Goal: Information Seeking & Learning: Learn about a topic

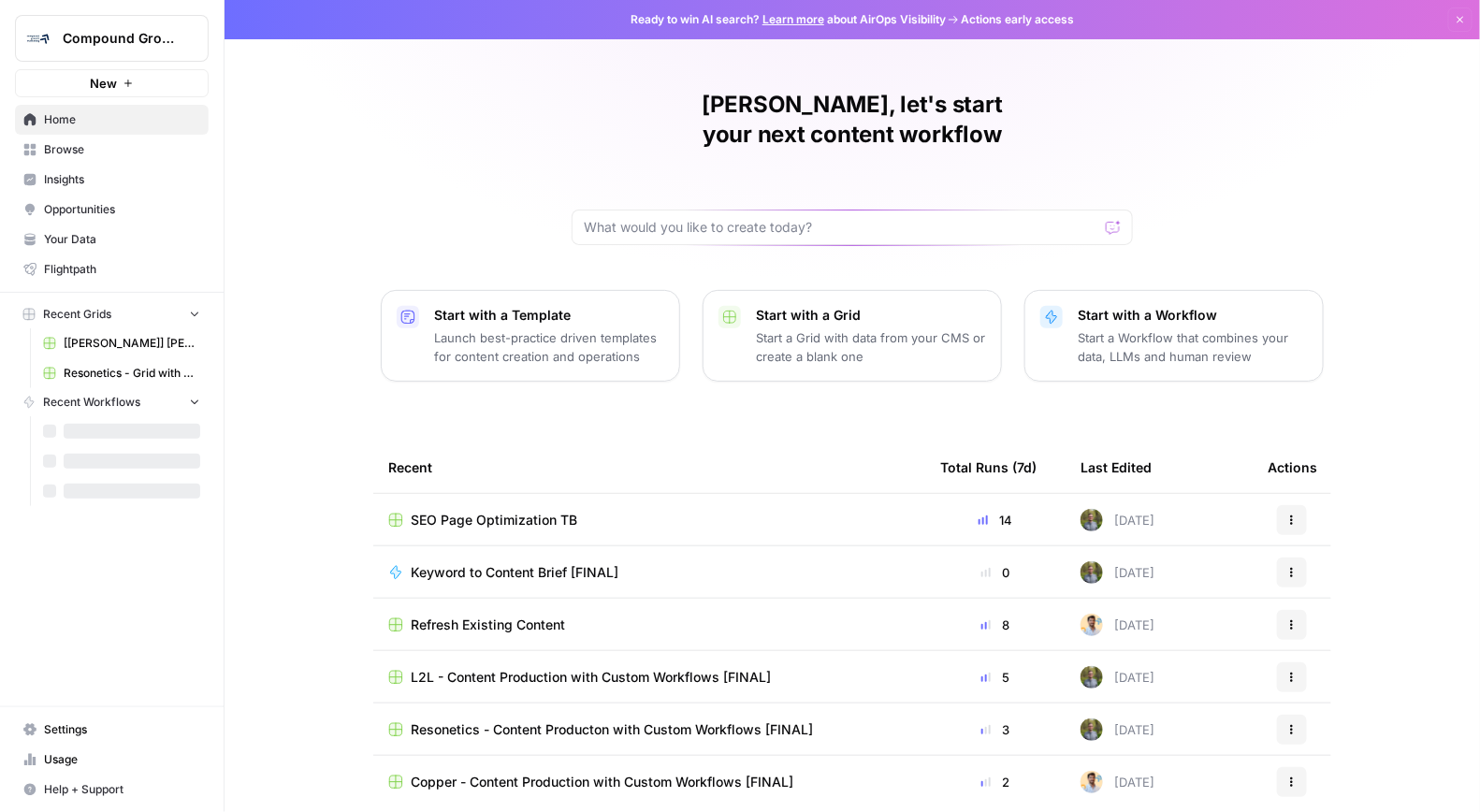
click at [117, 27] on button "Compound Growth" at bounding box center [111, 38] width 194 height 47
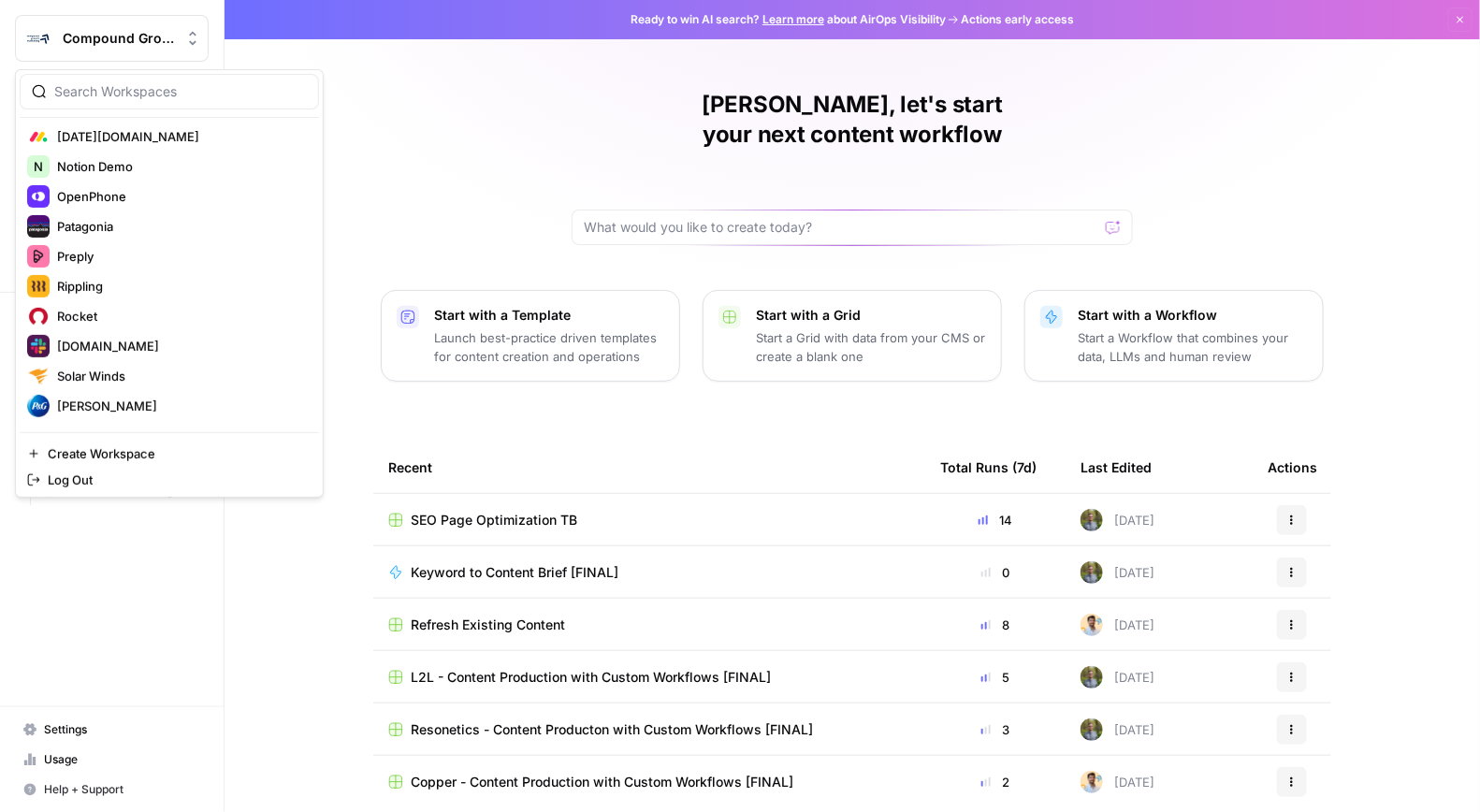
scroll to position [958, 0]
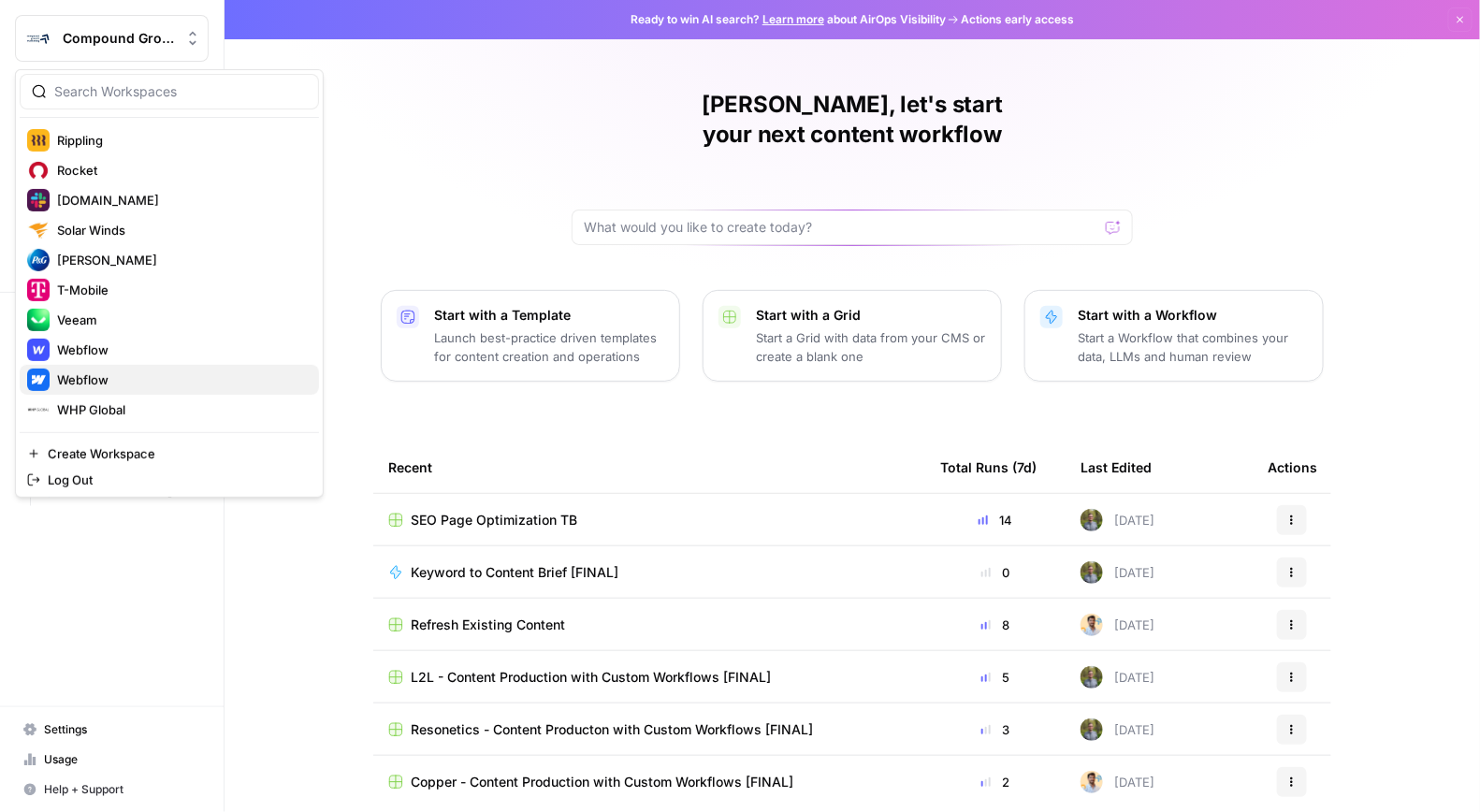
click at [84, 380] on span "Webflow" at bounding box center [181, 379] width 247 height 18
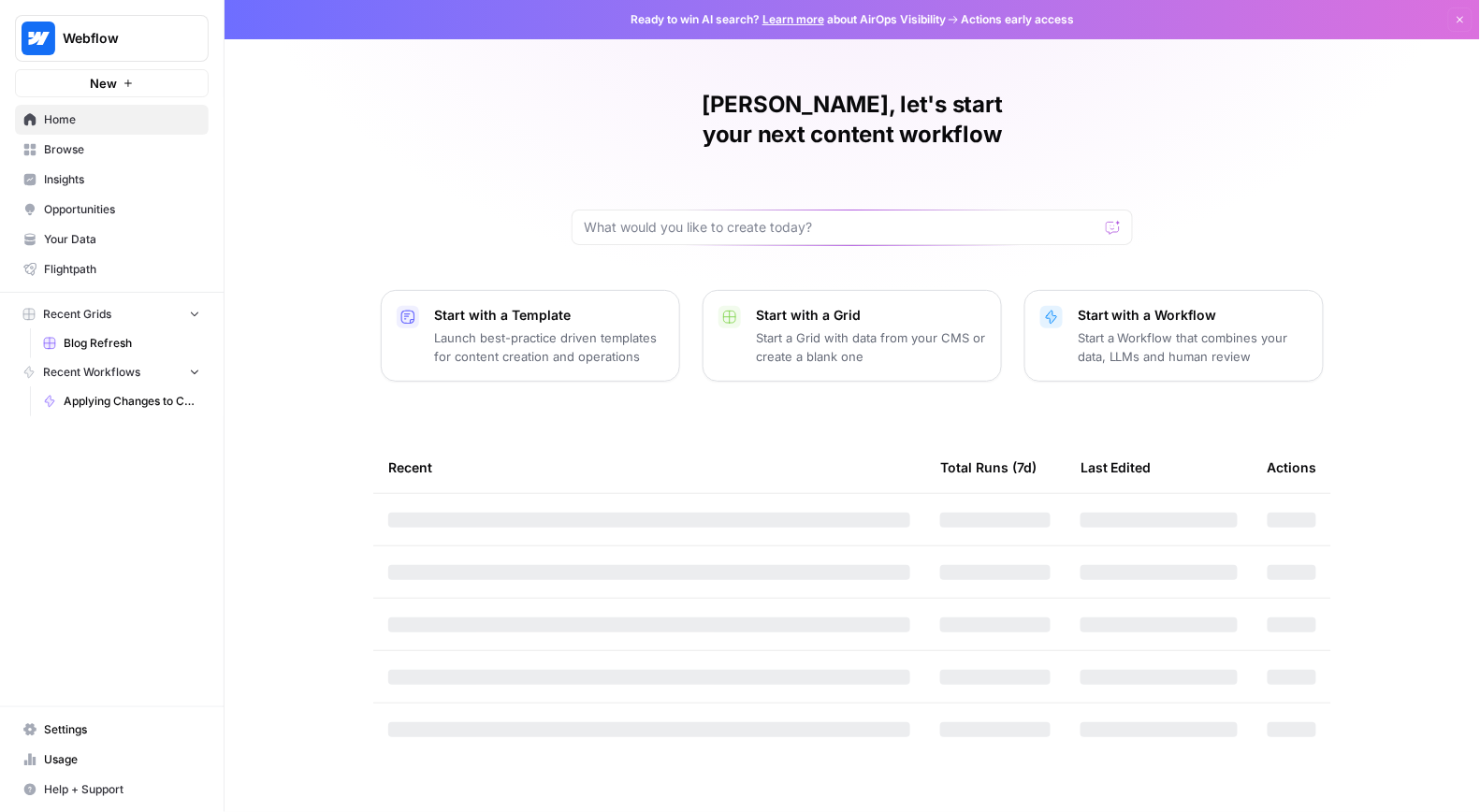
click at [72, 157] on span "Browse" at bounding box center [122, 149] width 157 height 17
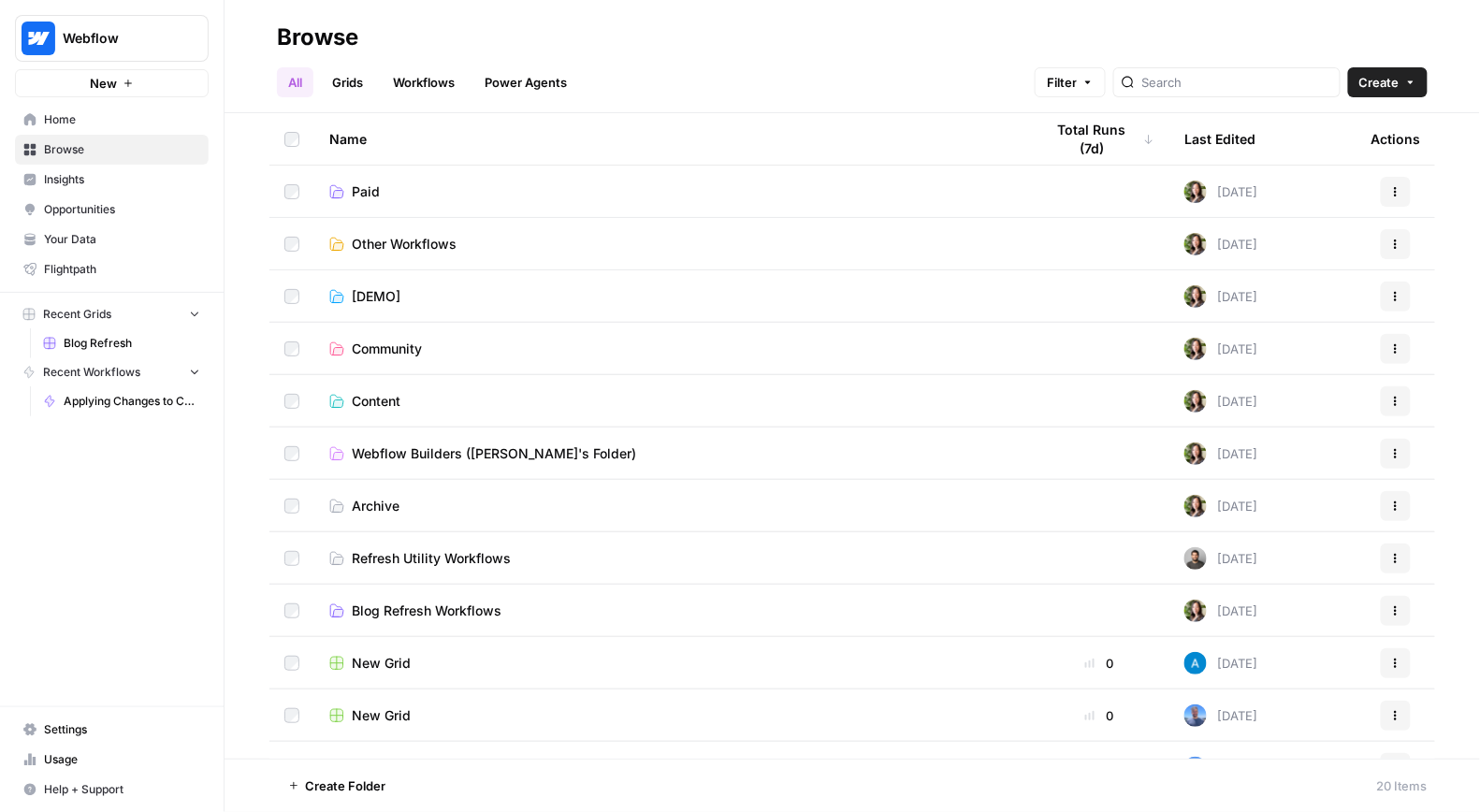
click at [42, 175] on link "Insights" at bounding box center [111, 179] width 194 height 30
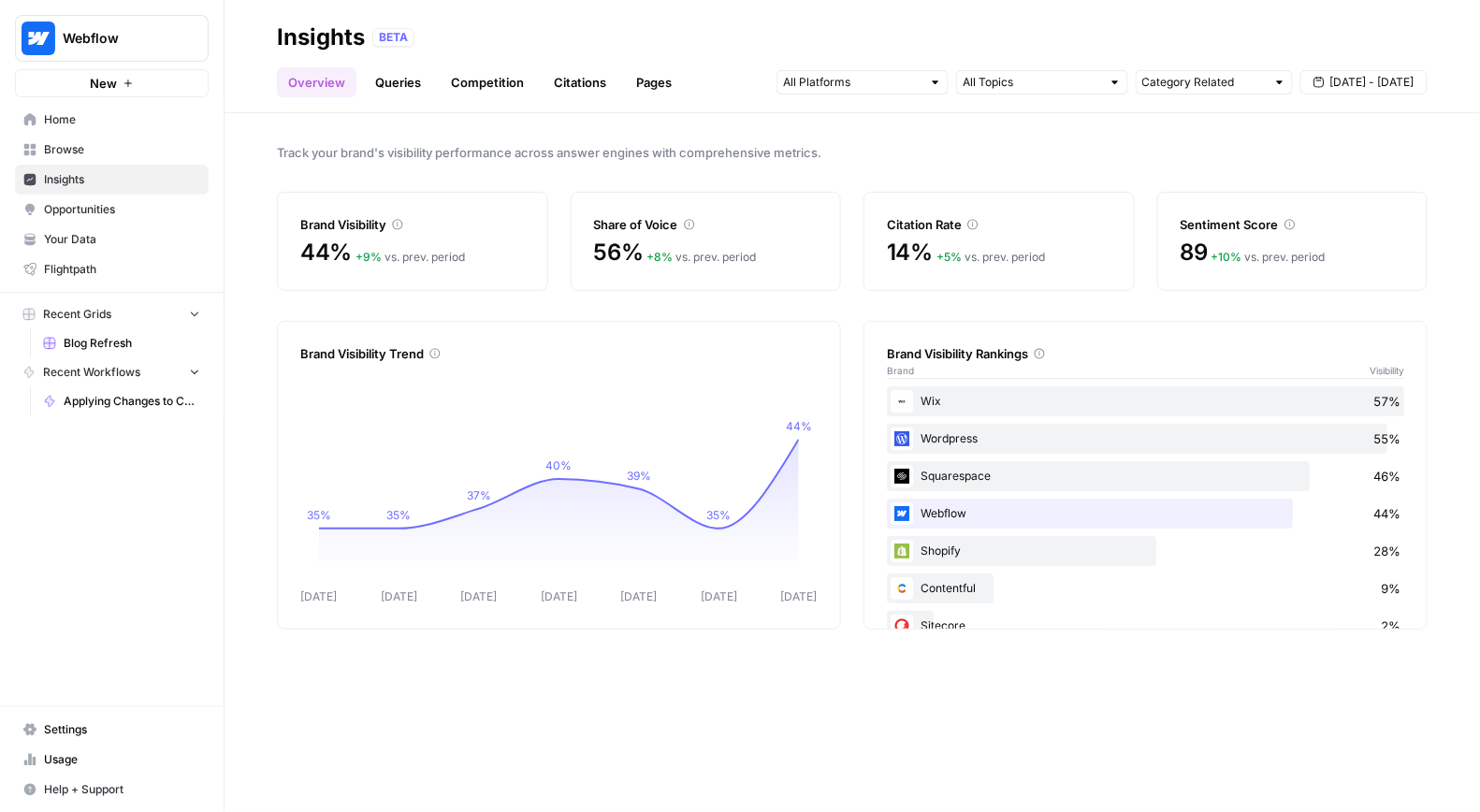
click at [392, 104] on header "Insights BETA Overview Queries Competition Citations Pages Category Related Sep…" at bounding box center [852, 56] width 1255 height 113
click at [397, 69] on link "Queries" at bounding box center [398, 82] width 68 height 30
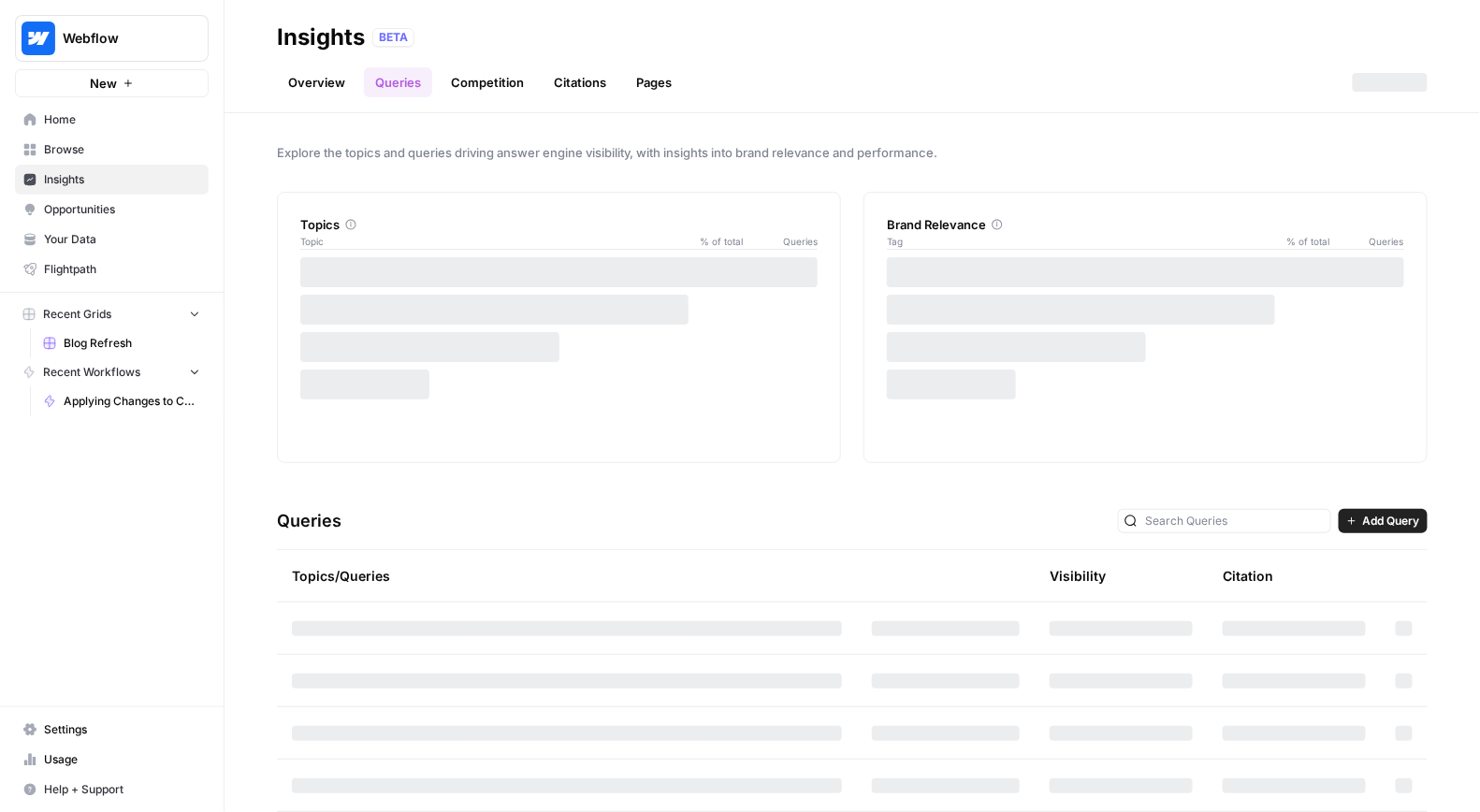
click at [396, 88] on link "Queries" at bounding box center [398, 82] width 68 height 30
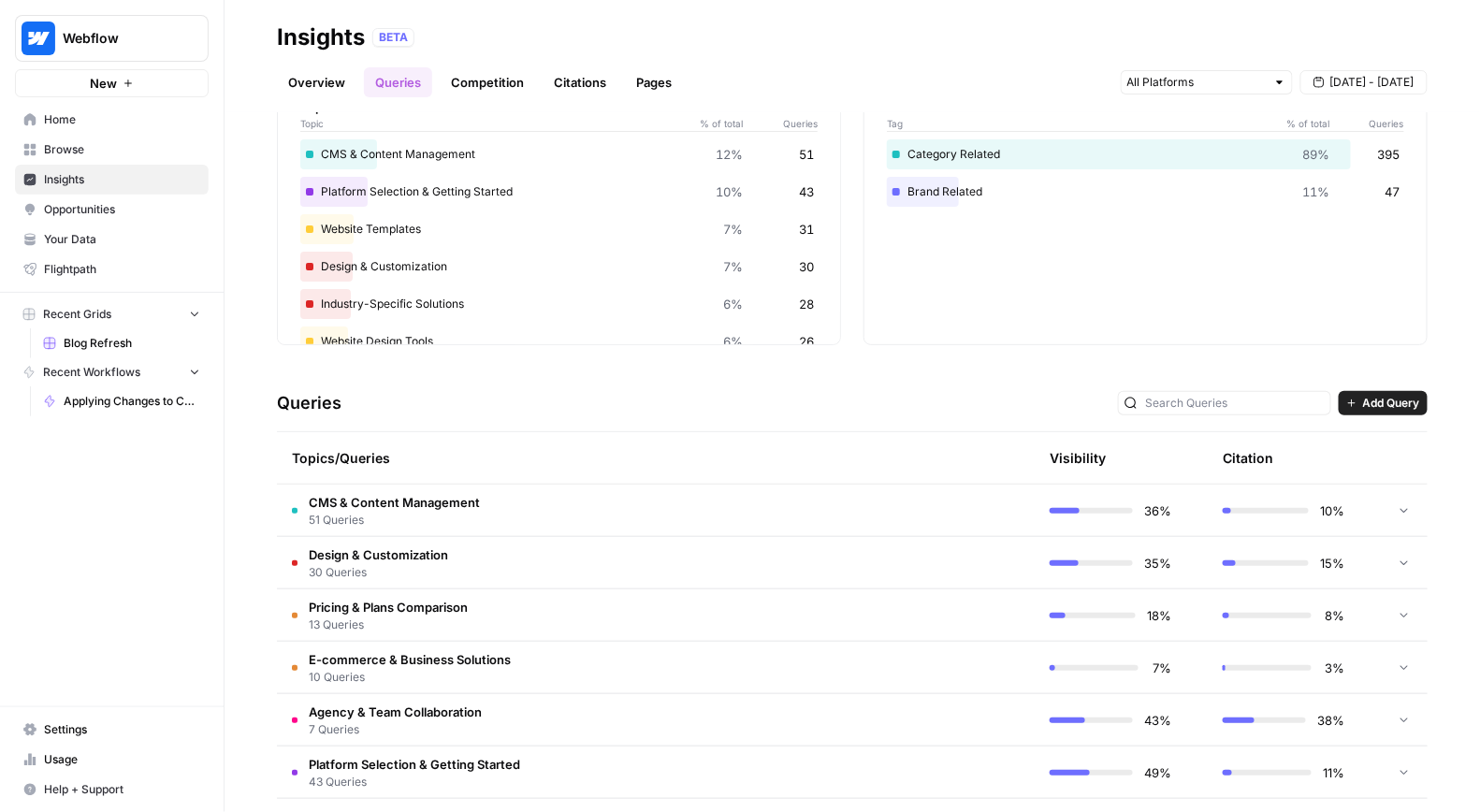
scroll to position [133, 0]
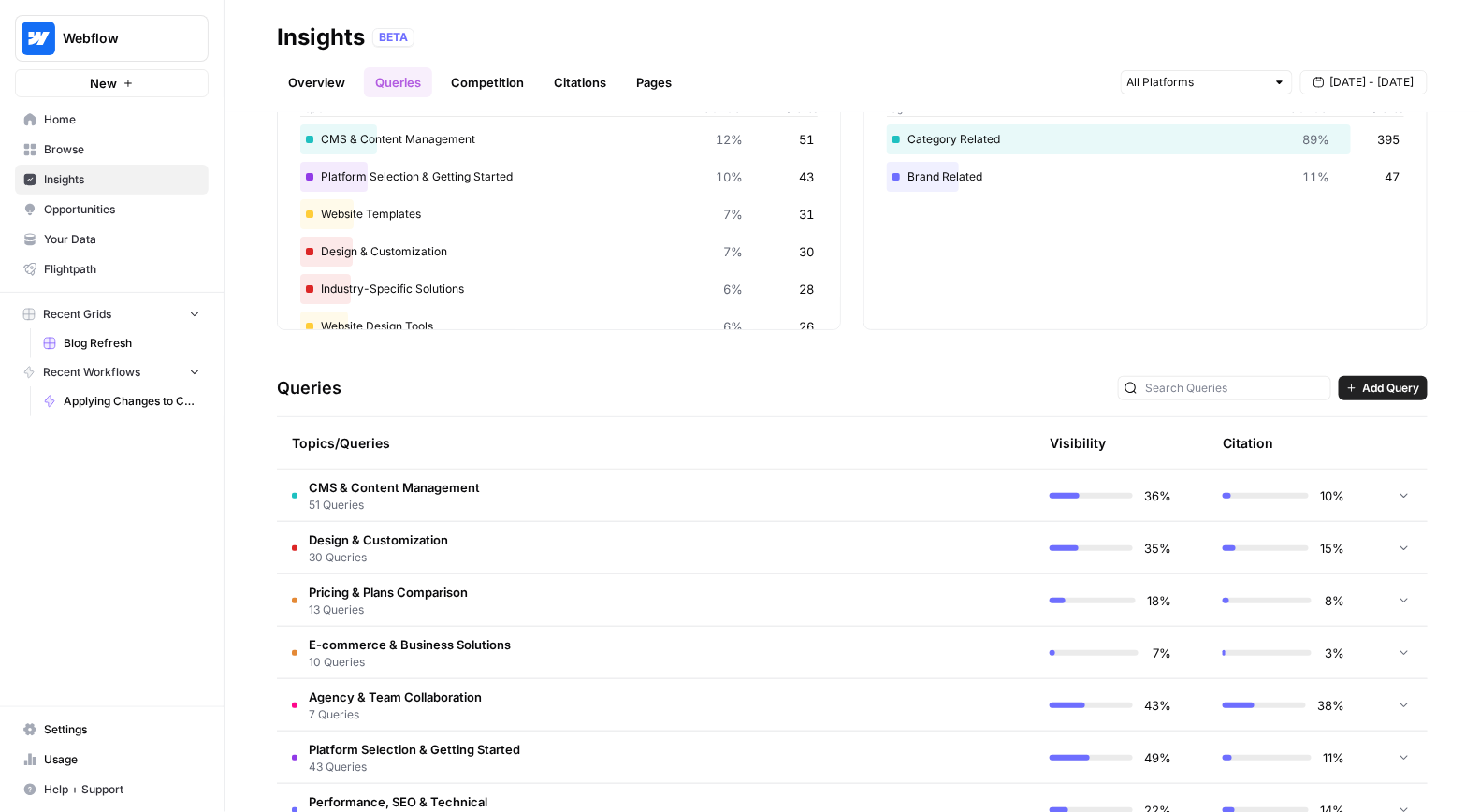
click at [482, 500] on td "CMS & Content Management 51 Queries" at bounding box center [567, 495] width 580 height 52
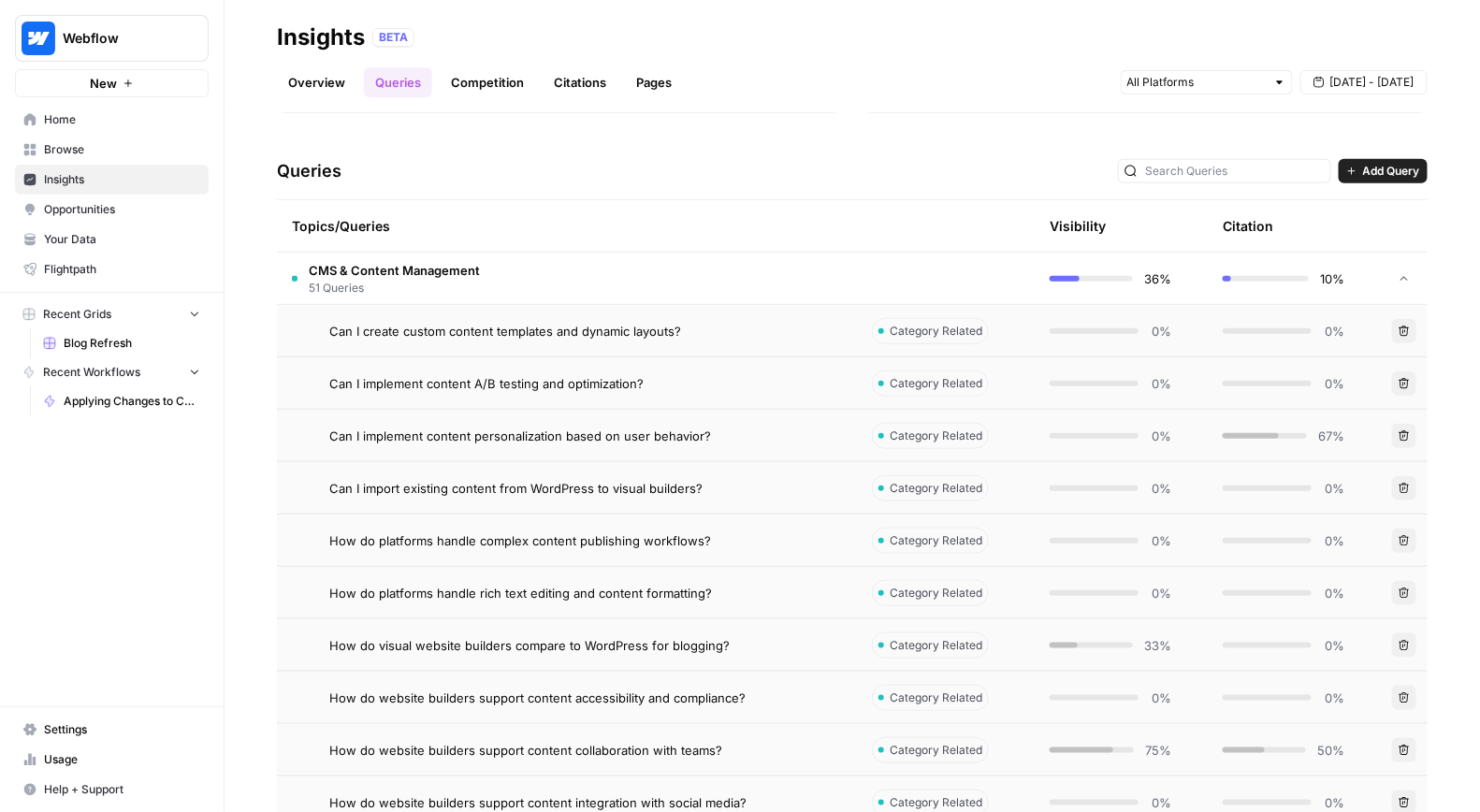
scroll to position [355, 0]
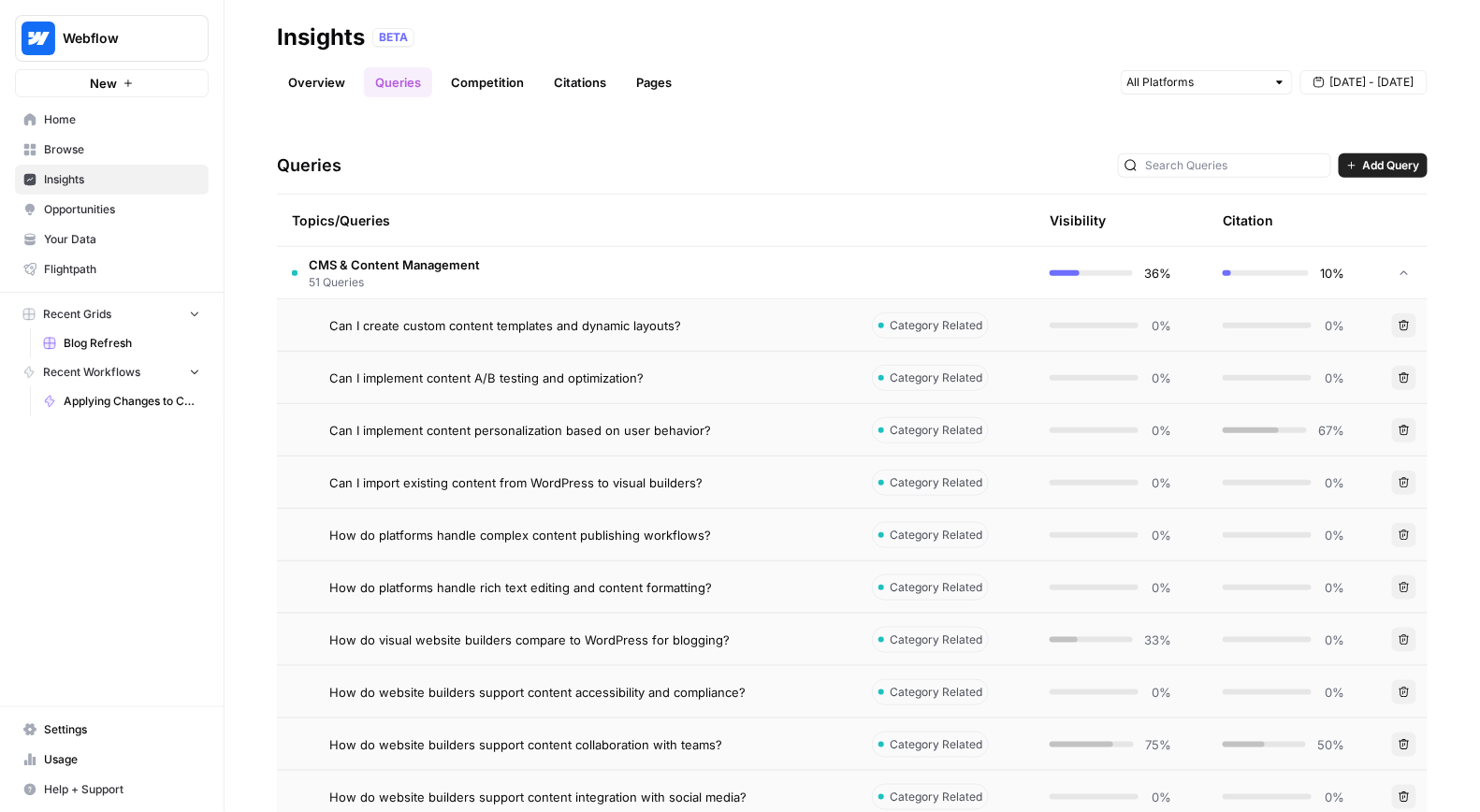
click at [757, 316] on div "Can I create custom content templates and dynamic layouts?" at bounding box center [585, 325] width 513 height 18
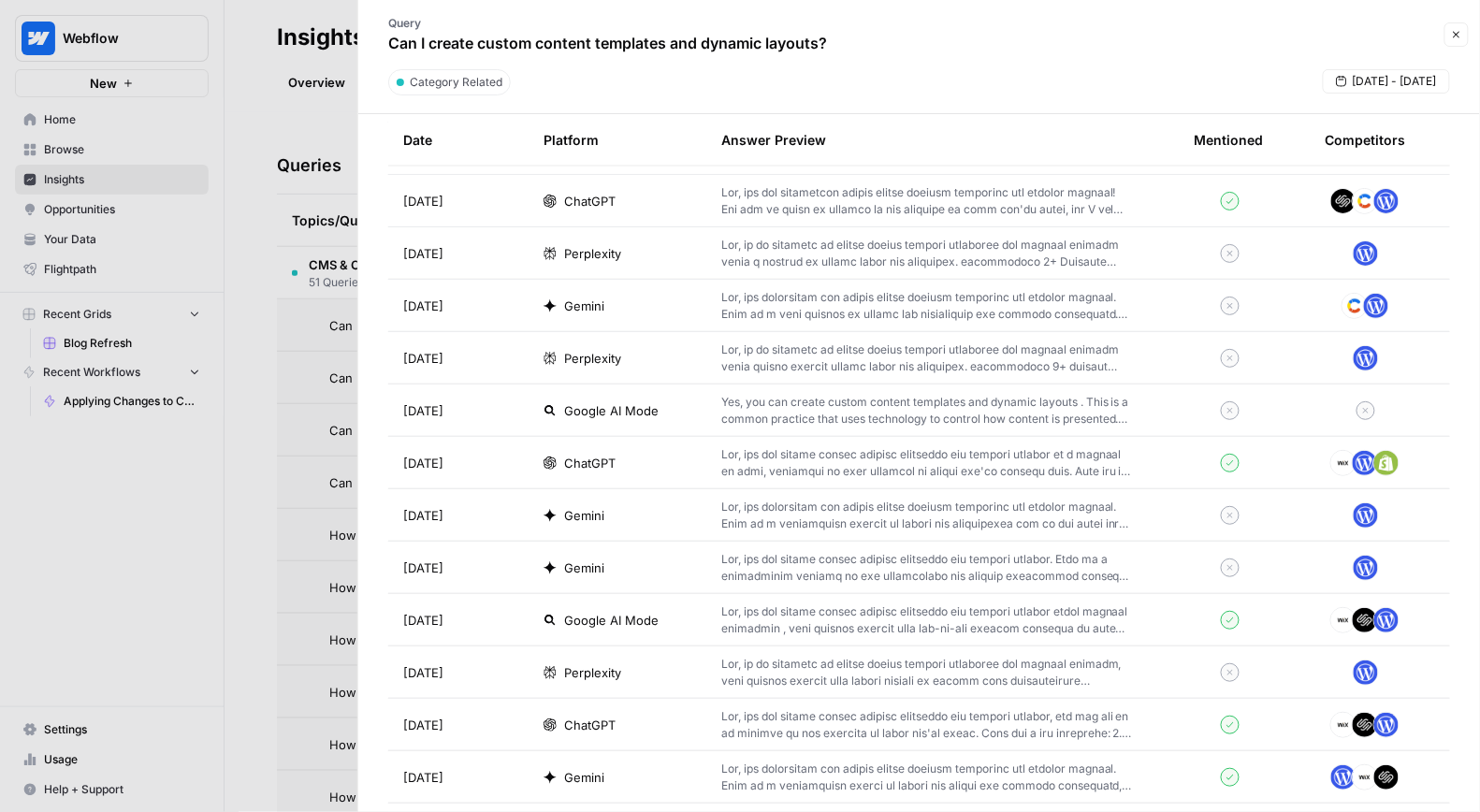
scroll to position [1089, 0]
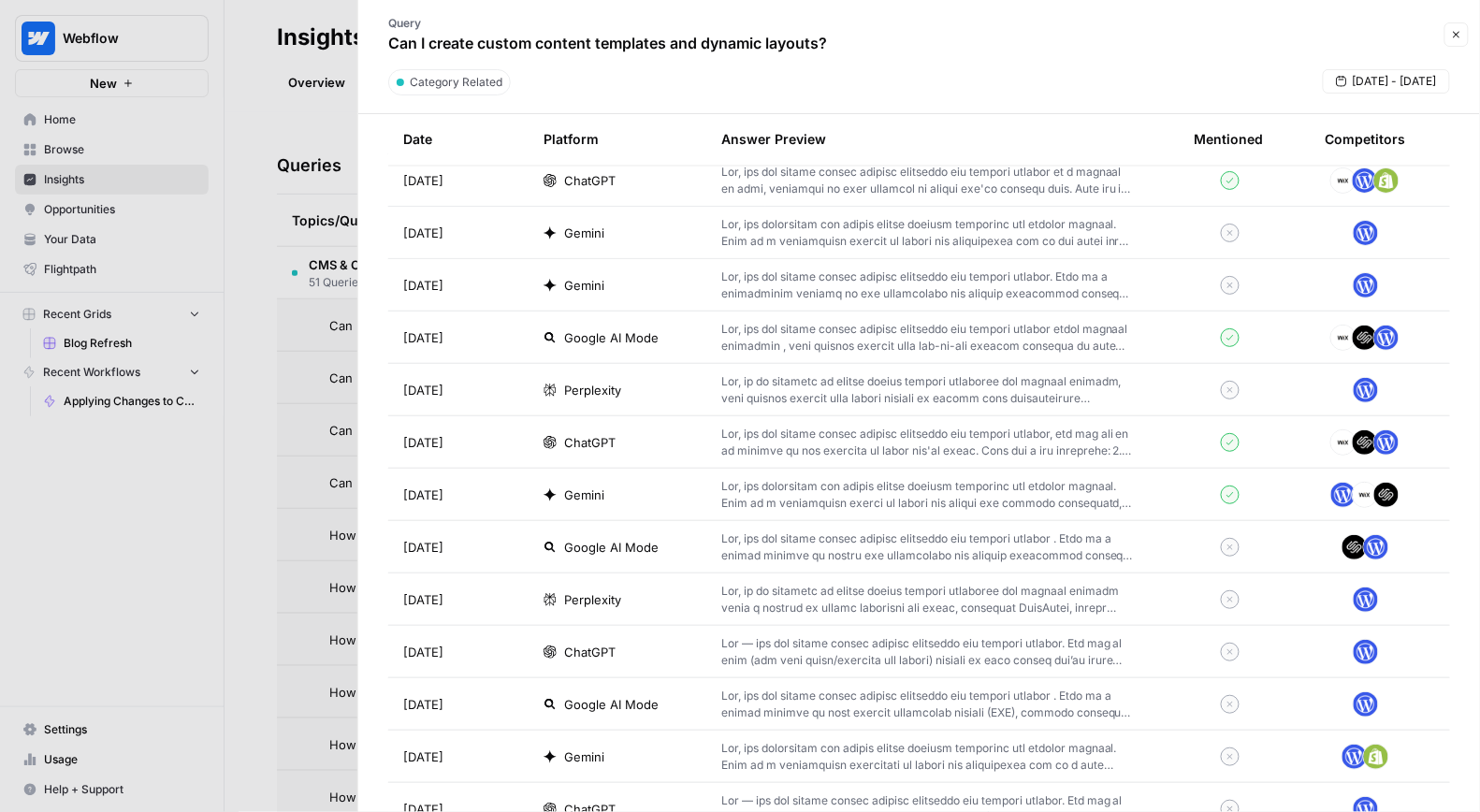
click at [738, 606] on p at bounding box center [927, 599] width 413 height 34
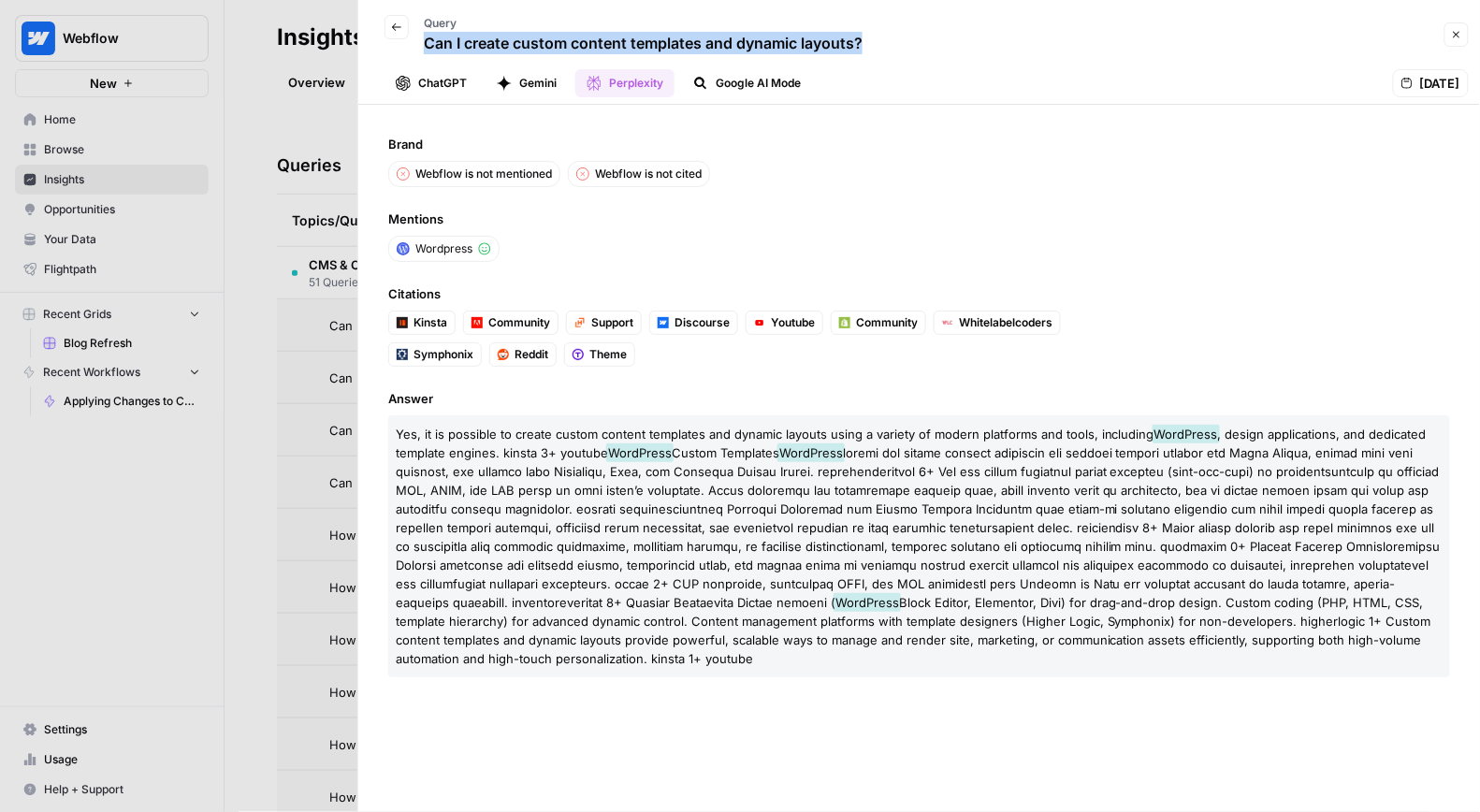
drag, startPoint x: 887, startPoint y: 43, endPoint x: 428, endPoint y: 32, distance: 459.1
click at [428, 32] on div "Back Query Can I create custom content templates and dynamic layouts?" at bounding box center [904, 35] width 1069 height 54
click at [403, 87] on icon "button" at bounding box center [403, 83] width 15 height 15
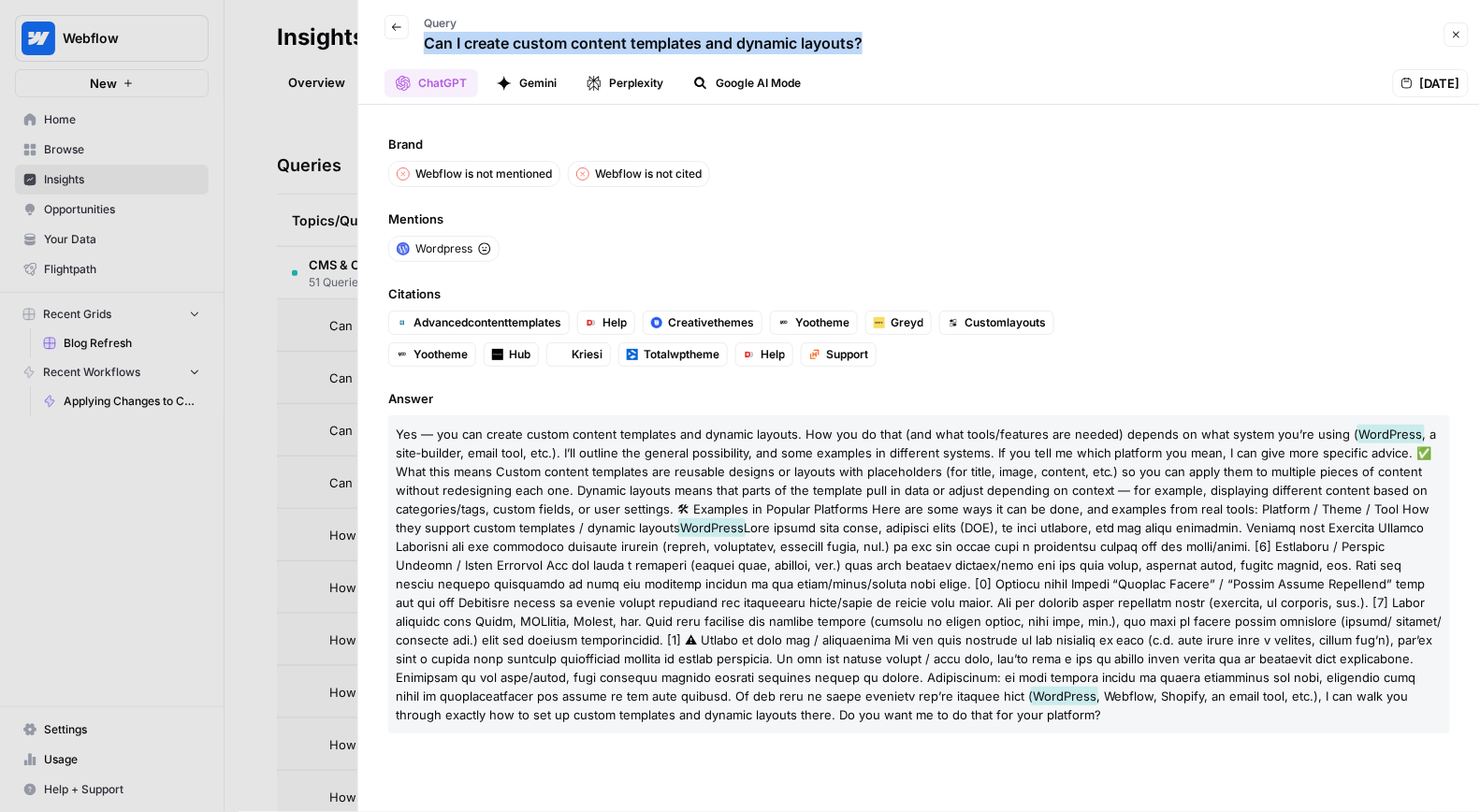
click at [446, 45] on p "Can I create custom content templates and dynamic layouts?" at bounding box center [643, 43] width 439 height 22
click at [724, 66] on header "Back Query Can I create custom content templates and dynamic layouts? Close Cha…" at bounding box center [919, 53] width 1122 height 105
click at [725, 78] on button "Google AI Mode" at bounding box center [747, 83] width 130 height 28
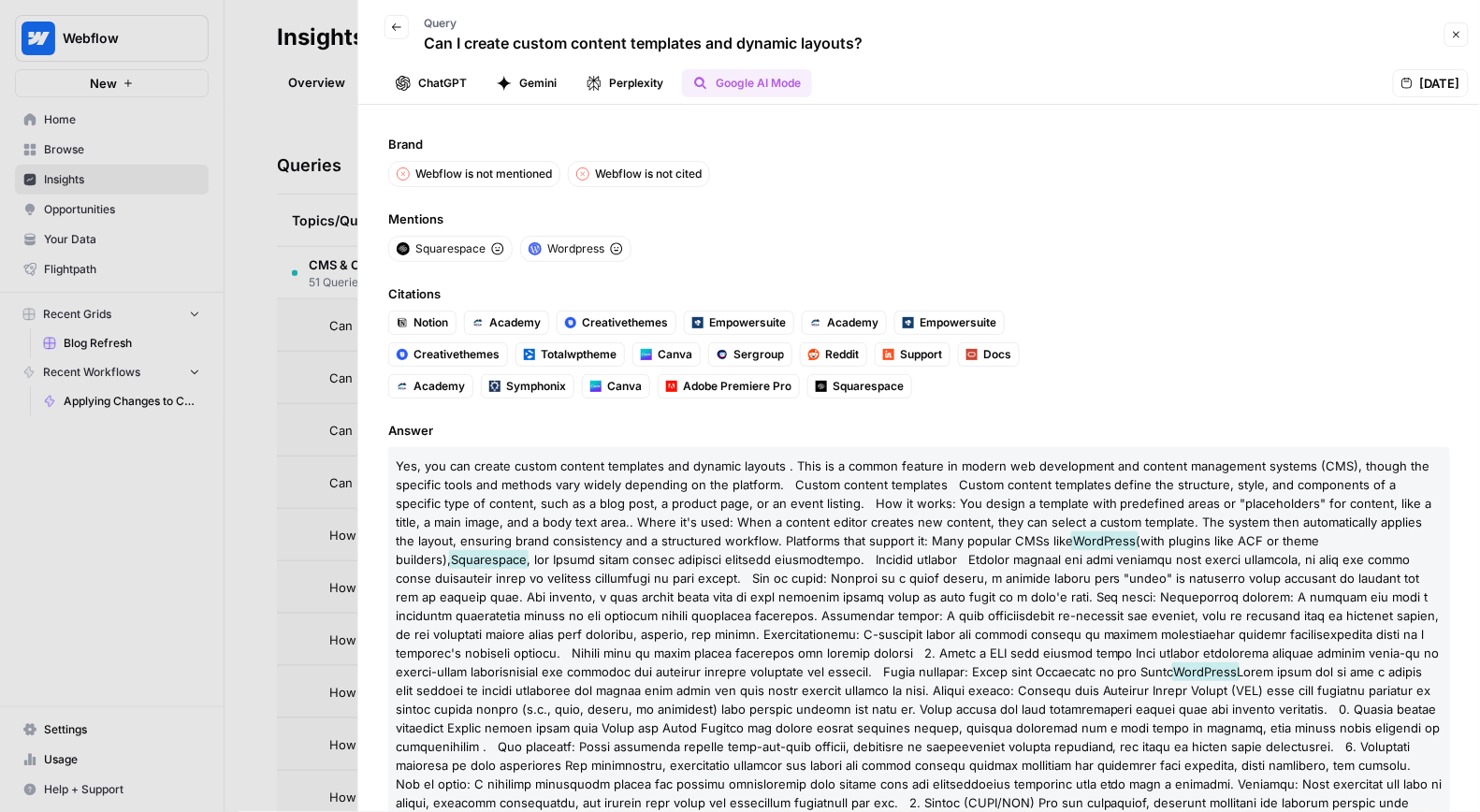
click at [617, 86] on button "Perplexity" at bounding box center [625, 83] width 99 height 28
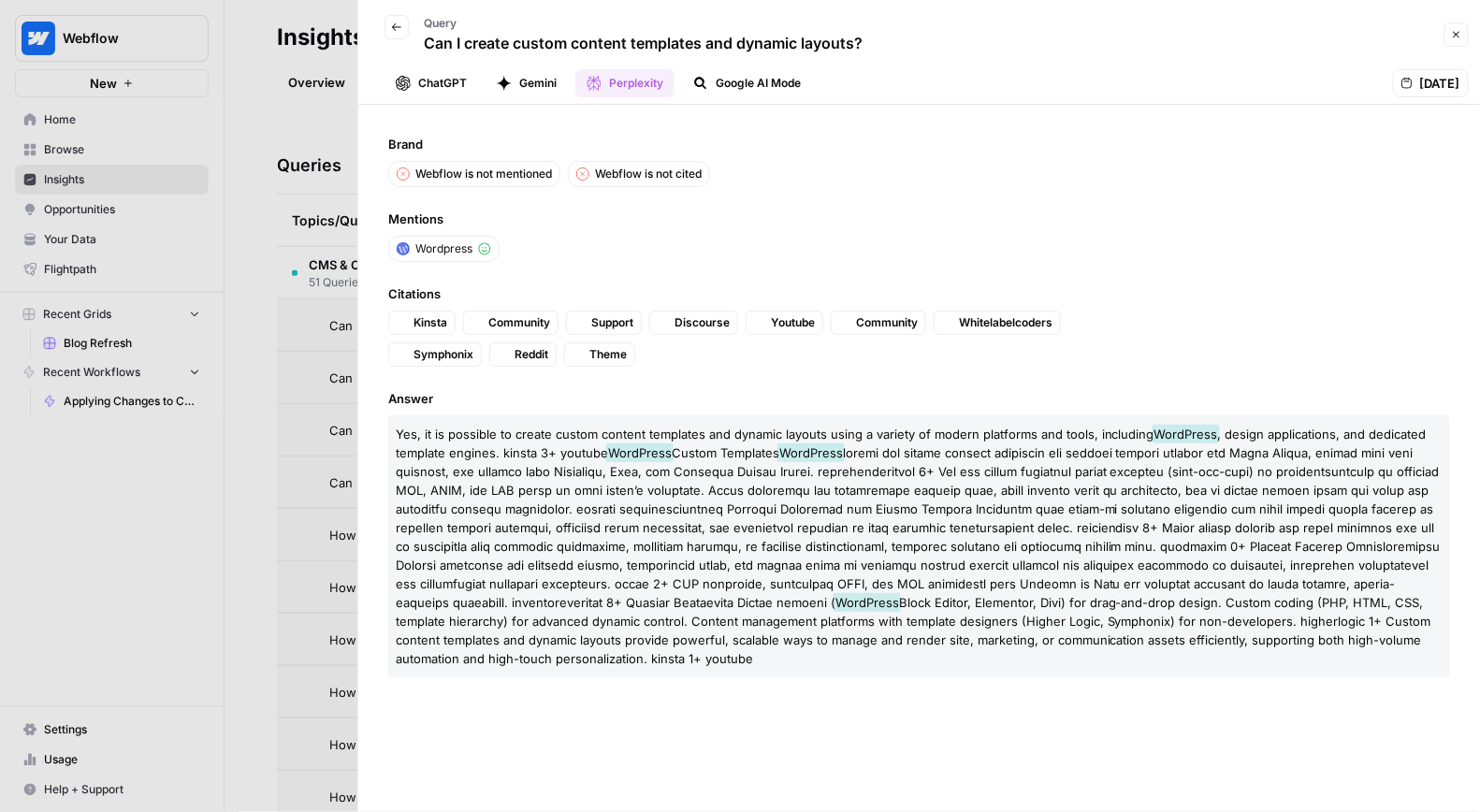
click at [535, 86] on button "Gemini" at bounding box center [526, 83] width 83 height 28
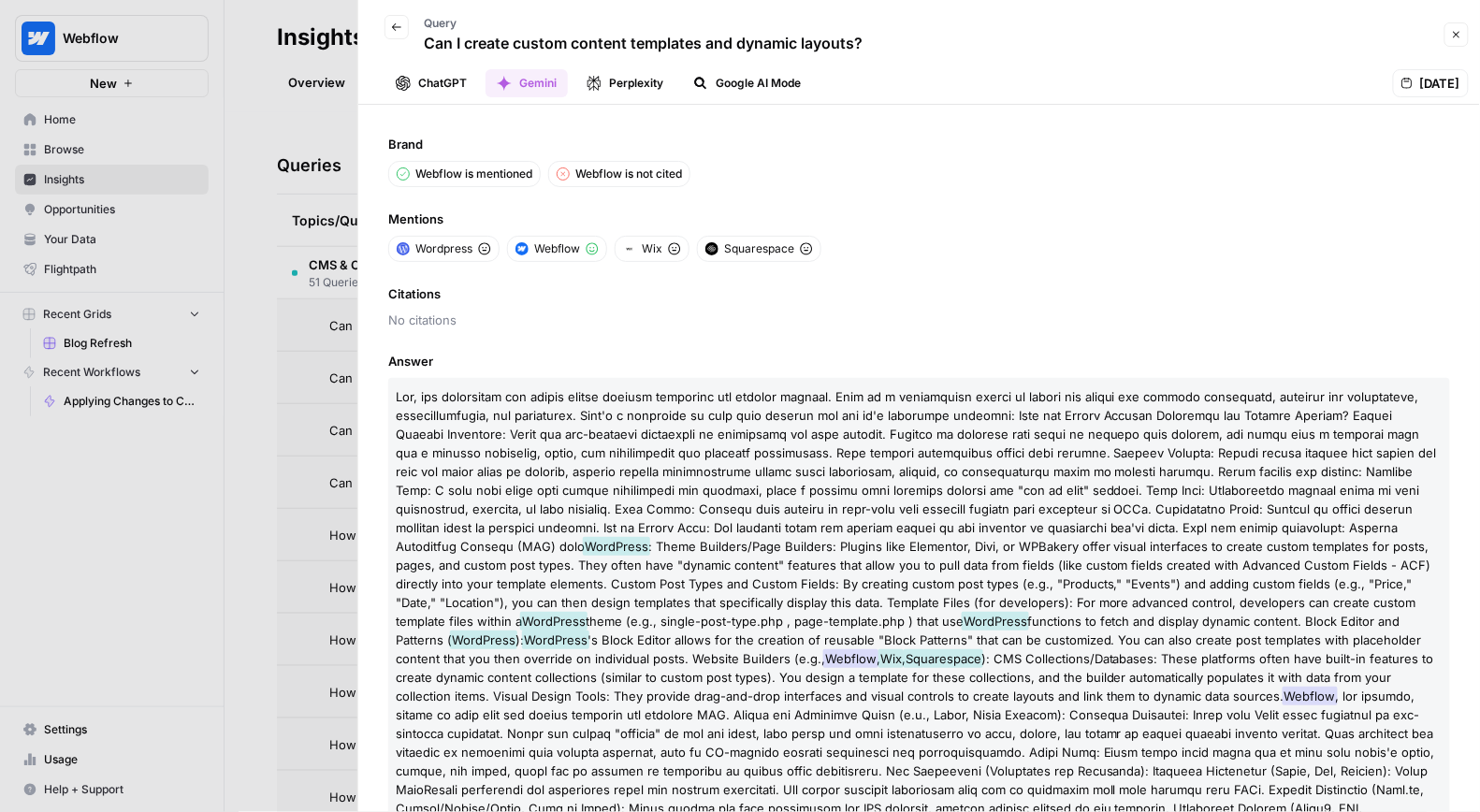
click at [445, 86] on button "ChatGPT" at bounding box center [431, 83] width 93 height 28
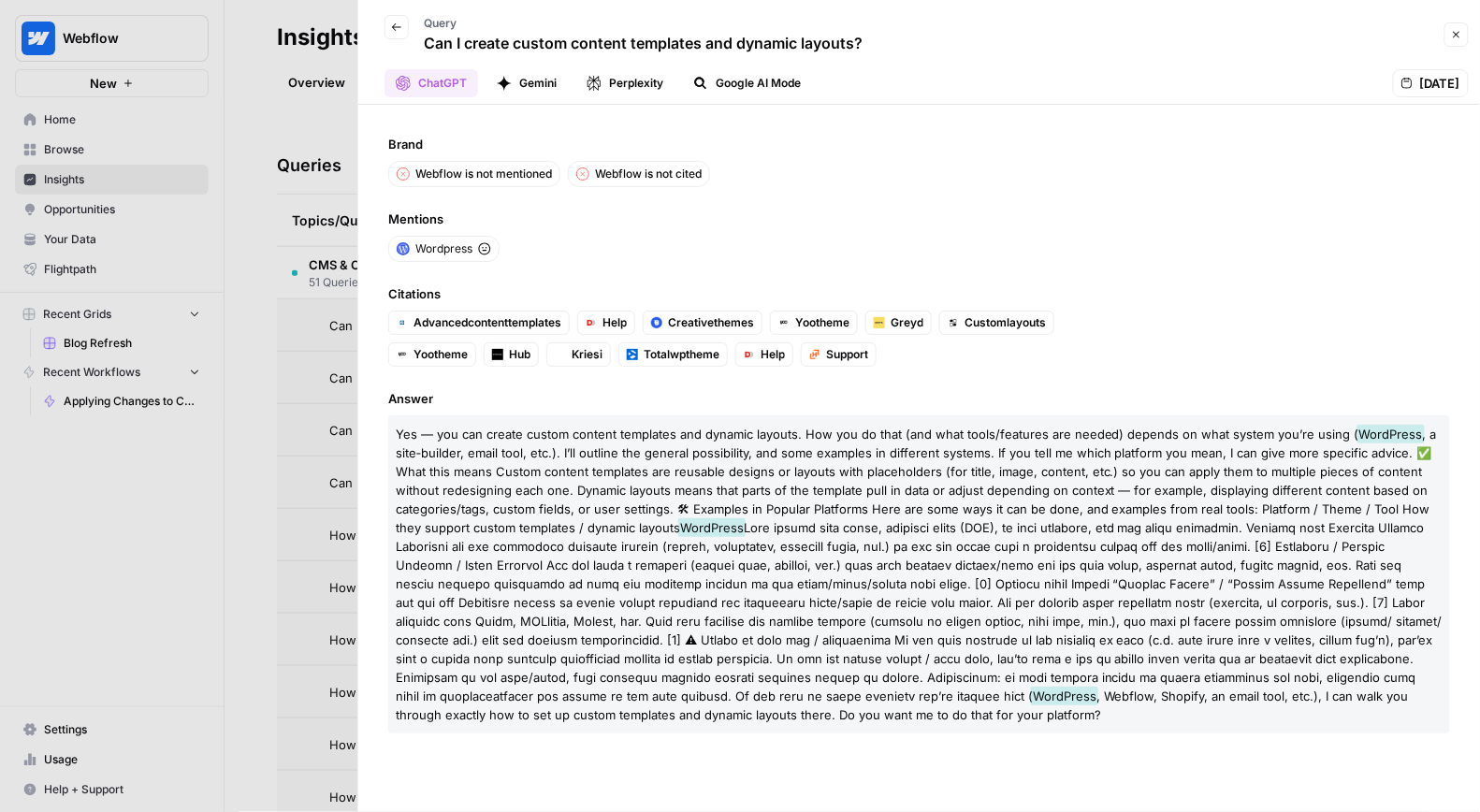
click at [393, 29] on icon "button" at bounding box center [397, 27] width 12 height 12
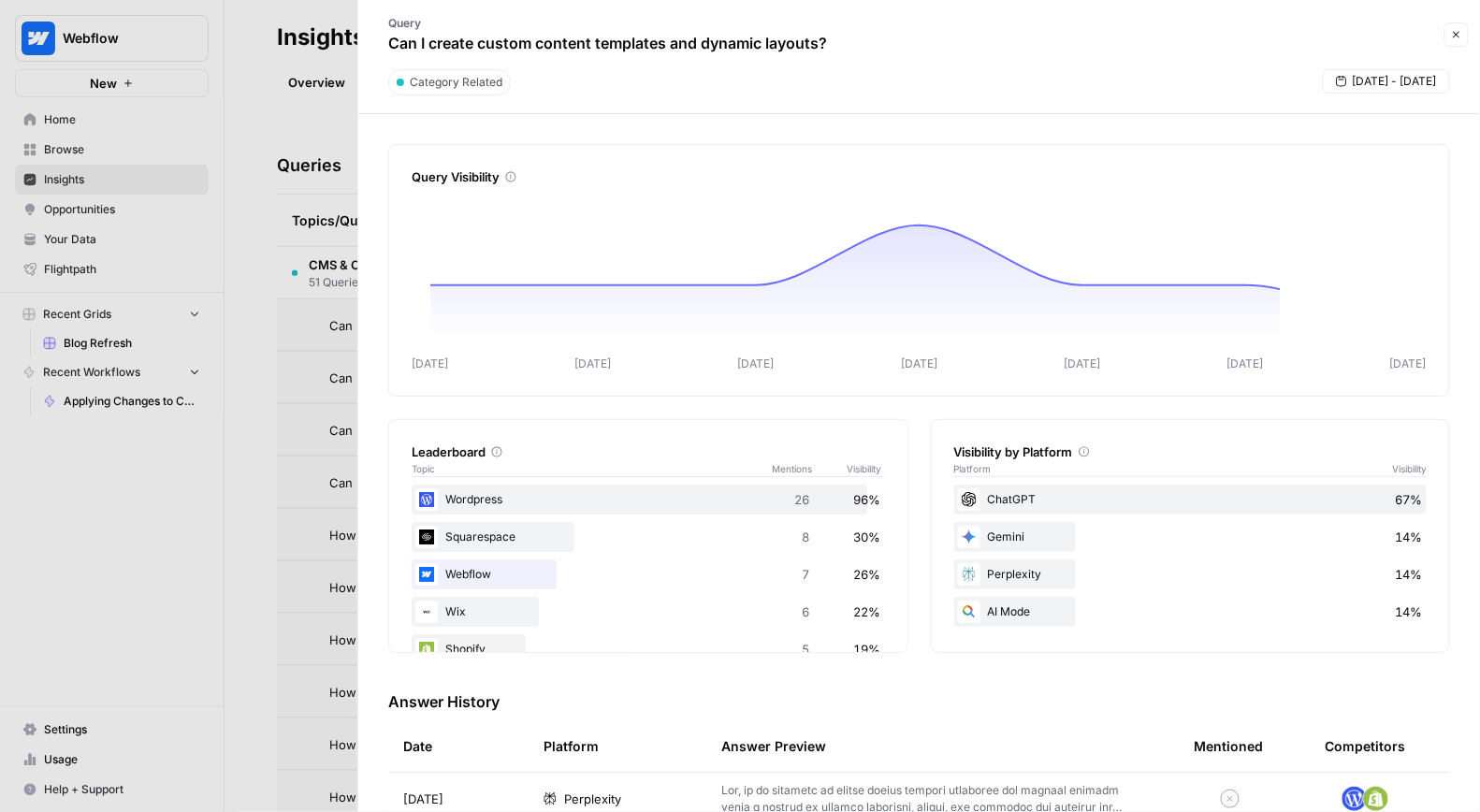
click at [1458, 29] on icon "button" at bounding box center [1457, 35] width 12 height 12
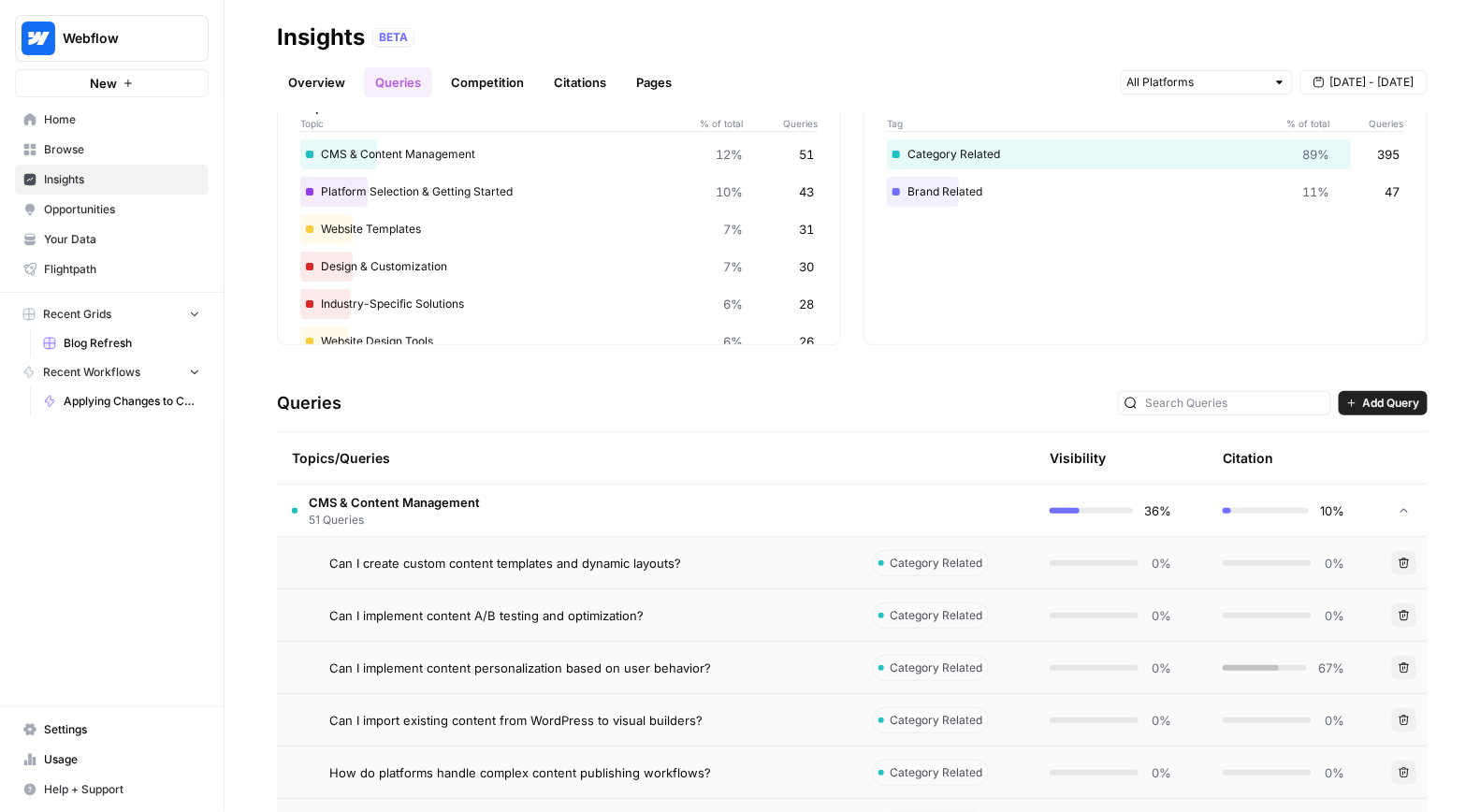
scroll to position [184, 0]
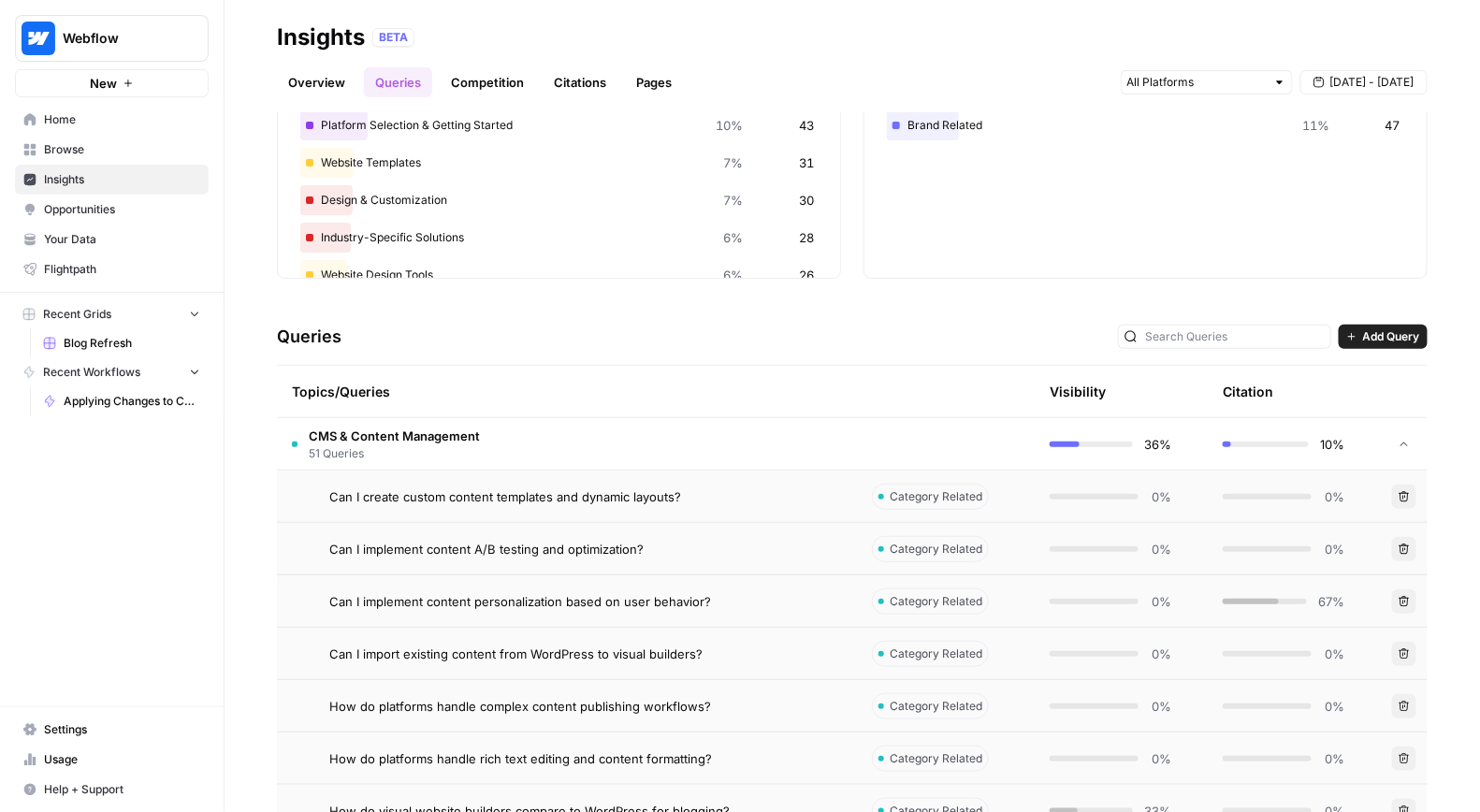
click at [951, 434] on td at bounding box center [946, 443] width 178 height 52
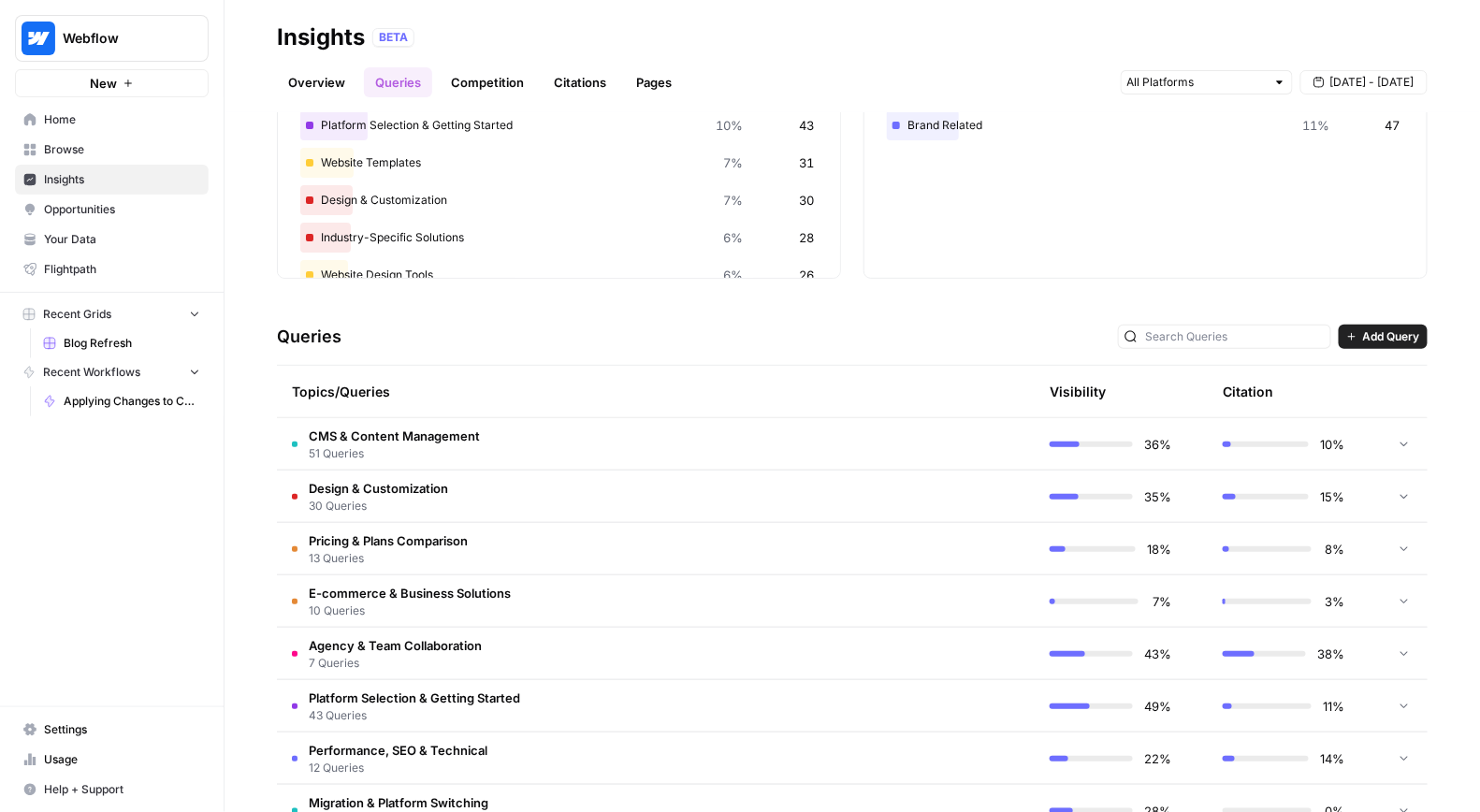
scroll to position [304, 0]
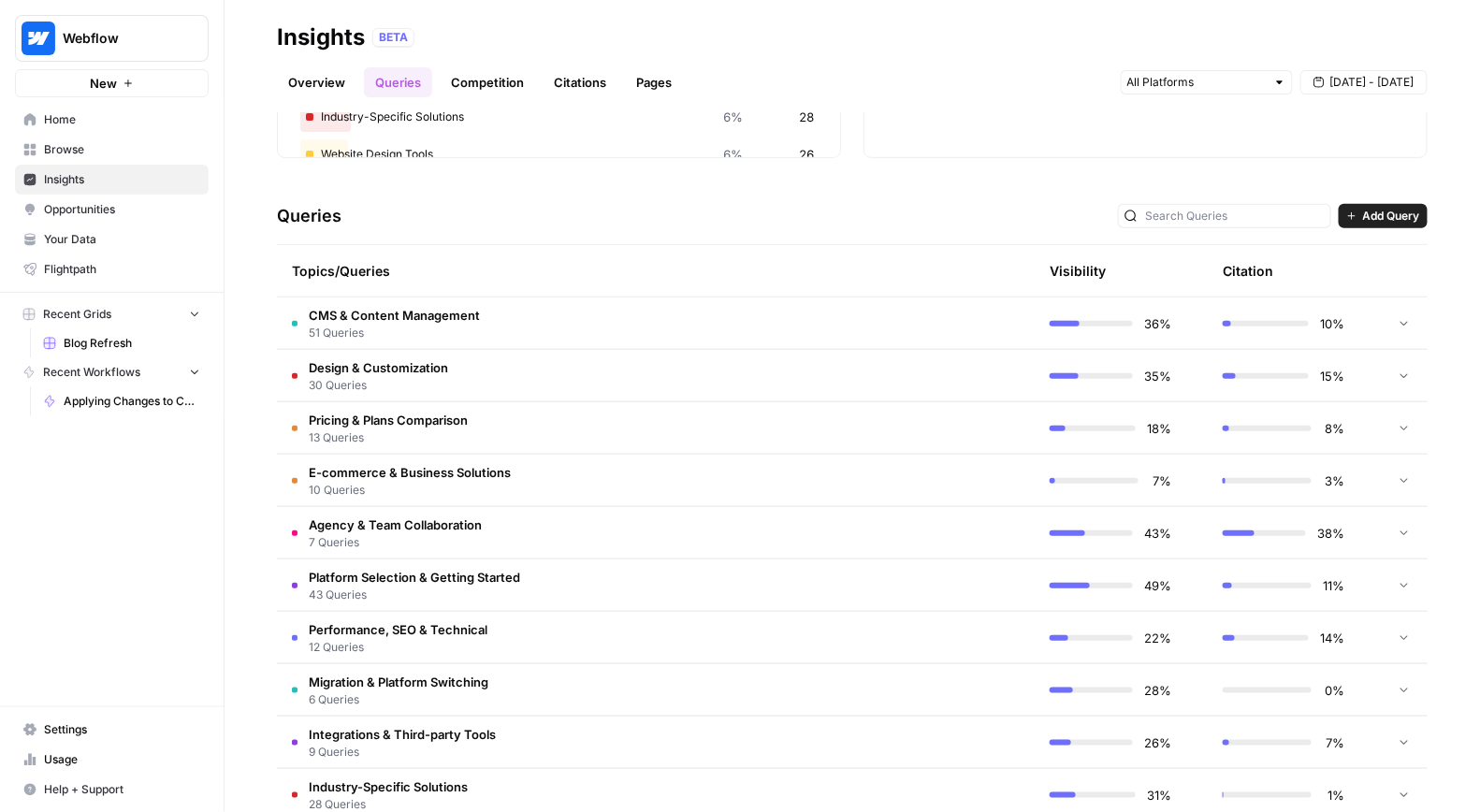
click at [721, 526] on td "Agency & Team Collaboration 7 Queries" at bounding box center [567, 532] width 580 height 52
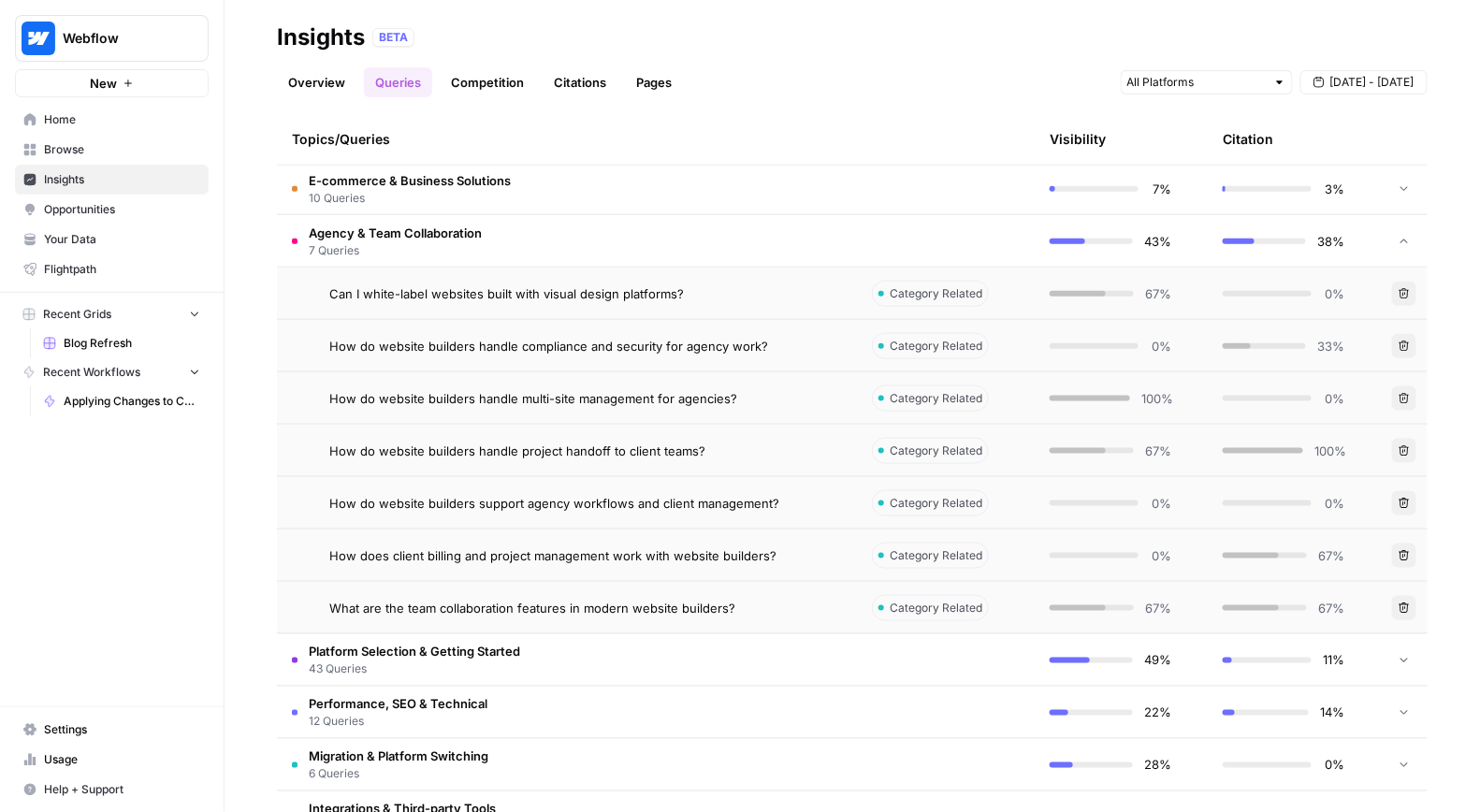
scroll to position [598, 0]
click at [751, 457] on td "How do website builders handle project handoff to client teams?" at bounding box center [567, 448] width 580 height 52
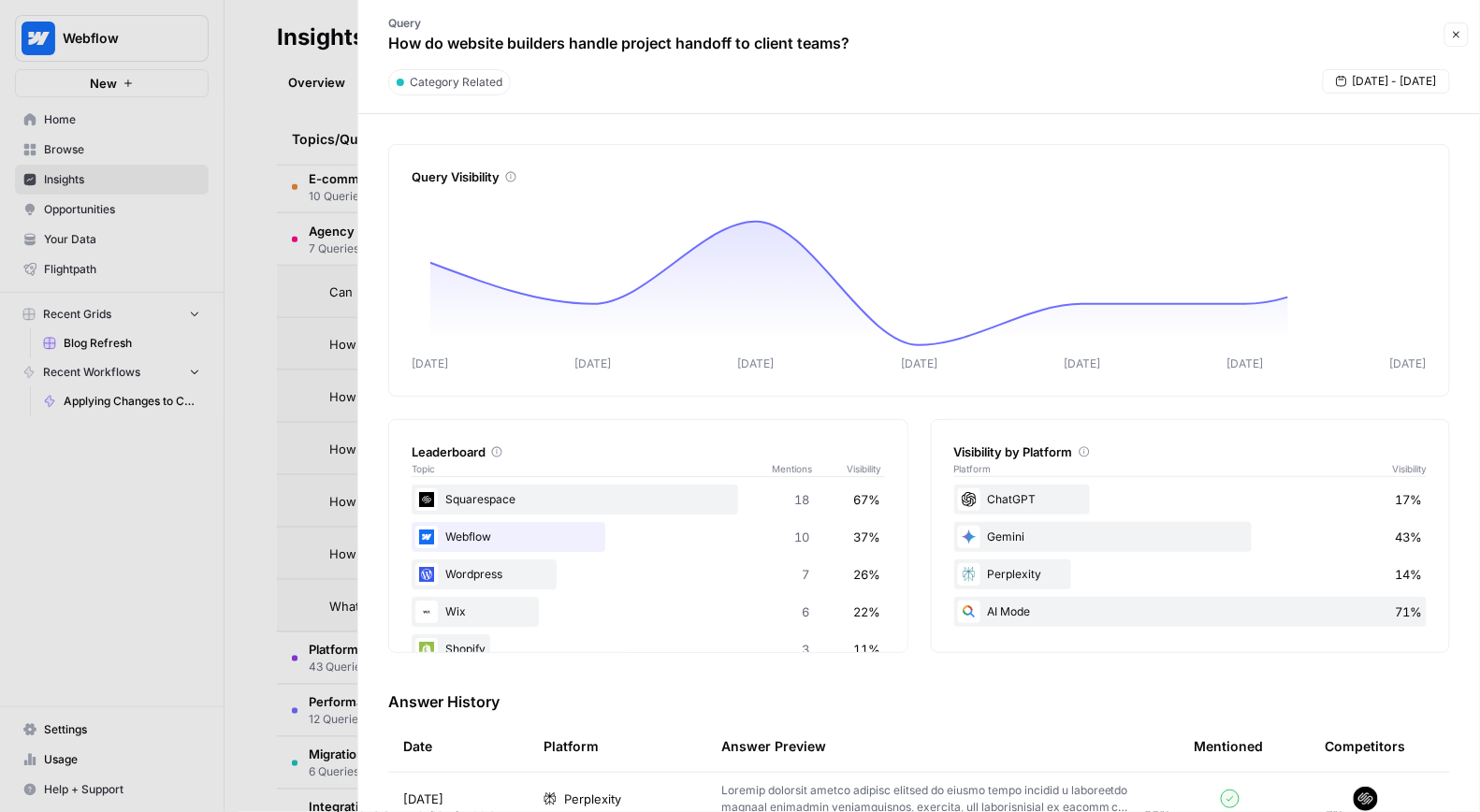
scroll to position [110, 0]
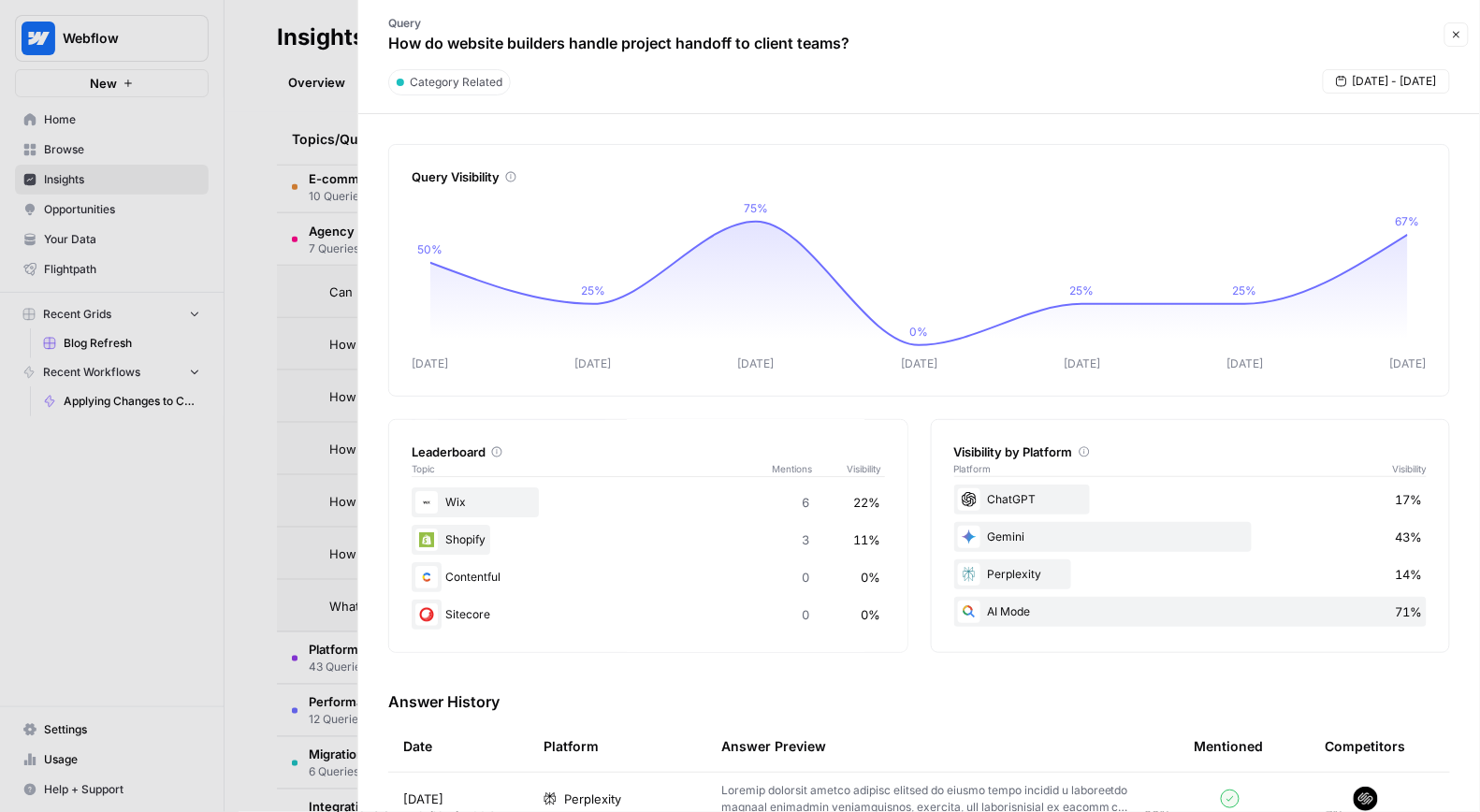
click at [169, 539] on div at bounding box center [740, 406] width 1480 height 812
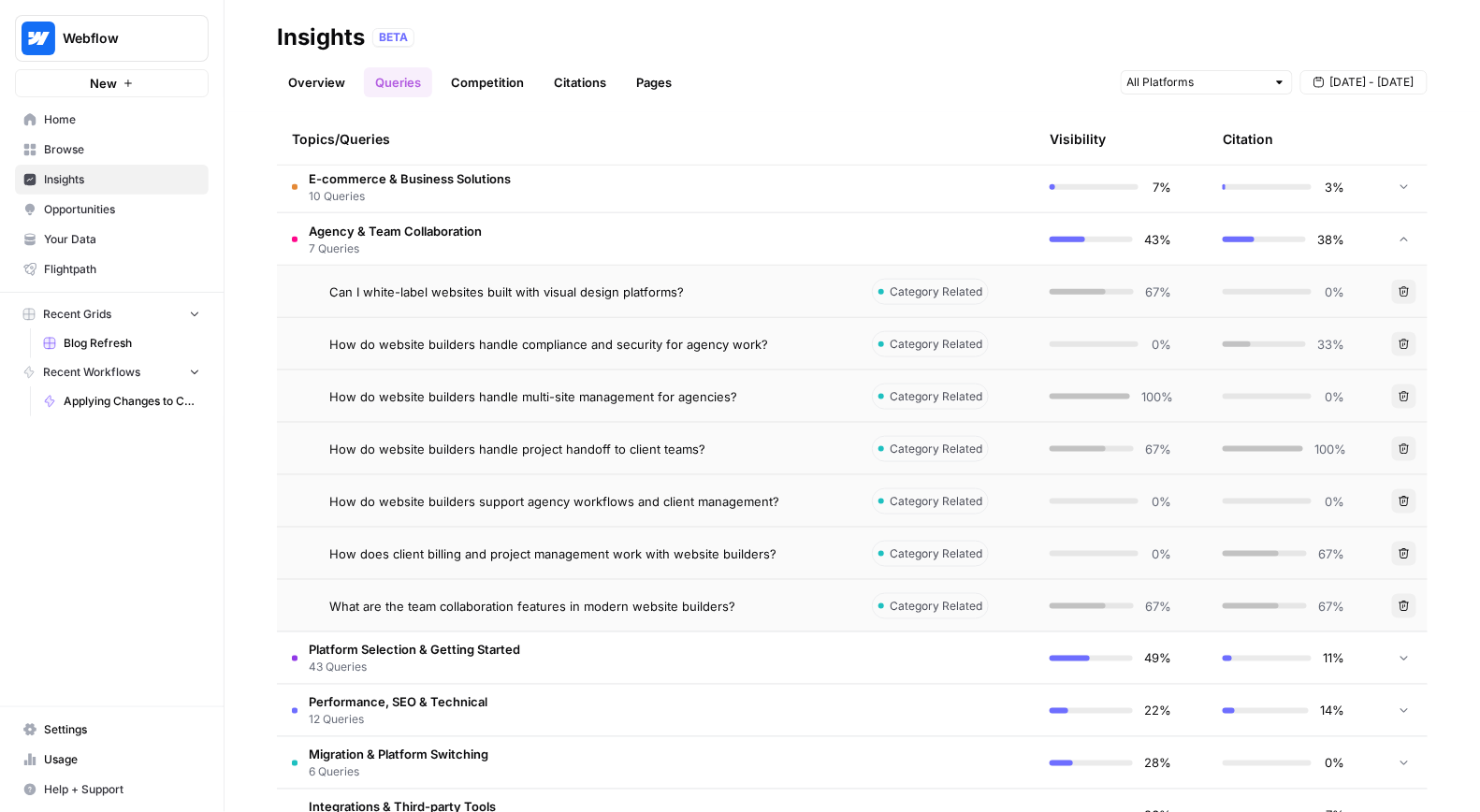
click at [32, 44] on img "Workspace: Webflow" at bounding box center [38, 38] width 34 height 34
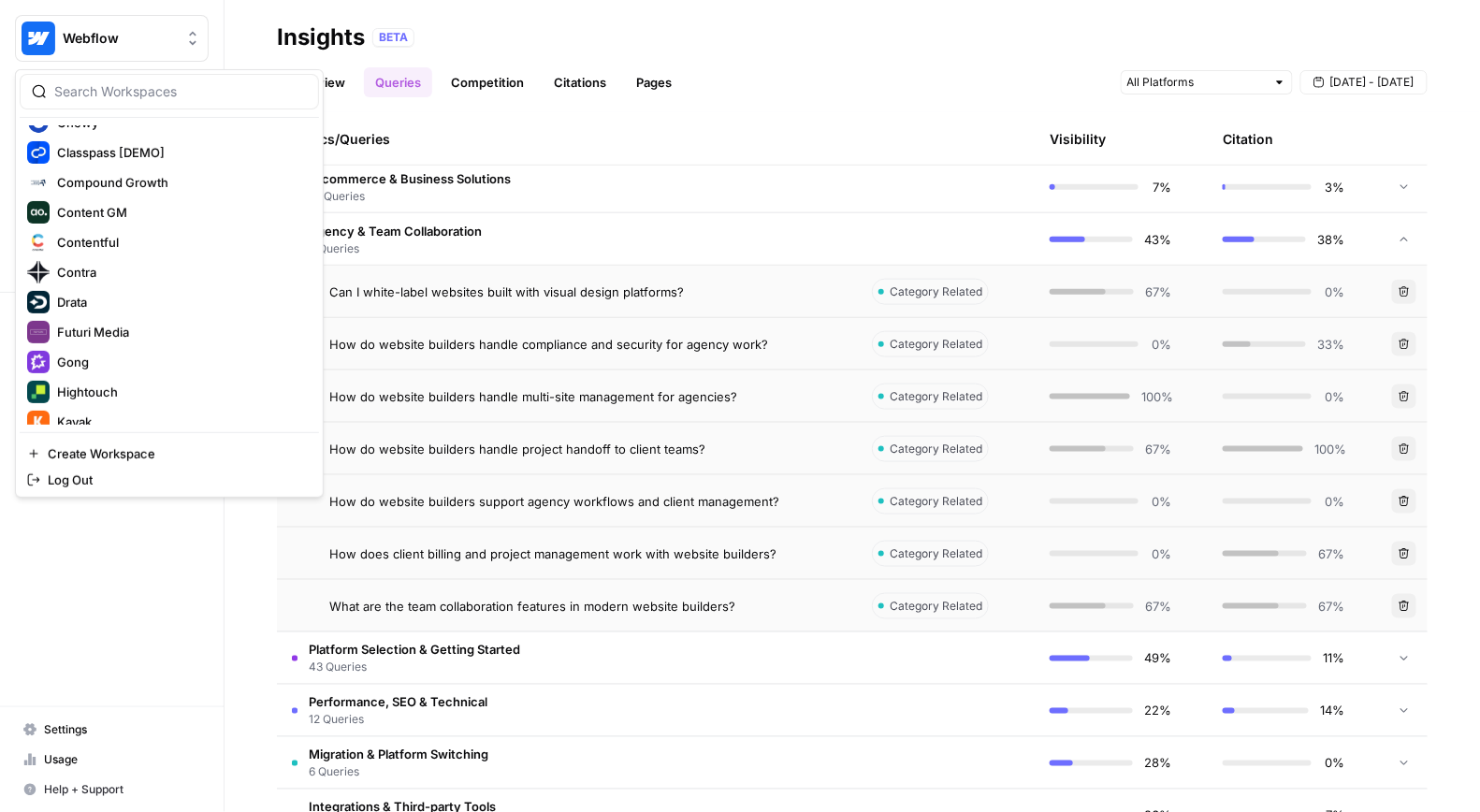
scroll to position [500, 0]
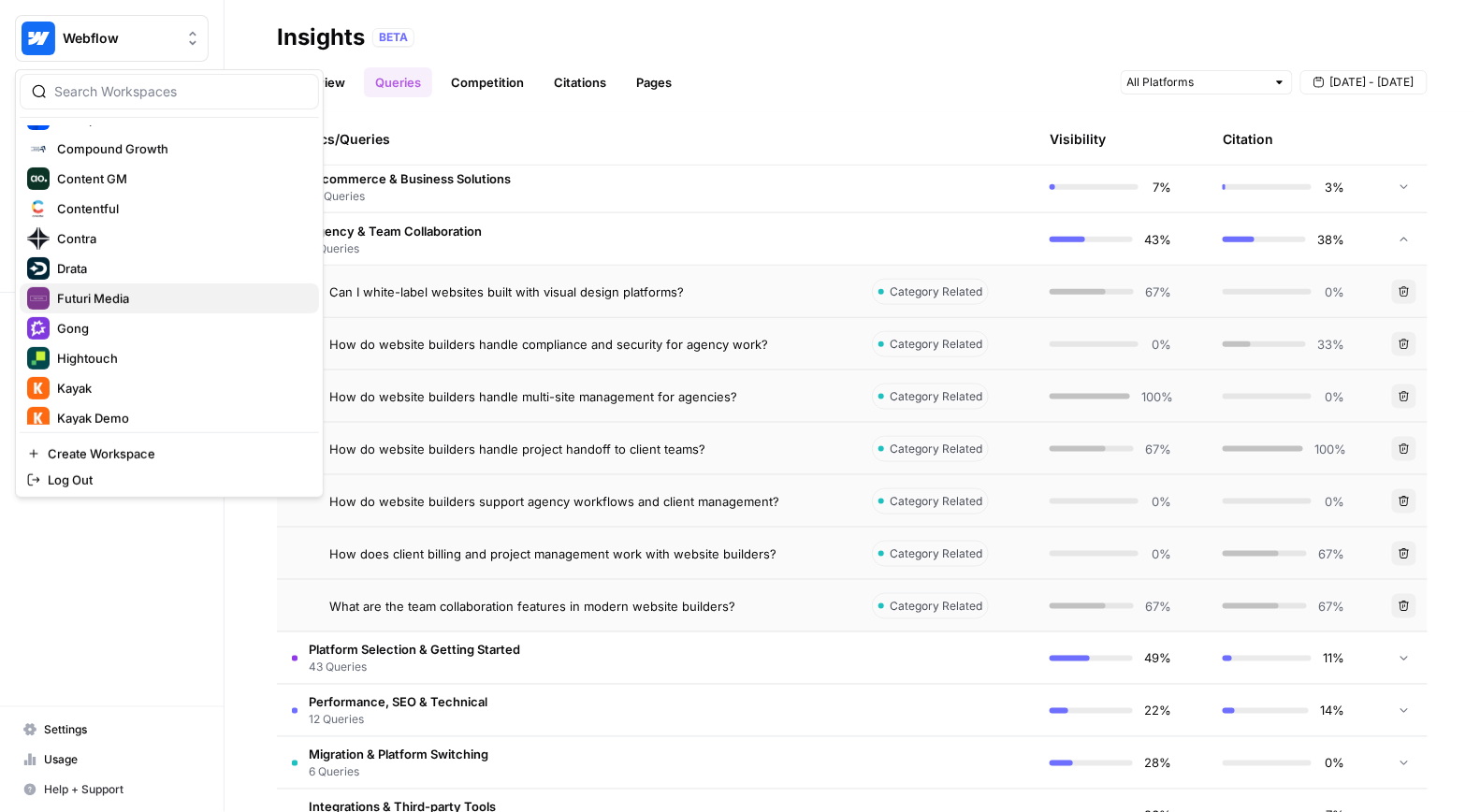
click at [104, 307] on div "Futuri Media" at bounding box center [169, 298] width 284 height 22
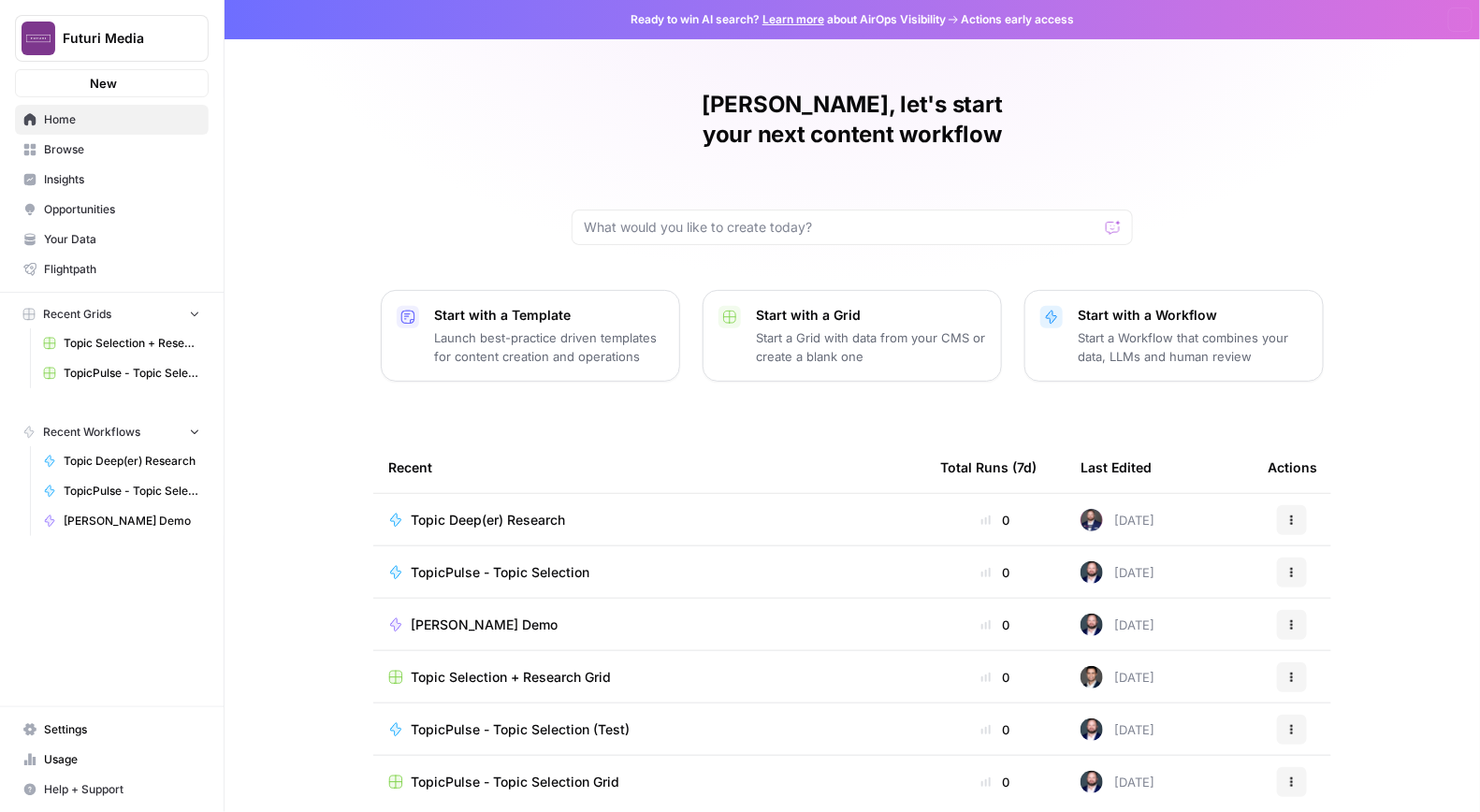
click at [105, 43] on span "Futuri Media" at bounding box center [119, 38] width 113 height 18
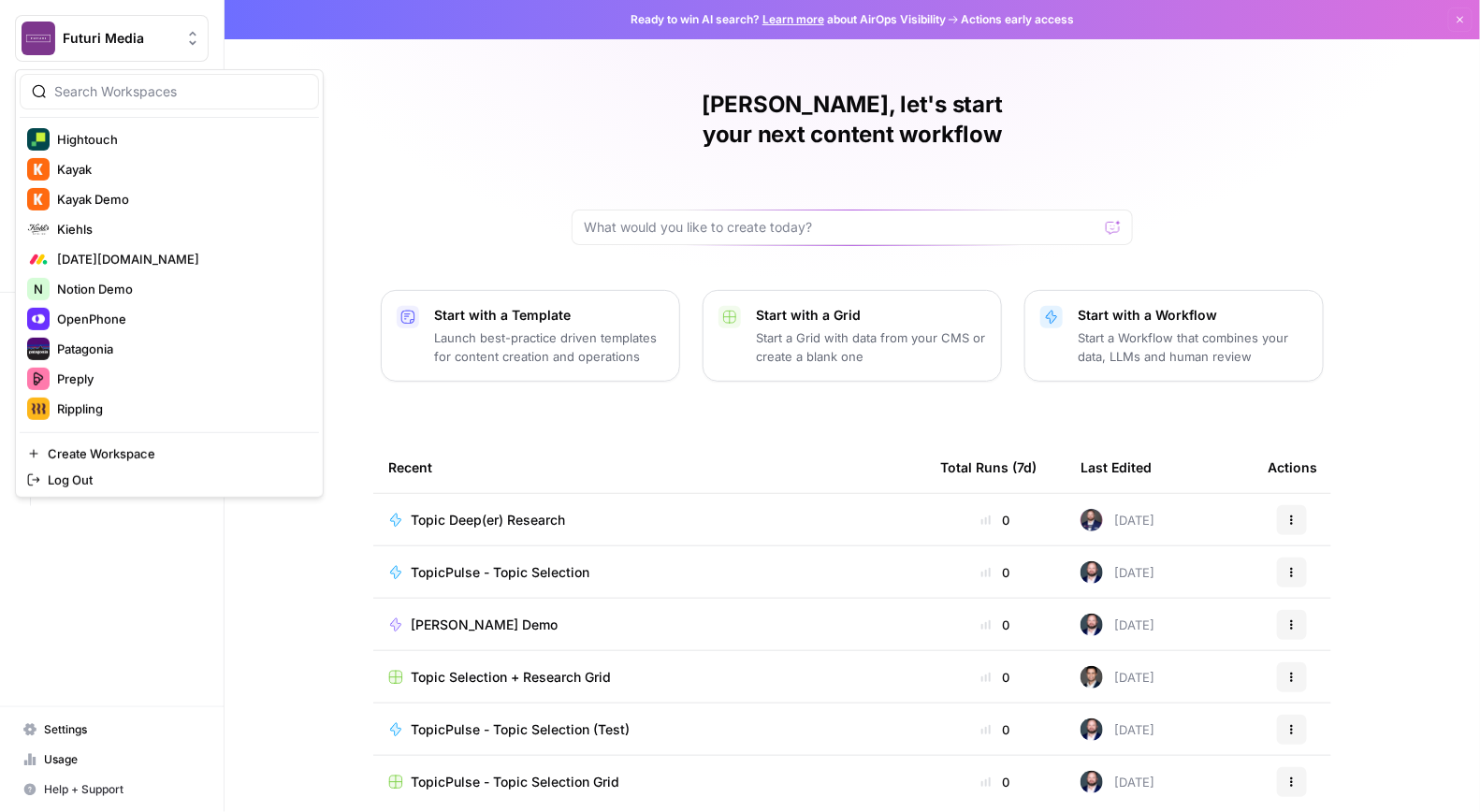
scroll to position [611, 0]
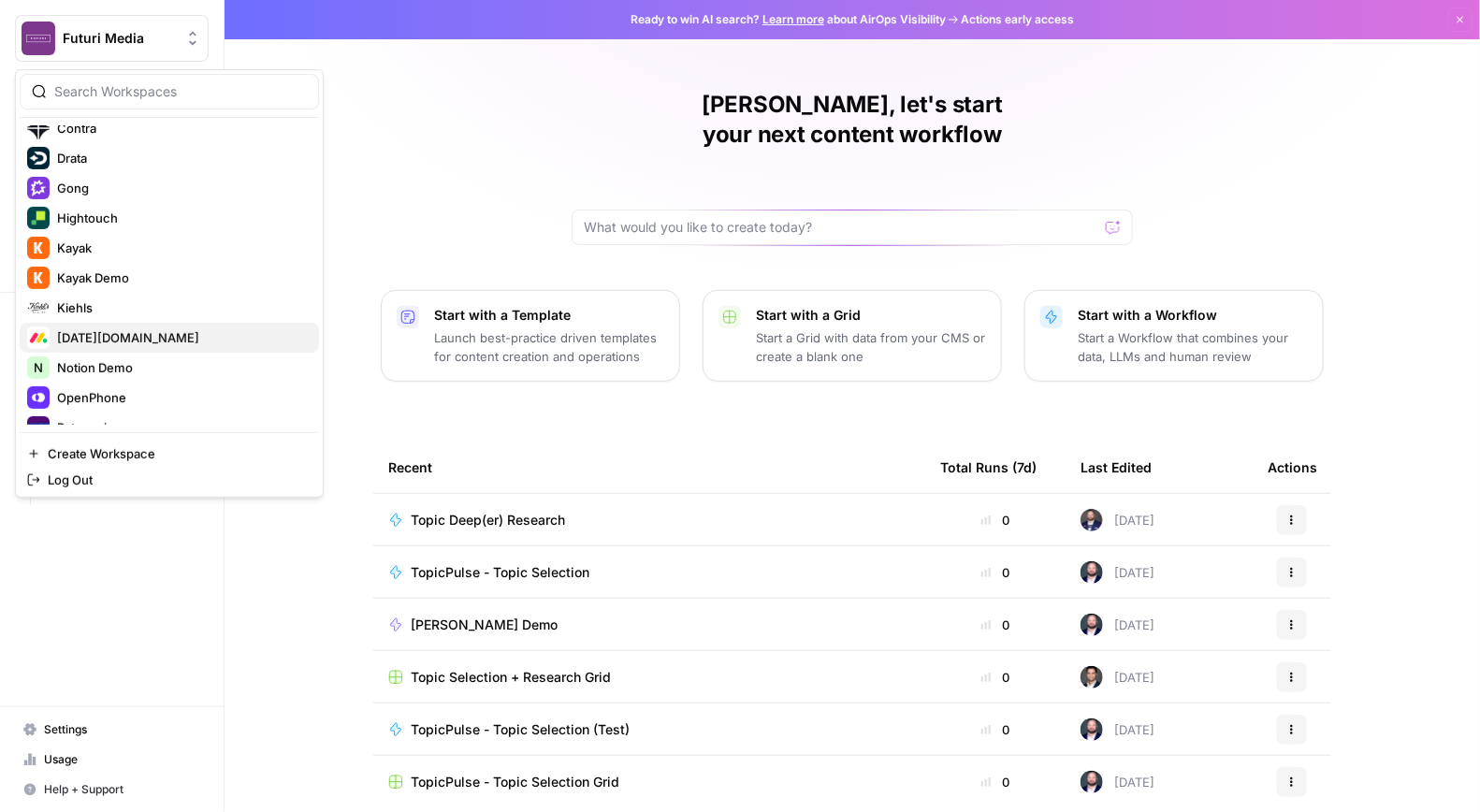
click at [69, 338] on span "[DATE][DOMAIN_NAME]" at bounding box center [181, 337] width 247 height 18
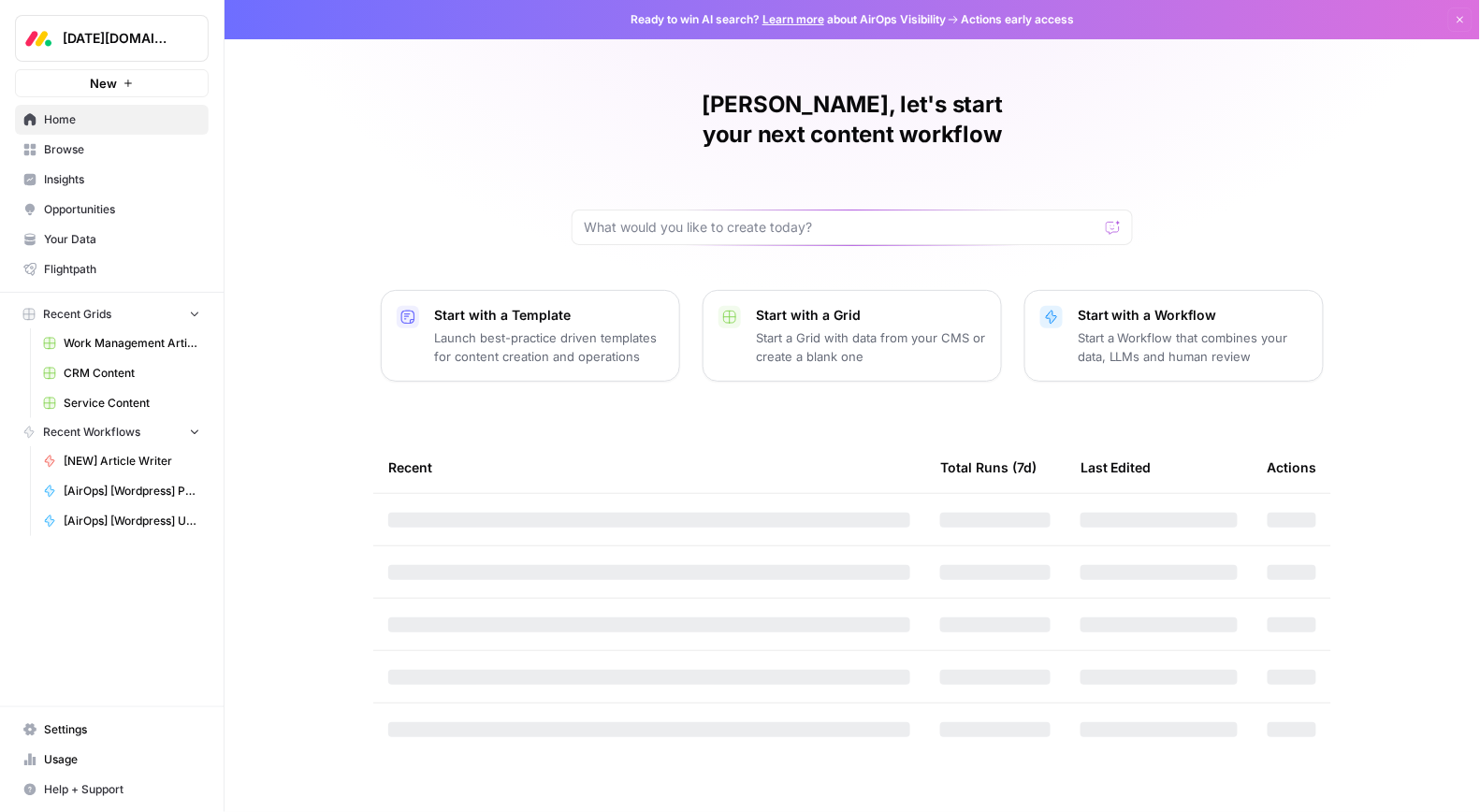
click at [75, 151] on span "Browse" at bounding box center [122, 149] width 157 height 17
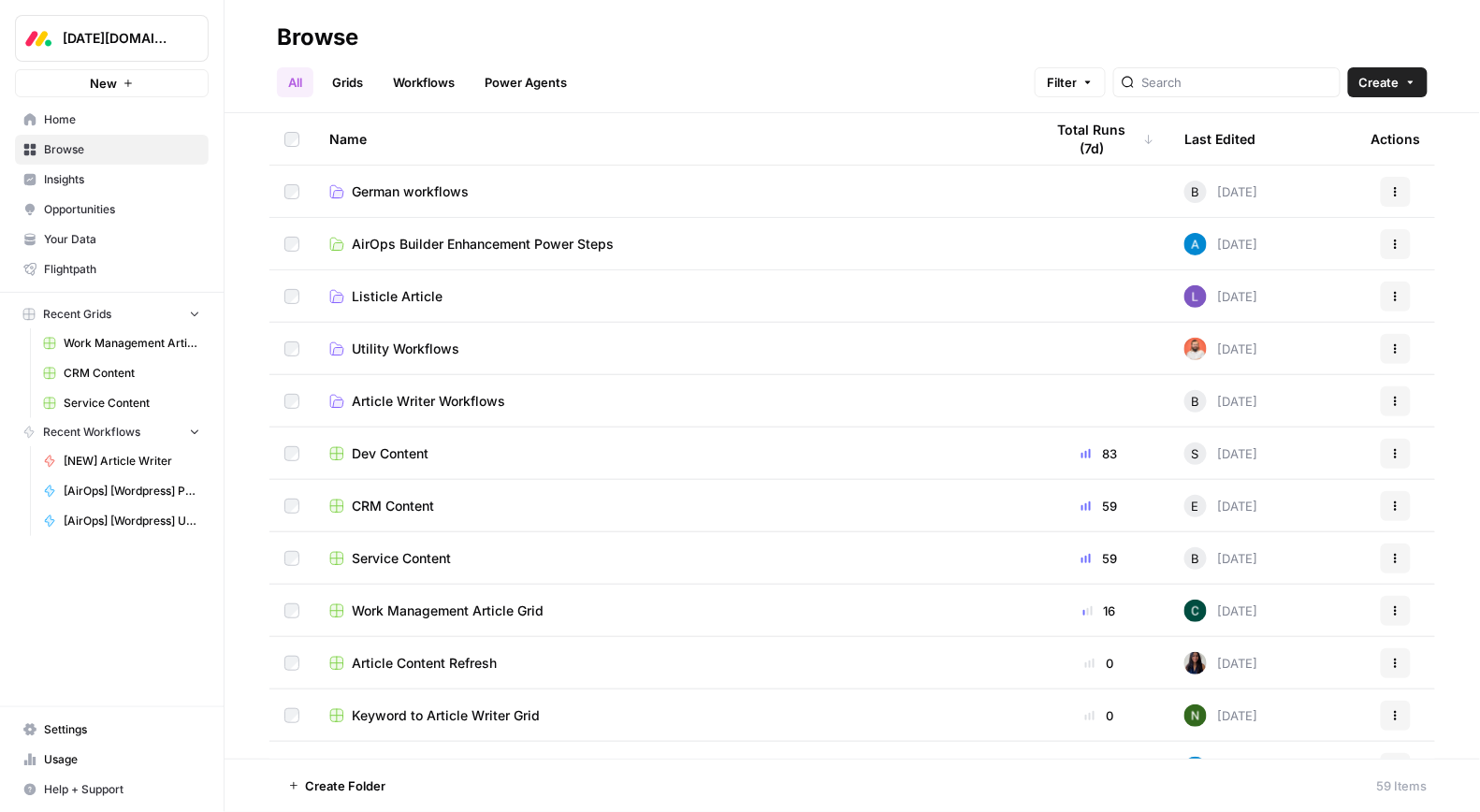
click at [117, 183] on span "Insights" at bounding box center [122, 179] width 157 height 17
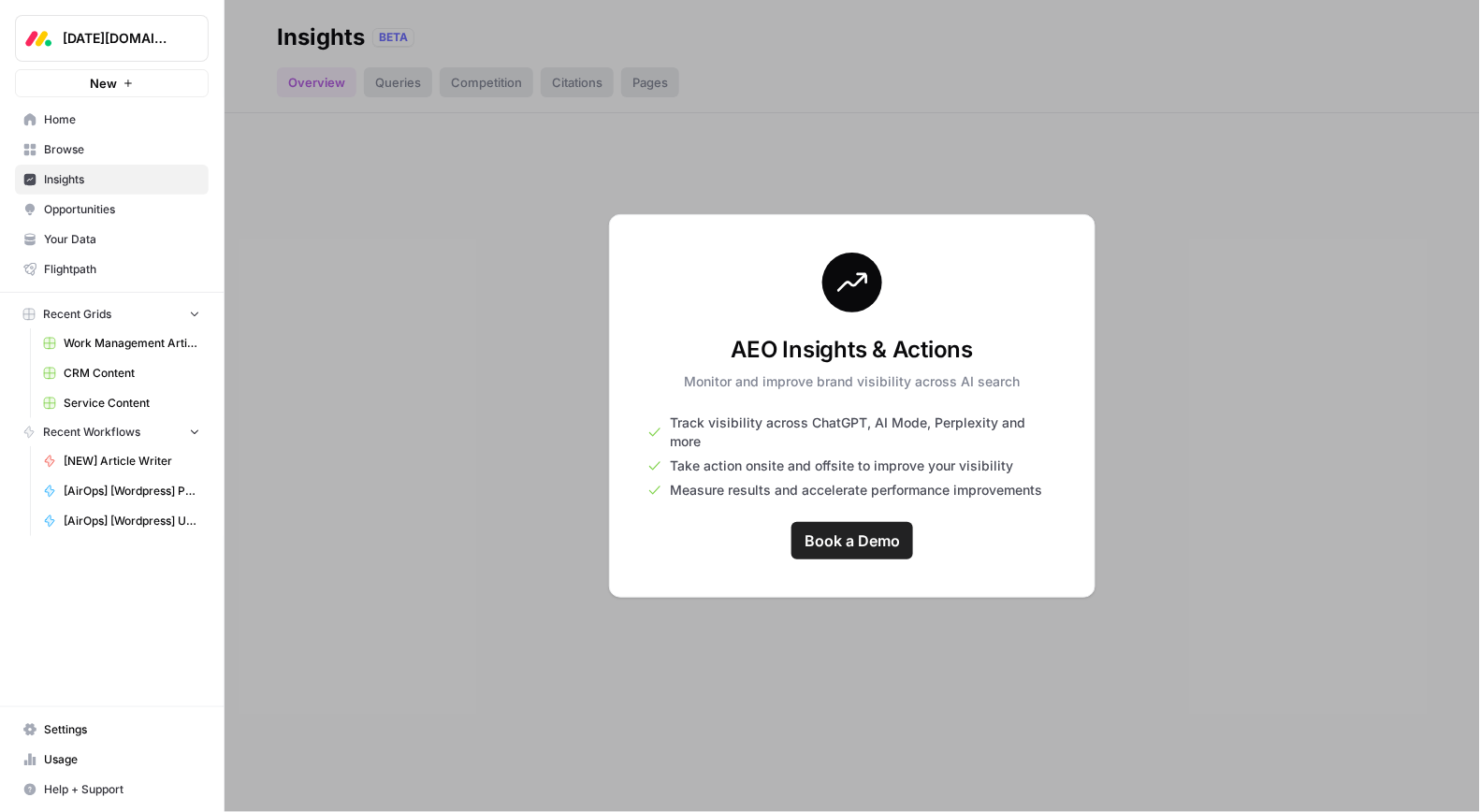
click at [92, 233] on span "Your Data" at bounding box center [122, 239] width 157 height 17
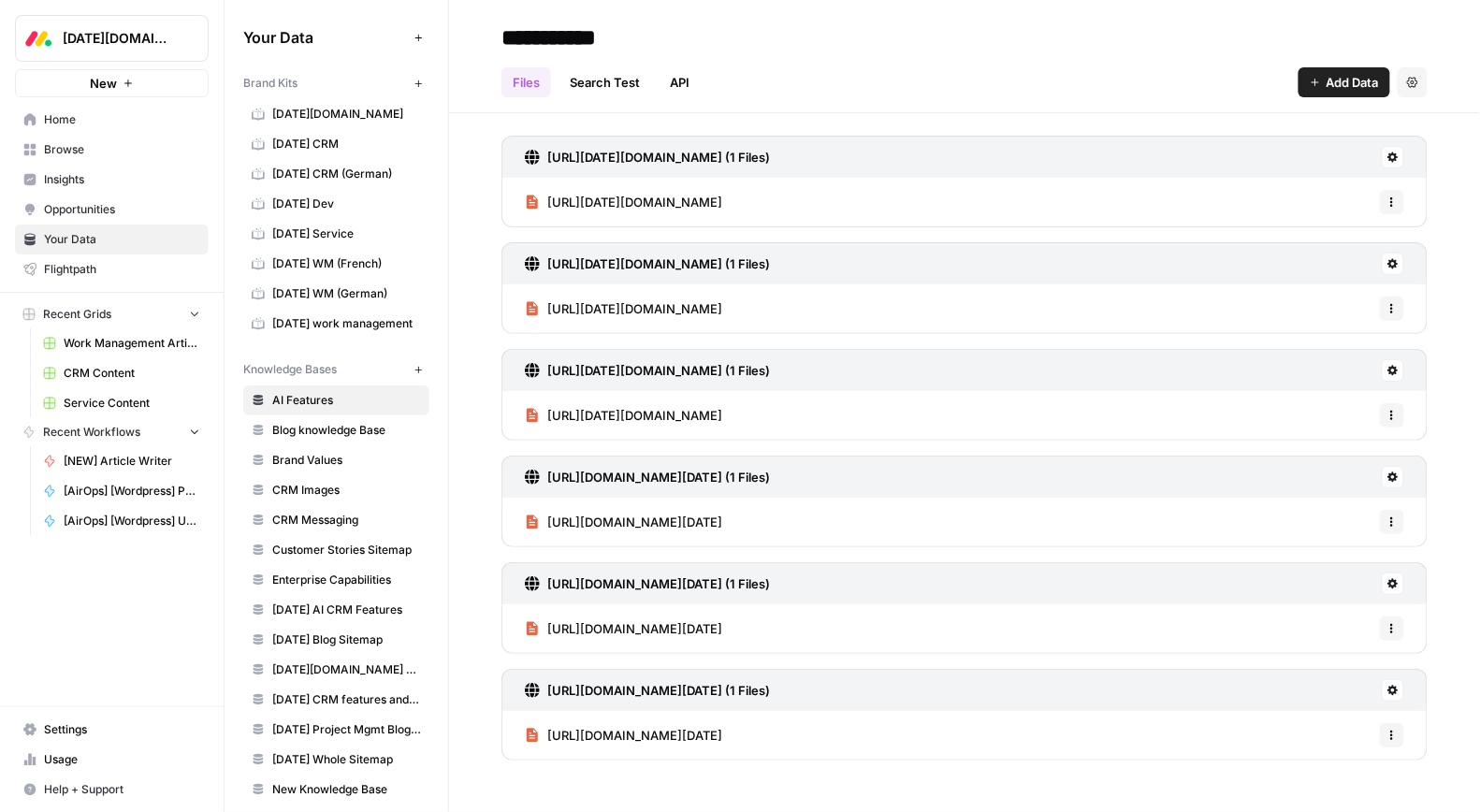
click at [754, 63] on div "Files Search Test API Add Data Settings" at bounding box center [964, 75] width 926 height 45
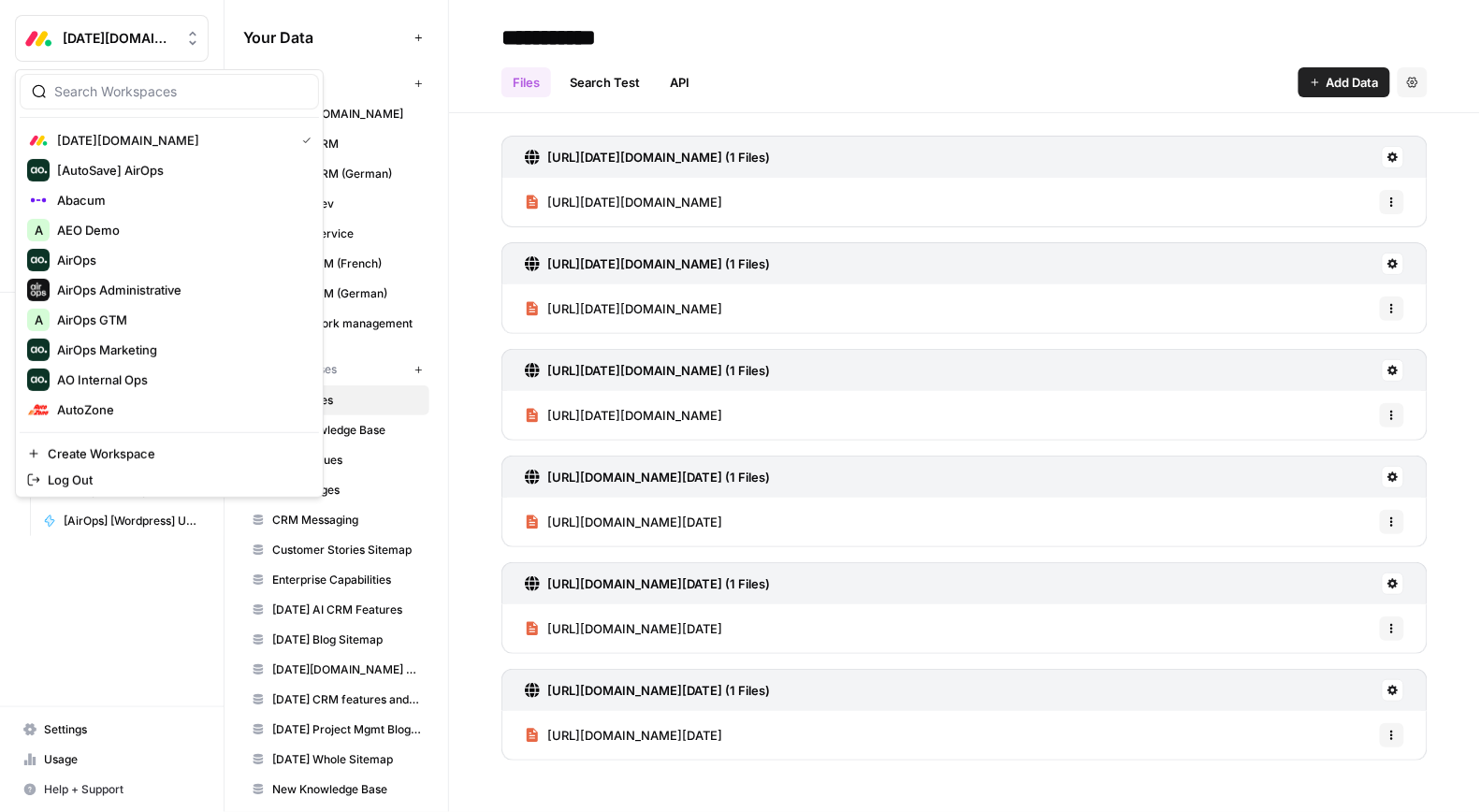
click at [111, 43] on span "[DATE][DOMAIN_NAME]" at bounding box center [119, 38] width 113 height 18
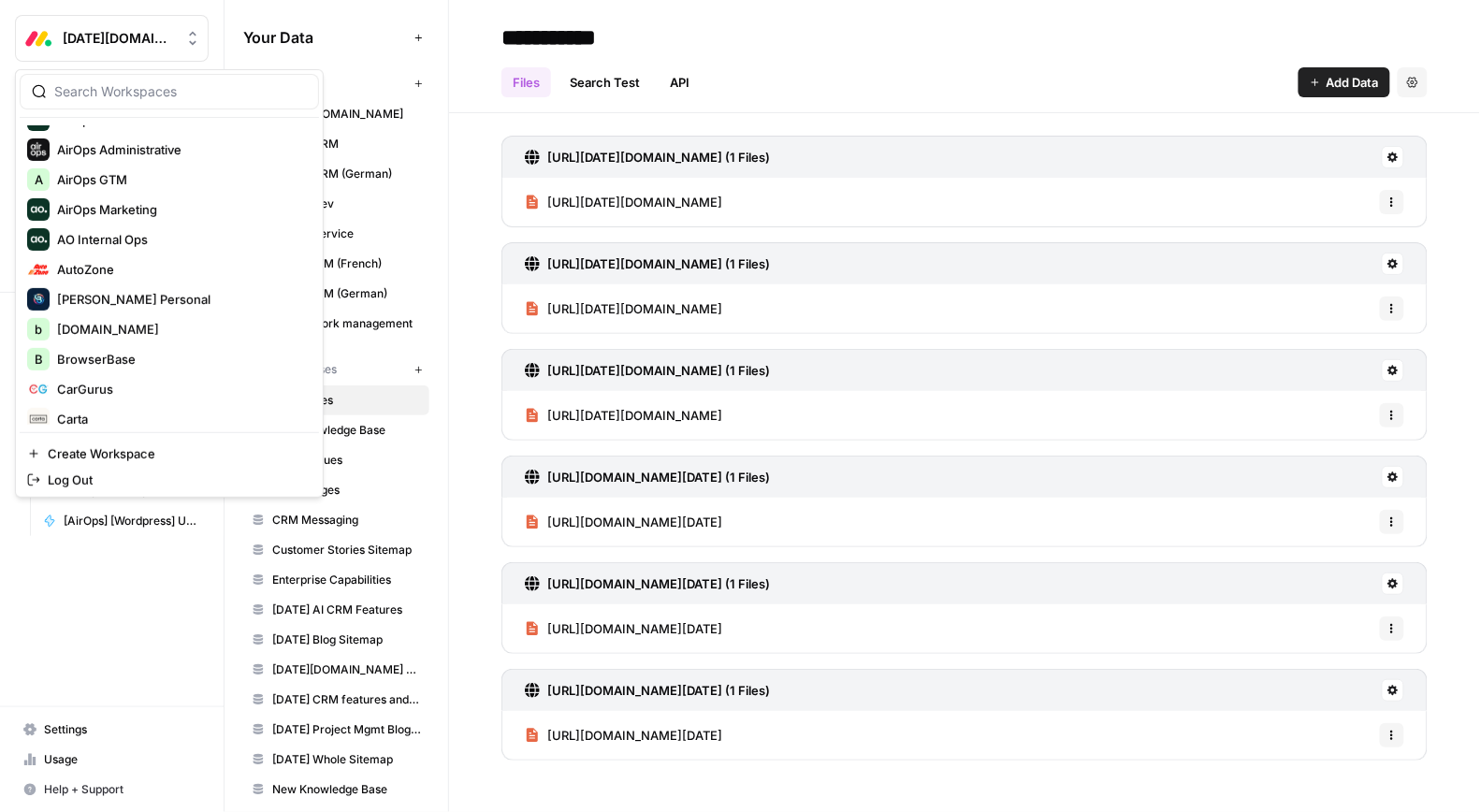
scroll to position [141, 0]
click at [124, 163] on button "A AirOps GTM" at bounding box center [169, 178] width 300 height 30
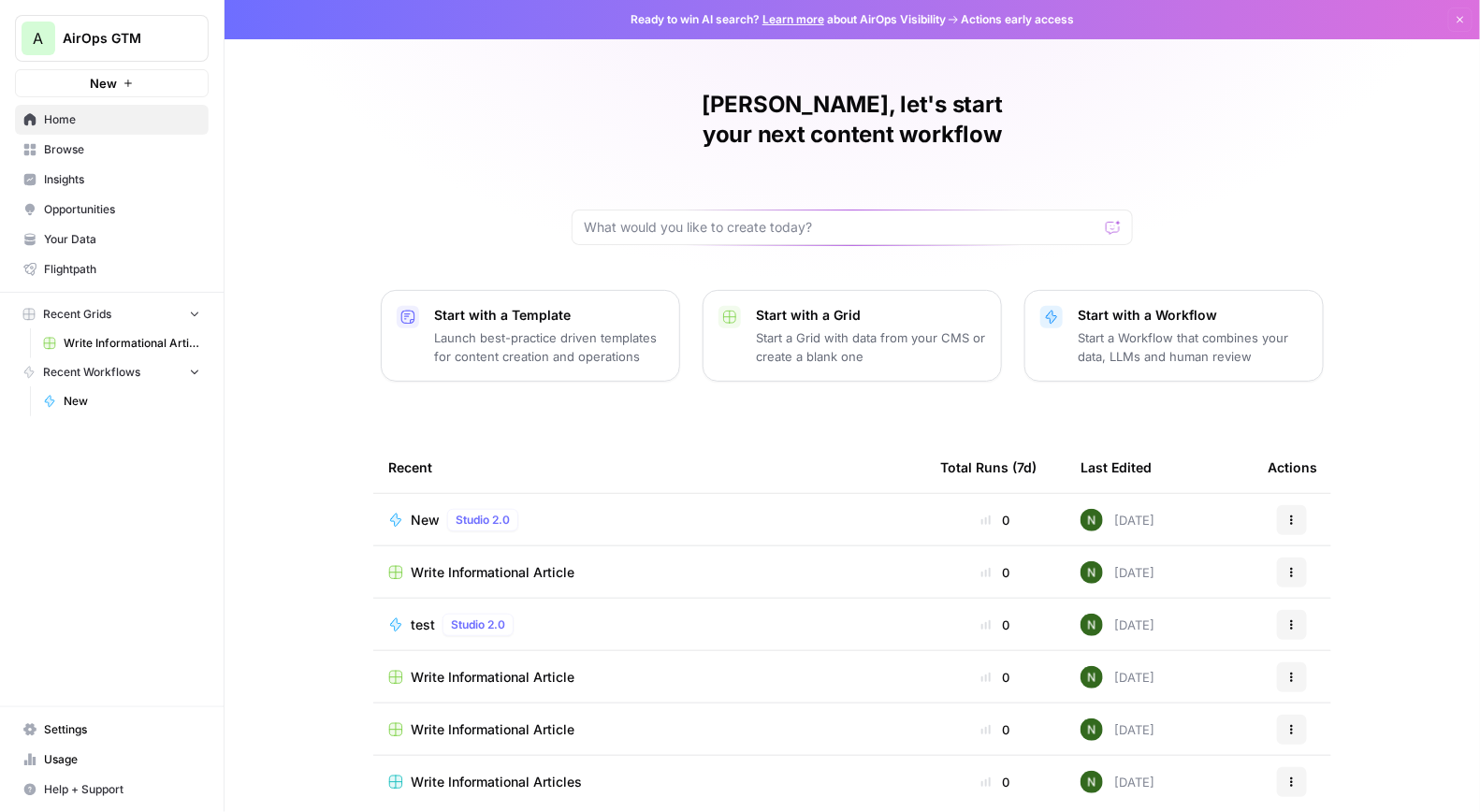
click at [96, 147] on span "Browse" at bounding box center [122, 149] width 157 height 17
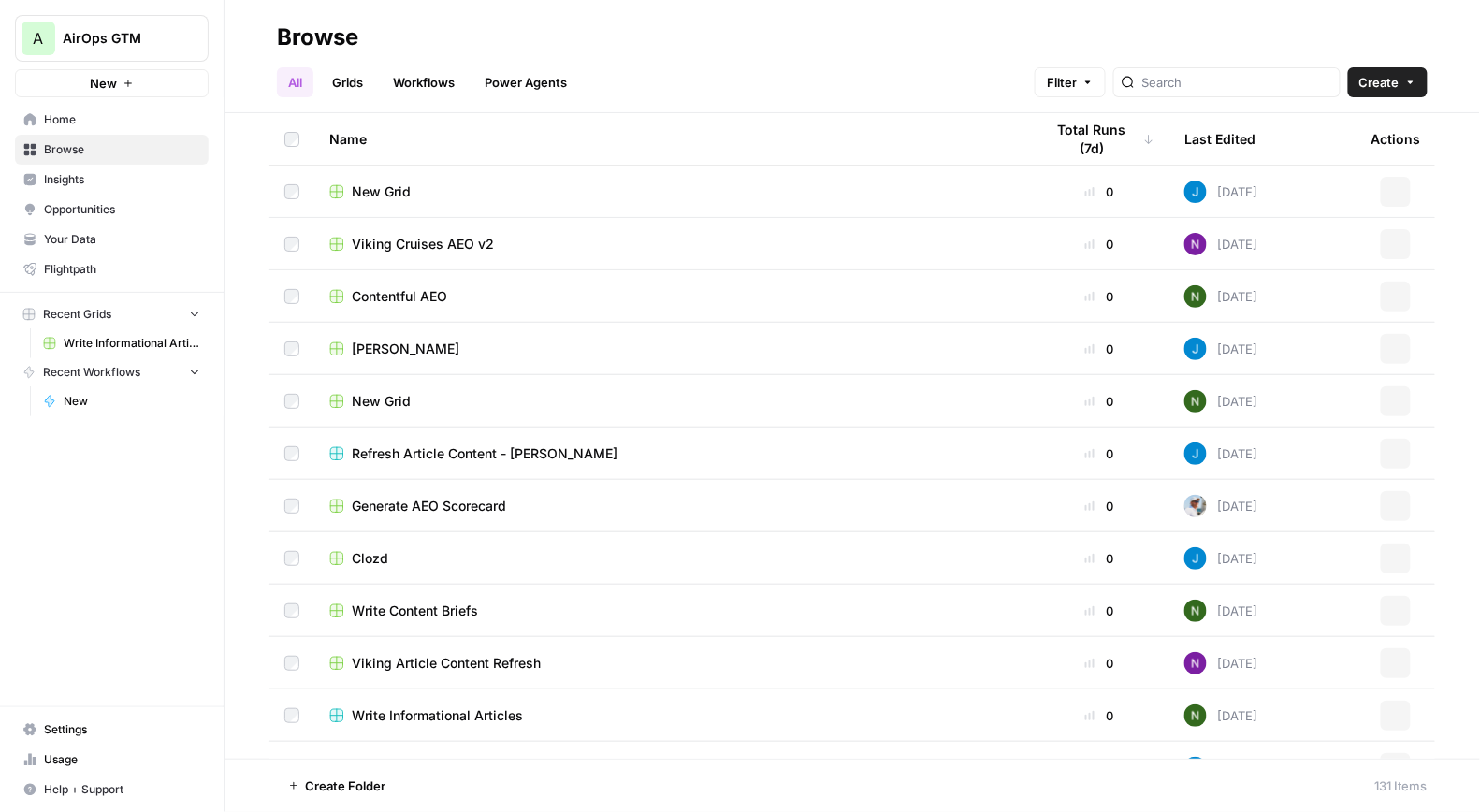
click at [90, 234] on span "Your Data" at bounding box center [122, 239] width 157 height 17
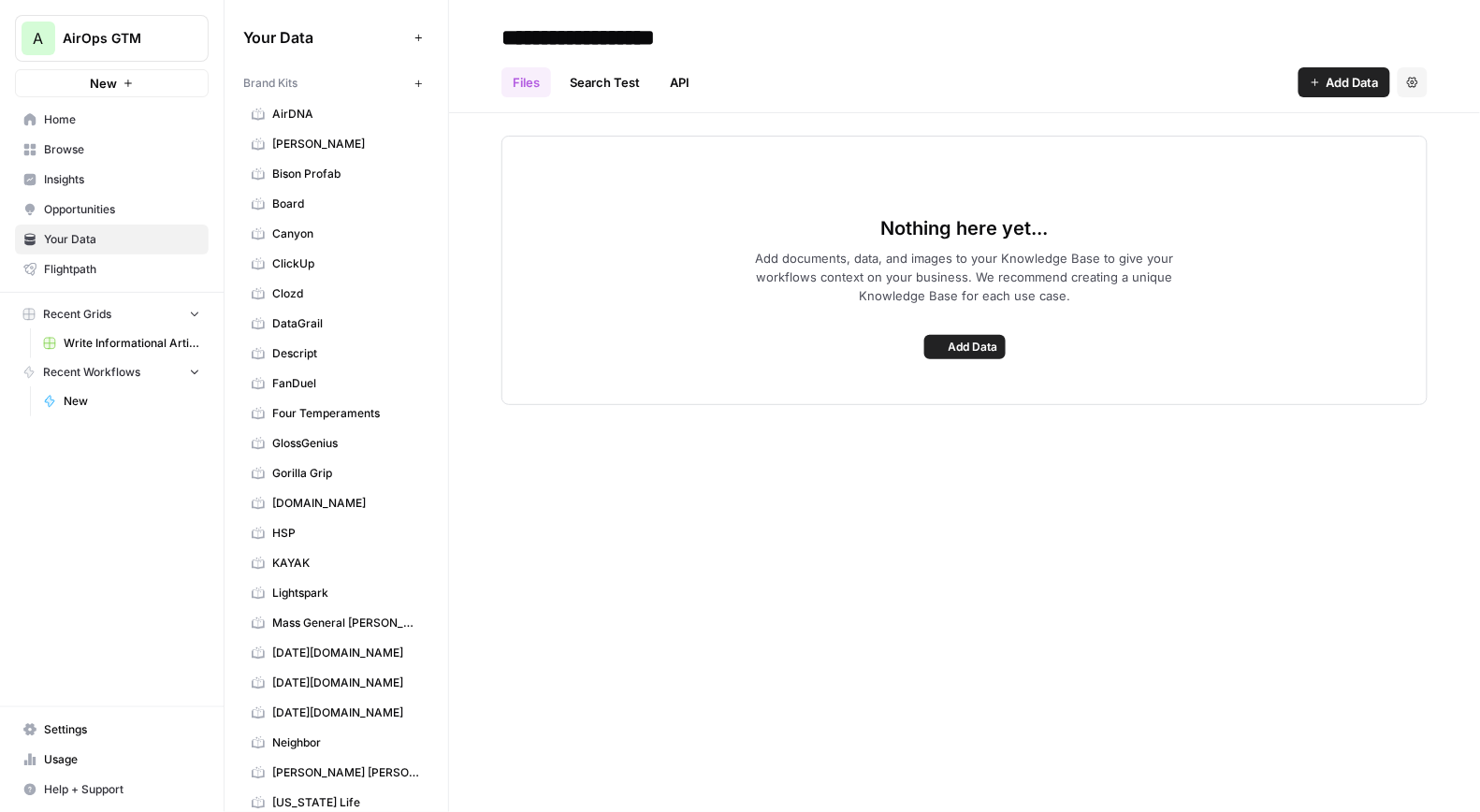
click at [299, 108] on span "AirDNA" at bounding box center [346, 114] width 149 height 17
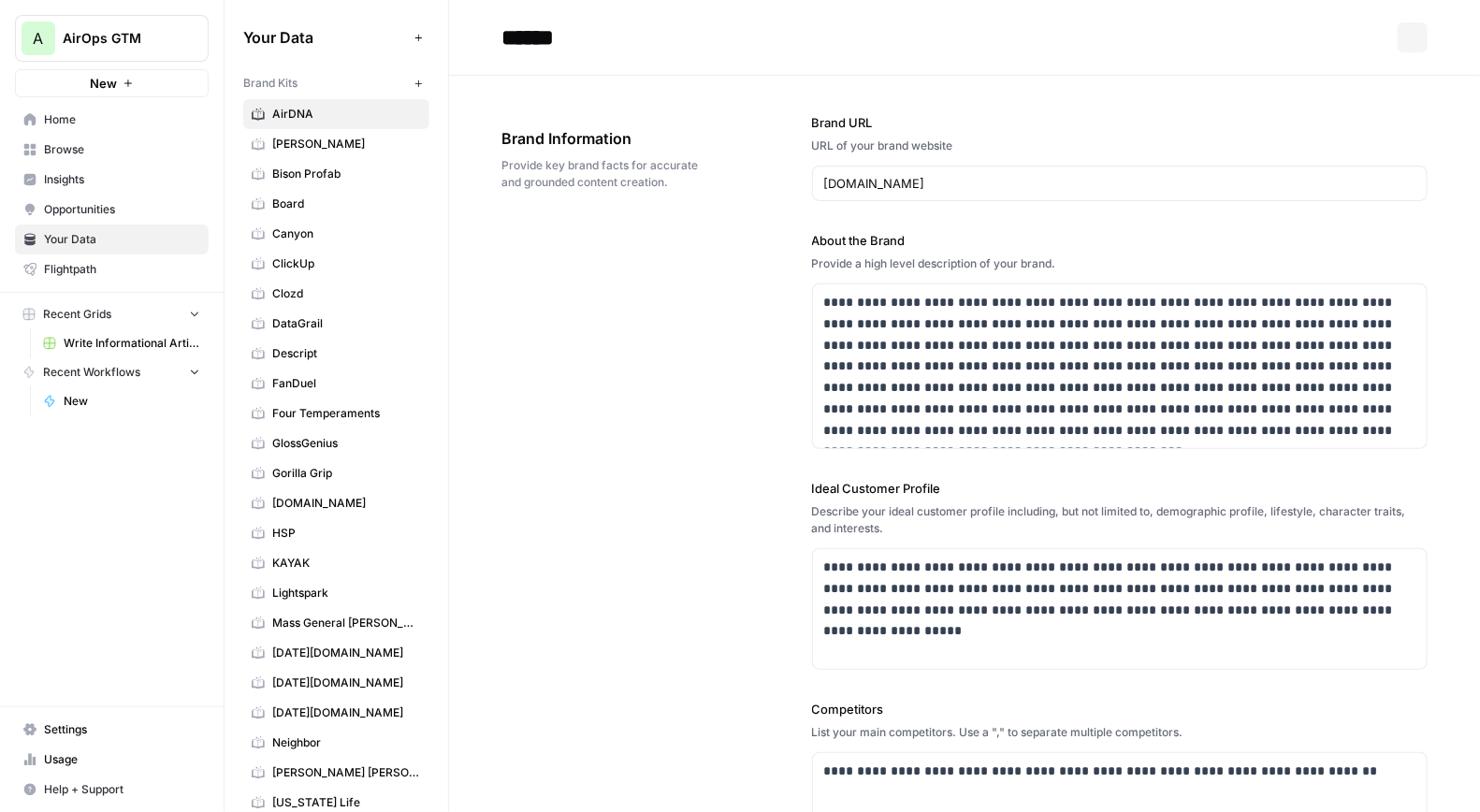
click at [296, 159] on link "Bison Profab" at bounding box center [336, 173] width 186 height 30
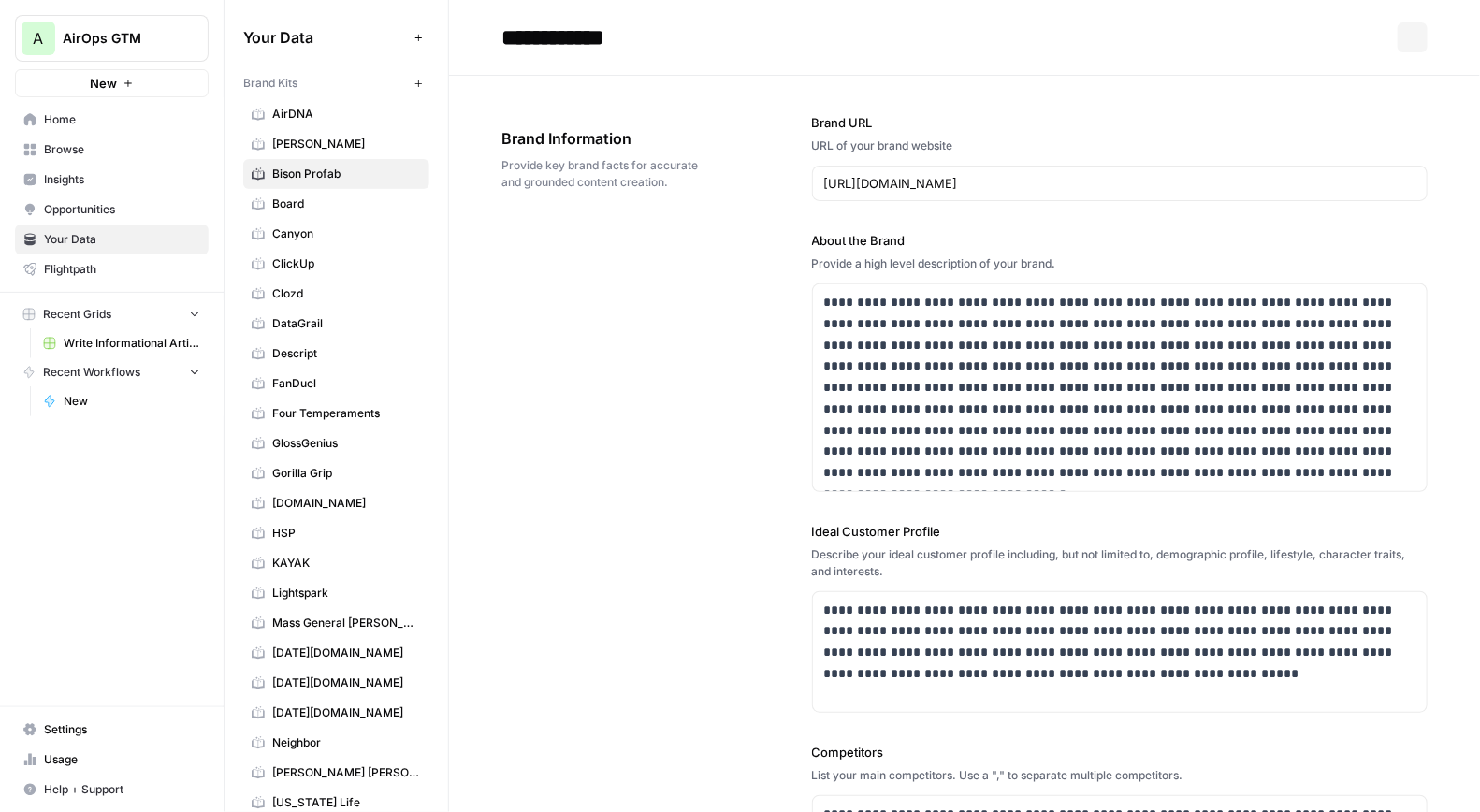
click at [298, 152] on span "Angi" at bounding box center [346, 143] width 149 height 17
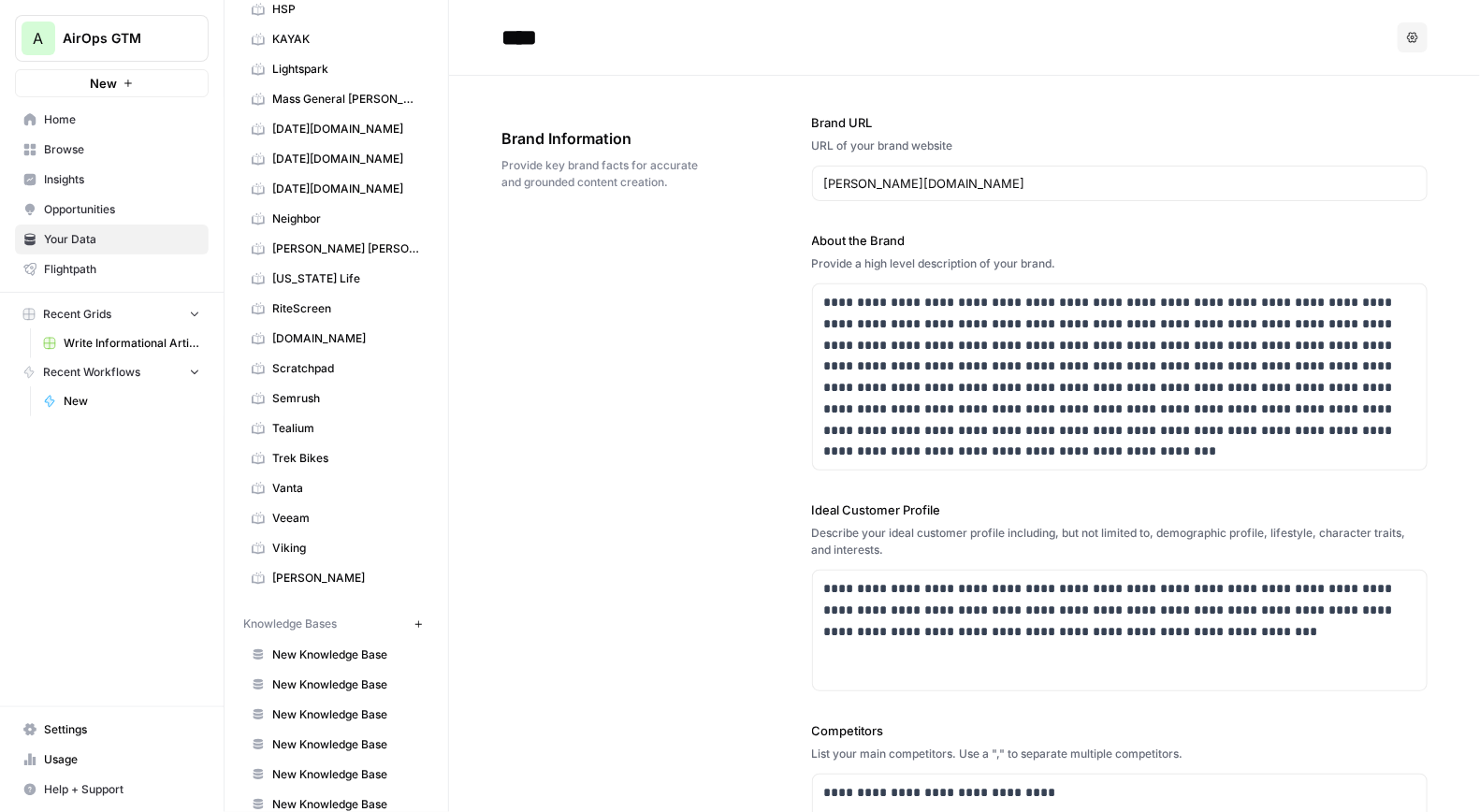
scroll to position [335, 0]
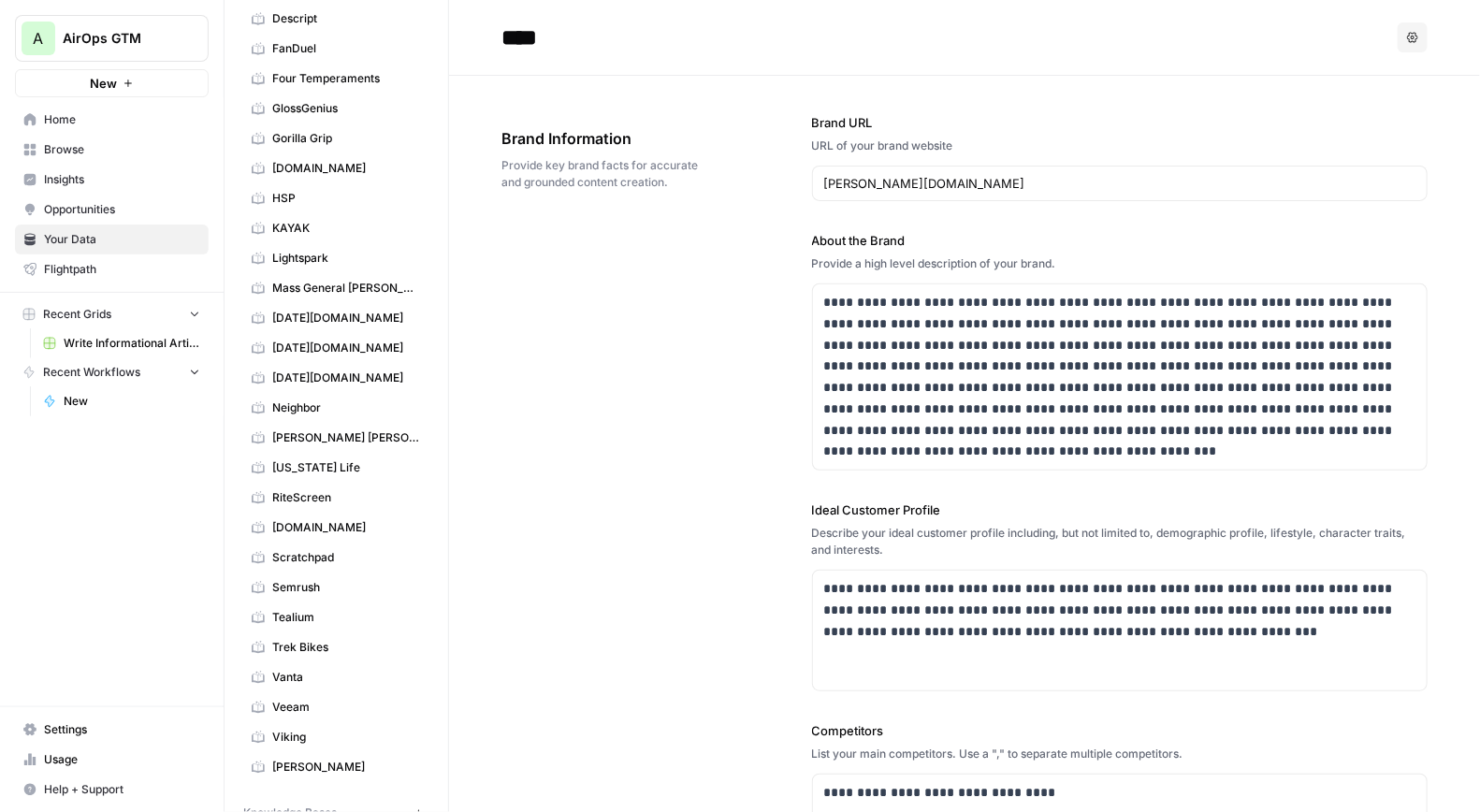
click at [610, 310] on div "**********" at bounding box center [964, 606] width 926 height 1061
click at [70, 54] on button "A AirOps GTM" at bounding box center [111, 38] width 194 height 47
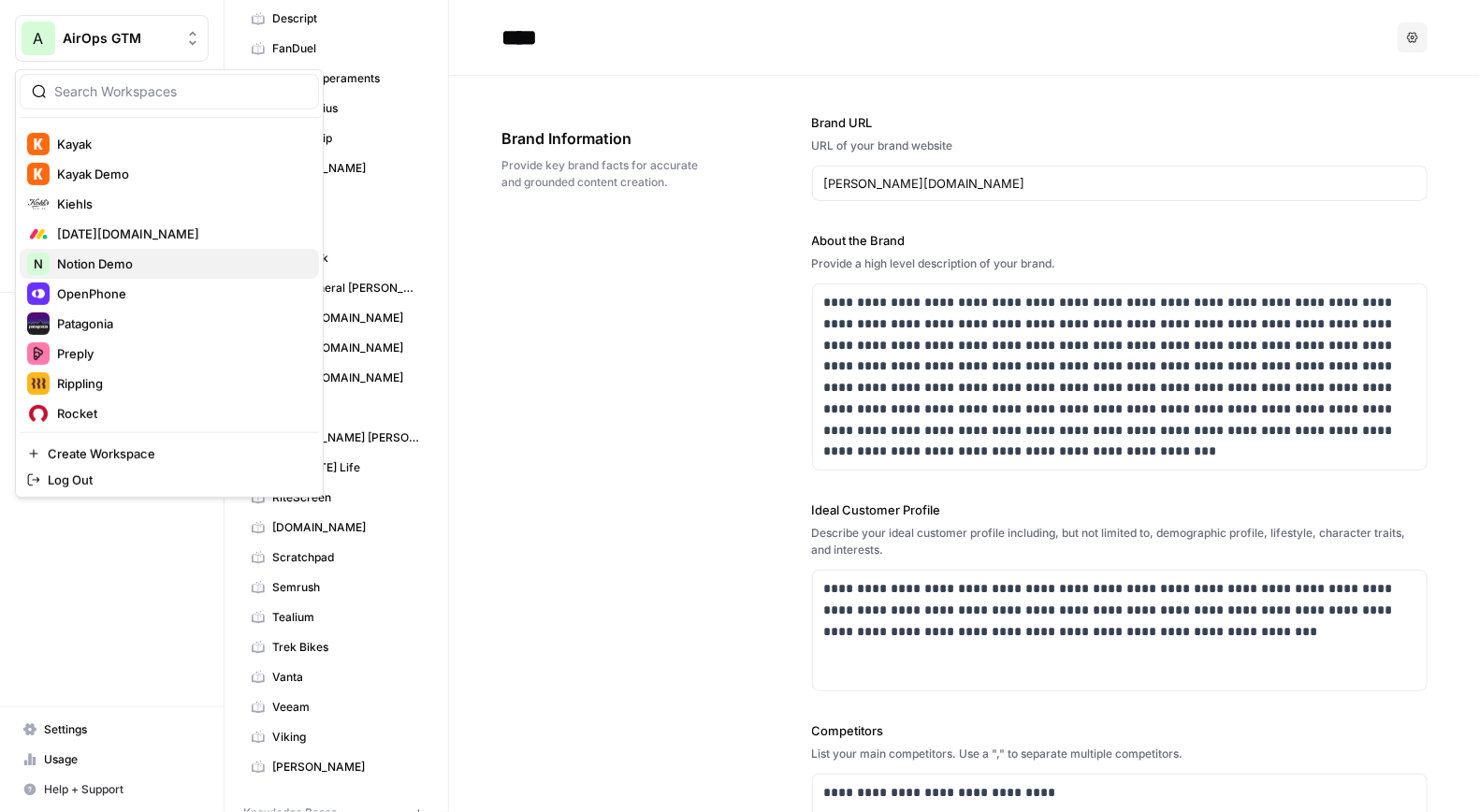
scroll to position [488, 0]
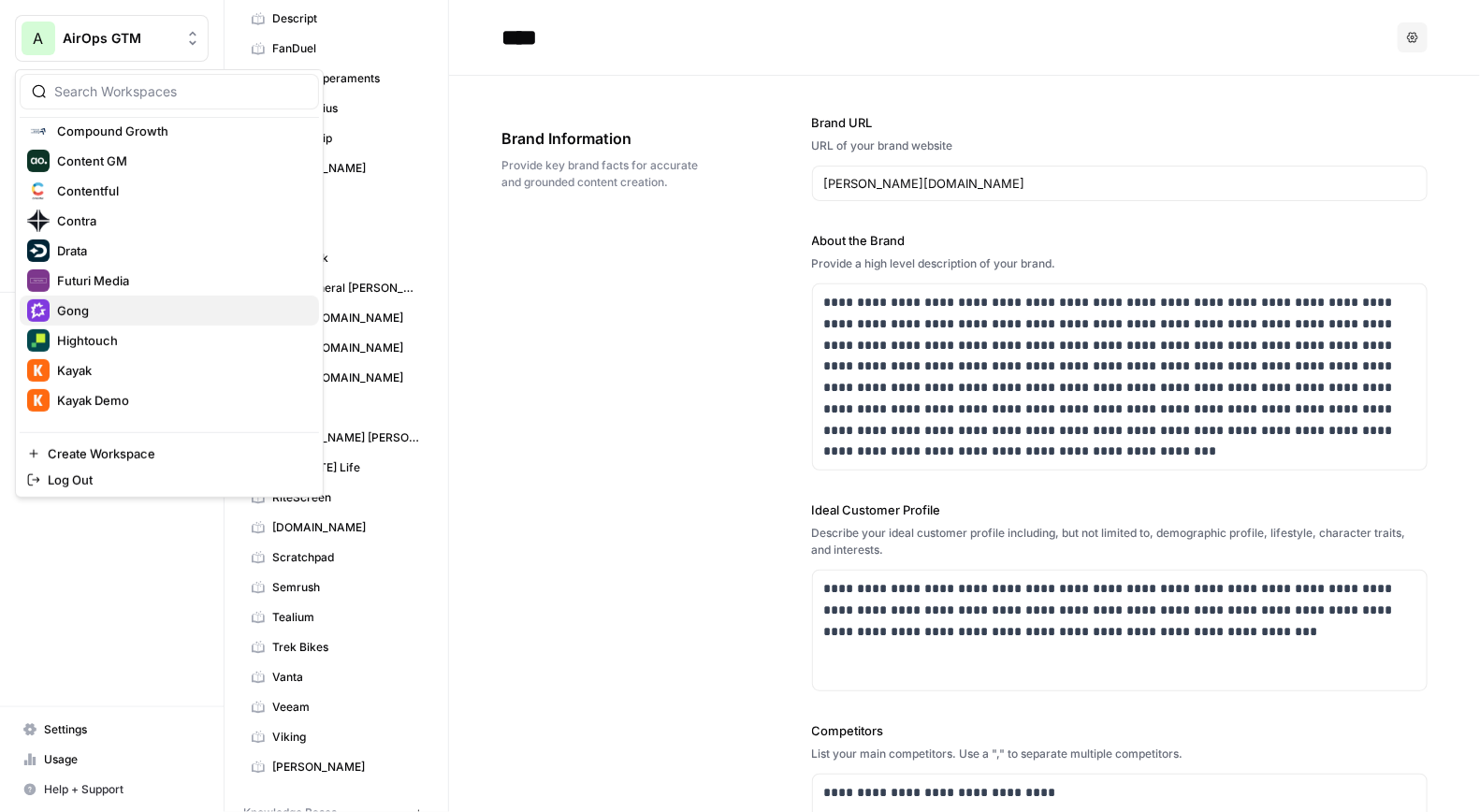
click at [103, 309] on span "Gong" at bounding box center [181, 310] width 247 height 18
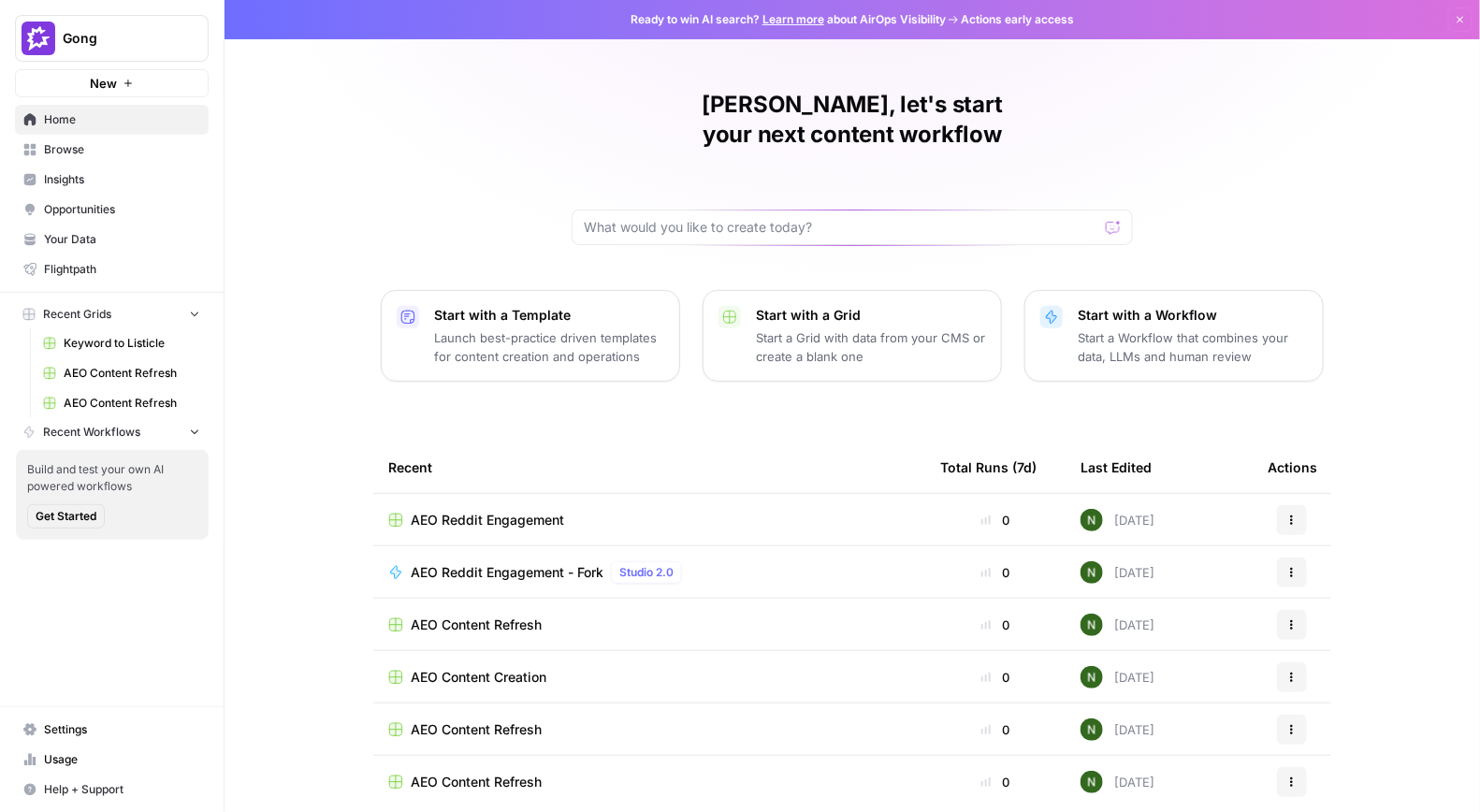
click at [75, 751] on link "Usage" at bounding box center [111, 759] width 194 height 30
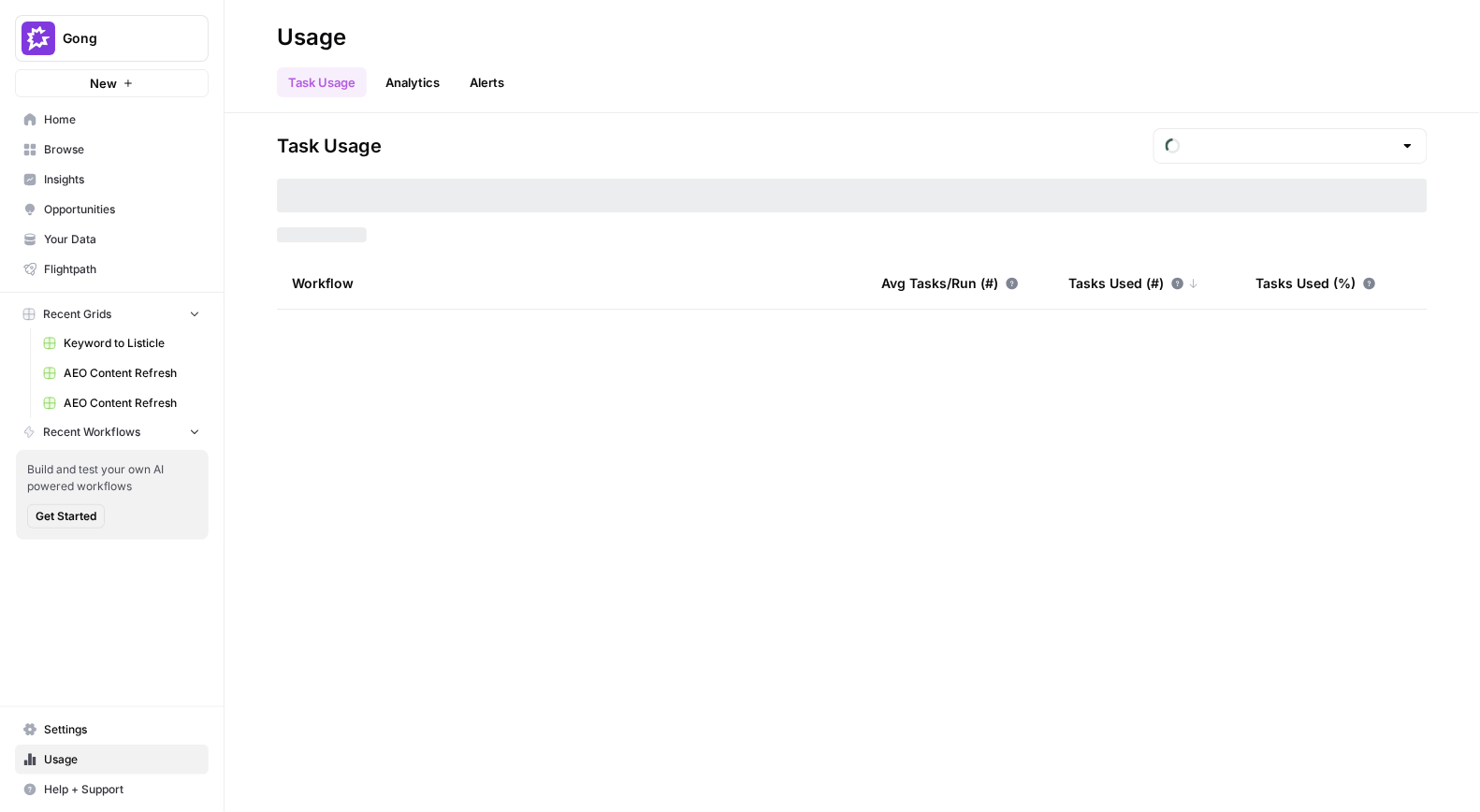
type input "September Tasks"
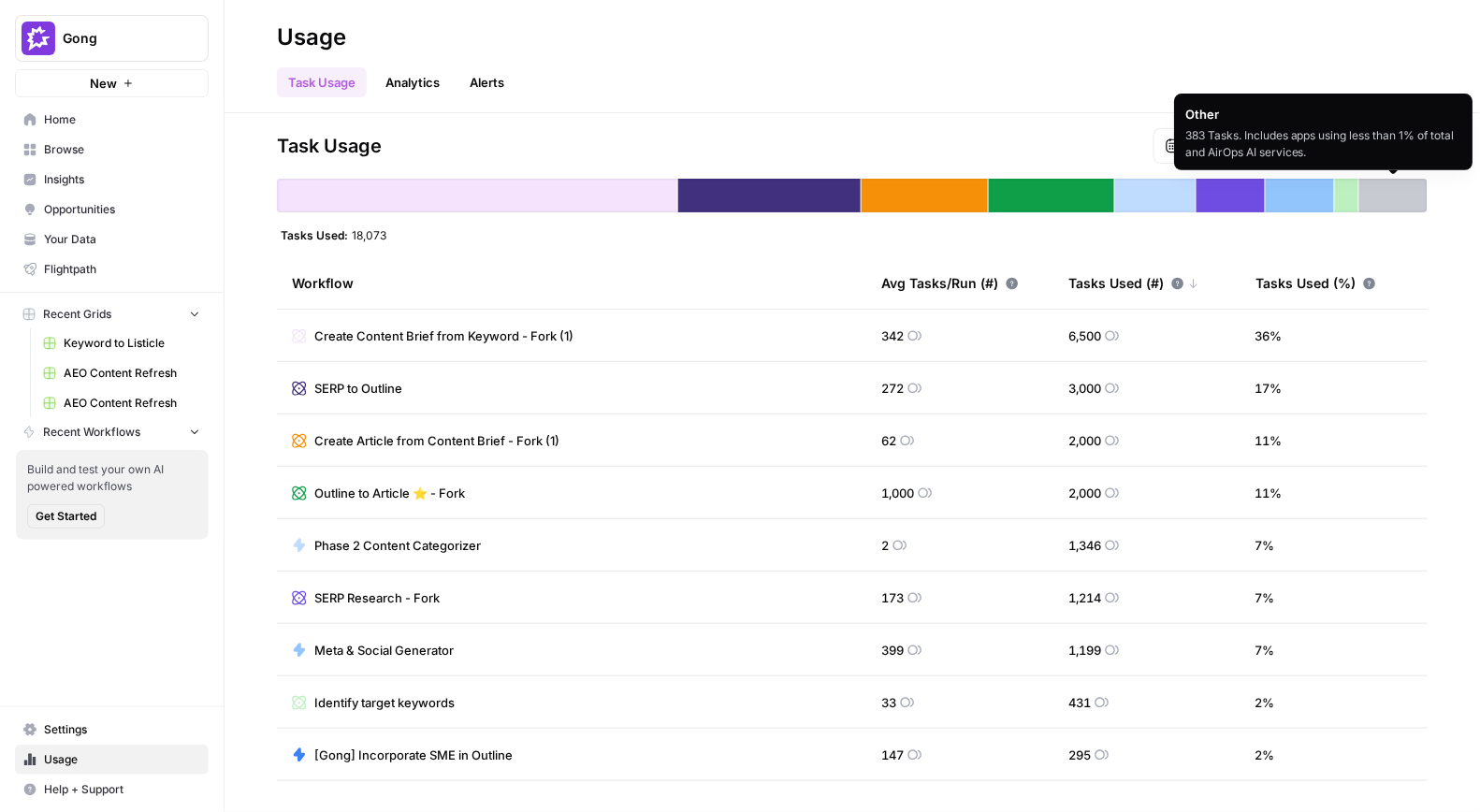
click at [1345, 159] on div "383 Tasks. Includes apps using less than 1% of total and AirOps AI services." at bounding box center [1323, 144] width 276 height 34
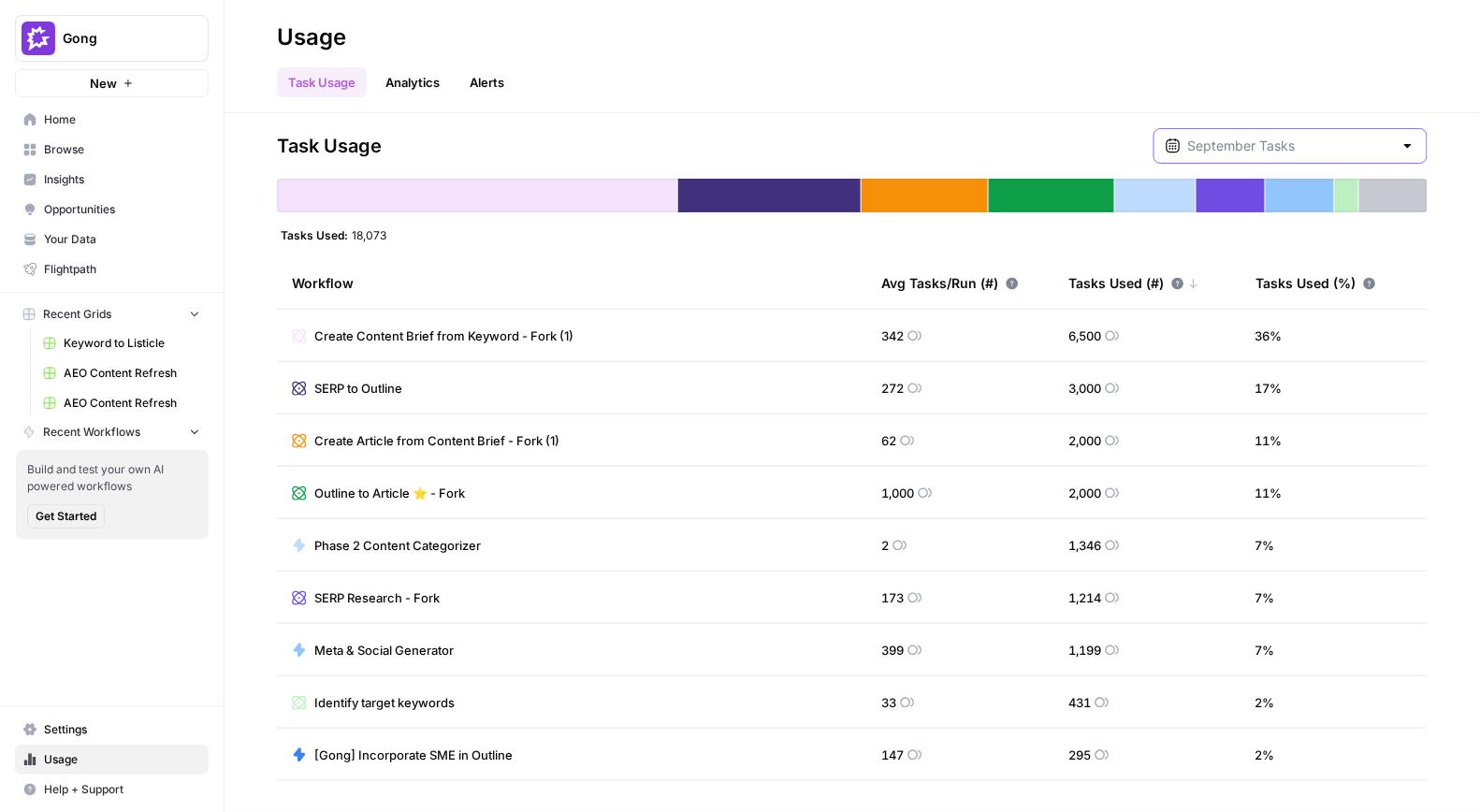
click at [1286, 141] on input "text" at bounding box center [1290, 145] width 205 height 18
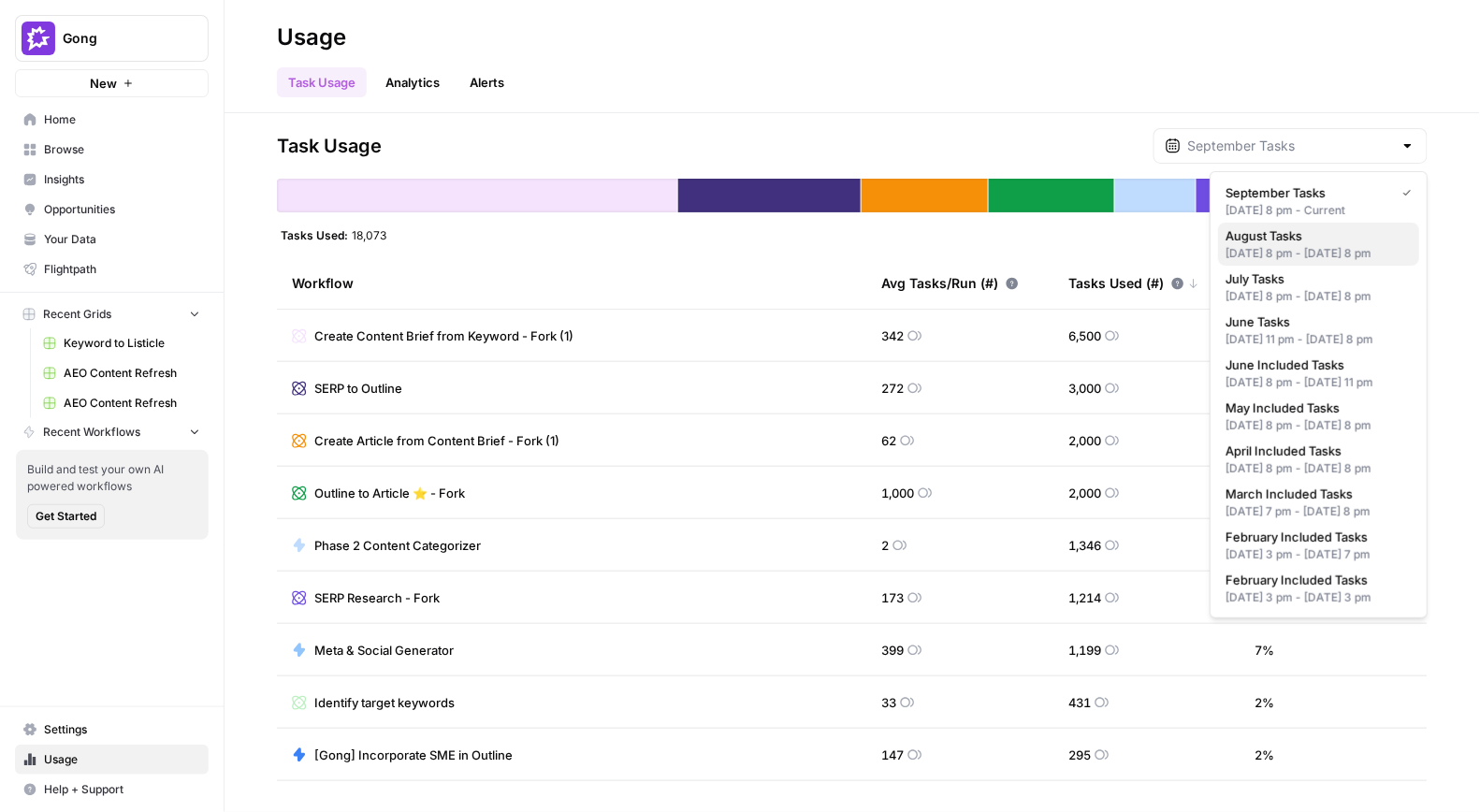
click at [1271, 246] on div "[DATE] 8 pm - [DATE] 8 pm" at bounding box center [1318, 253] width 186 height 17
type input "August Tasks"
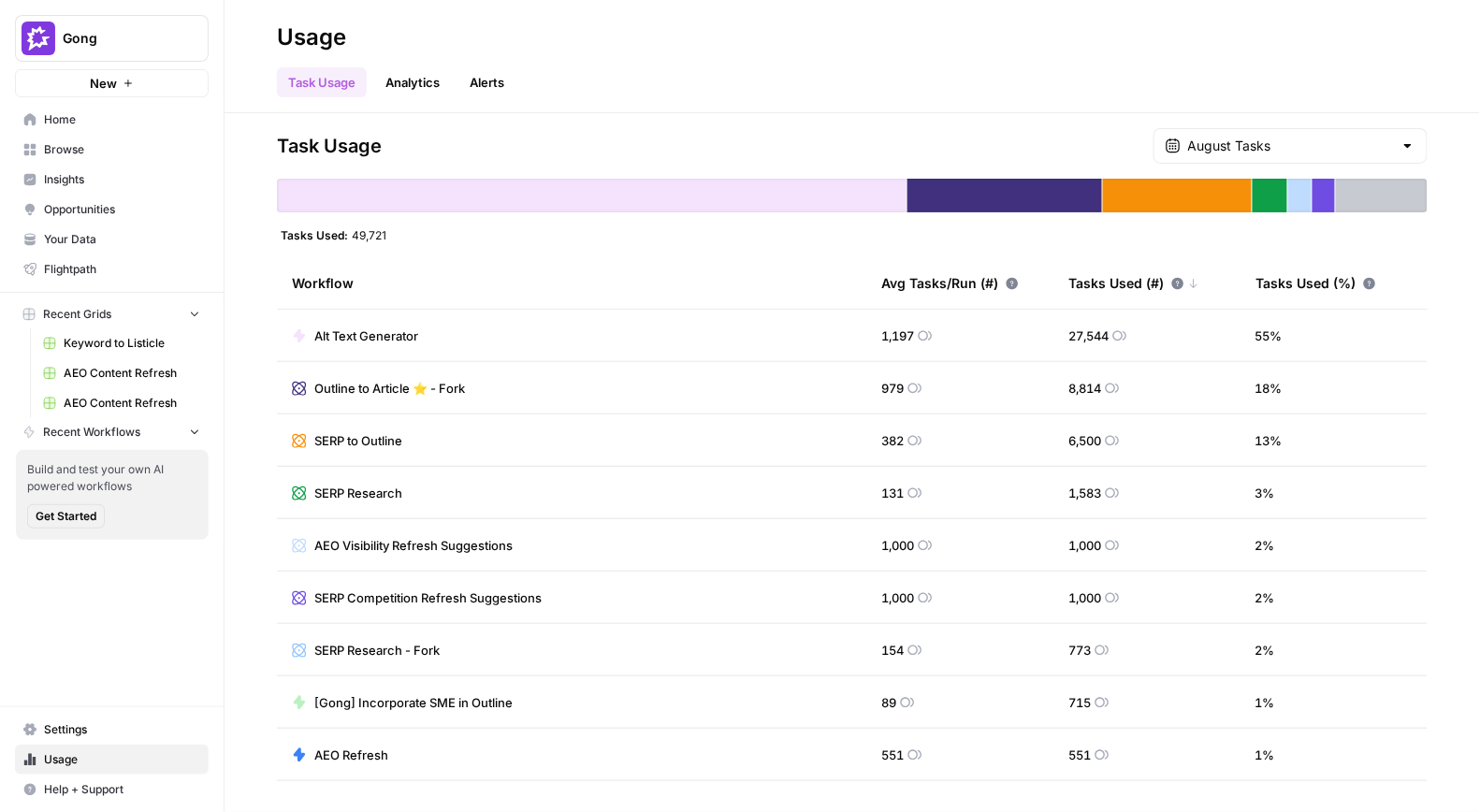
click at [95, 159] on link "Browse" at bounding box center [111, 149] width 194 height 30
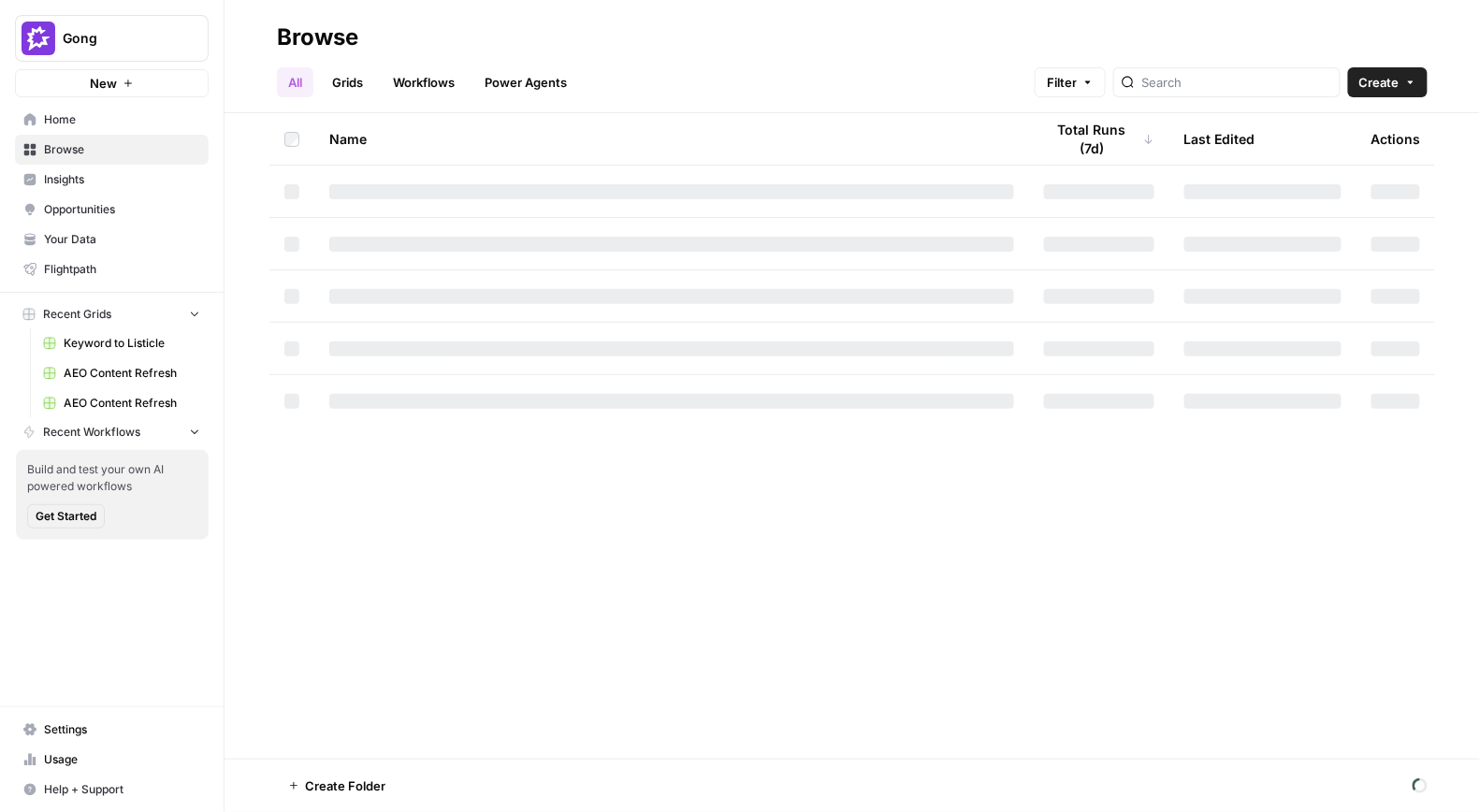
click at [86, 735] on span "Settings" at bounding box center [122, 728] width 157 height 17
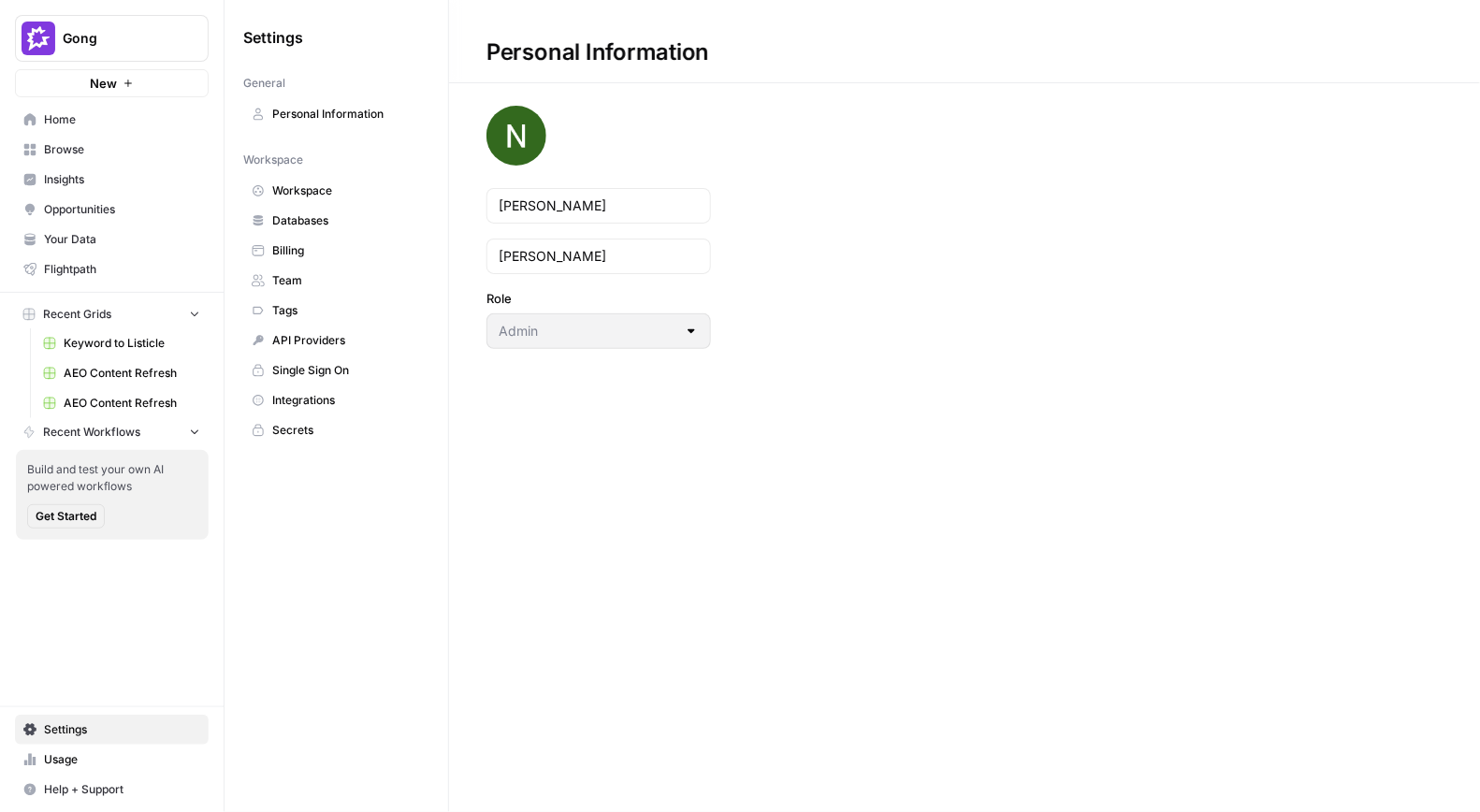
click at [315, 268] on link "Team" at bounding box center [336, 280] width 186 height 30
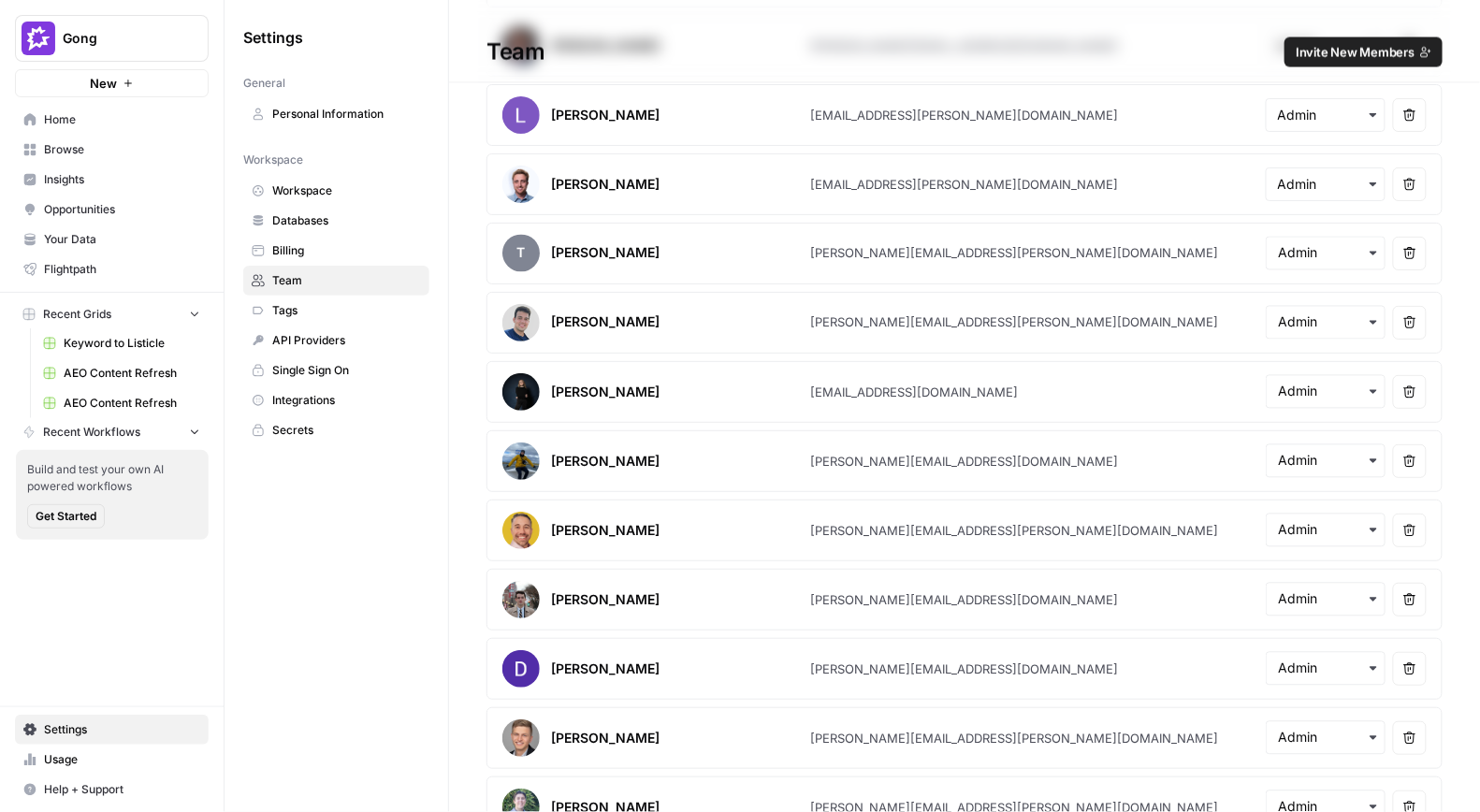
scroll to position [1161, 0]
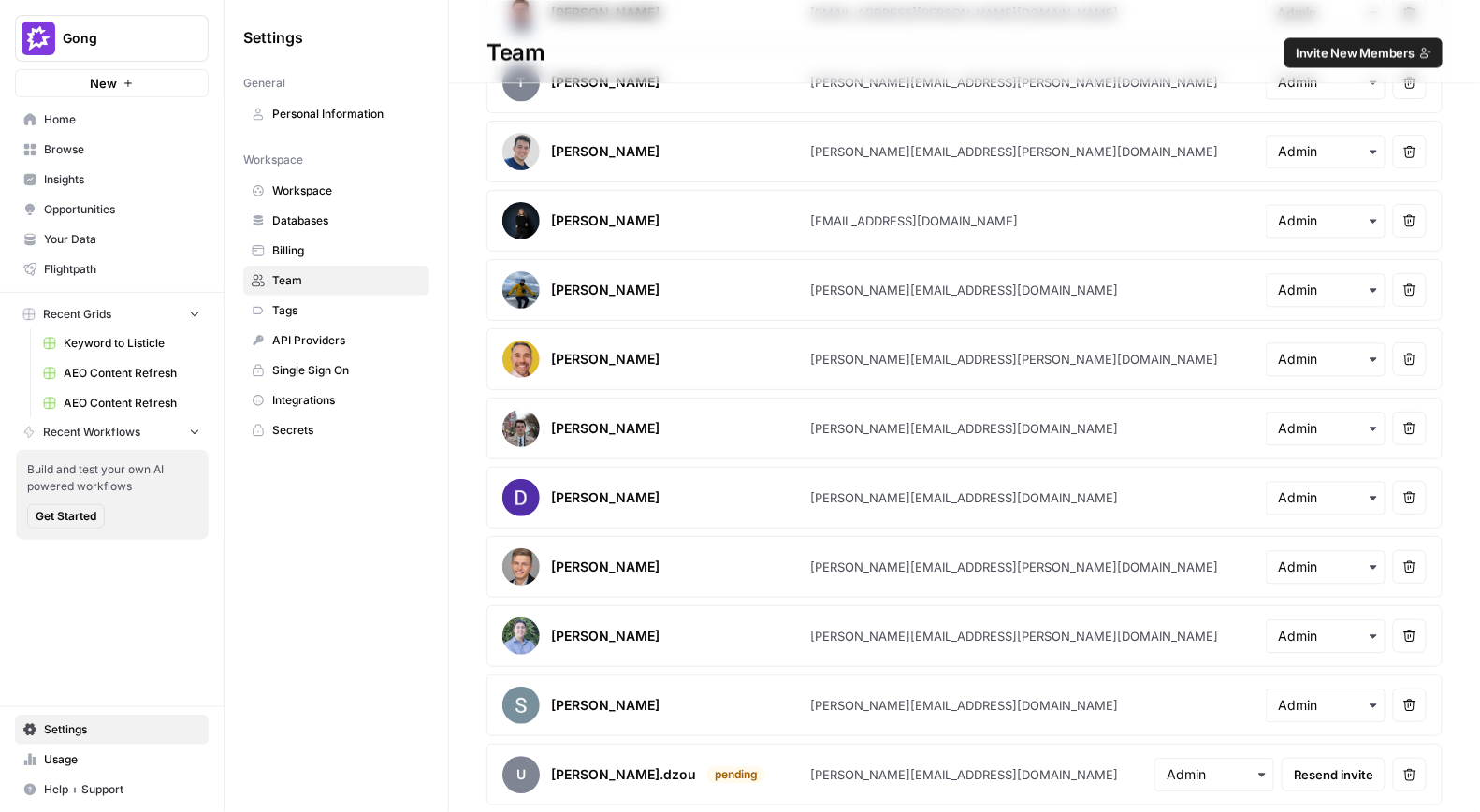
click at [117, 385] on link "AEO Content Refresh" at bounding box center [122, 372] width 174 height 30
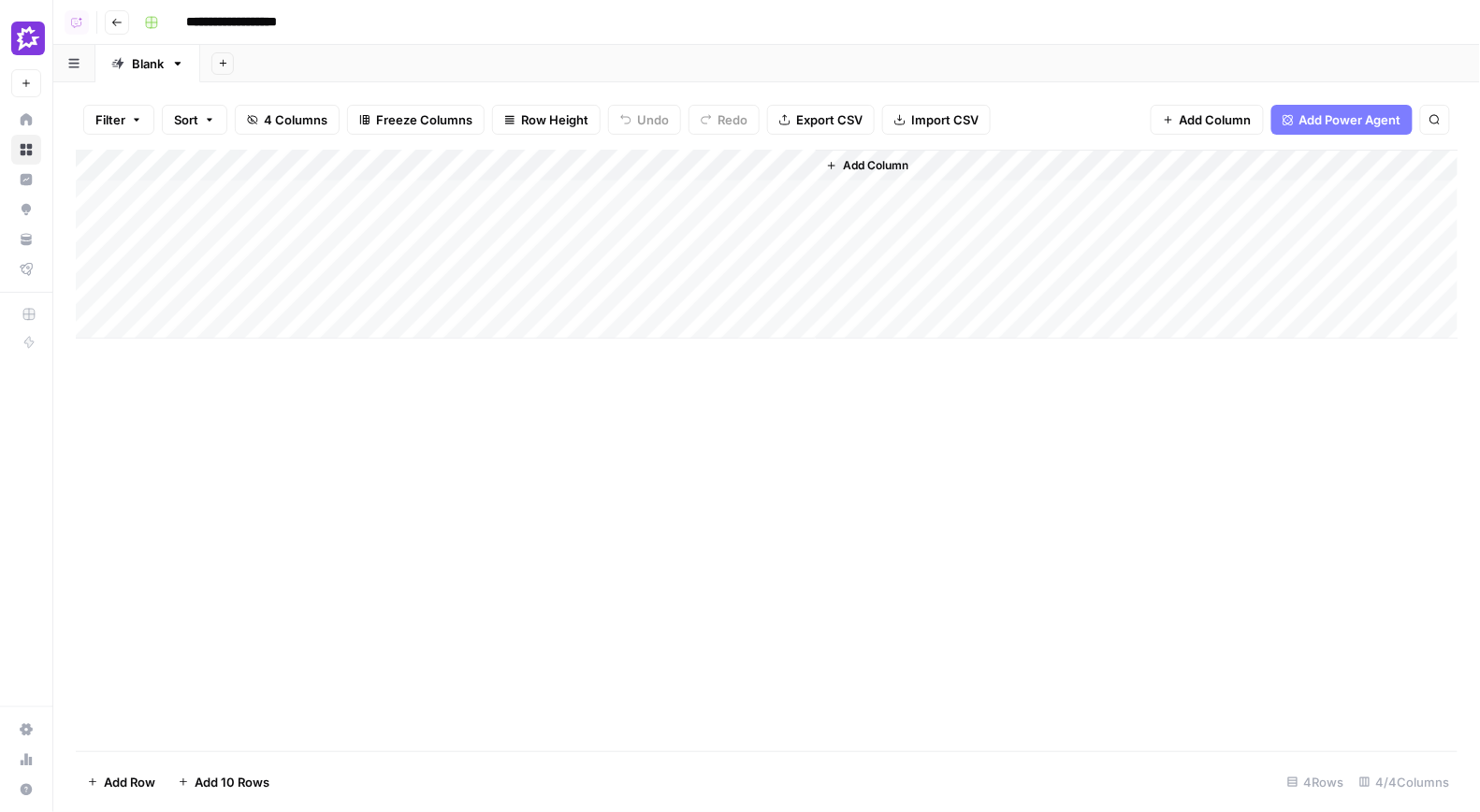
click at [33, 29] on img "Workspace: Gong" at bounding box center [28, 38] width 34 height 34
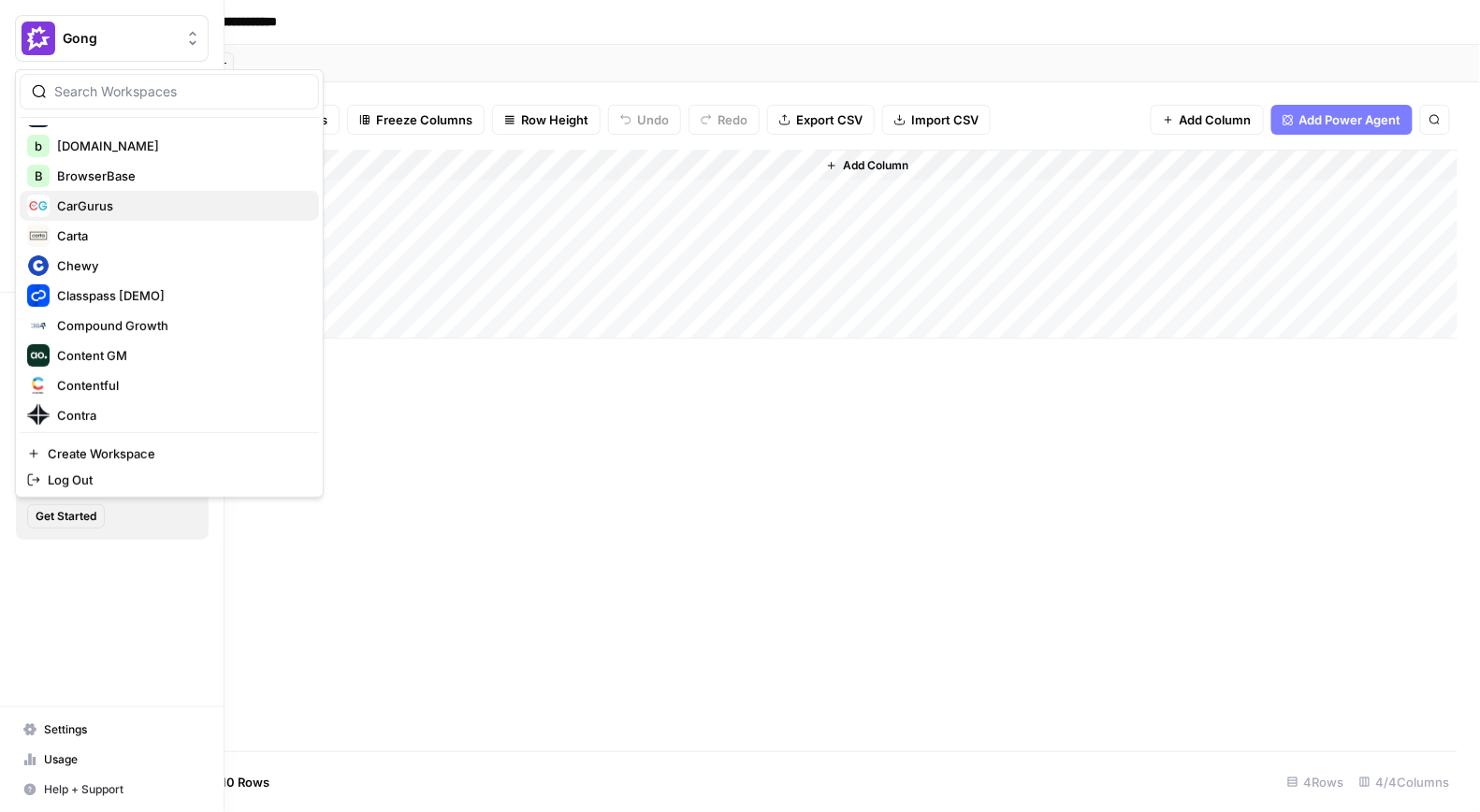
scroll to position [350, 0]
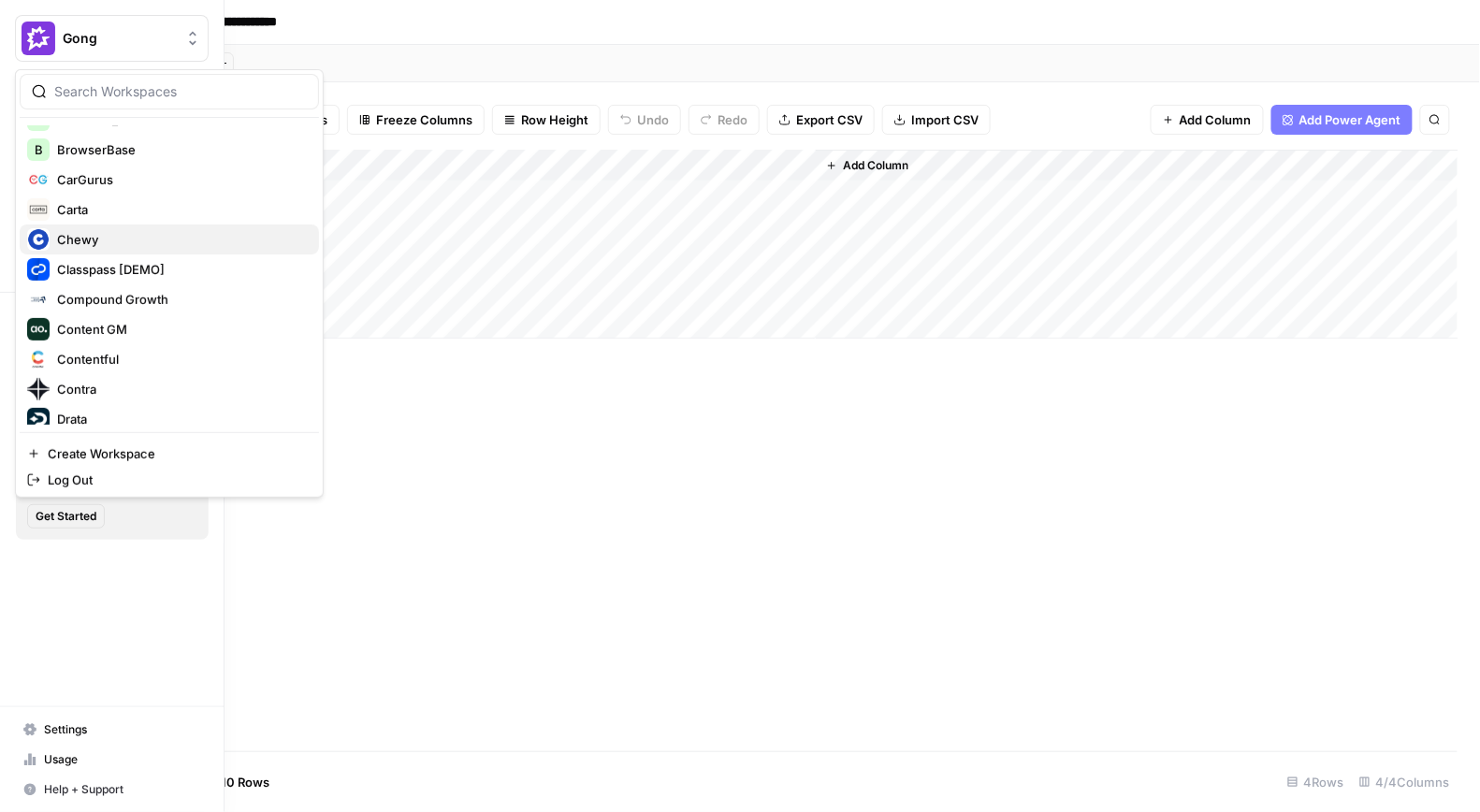
click at [97, 240] on span "Chewy" at bounding box center [181, 239] width 247 height 18
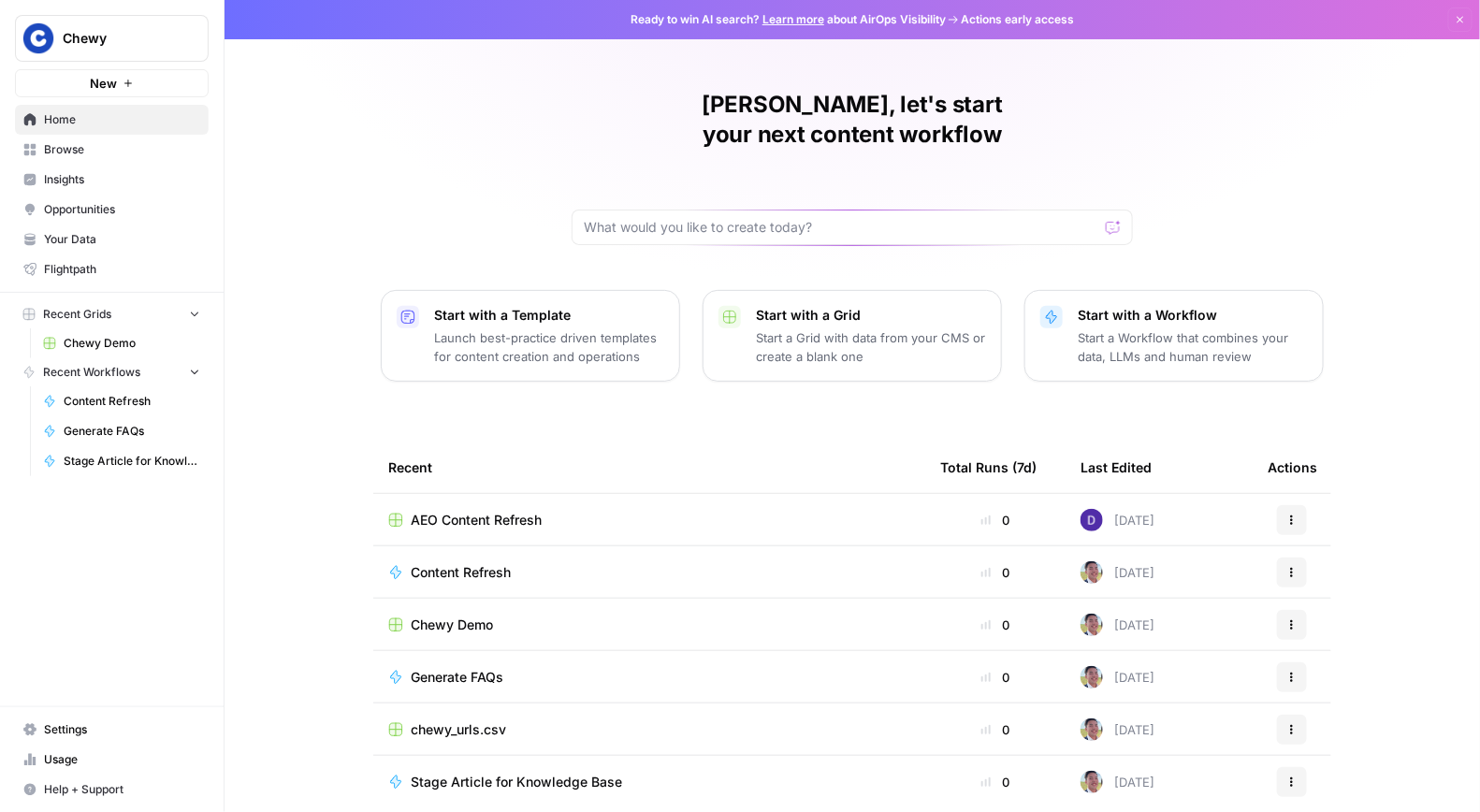
click at [402, 160] on div "[PERSON_NAME], let's start your next content workflow Start with a Template Lau…" at bounding box center [852, 444] width 1255 height 890
click at [136, 156] on span "Browse" at bounding box center [122, 149] width 157 height 17
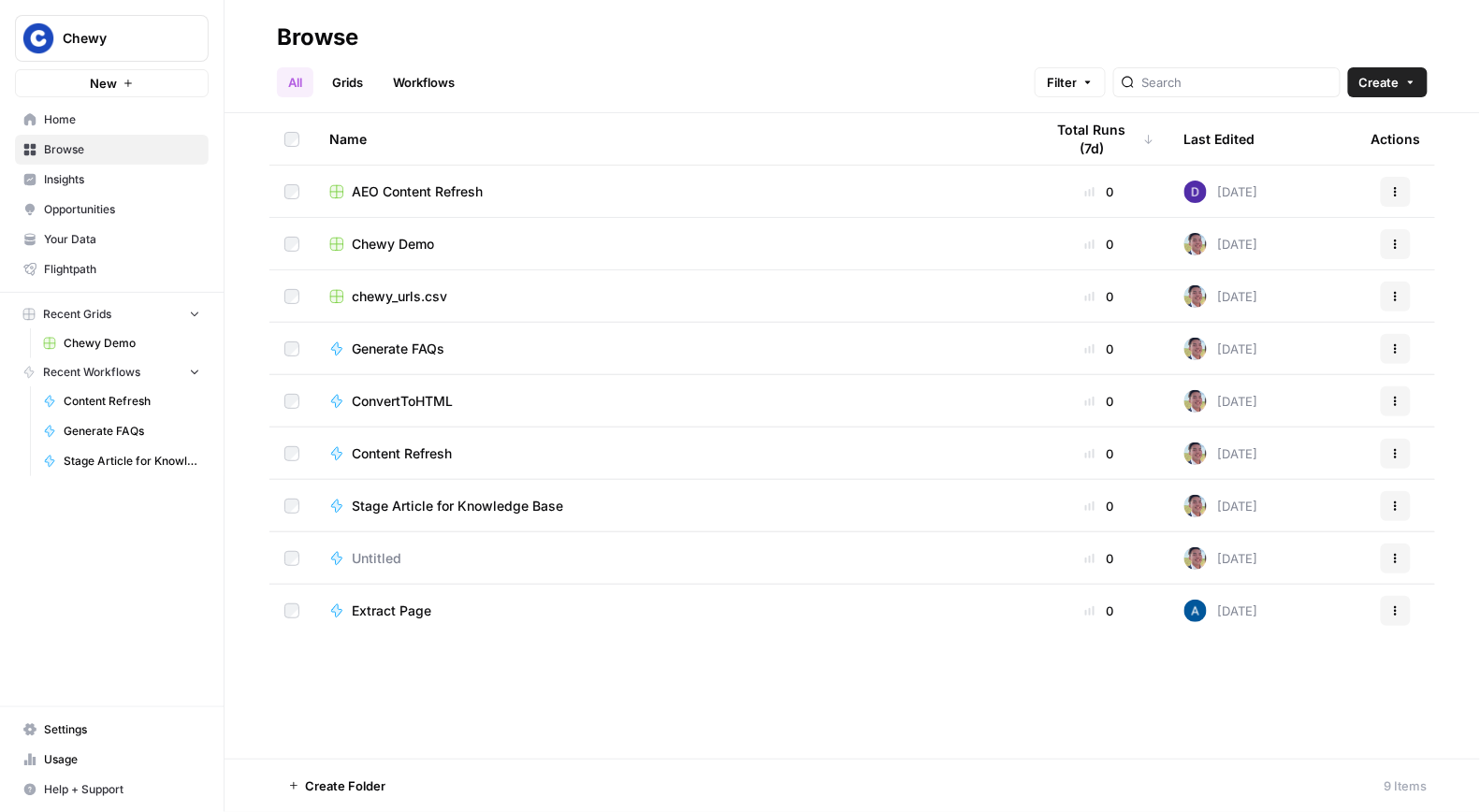
click at [72, 246] on span "Your Data" at bounding box center [122, 239] width 157 height 17
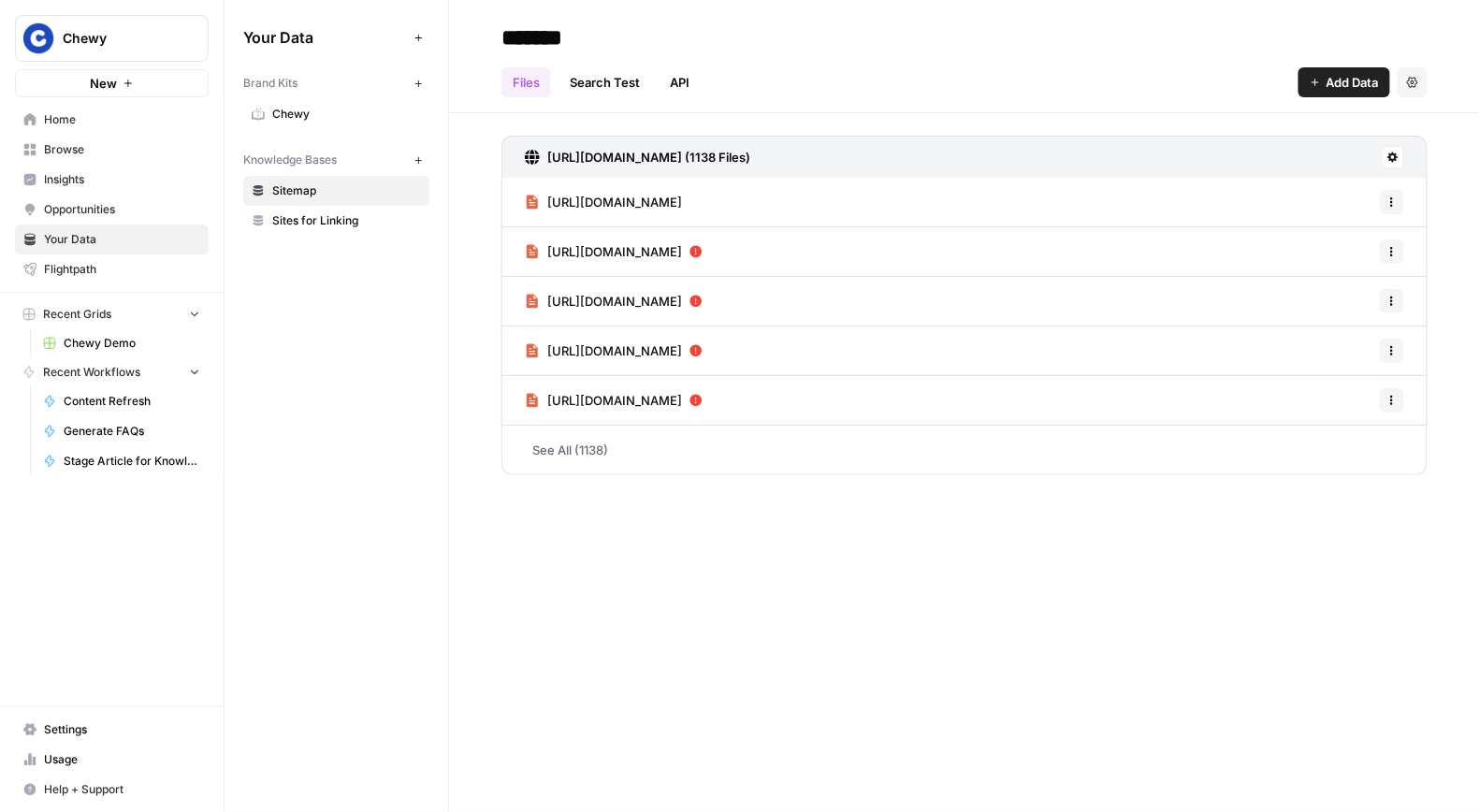
click at [303, 213] on span "Sites for Linking" at bounding box center [346, 220] width 149 height 17
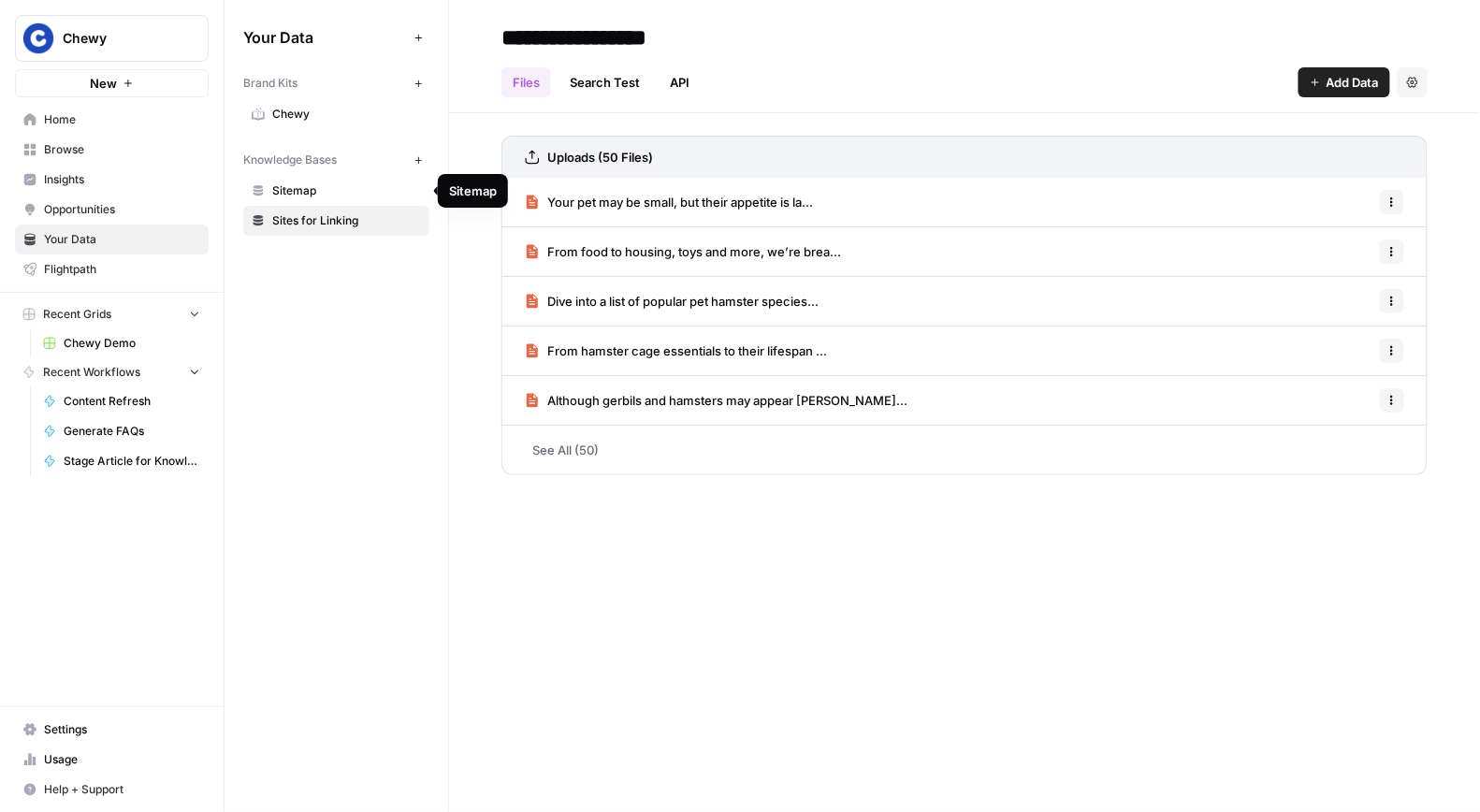
click at [343, 196] on span "Sitemap" at bounding box center [346, 191] width 149 height 17
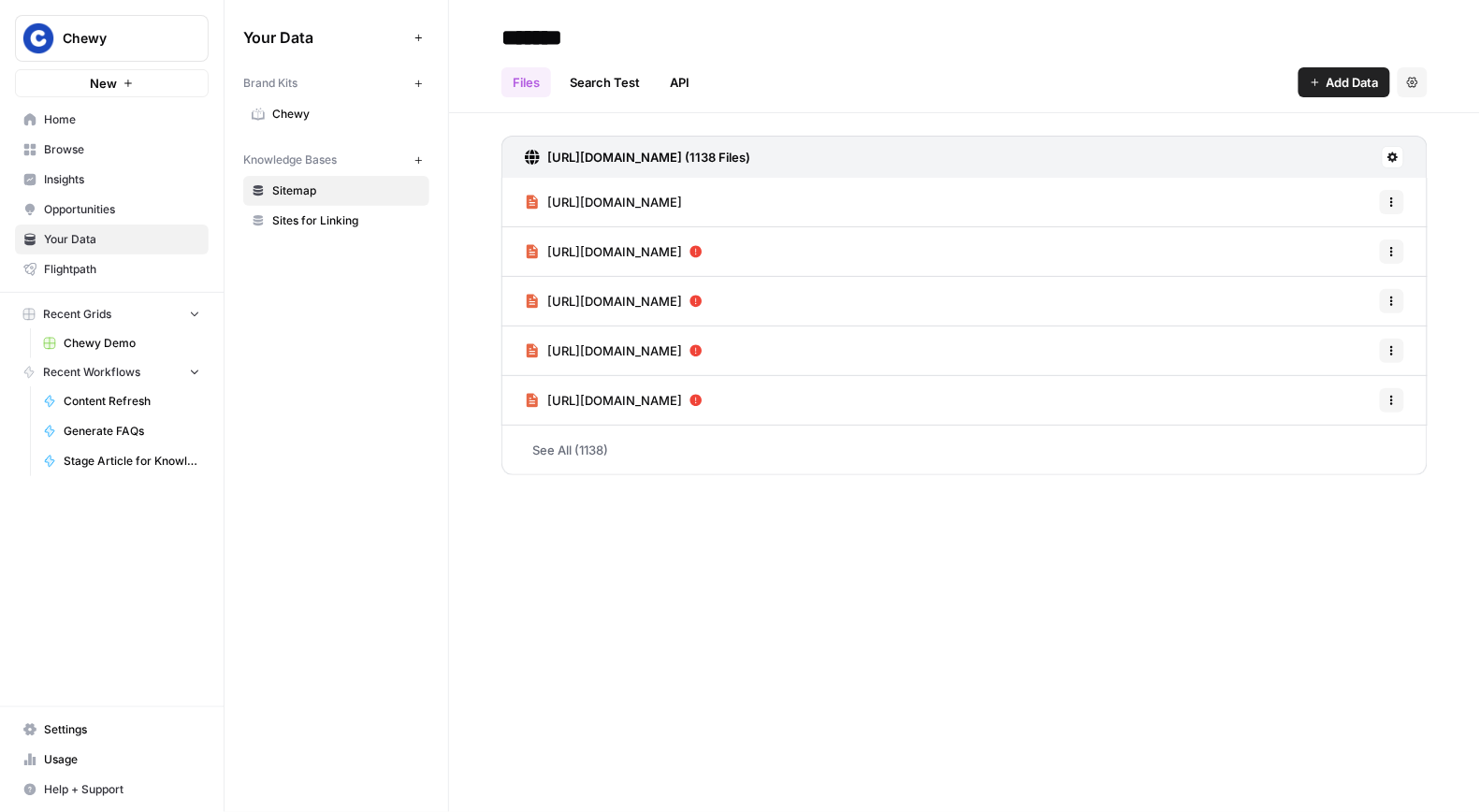
click at [353, 532] on div "Your Data Add Data Brand Kits New Chewy Knowledge Bases New Sitemap Sites for L…" at bounding box center [337, 406] width 224 height 812
click at [86, 33] on span "Chewy" at bounding box center [119, 38] width 113 height 18
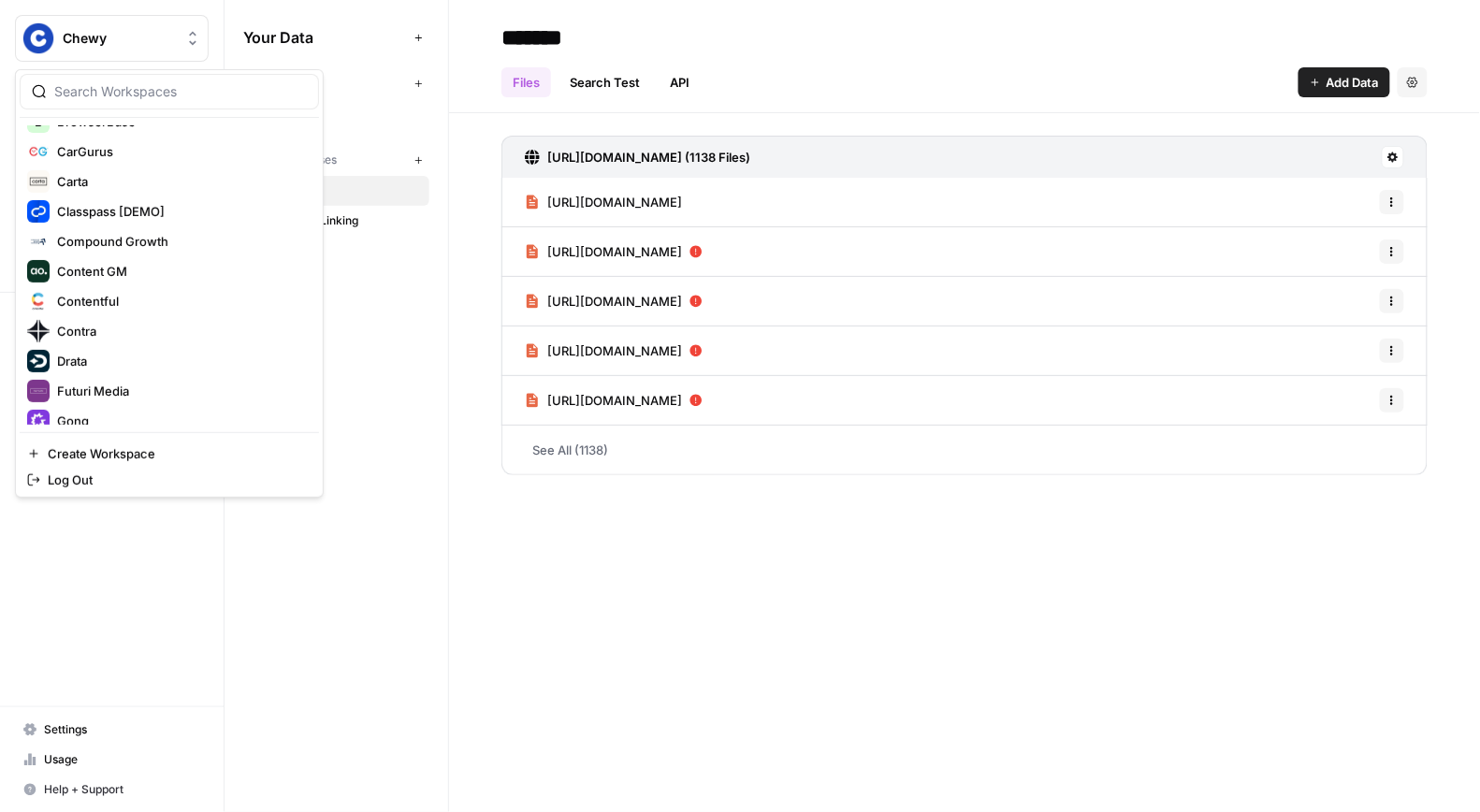
scroll to position [958, 0]
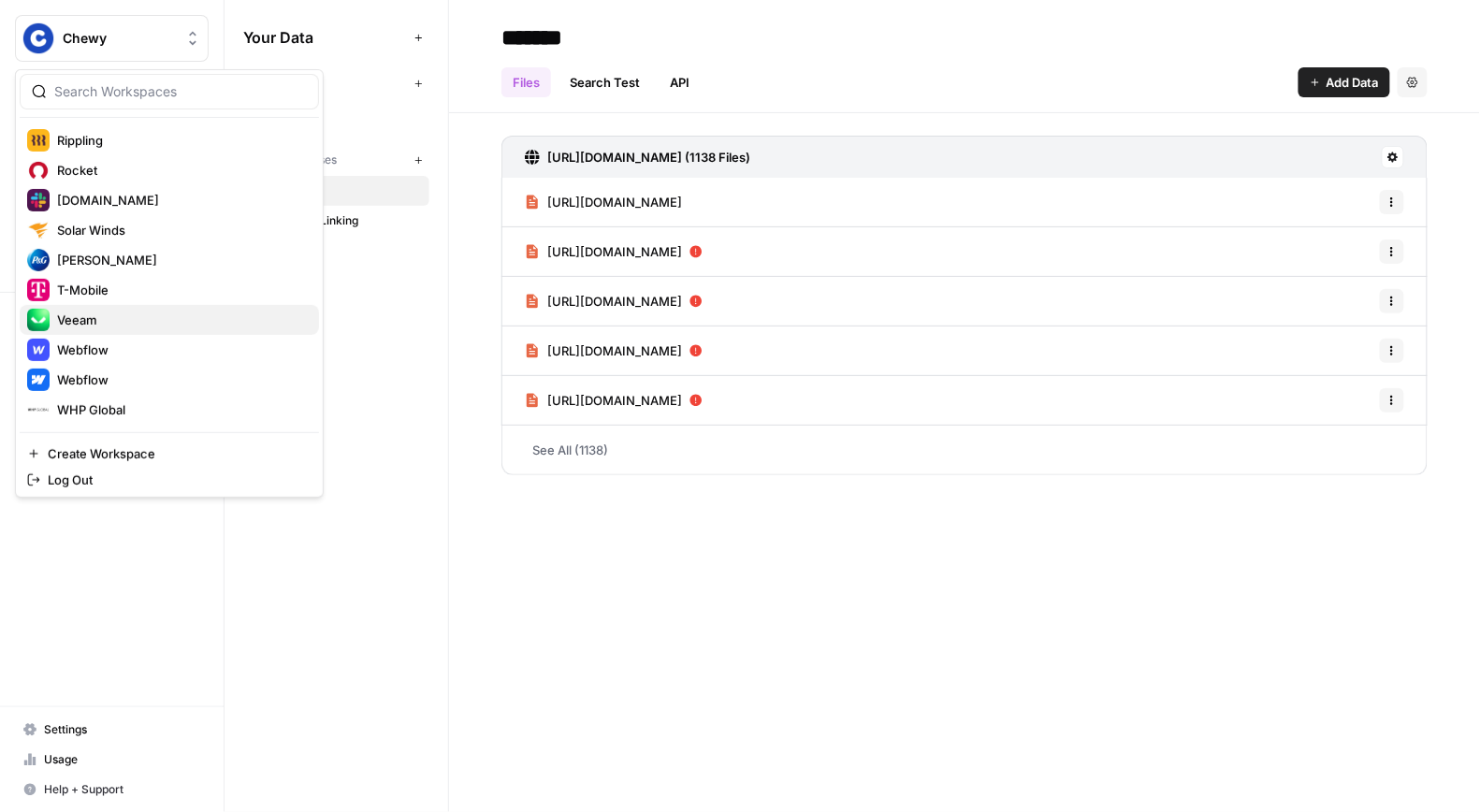
click at [111, 325] on span "Veeam" at bounding box center [181, 319] width 247 height 18
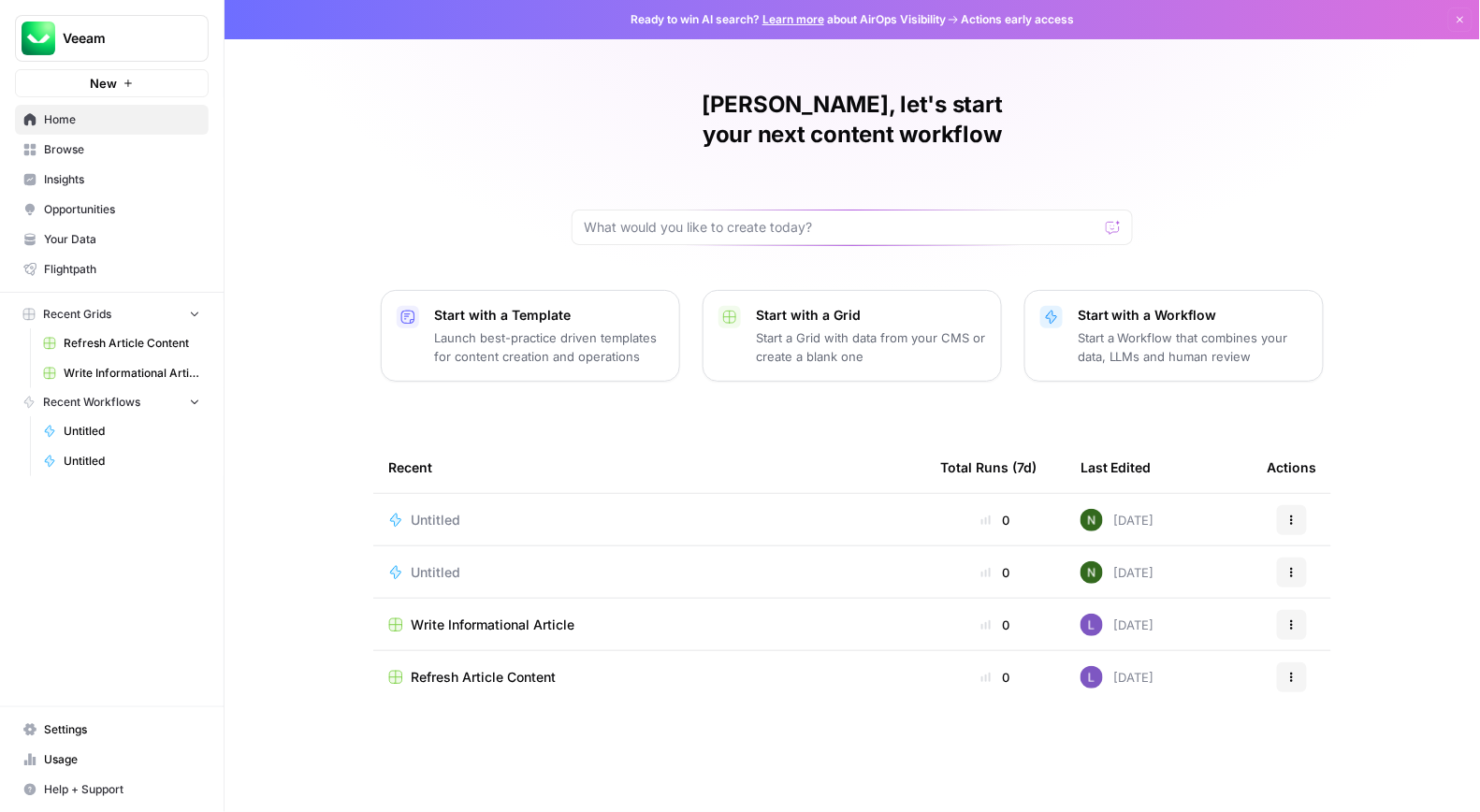
click at [102, 152] on span "Browse" at bounding box center [122, 149] width 157 height 17
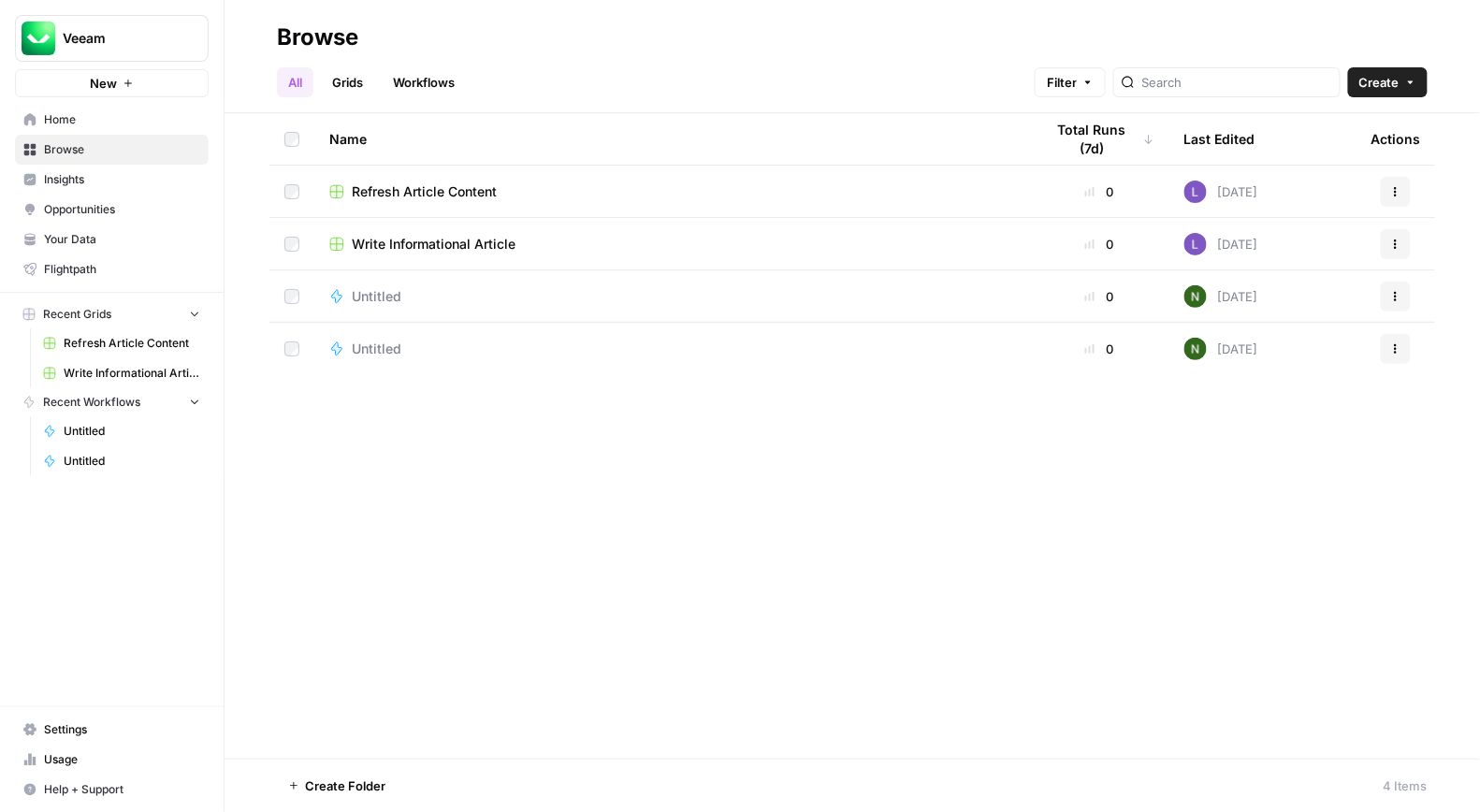
click at [93, 234] on span "Your Data" at bounding box center [122, 239] width 157 height 17
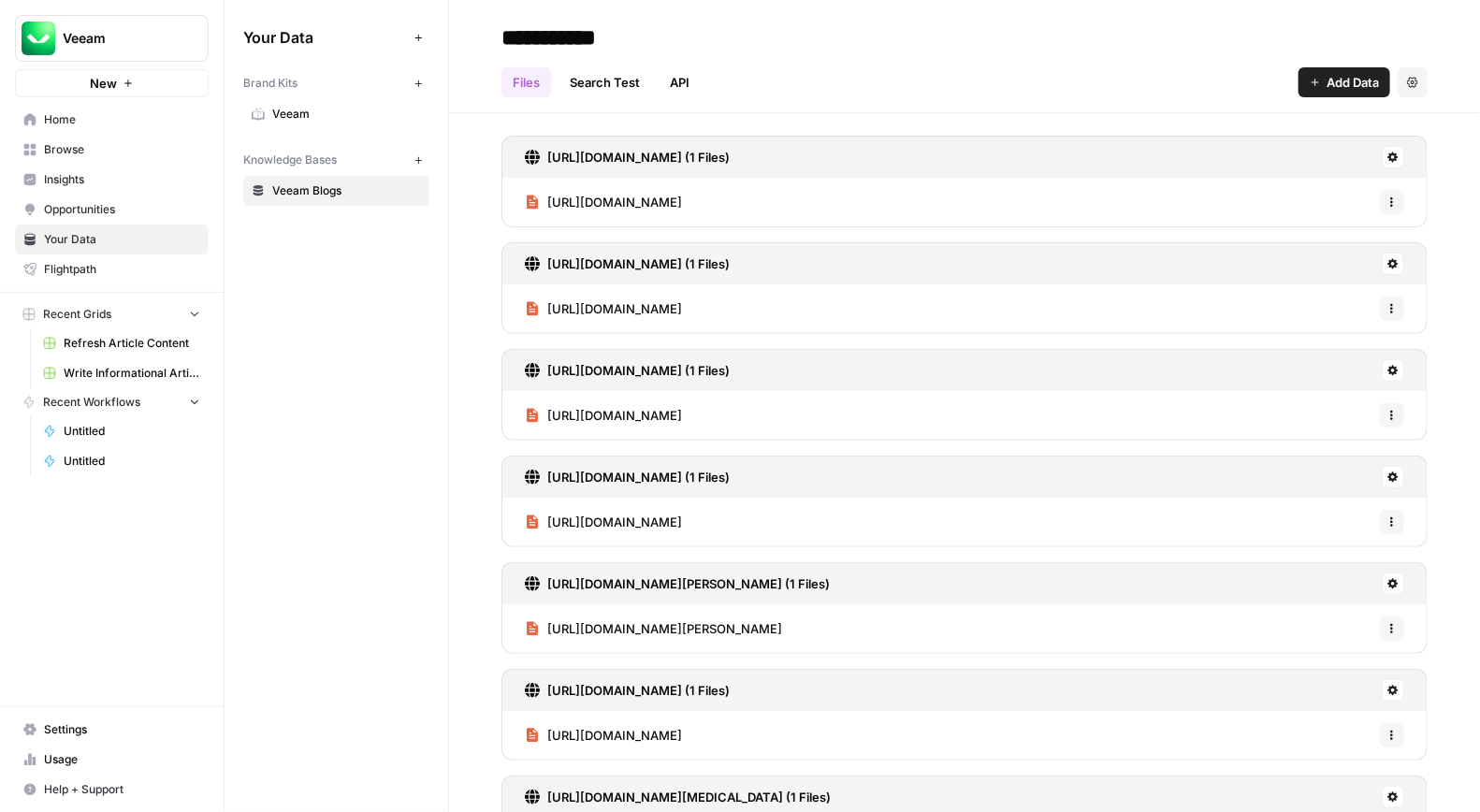
click at [352, 267] on div "Your Data Add Data Brand Kits New Veeam Knowledge Bases New Veeam Blogs" at bounding box center [337, 406] width 224 height 812
click at [297, 113] on span "Veeam" at bounding box center [346, 114] width 149 height 17
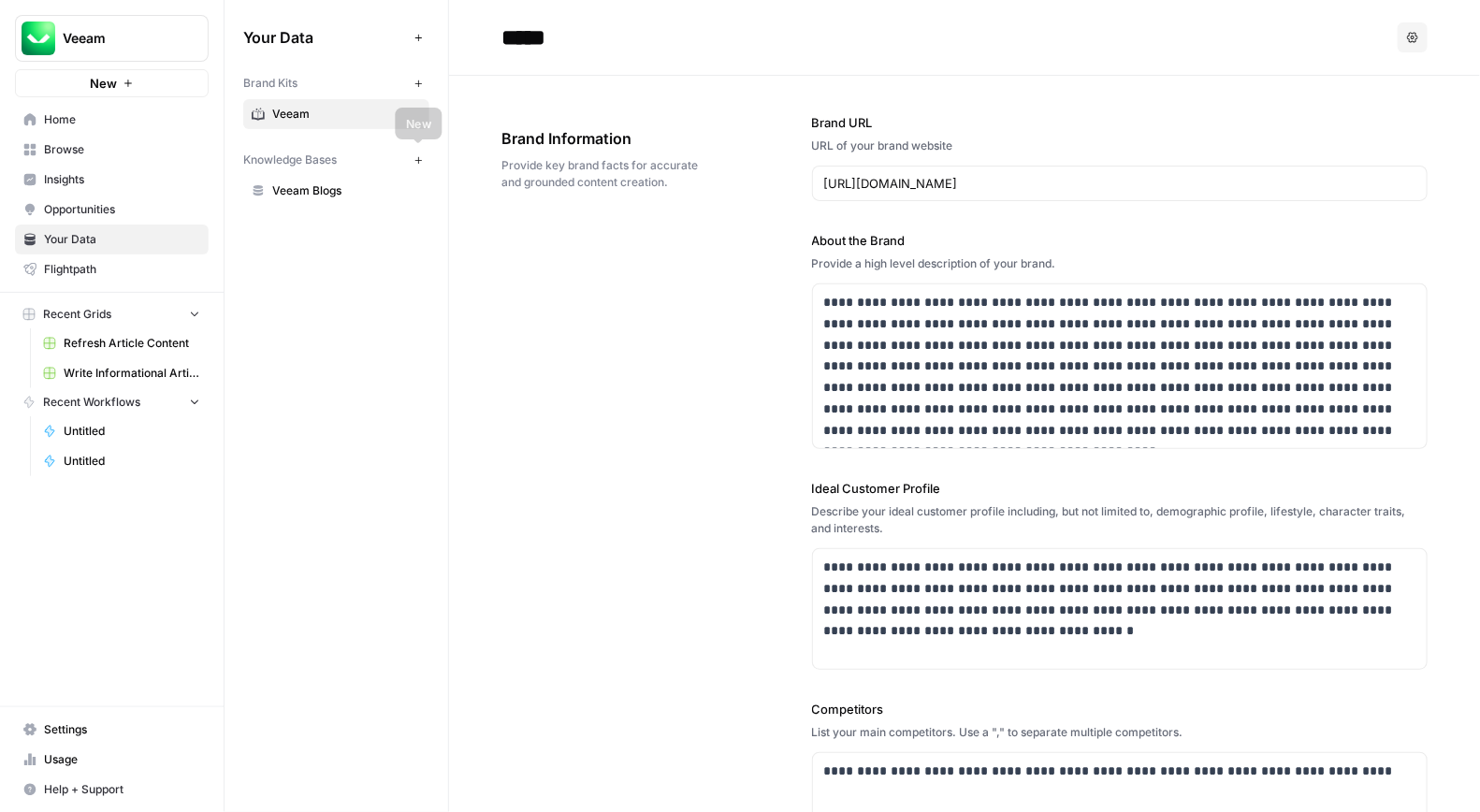
click at [362, 279] on div "Your Data Add Data Brand Kits New Veeam Knowledge Bases New Veeam Blogs" at bounding box center [337, 406] width 224 height 812
click at [340, 187] on span "Veeam Blogs" at bounding box center [346, 191] width 149 height 17
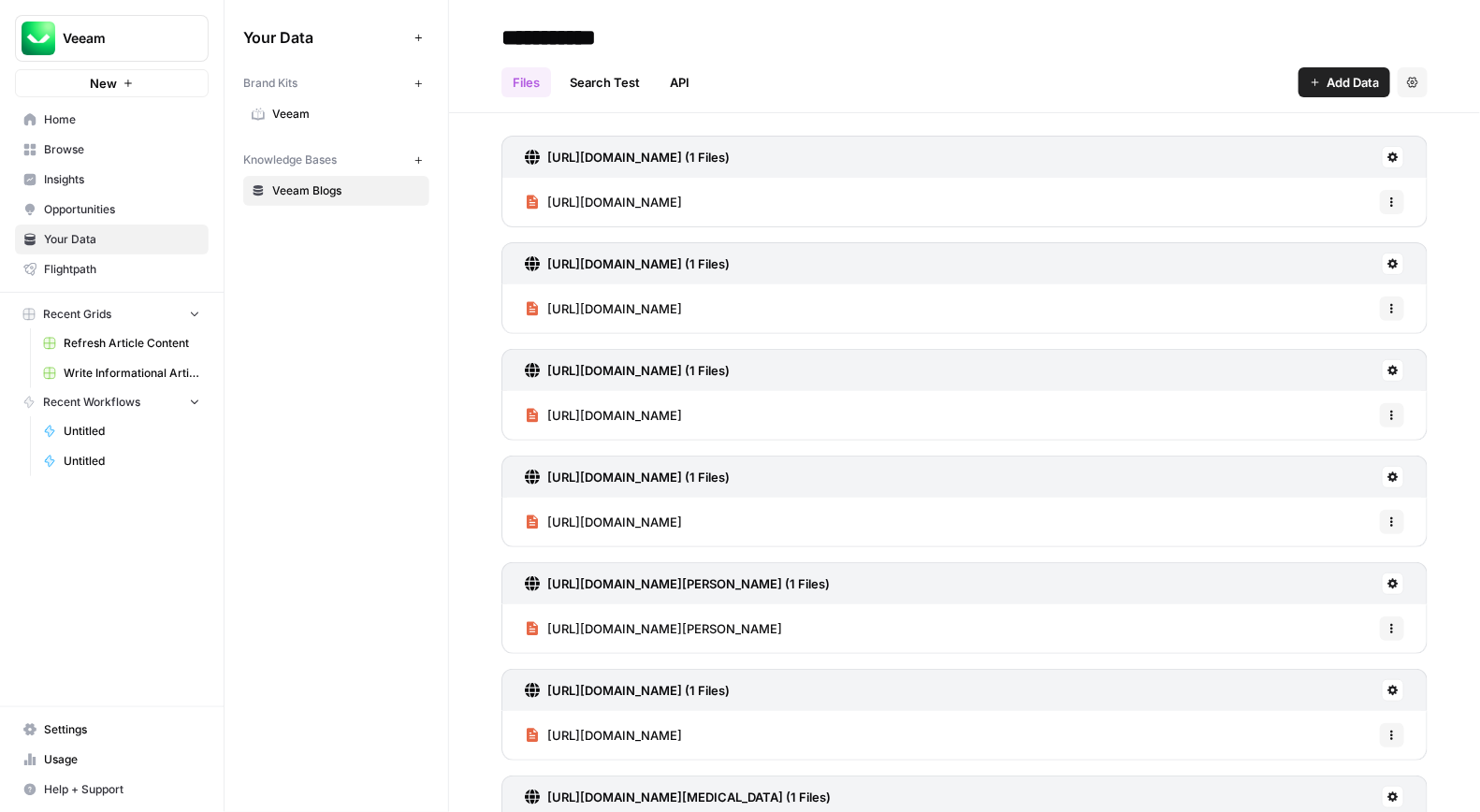
click at [412, 158] on button "New" at bounding box center [417, 159] width 22 height 22
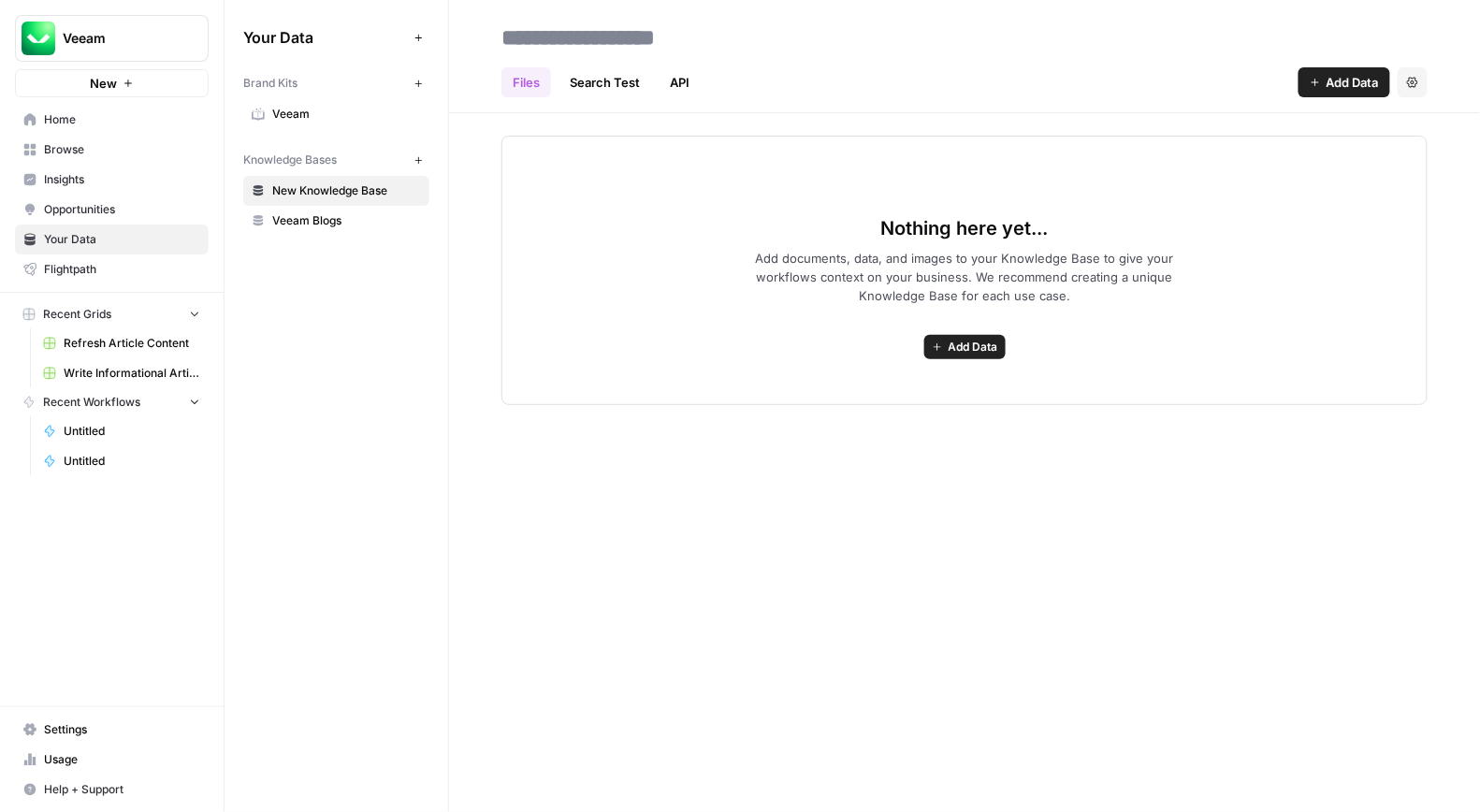
click at [621, 76] on link "Search Test" at bounding box center [604, 82] width 92 height 30
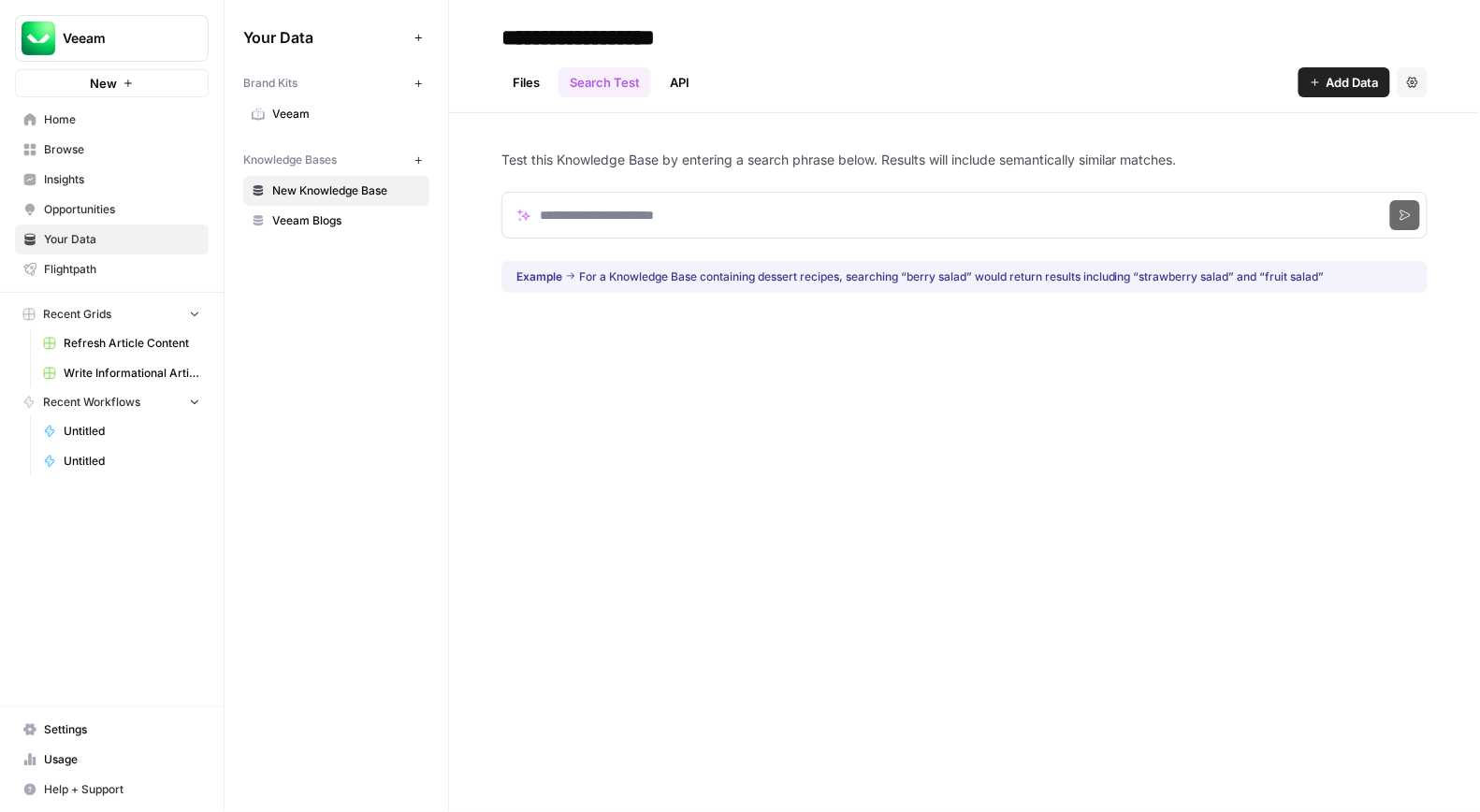
click at [683, 84] on link "API" at bounding box center [679, 82] width 42 height 30
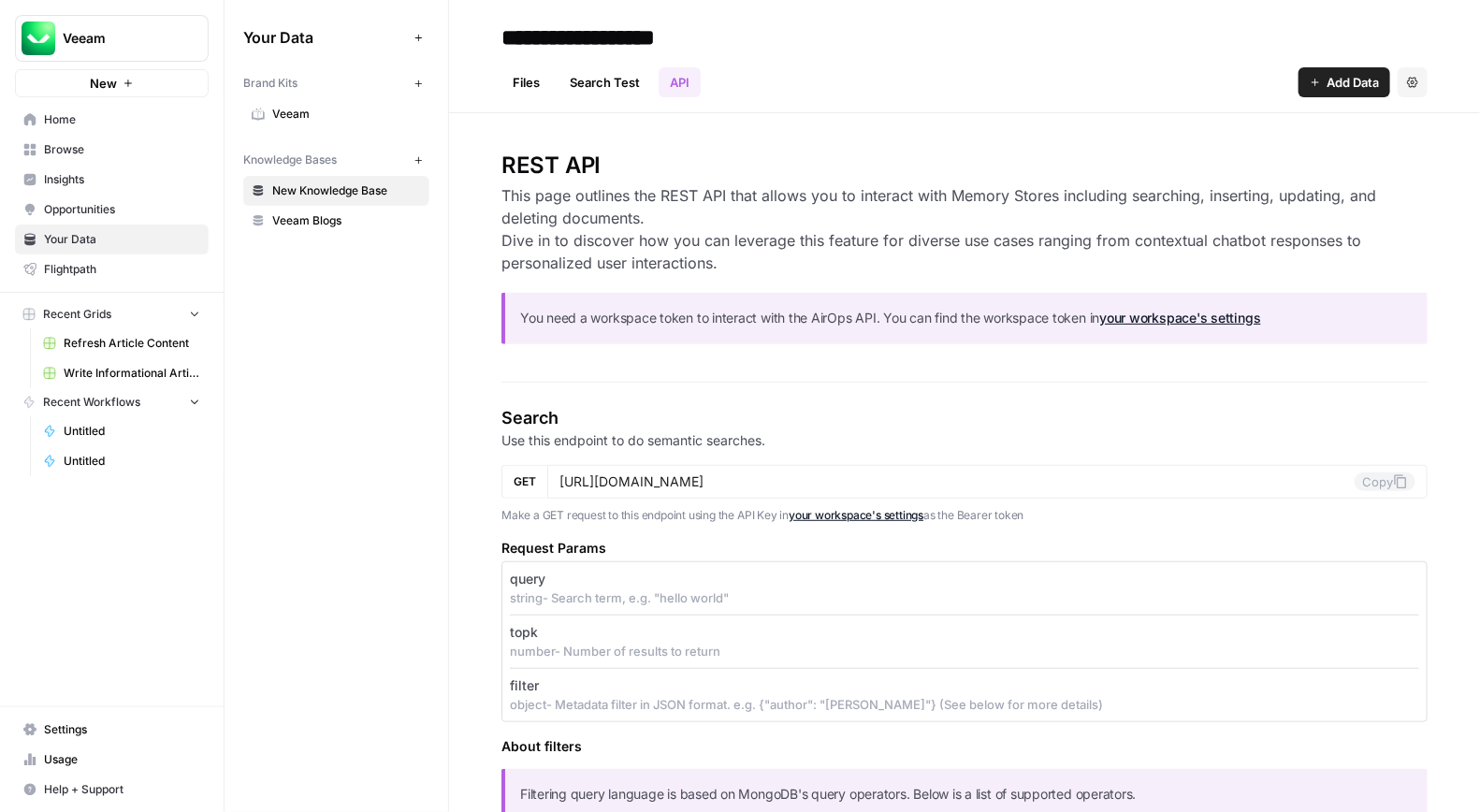
click at [523, 87] on link "Files" at bounding box center [525, 82] width 50 height 30
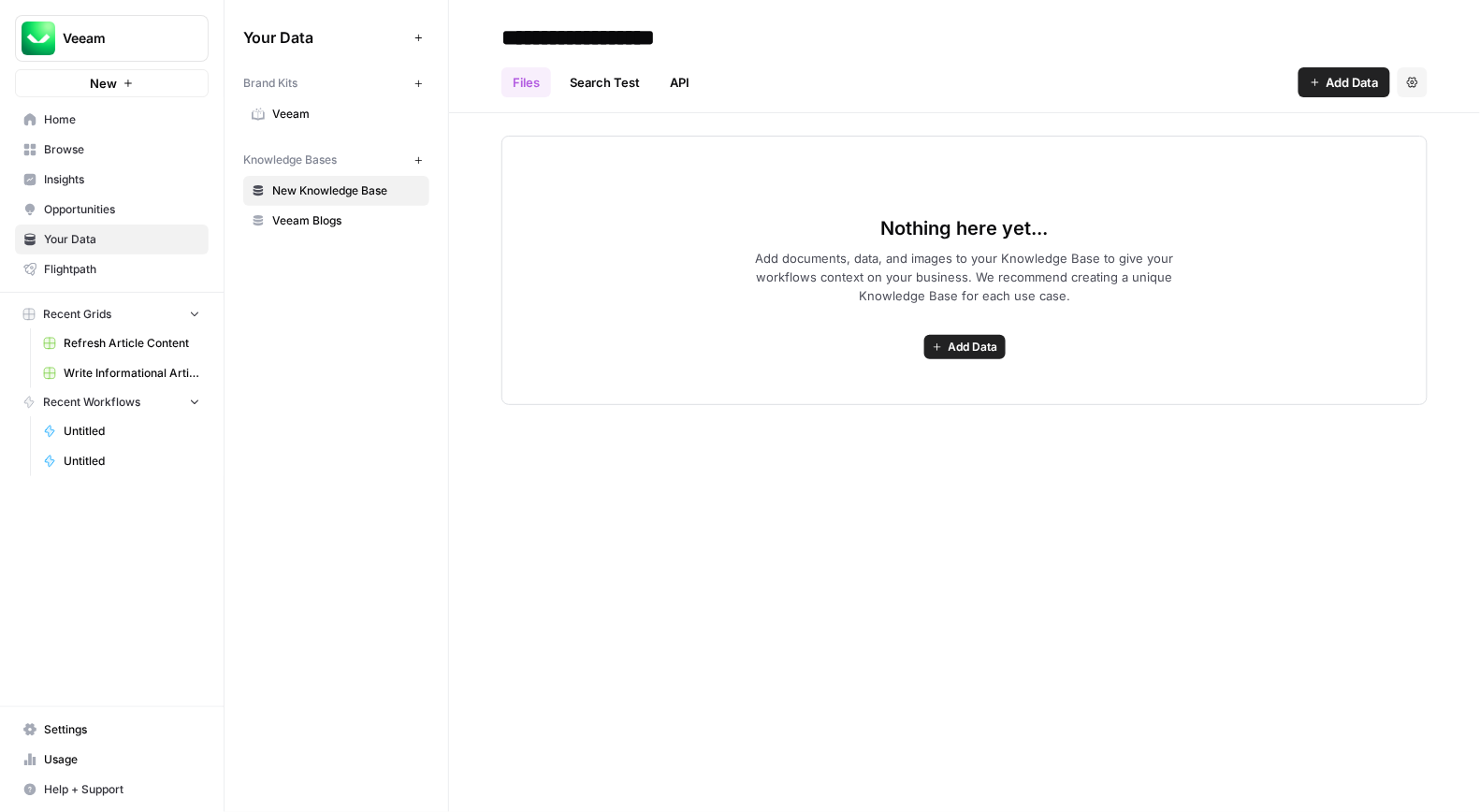
click at [970, 332] on div "Nothing here yet... Add documents, data, and images to your Knowledge Base to g…" at bounding box center [964, 269] width 926 height 269
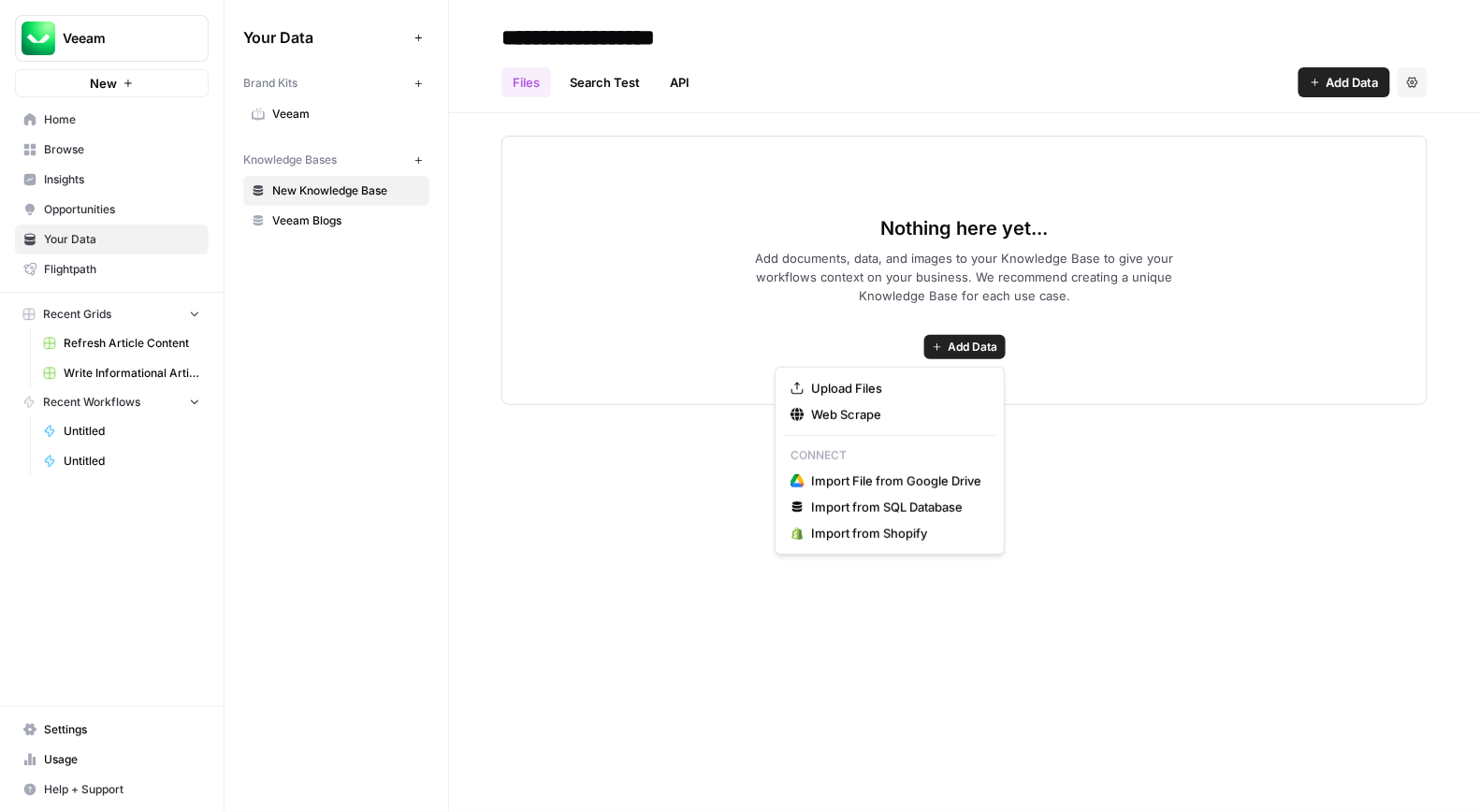
click at [968, 355] on button "Add Data" at bounding box center [965, 346] width 82 height 24
click at [884, 418] on span "Web Scrape" at bounding box center [896, 413] width 170 height 18
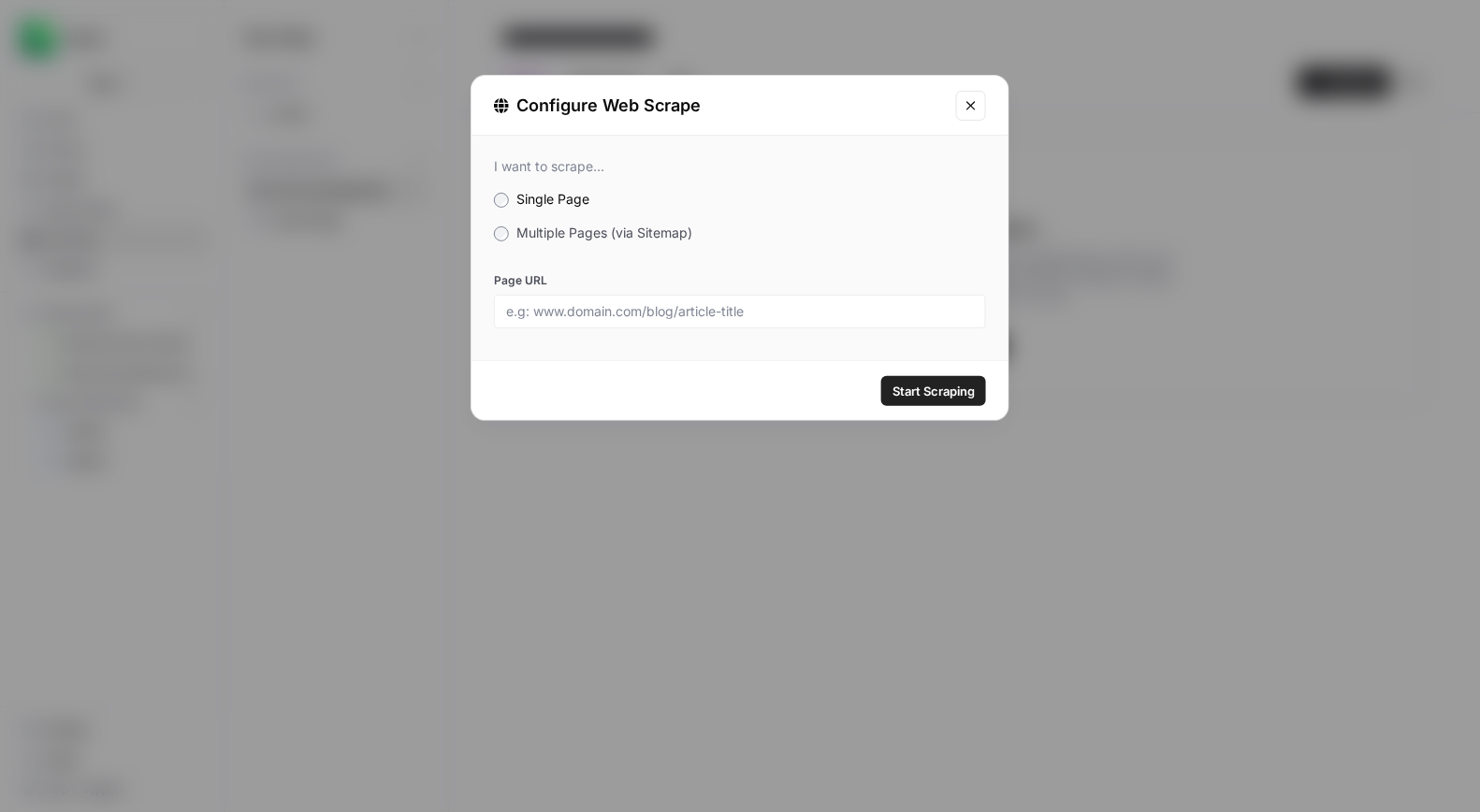
click at [599, 227] on span "Multiple Pages (via Sitemap)" at bounding box center [604, 232] width 176 height 16
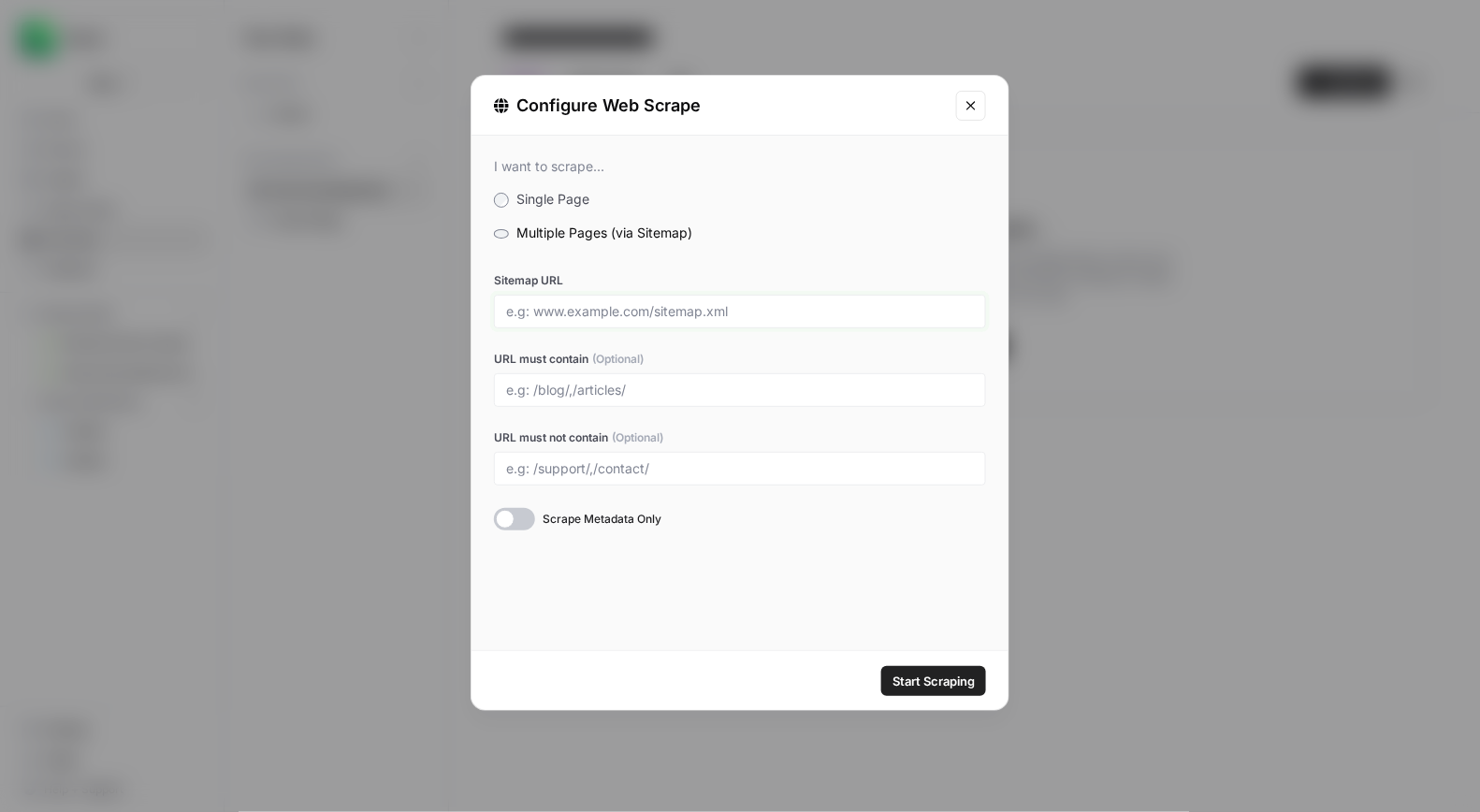
click at [646, 315] on input "Sitemap URL" at bounding box center [740, 311] width 468 height 17
click at [555, 198] on span "Single Page" at bounding box center [553, 198] width 73 height 16
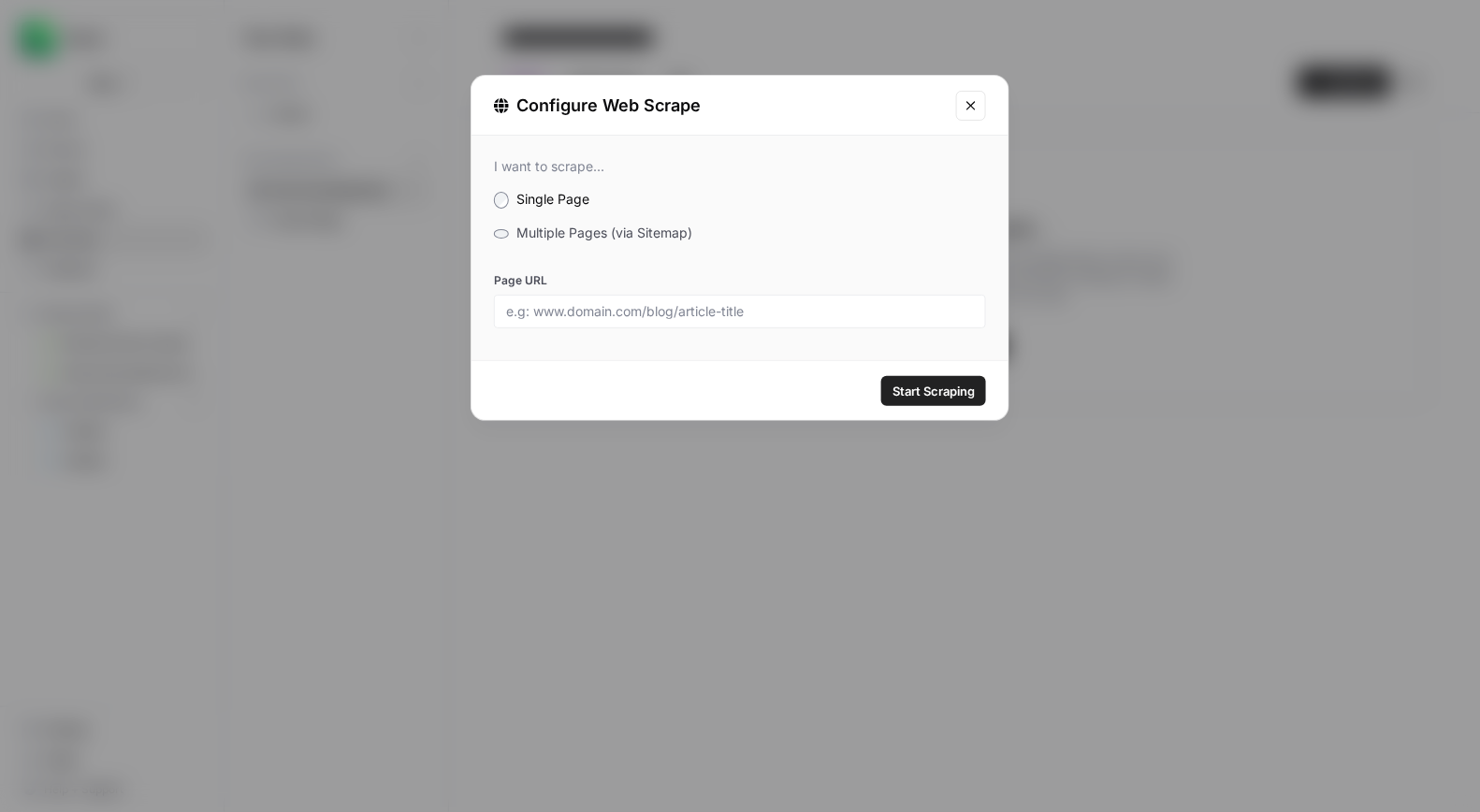
click at [724, 328] on div "I want to scrape... Single Page Multiple Pages (via Sitemap) Page URL" at bounding box center [740, 242] width 537 height 215
click at [730, 314] on input "Page URL" at bounding box center [740, 311] width 468 height 17
click at [962, 97] on button "Close modal" at bounding box center [971, 105] width 30 height 30
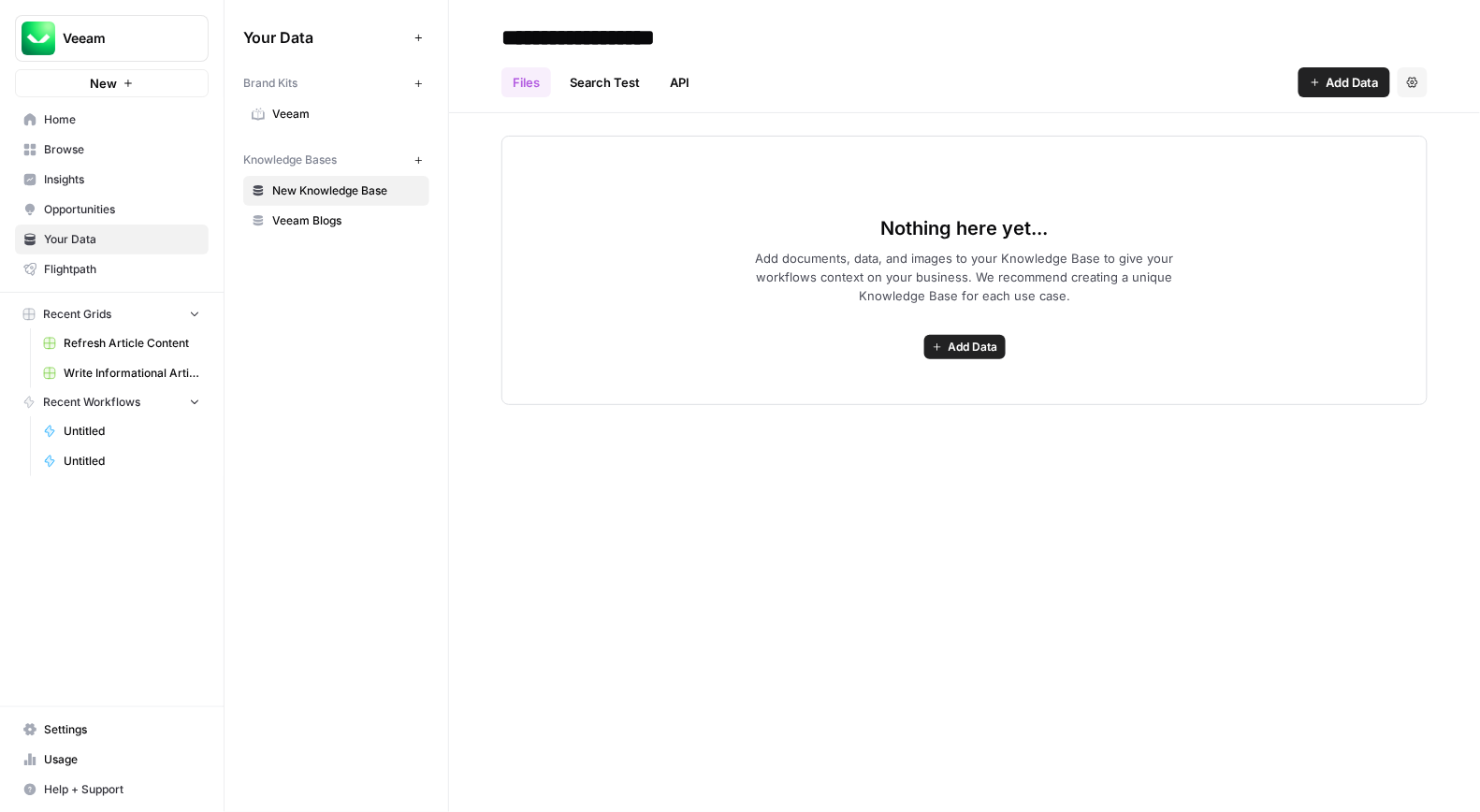
click at [591, 48] on input "**********" at bounding box center [644, 37] width 300 height 37
click at [466, 193] on div "Nothing here yet... Add documents, data, and images to your Knowledge Base to g…" at bounding box center [965, 259] width 1031 height 292
click at [302, 123] on link "Veeam" at bounding box center [336, 114] width 186 height 30
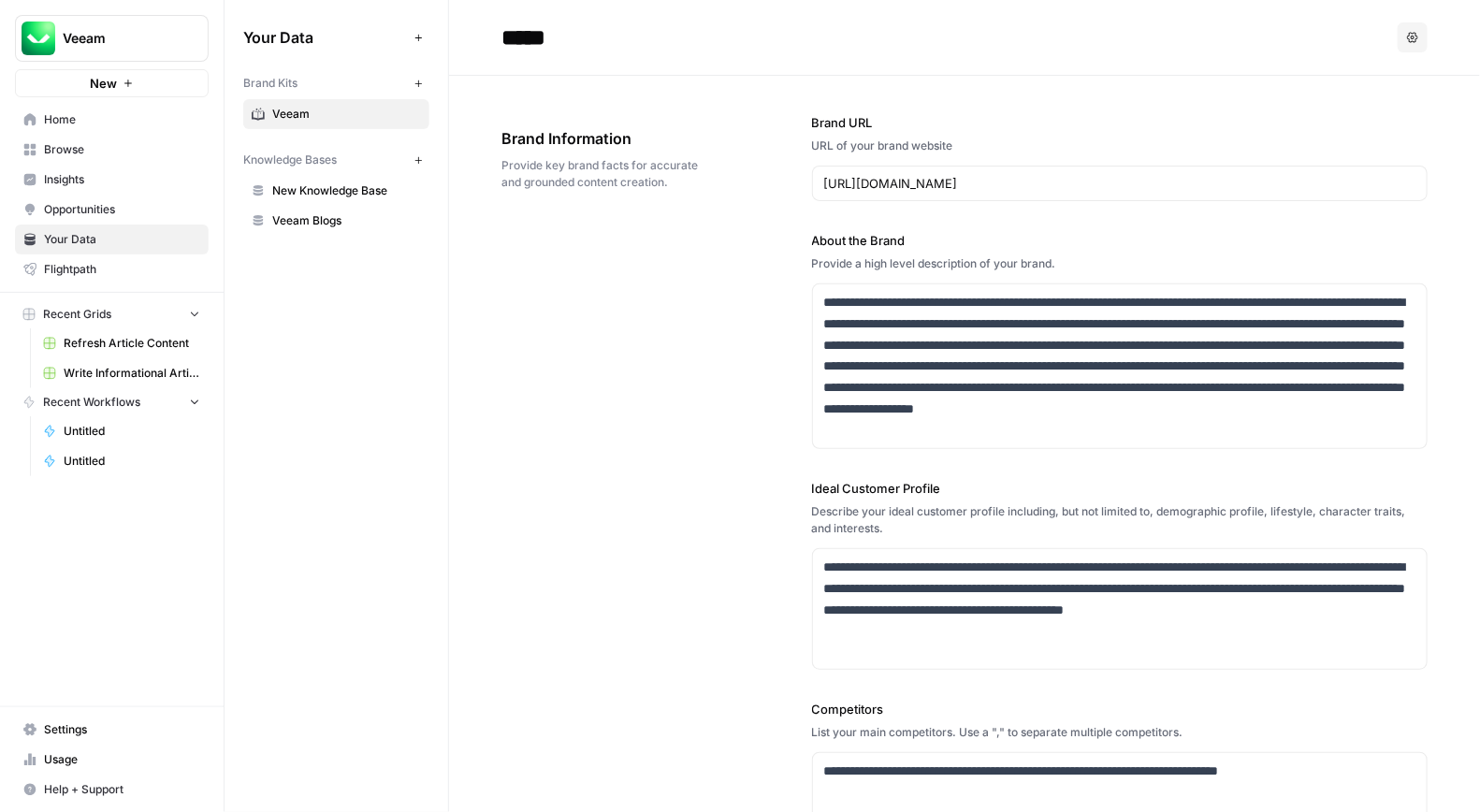
click at [560, 393] on div "**********" at bounding box center [964, 596] width 926 height 1041
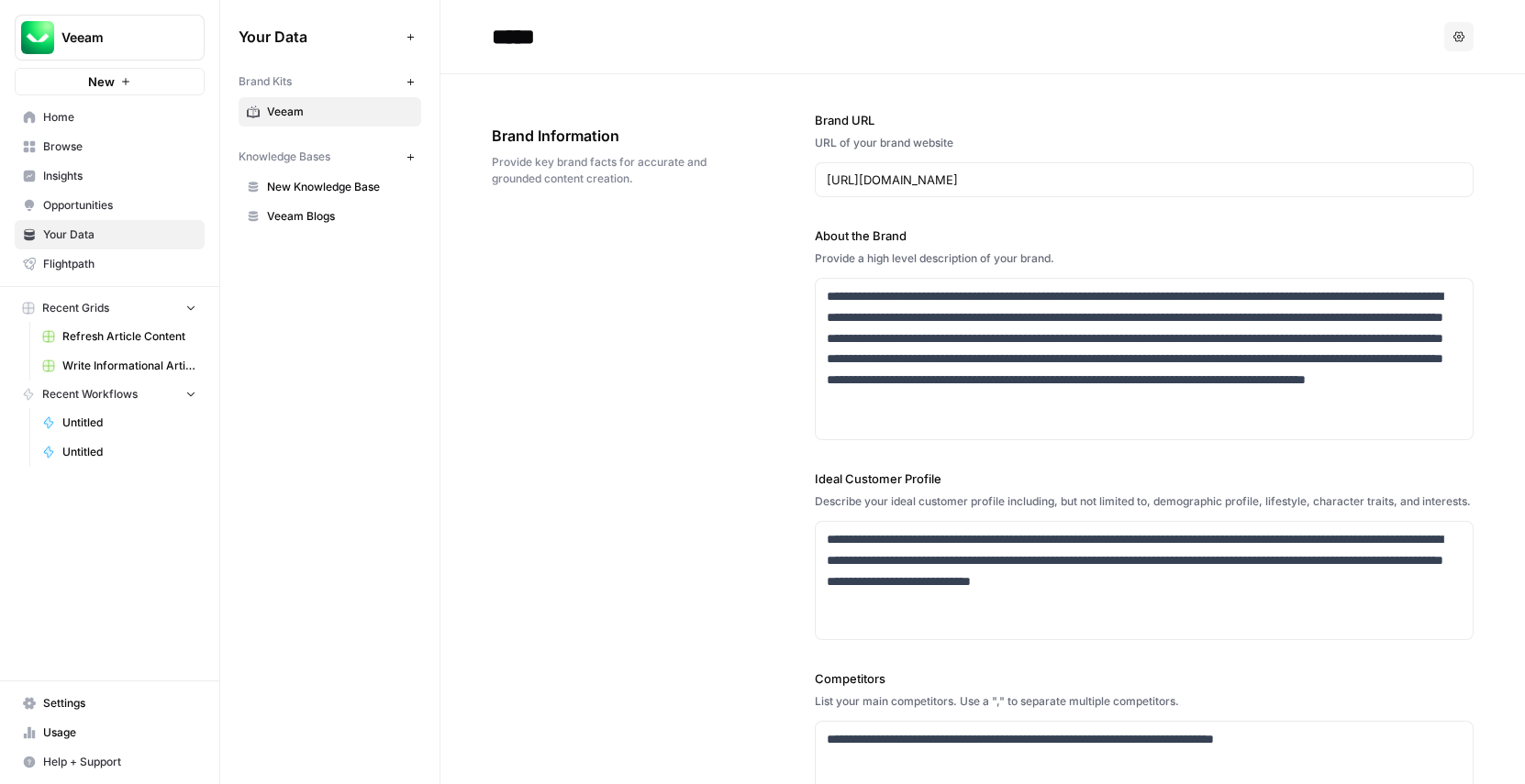
click at [679, 444] on div "**********" at bounding box center [982, 576] width 982 height 1003
click at [119, 44] on span "Veeam" at bounding box center [116, 37] width 111 height 18
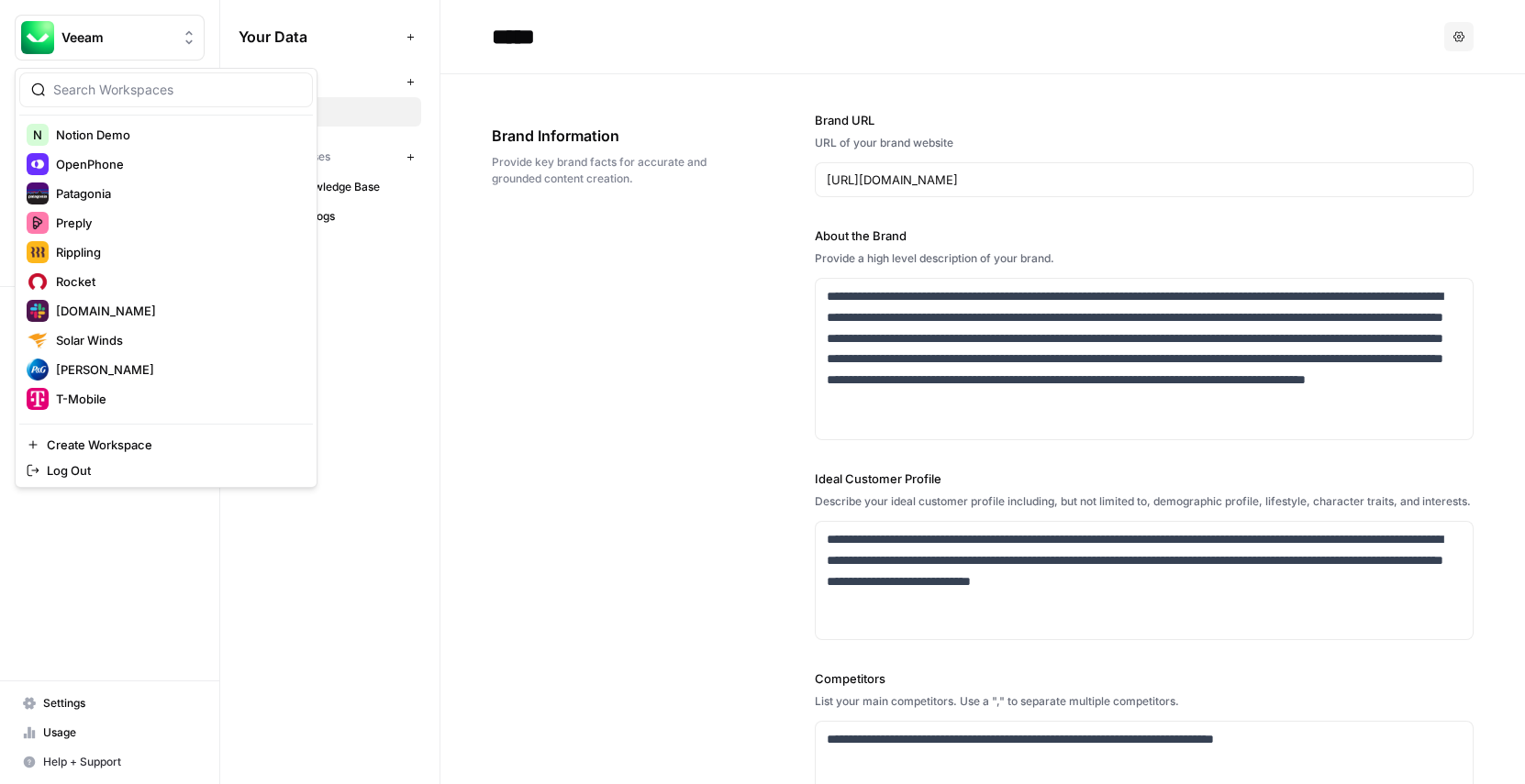
scroll to position [939, 0]
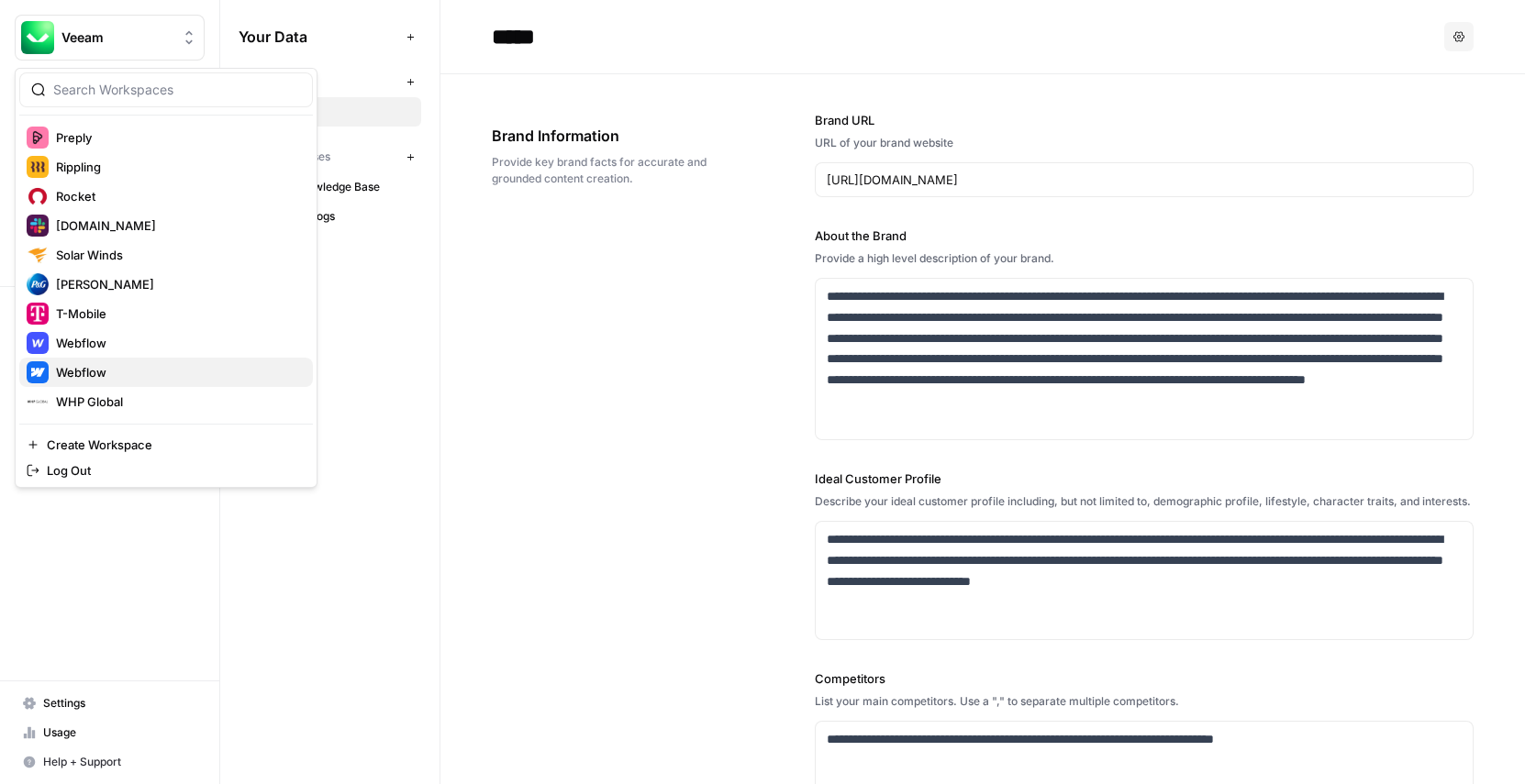
click at [115, 376] on span "Webflow" at bounding box center [178, 372] width 242 height 18
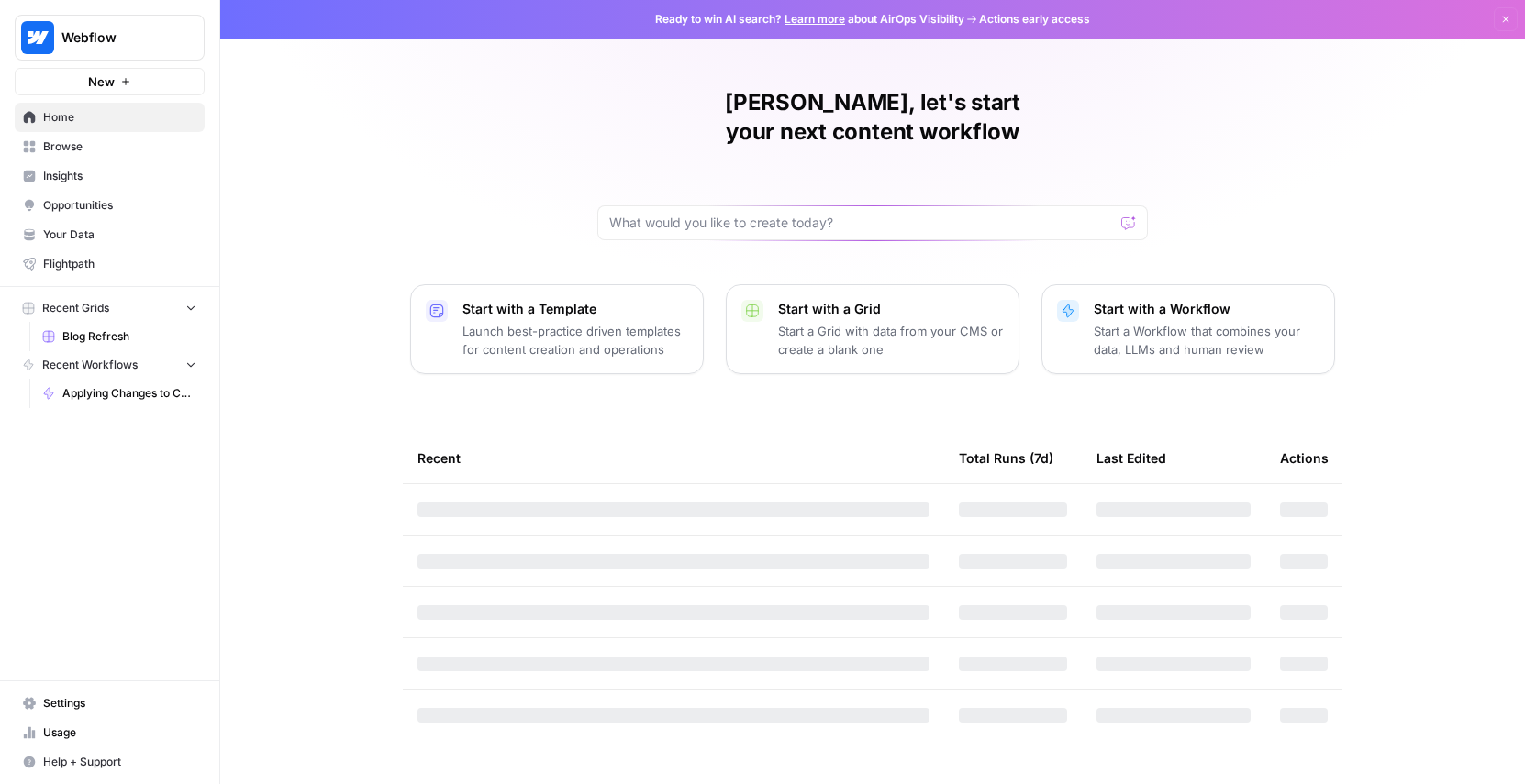
click at [88, 240] on span "Your Data" at bounding box center [119, 235] width 154 height 16
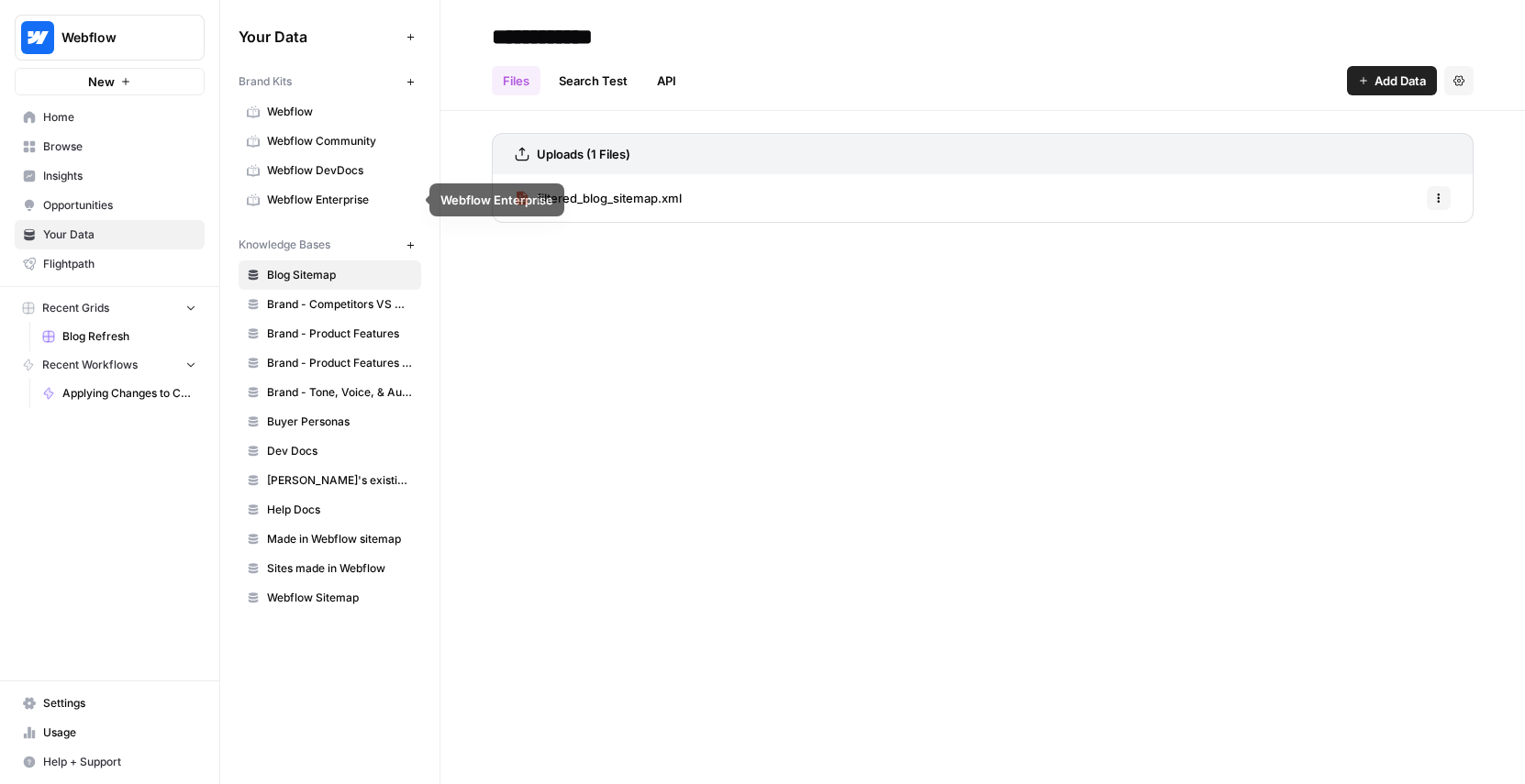
click at [324, 320] on link "Brand - Product Features" at bounding box center [329, 334] width 182 height 30
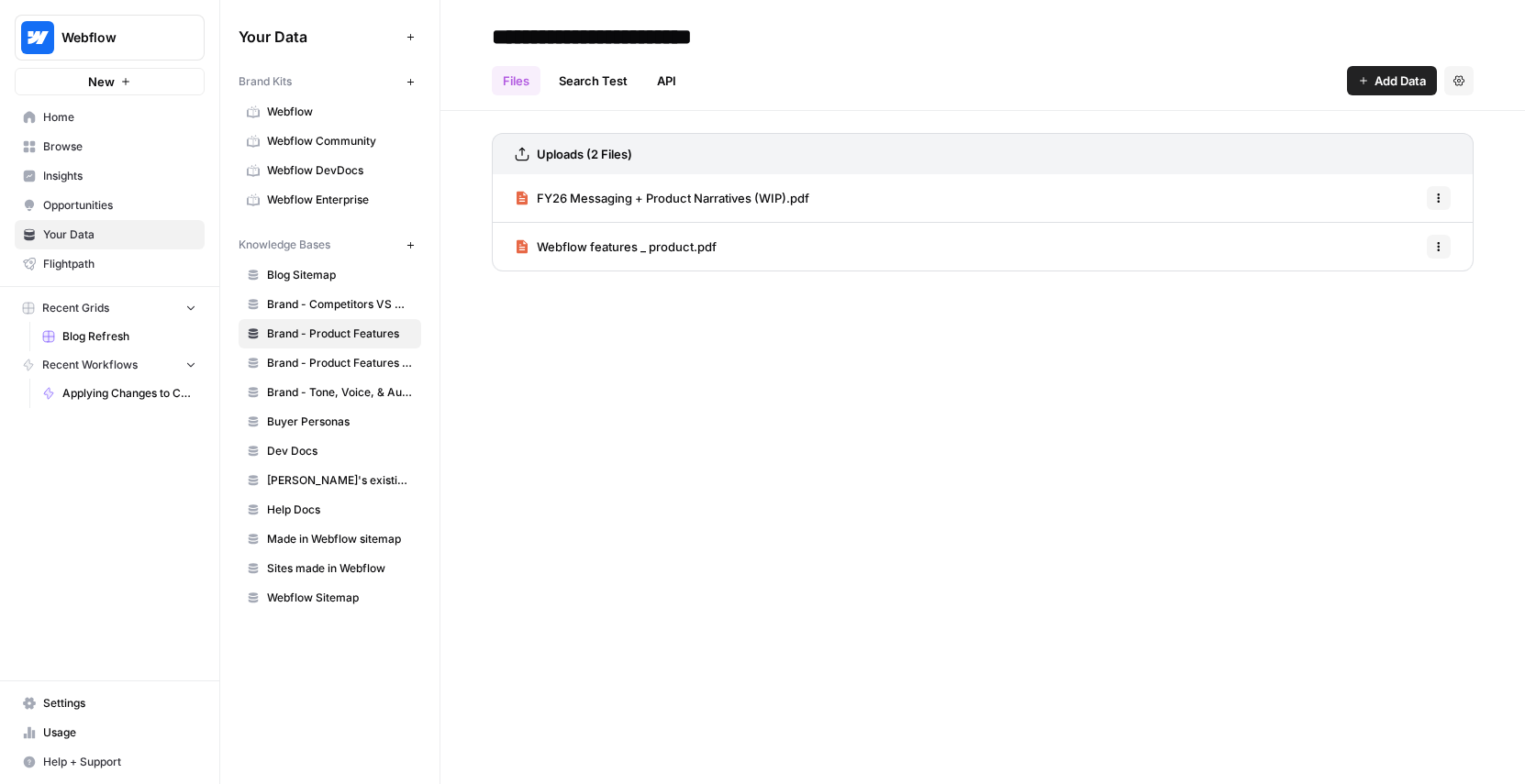
click at [325, 307] on span "Brand - Competitors VS Messaging Guidelines" at bounding box center [340, 304] width 146 height 16
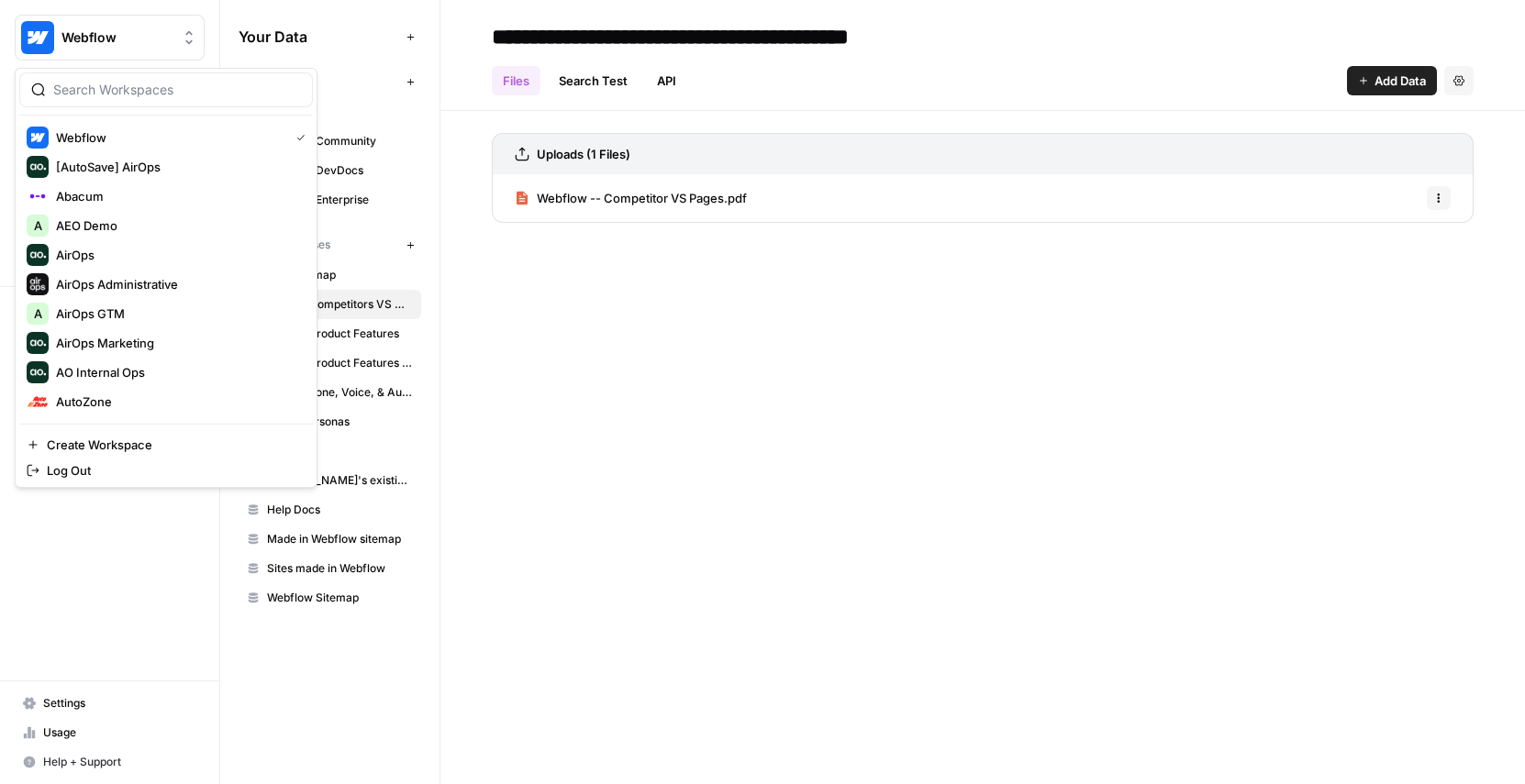
click at [72, 52] on button "Webflow" at bounding box center [109, 37] width 190 height 46
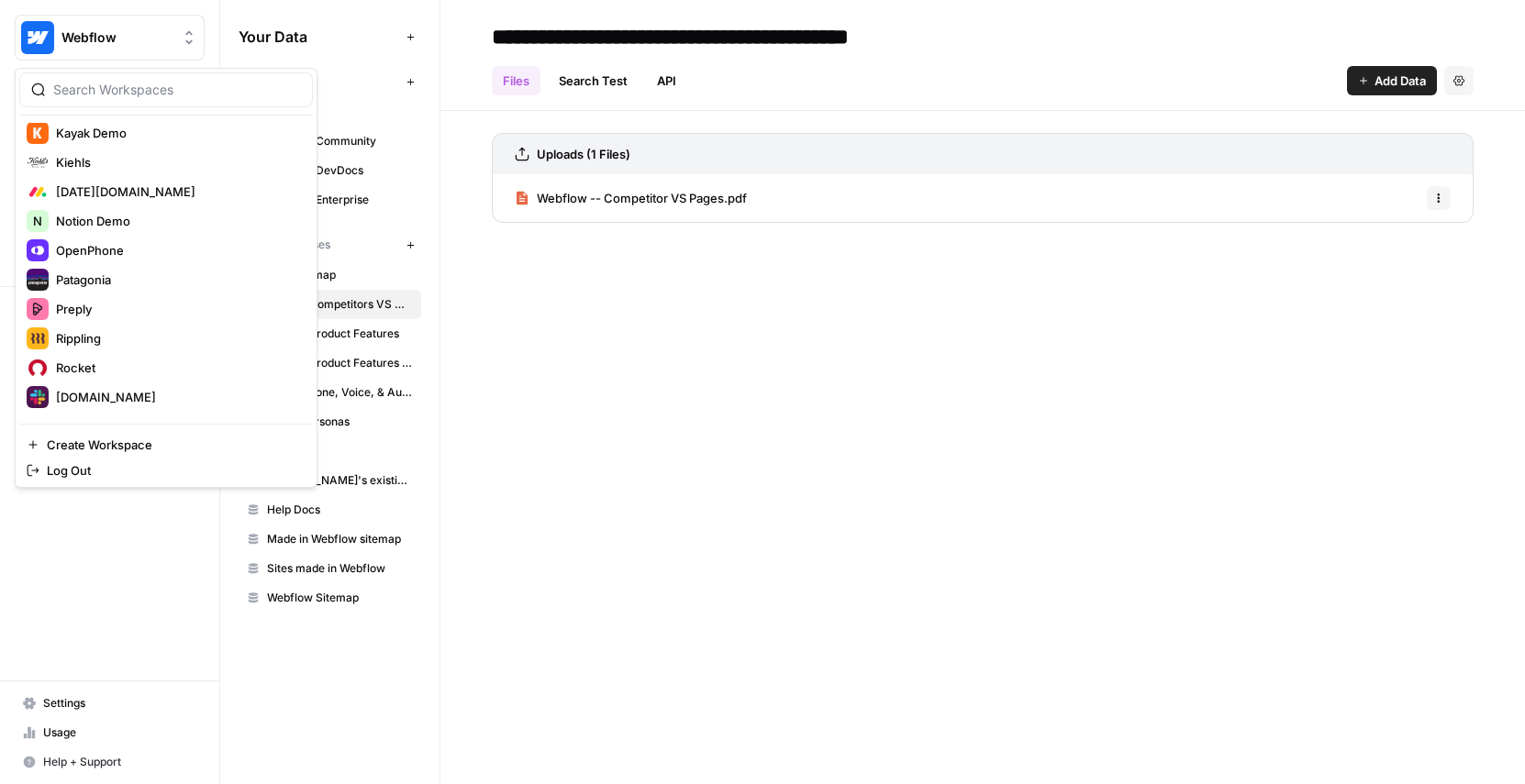
scroll to position [939, 0]
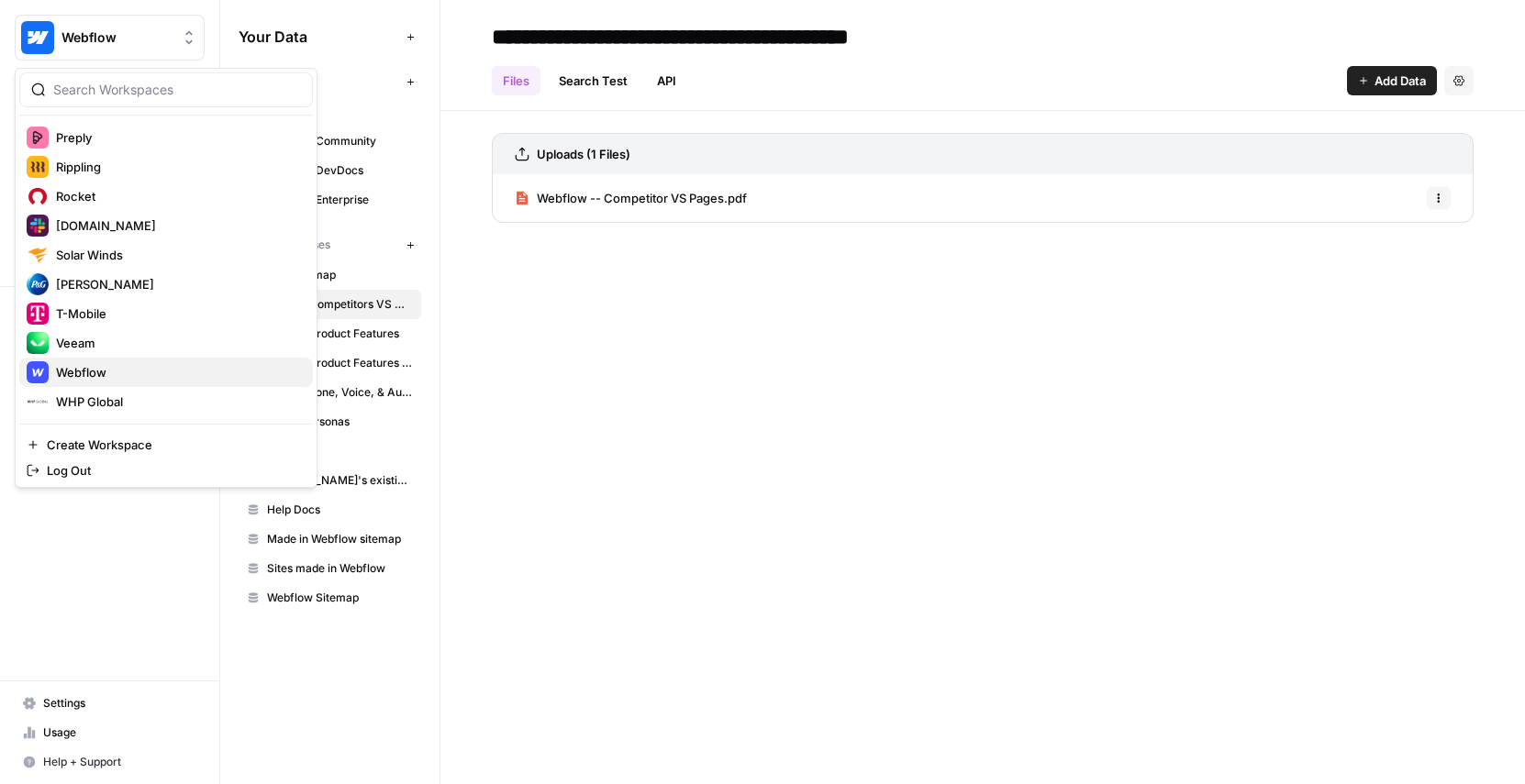
click at [102, 370] on span "Webflow" at bounding box center [178, 372] width 242 height 18
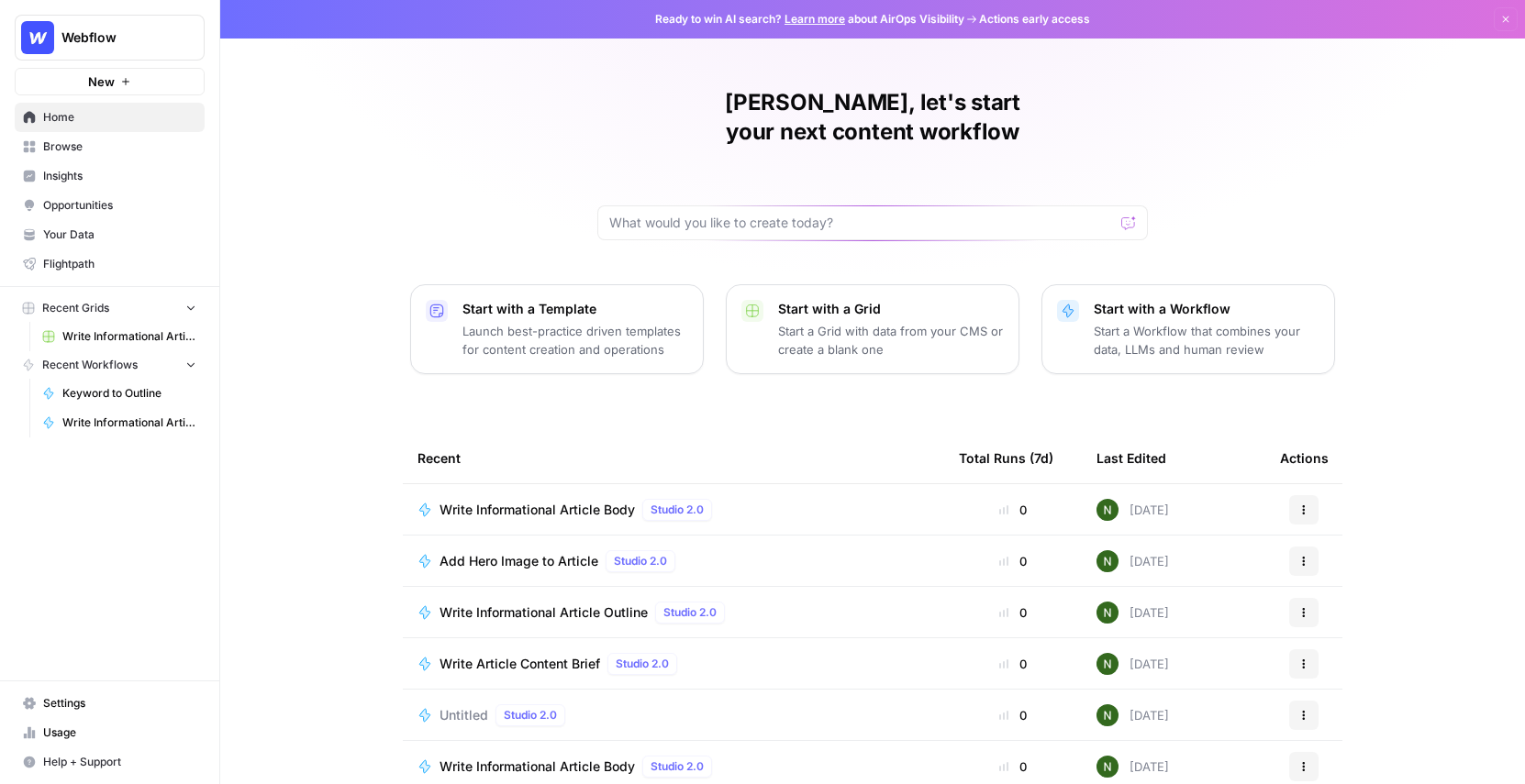
click at [88, 235] on span "Your Data" at bounding box center [119, 235] width 154 height 16
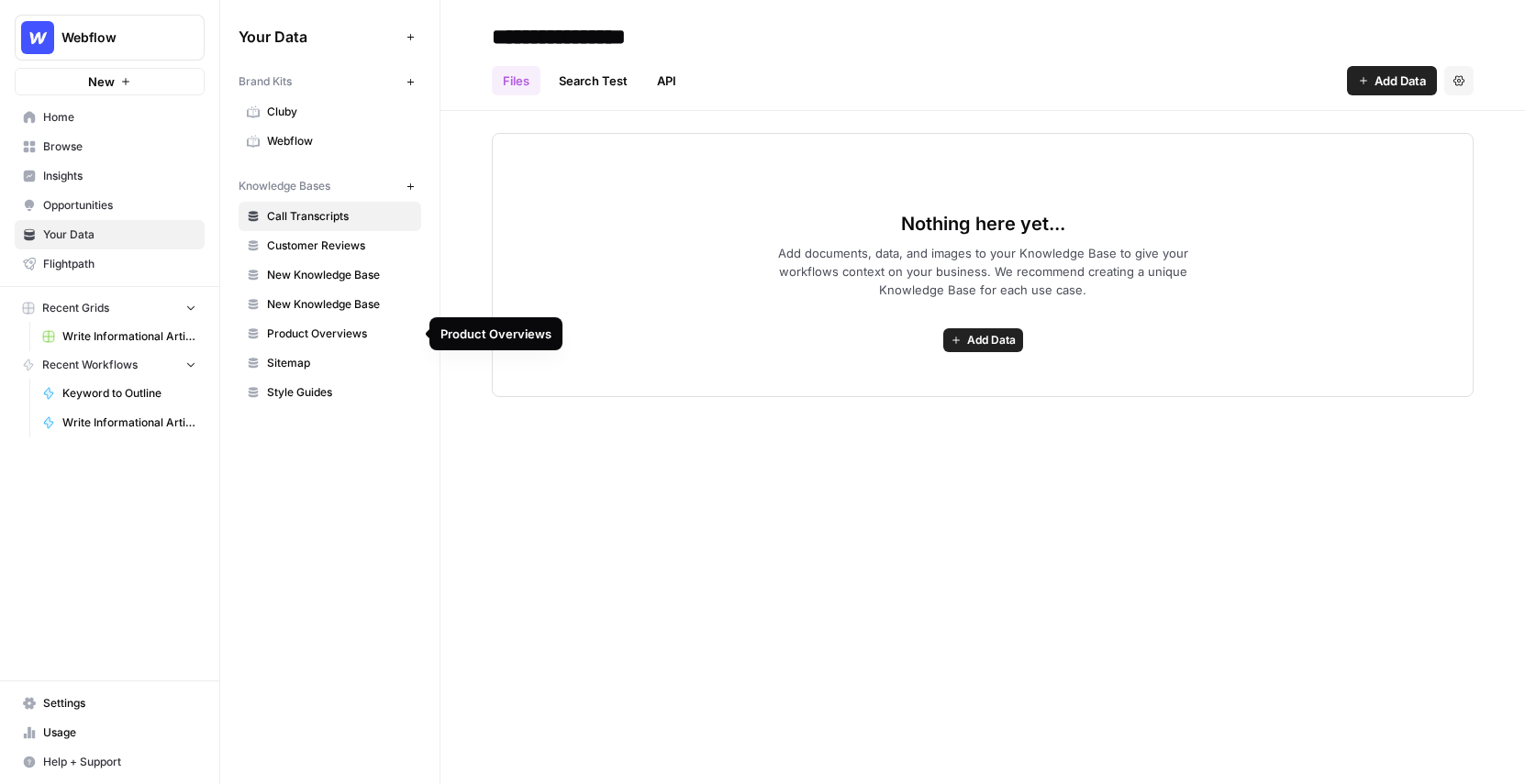
click at [507, 532] on div "**********" at bounding box center [983, 392] width 1085 height 784
click at [308, 148] on span "Webflow" at bounding box center [340, 140] width 146 height 16
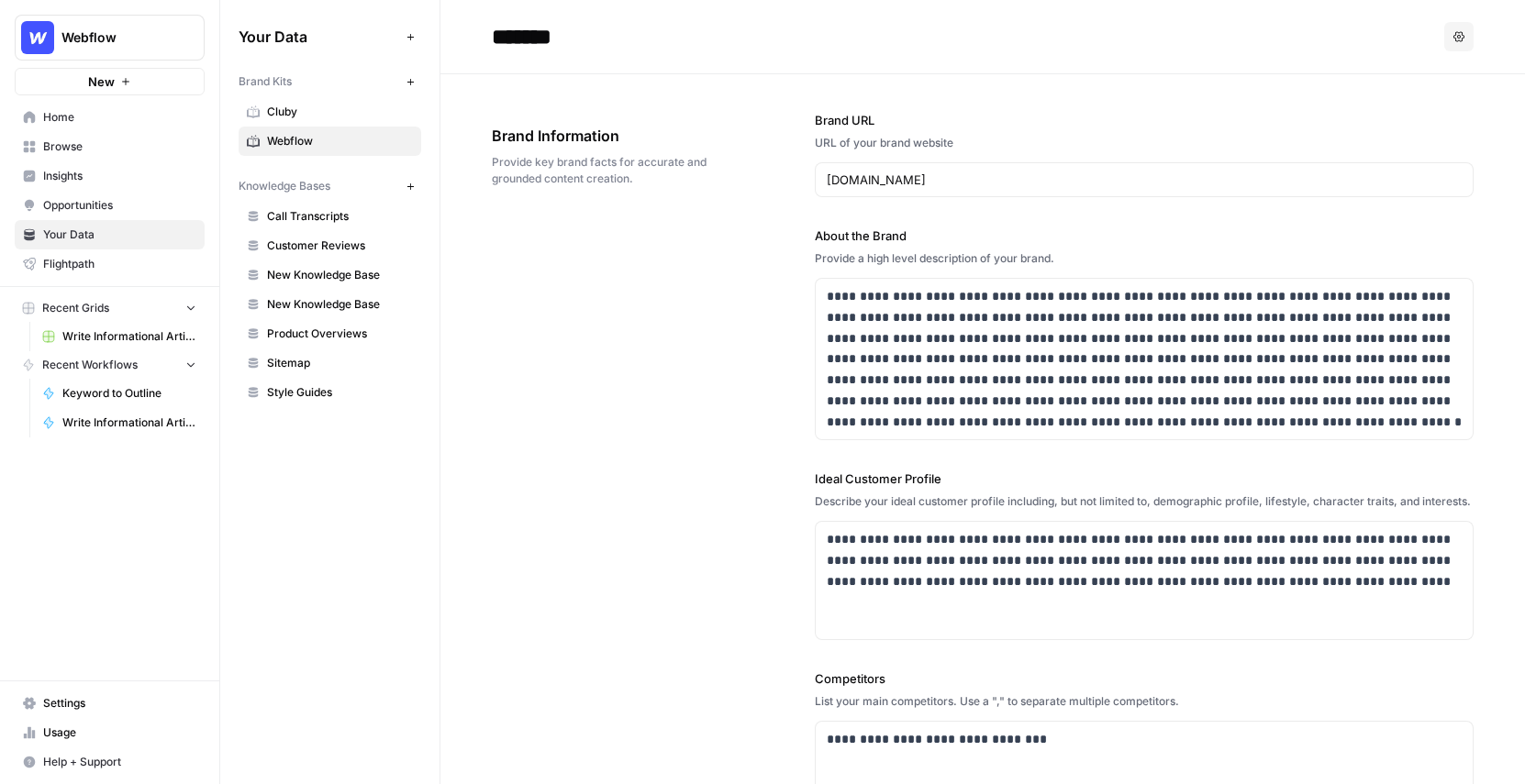
scroll to position [122, 0]
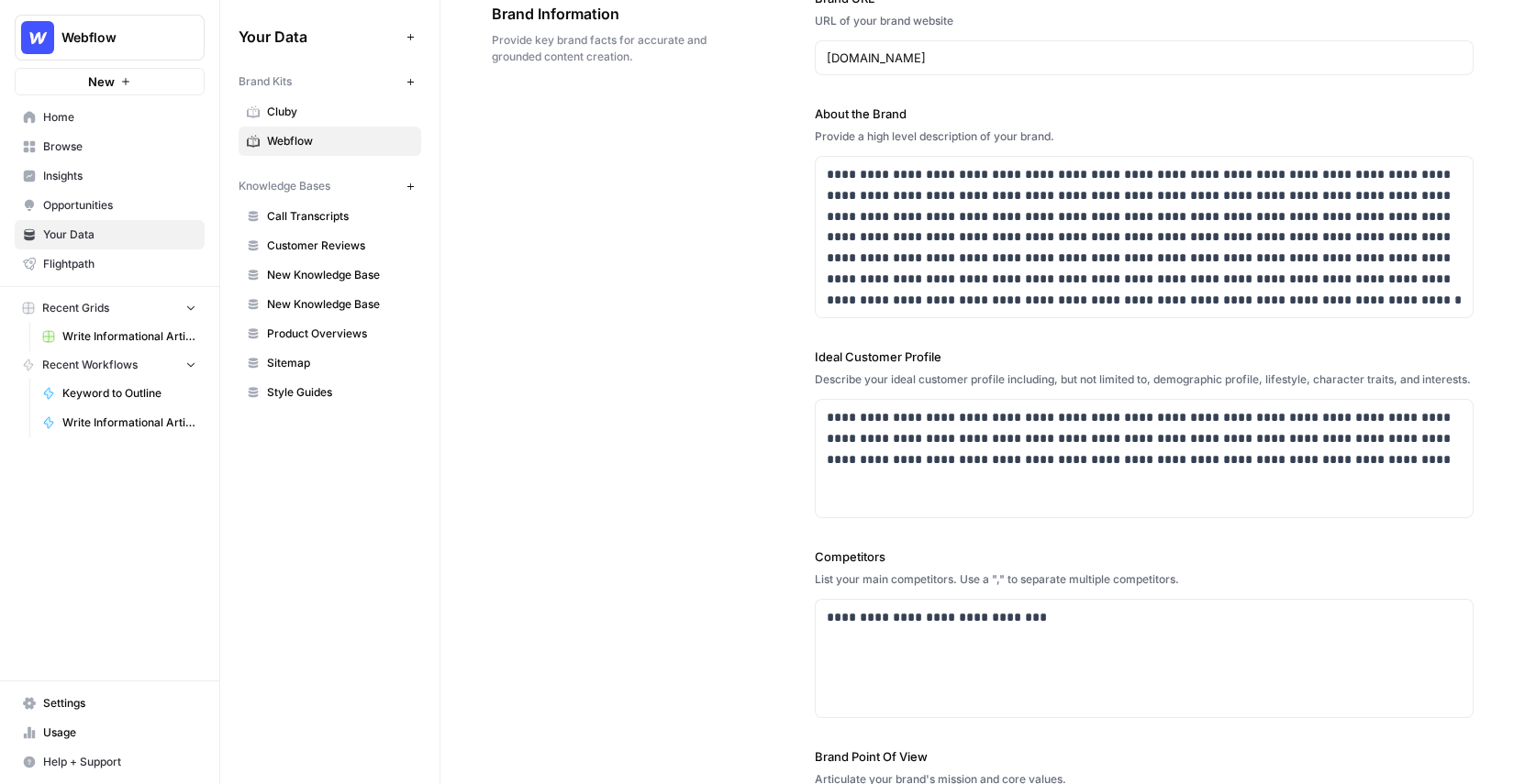
drag, startPoint x: 965, startPoint y: 369, endPoint x: 769, endPoint y: 343, distance: 197.7
click at [769, 344] on div "**********" at bounding box center [982, 454] width 982 height 1003
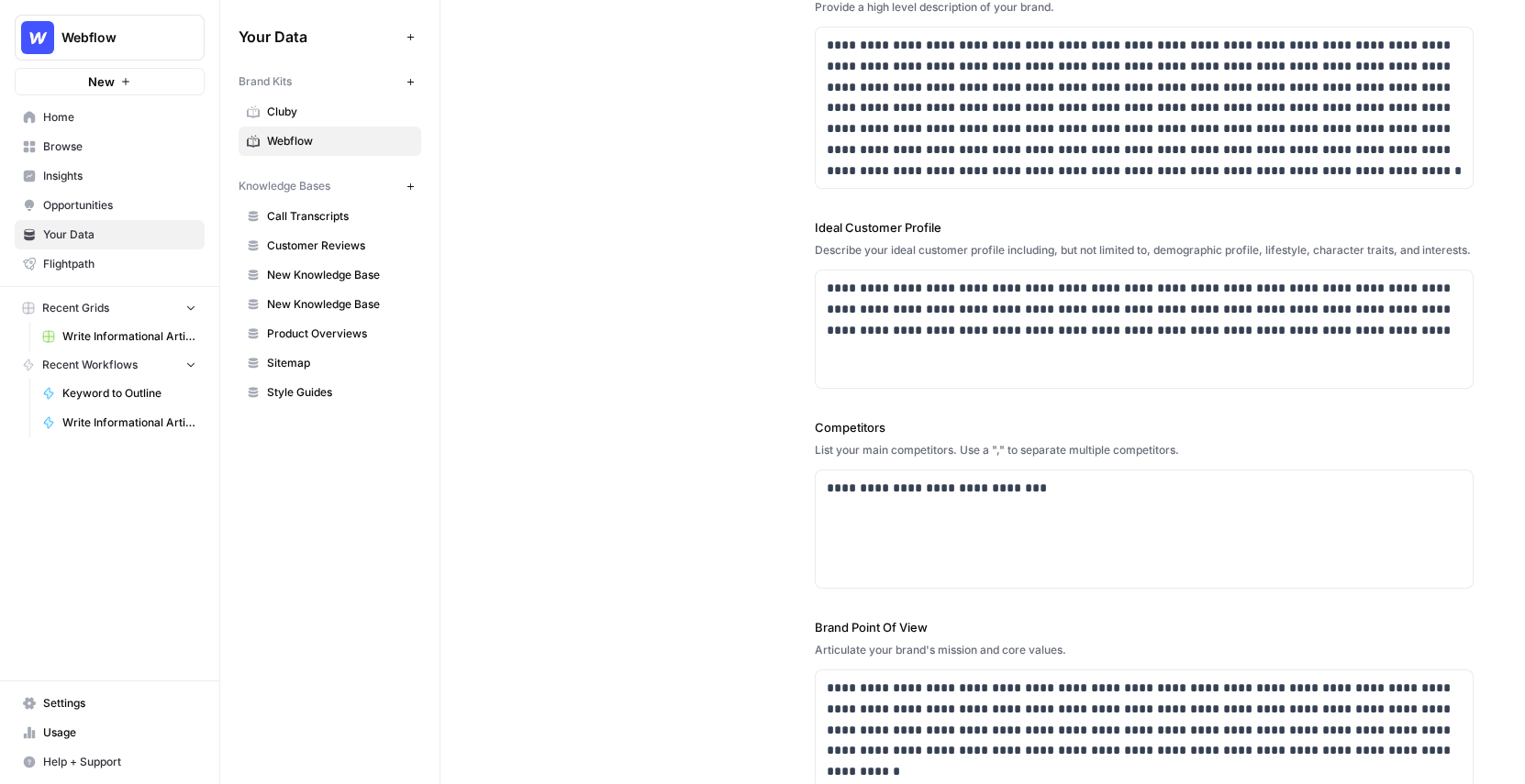
scroll to position [302, 0]
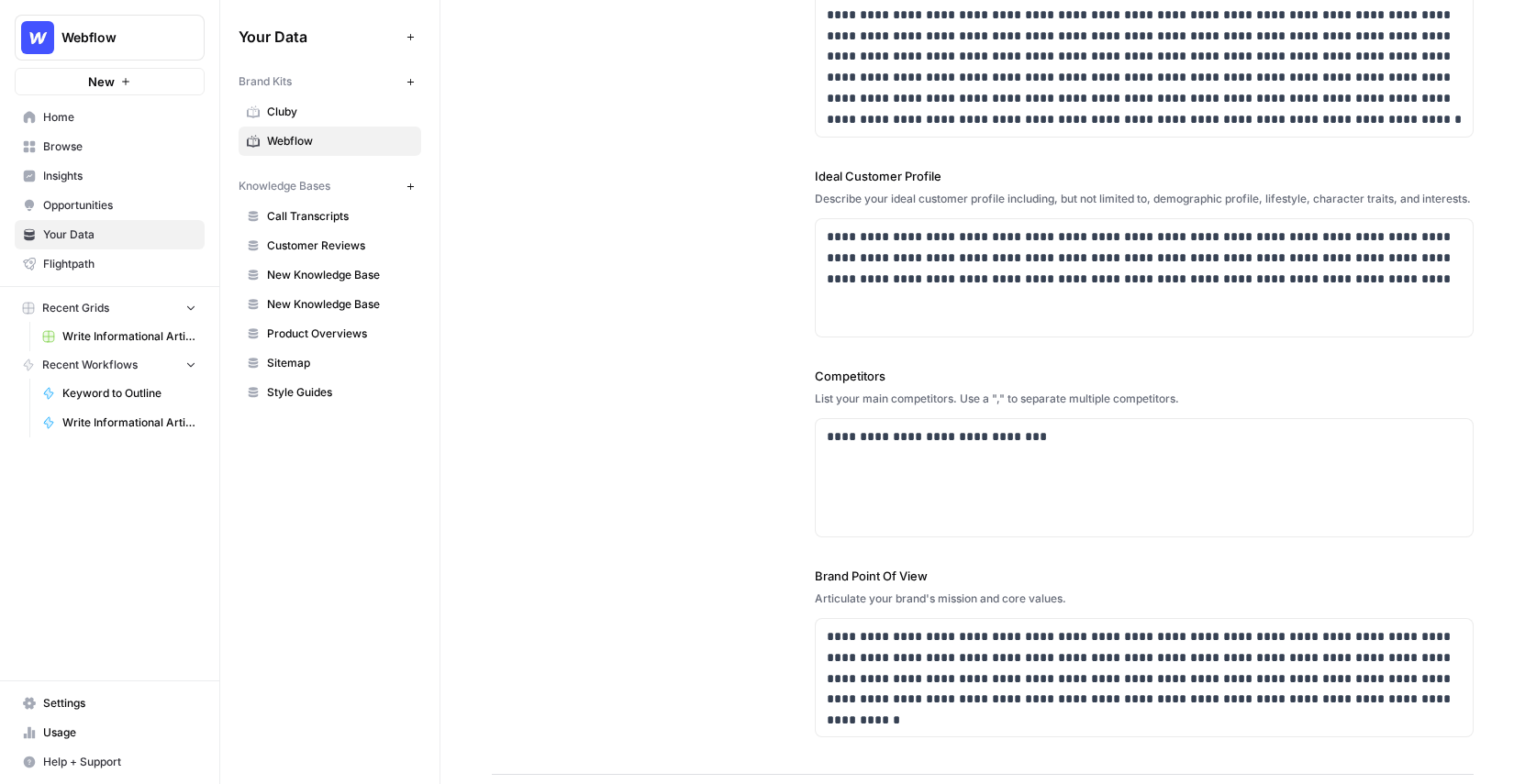
drag, startPoint x: 887, startPoint y: 400, endPoint x: 797, endPoint y: 396, distance: 90.1
click at [797, 396] on div "**********" at bounding box center [982, 274] width 982 height 1003
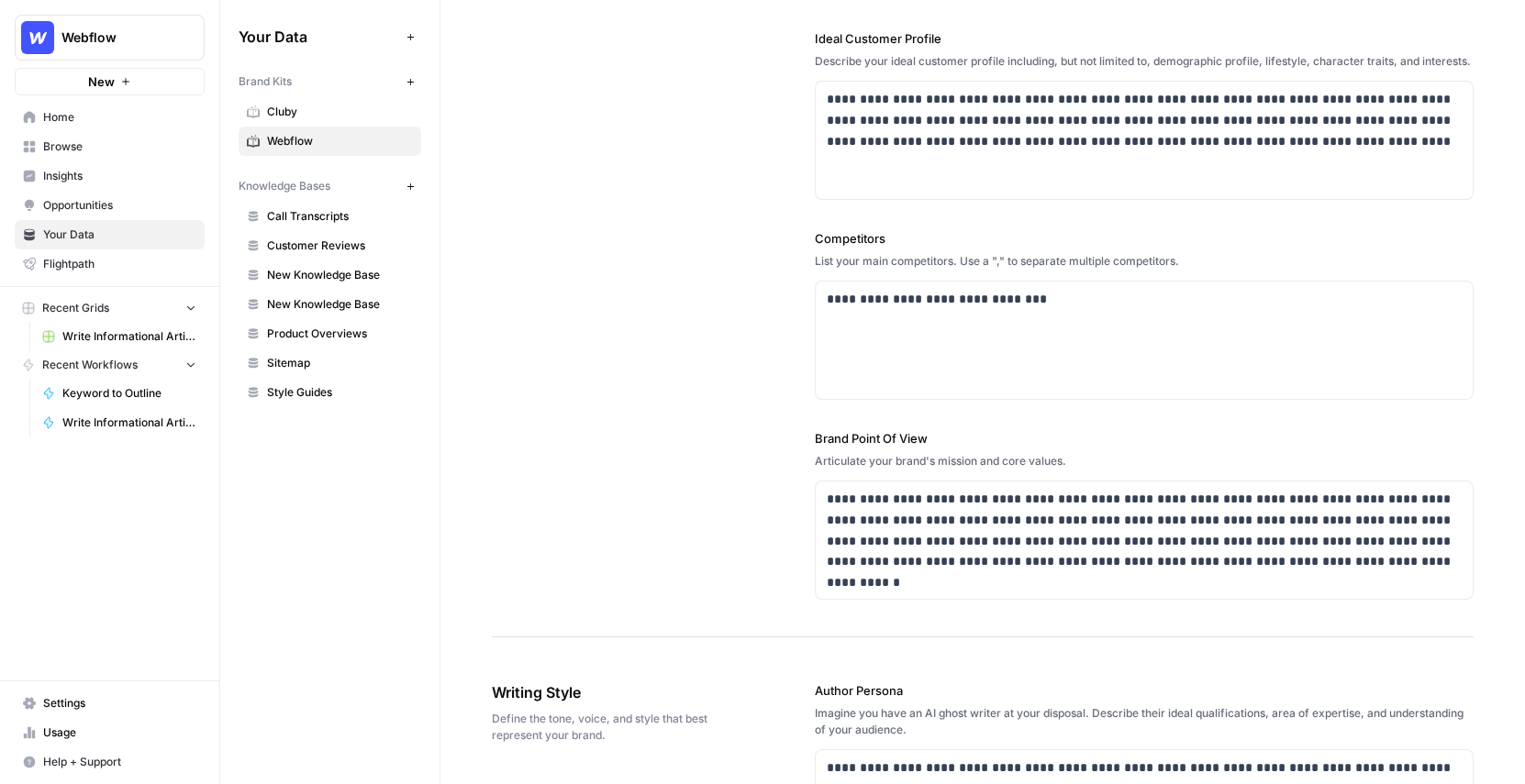
drag, startPoint x: 928, startPoint y: 452, endPoint x: 742, endPoint y: 450, distance: 186.0
click at [742, 450] on div "**********" at bounding box center [982, 135] width 982 height 1003
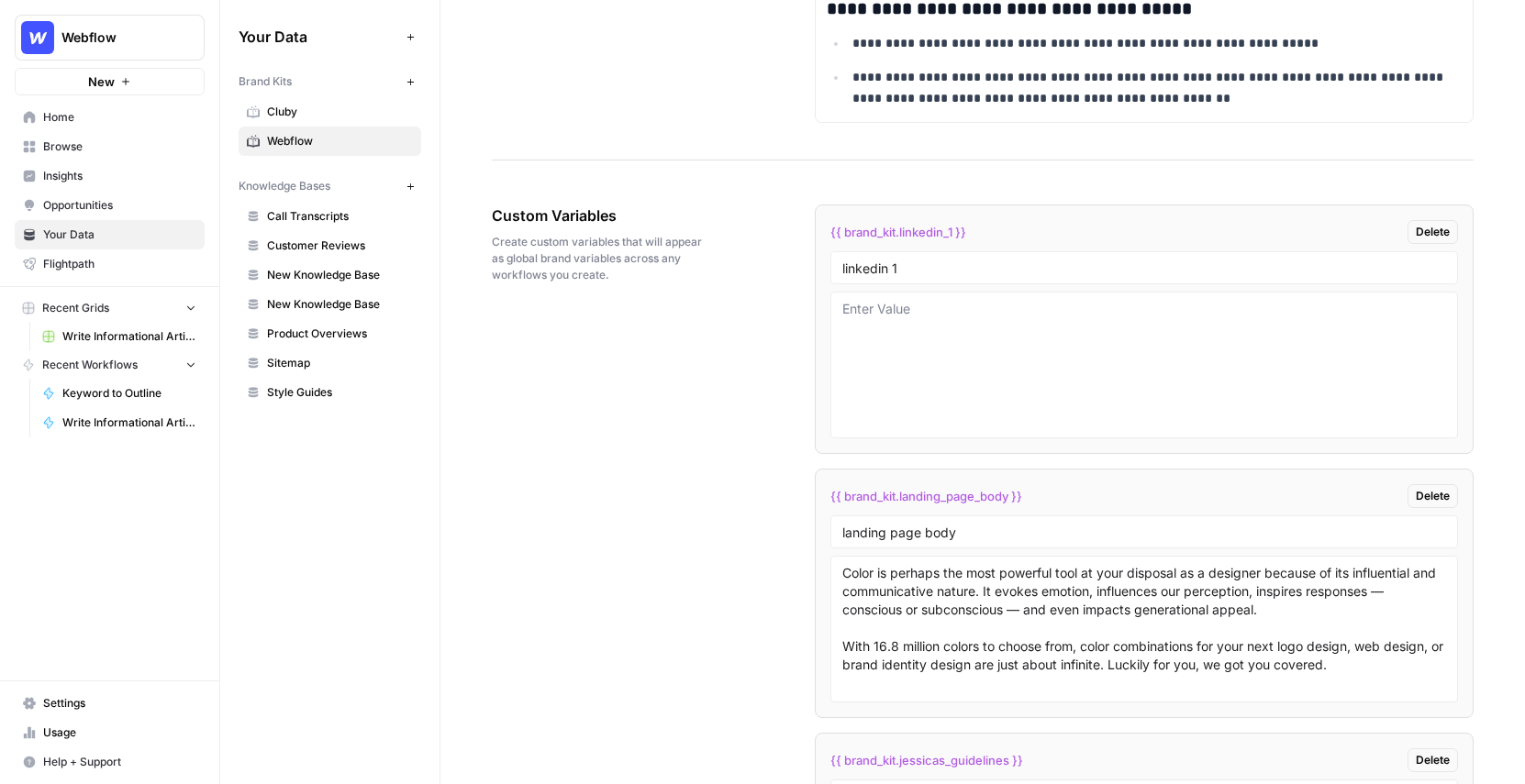
scroll to position [2816, 0]
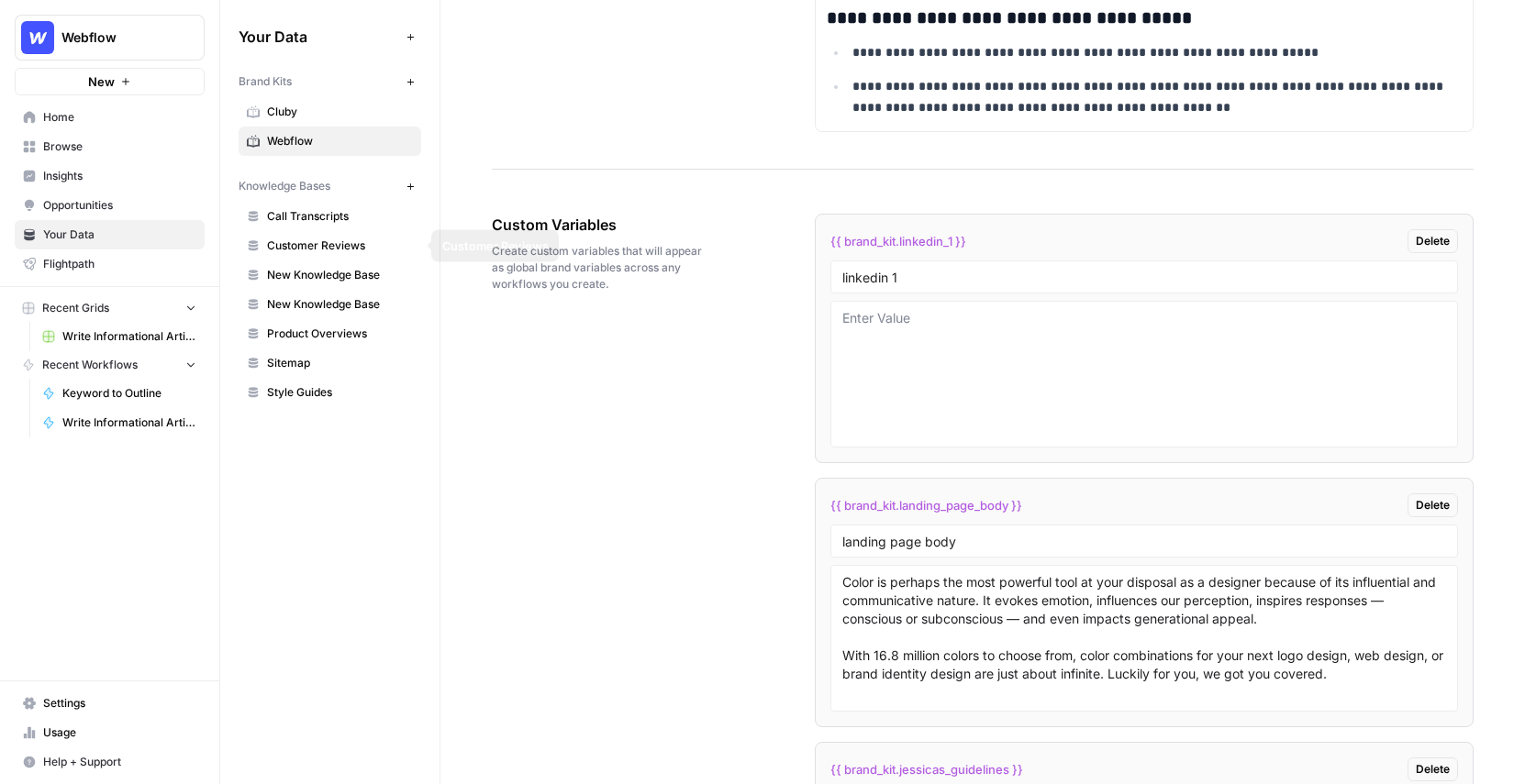
click at [310, 225] on link "Call Transcripts" at bounding box center [329, 217] width 182 height 30
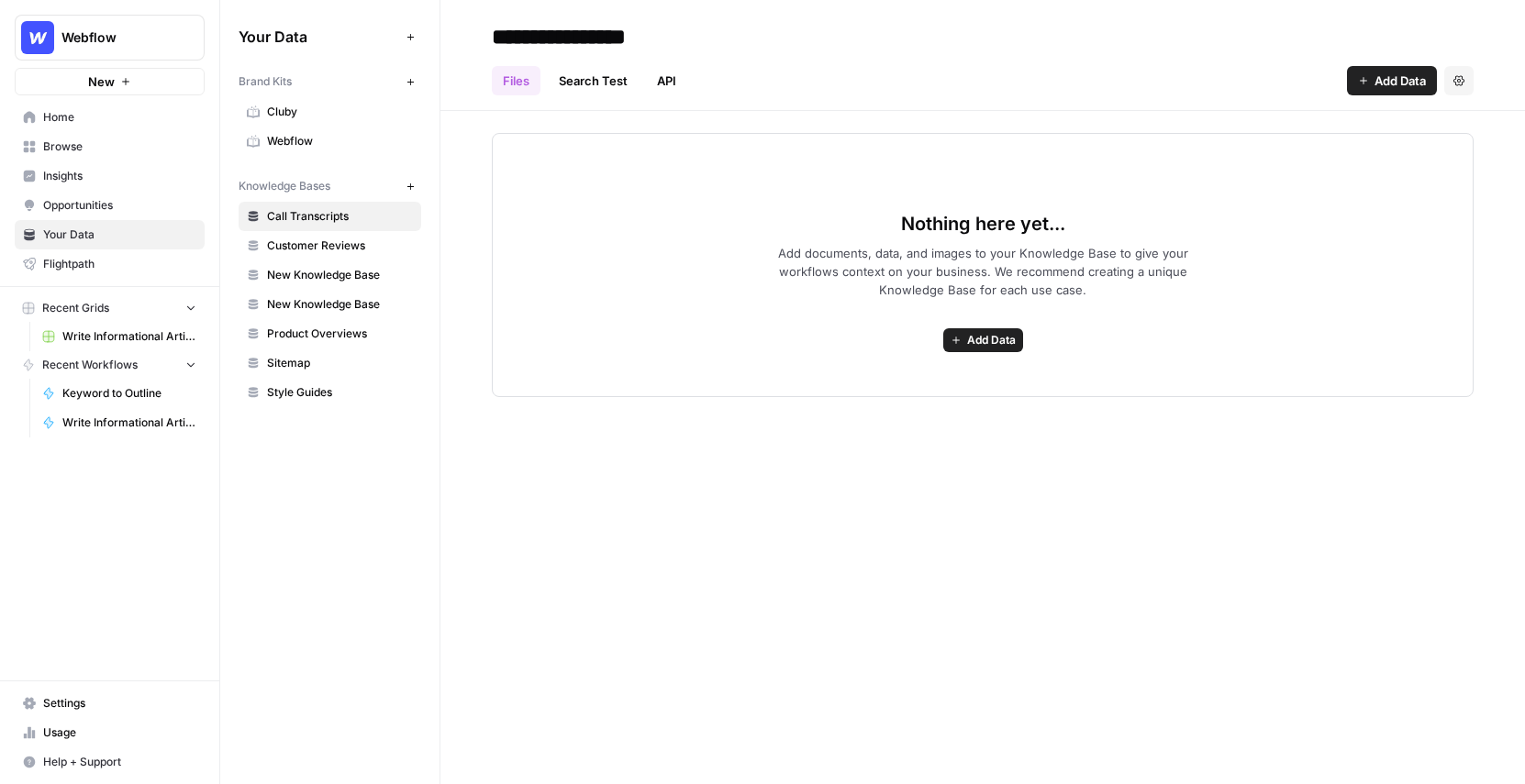
click at [325, 252] on span "Customer Reviews" at bounding box center [340, 245] width 146 height 16
click at [326, 269] on span "New Knowledge Base" at bounding box center [340, 275] width 146 height 16
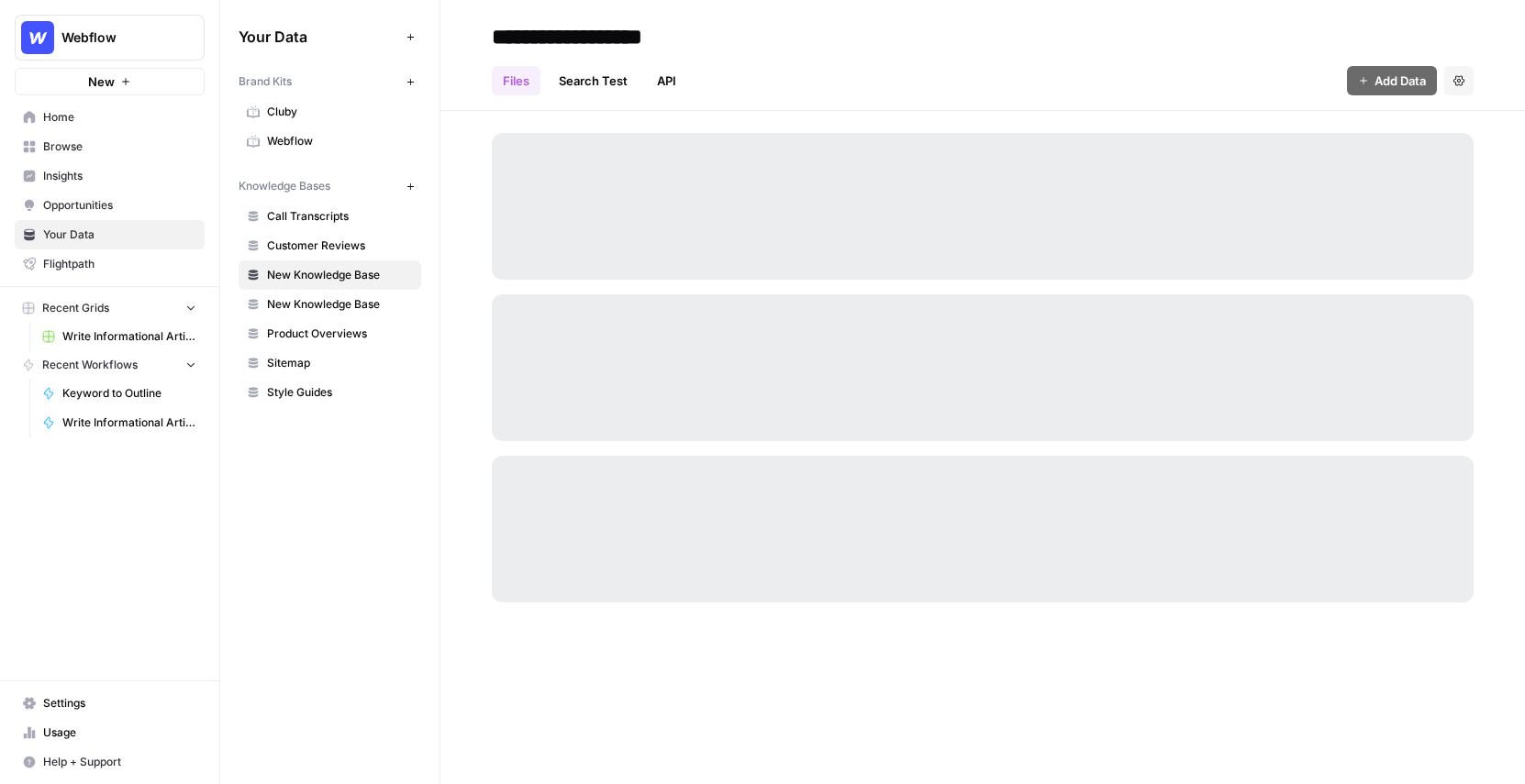
click at [319, 326] on span "Product Overviews" at bounding box center [340, 333] width 146 height 16
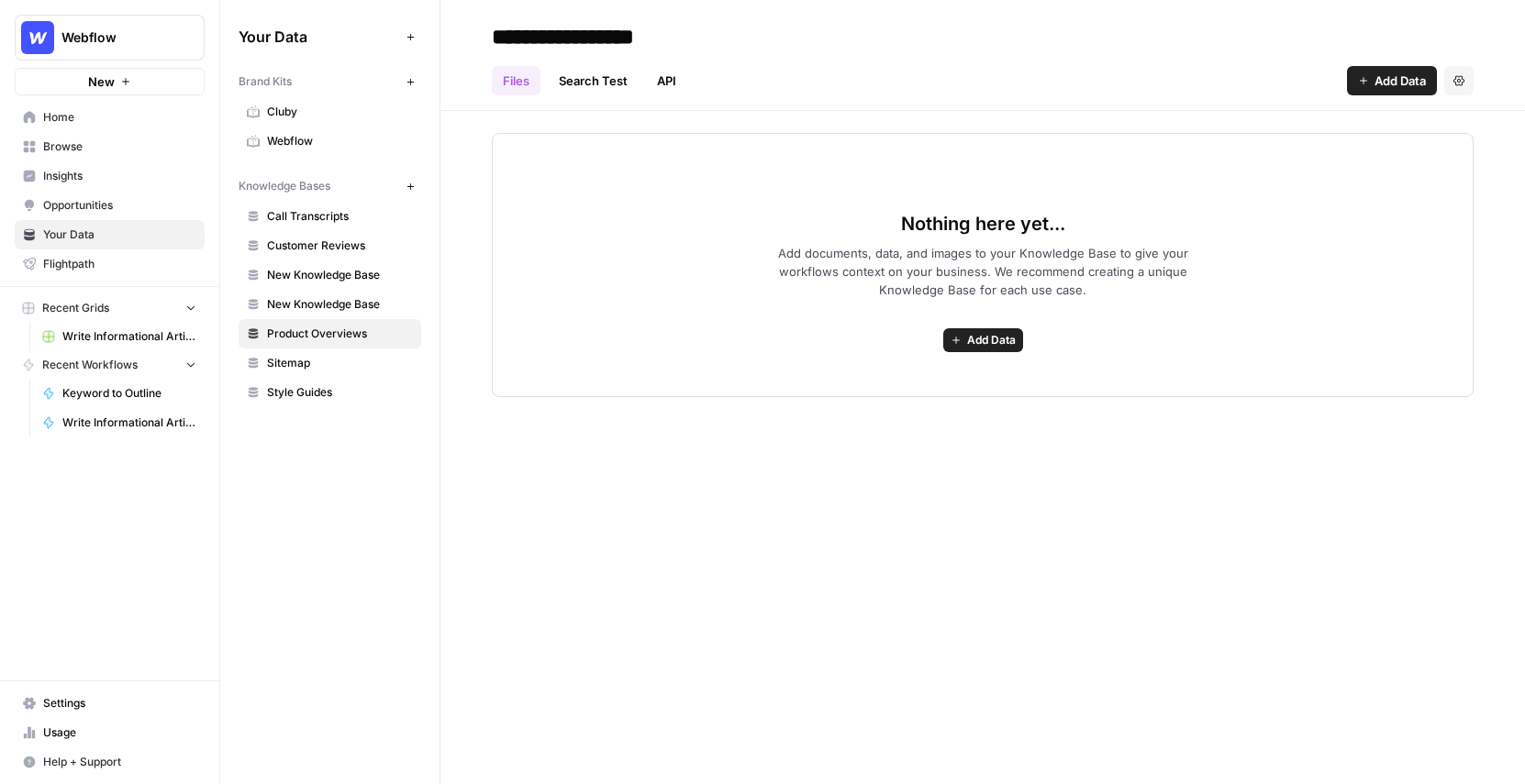
click at [506, 474] on div "**********" at bounding box center [983, 392] width 1085 height 784
click at [103, 334] on span "Write Informational Article" at bounding box center [129, 336] width 134 height 16
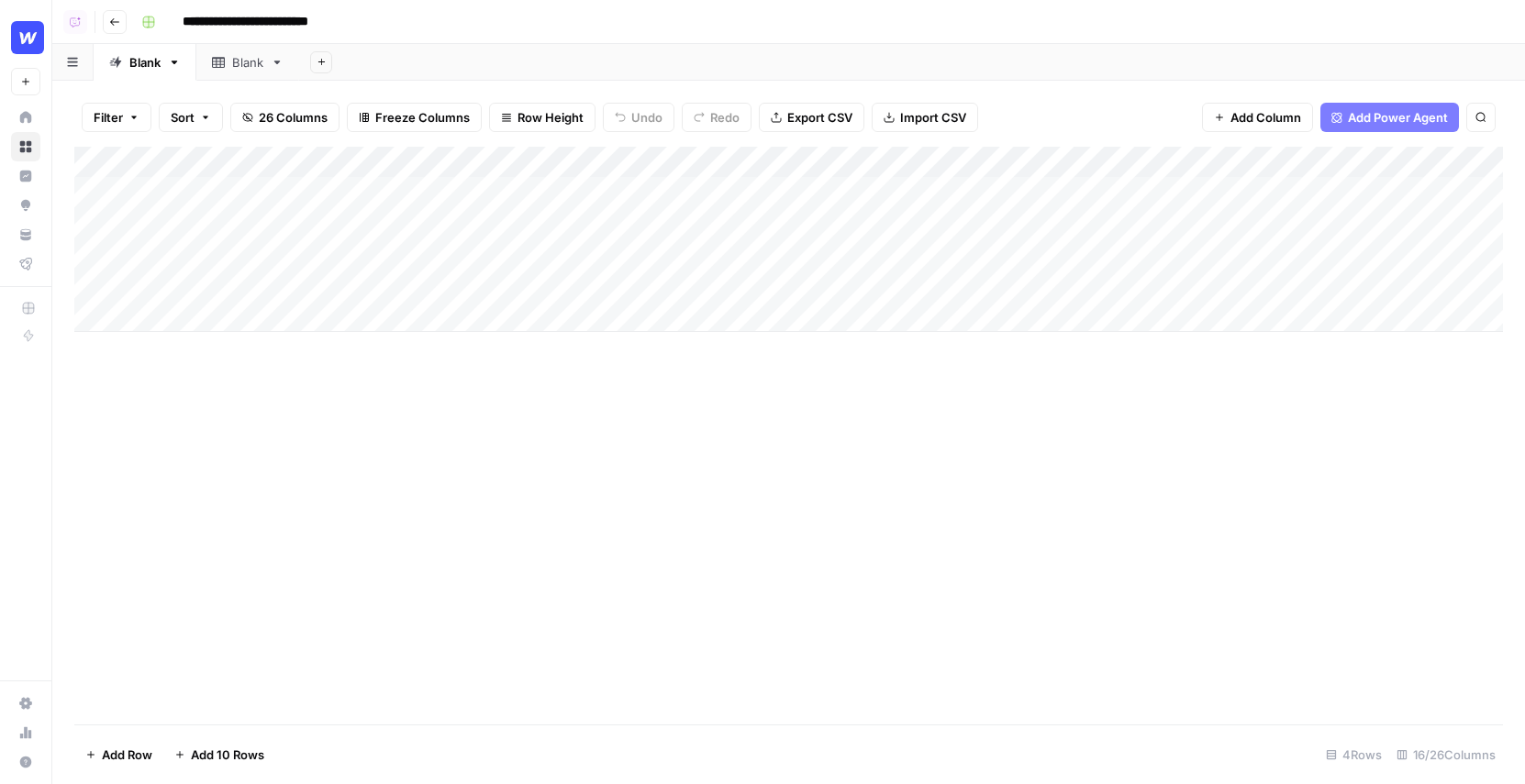
click at [397, 503] on div "Add Column" at bounding box center [788, 436] width 1429 height 578
click at [612, 166] on div "Add Column" at bounding box center [788, 239] width 1429 height 185
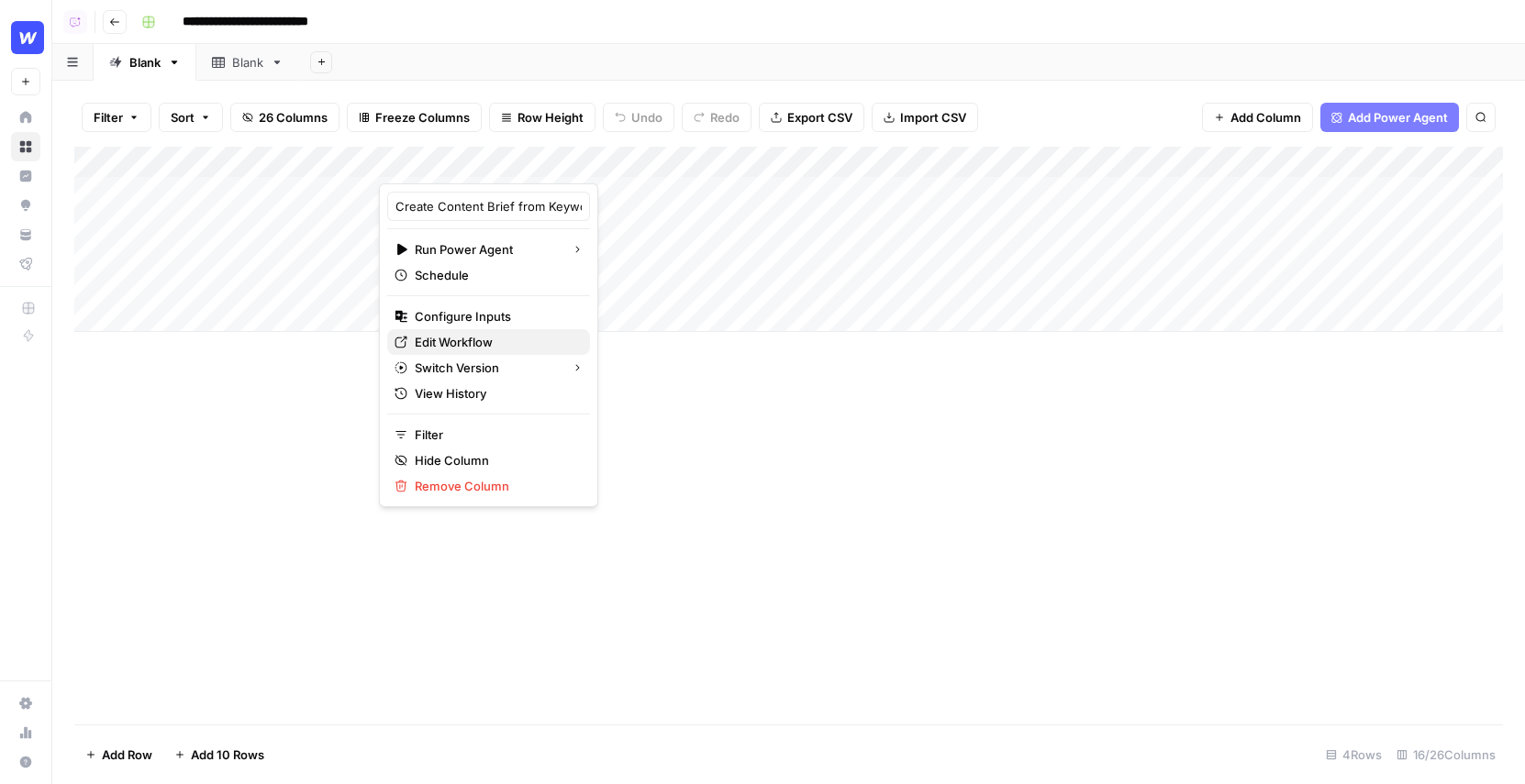
click at [465, 343] on span "Edit Workflow" at bounding box center [495, 341] width 160 height 18
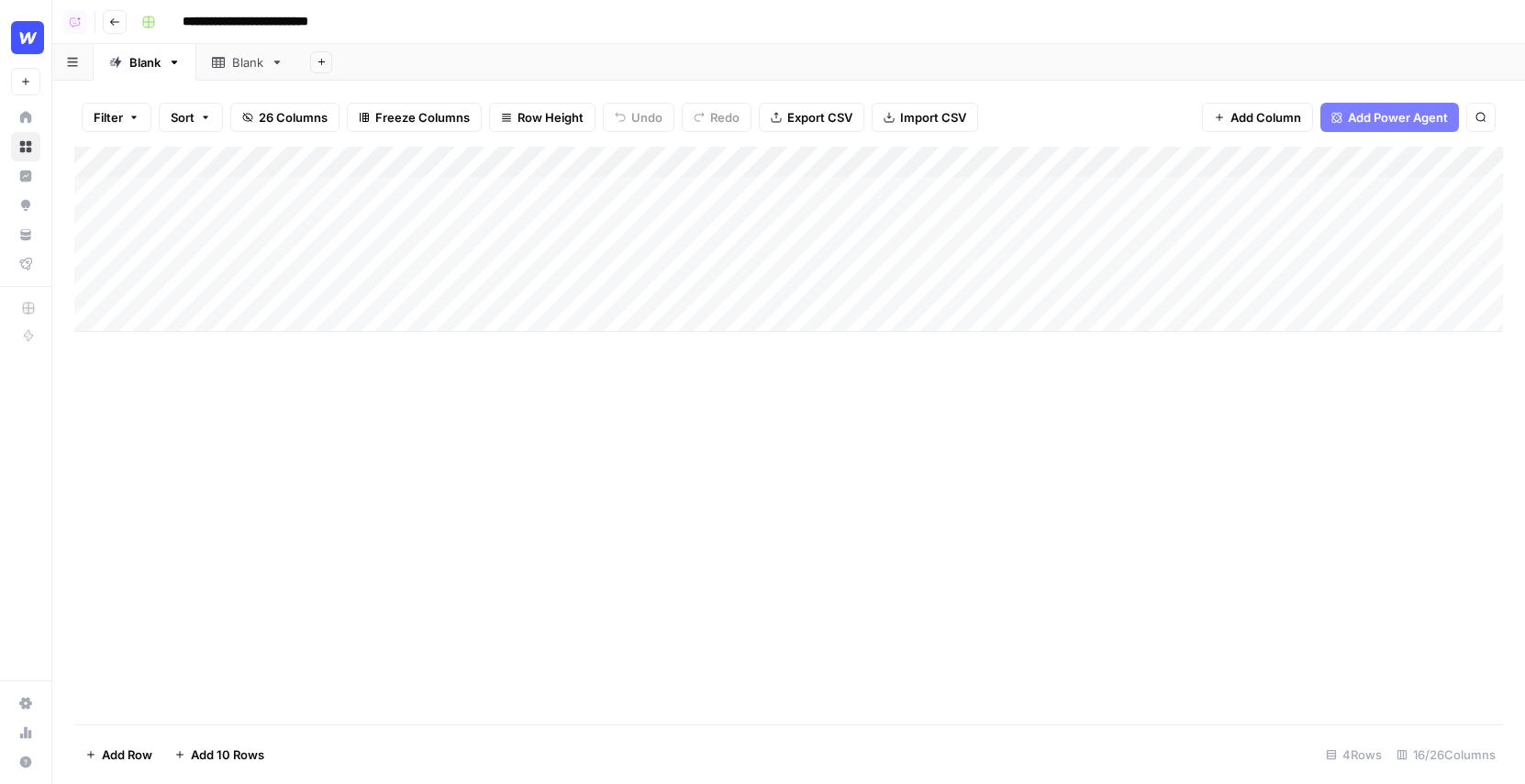
click at [610, 515] on div "Add Column" at bounding box center [788, 436] width 1429 height 578
click at [1390, 117] on span "Add Power Agent" at bounding box center [1398, 116] width 100 height 18
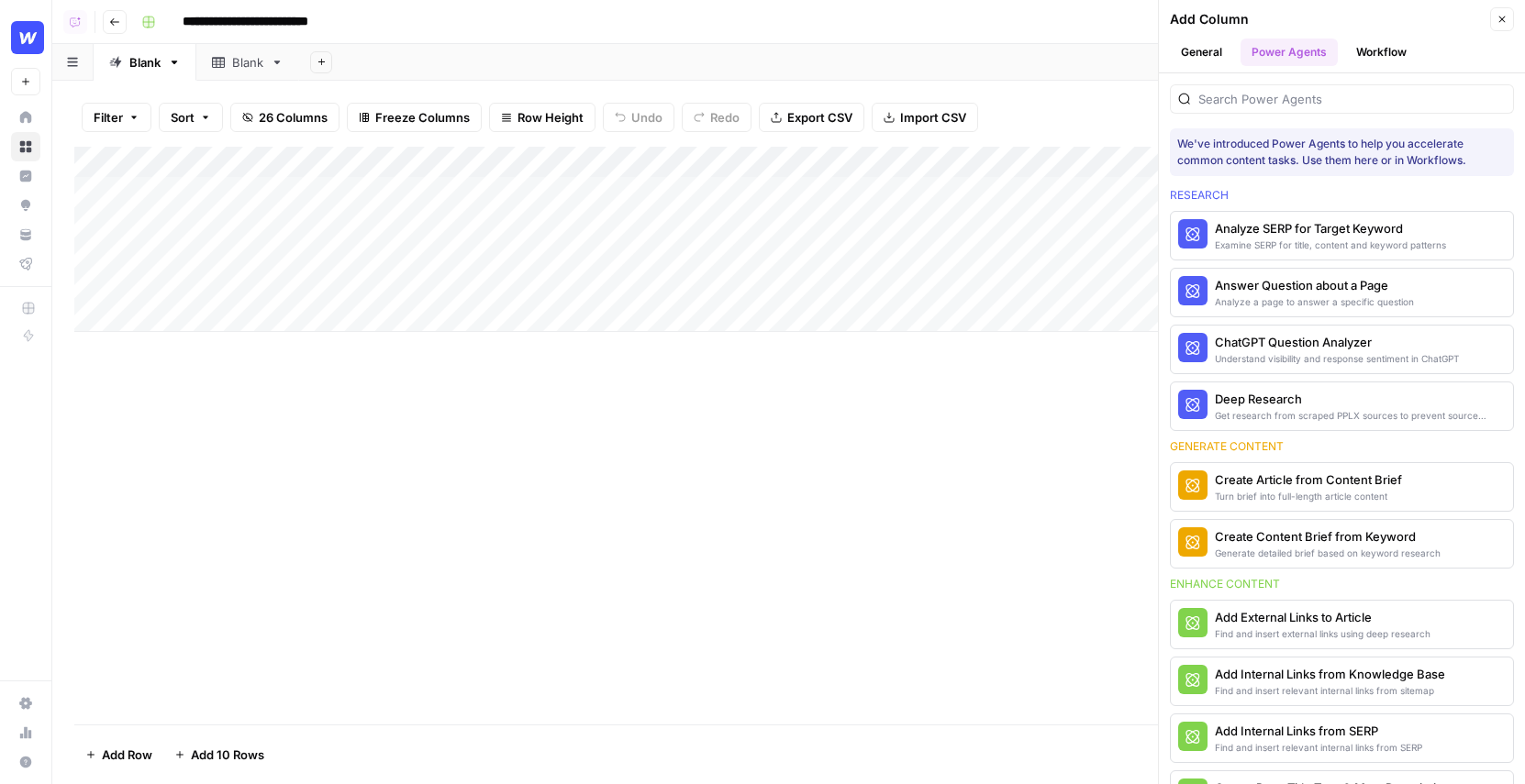
click at [1511, 12] on button "Close" at bounding box center [1502, 19] width 24 height 24
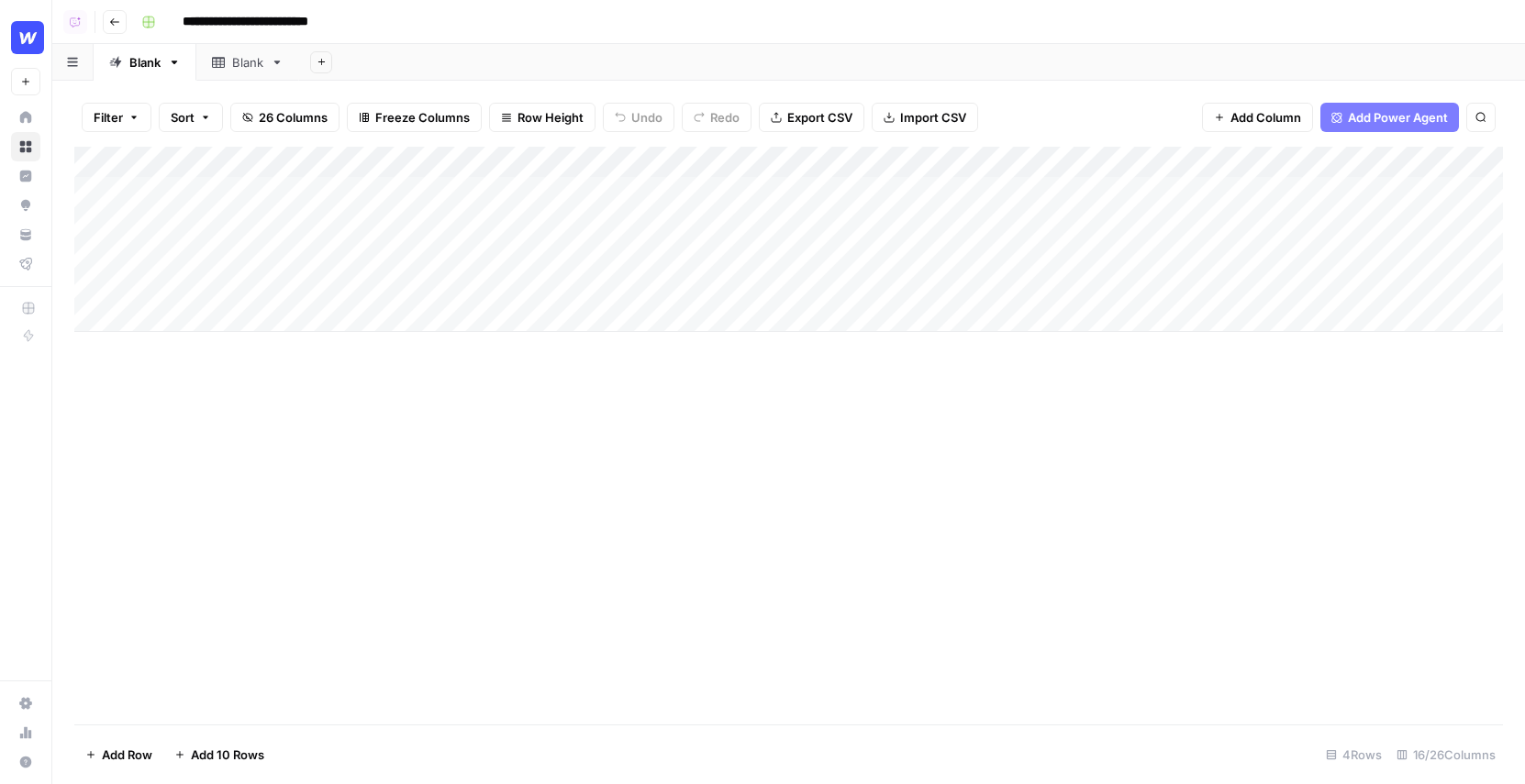
click at [587, 488] on div "Add Column" at bounding box center [788, 436] width 1429 height 578
click at [1039, 164] on div "Add Column" at bounding box center [788, 239] width 1429 height 185
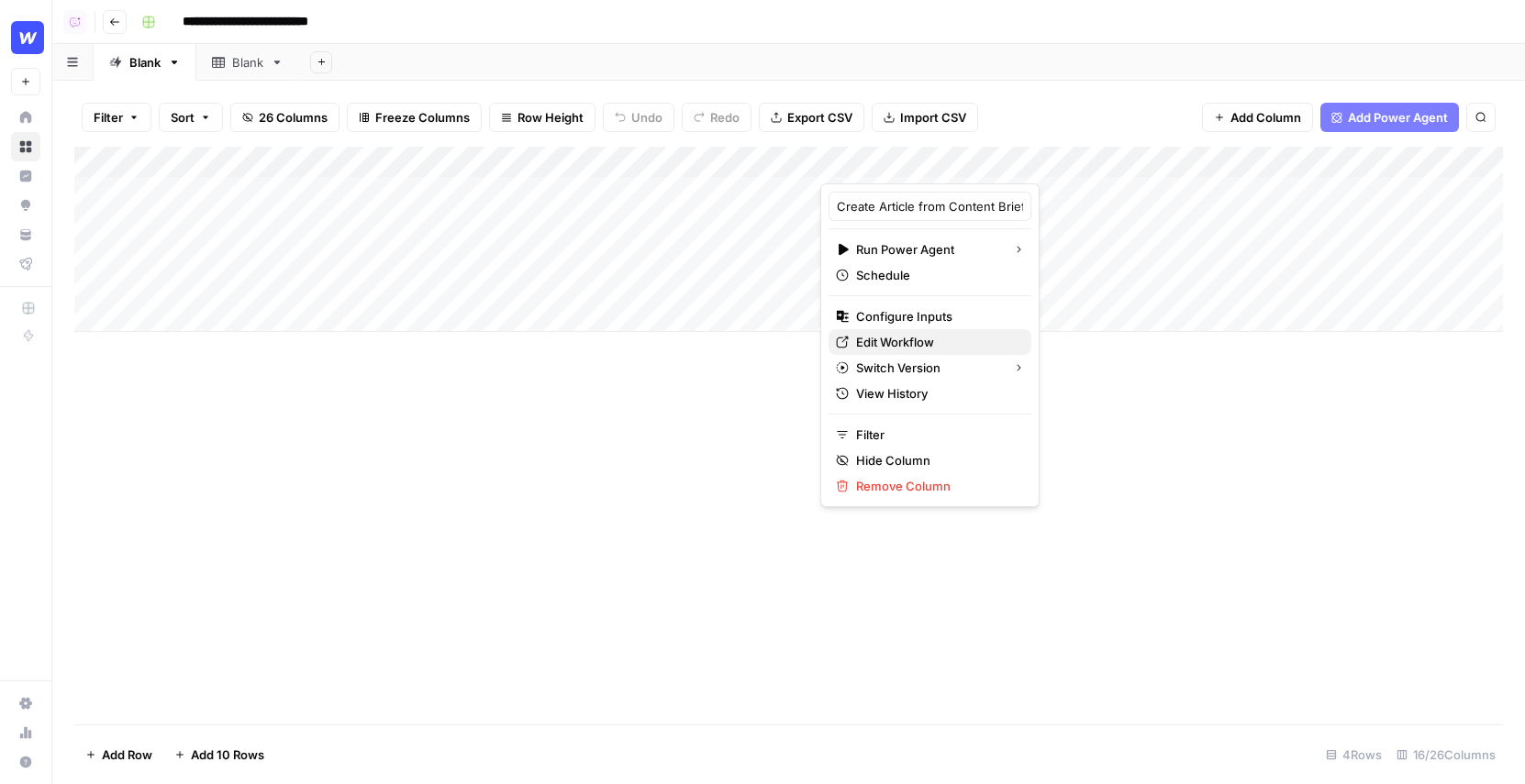
click at [901, 340] on span "Edit Workflow" at bounding box center [936, 341] width 160 height 18
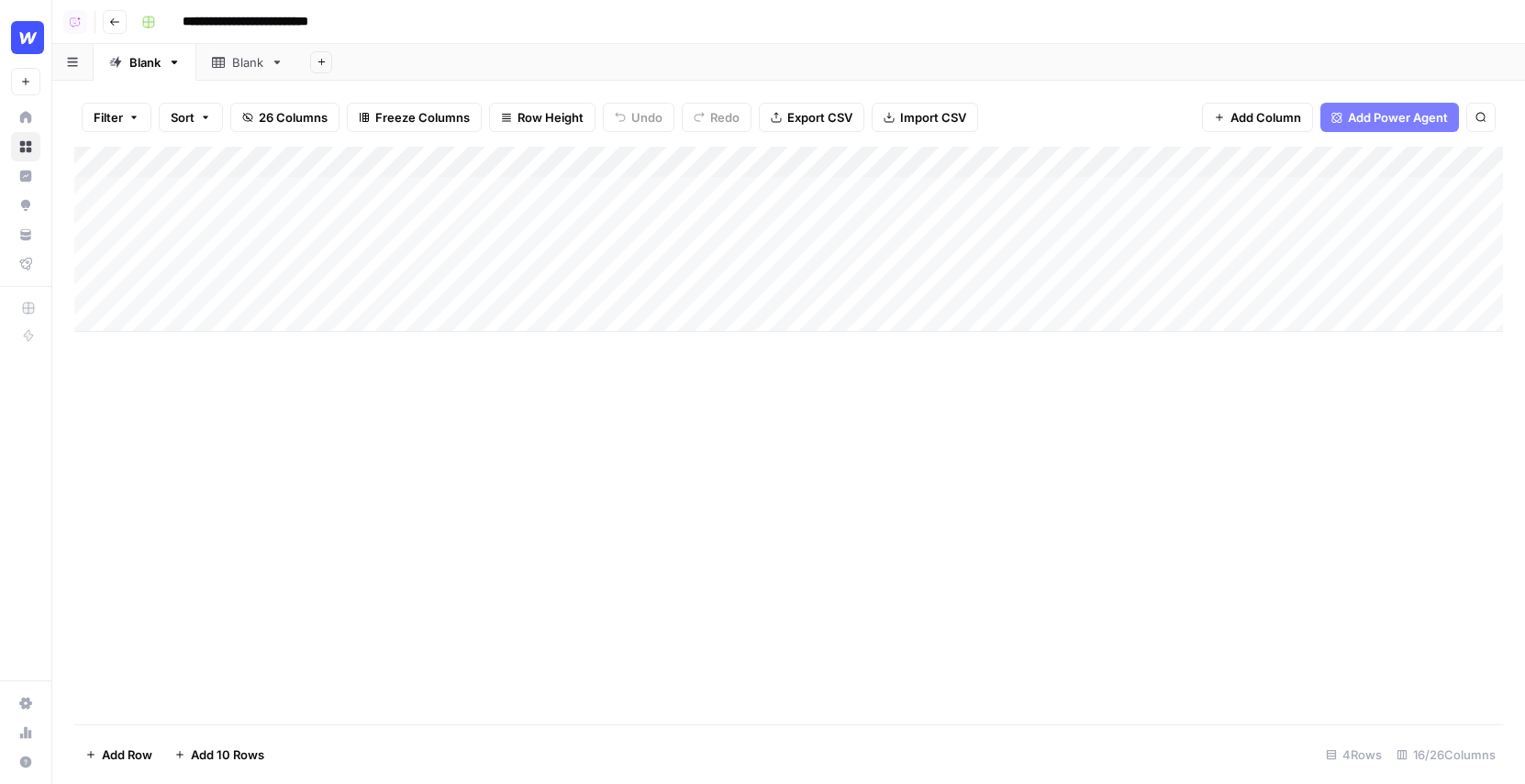
click at [491, 160] on div "Add Column" at bounding box center [788, 239] width 1429 height 185
click at [702, 404] on div "Add Column" at bounding box center [788, 436] width 1429 height 578
click at [798, 190] on div "Add Column" at bounding box center [788, 239] width 1429 height 185
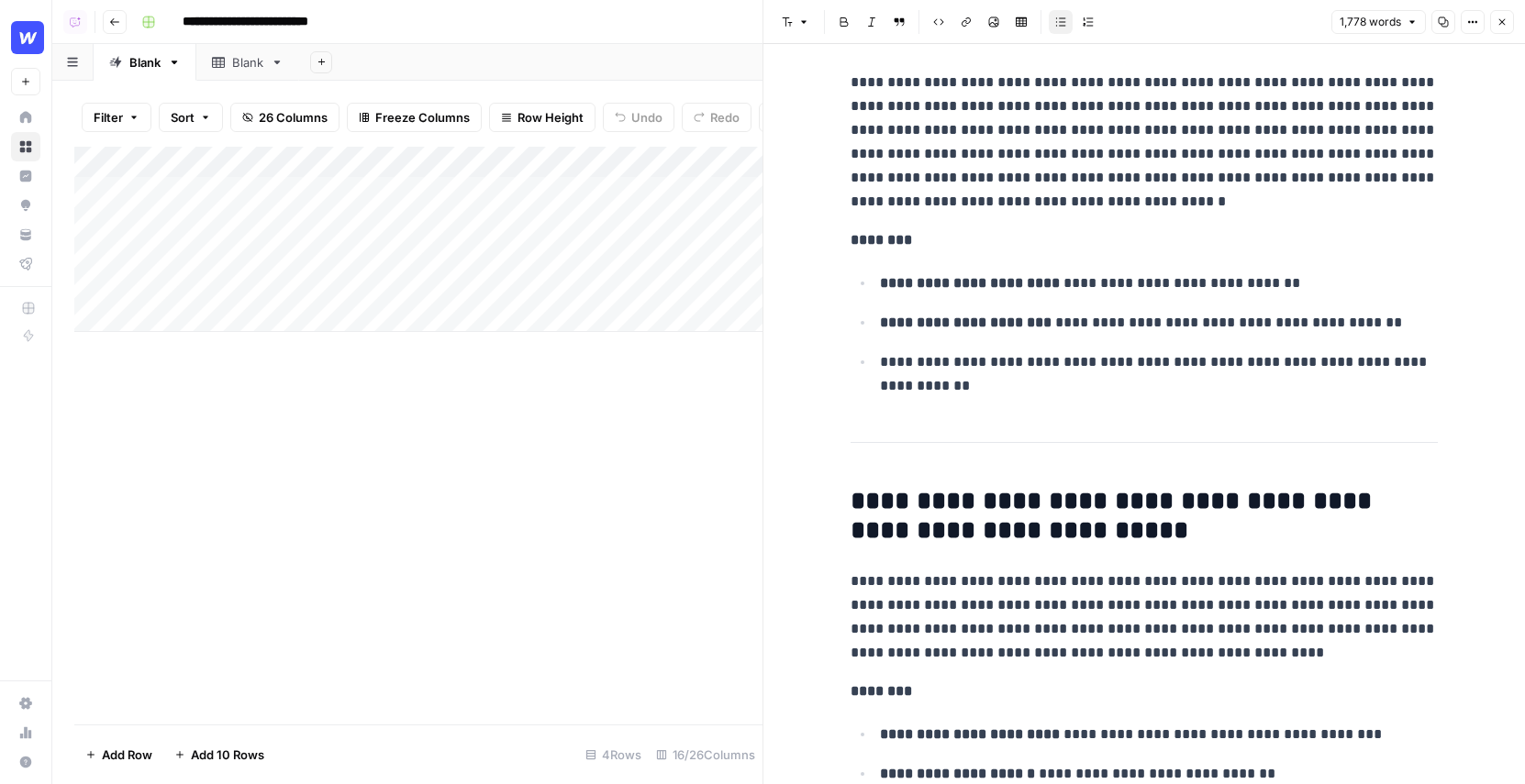
scroll to position [899, 0]
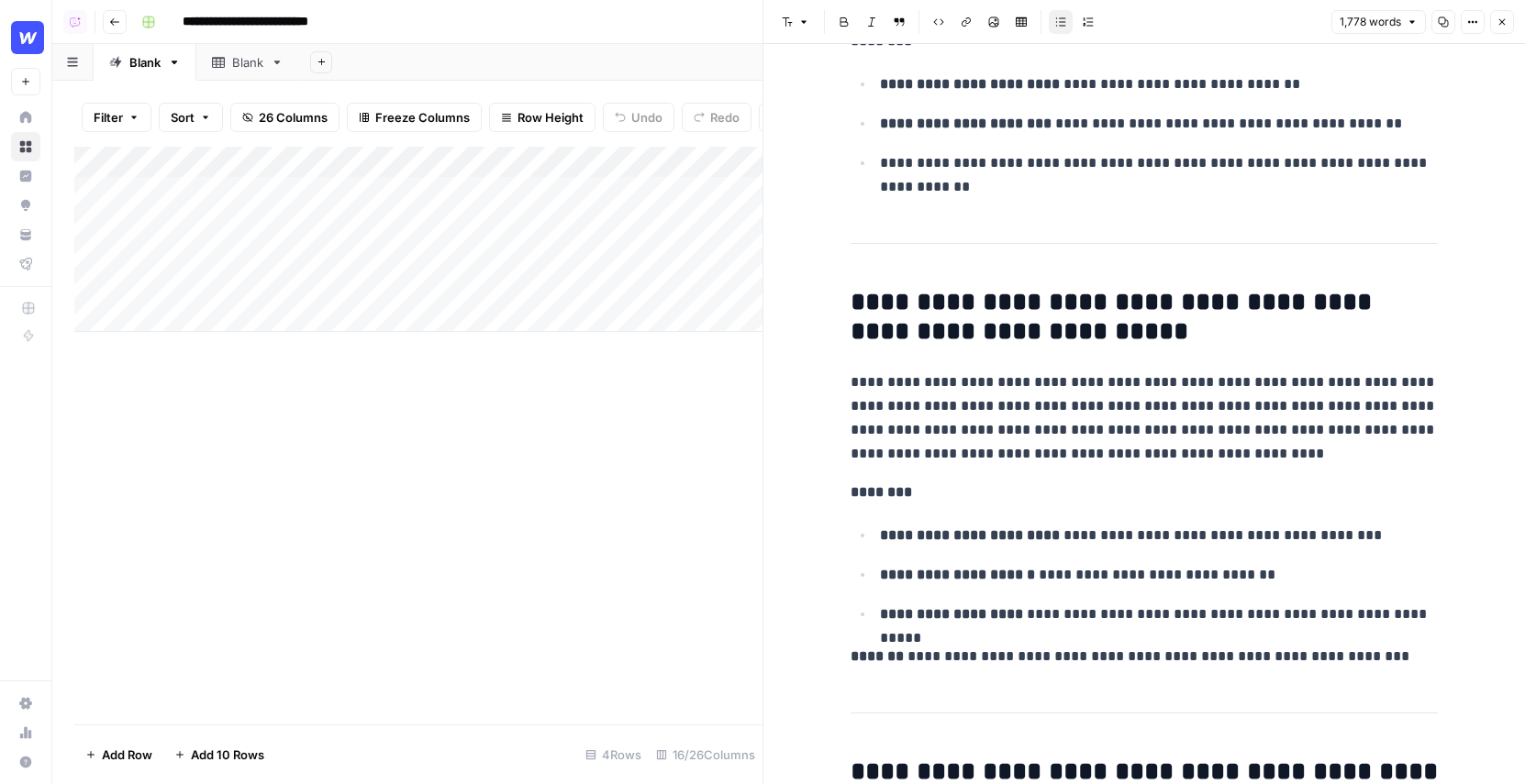
click at [1496, 16] on icon "button" at bounding box center [1502, 22] width 11 height 11
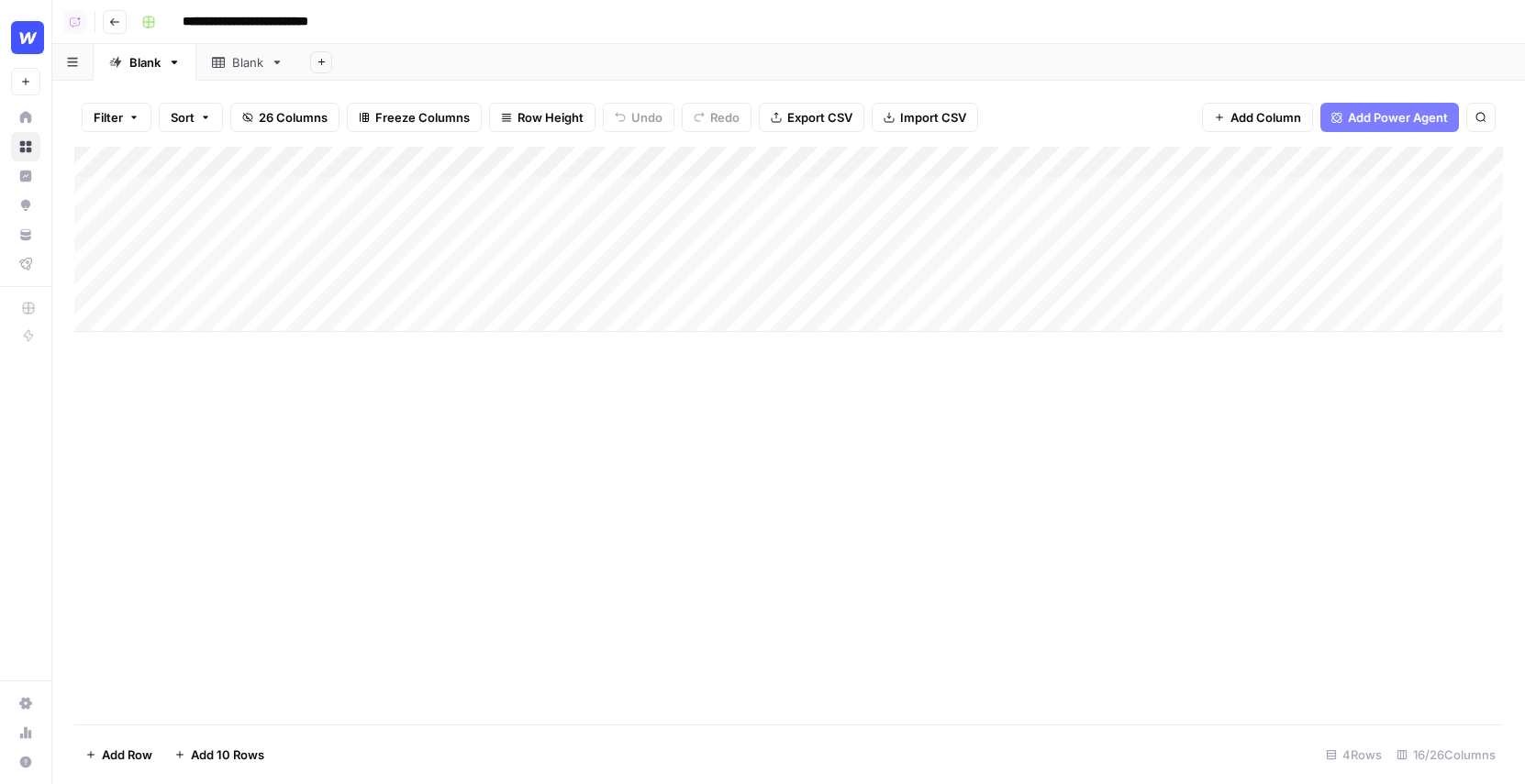
click at [1034, 131] on div "Filter Sort 26 Columns Freeze Columns Row Height Undo Redo Export CSV Import CS…" at bounding box center [788, 117] width 1429 height 59
click at [1019, 166] on div "Add Column" at bounding box center [788, 239] width 1429 height 185
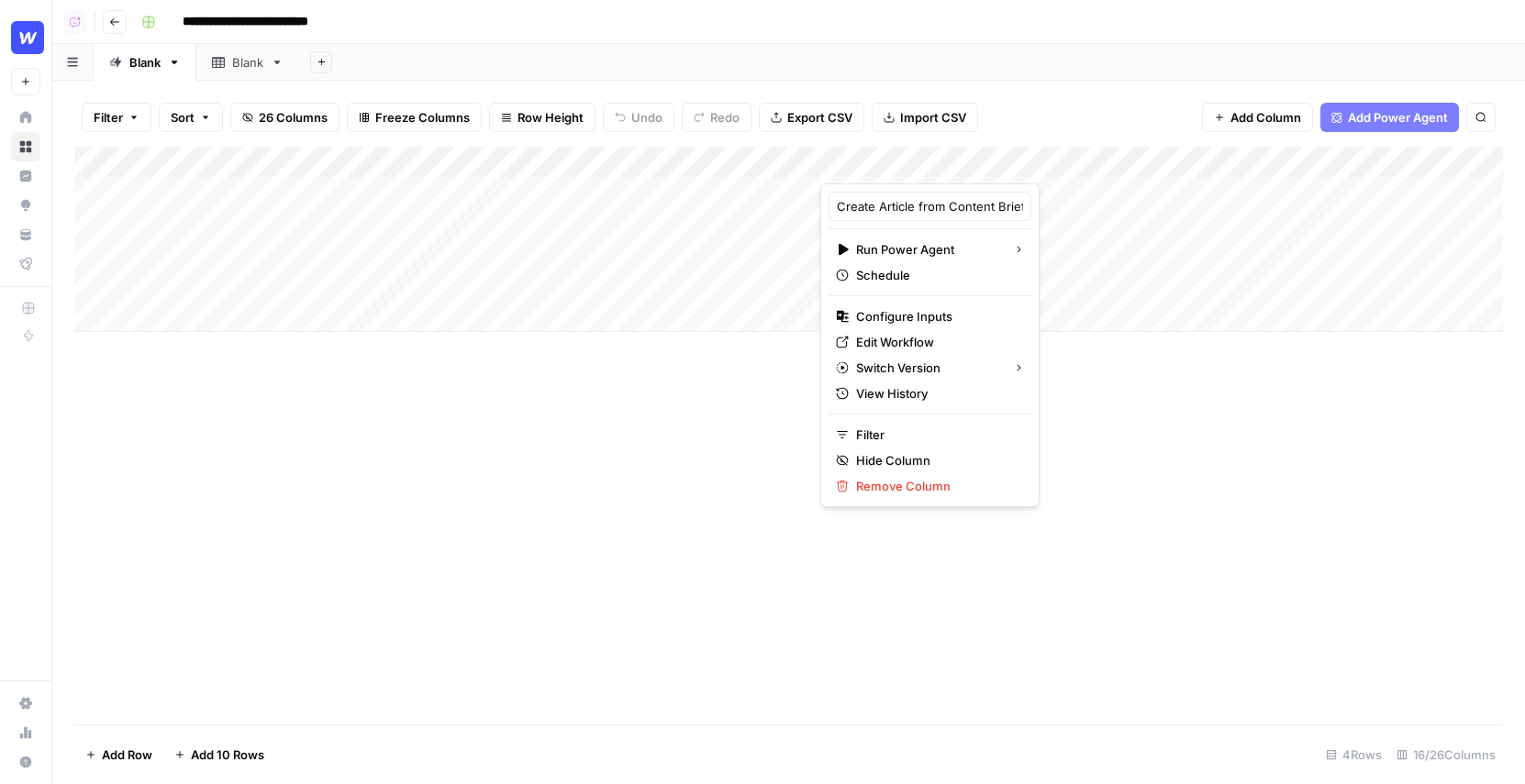
click at [1116, 515] on div "Add Column" at bounding box center [788, 436] width 1429 height 578
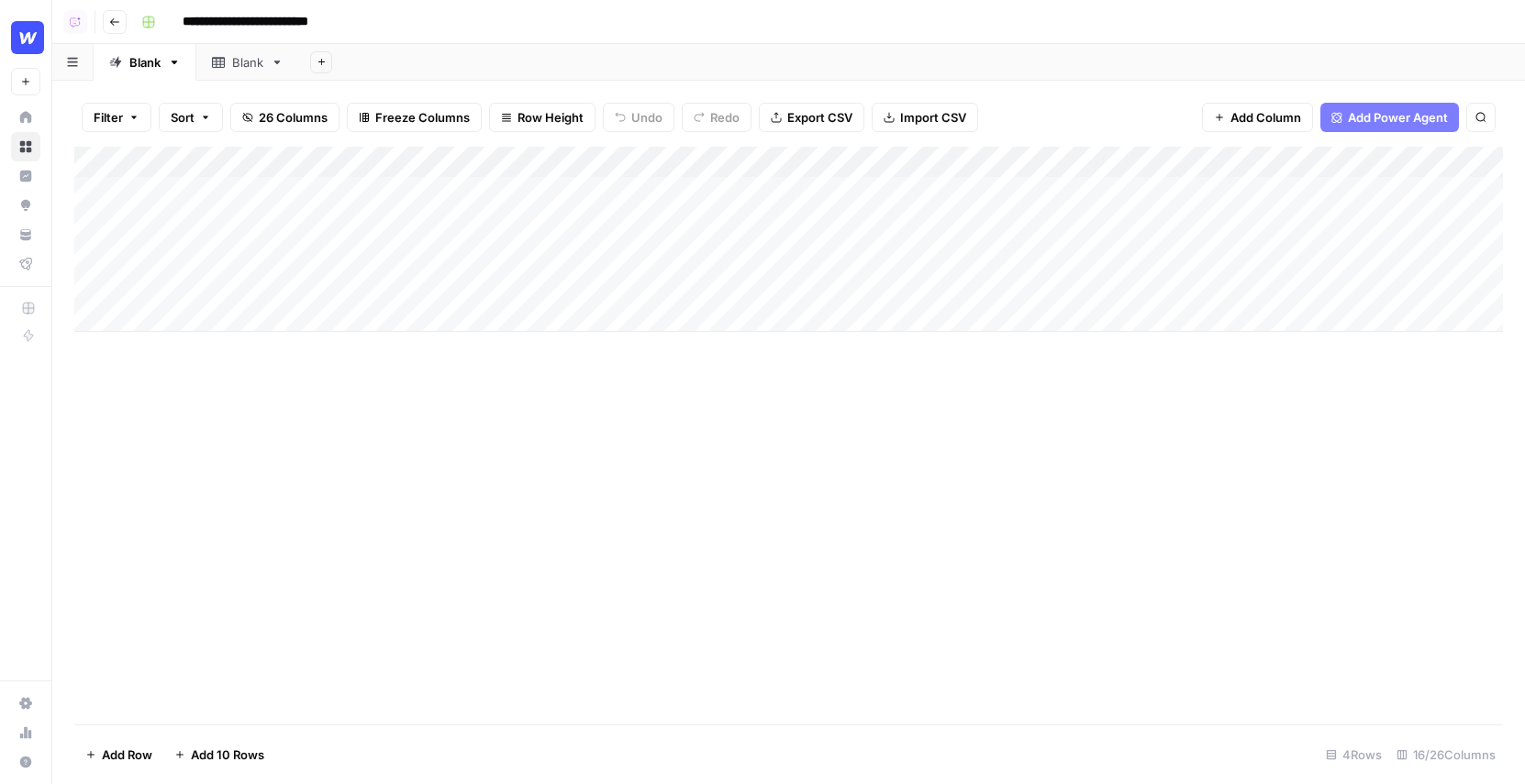
click at [403, 548] on div "Add Column" at bounding box center [788, 436] width 1429 height 578
click at [288, 186] on div "Add Column" at bounding box center [788, 239] width 1429 height 185
click at [346, 495] on div "Add Column" at bounding box center [788, 436] width 1429 height 578
click at [466, 489] on div "Add Column" at bounding box center [788, 436] width 1429 height 578
click at [883, 165] on div "Add Column" at bounding box center [788, 239] width 1429 height 185
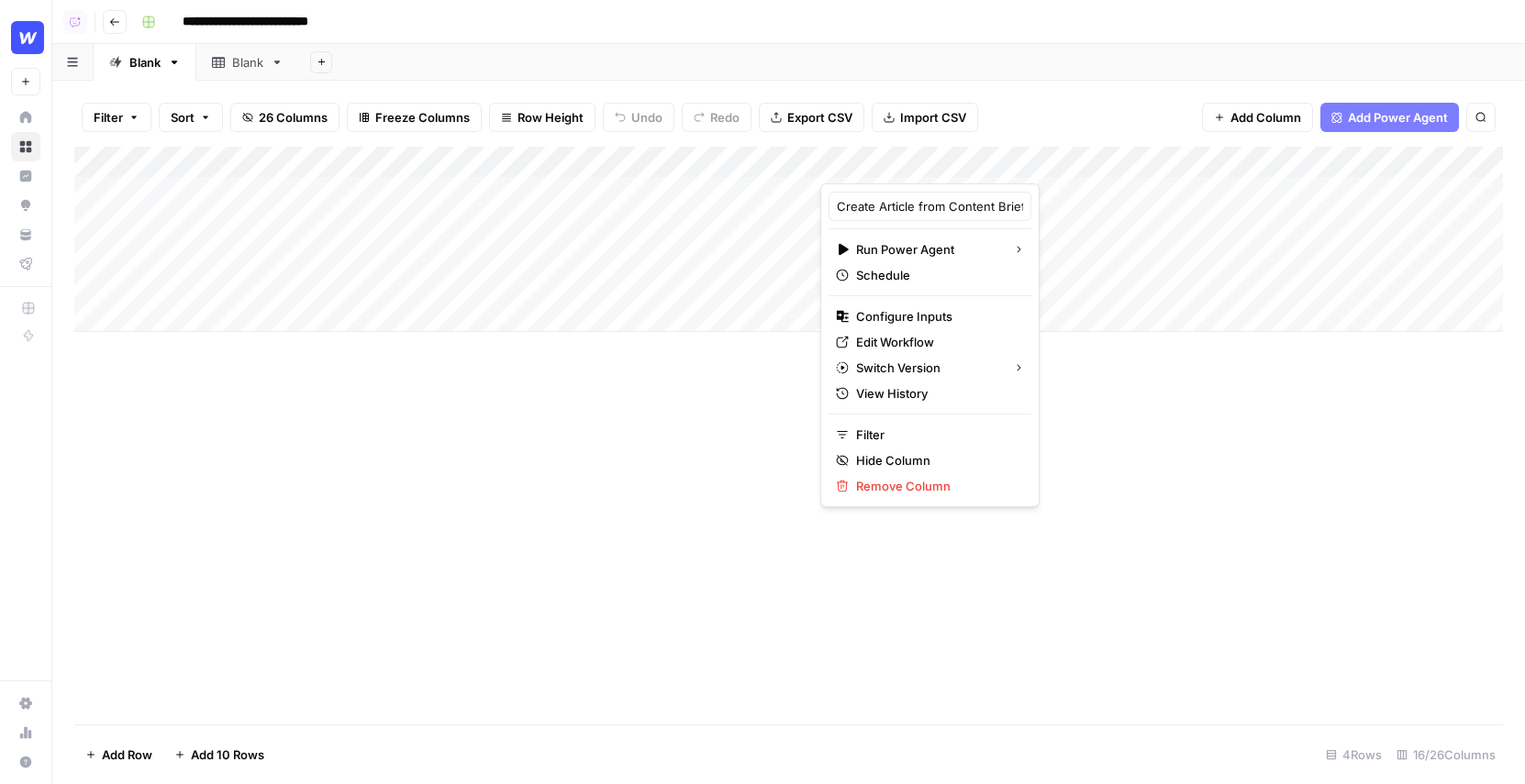
click at [1027, 514] on div "Add Column" at bounding box center [788, 436] width 1429 height 578
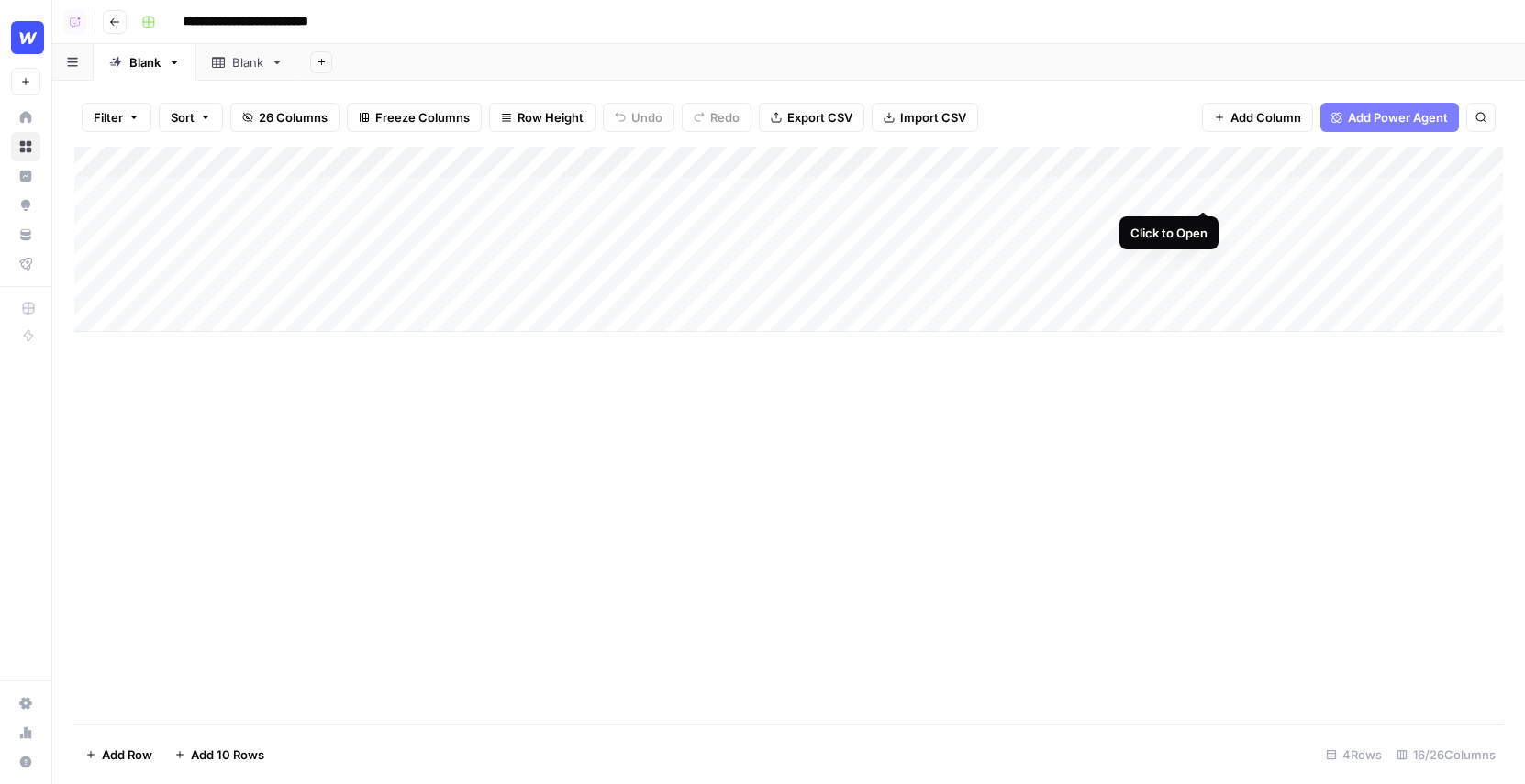
click at [1203, 189] on div "Add Column" at bounding box center [788, 239] width 1429 height 185
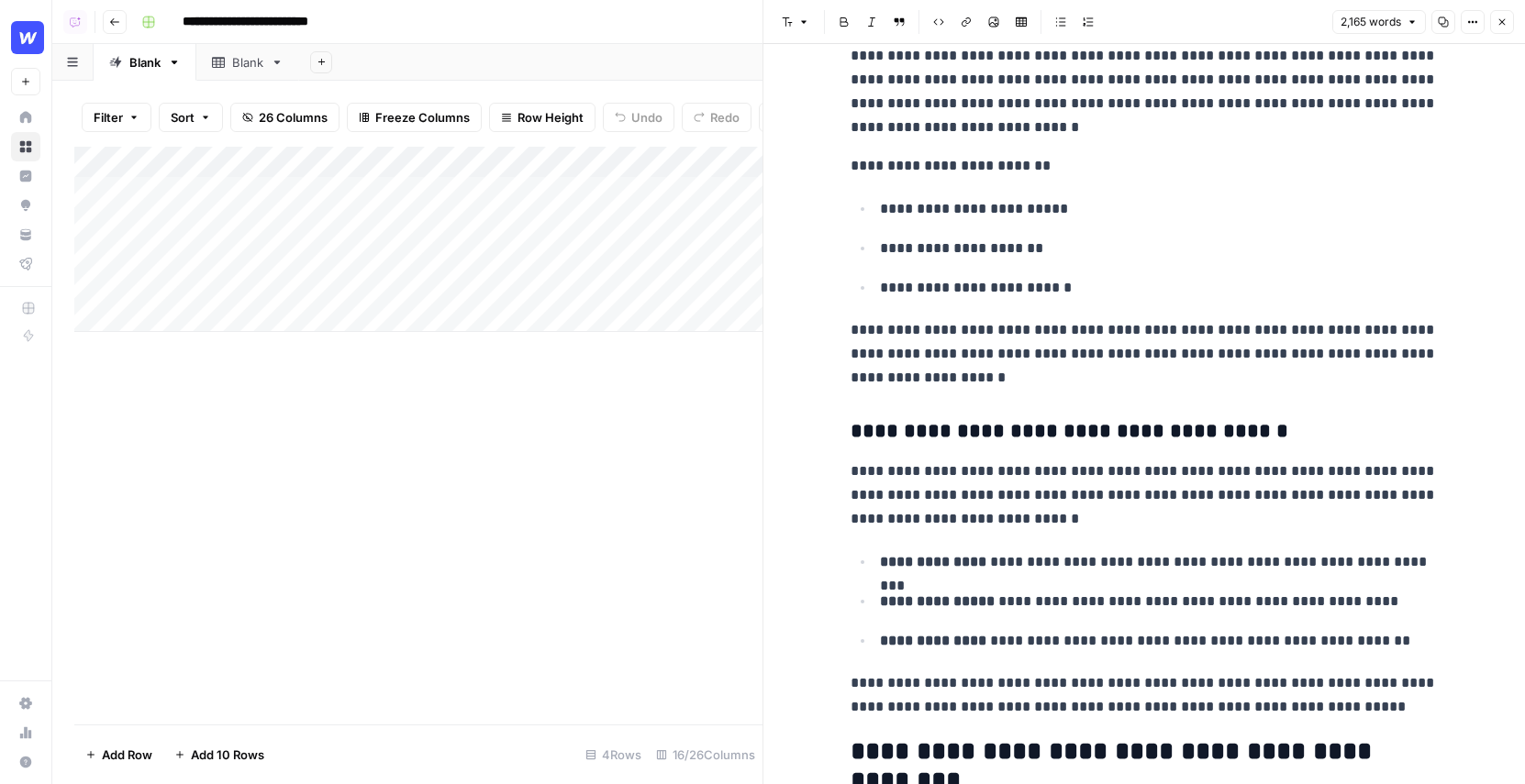
scroll to position [1989, 0]
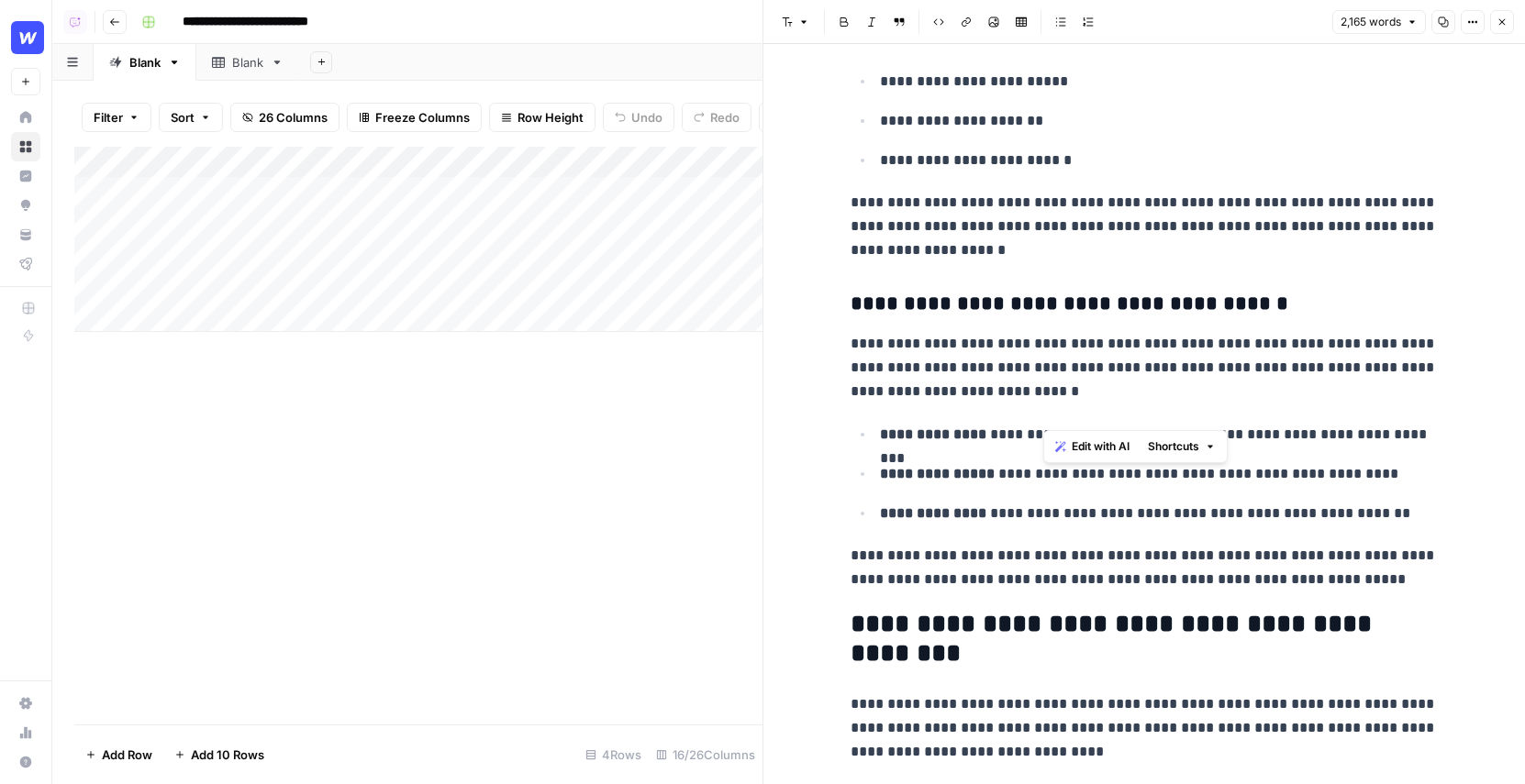
drag, startPoint x: 1171, startPoint y: 412, endPoint x: 992, endPoint y: 354, distance: 188.2
click at [992, 354] on p "**********" at bounding box center [1143, 367] width 587 height 72
click at [1047, 567] on p "**********" at bounding box center [1143, 567] width 587 height 48
click at [712, 503] on div "Add Column" at bounding box center [418, 436] width 688 height 578
click at [1506, 18] on icon "button" at bounding box center [1502, 22] width 11 height 11
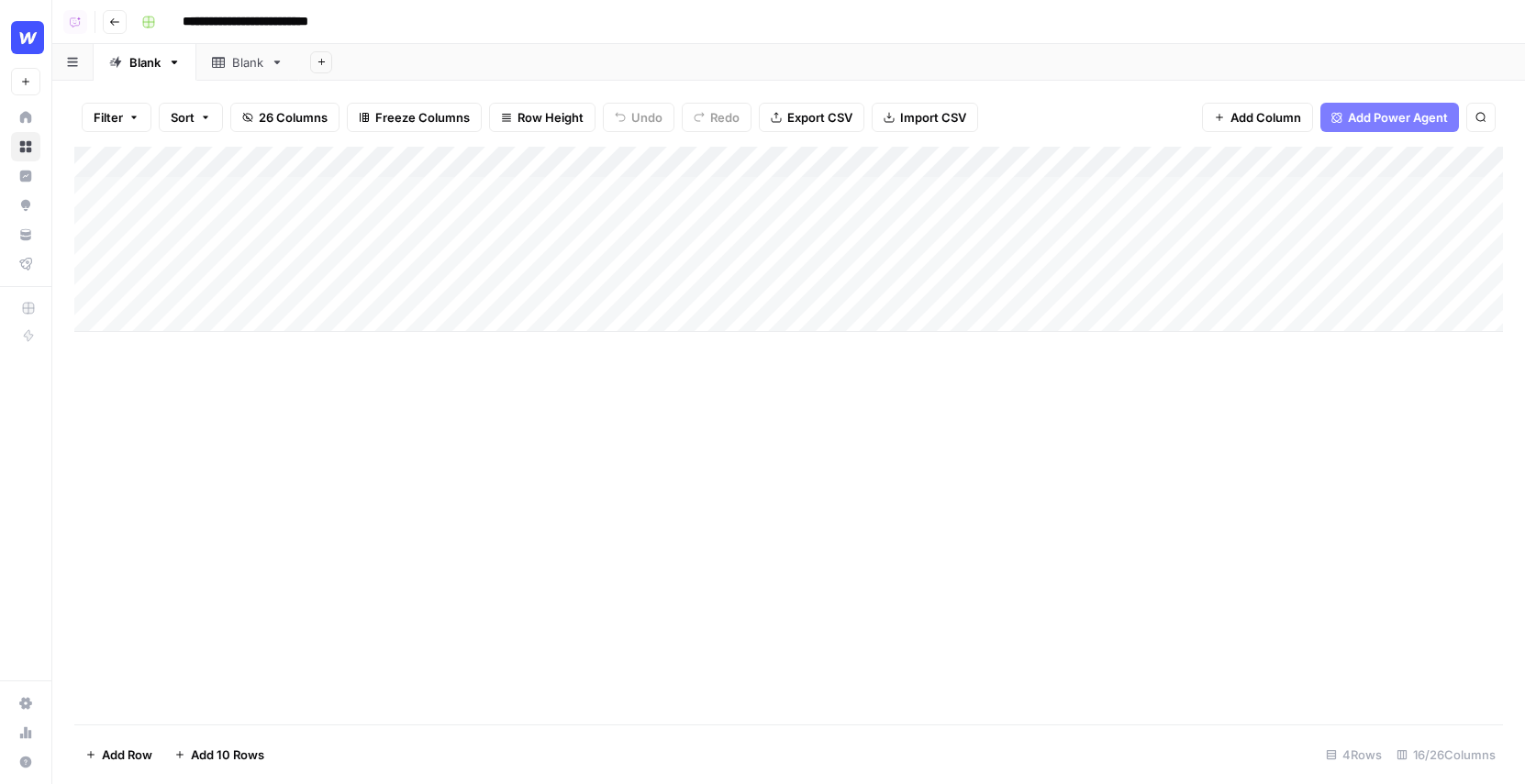
click at [959, 164] on div "Add Column" at bounding box center [788, 239] width 1429 height 185
click at [1080, 509] on div "Add Column" at bounding box center [788, 436] width 1429 height 578
click at [954, 437] on div "Add Column" at bounding box center [788, 436] width 1429 height 578
click at [1309, 155] on div "Add Column" at bounding box center [788, 239] width 1429 height 185
click at [1045, 453] on div "Add Column" at bounding box center [788, 436] width 1429 height 578
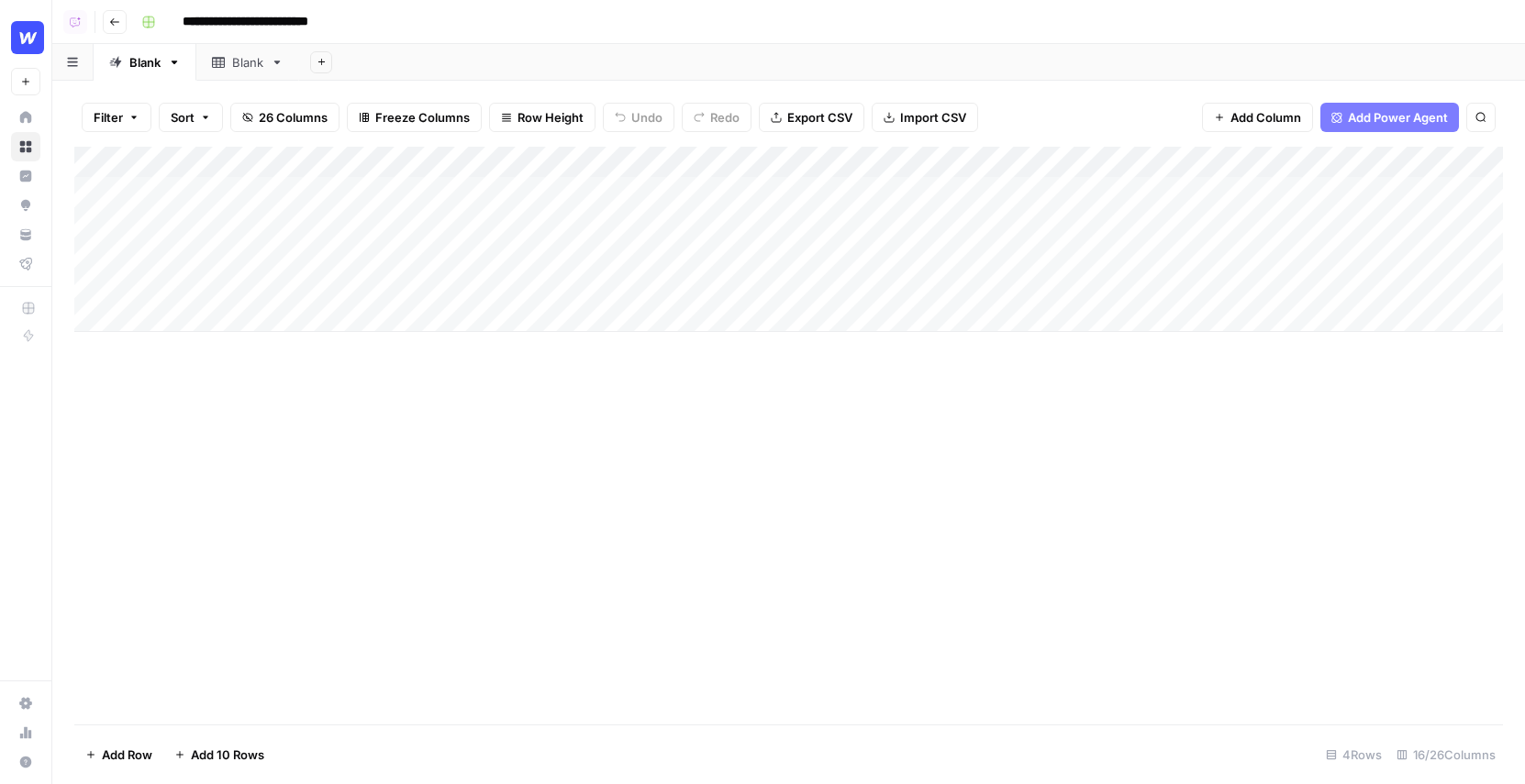
click at [521, 509] on div "Add Column" at bounding box center [788, 436] width 1429 height 578
click at [367, 493] on div "Add Column" at bounding box center [788, 436] width 1429 height 578
click at [1188, 423] on div "Add Column" at bounding box center [788, 436] width 1429 height 578
drag, startPoint x: 1308, startPoint y: 157, endPoint x: 1351, endPoint y: 192, distance: 55.4
click at [1351, 192] on div "Add Column" at bounding box center [788, 239] width 1429 height 185
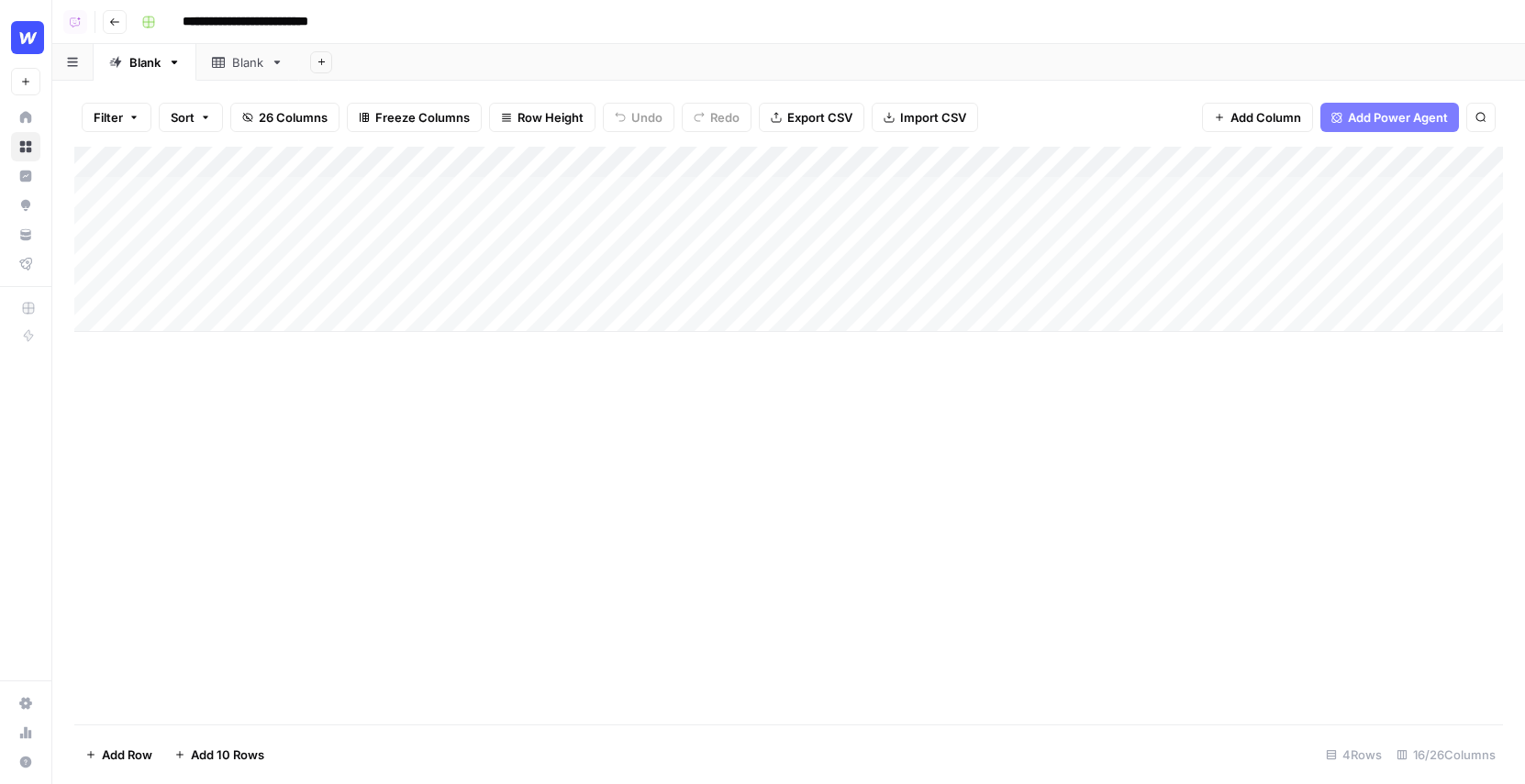
drag, startPoint x: 1301, startPoint y: 161, endPoint x: 1312, endPoint y: 155, distance: 12.5
click at [1312, 155] on div "Add Column" at bounding box center [788, 239] width 1429 height 185
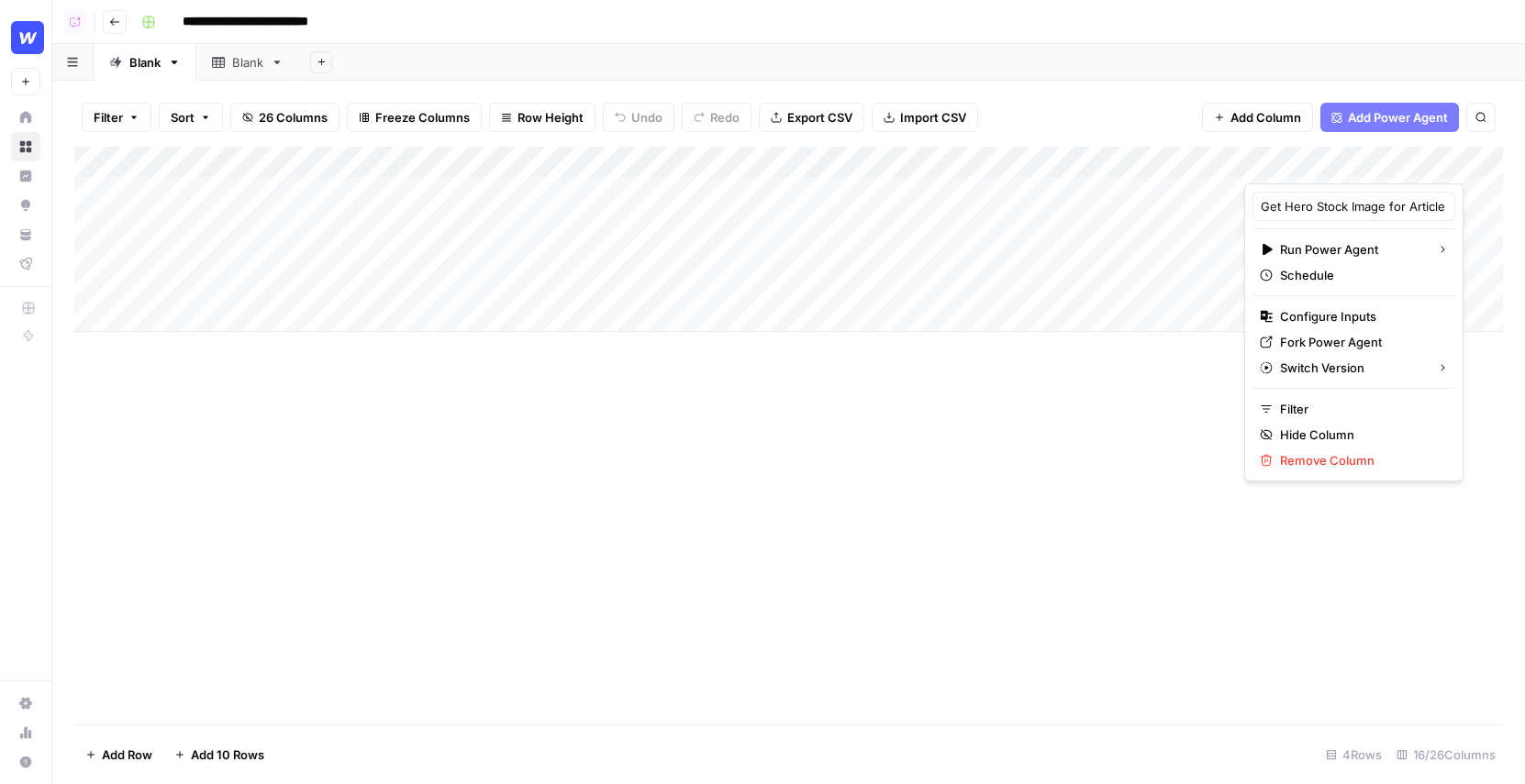
click at [1082, 93] on div "Filter Sort 26 Columns Freeze Columns Row Height Undo Redo Export CSV Import CS…" at bounding box center [788, 117] width 1429 height 59
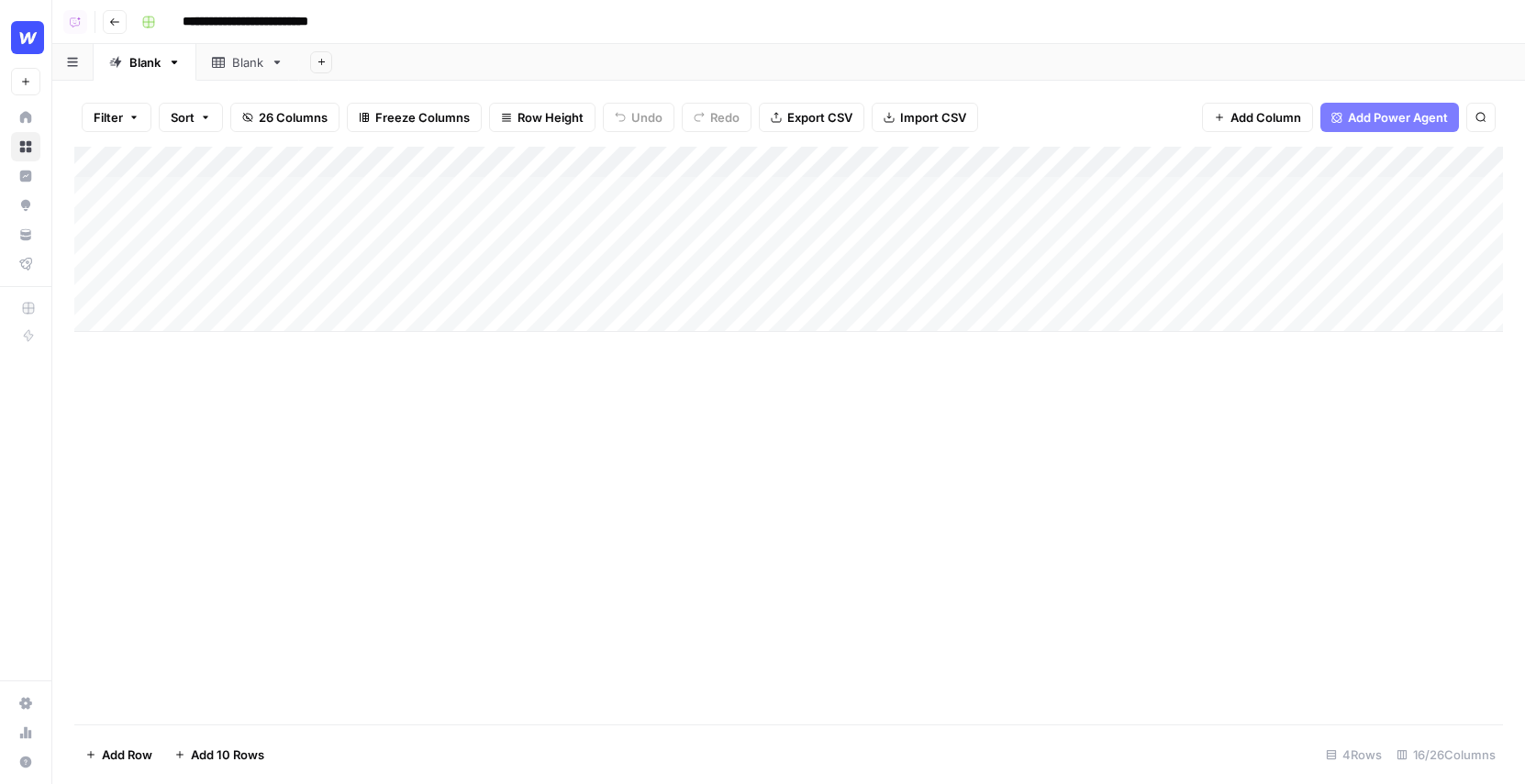
click at [1236, 114] on span "Add Column" at bounding box center [1266, 116] width 71 height 18
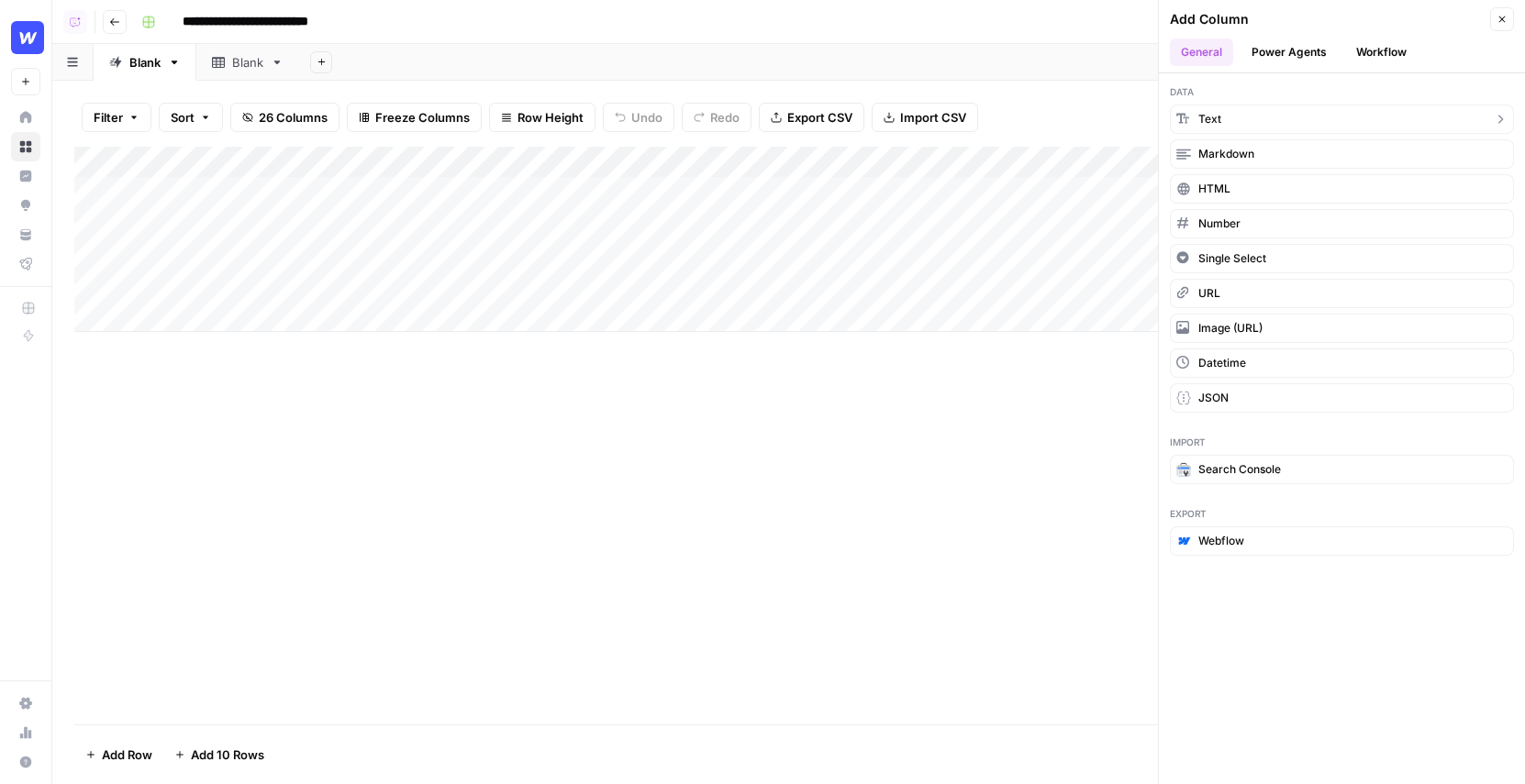
click at [1243, 118] on button "Text" at bounding box center [1342, 119] width 345 height 30
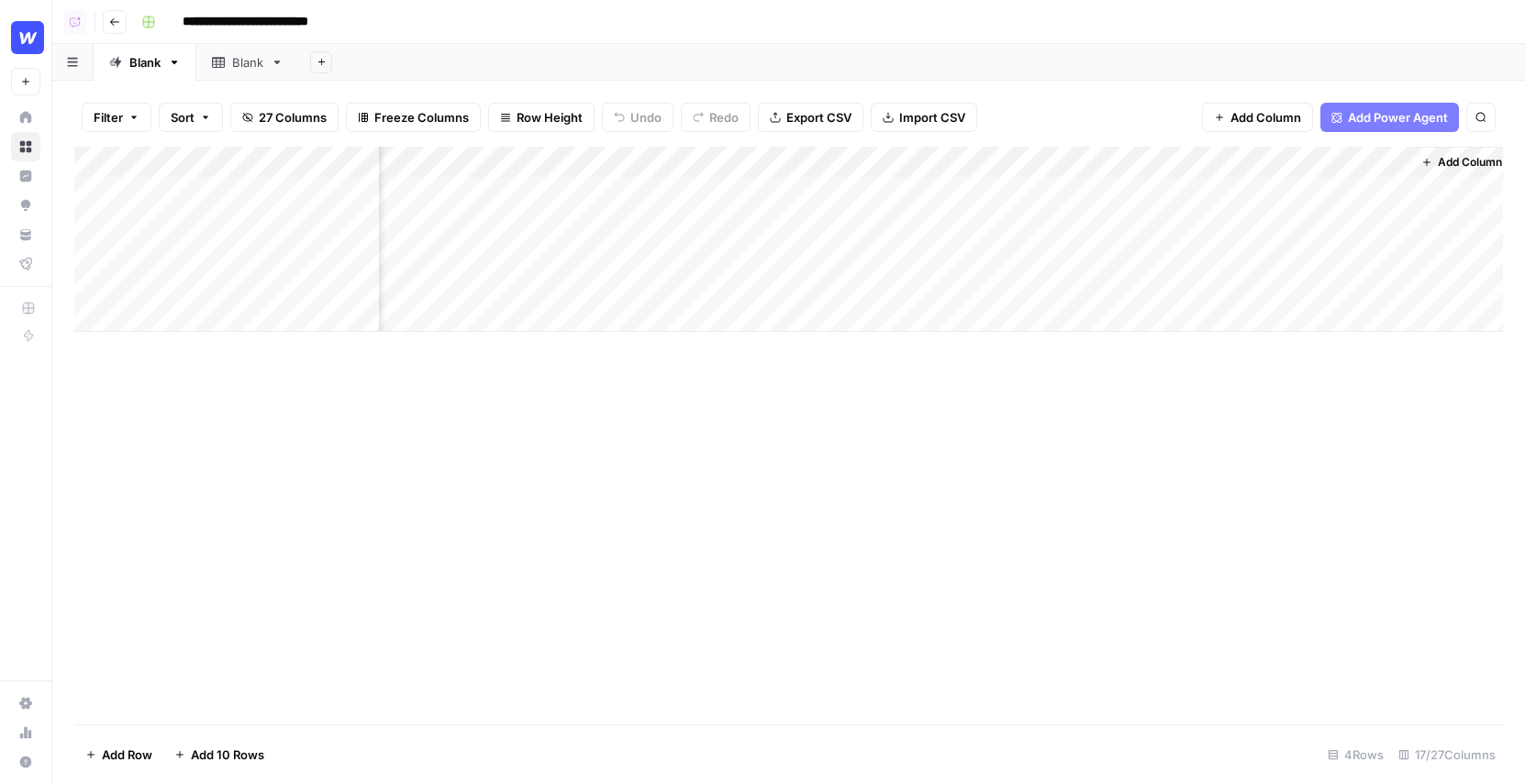
scroll to position [0, 2096]
drag, startPoint x: 1247, startPoint y: 164, endPoint x: 459, endPoint y: 175, distance: 788.1
click at [459, 175] on div "Add Column" at bounding box center [788, 239] width 1429 height 185
click at [603, 166] on div "Add Column" at bounding box center [788, 239] width 1429 height 185
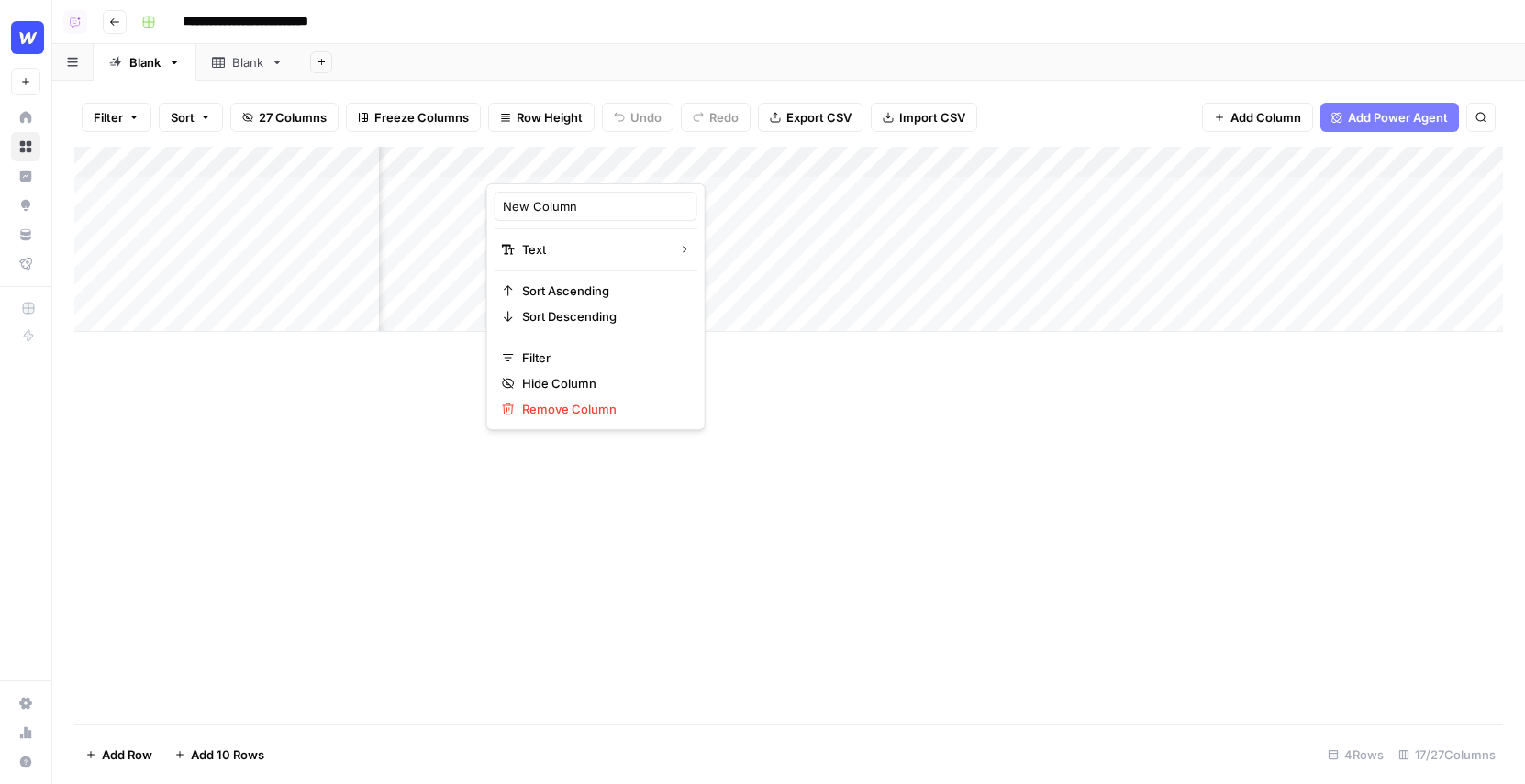
click at [603, 166] on div at bounding box center [619, 165] width 265 height 36
click at [591, 209] on input "New Column" at bounding box center [595, 206] width 186 height 18
drag, startPoint x: 603, startPoint y: 208, endPoint x: 508, endPoint y: 204, distance: 95.1
click at [508, 204] on input "New Column" at bounding box center [595, 206] width 186 height 18
type input "N"
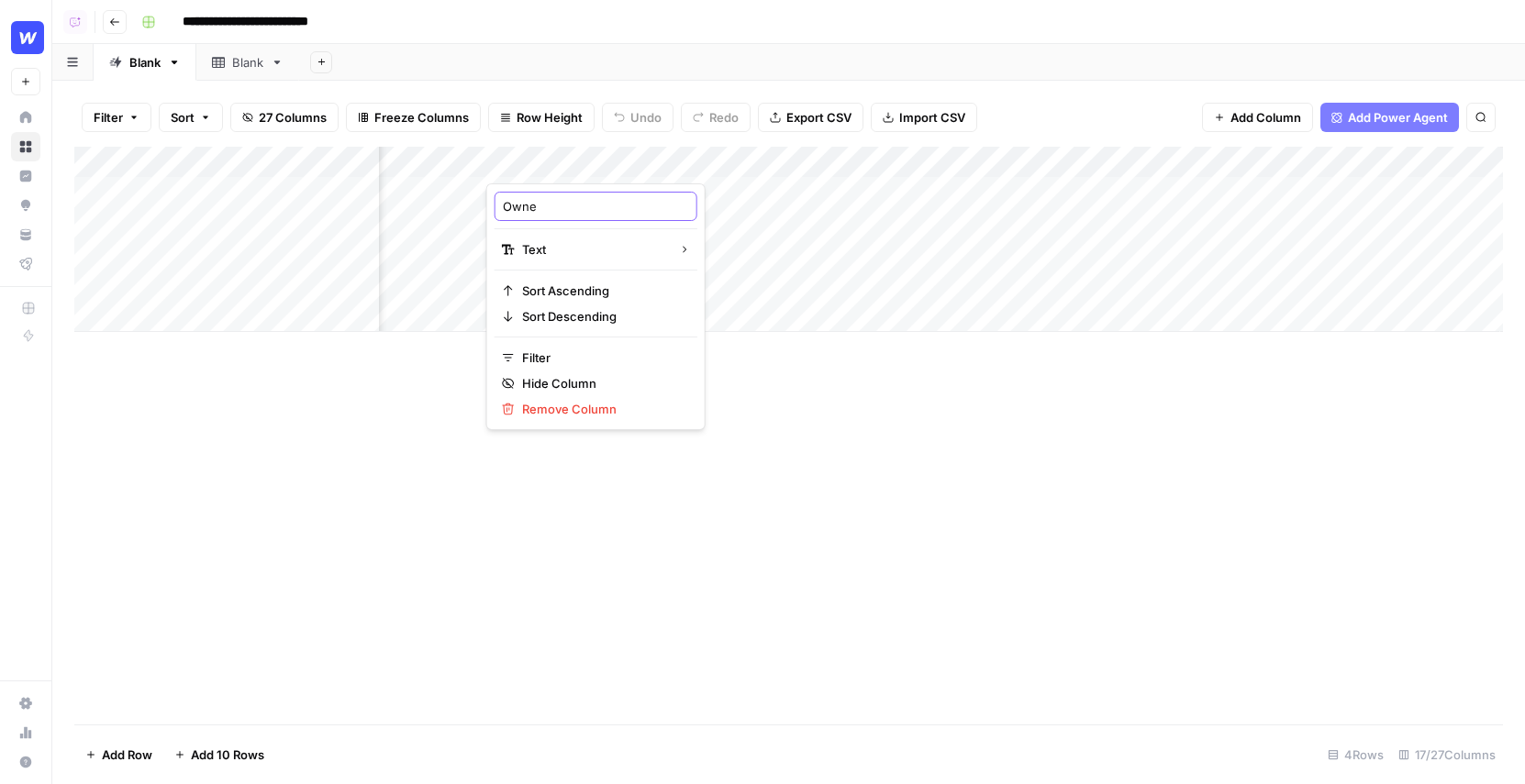
type input "Owner"
click at [543, 186] on div "Add Column" at bounding box center [788, 239] width 1429 height 185
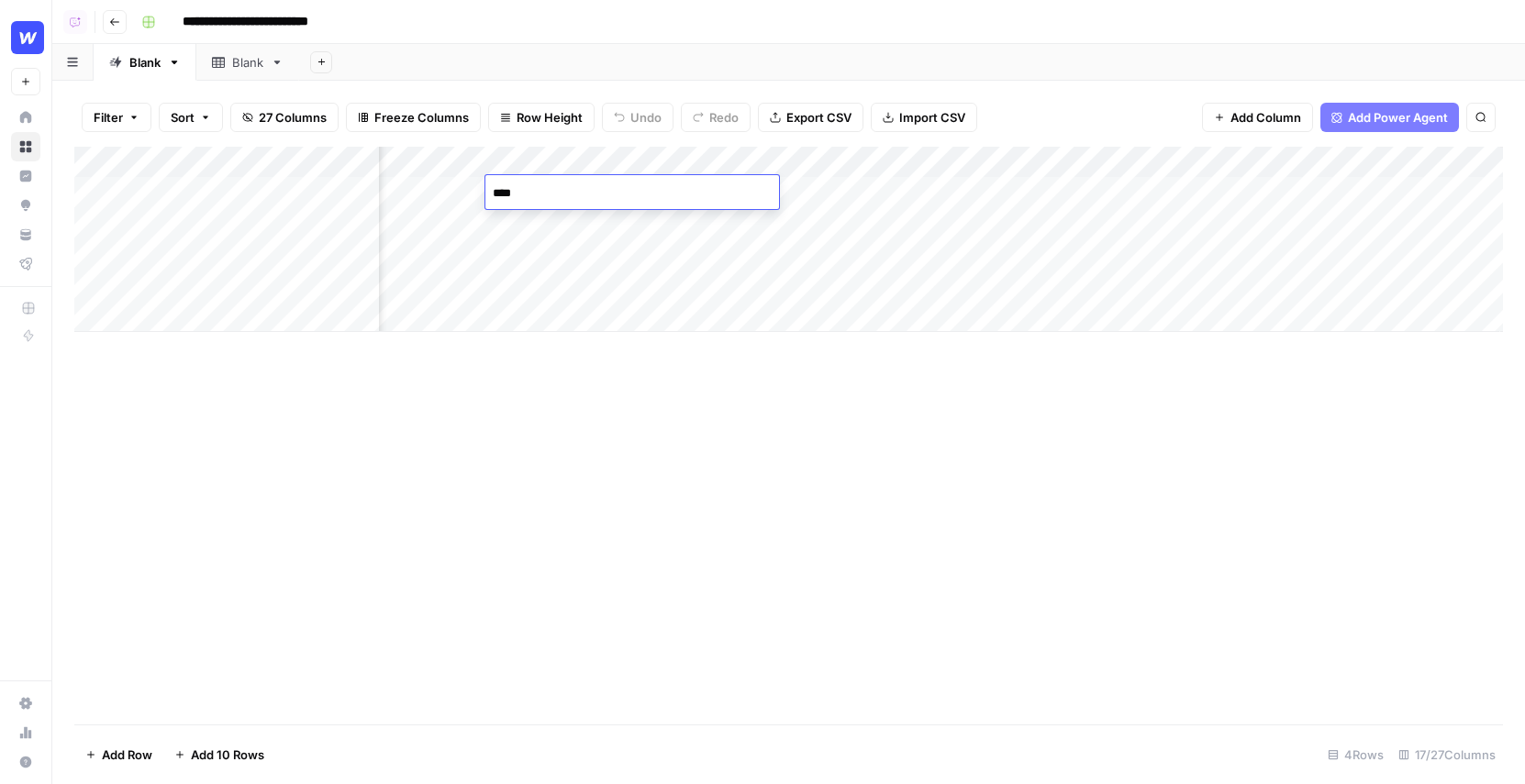
type textarea "****"
type textarea "******"
click at [715, 166] on div "Add Column" at bounding box center [788, 239] width 1429 height 185
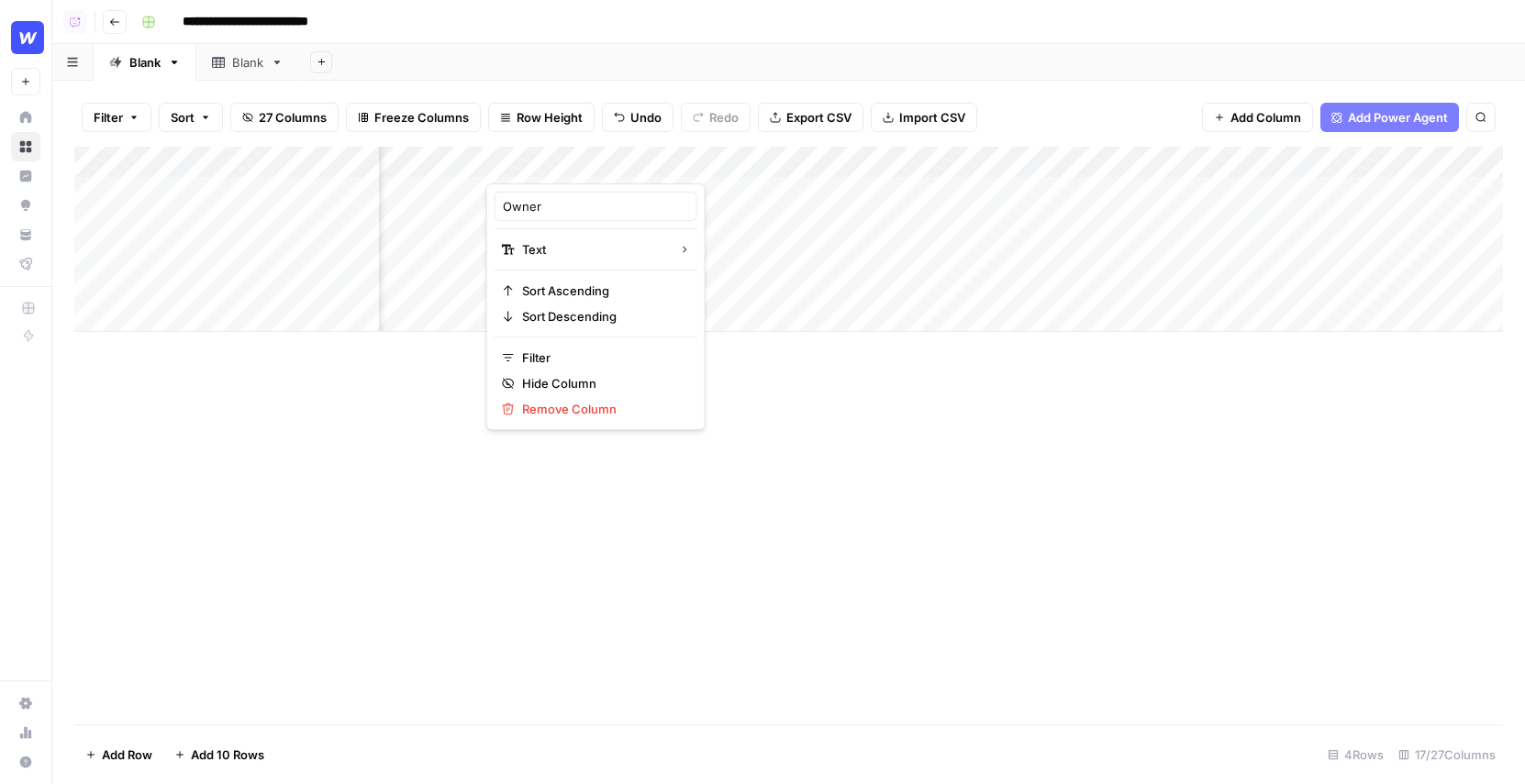
click at [735, 165] on div at bounding box center [619, 165] width 265 height 36
click at [570, 256] on span "Text" at bounding box center [593, 249] width 142 height 18
click at [719, 336] on span "Number" at bounding box center [725, 331] width 88 height 18
click at [580, 152] on div "Add Column" at bounding box center [788, 239] width 1429 height 185
click at [733, 162] on div at bounding box center [619, 165] width 265 height 36
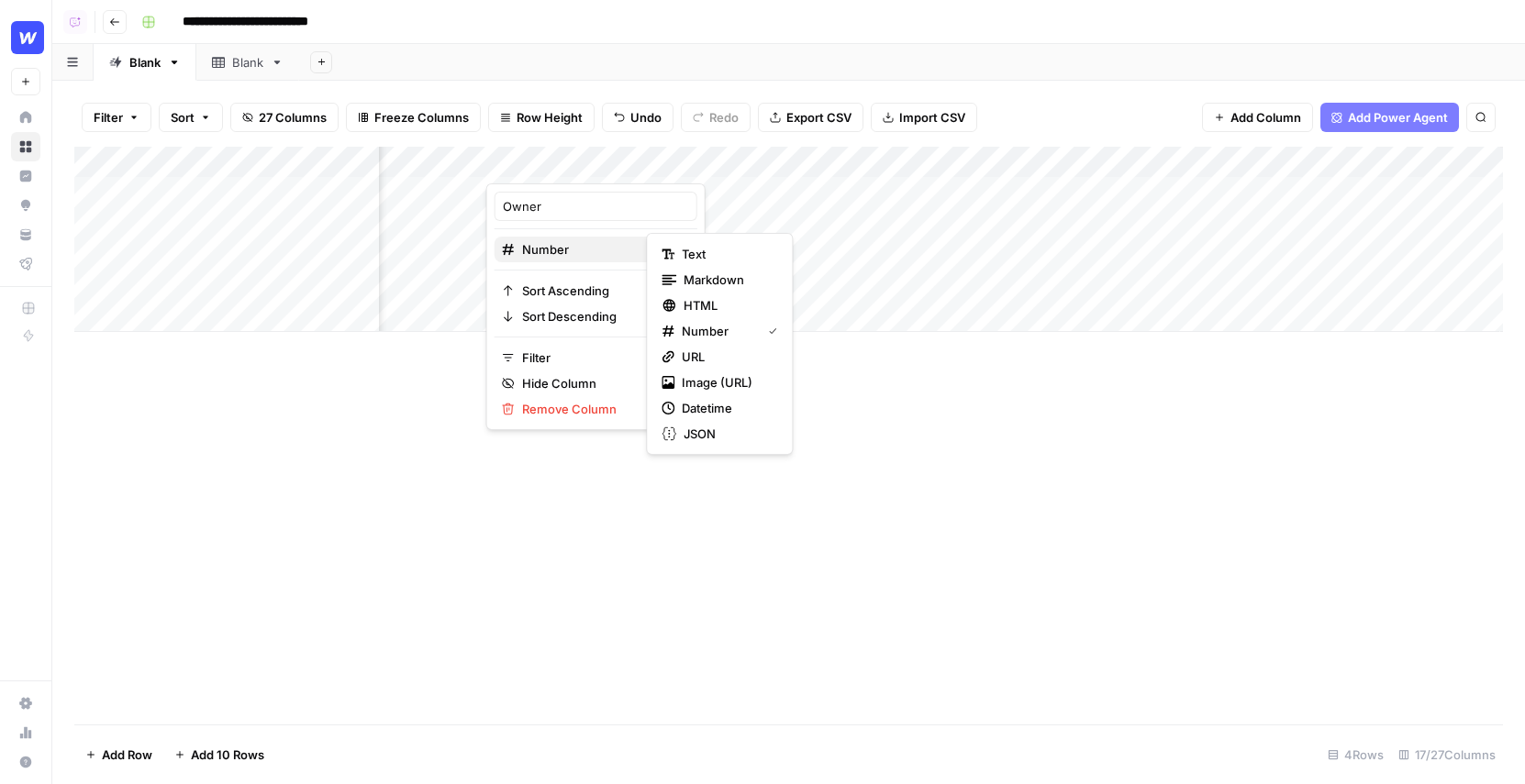
click at [558, 249] on span "Number" at bounding box center [593, 249] width 142 height 18
click at [648, 147] on div at bounding box center [619, 165] width 265 height 36
click at [727, 163] on div at bounding box center [619, 165] width 265 height 36
click at [735, 527] on div "Add Column" at bounding box center [788, 436] width 1429 height 578
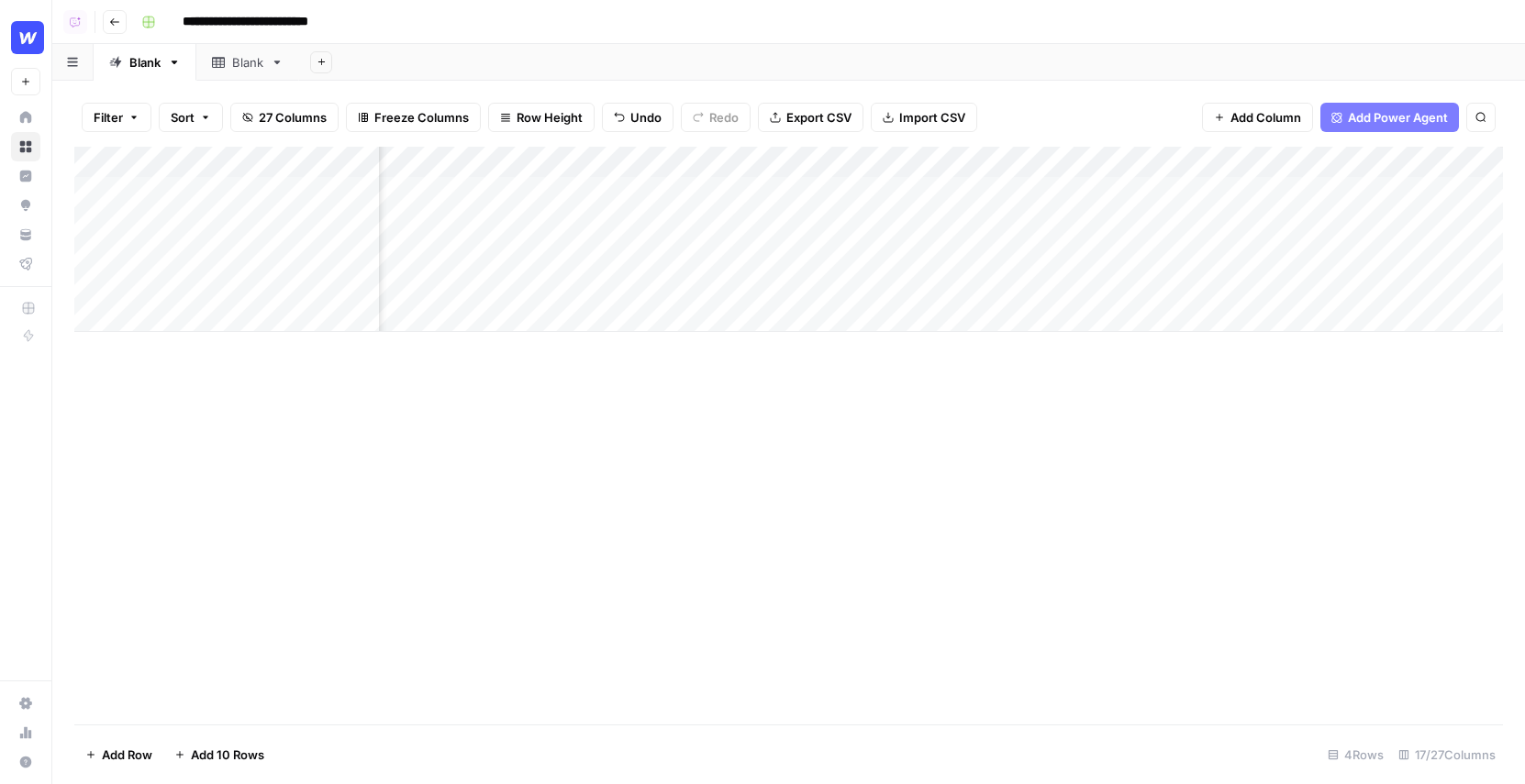
click at [737, 157] on div "Add Column" at bounding box center [788, 239] width 1429 height 185
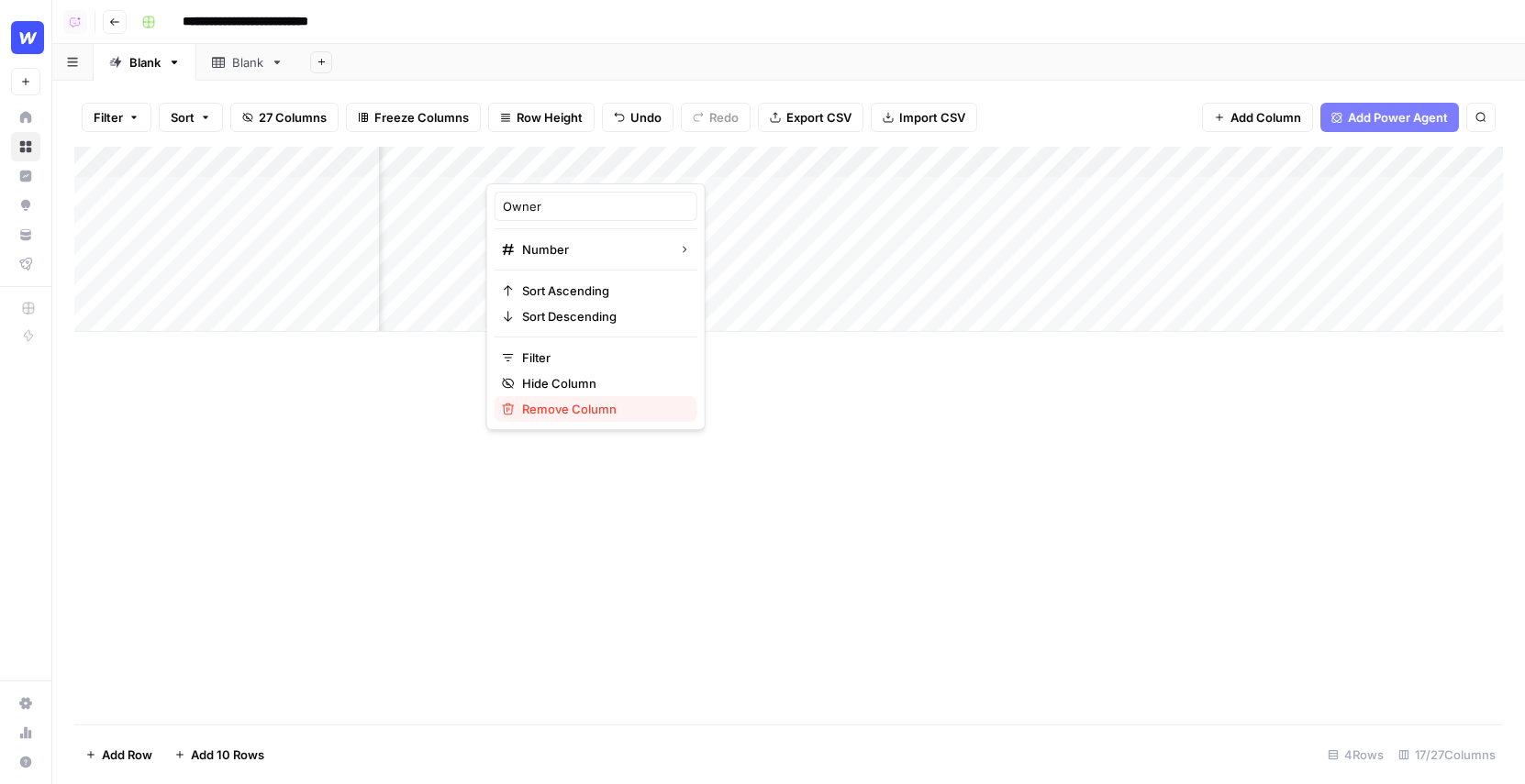
click at [560, 418] on span "Remove Column" at bounding box center [602, 408] width 160 height 18
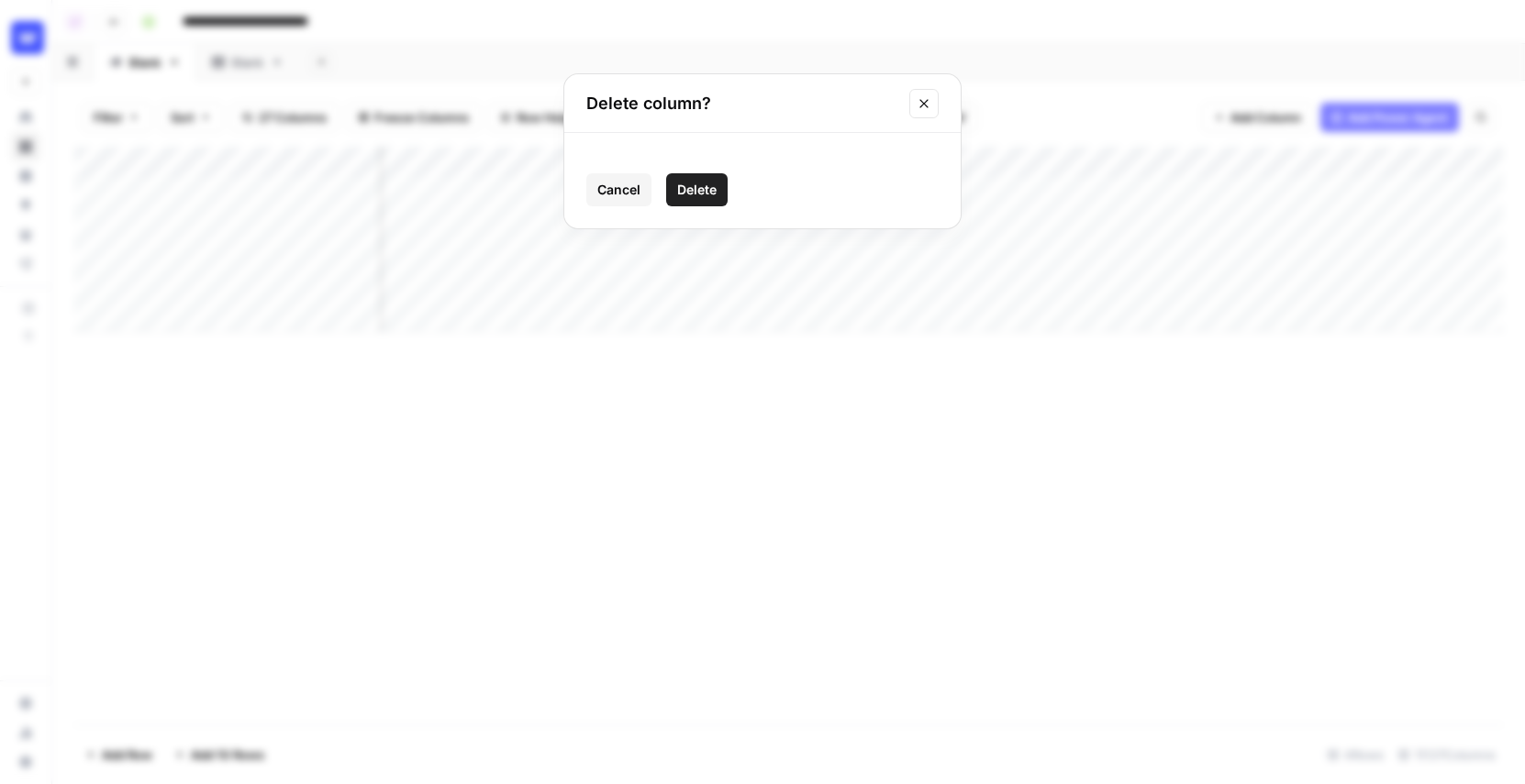
click at [698, 179] on button "Delete" at bounding box center [697, 190] width 61 height 33
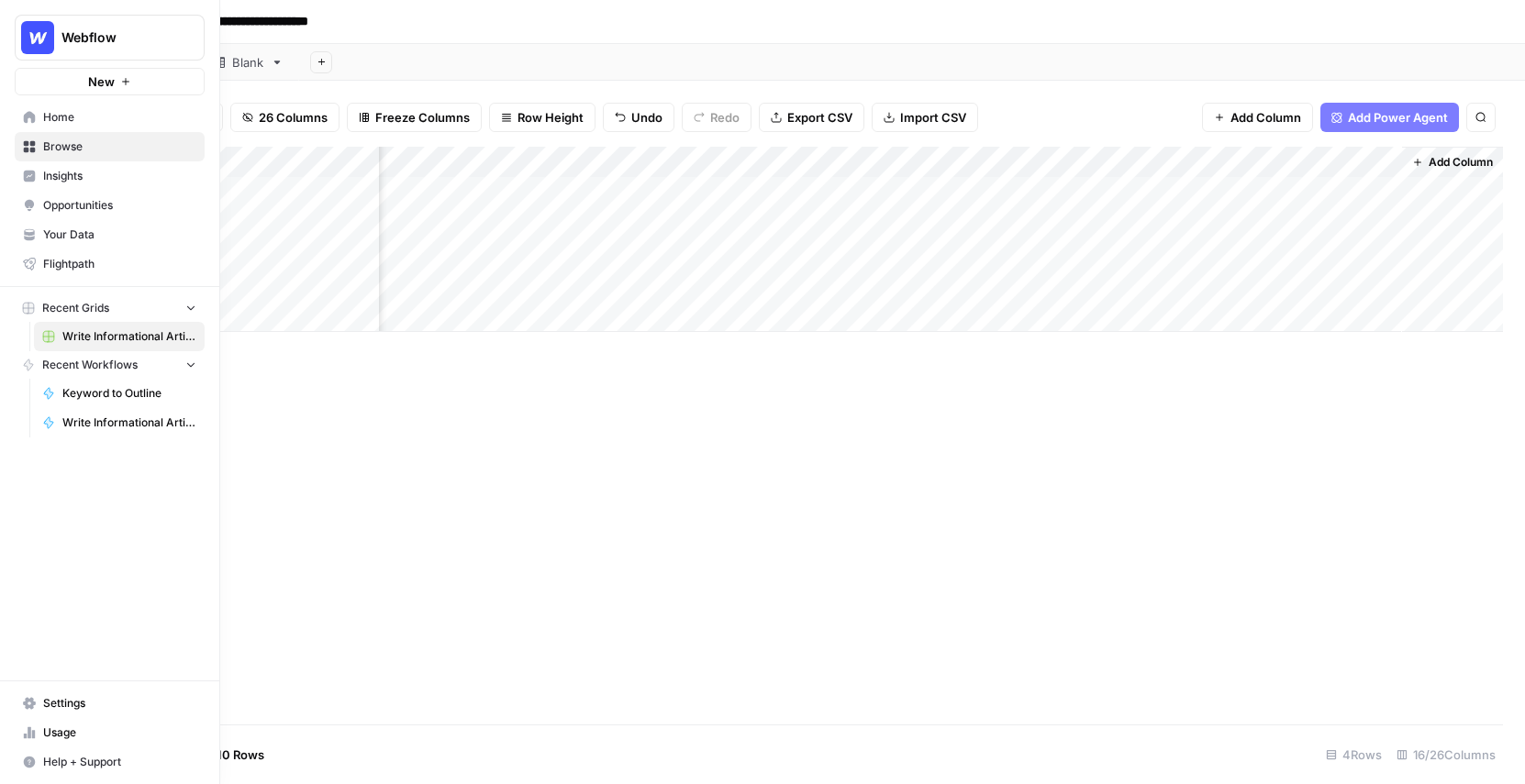
click at [63, 120] on span "Home" at bounding box center [119, 116] width 154 height 16
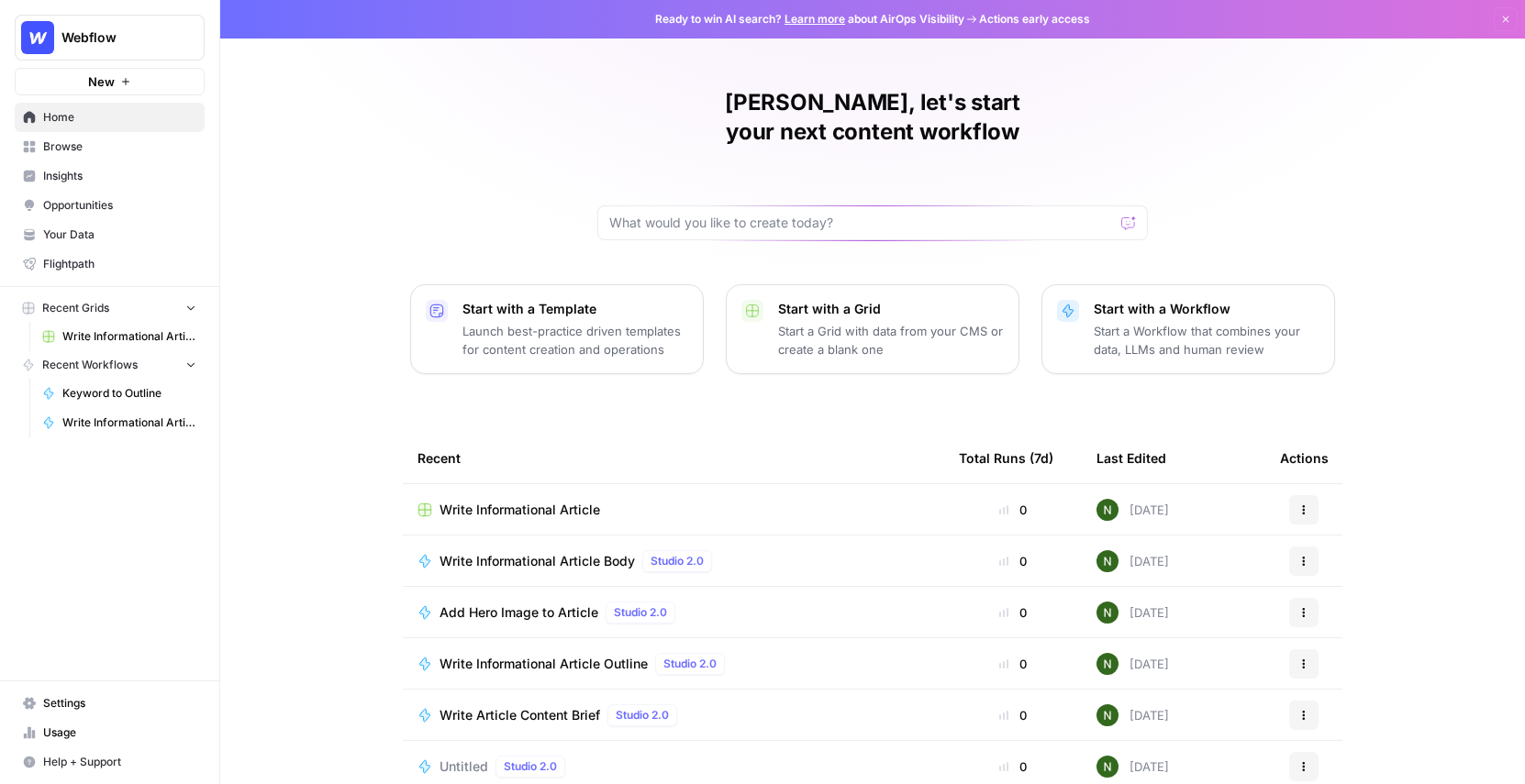
click at [38, 153] on link "Browse" at bounding box center [109, 146] width 190 height 30
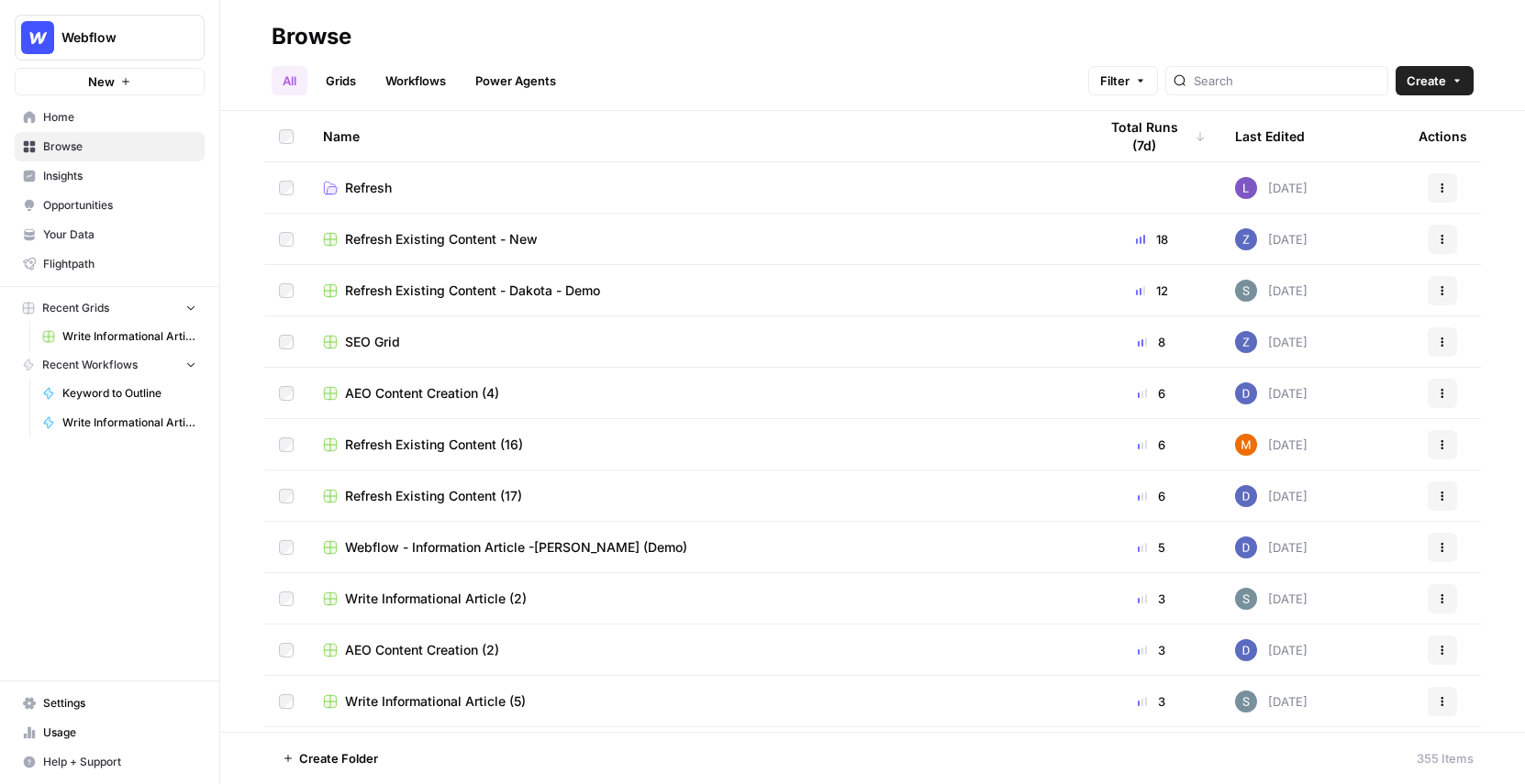
click at [84, 30] on span "Webflow" at bounding box center [116, 37] width 111 height 18
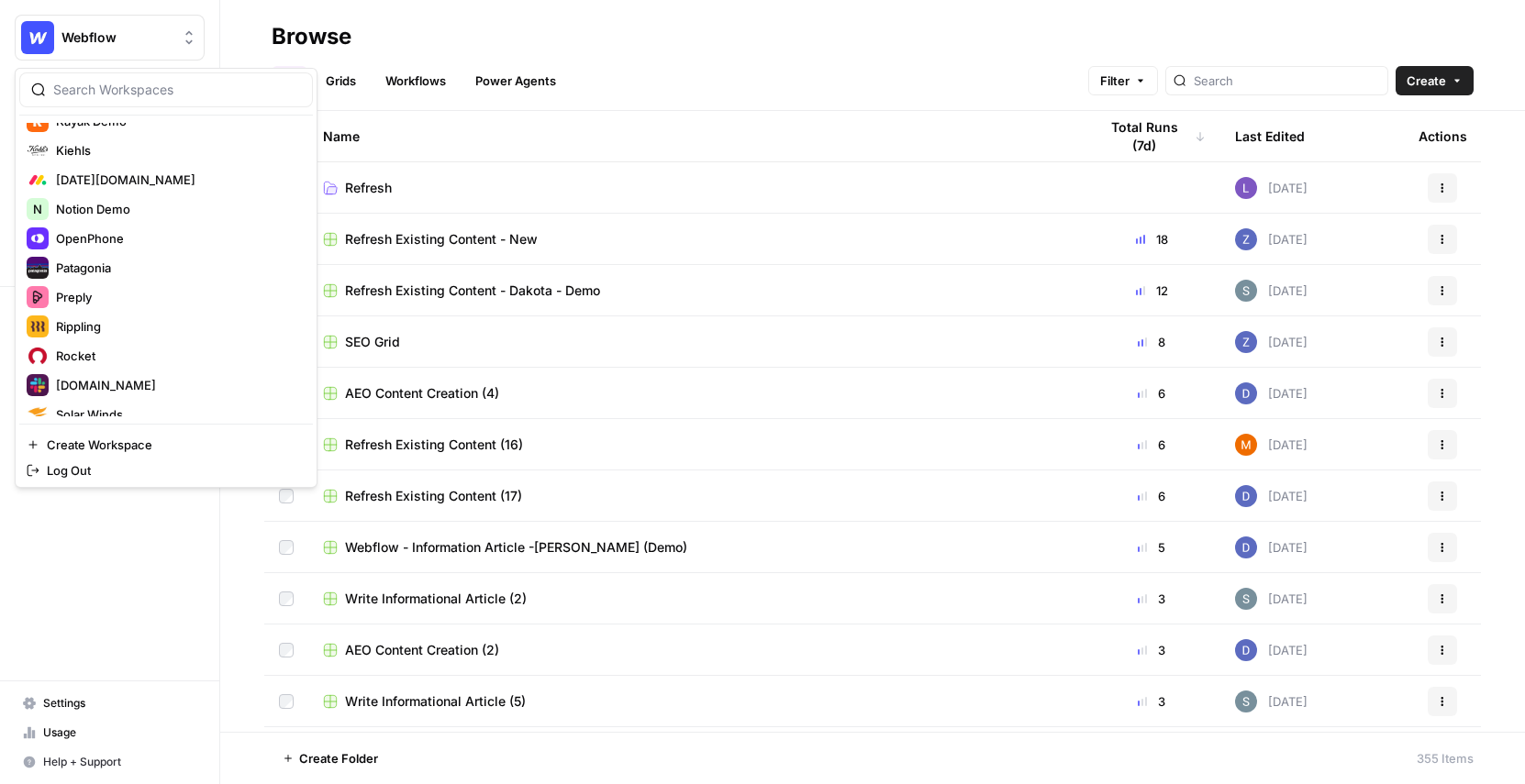
scroll to position [780, 0]
click at [102, 178] on span "[DATE][DOMAIN_NAME]" at bounding box center [178, 178] width 242 height 18
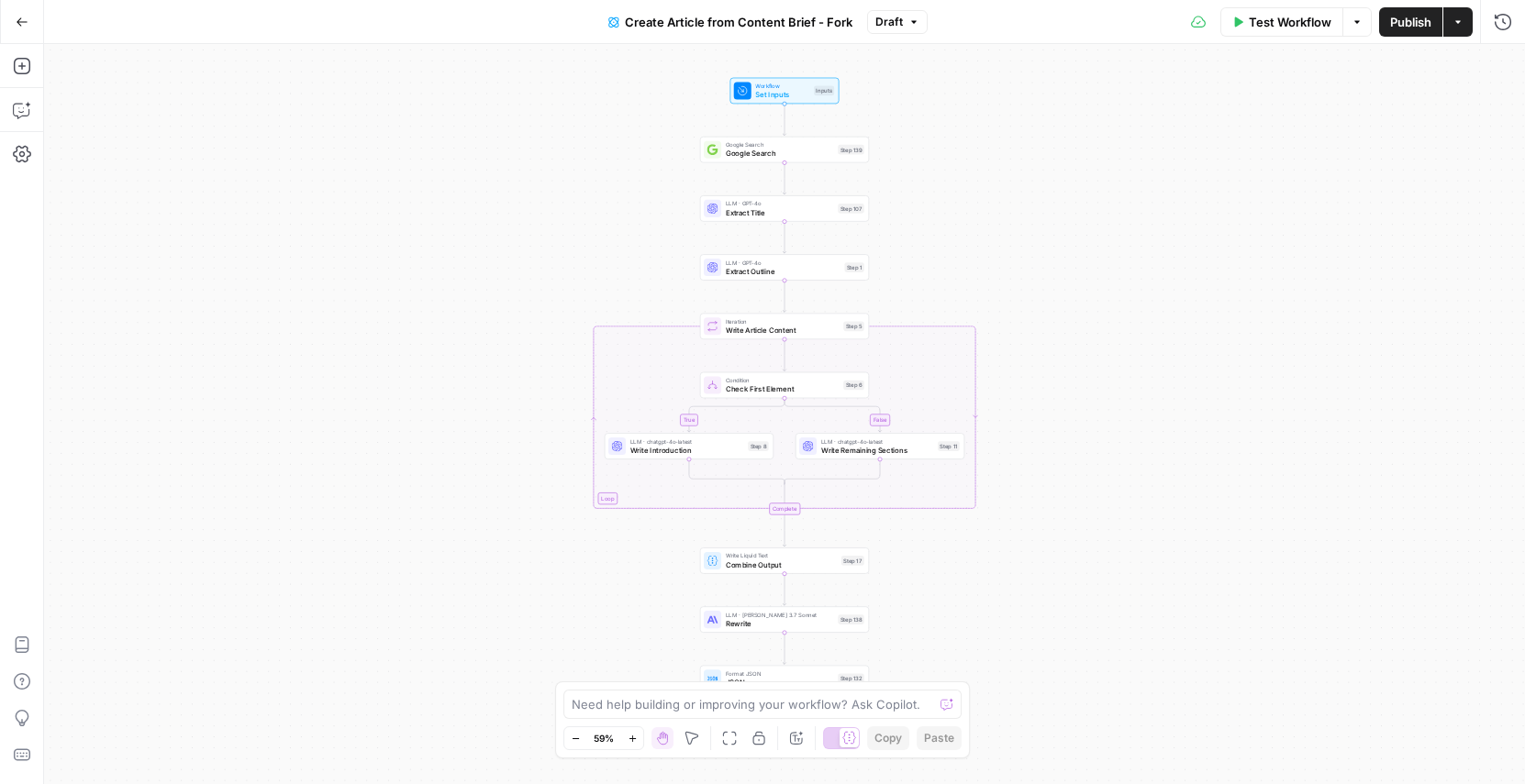
click at [1054, 357] on div "true false Workflow Set Inputs Inputs Google Search Google Search Step 139 LLM …" at bounding box center [784, 414] width 1481 height 740
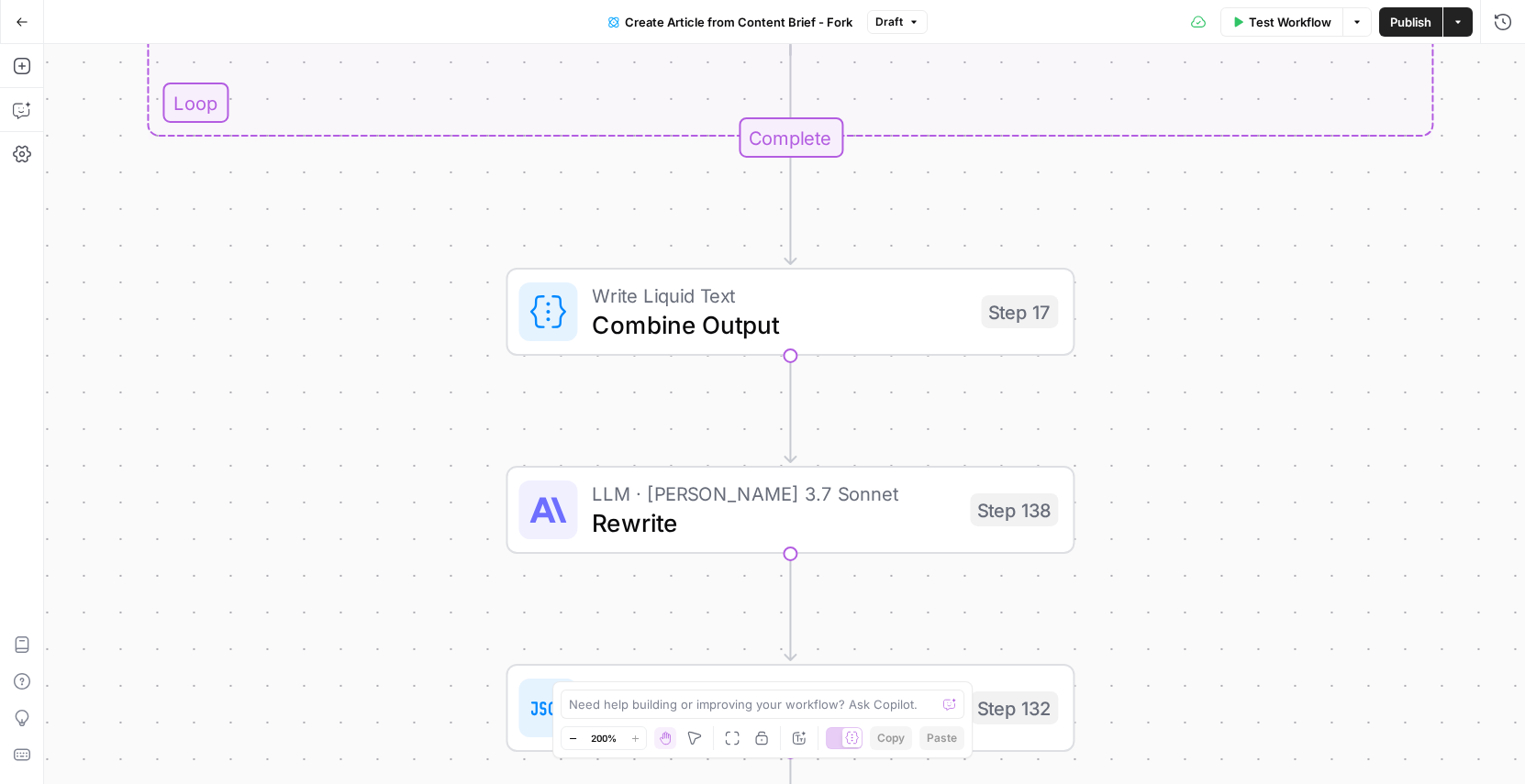
click at [723, 506] on span "Rewrite" at bounding box center [773, 523] width 364 height 36
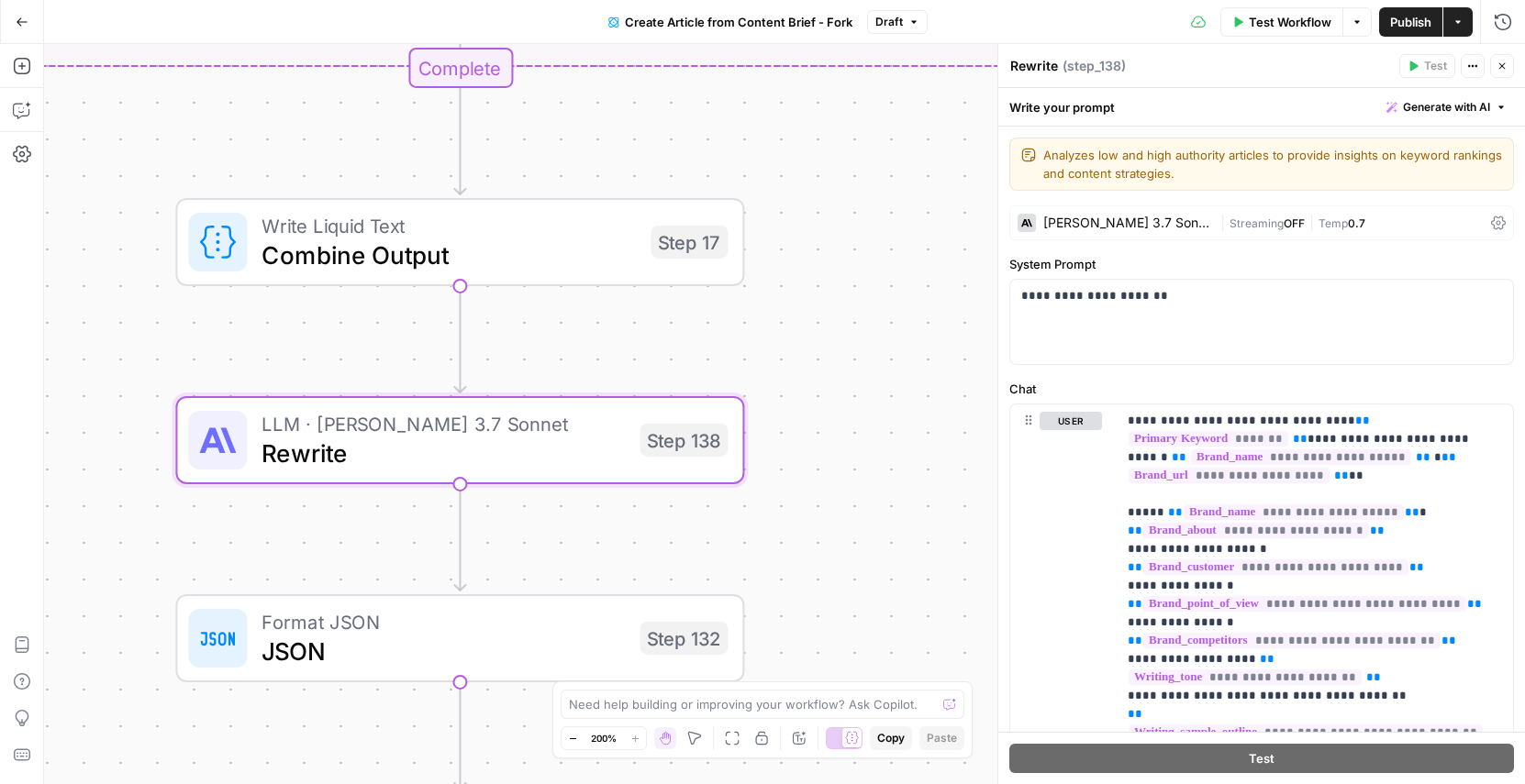
drag, startPoint x: 683, startPoint y: 587, endPoint x: 359, endPoint y: 515, distance: 331.9
click at [359, 515] on div "true false Workflow Set Inputs Inputs Google Search Google Search Step 139 LLM …" at bounding box center [784, 414] width 1481 height 740
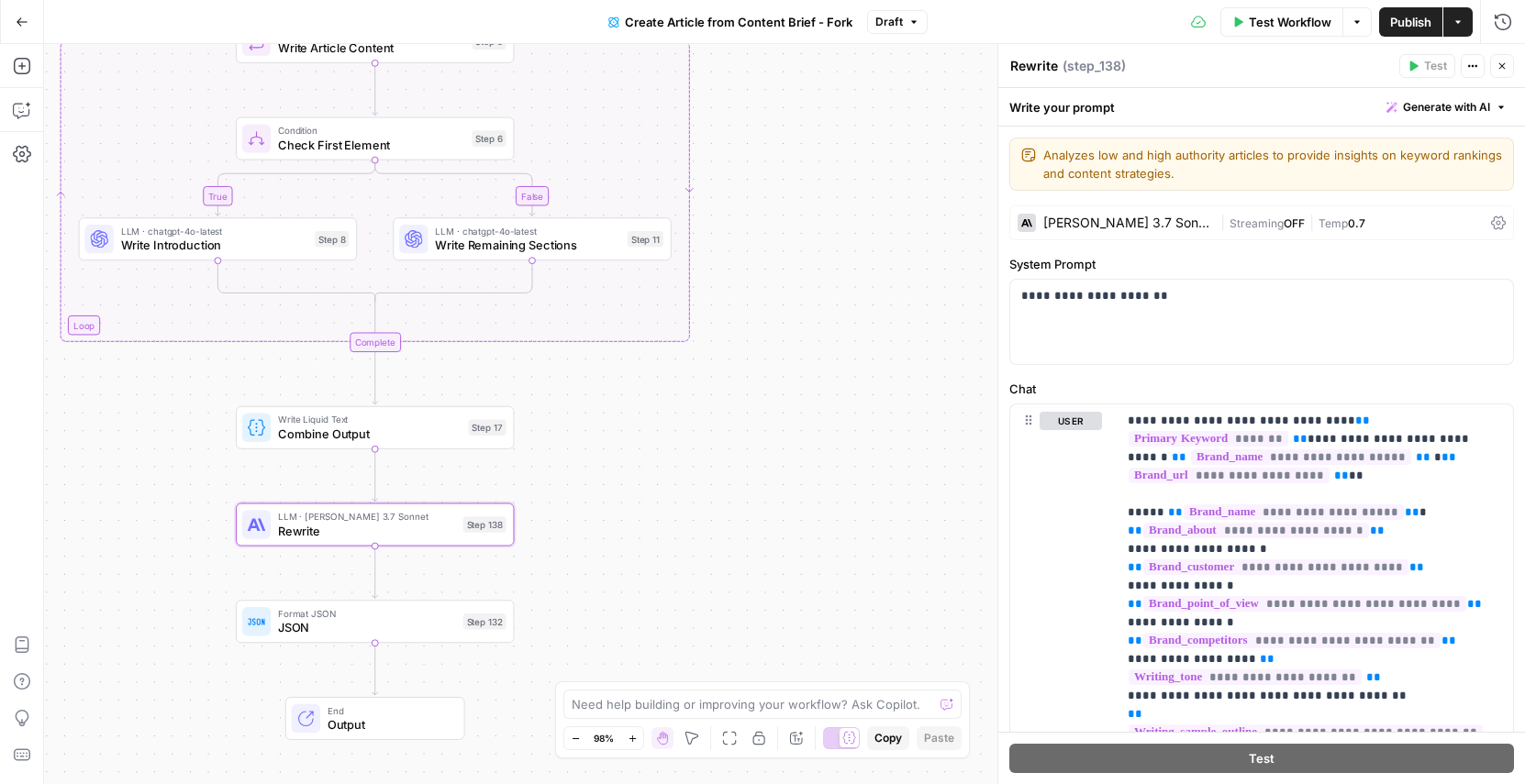
drag, startPoint x: 201, startPoint y: 367, endPoint x: 264, endPoint y: 506, distance: 152.6
click at [264, 506] on div "true false Workflow Set Inputs Inputs Google Search Google Search Step 139 LLM …" at bounding box center [784, 414] width 1481 height 740
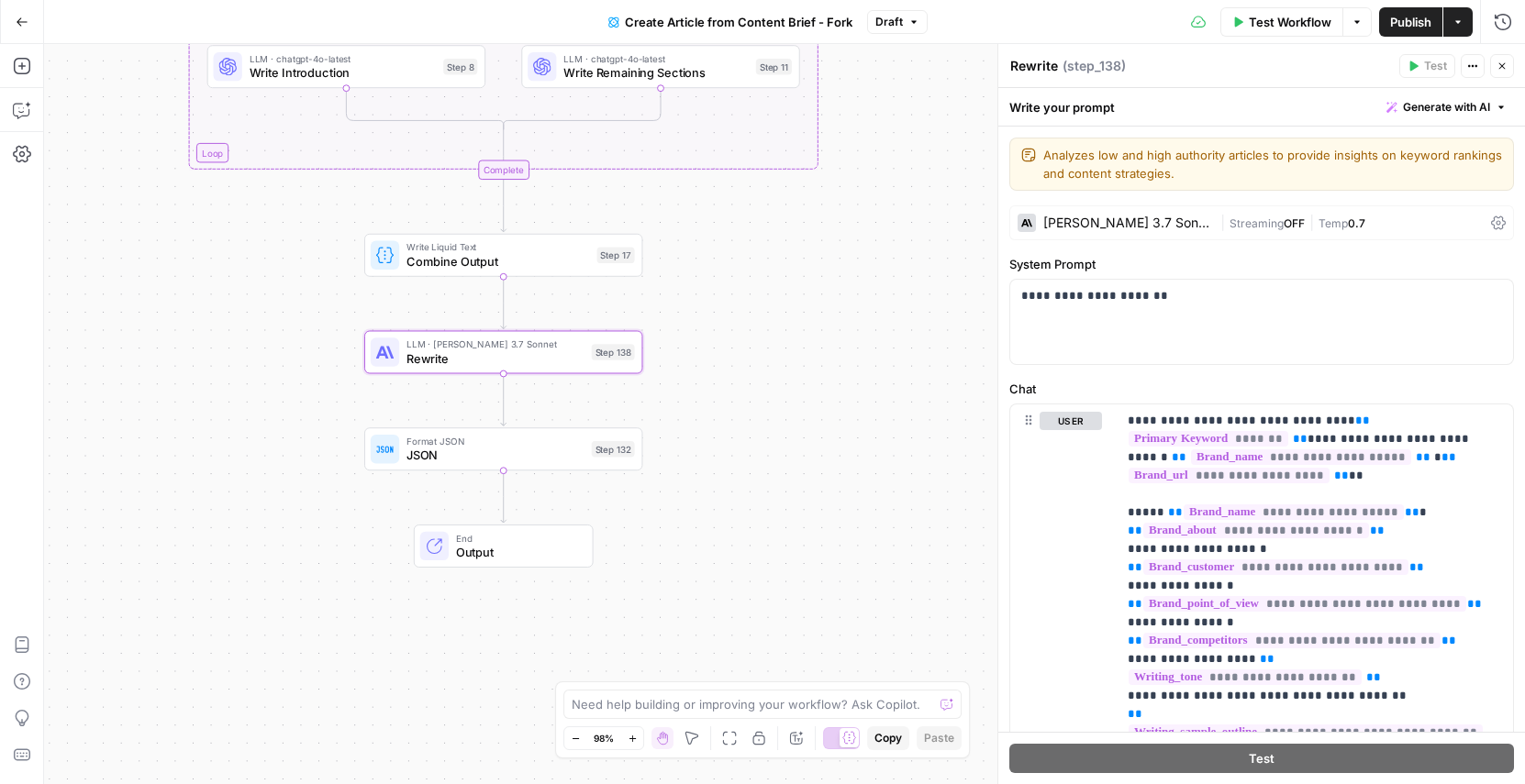
drag, startPoint x: 180, startPoint y: 554, endPoint x: 268, endPoint y: 304, distance: 265.0
click at [268, 304] on div "true false Workflow Set Inputs Inputs Google Search Google Search Step 139 LLM …" at bounding box center [784, 414] width 1481 height 740
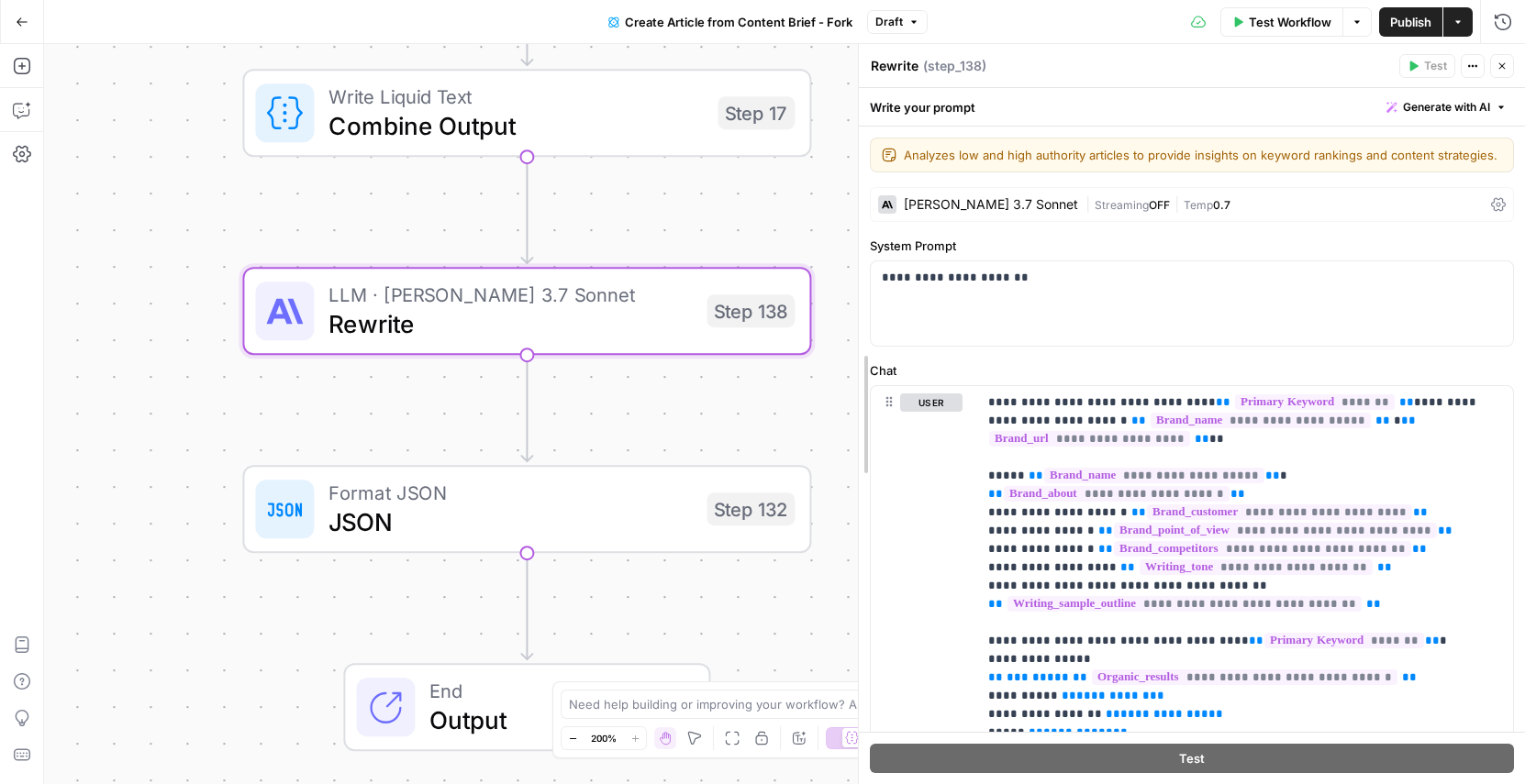
drag, startPoint x: 995, startPoint y: 427, endPoint x: 856, endPoint y: 430, distance: 139.0
click at [856, 430] on div at bounding box center [858, 414] width 18 height 740
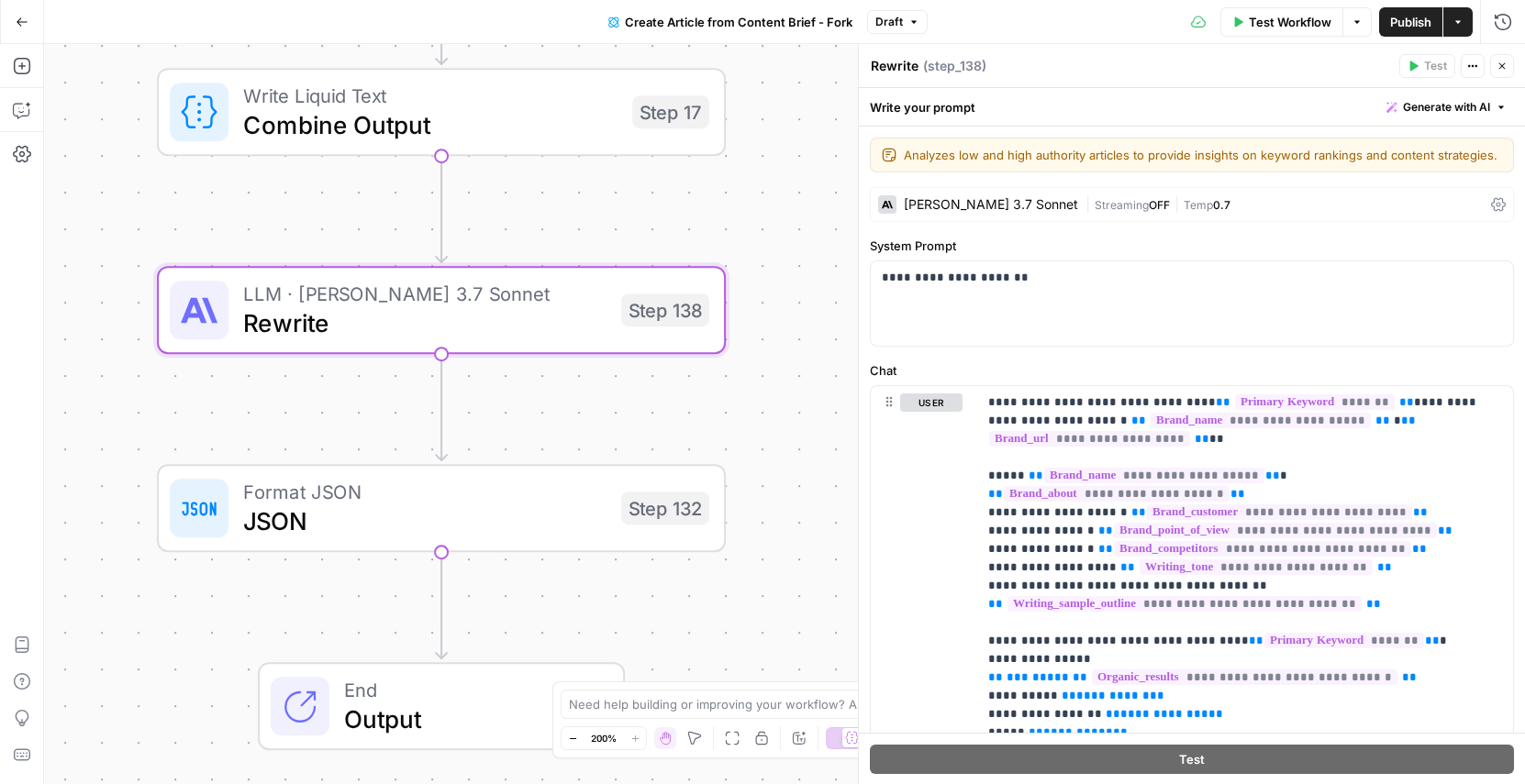
drag, startPoint x: 727, startPoint y: 445, endPoint x: 655, endPoint y: 445, distance: 72.0
click at [655, 445] on div "true false Workflow Set Inputs Inputs Google Search Google Search Step 139 LLM …" at bounding box center [784, 414] width 1481 height 740
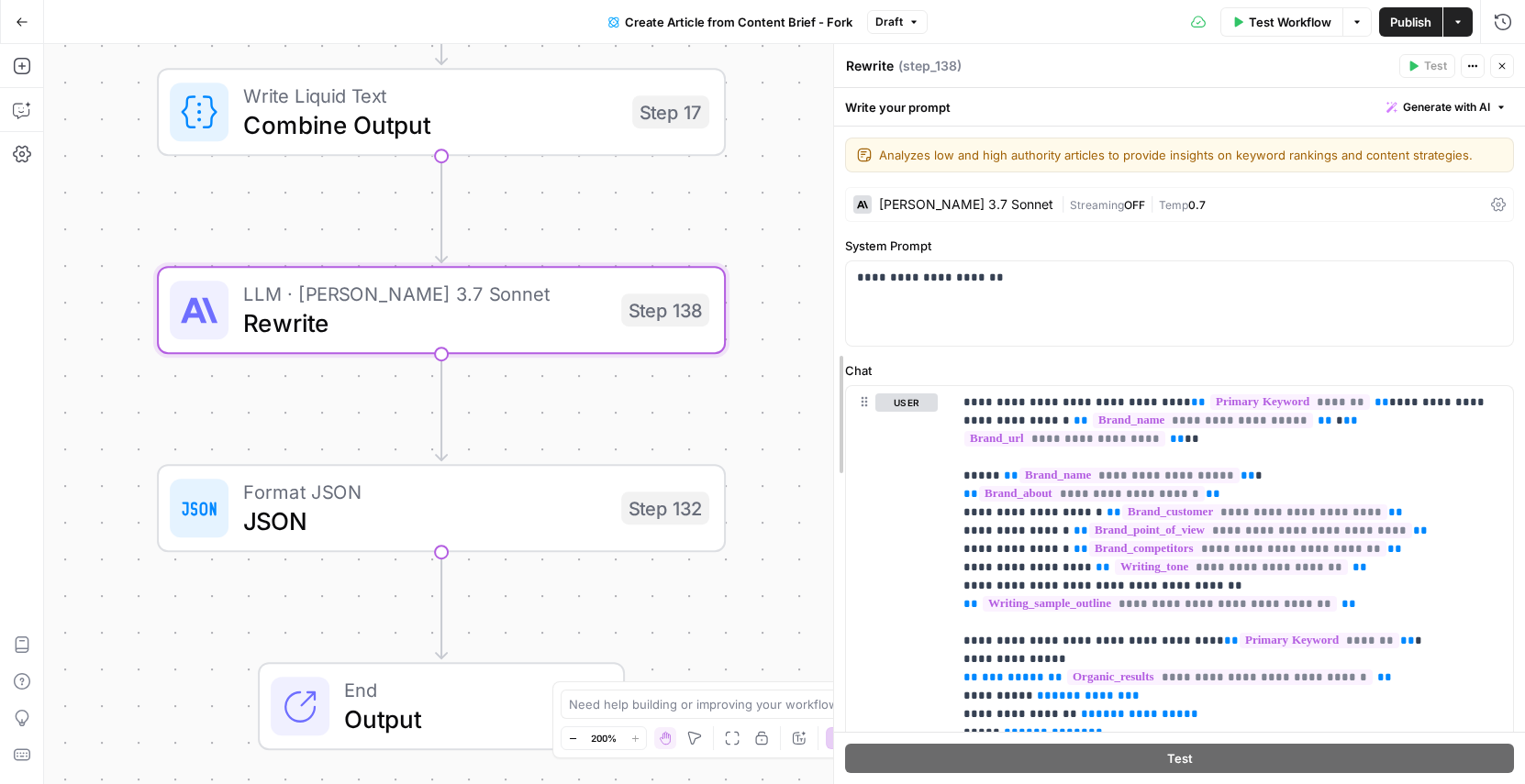
drag, startPoint x: 860, startPoint y: 370, endPoint x: 825, endPoint y: 370, distance: 35.0
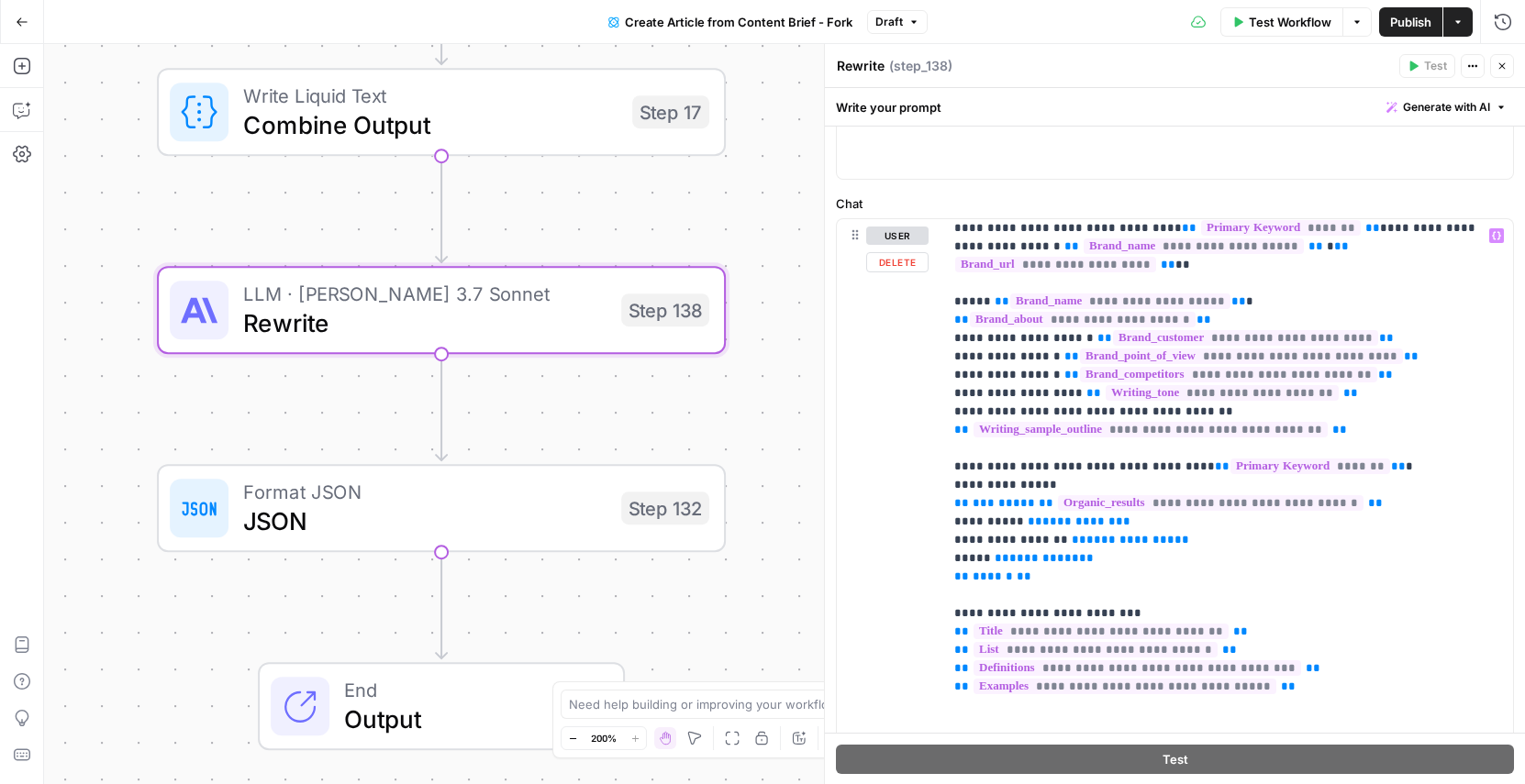
scroll to position [17, 0]
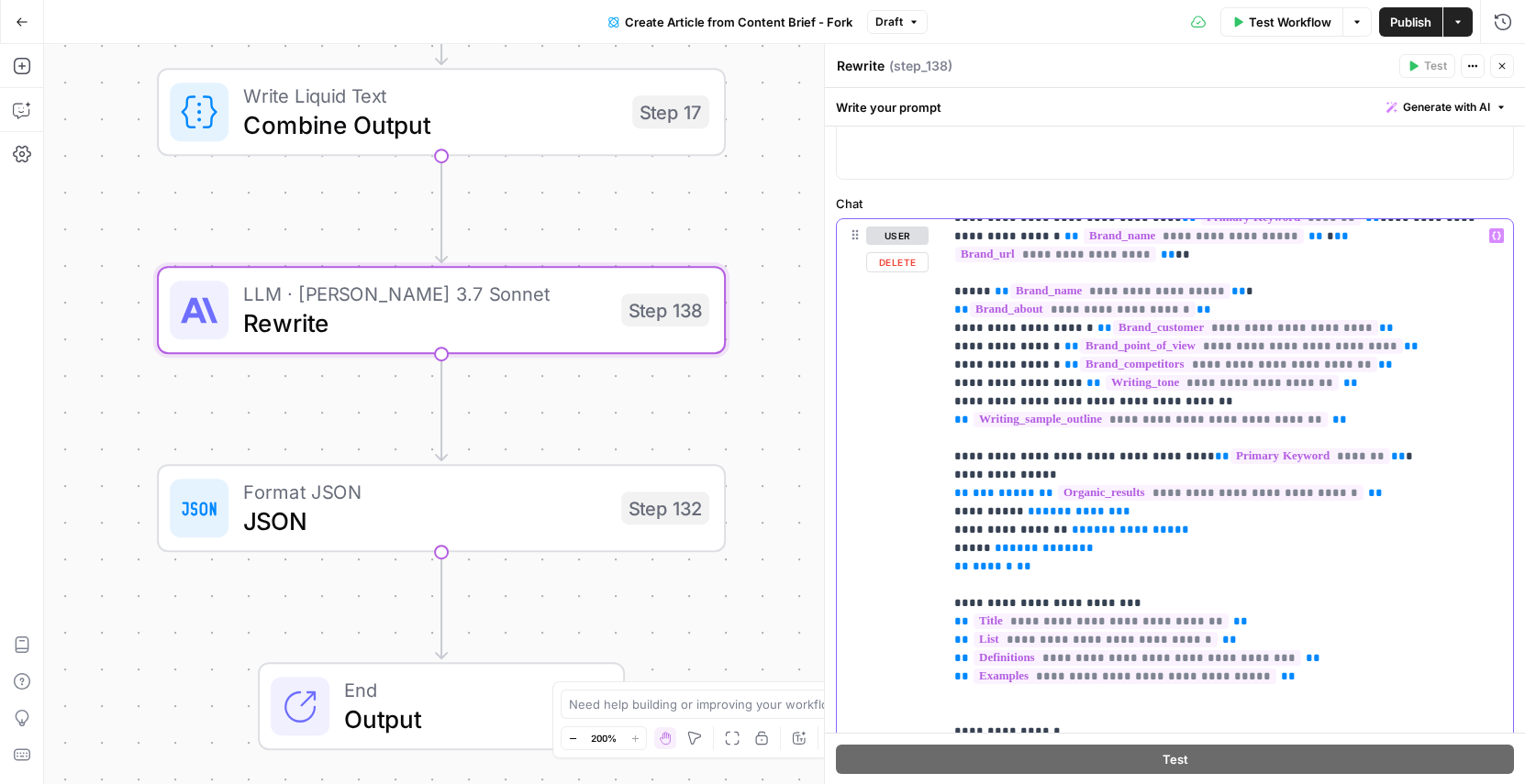
drag, startPoint x: 948, startPoint y: 284, endPoint x: 1045, endPoint y: 297, distance: 97.9
click at [1045, 297] on div "**********" at bounding box center [1228, 593] width 570 height 748
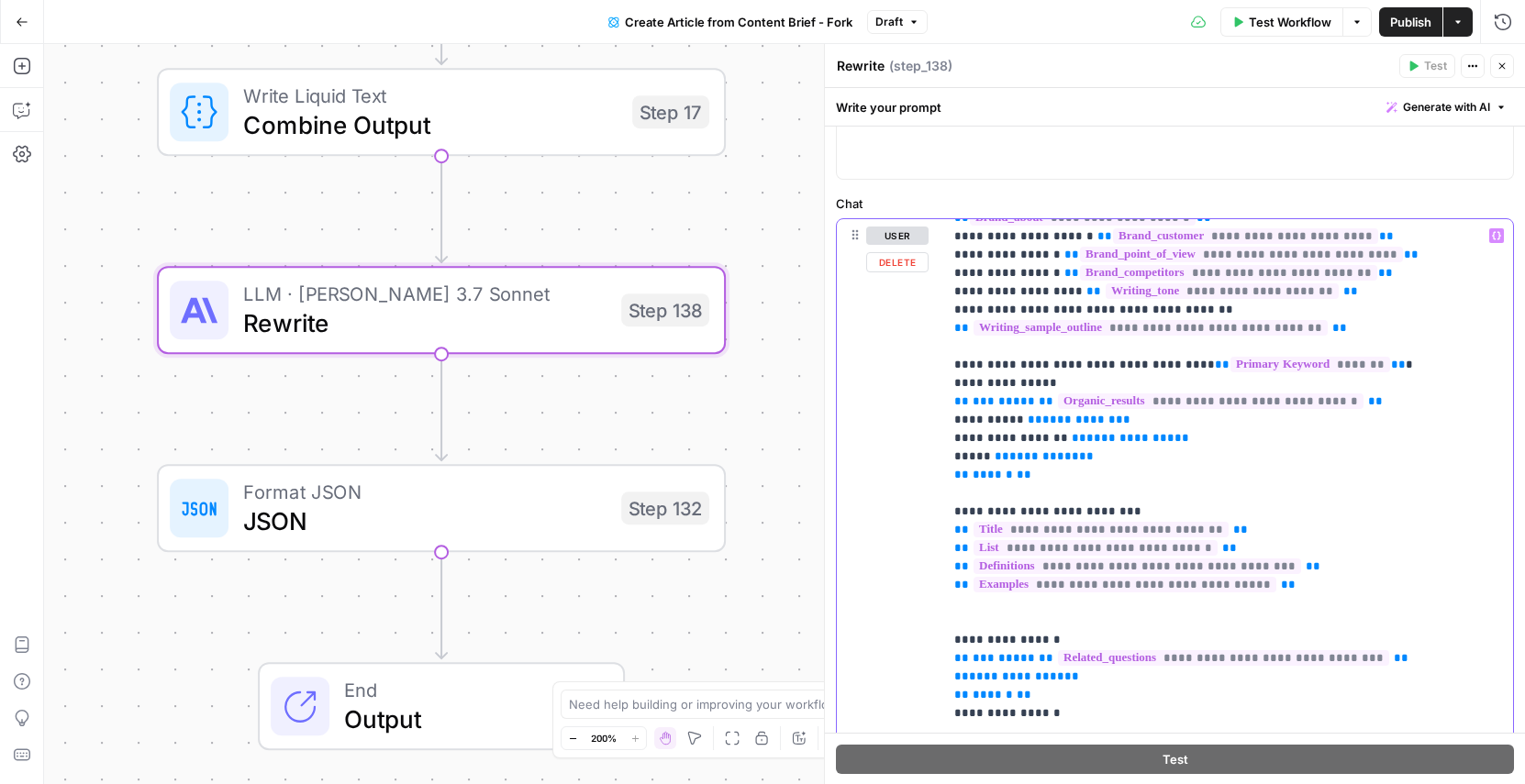
scroll to position [110, 0]
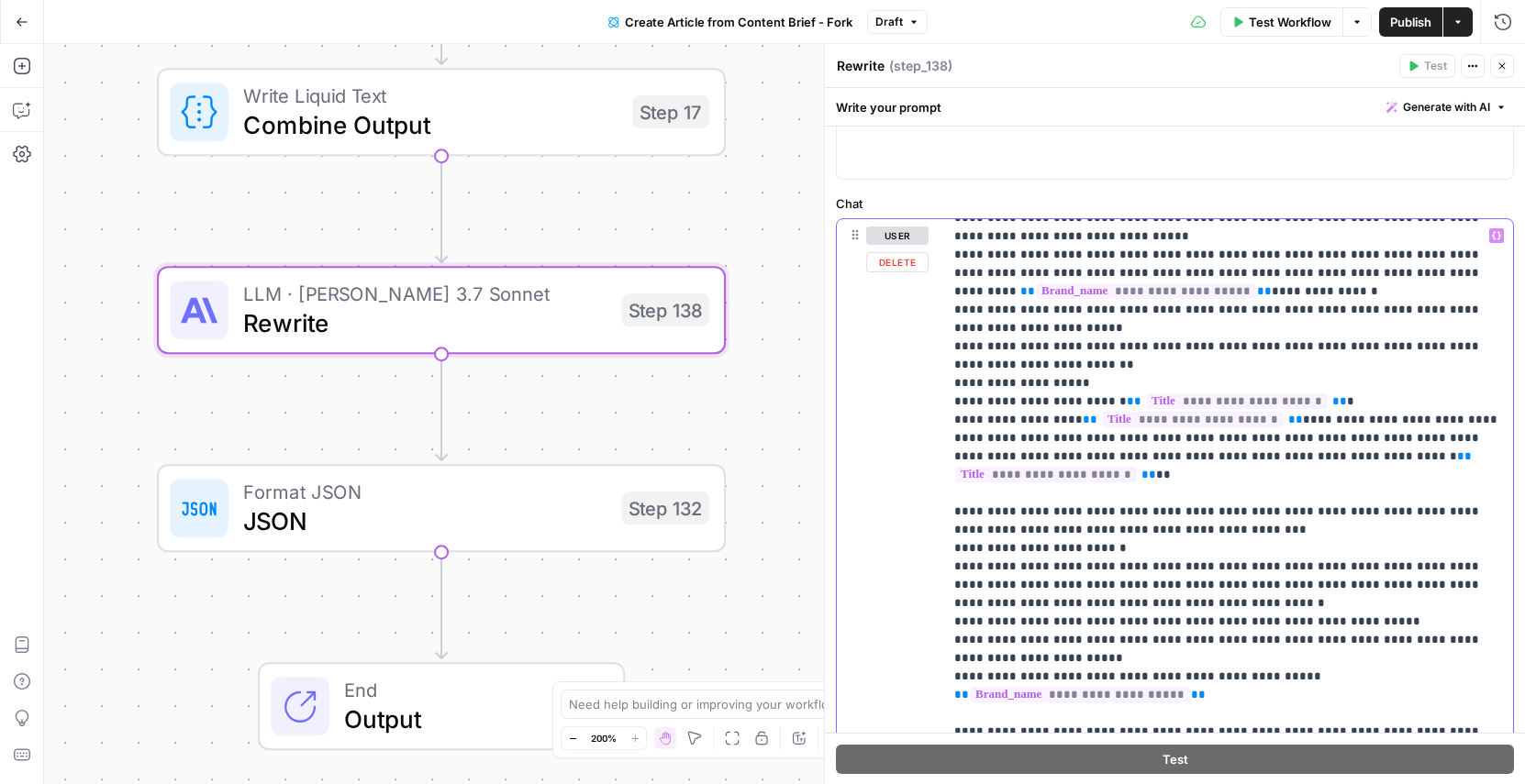
scroll to position [1457, 0]
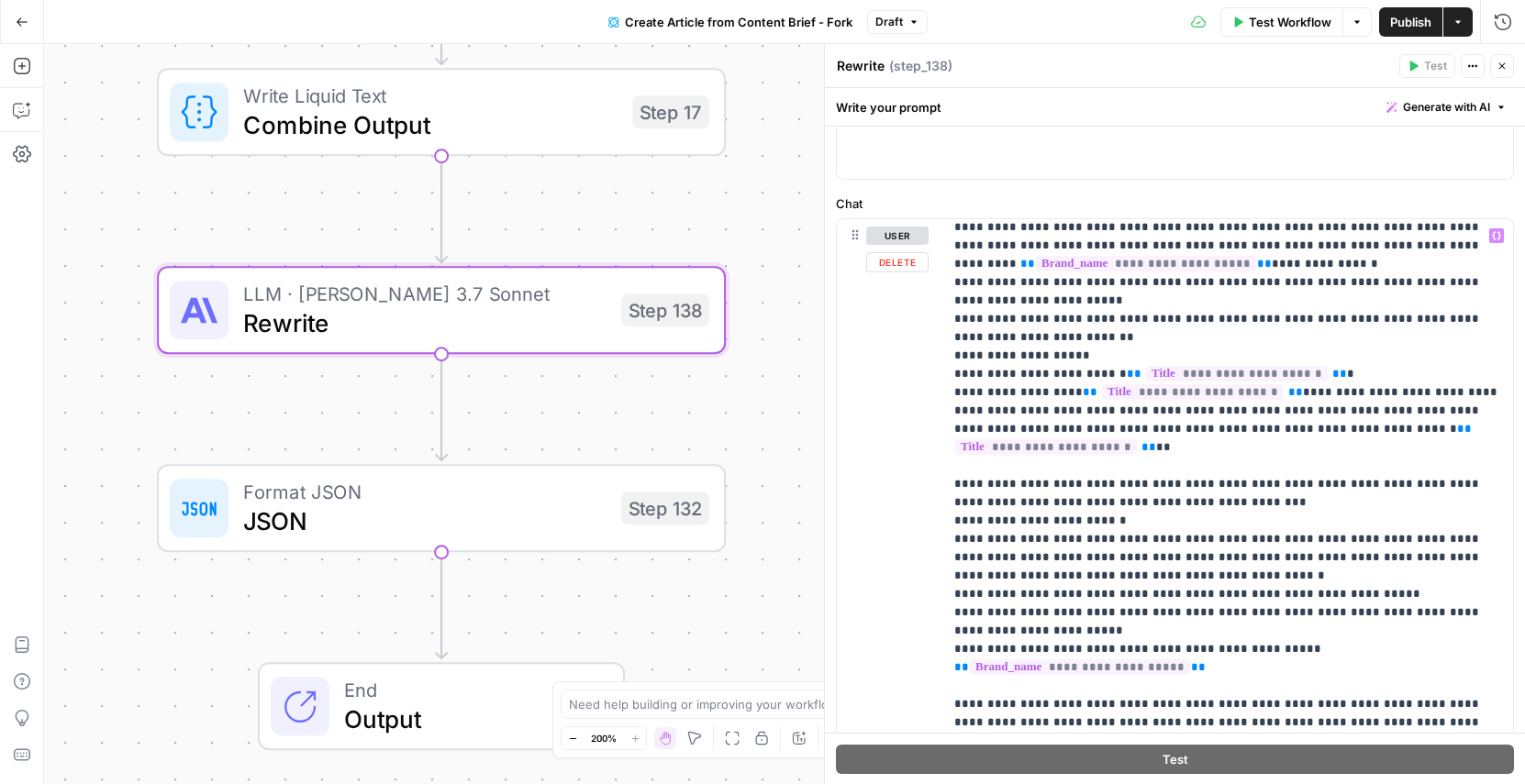
drag, startPoint x: 943, startPoint y: 346, endPoint x: 1125, endPoint y: 383, distance: 185.7
click at [1125, 383] on div "**********" at bounding box center [1175, 629] width 677 height 819
click at [1107, 383] on p "**********" at bounding box center [1228, 594] width 548 height 3650
drag, startPoint x: 956, startPoint y: 352, endPoint x: 1193, endPoint y: 530, distance: 296.4
click at [1193, 530] on p "**********" at bounding box center [1228, 594] width 548 height 3650
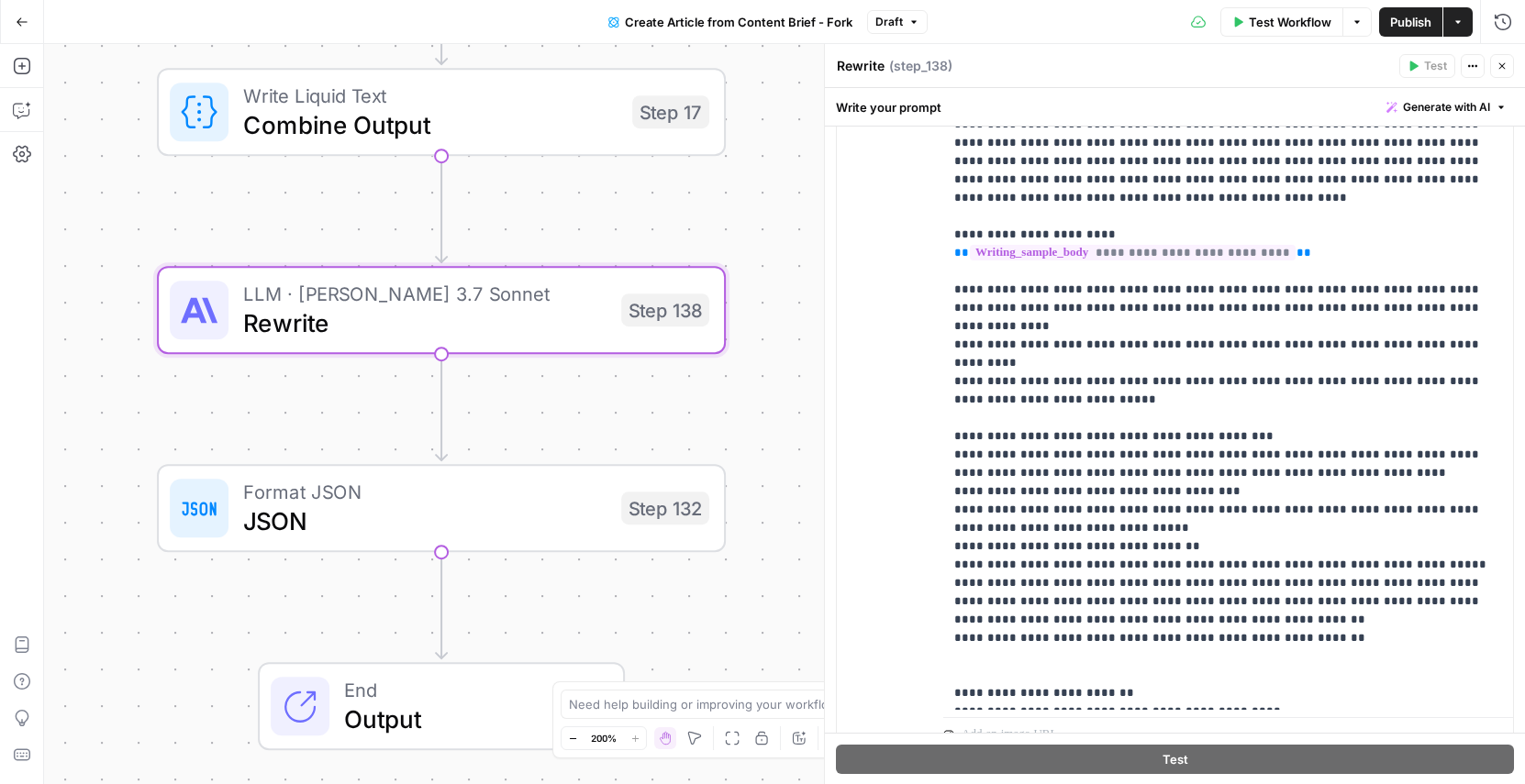
scroll to position [2162, 0]
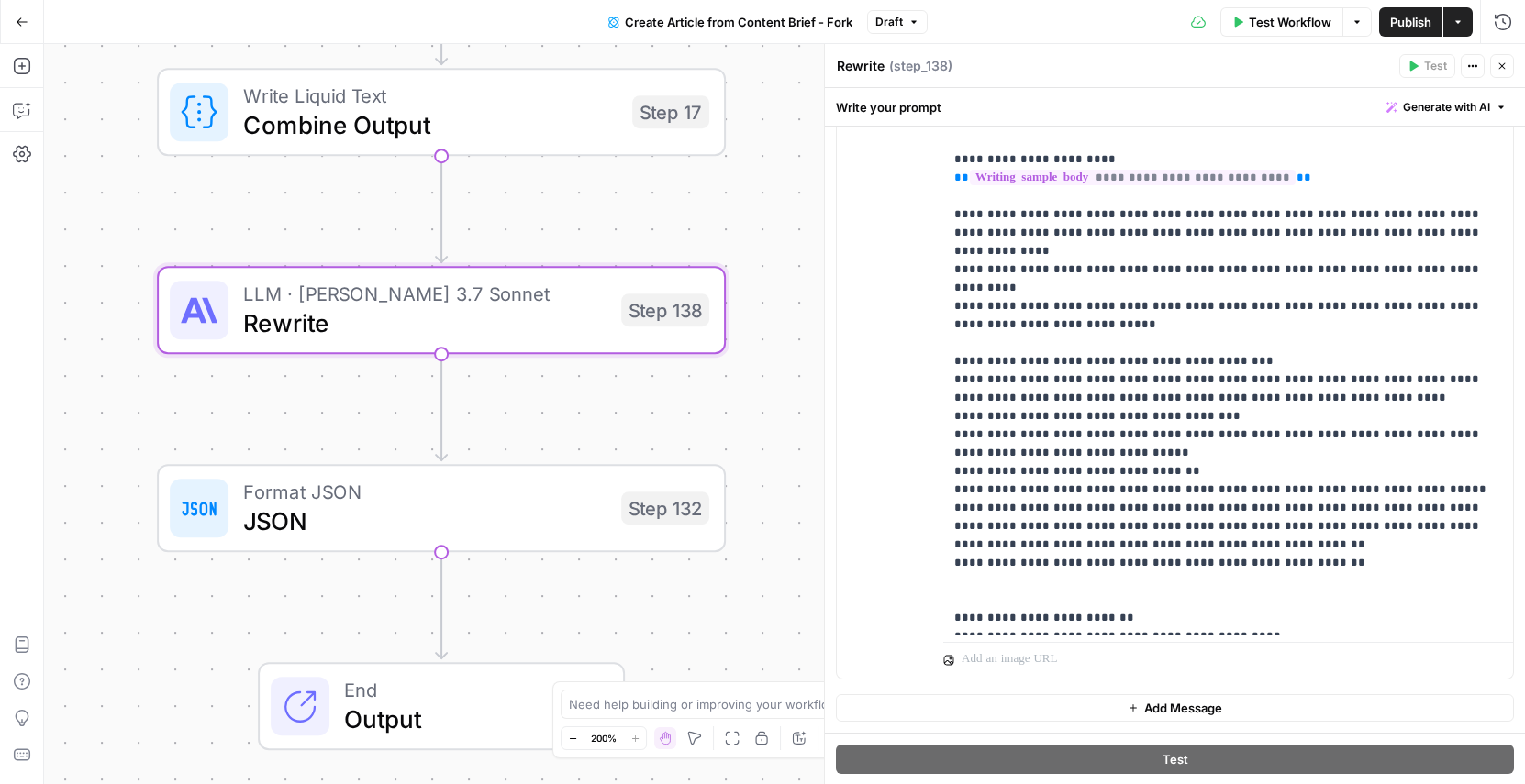
click at [1498, 62] on icon "button" at bounding box center [1502, 66] width 11 height 11
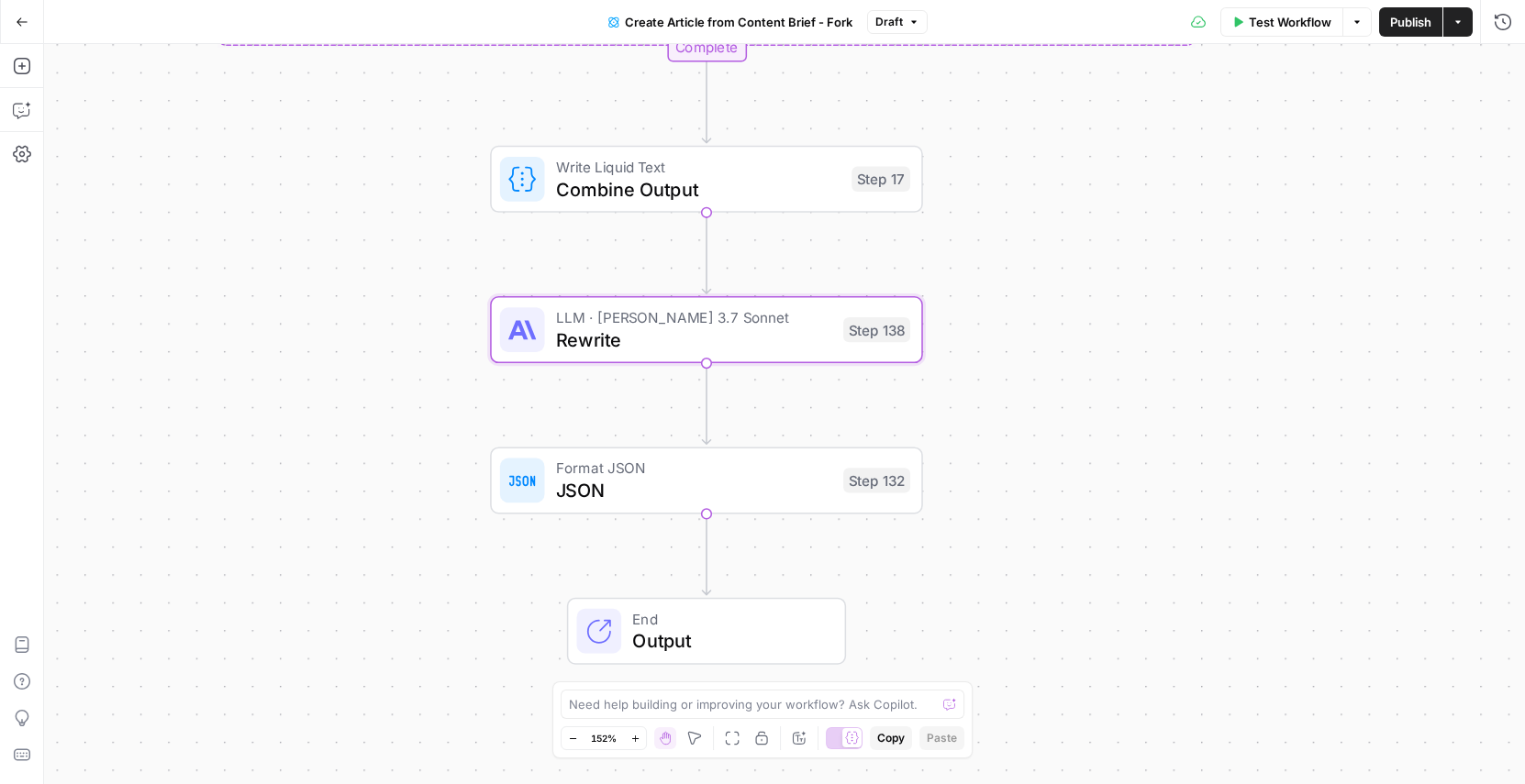
drag, startPoint x: 990, startPoint y: 485, endPoint x: 1126, endPoint y: 461, distance: 138.1
click at [1126, 461] on div "true false Workflow Set Inputs Inputs Google Search Google Search Step 139 LLM …" at bounding box center [784, 414] width 1481 height 740
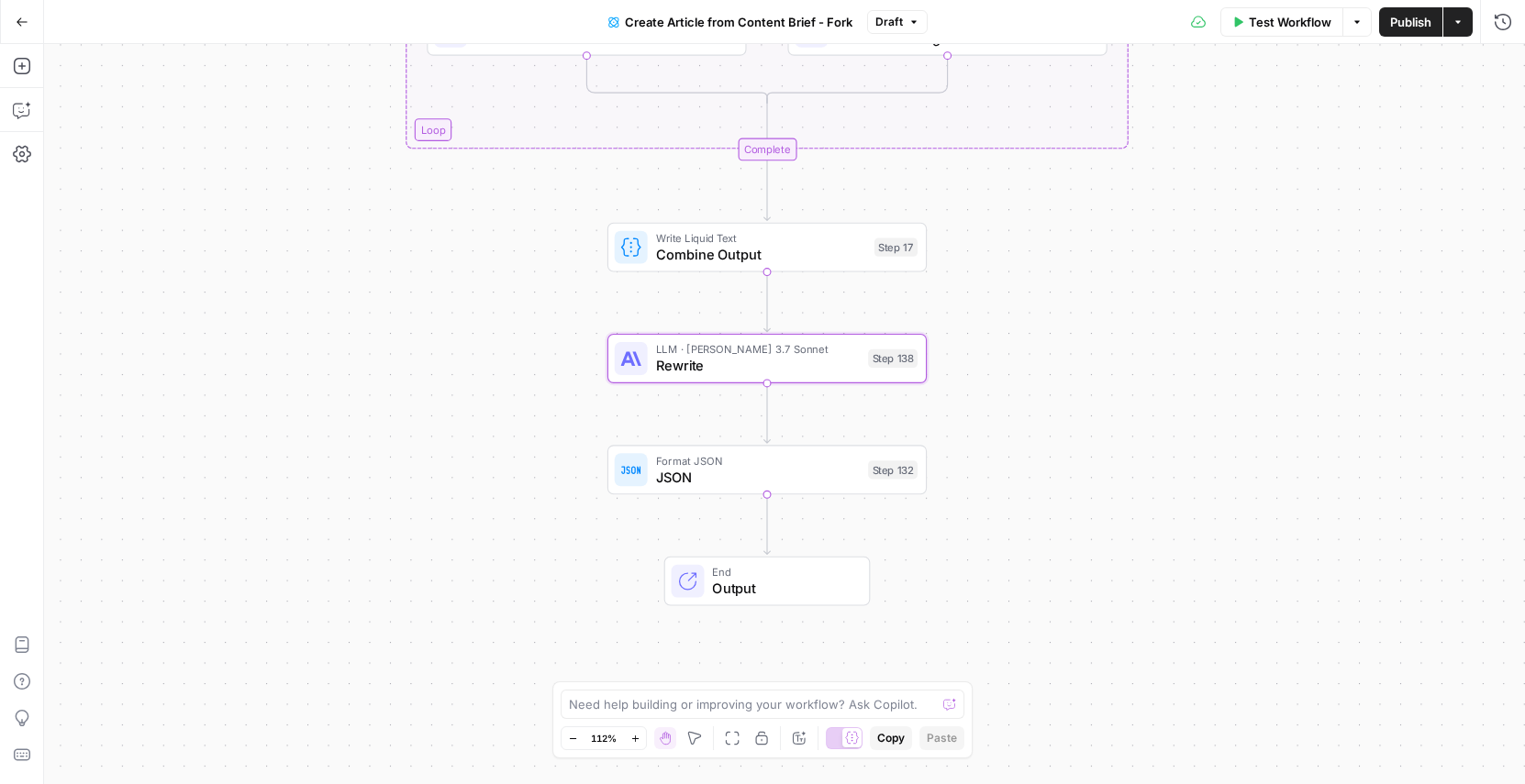
drag, startPoint x: 1015, startPoint y: 430, endPoint x: 999, endPoint y: 429, distance: 16.0
click at [999, 429] on div "true false Workflow Set Inputs Inputs Google Search Google Search Step 139 LLM …" at bounding box center [784, 414] width 1481 height 740
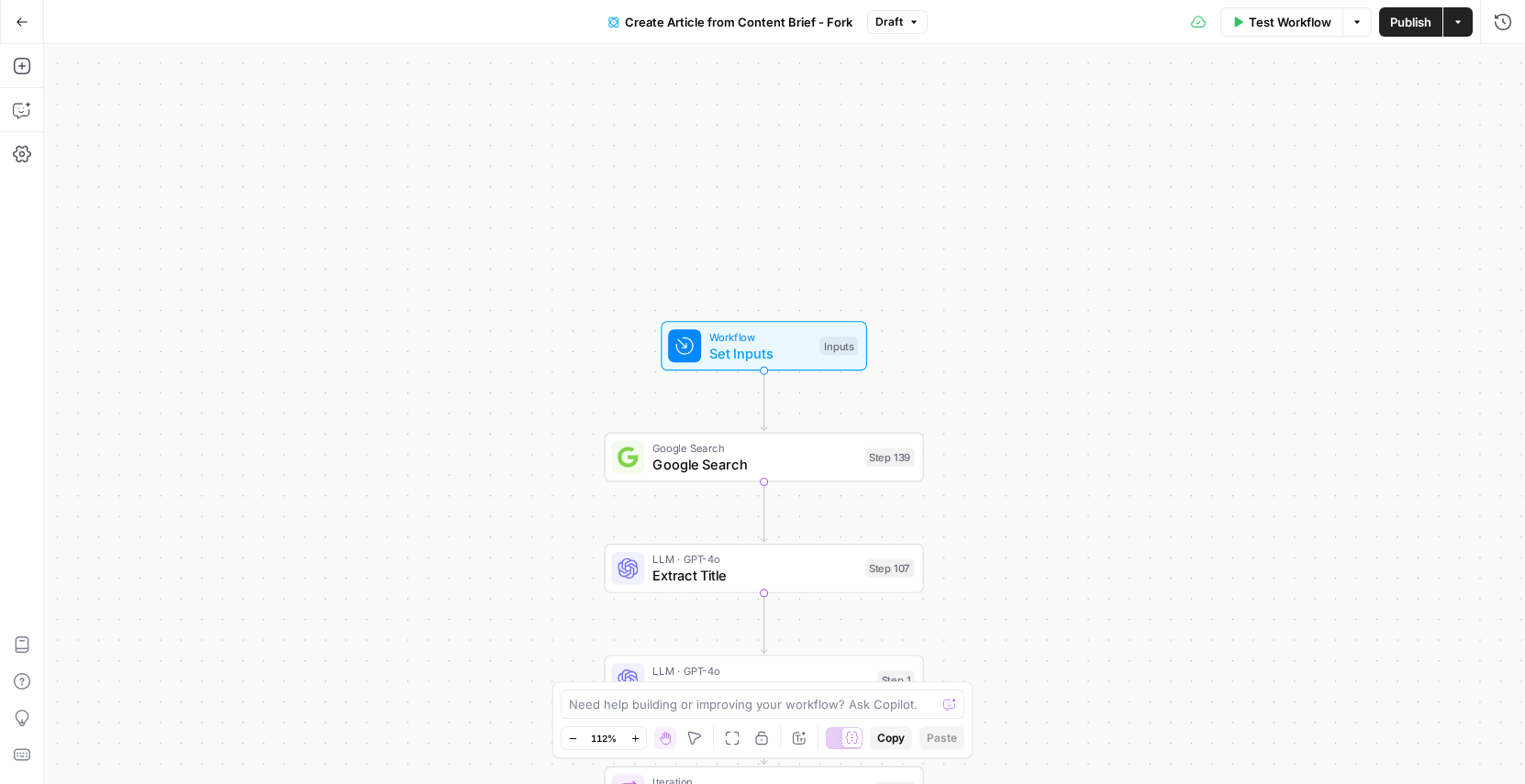
click at [752, 364] on div "Workflow Set Inputs Inputs Test Step" at bounding box center [763, 346] width 206 height 50
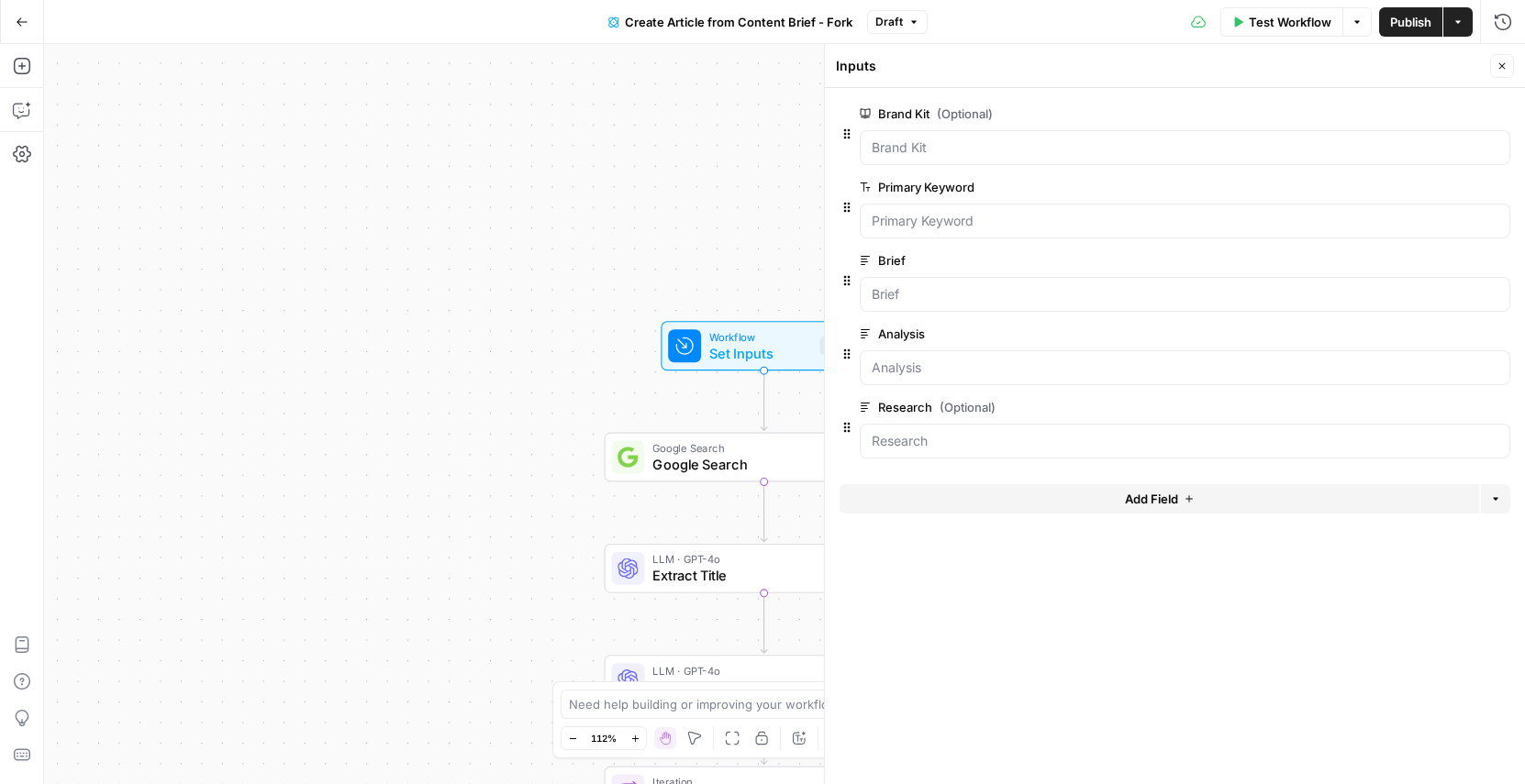
click at [625, 221] on div "true false Workflow Set Inputs Inputs Google Search Google Search Step 139 LLM …" at bounding box center [784, 414] width 1481 height 740
click at [1512, 57] on button "Close" at bounding box center [1502, 66] width 24 height 24
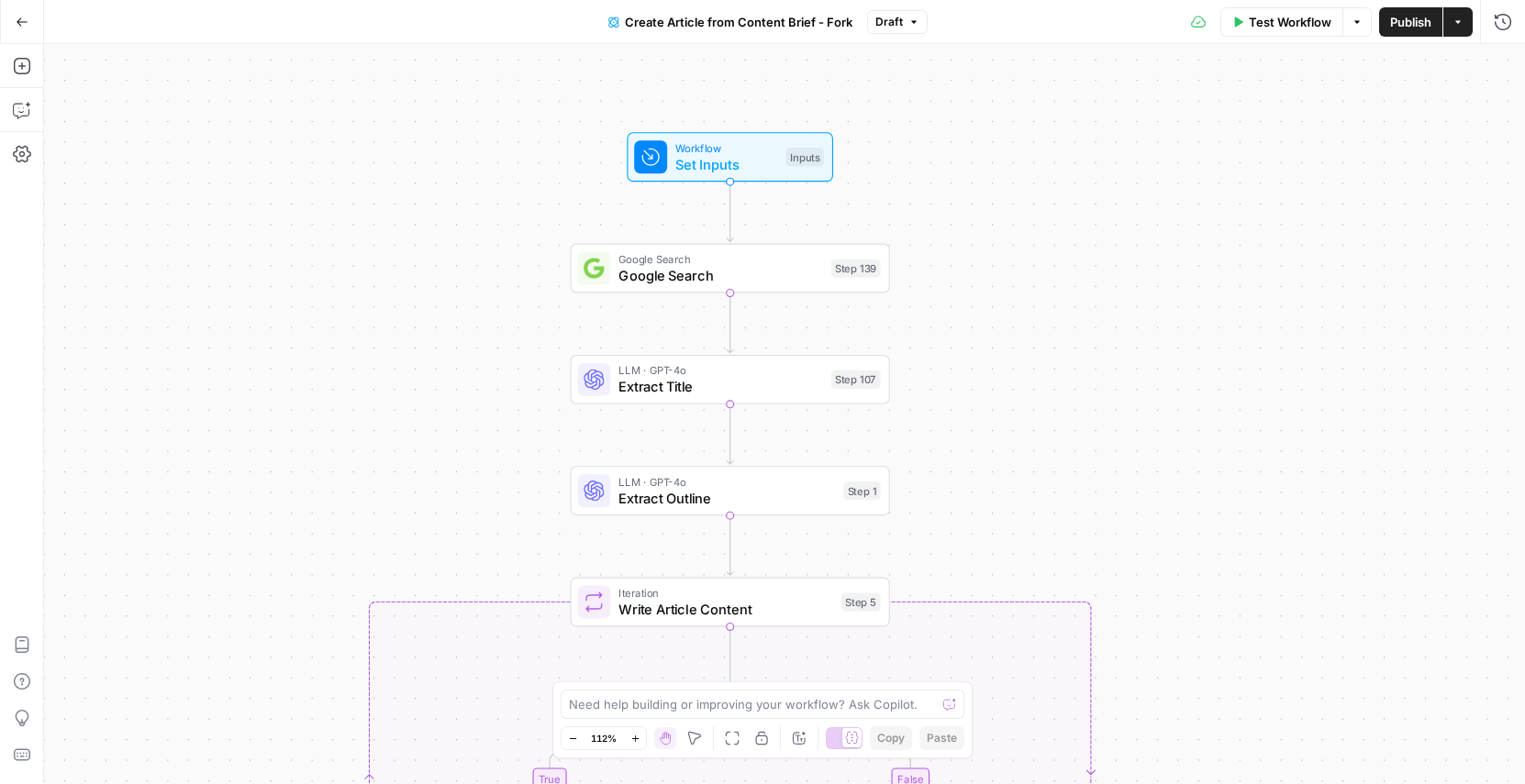
drag, startPoint x: 1149, startPoint y: 446, endPoint x: 1115, endPoint y: 258, distance: 191.0
click at [1115, 258] on div "true false Workflow Set Inputs Inputs Google Search Google Search Step 139 LLM …" at bounding box center [784, 414] width 1481 height 740
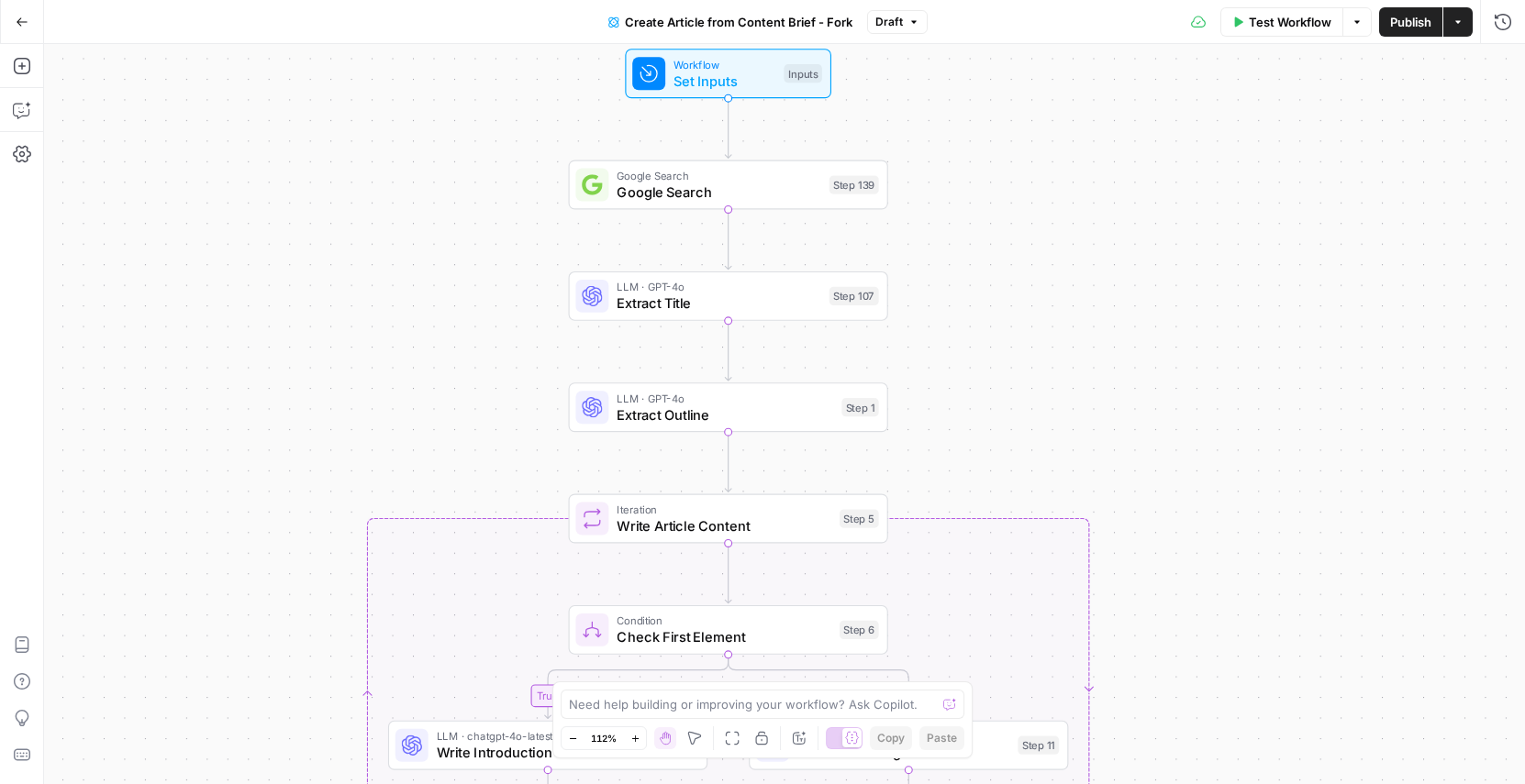
drag, startPoint x: 1006, startPoint y: 415, endPoint x: 1004, endPoint y: 329, distance: 86.0
click at [1004, 329] on div "true false Workflow Set Inputs Inputs Google Search Google Search Step 139 LLM …" at bounding box center [784, 414] width 1481 height 740
click at [1034, 378] on div "true false Workflow Set Inputs Inputs Google Search Google Search Step 139 LLM …" at bounding box center [784, 414] width 1481 height 740
click at [627, 292] on span "Extract Title" at bounding box center [717, 299] width 203 height 20
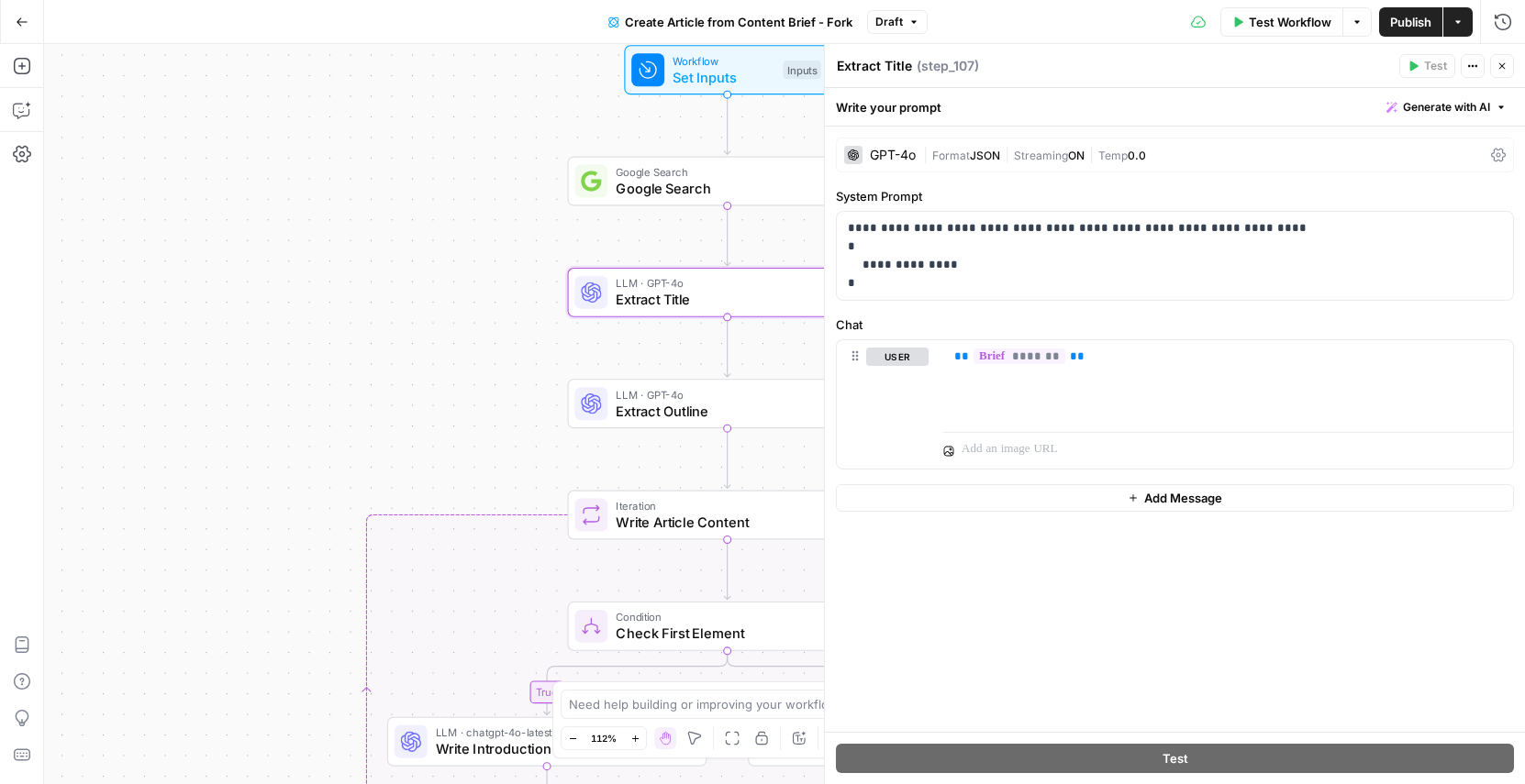
click at [1503, 58] on button "Close" at bounding box center [1502, 66] width 24 height 24
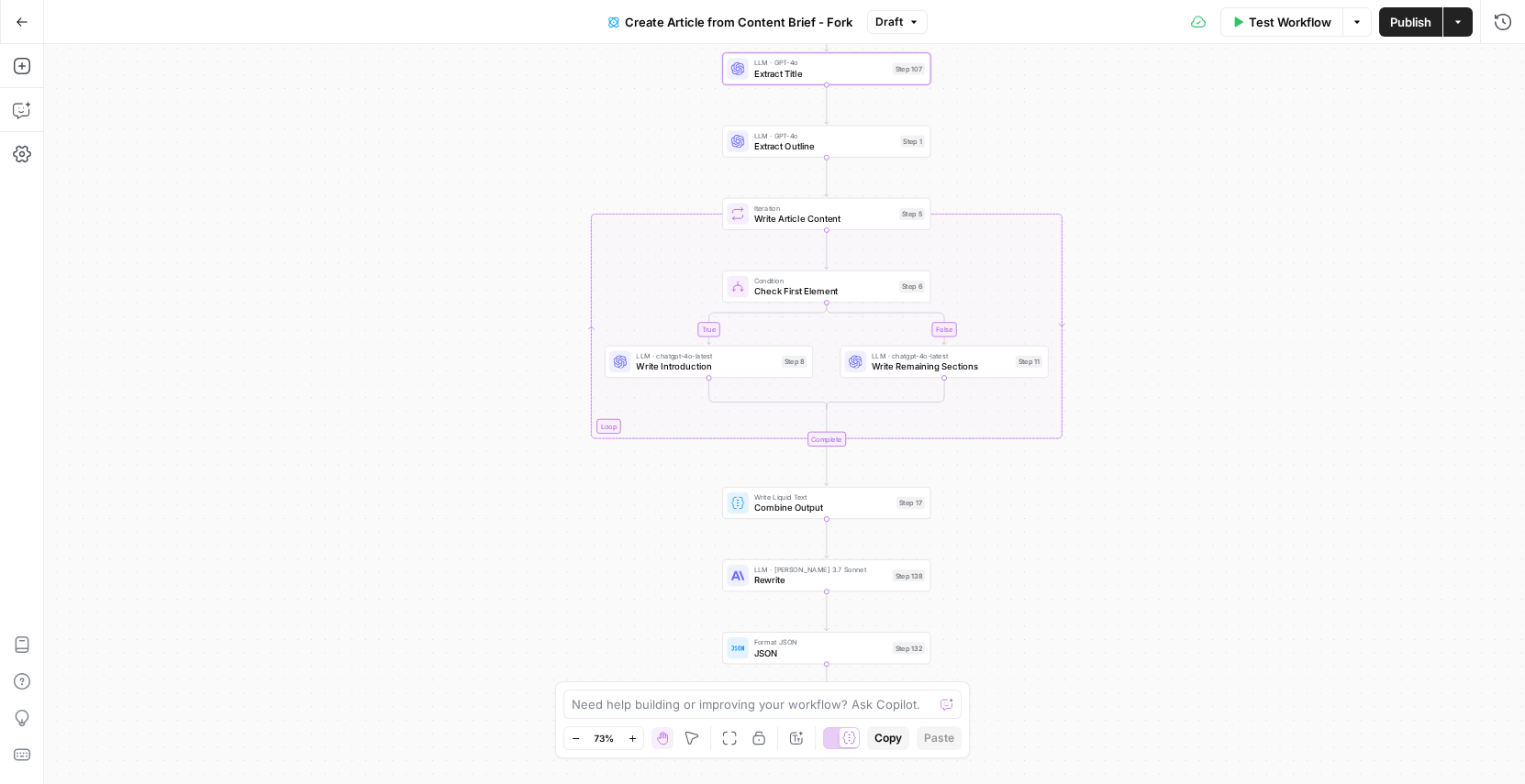
click at [874, 371] on span "Write Remaining Sections" at bounding box center [941, 366] width 138 height 13
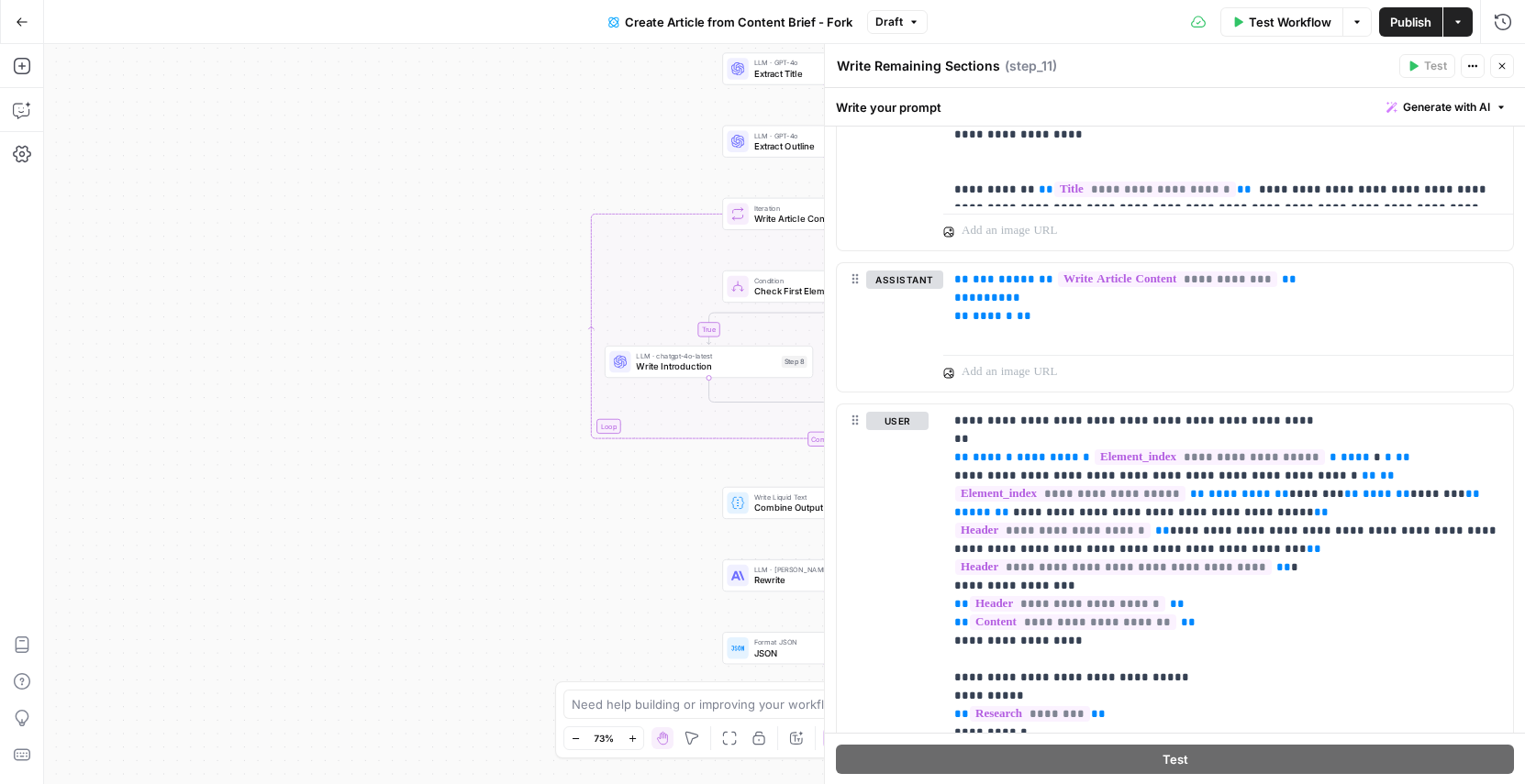
scroll to position [1712, 0]
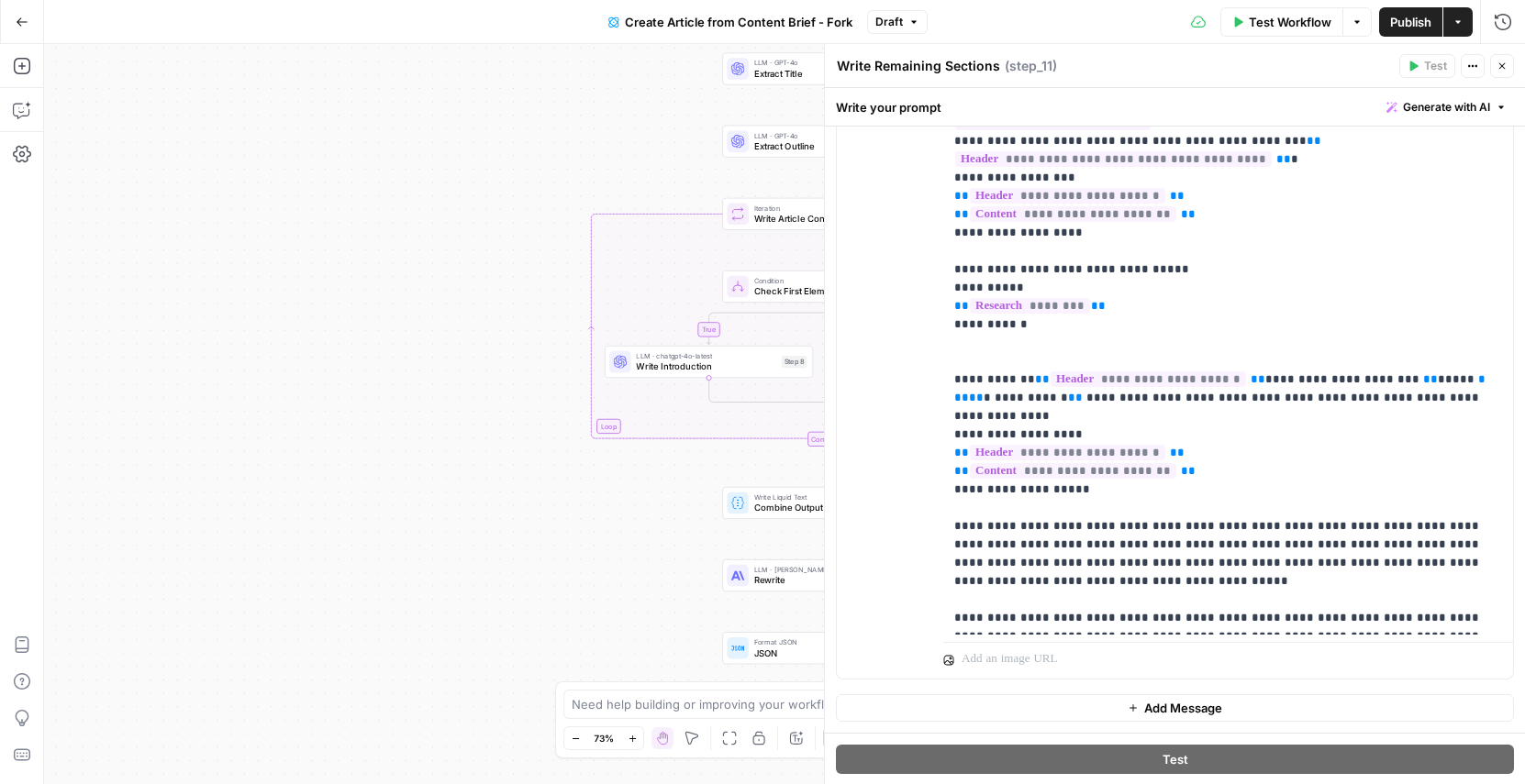
click at [1504, 64] on icon "button" at bounding box center [1502, 66] width 11 height 11
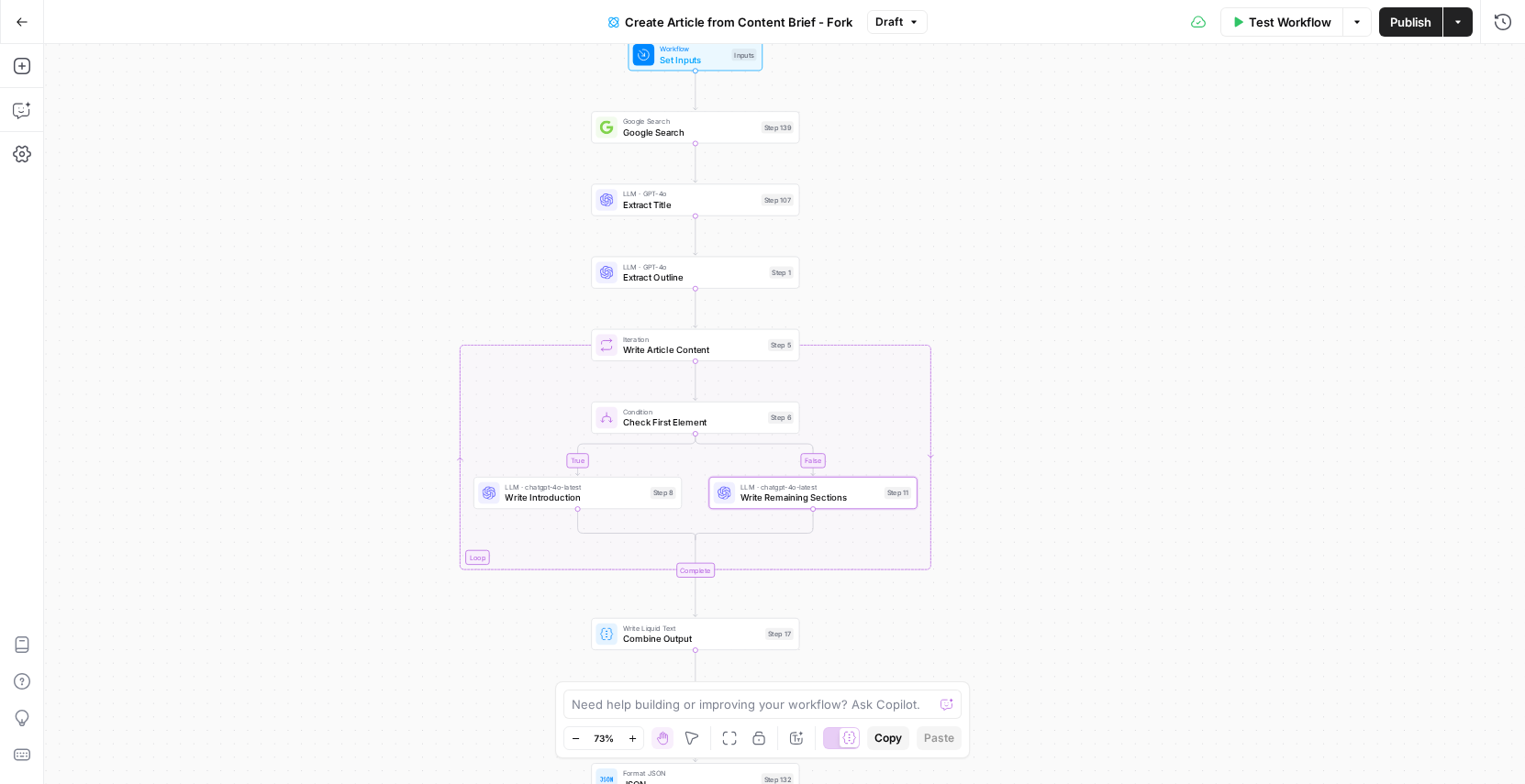
drag, startPoint x: 1026, startPoint y: 502, endPoint x: 910, endPoint y: 669, distance: 203.3
click at [910, 669] on div "true false Workflow Set Inputs Inputs Google Search Google Search Step 139 LLM …" at bounding box center [784, 414] width 1481 height 740
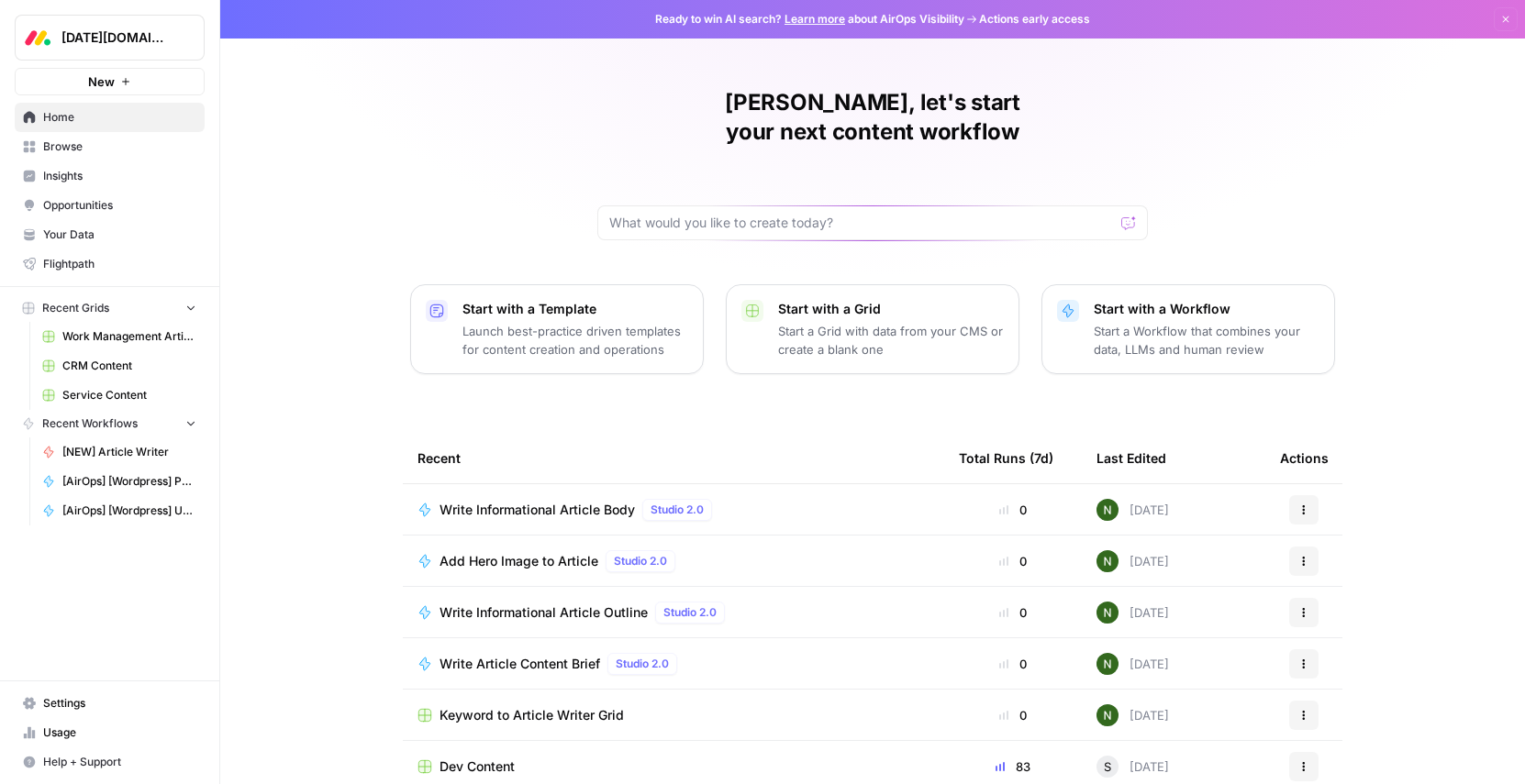
click at [61, 151] on span "Browse" at bounding box center [119, 146] width 154 height 16
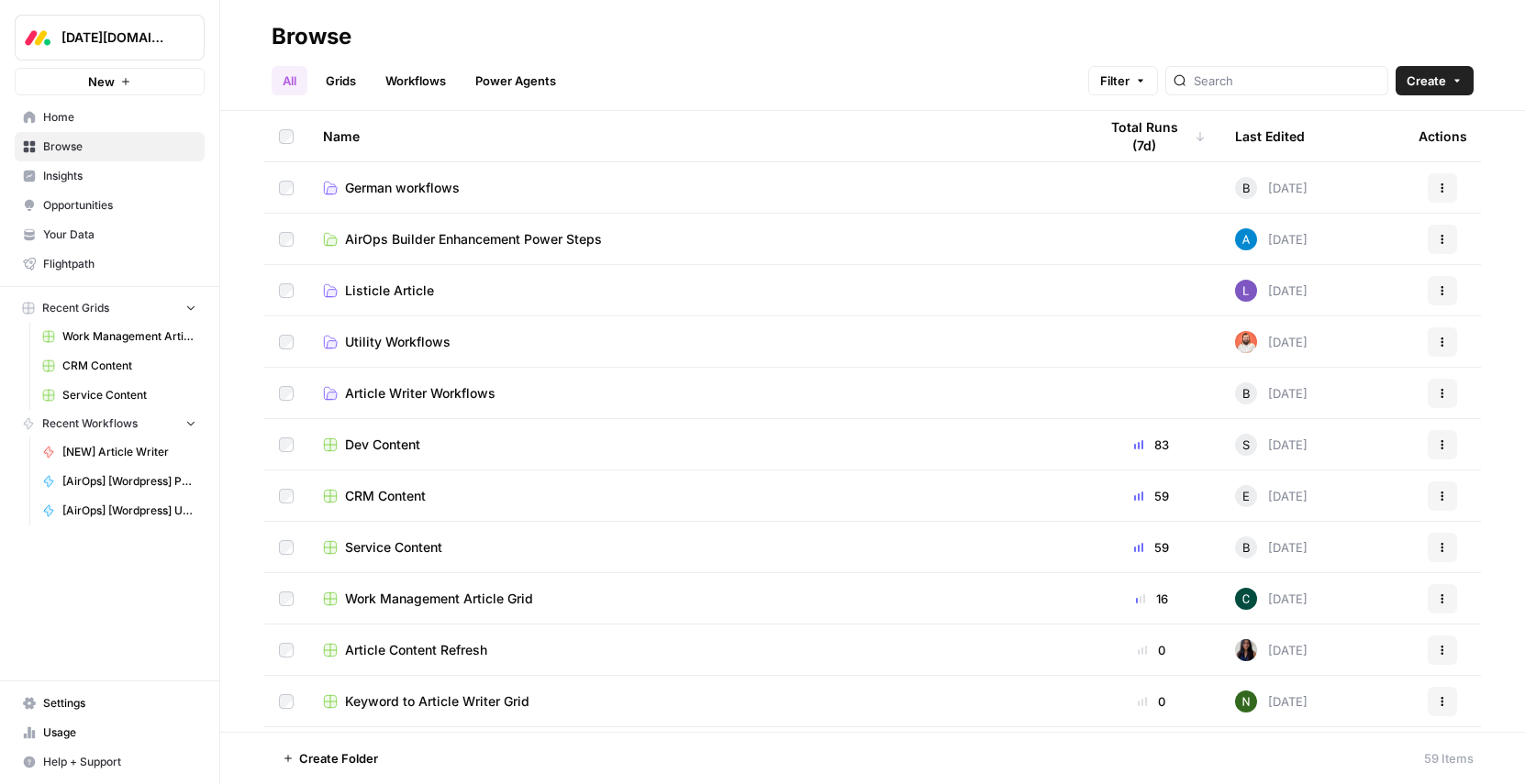
click at [637, 47] on div "Browse" at bounding box center [873, 36] width 1202 height 30
click at [78, 237] on span "Your Data" at bounding box center [119, 235] width 154 height 16
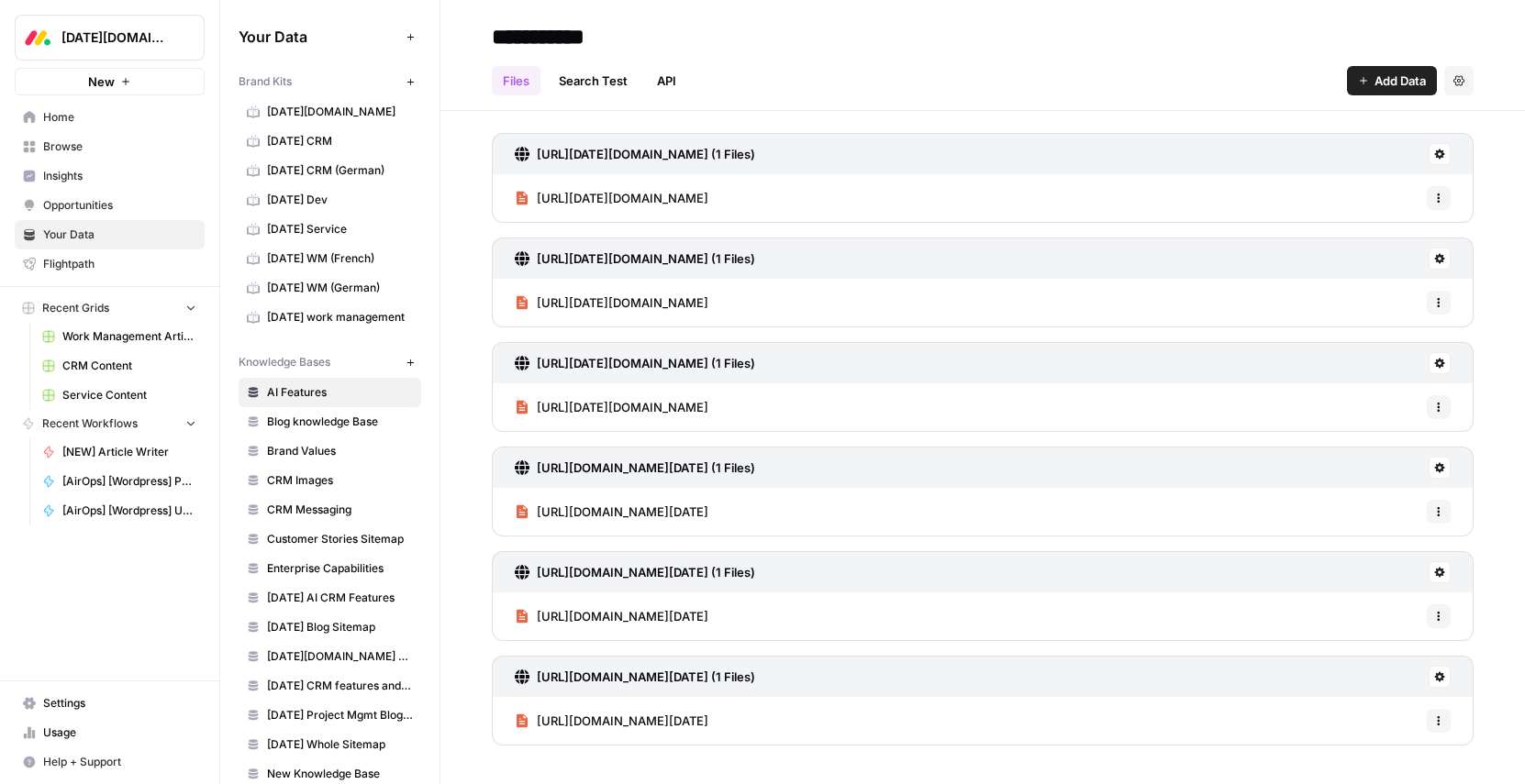
click at [115, 342] on span "Work Management Article Grid" at bounding box center [129, 336] width 134 height 16
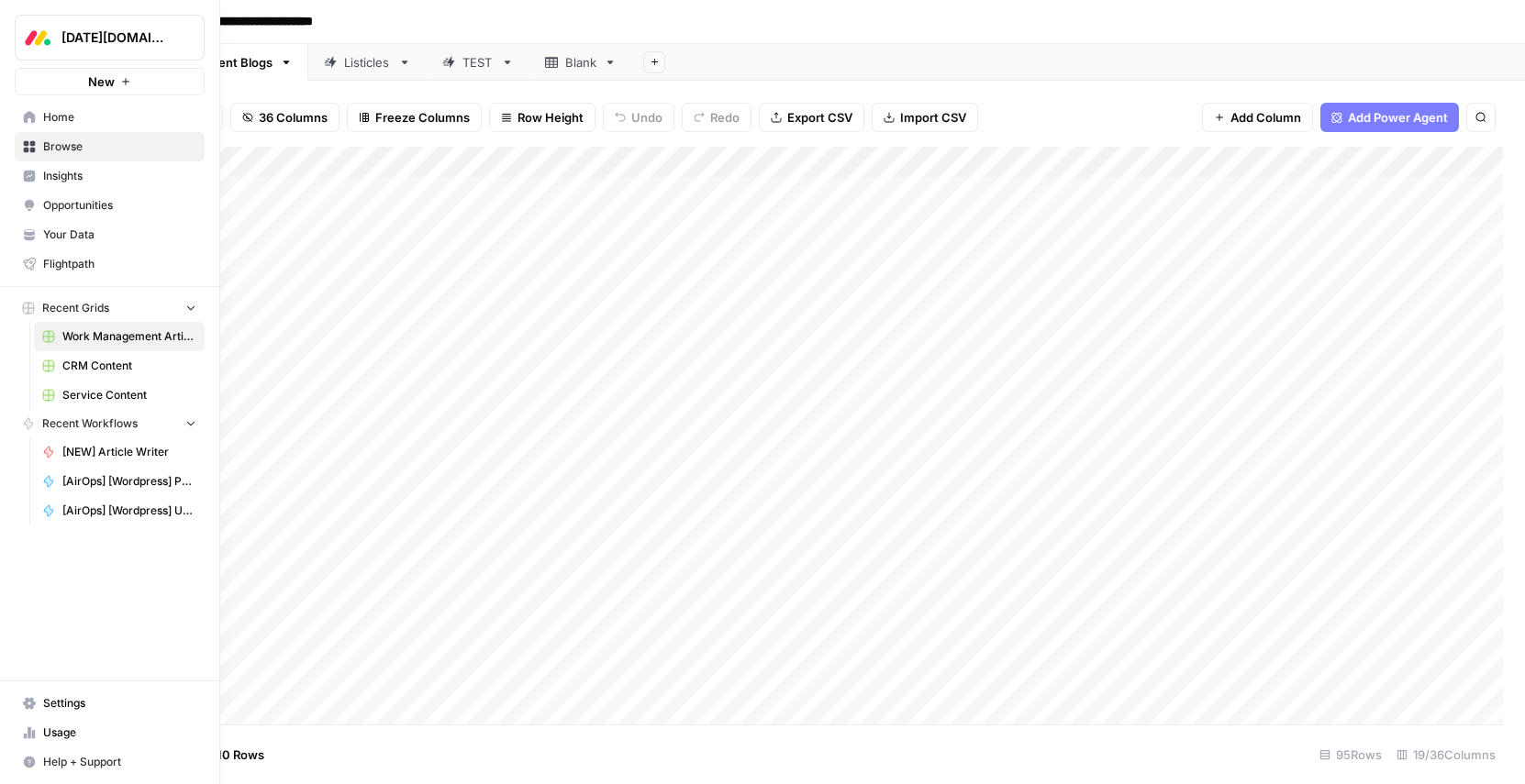
click at [57, 234] on span "Your Data" at bounding box center [119, 235] width 154 height 16
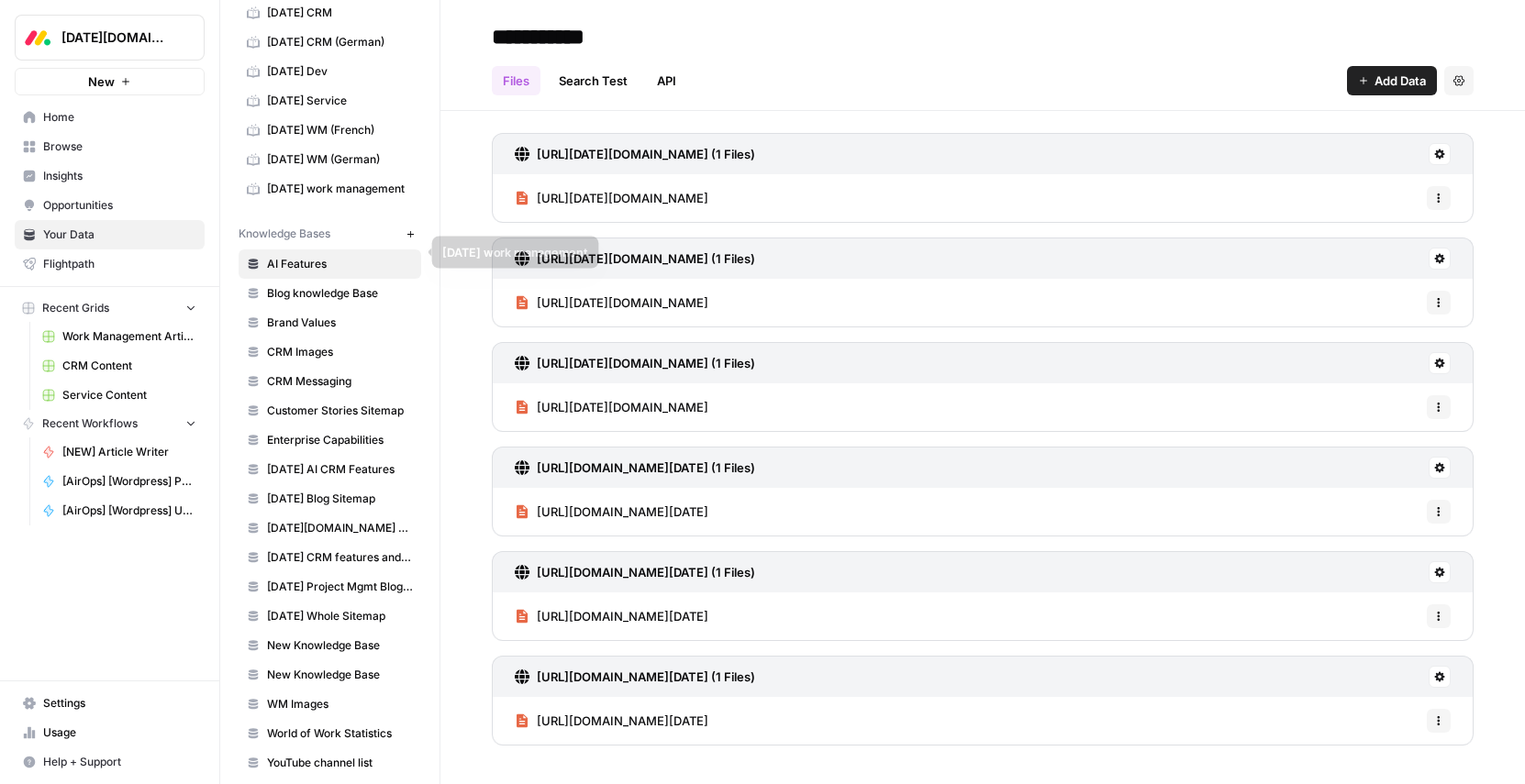
scroll to position [130, 0]
click at [331, 293] on span "Blog knowledge Base" at bounding box center [340, 292] width 146 height 16
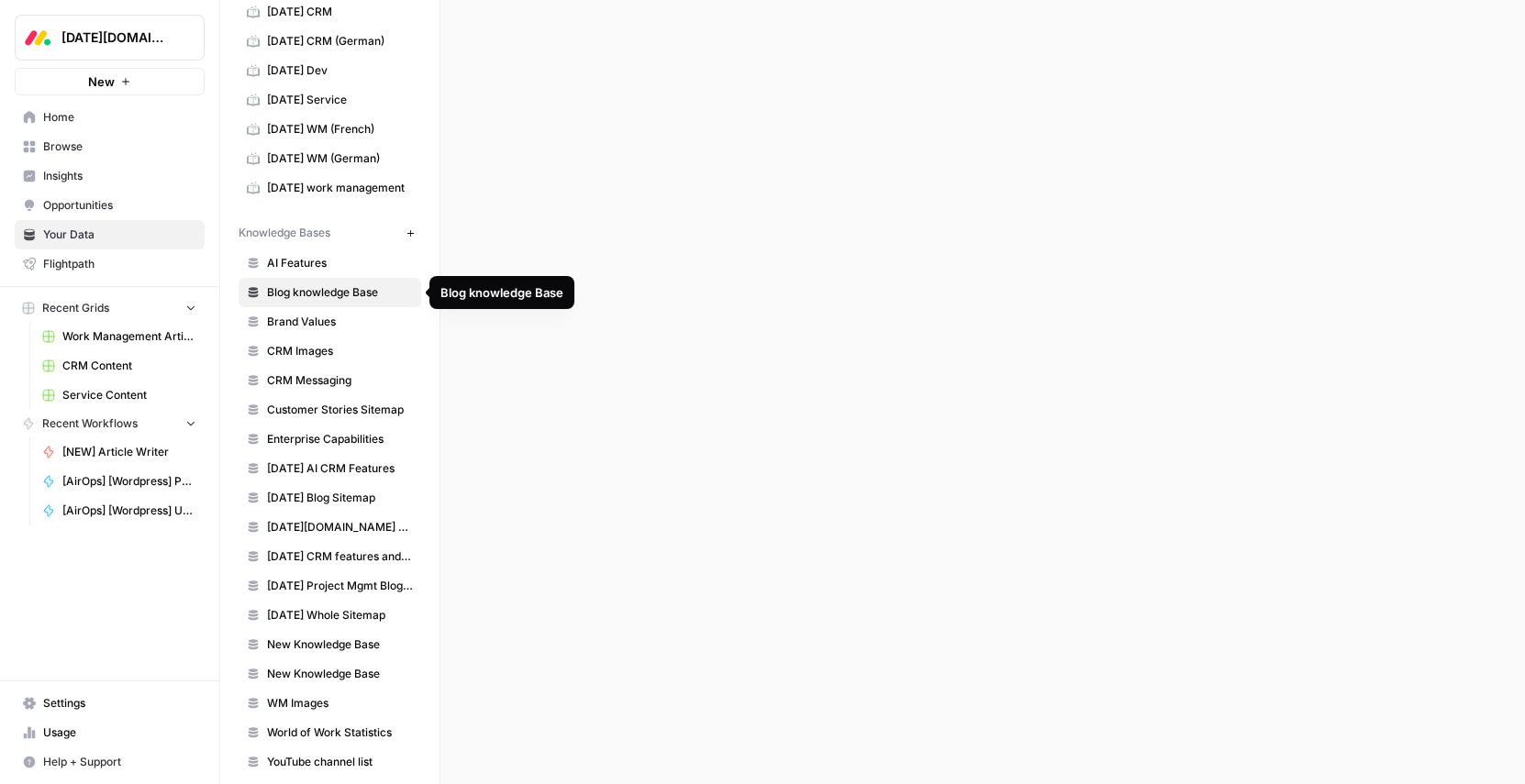
scroll to position [173, 0]
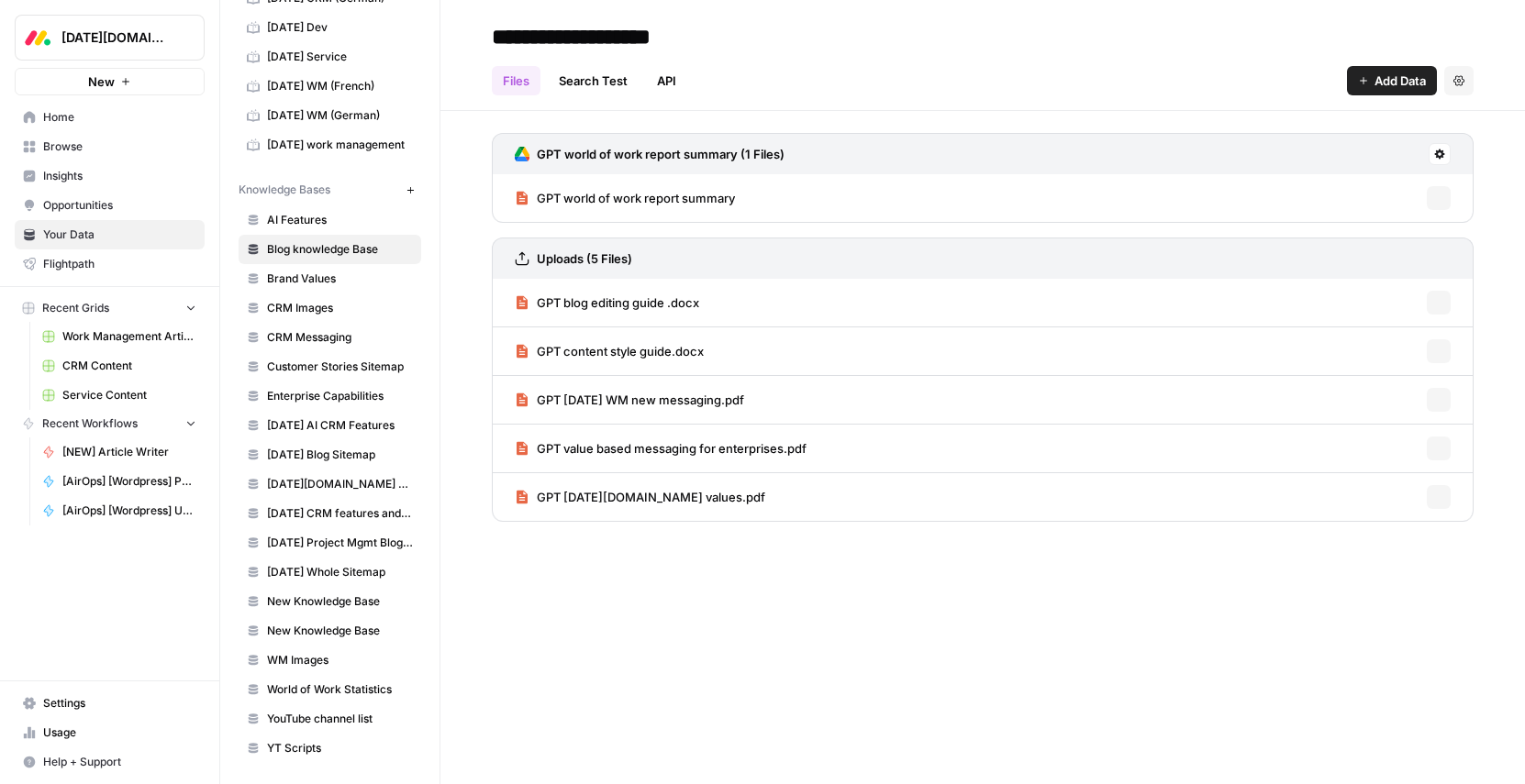
click at [323, 280] on span "Brand Values" at bounding box center [340, 279] width 146 height 16
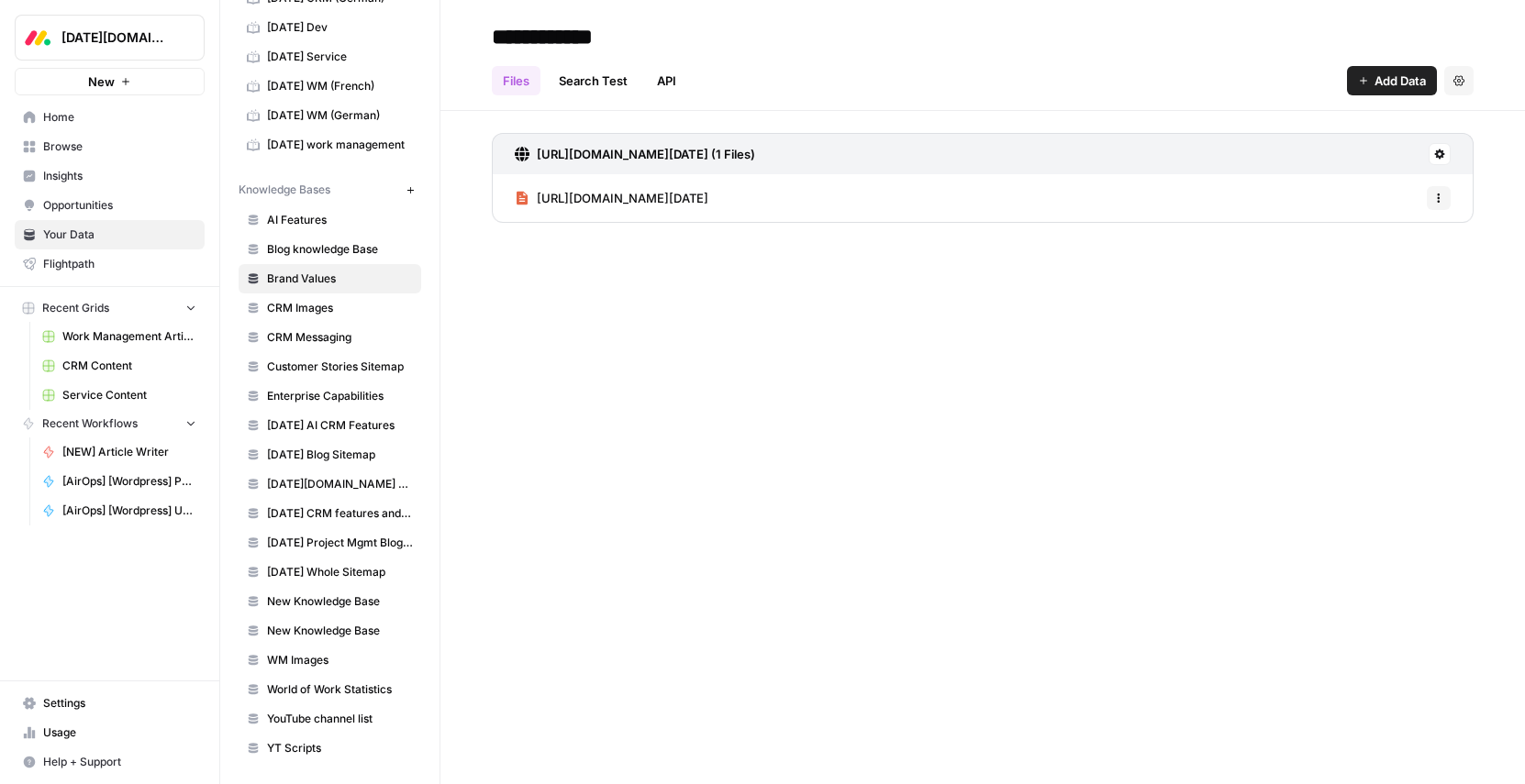
click at [319, 302] on span "CRM Images" at bounding box center [340, 307] width 146 height 16
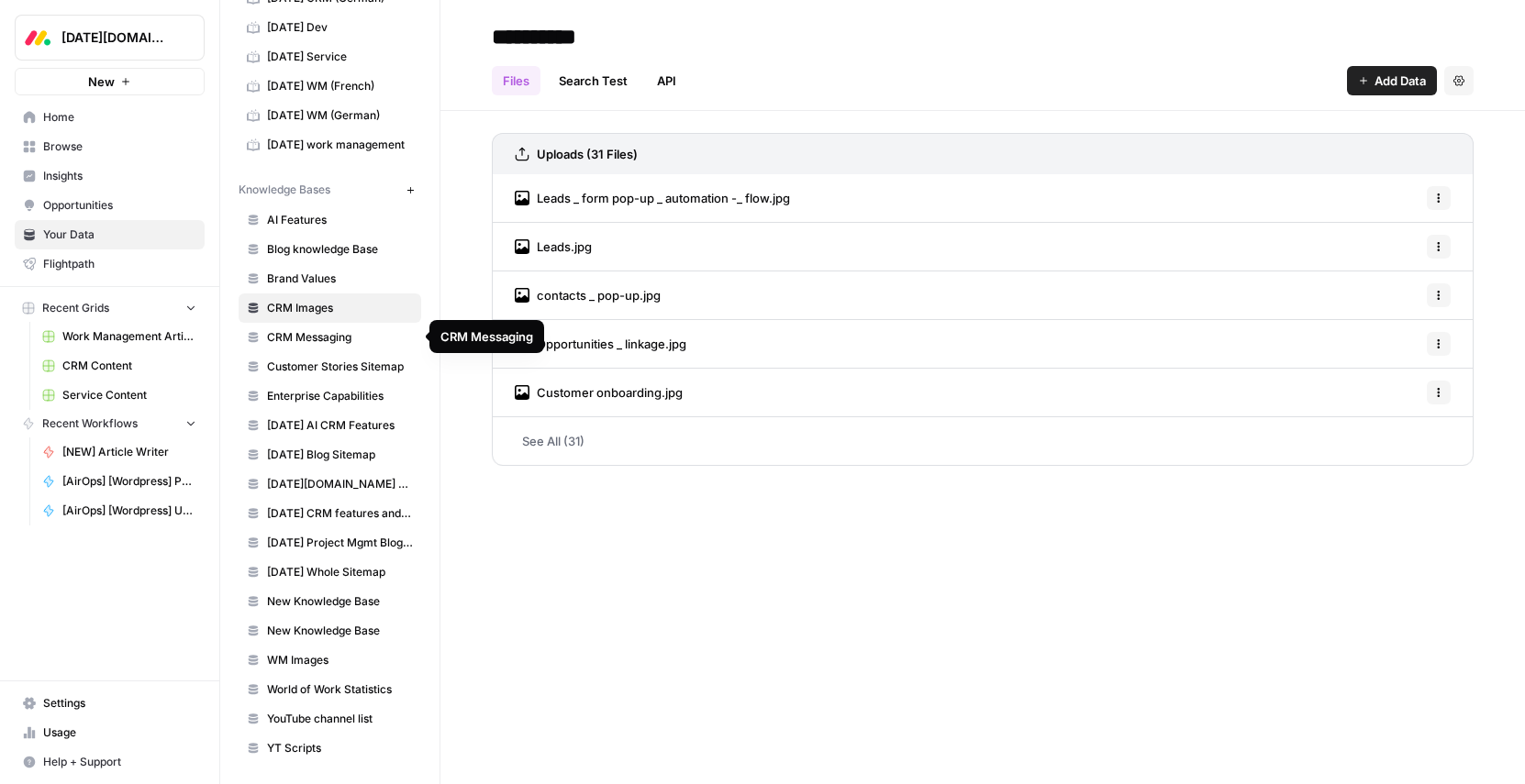
click at [317, 332] on span "CRM Messaging" at bounding box center [340, 337] width 146 height 16
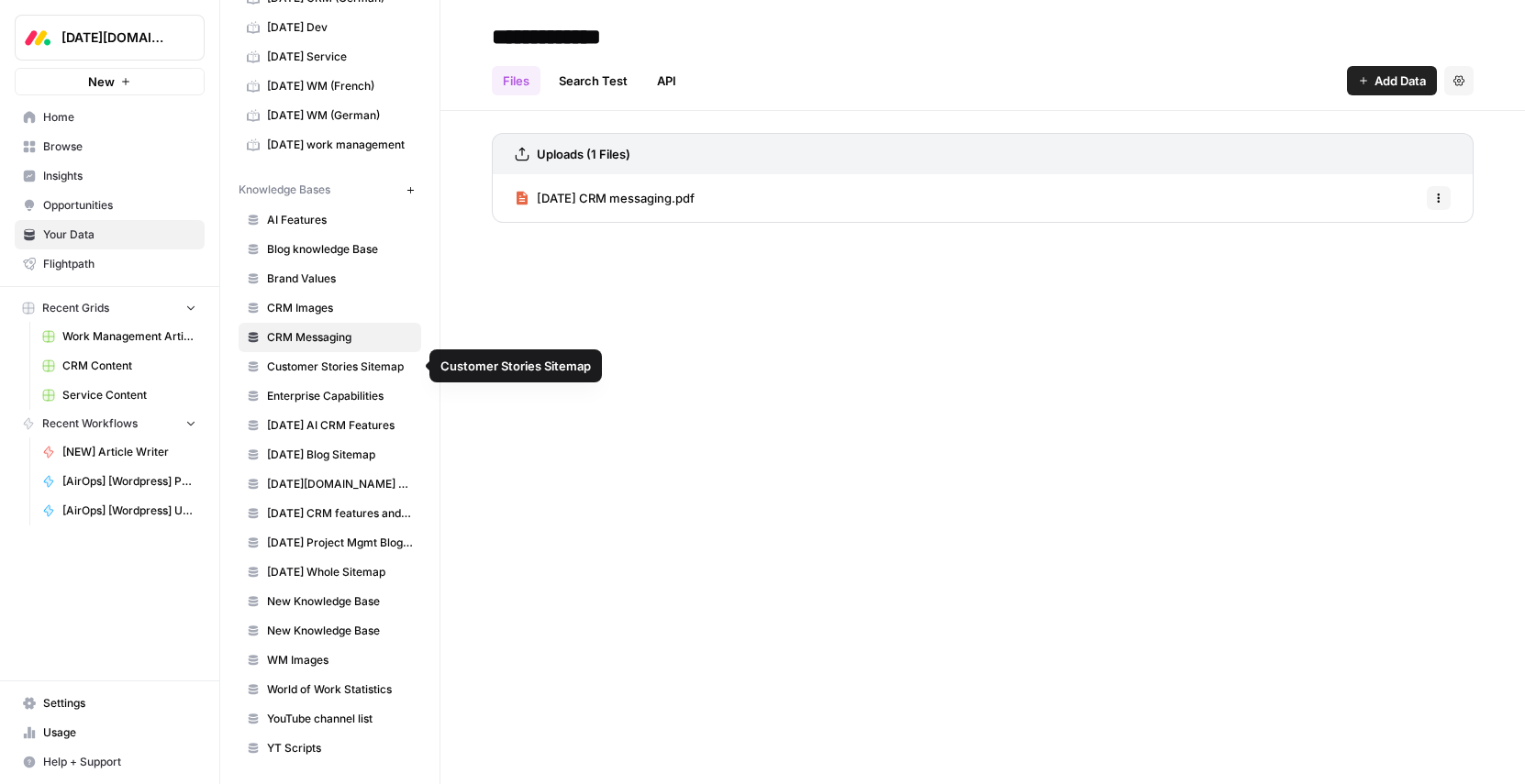
click at [325, 370] on span "Customer Stories Sitemap" at bounding box center [340, 366] width 146 height 16
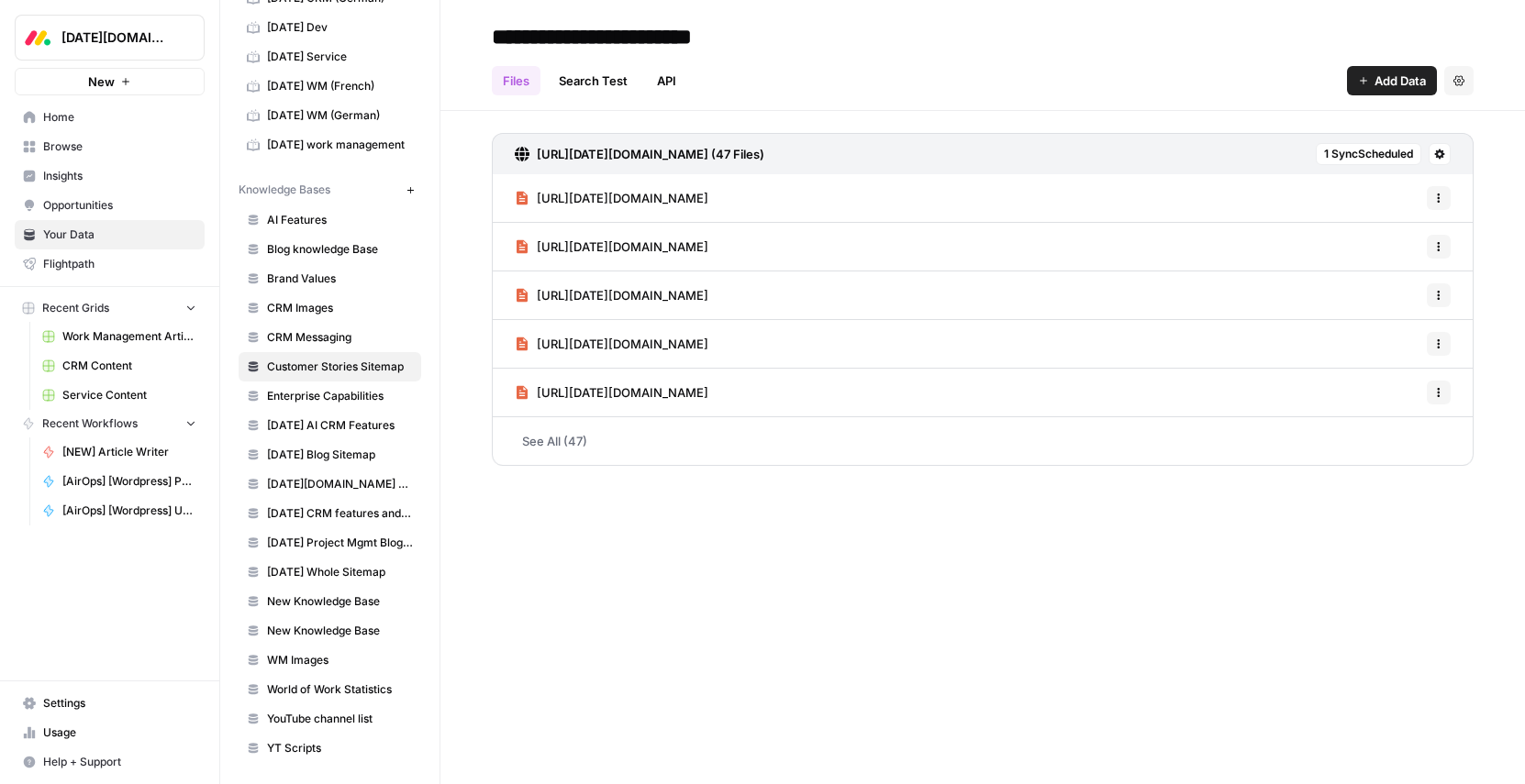
click at [317, 398] on span "Enterprise Capabilities" at bounding box center [340, 396] width 146 height 16
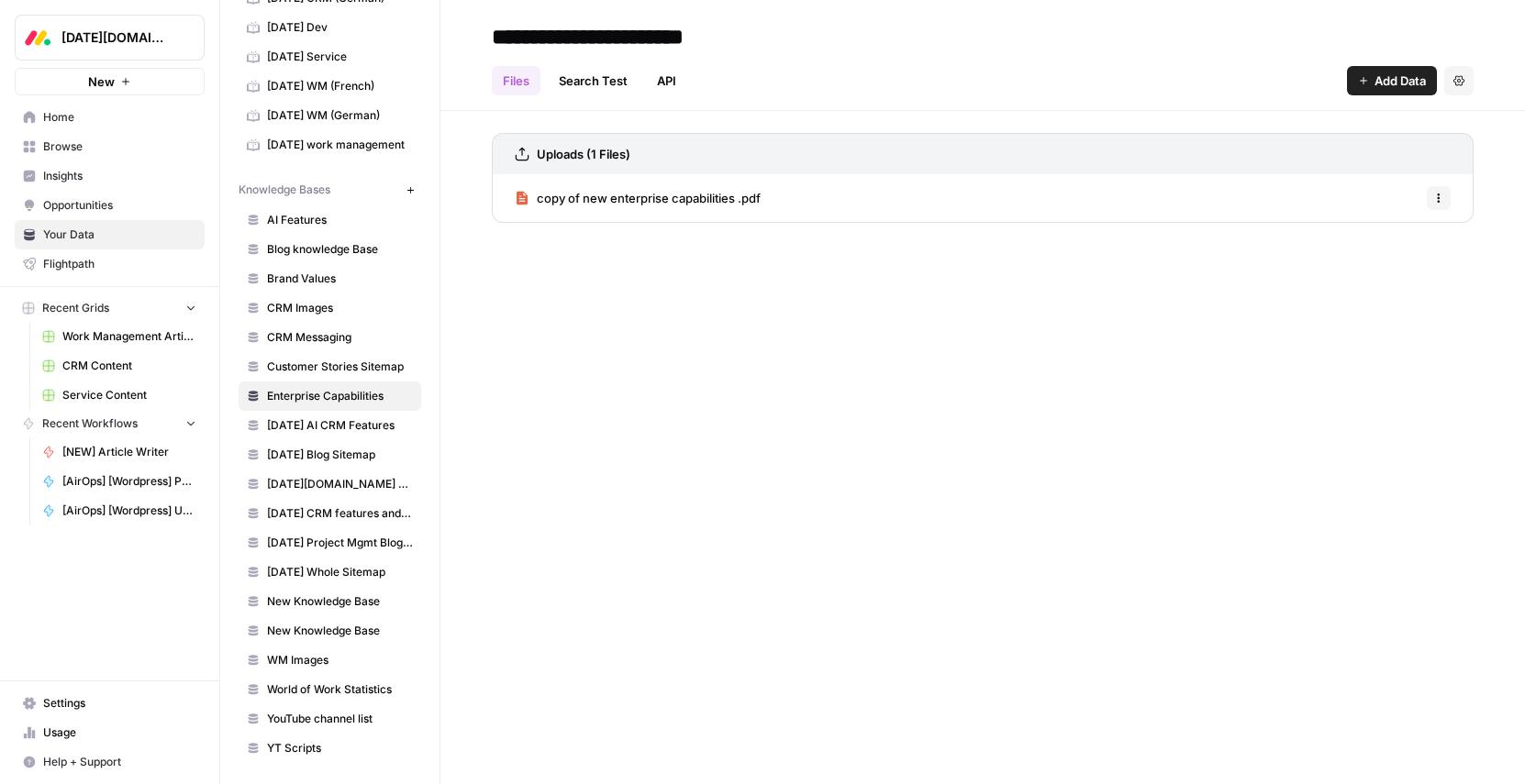
click at [111, 331] on span "Work Management Article Grid" at bounding box center [129, 336] width 134 height 16
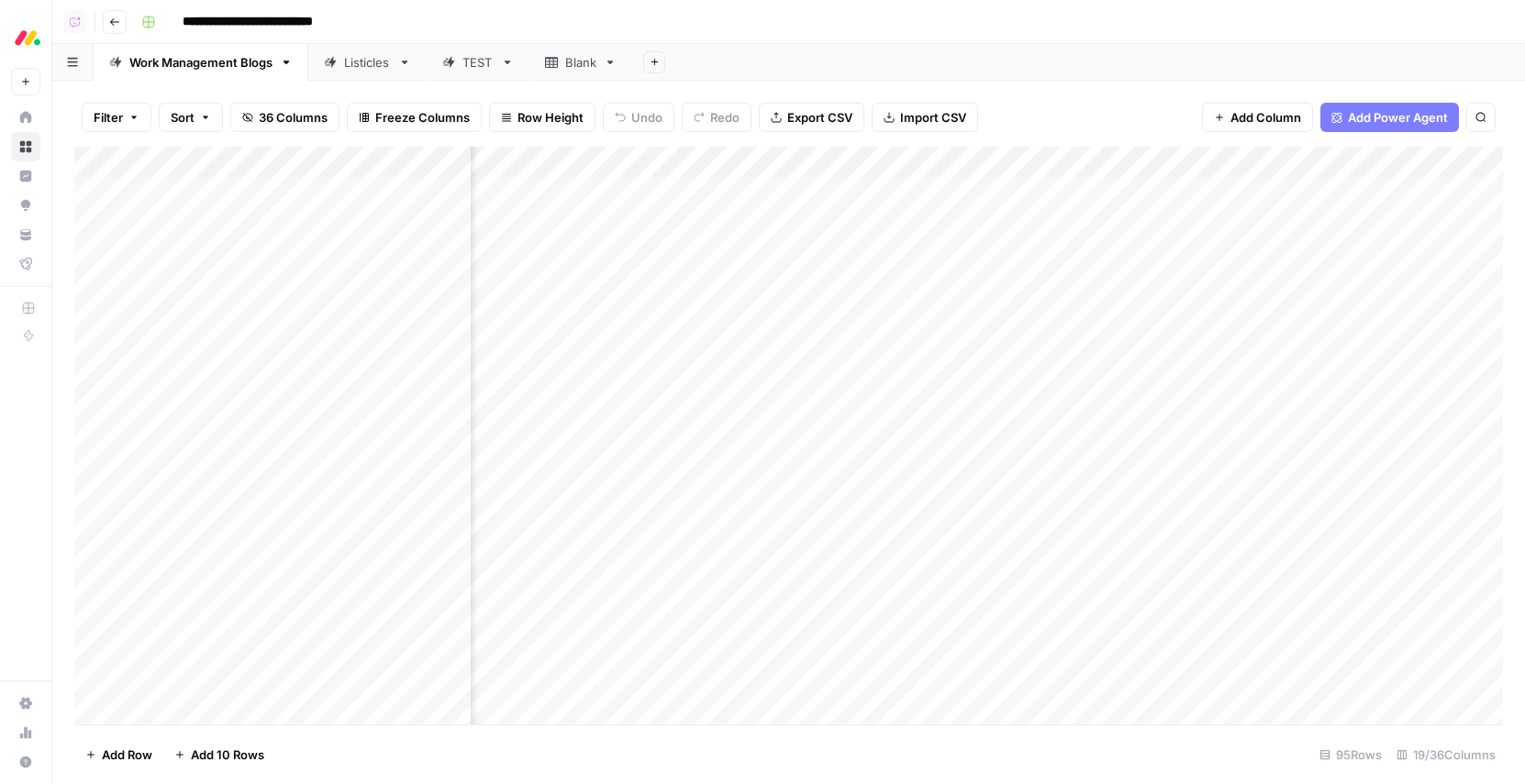
scroll to position [0, 1305]
click at [739, 167] on div "Add Column" at bounding box center [788, 436] width 1429 height 578
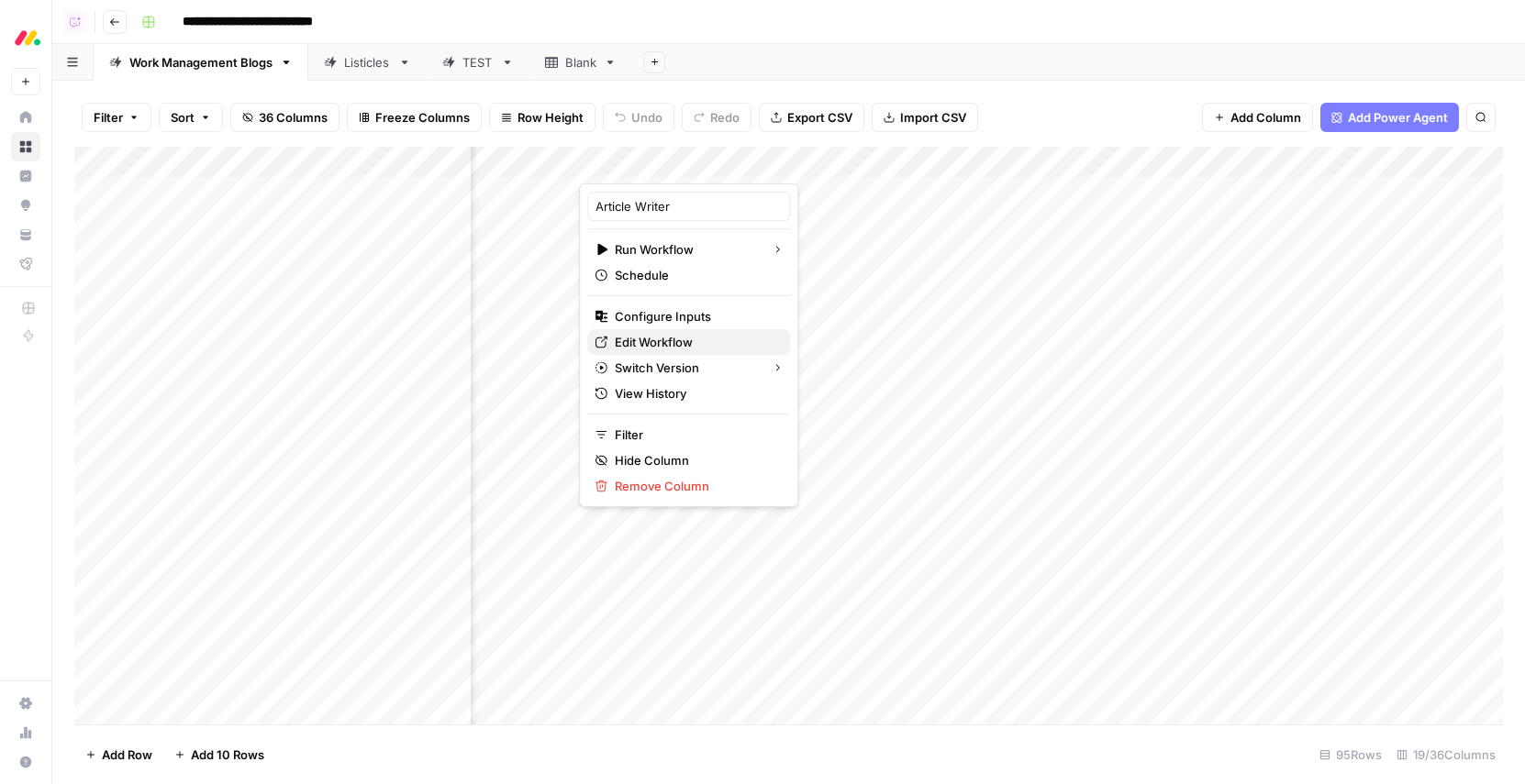
click at [651, 339] on span "Edit Workflow" at bounding box center [695, 341] width 160 height 18
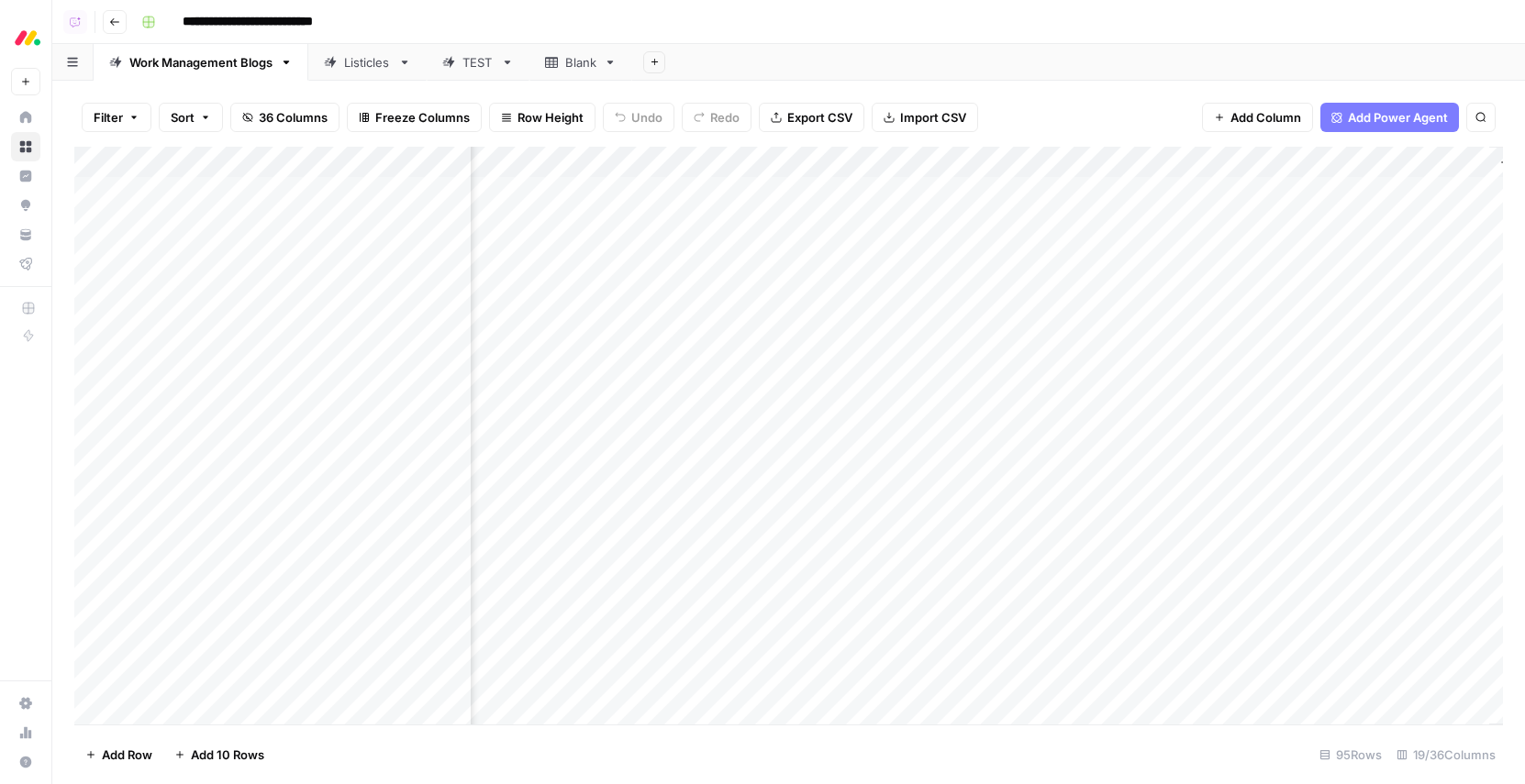
scroll to position [0, 2030]
click at [1381, 193] on div "Add Column" at bounding box center [788, 436] width 1429 height 578
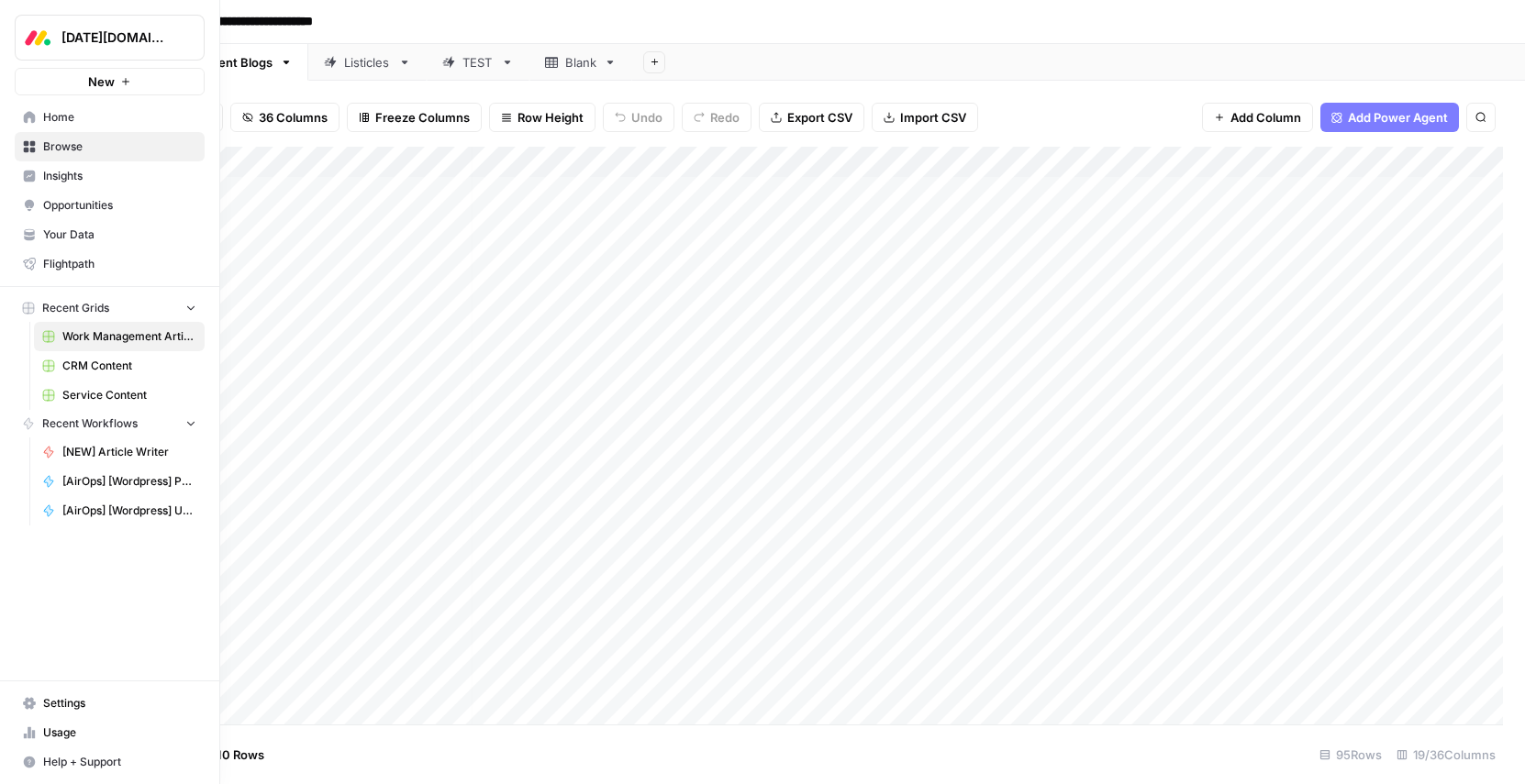
click at [54, 37] on button "[DATE][DOMAIN_NAME]" at bounding box center [109, 37] width 190 height 46
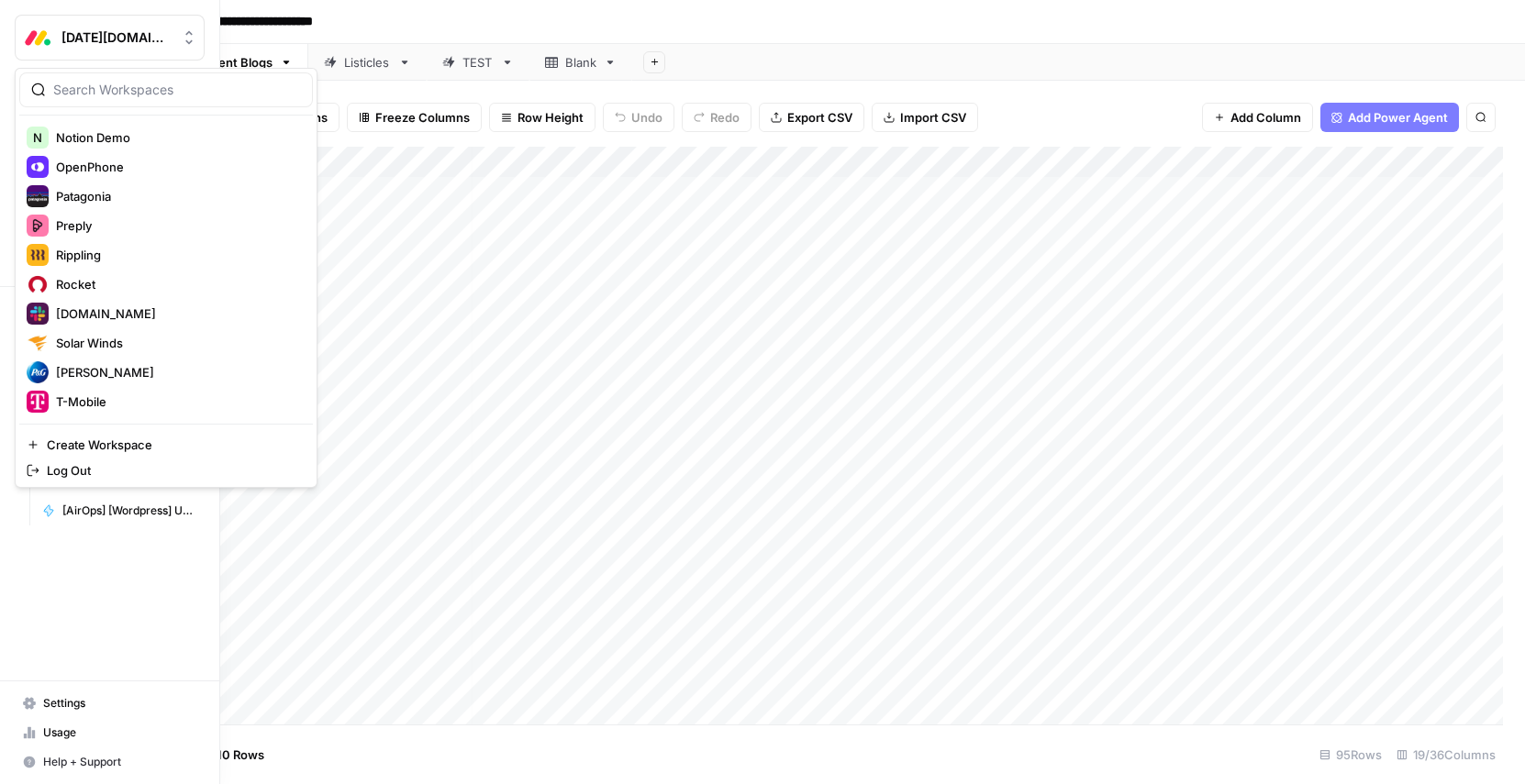
scroll to position [939, 0]
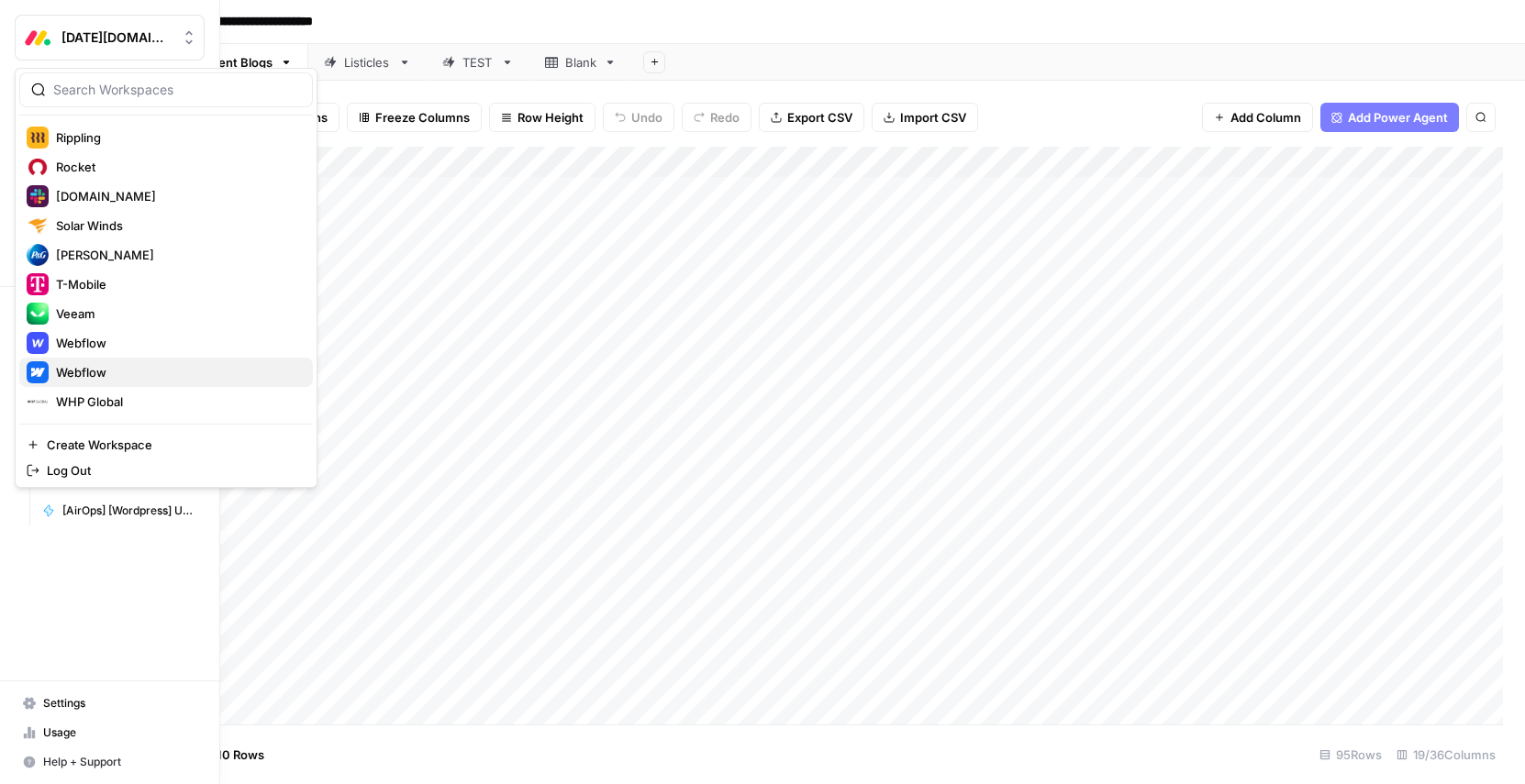
click at [78, 370] on span "Webflow" at bounding box center [178, 372] width 242 height 18
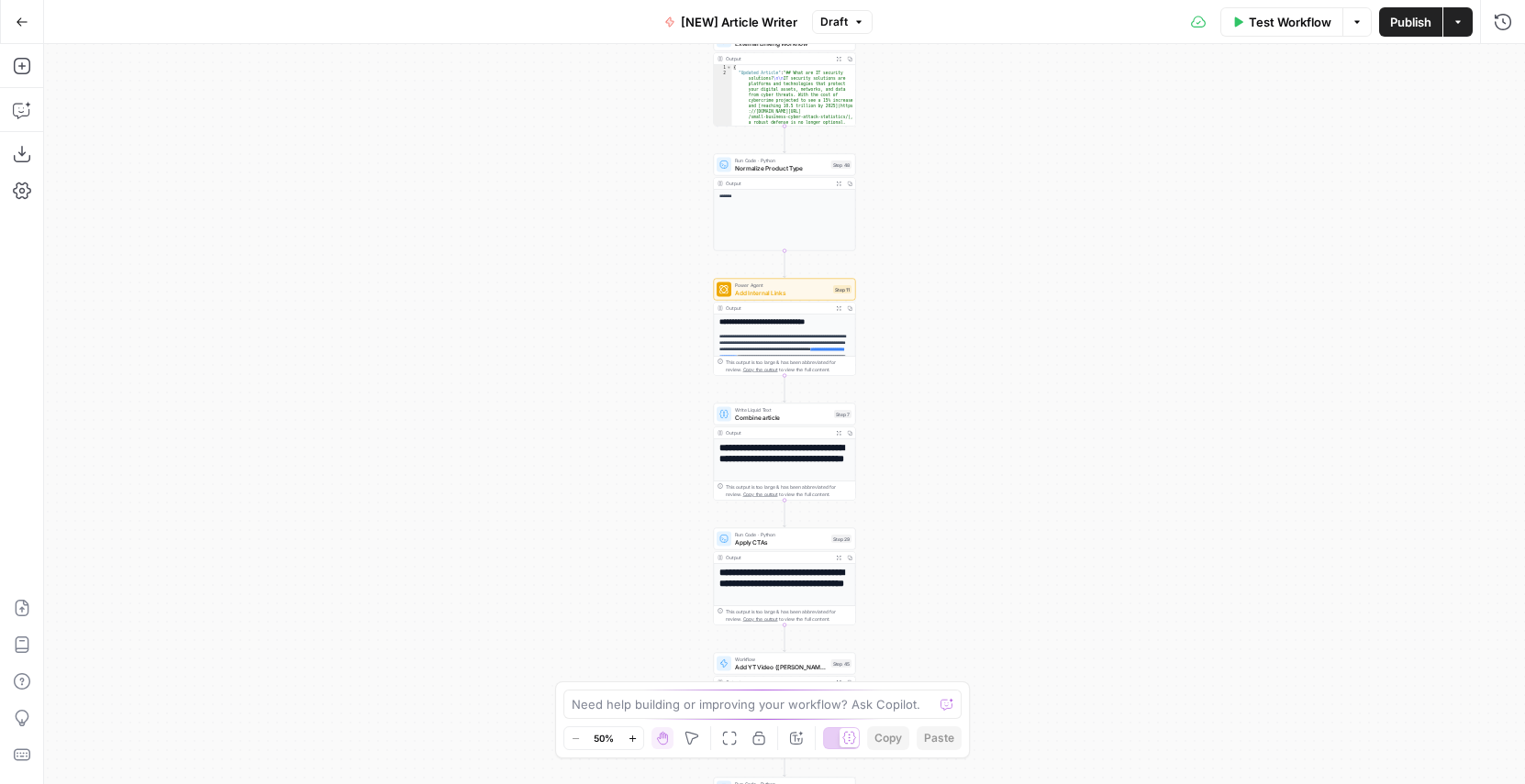
click at [940, 254] on div "Workflow Set Inputs Inputs Google Search Google Search Step 2 Output Expand Out…" at bounding box center [784, 414] width 1481 height 740
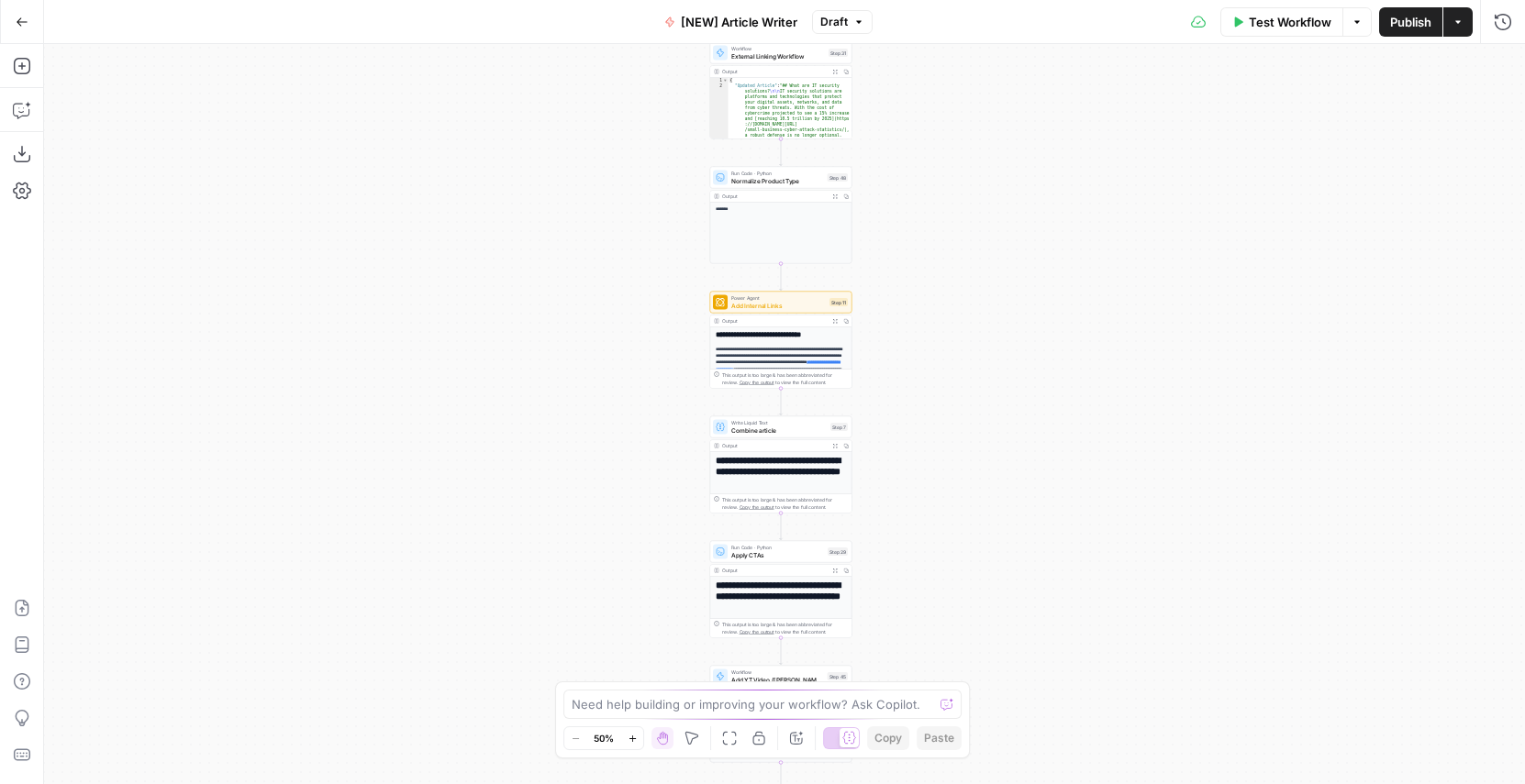
drag, startPoint x: 920, startPoint y: 242, endPoint x: 882, endPoint y: 662, distance: 421.7
click at [882, 662] on div "Workflow Set Inputs Inputs Google Search Google Search Step 2 Output Expand Out…" at bounding box center [784, 414] width 1481 height 740
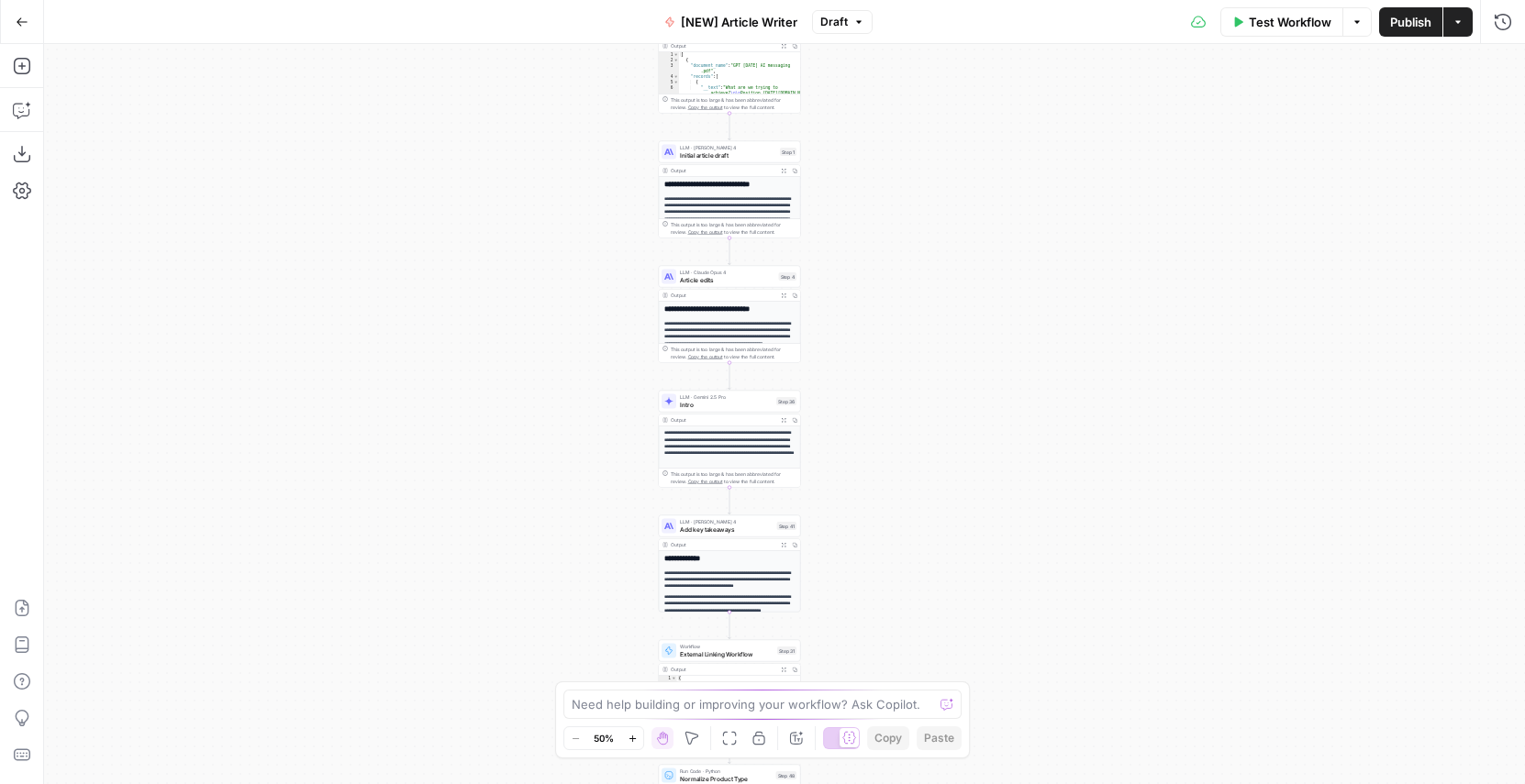
drag, startPoint x: 909, startPoint y: 175, endPoint x: 896, endPoint y: 560, distance: 385.2
click at [896, 560] on div "Workflow Set Inputs Inputs Google Search Google Search Step 2 Output Expand Out…" at bounding box center [784, 414] width 1481 height 740
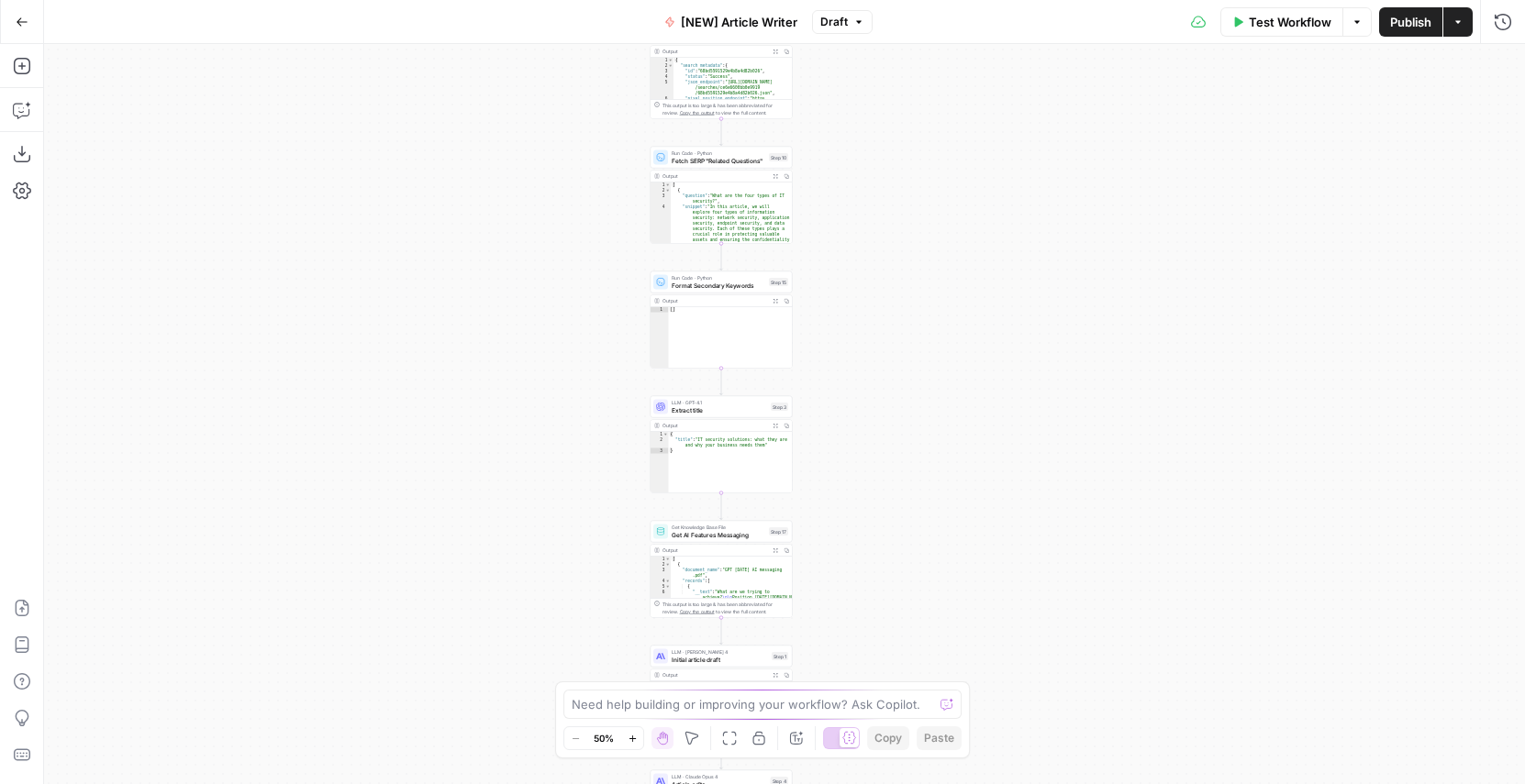
drag, startPoint x: 864, startPoint y: 237, endPoint x: 859, endPoint y: 570, distance: 333.0
click at [859, 570] on div "Workflow Set Inputs Inputs Google Search Google Search Step 2 Output Expand Out…" at bounding box center [784, 414] width 1481 height 740
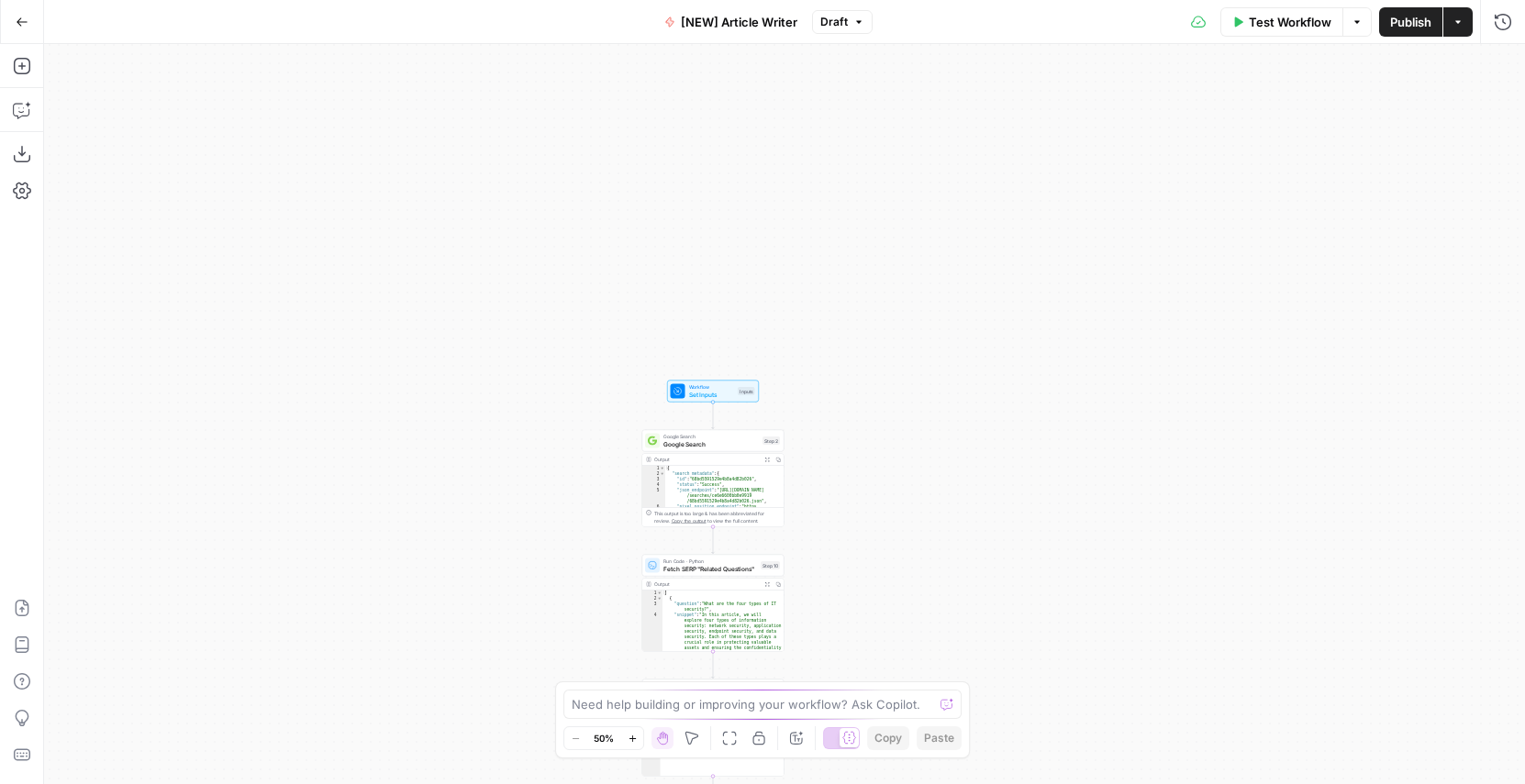
drag, startPoint x: 844, startPoint y: 220, endPoint x: 826, endPoint y: 609, distance: 389.4
click at [826, 609] on div "Workflow Set Inputs Inputs Google Search Google Search Step 2 Output Expand Out…" at bounding box center [784, 414] width 1481 height 740
drag, startPoint x: 828, startPoint y: 466, endPoint x: 797, endPoint y: 78, distance: 389.2
click at [797, 78] on div "Workflow Set Inputs Inputs Google Search Google Search Step 2 Output Expand Out…" at bounding box center [784, 414] width 1481 height 740
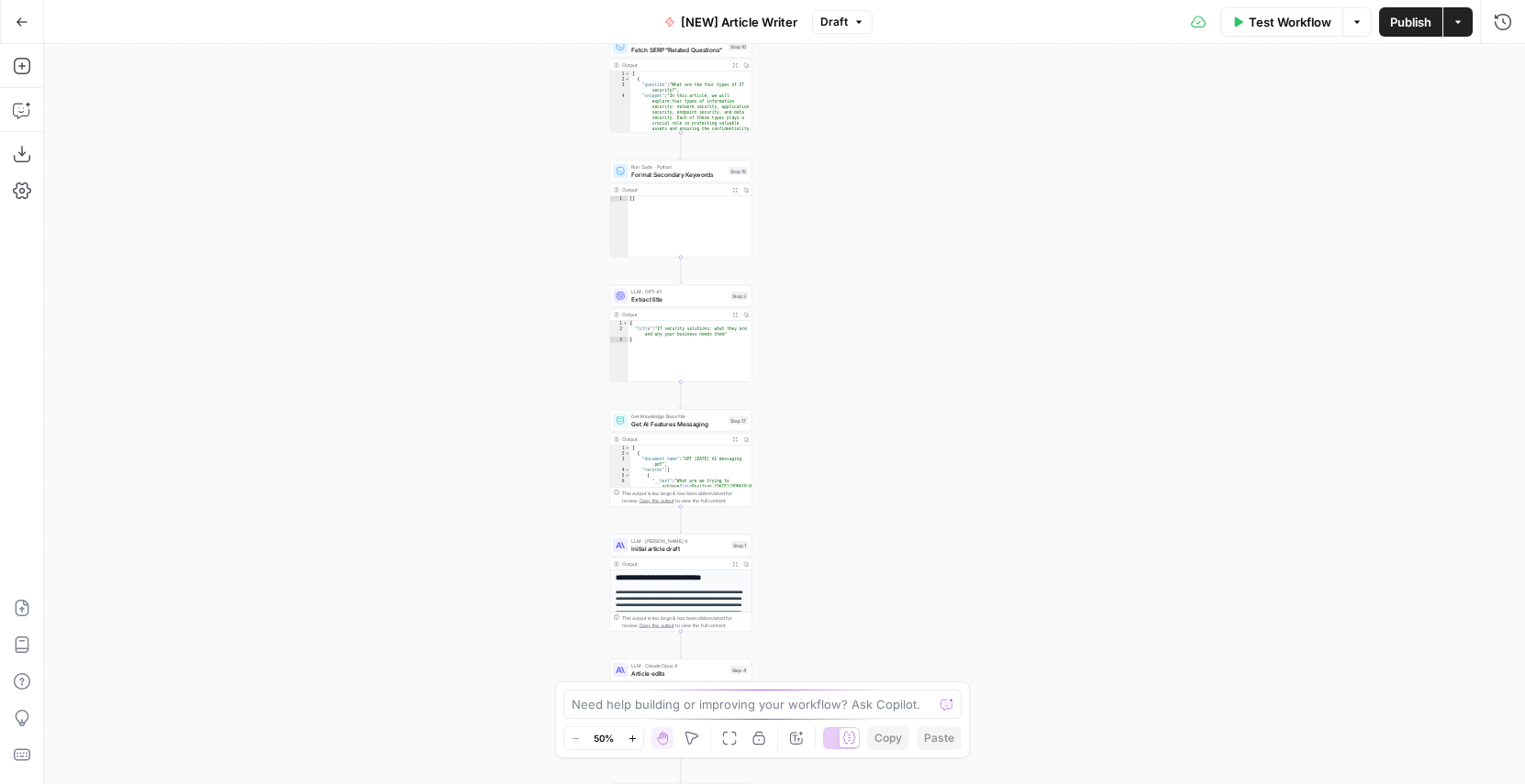
drag, startPoint x: 802, startPoint y: 459, endPoint x: 801, endPoint y: 203, distance: 256.0
click at [802, 181] on div "Workflow Set Inputs Inputs Google Search Google Search Step 2 Output Expand Out…" at bounding box center [784, 414] width 1481 height 740
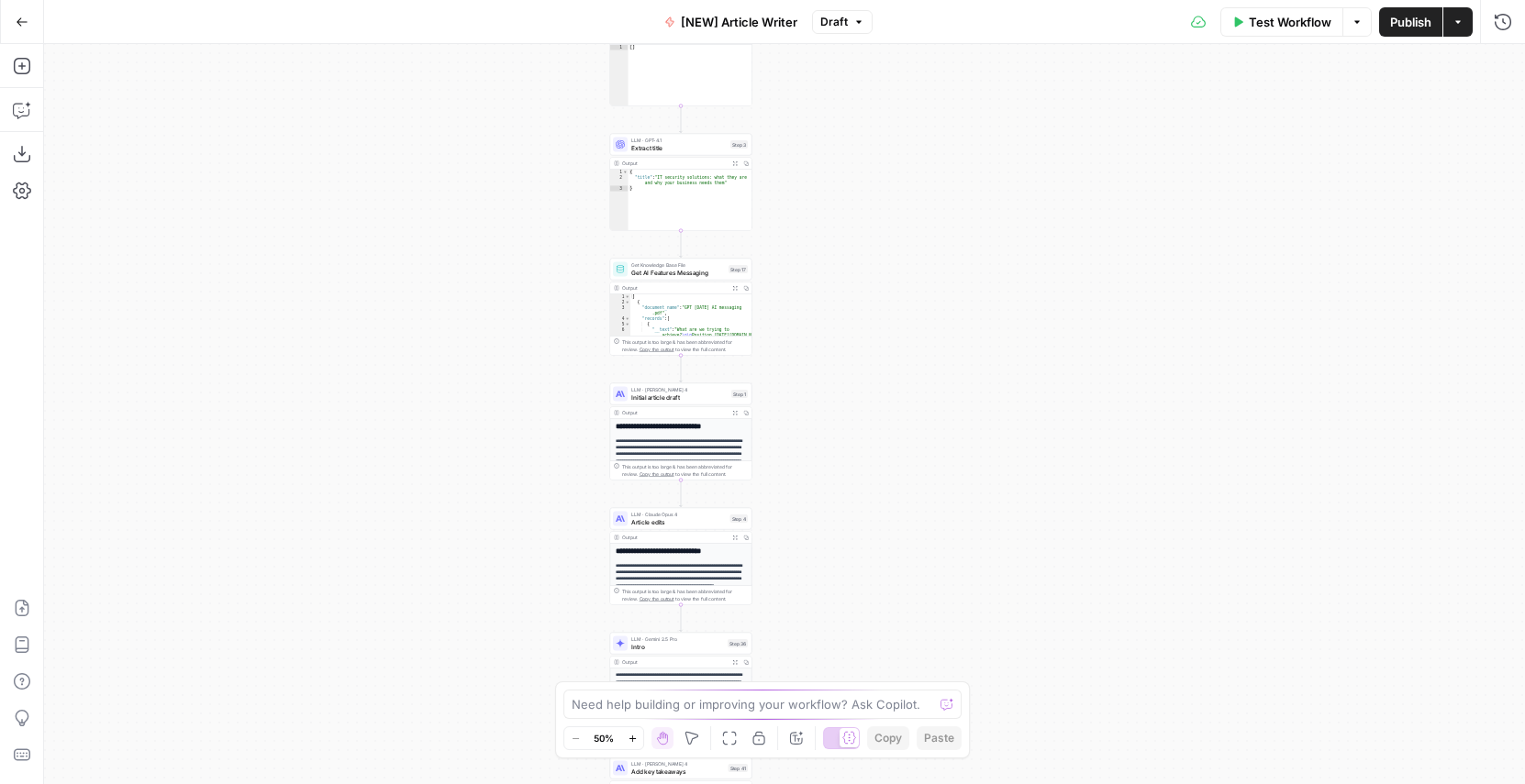
drag, startPoint x: 800, startPoint y: 427, endPoint x: 800, endPoint y: 191, distance: 236.0
click at [800, 191] on div "Workflow Set Inputs Inputs Google Search Google Search Step 2 Output Expand Out…" at bounding box center [784, 414] width 1481 height 740
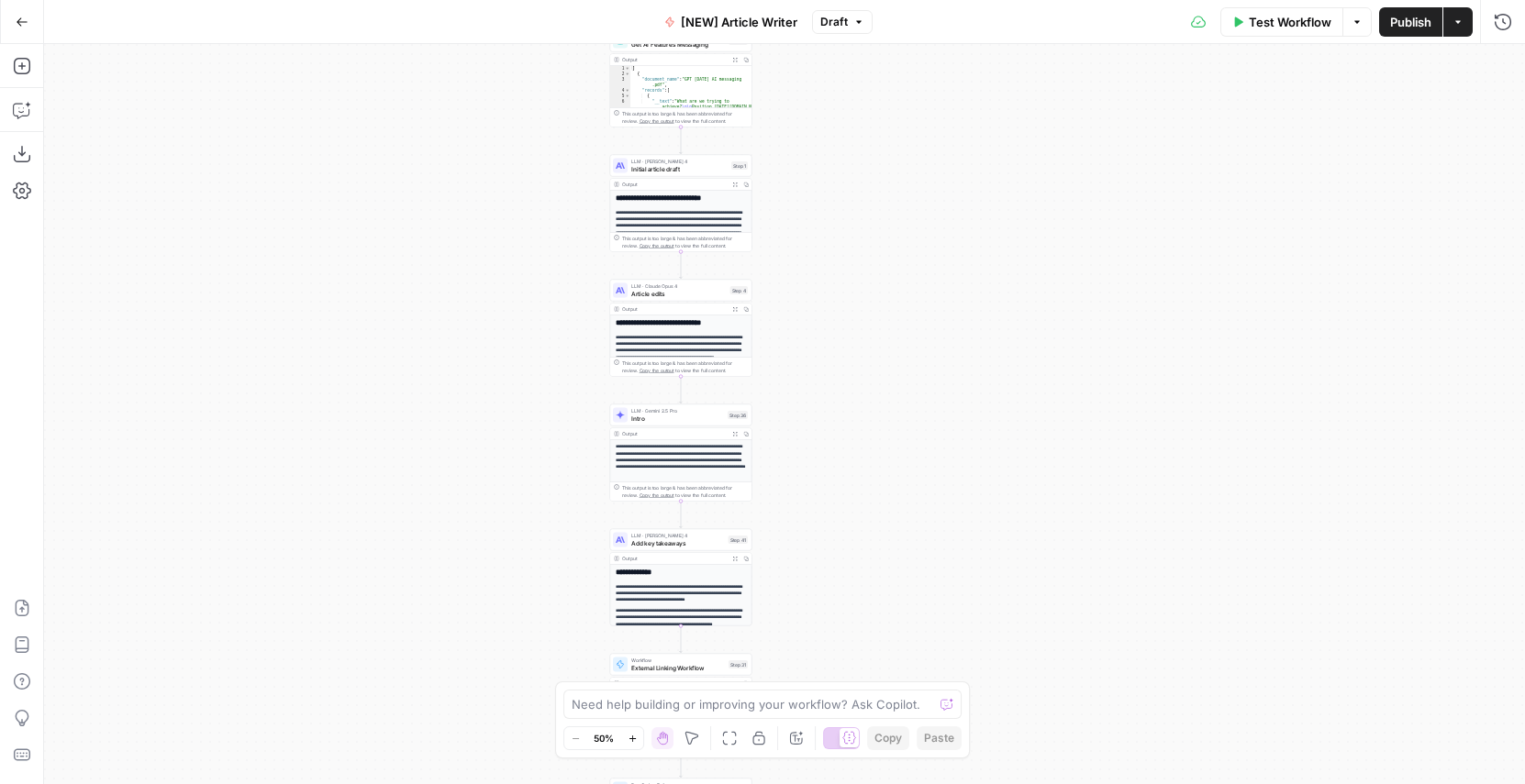
drag, startPoint x: 814, startPoint y: 389, endPoint x: 820, endPoint y: 132, distance: 257.1
click at [820, 132] on div "Workflow Set Inputs Inputs Google Search Google Search Step 2 Output Expand Out…" at bounding box center [784, 414] width 1481 height 740
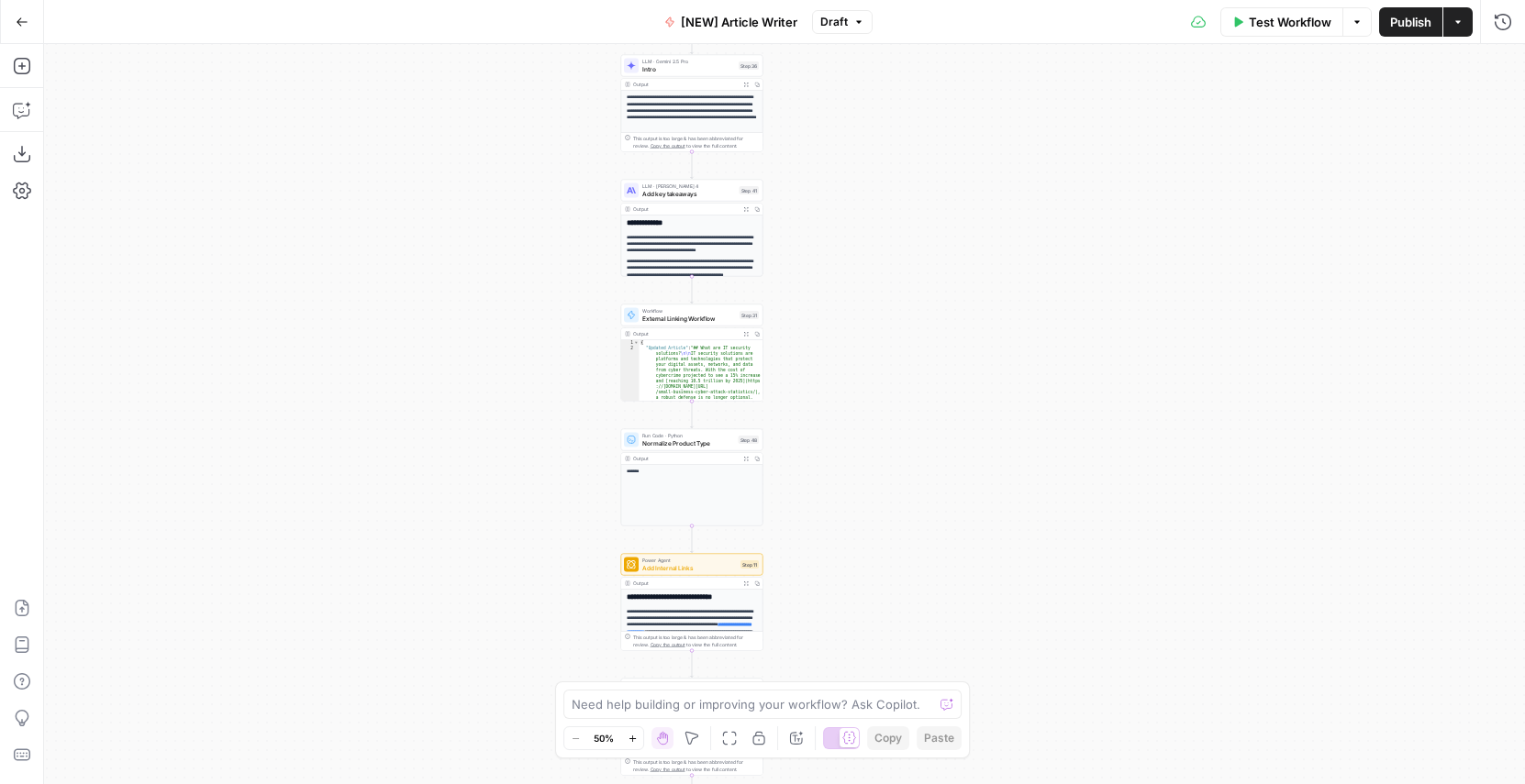
drag, startPoint x: 794, startPoint y: 417, endPoint x: 809, endPoint y: 233, distance: 184.6
click at [809, 231] on div "Workflow Set Inputs Inputs Google Search Google Search Step 2 Output Expand Out…" at bounding box center [784, 414] width 1481 height 740
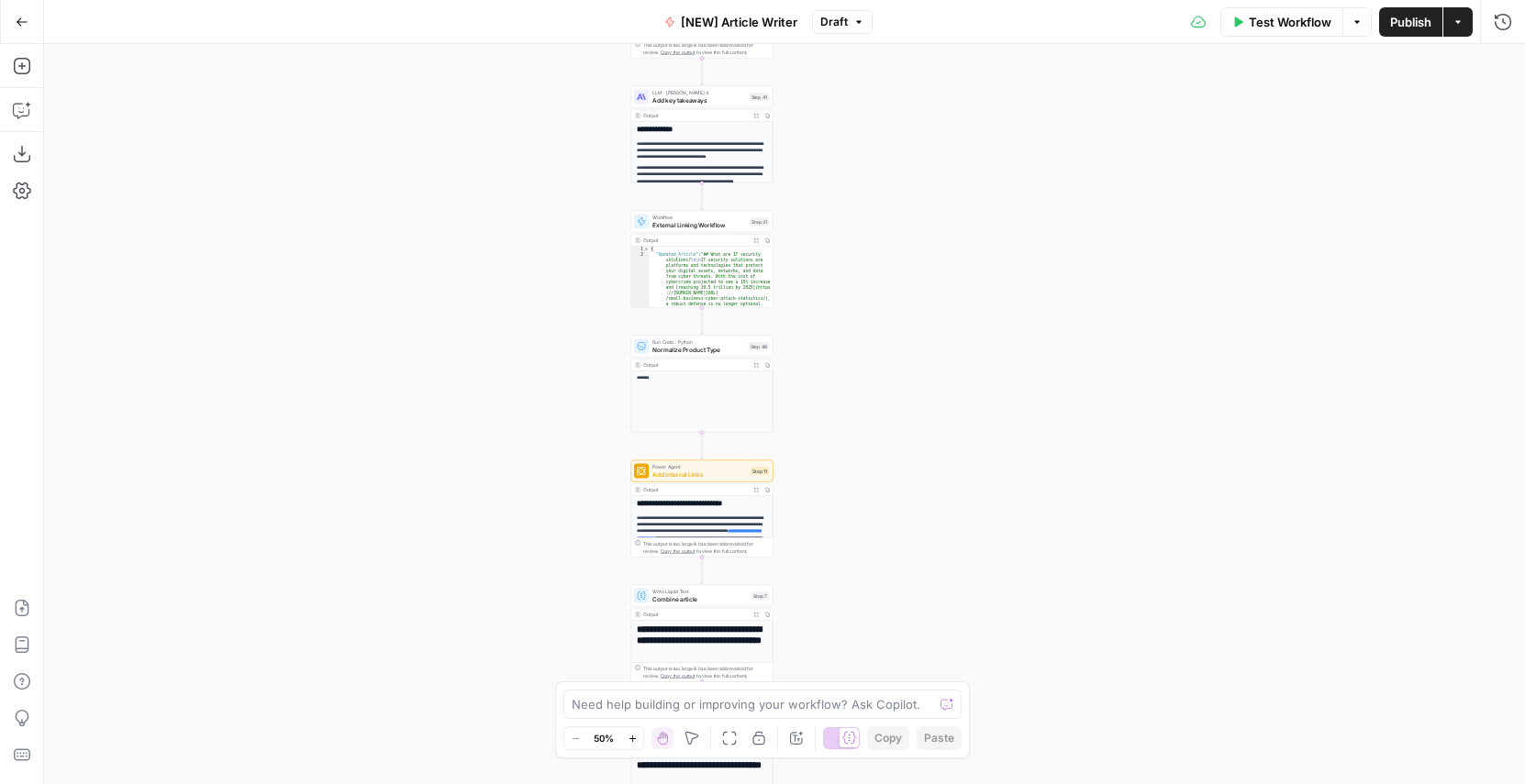
drag, startPoint x: 814, startPoint y: 439, endPoint x: 813, endPoint y: 200, distance: 239.0
click at [813, 200] on div "Workflow Set Inputs Inputs Google Search Google Search Step 2 Output Expand Out…" at bounding box center [784, 414] width 1481 height 740
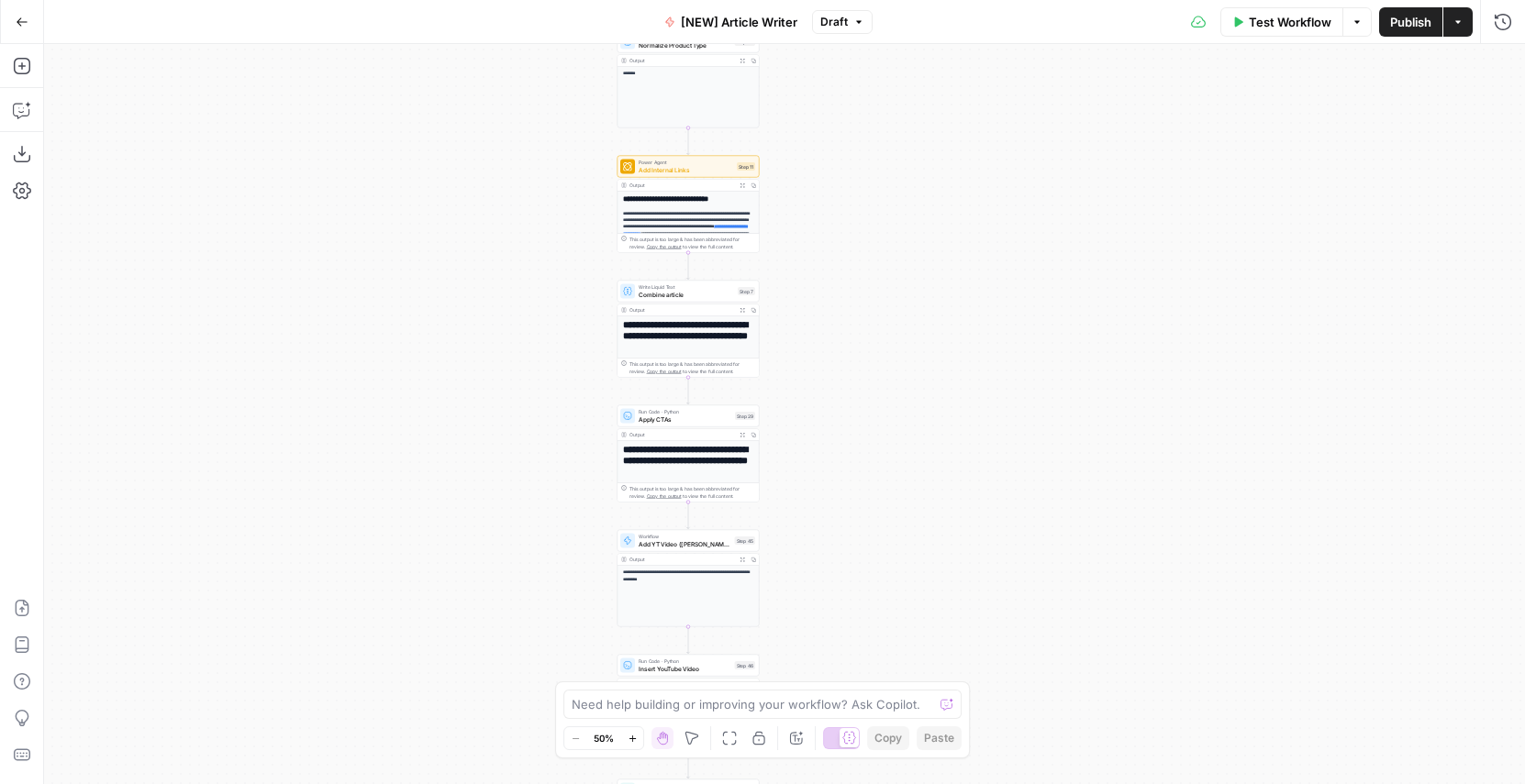
drag, startPoint x: 818, startPoint y: 422, endPoint x: 780, endPoint y: 234, distance: 191.8
click at [781, 235] on div "Workflow Set Inputs Inputs Google Search Google Search Step 2 Output Expand Out…" at bounding box center [784, 414] width 1481 height 740
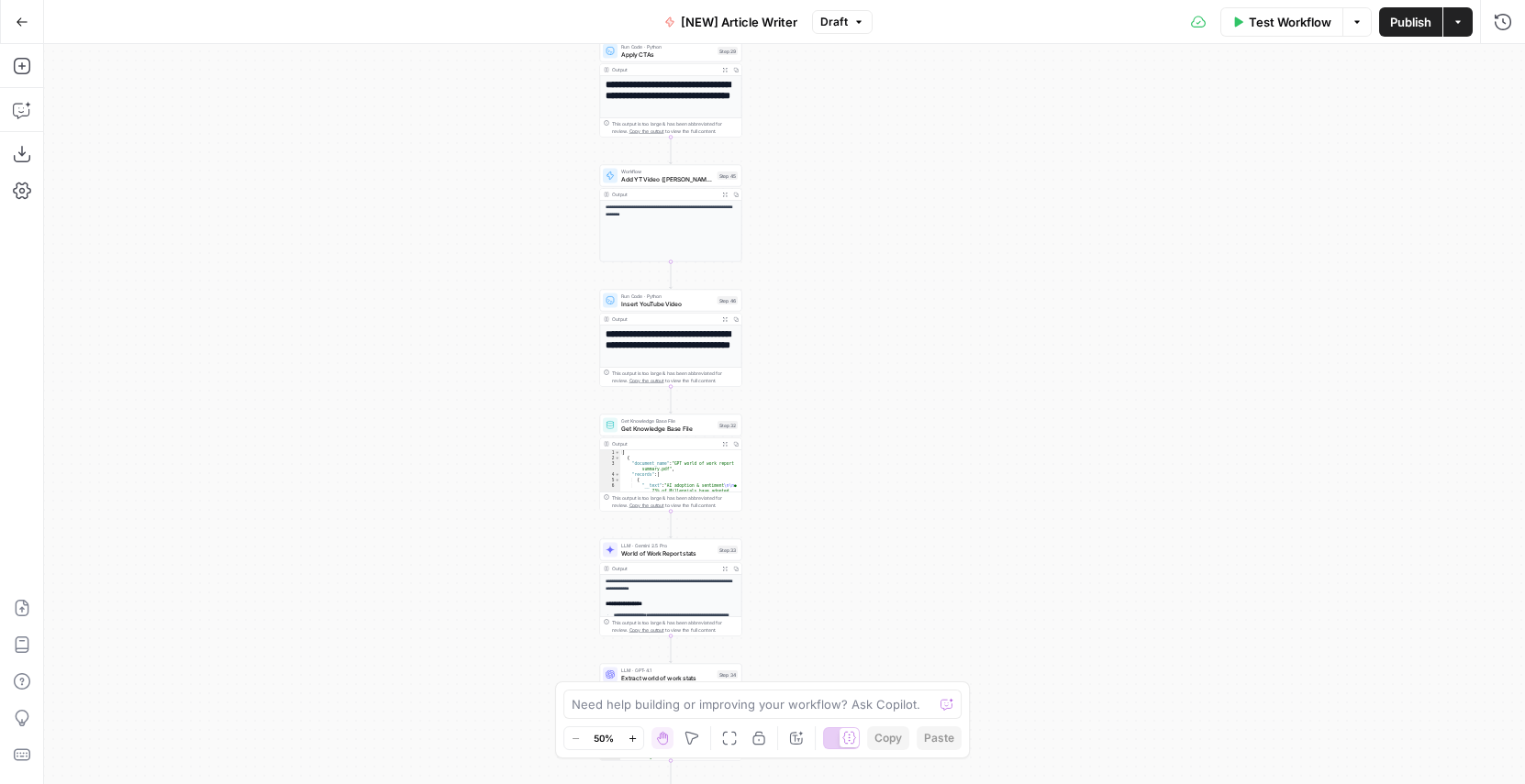
drag, startPoint x: 806, startPoint y: 461, endPoint x: 814, endPoint y: 205, distance: 256.1
click at [814, 205] on div "Workflow Set Inputs Inputs Google Search Google Search Step 2 Output Expand Out…" at bounding box center [784, 414] width 1481 height 740
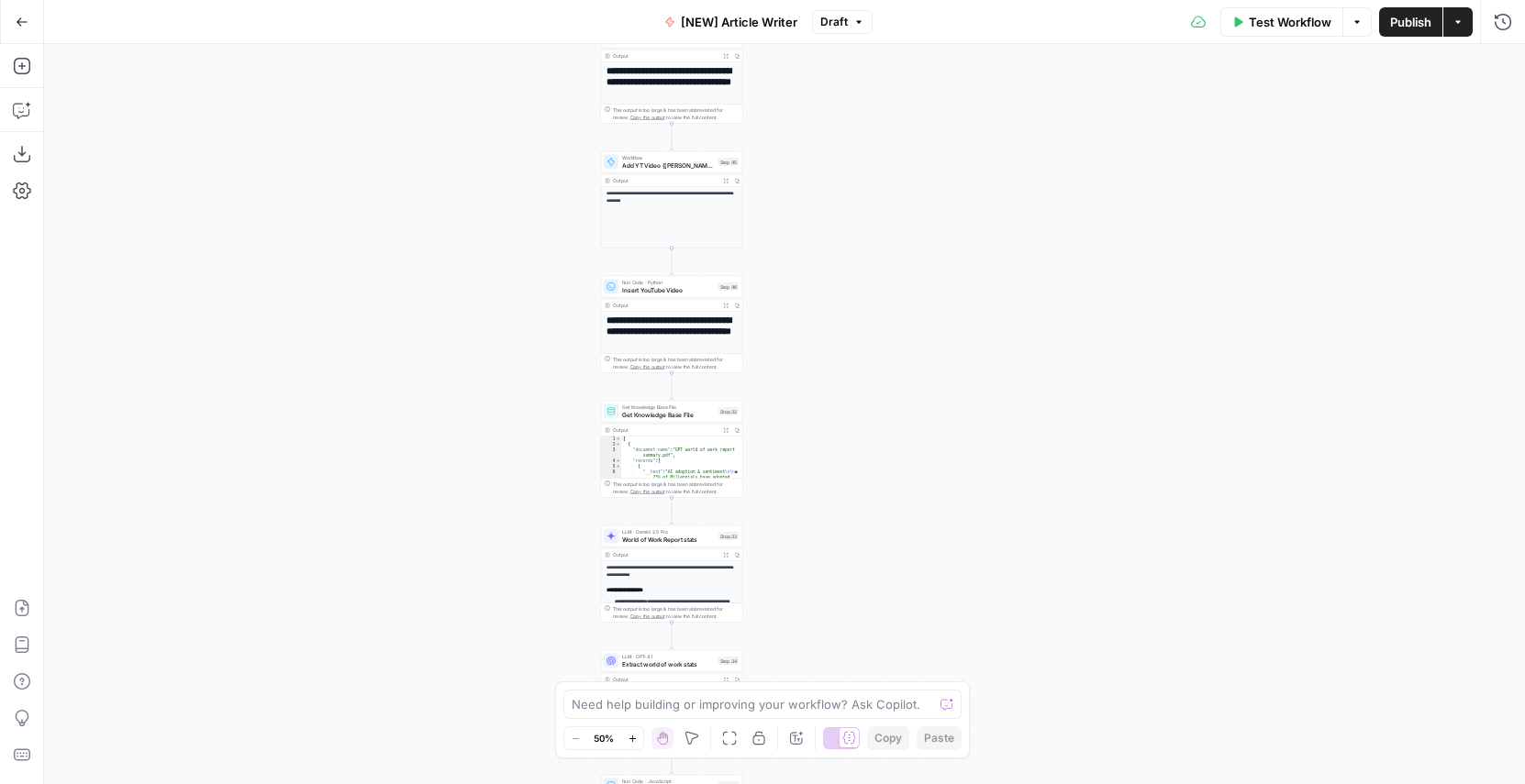
drag, startPoint x: 795, startPoint y: 468, endPoint x: 800, endPoint y: 220, distance: 248.1
click at [800, 220] on div "Workflow Set Inputs Inputs Google Search Google Search Step 2 Output Expand Out…" at bounding box center [784, 414] width 1481 height 740
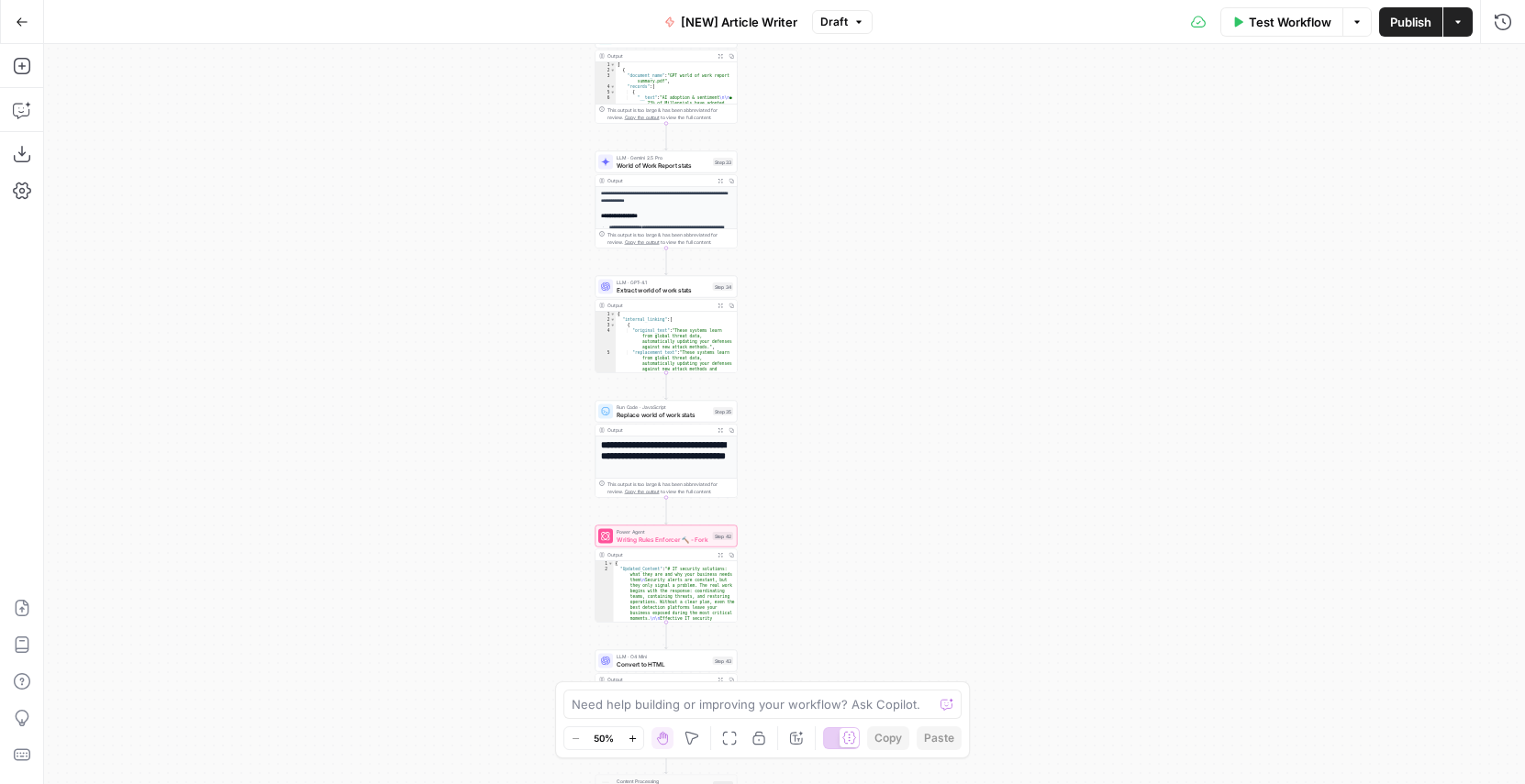
drag, startPoint x: 807, startPoint y: 427, endPoint x: 790, endPoint y: 222, distance: 205.7
click at [790, 222] on div "Workflow Set Inputs Inputs Google Search Google Search Step 2 Output Expand Out…" at bounding box center [784, 414] width 1481 height 740
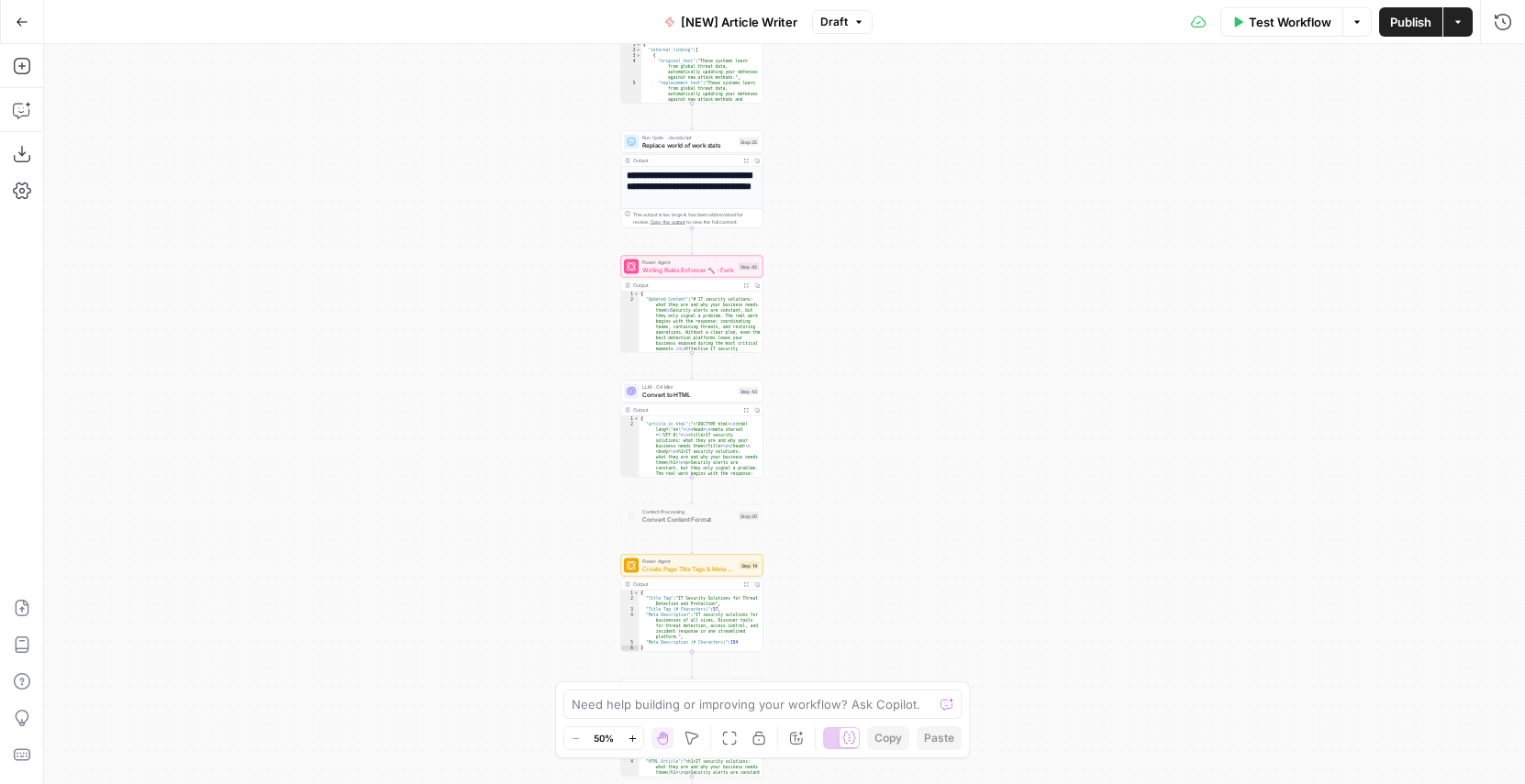
drag, startPoint x: 781, startPoint y: 491, endPoint x: 829, endPoint y: 214, distance: 281.1
click at [829, 214] on div "Workflow Set Inputs Inputs Google Search Google Search Step 2 Output Expand Out…" at bounding box center [784, 414] width 1481 height 740
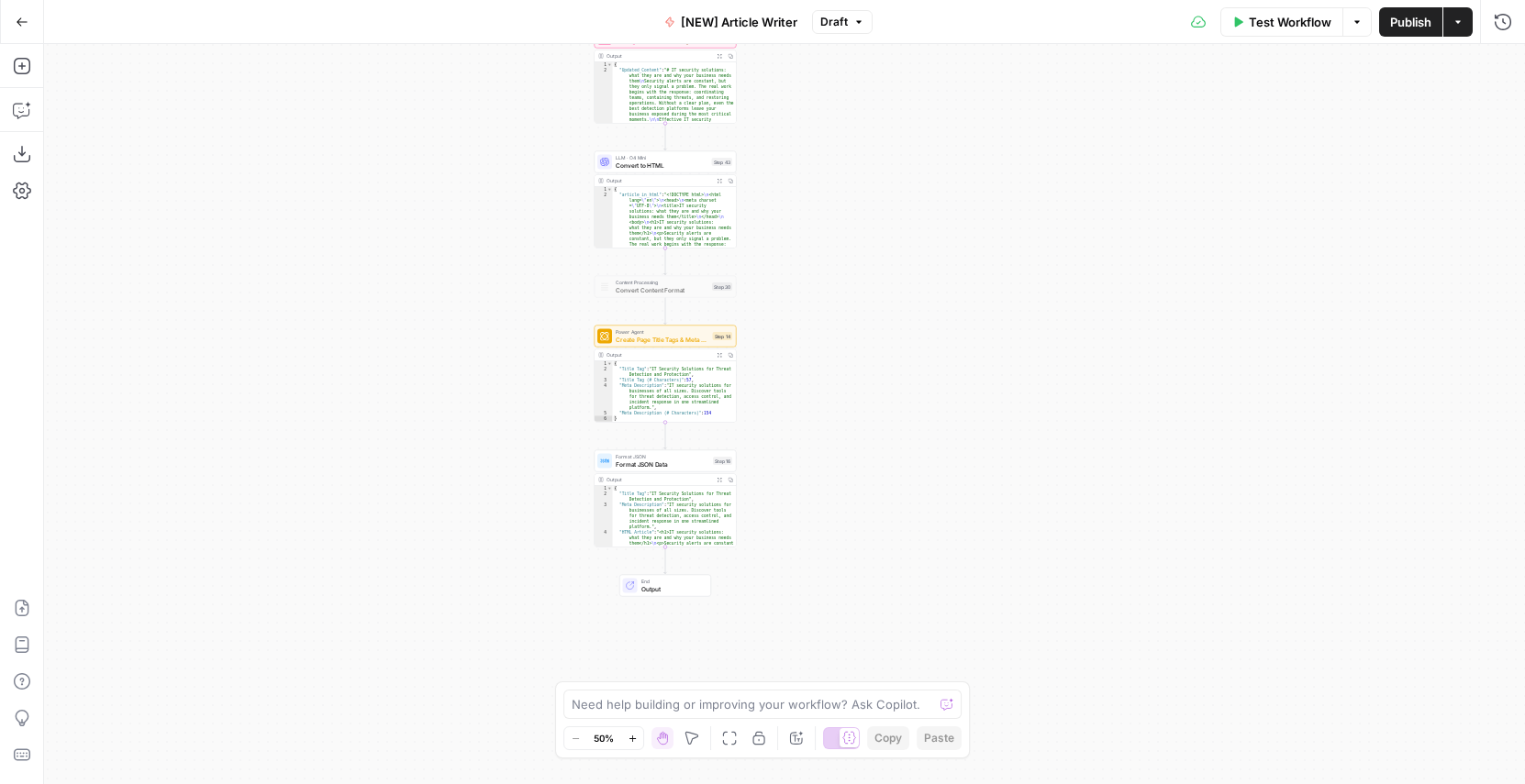
drag, startPoint x: 821, startPoint y: 416, endPoint x: 775, endPoint y: 250, distance: 172.3
click at [775, 250] on div "Workflow Set Inputs Inputs Google Search Google Search Step 2 Output Expand Out…" at bounding box center [784, 414] width 1481 height 740
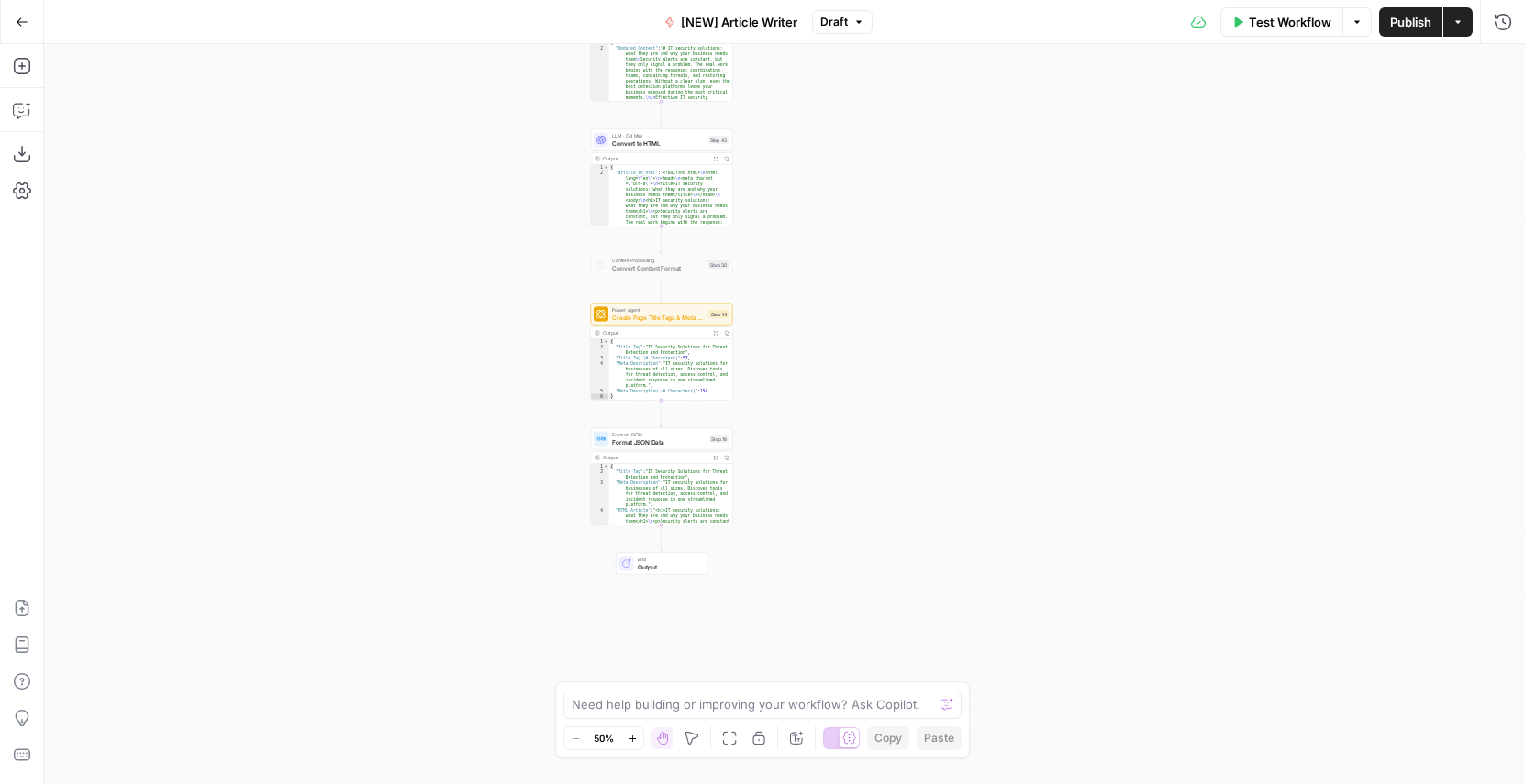
drag, startPoint x: 745, startPoint y: 468, endPoint x: 745, endPoint y: 422, distance: 46.0
click at [745, 422] on div "Workflow Set Inputs Inputs Google Search Google Search Step 2 Output Expand Out…" at bounding box center [784, 414] width 1481 height 740
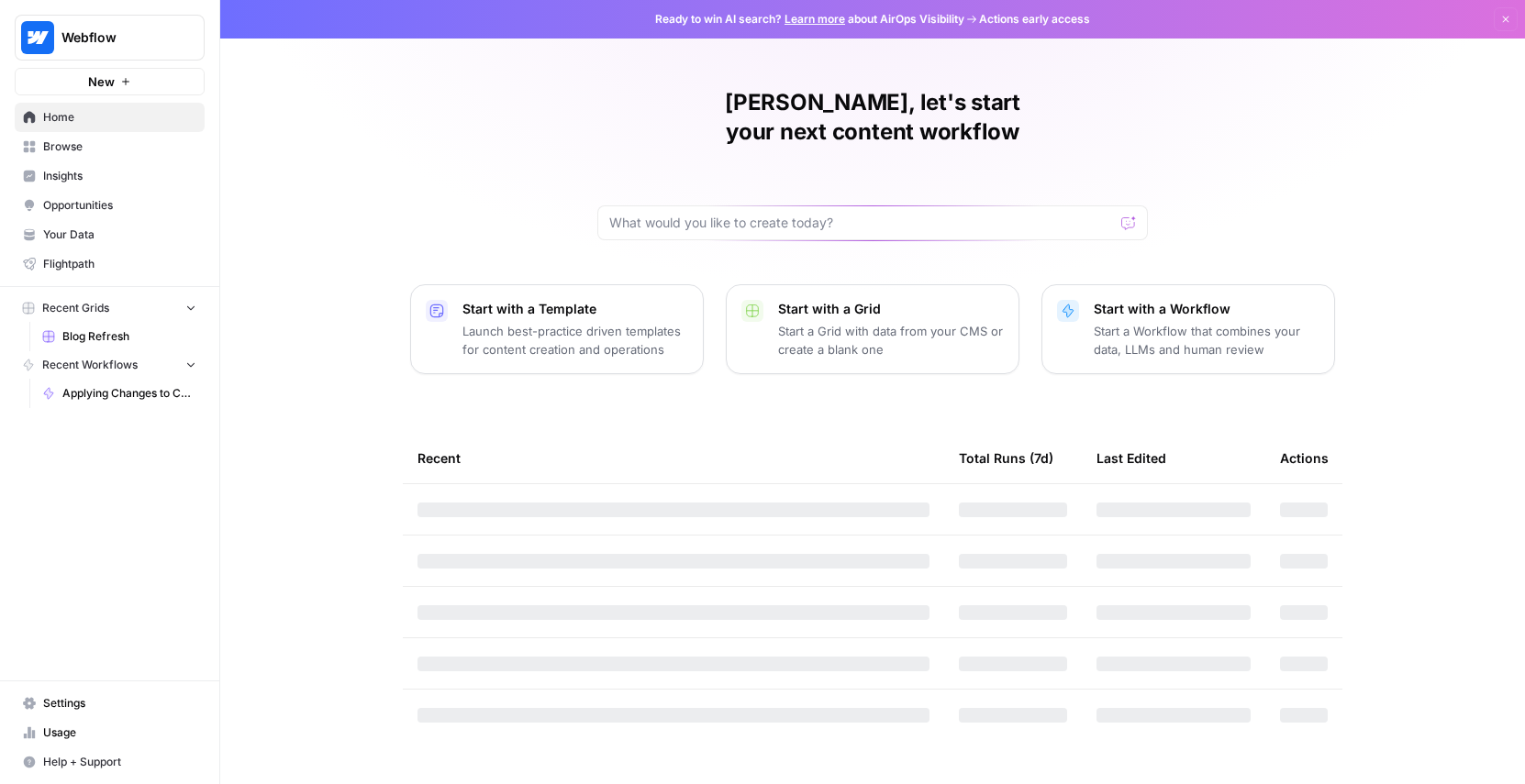
click at [96, 237] on span "Your Data" at bounding box center [119, 235] width 154 height 16
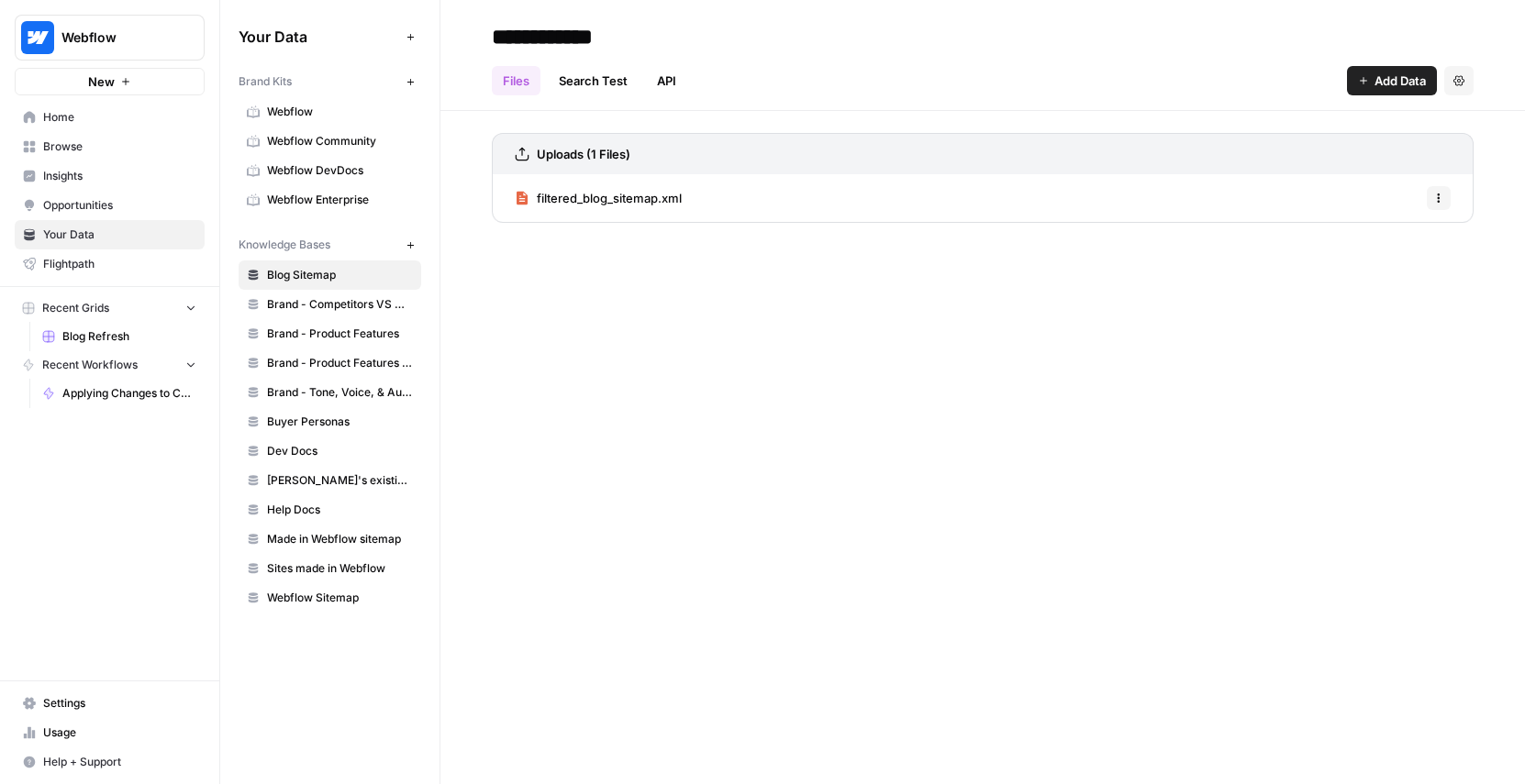
click at [342, 391] on span "Brand - Tone, Voice, & Audience" at bounding box center [340, 392] width 146 height 16
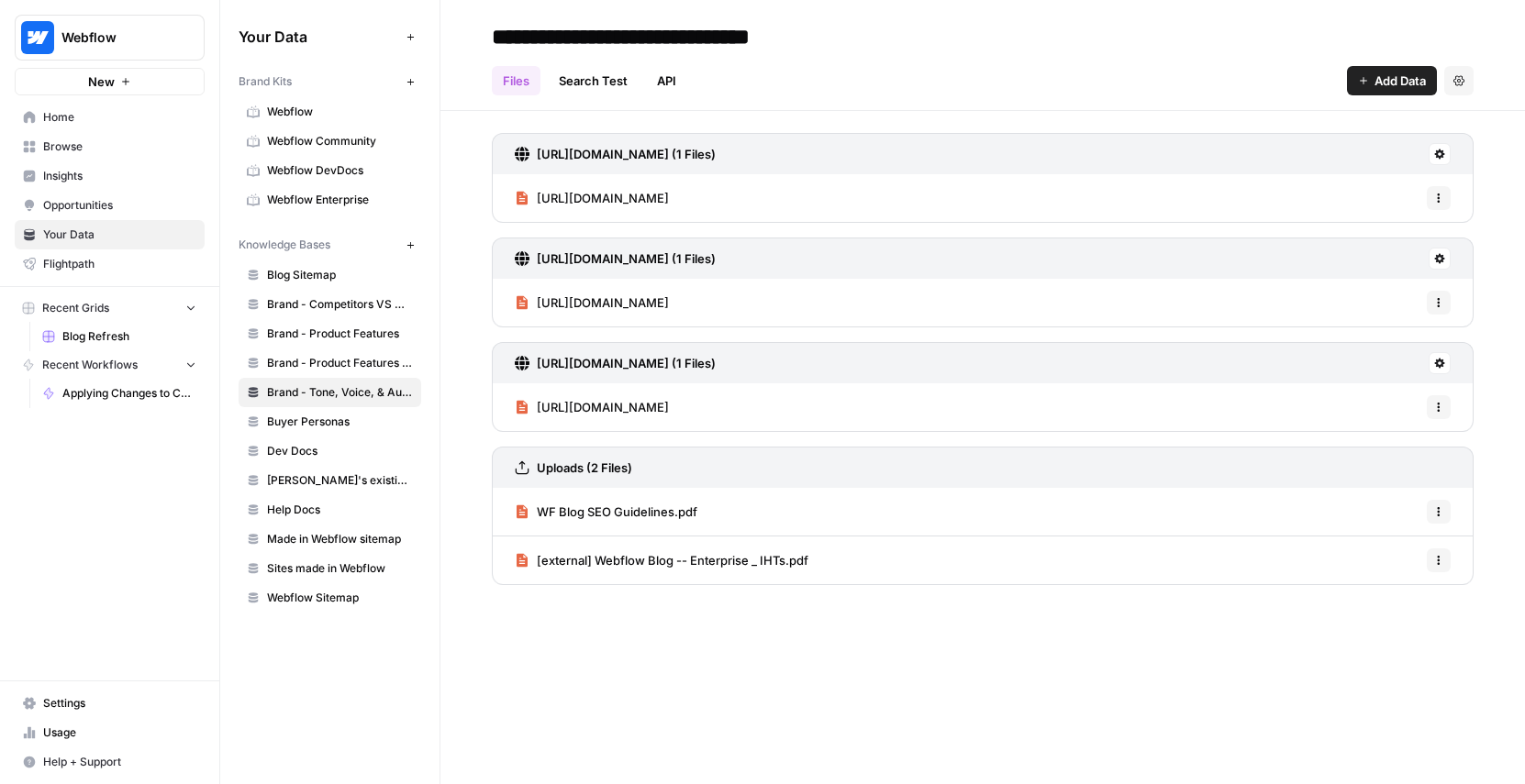
click at [347, 361] on span "Brand - Product Features Scrape (old)" at bounding box center [340, 362] width 146 height 16
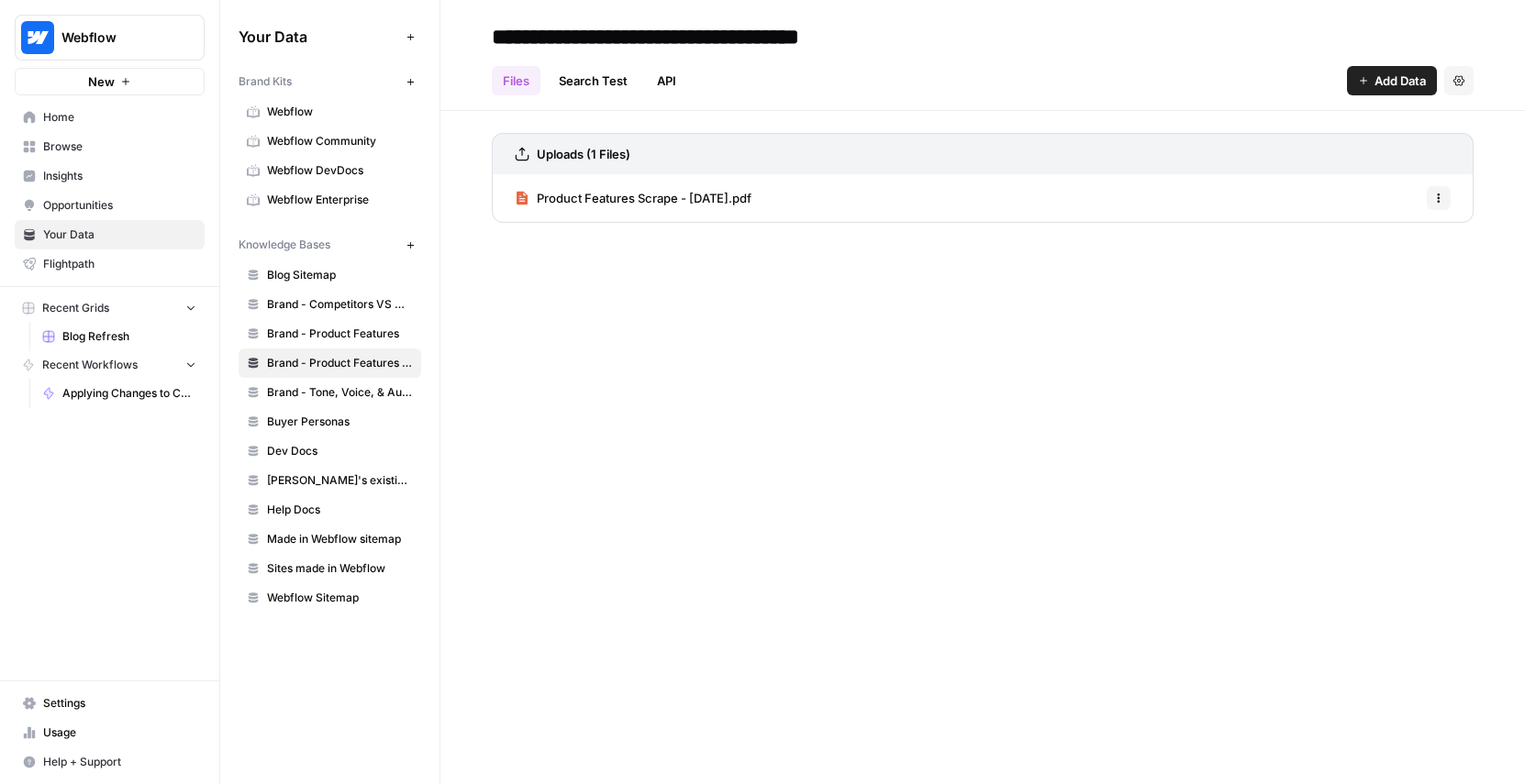
click at [348, 334] on span "Brand - Product Features" at bounding box center [340, 333] width 146 height 16
click at [341, 408] on link "Buyer Personas" at bounding box center [329, 422] width 182 height 30
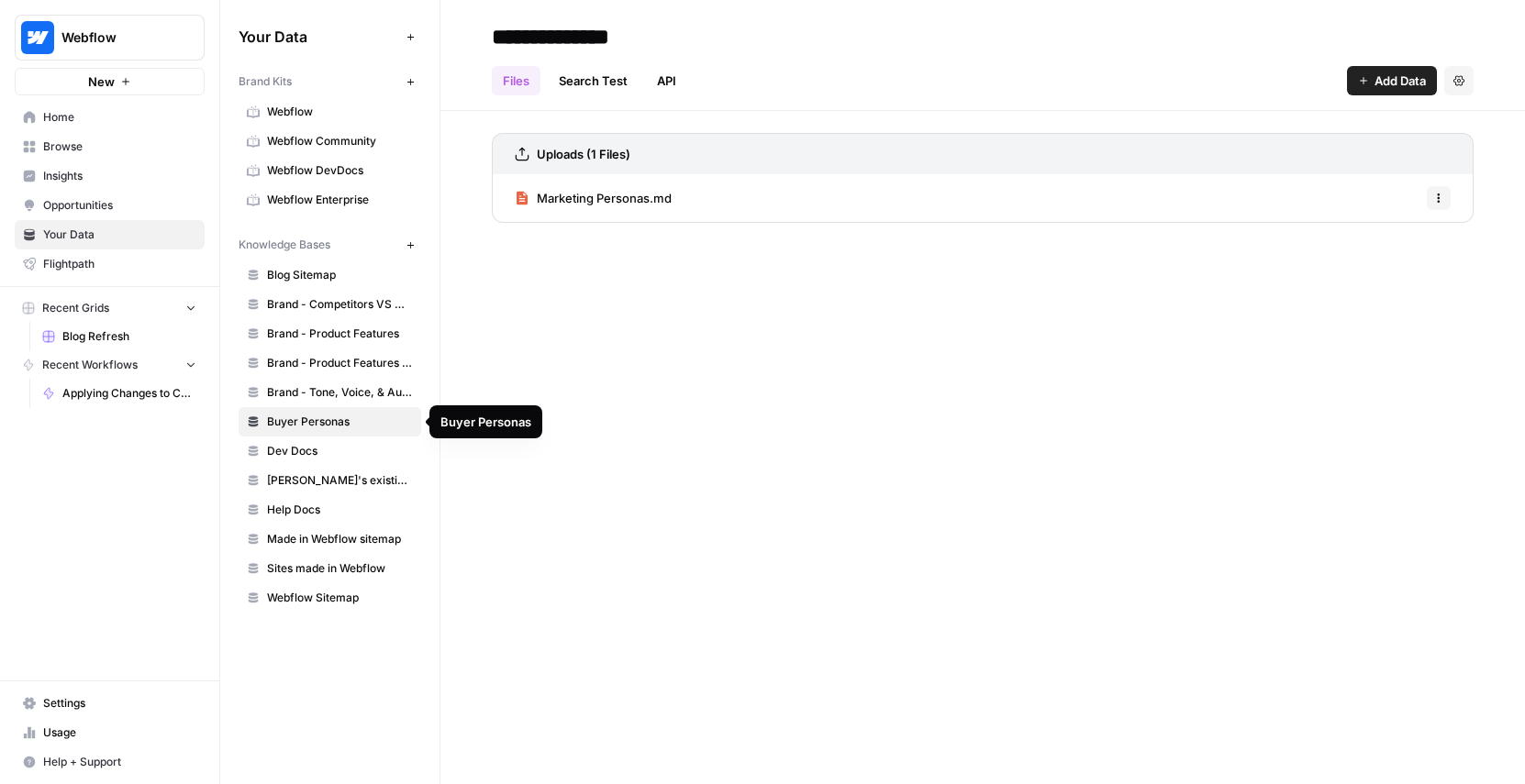
click at [334, 465] on link "Dev Docs" at bounding box center [329, 451] width 182 height 30
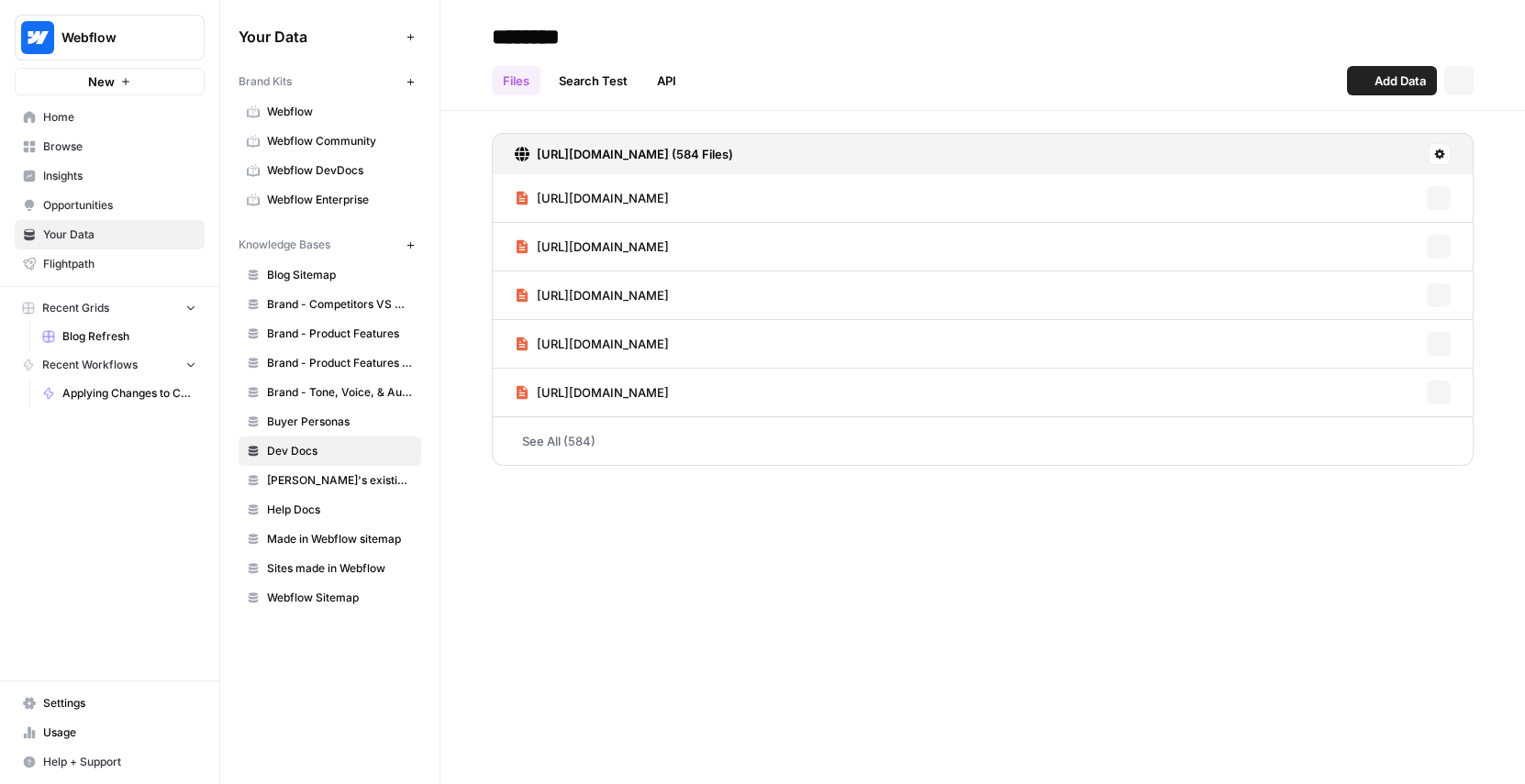
click at [335, 479] on span "Guy's existing content" at bounding box center [340, 480] width 146 height 16
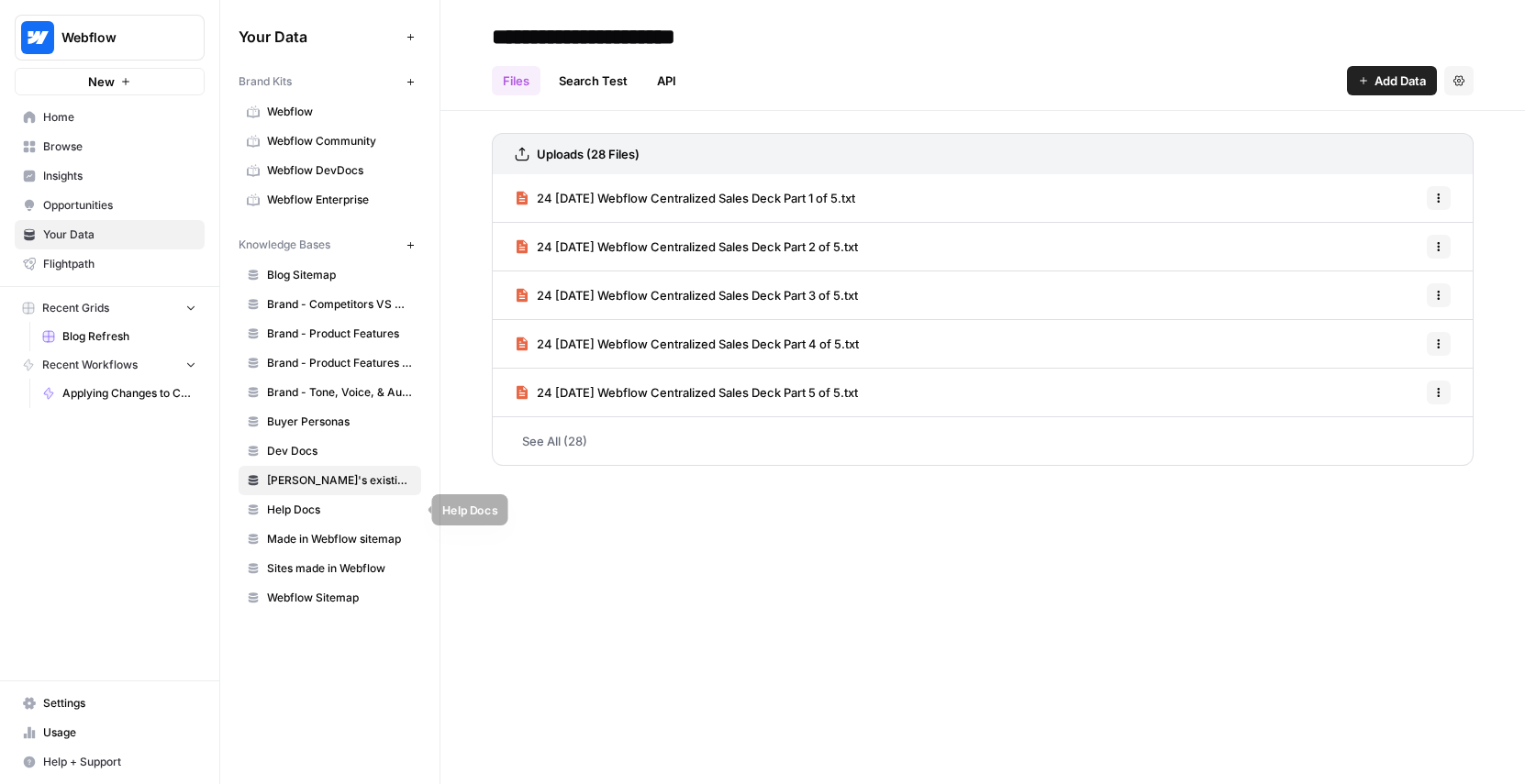
click at [333, 506] on span "Help Docs" at bounding box center [340, 509] width 146 height 16
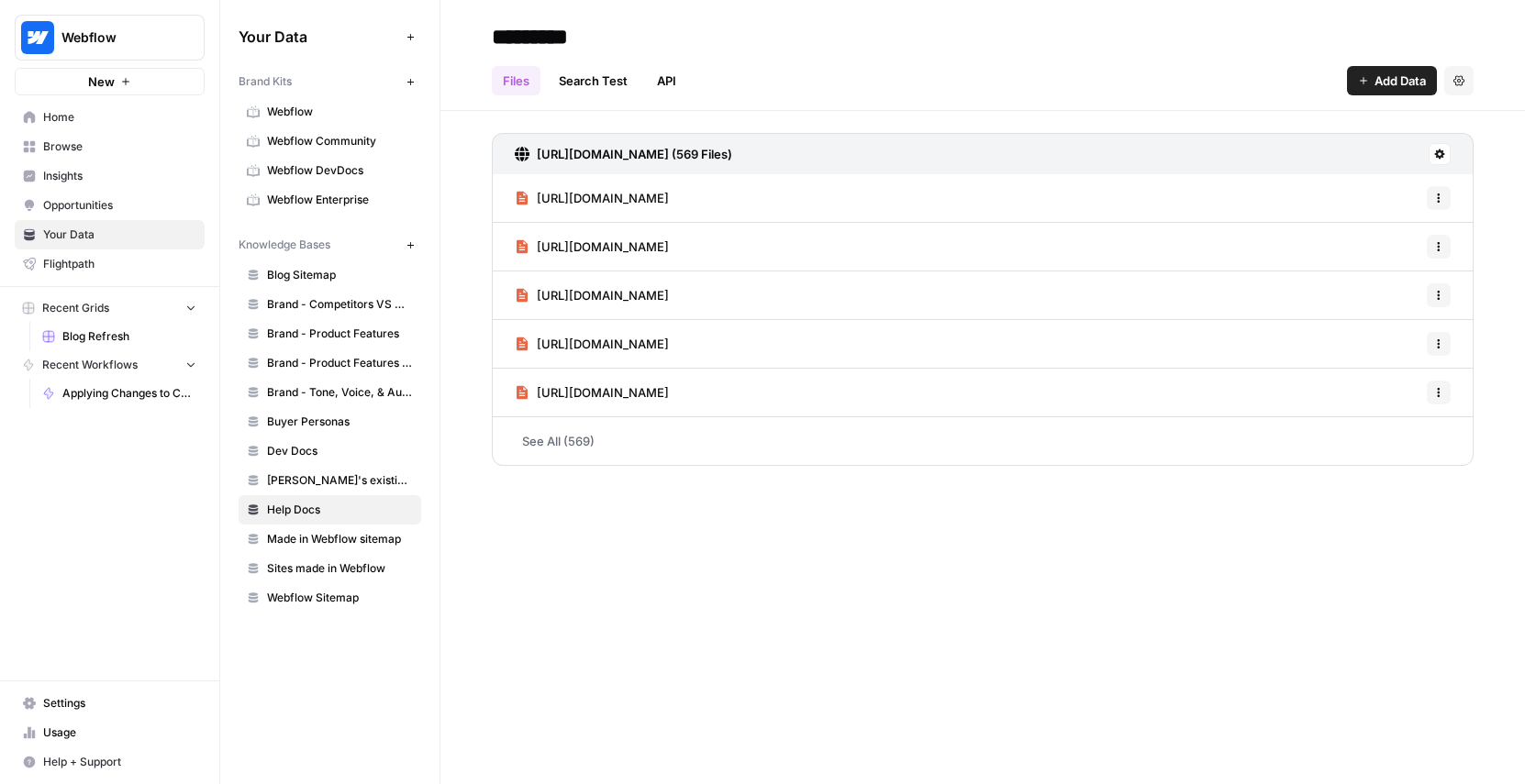
click at [99, 339] on span "Blog Refresh" at bounding box center [129, 336] width 134 height 16
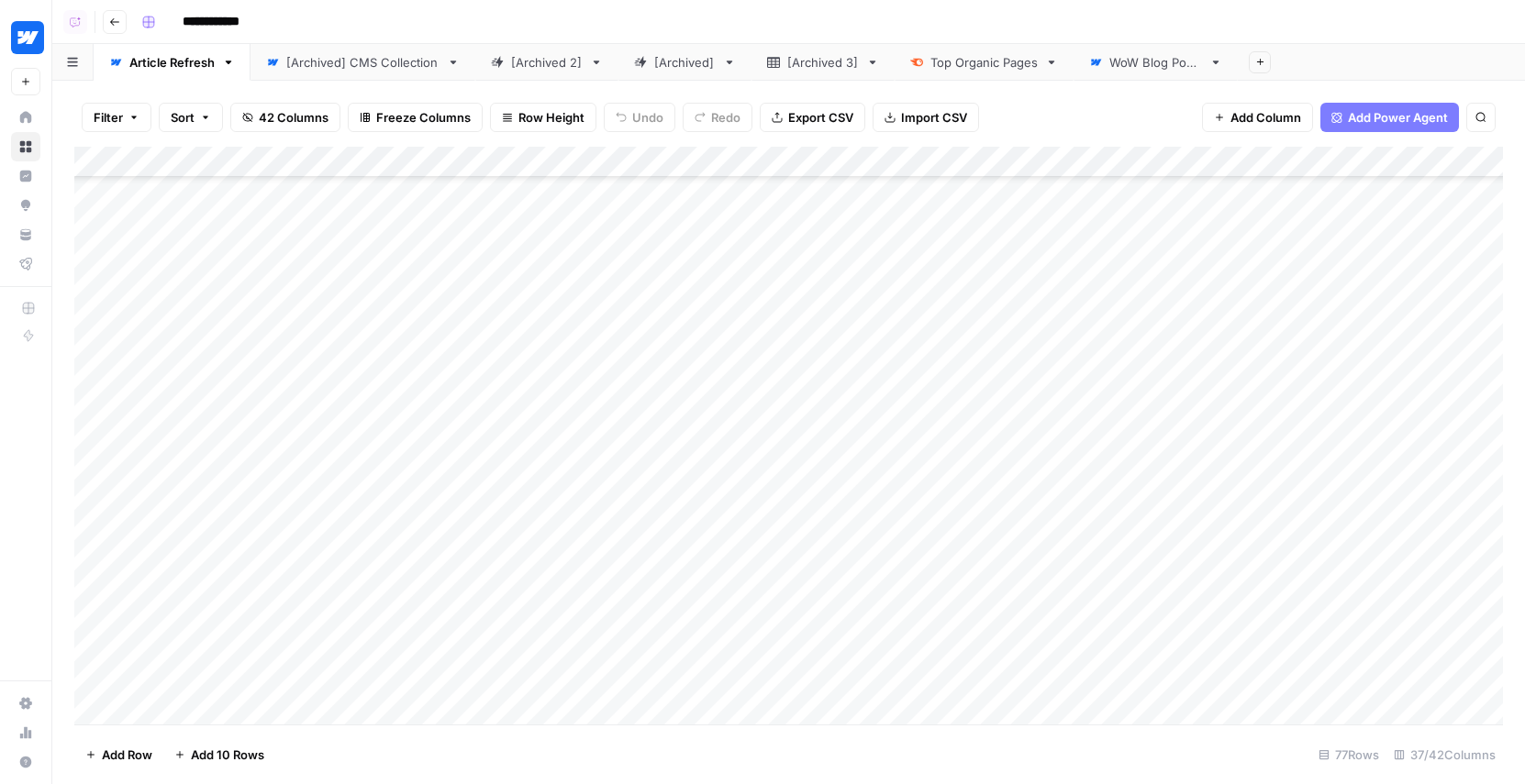
scroll to position [1883, 0]
drag, startPoint x: 666, startPoint y: 159, endPoint x: 760, endPoint y: 159, distance: 94.0
click at [760, 159] on div "Add Column" at bounding box center [788, 436] width 1429 height 578
drag, startPoint x: 760, startPoint y: 163, endPoint x: 731, endPoint y: 165, distance: 29.1
click at [731, 164] on div "Add Column" at bounding box center [788, 436] width 1429 height 578
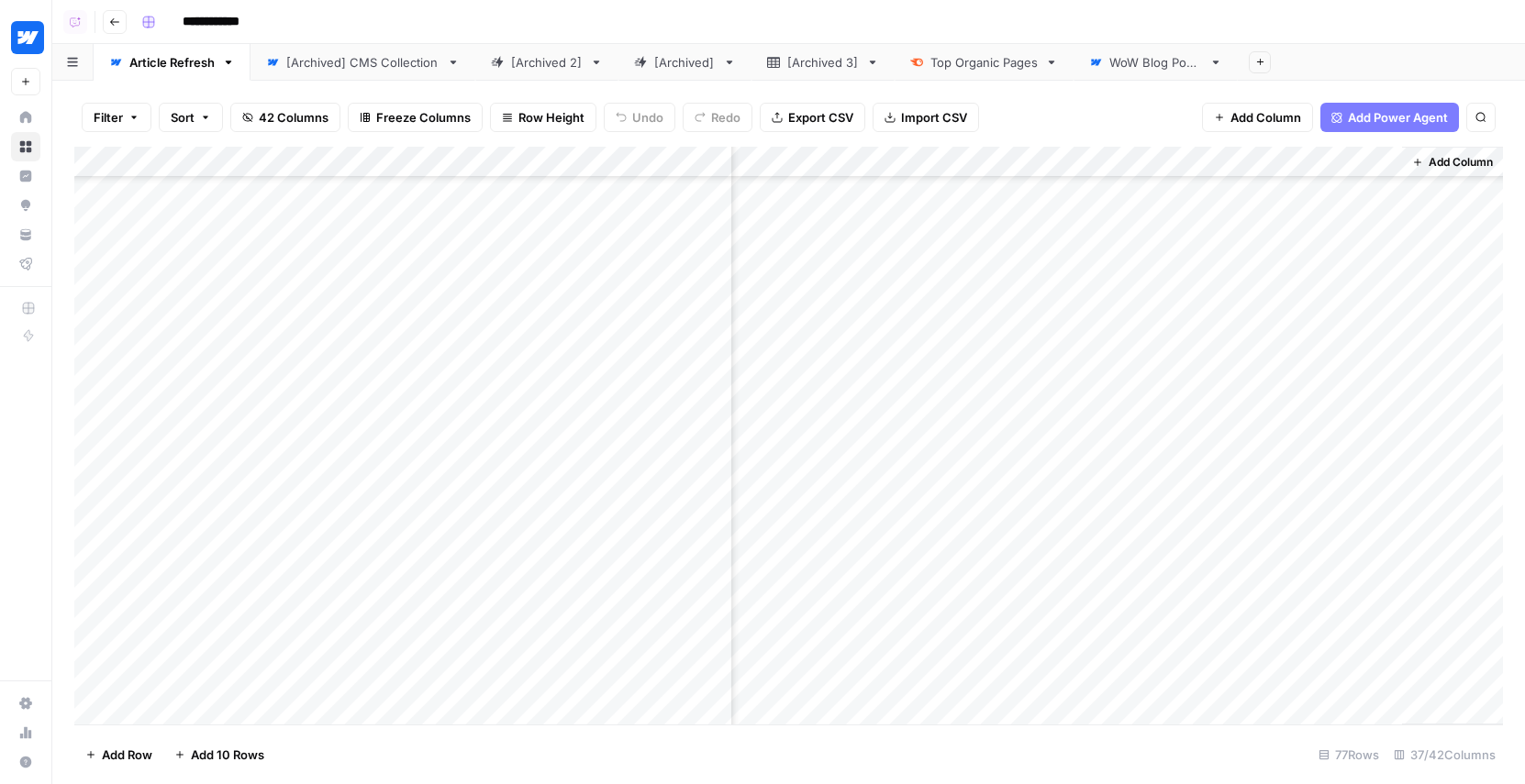
scroll to position [0, 6339]
click at [1132, 105] on div "Filter Sort 42 Columns Freeze Columns Row Height Undo Redo Export CSV Import CS…" at bounding box center [788, 117] width 1429 height 59
click at [1205, 668] on div "Add Column" at bounding box center [788, 436] width 1429 height 578
click at [1186, 684] on div "Add Column" at bounding box center [788, 436] width 1429 height 578
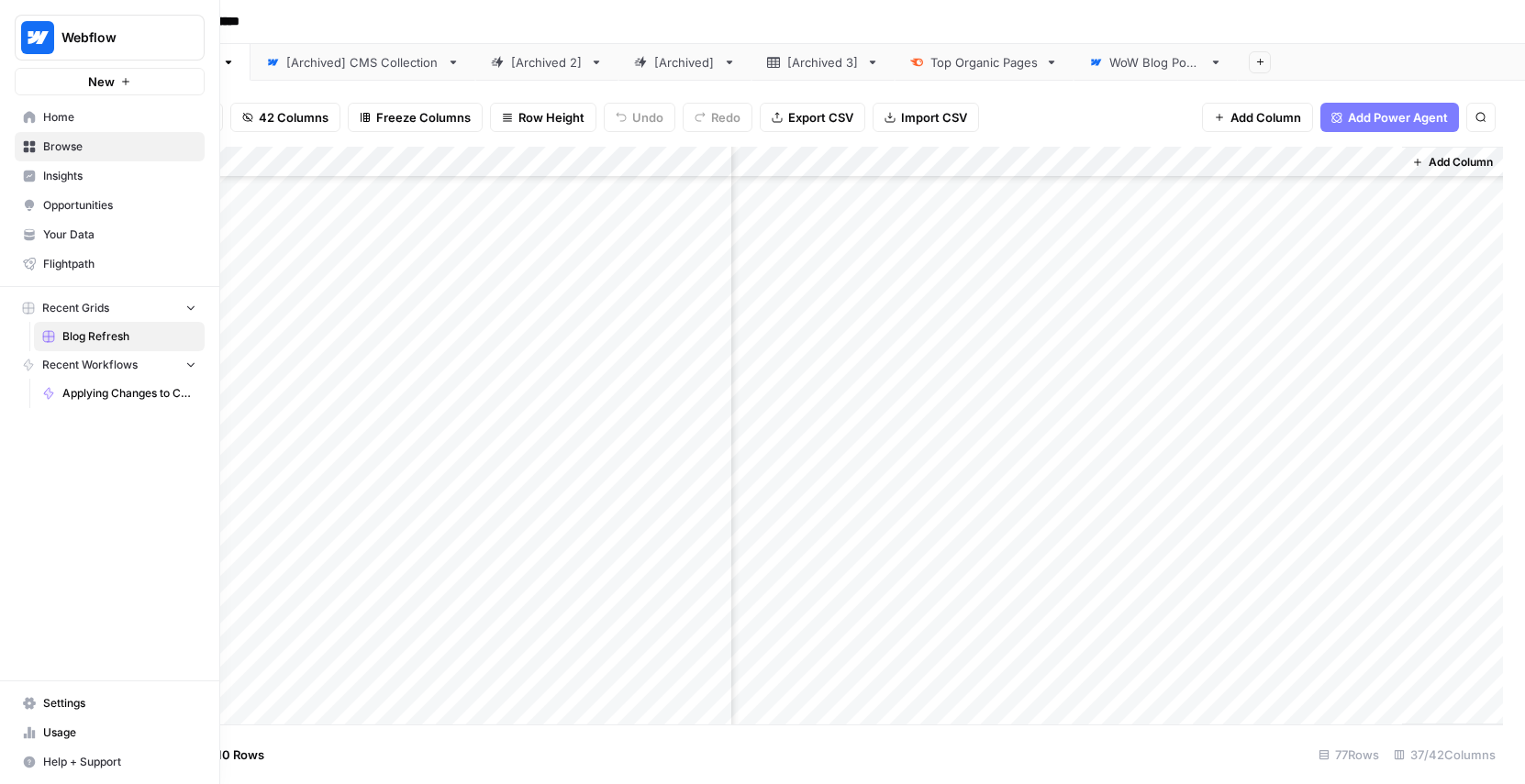
click at [30, 36] on img "Workspace: Webflow" at bounding box center [37, 37] width 33 height 33
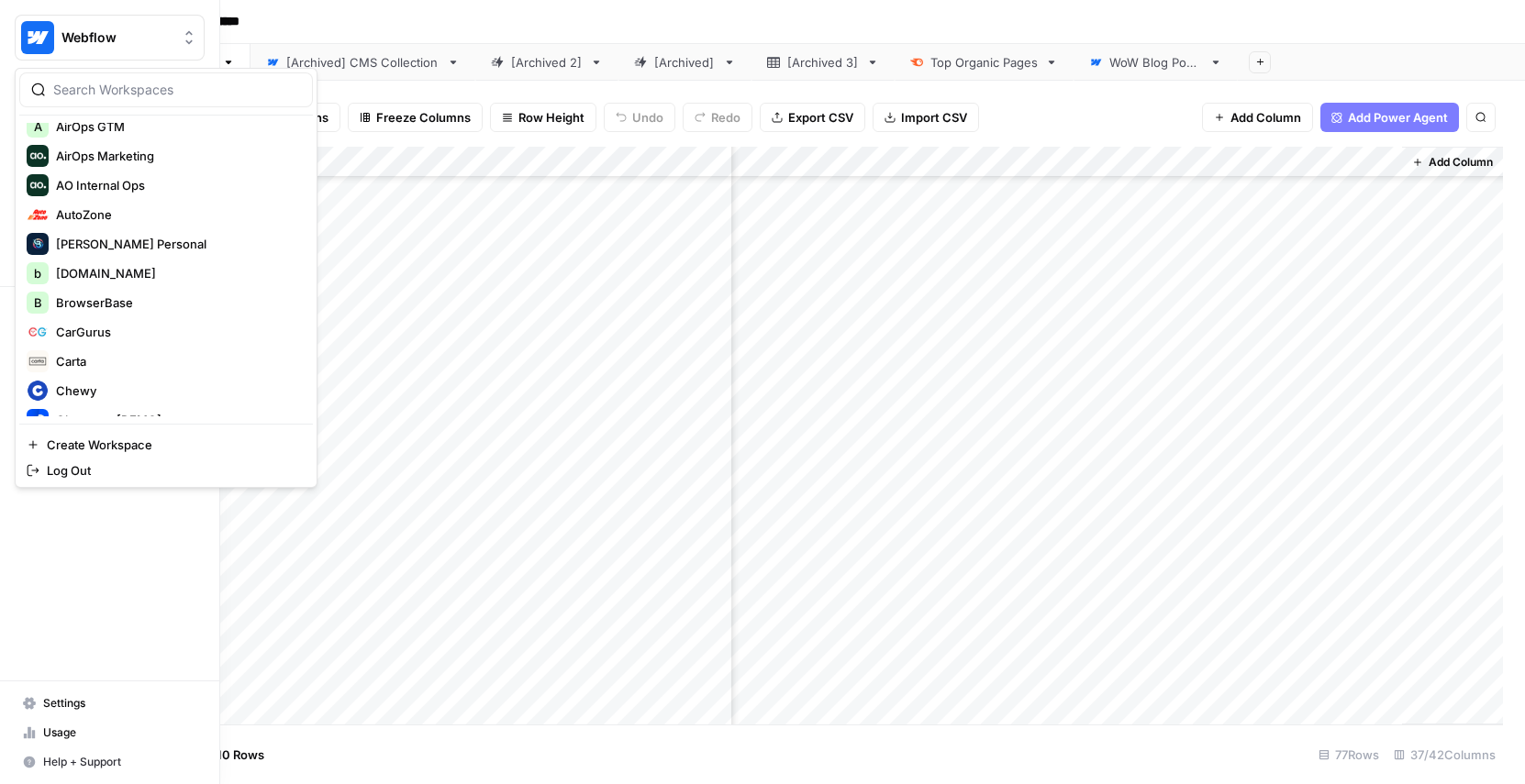
scroll to position [563, 0]
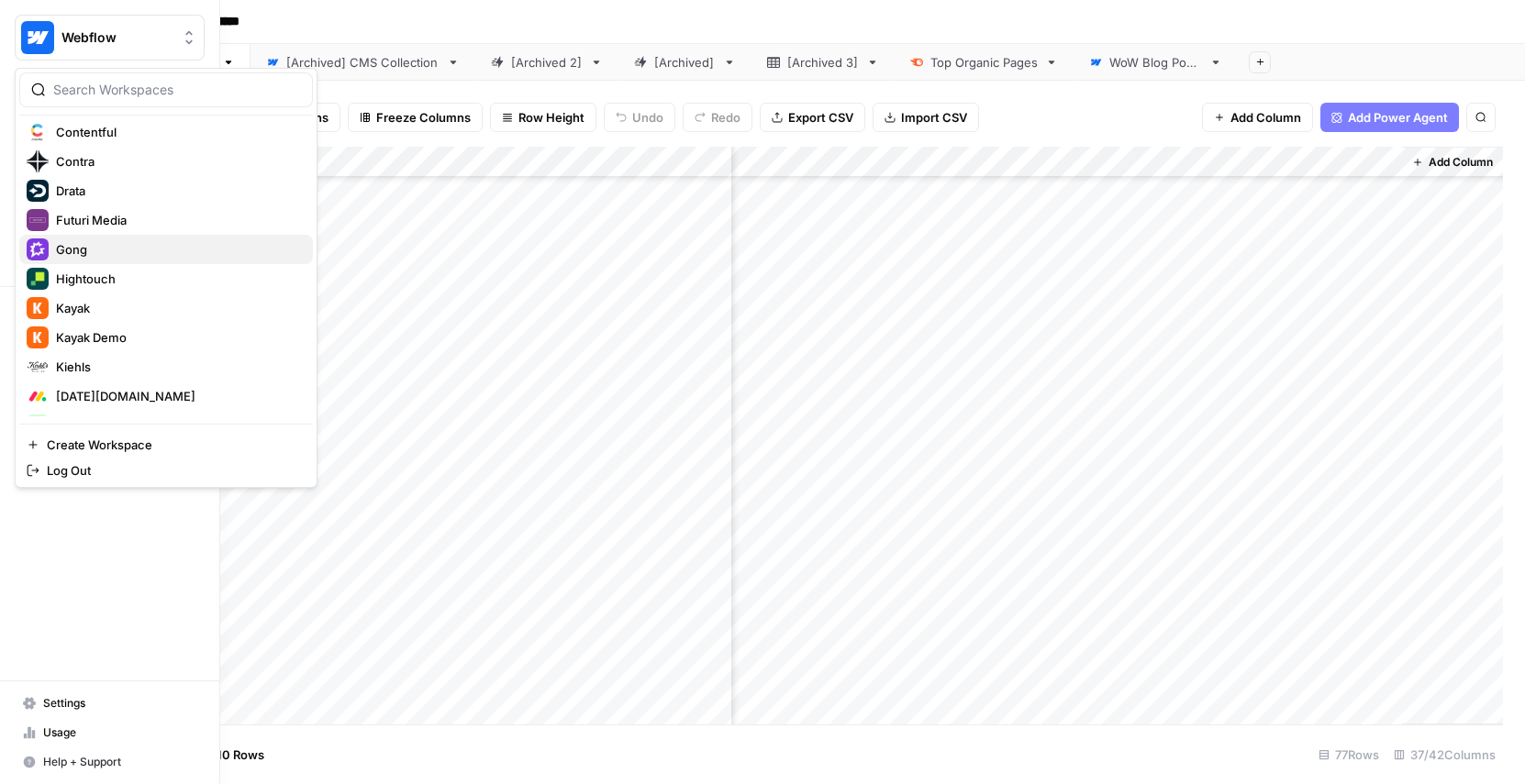
click at [77, 262] on button "Gong" at bounding box center [166, 249] width 294 height 30
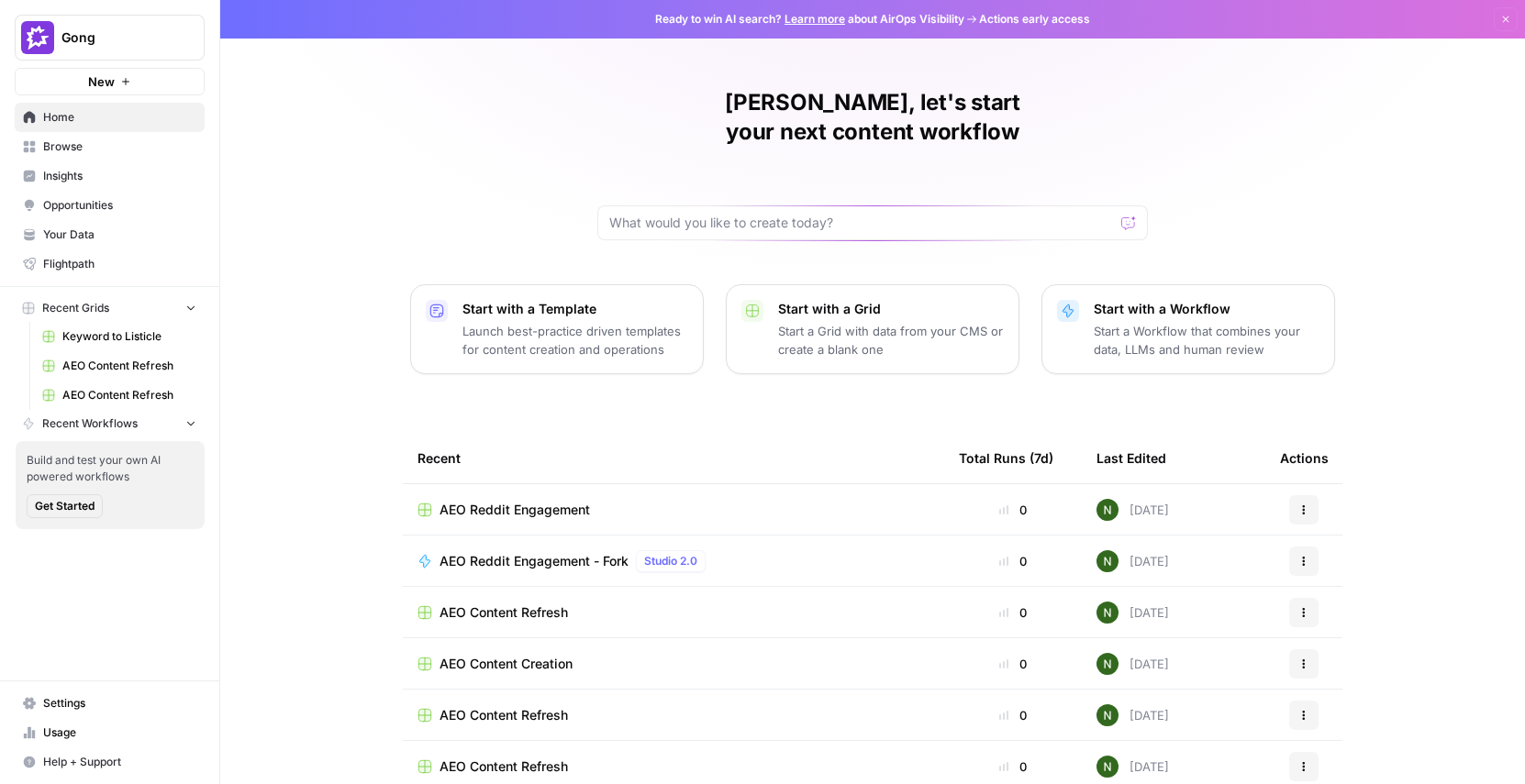
click at [74, 235] on span "Your Data" at bounding box center [119, 235] width 154 height 16
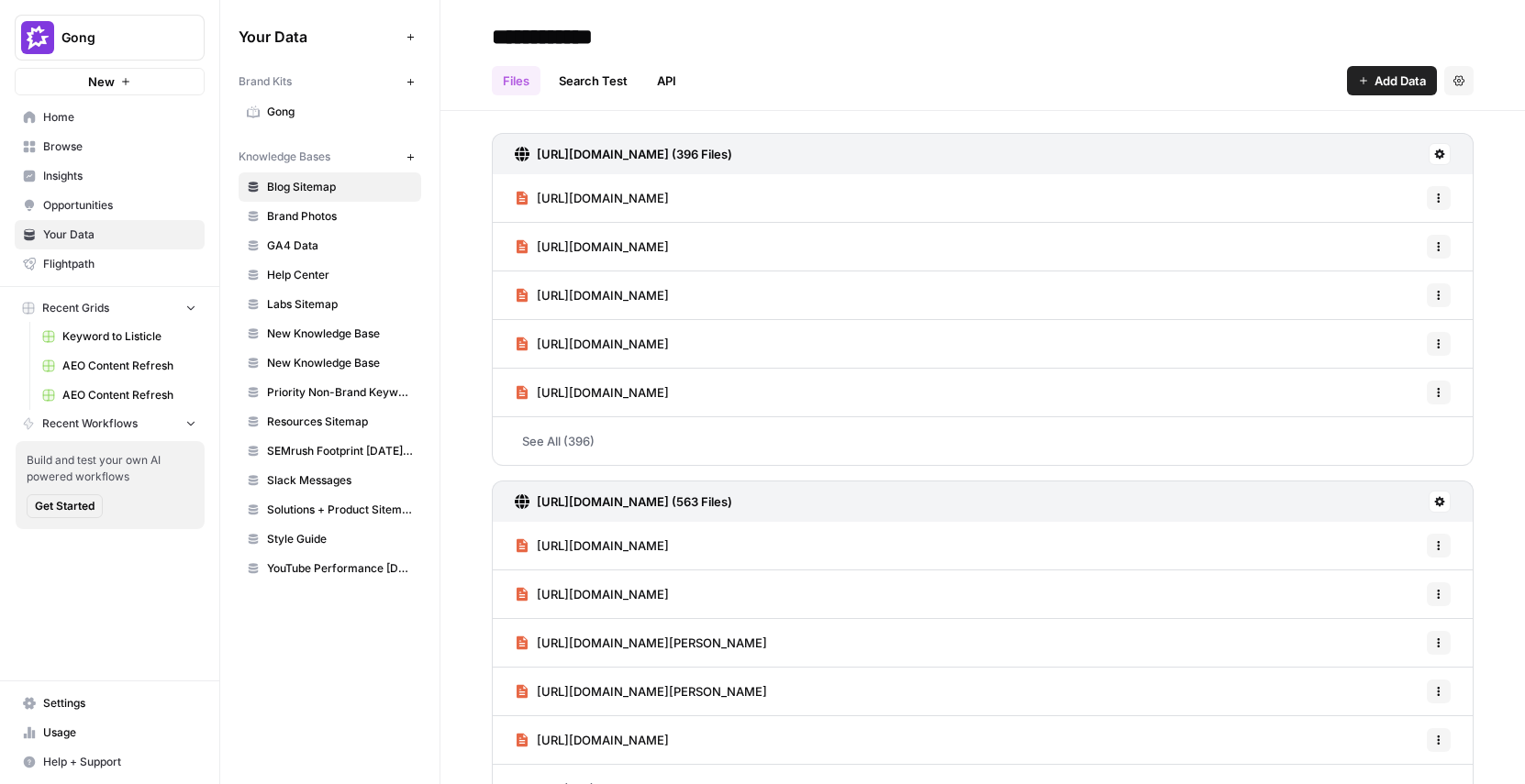
click at [318, 126] on link "Gong" at bounding box center [329, 112] width 182 height 30
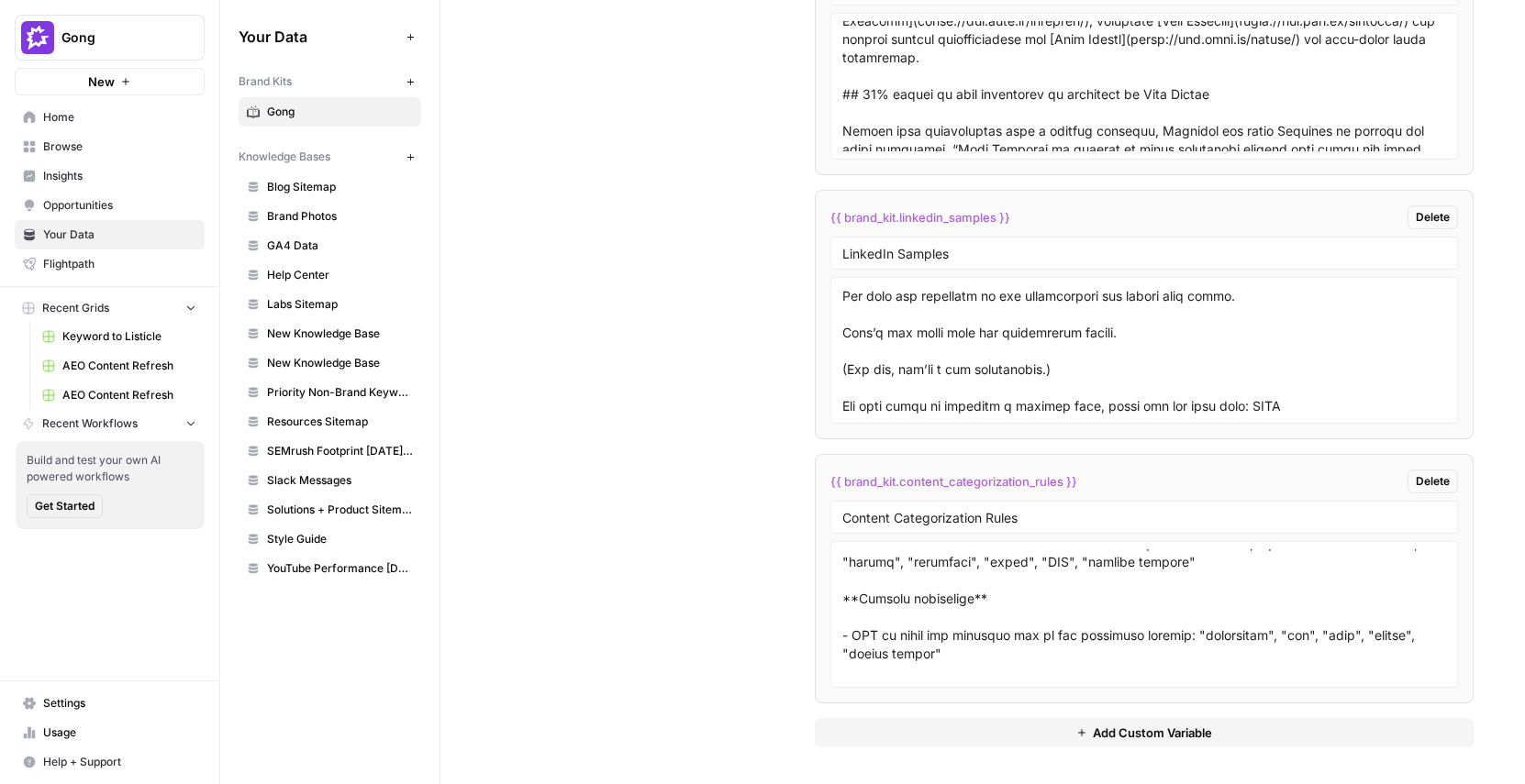
scroll to position [2207, 0]
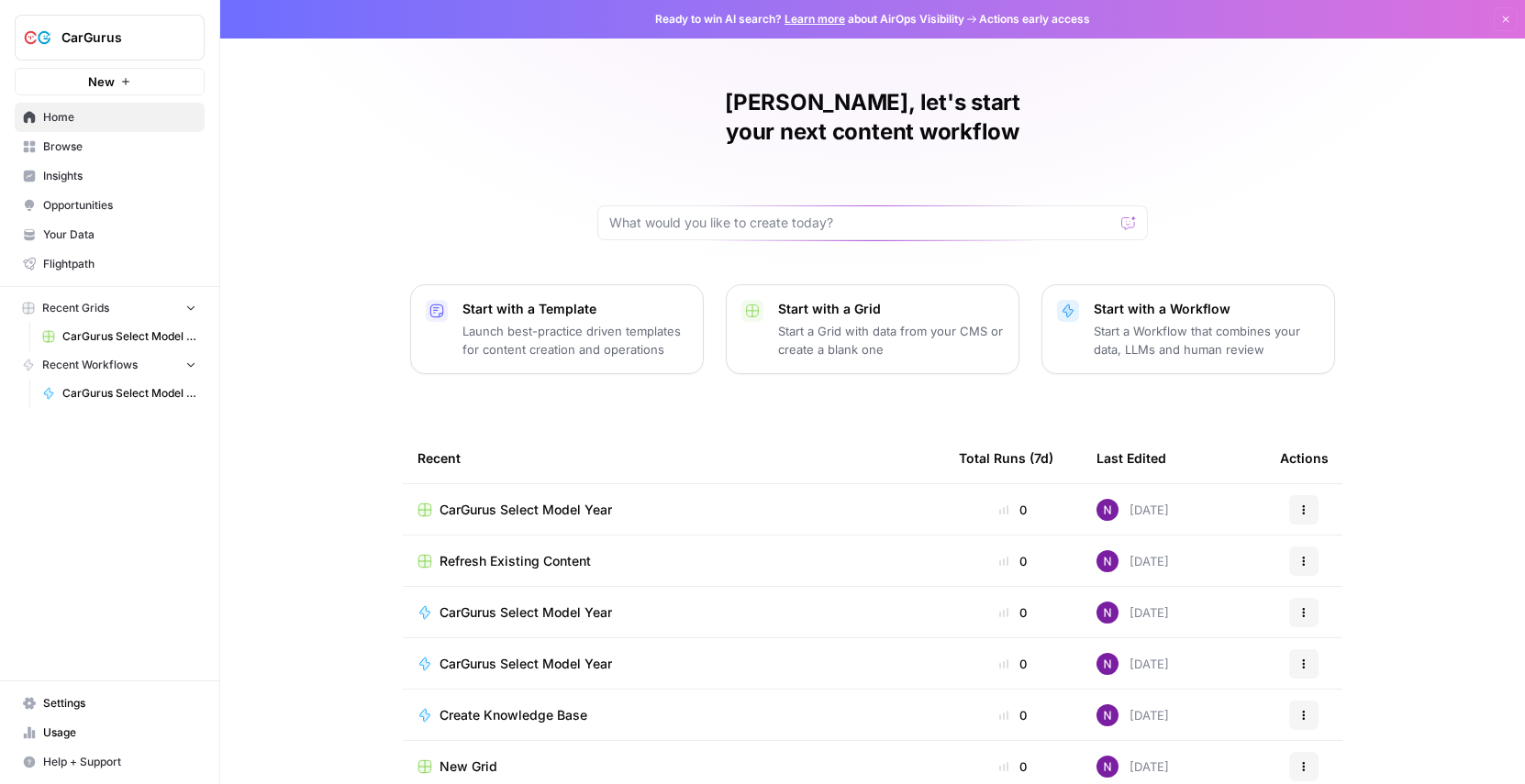
click at [538, 501] on span "CarGurus Select Model Year" at bounding box center [526, 509] width 173 height 18
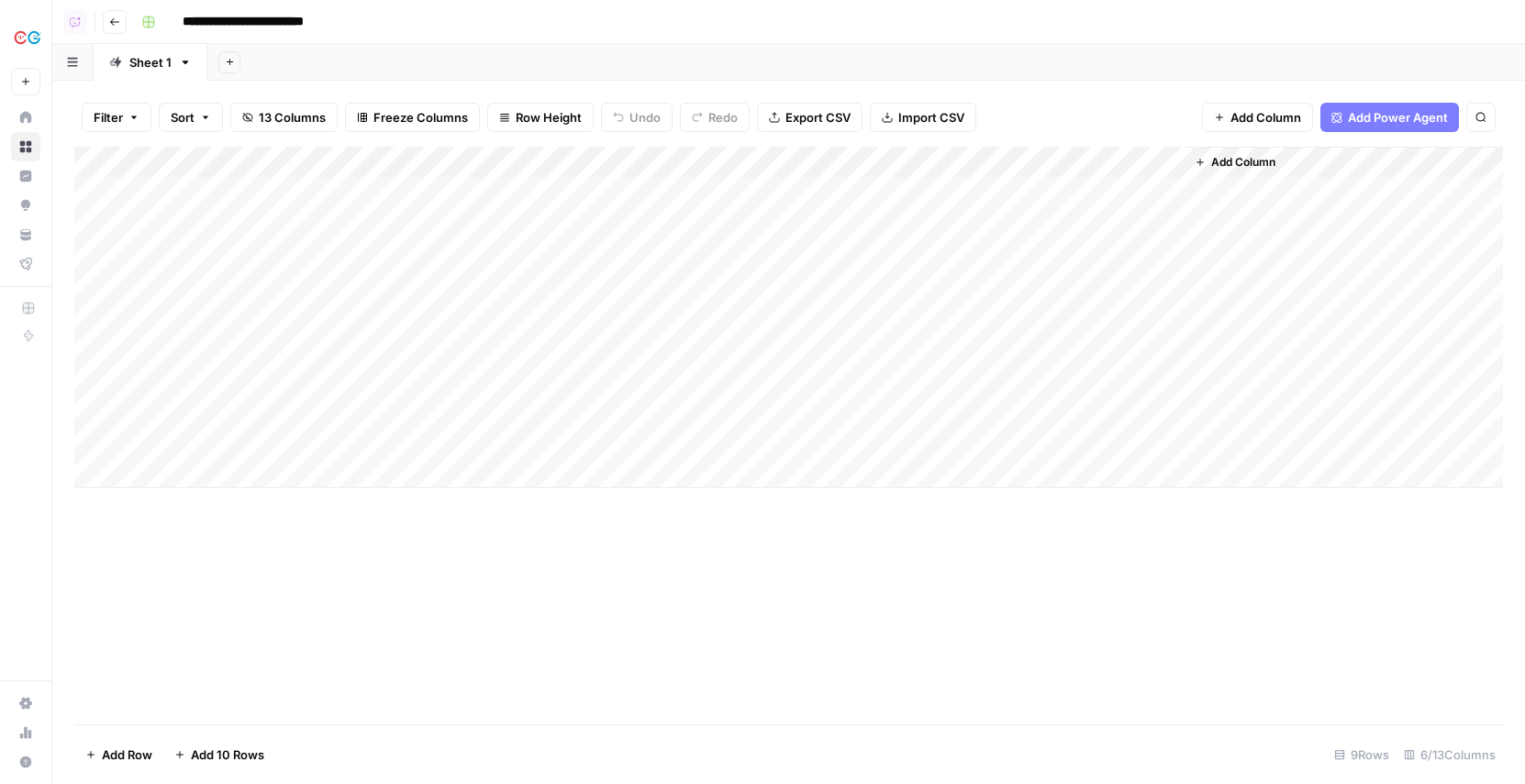
click at [544, 584] on div "Add Column" at bounding box center [788, 436] width 1429 height 578
click at [592, 194] on div "Add Column" at bounding box center [788, 318] width 1429 height 341
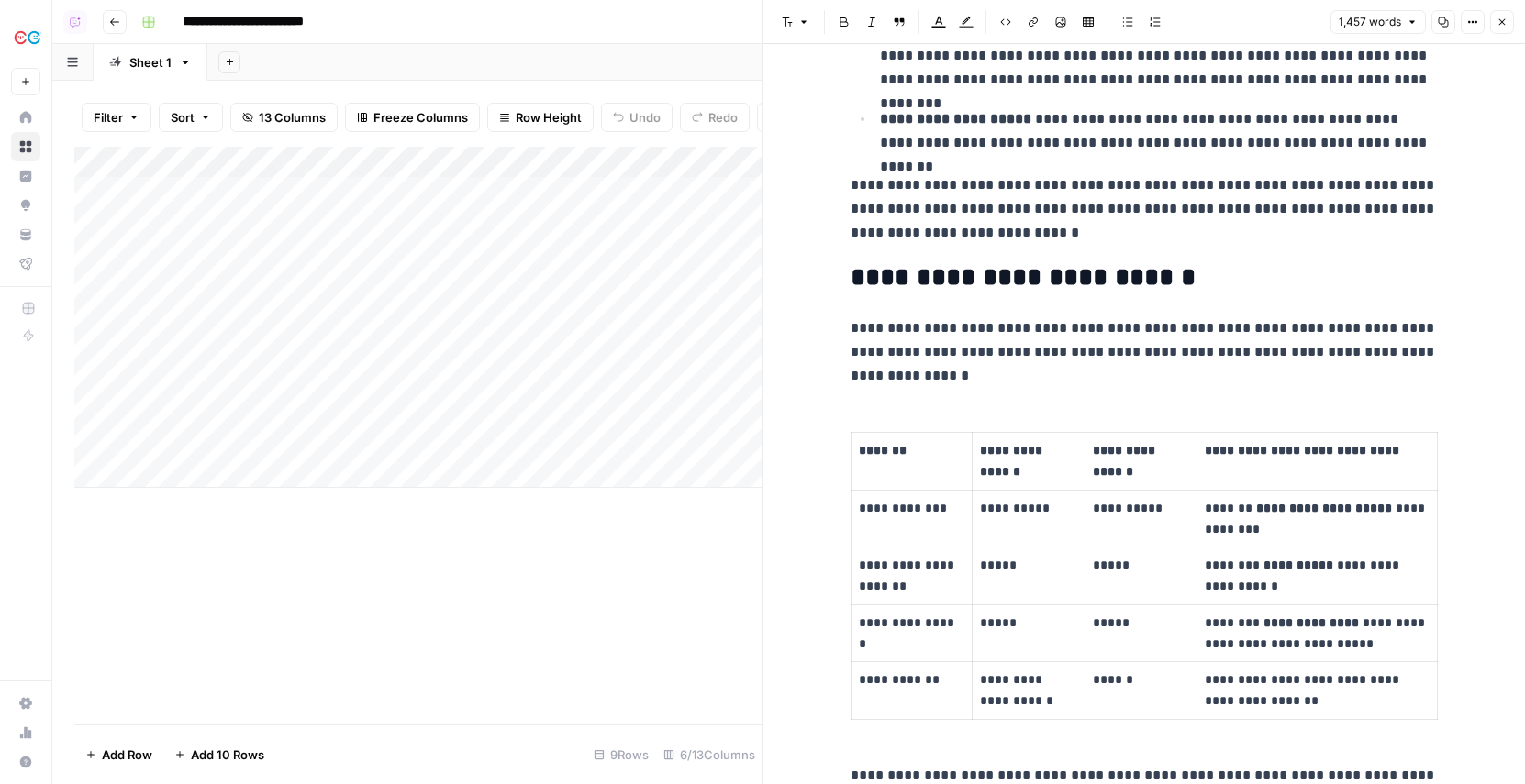
scroll to position [2865, 0]
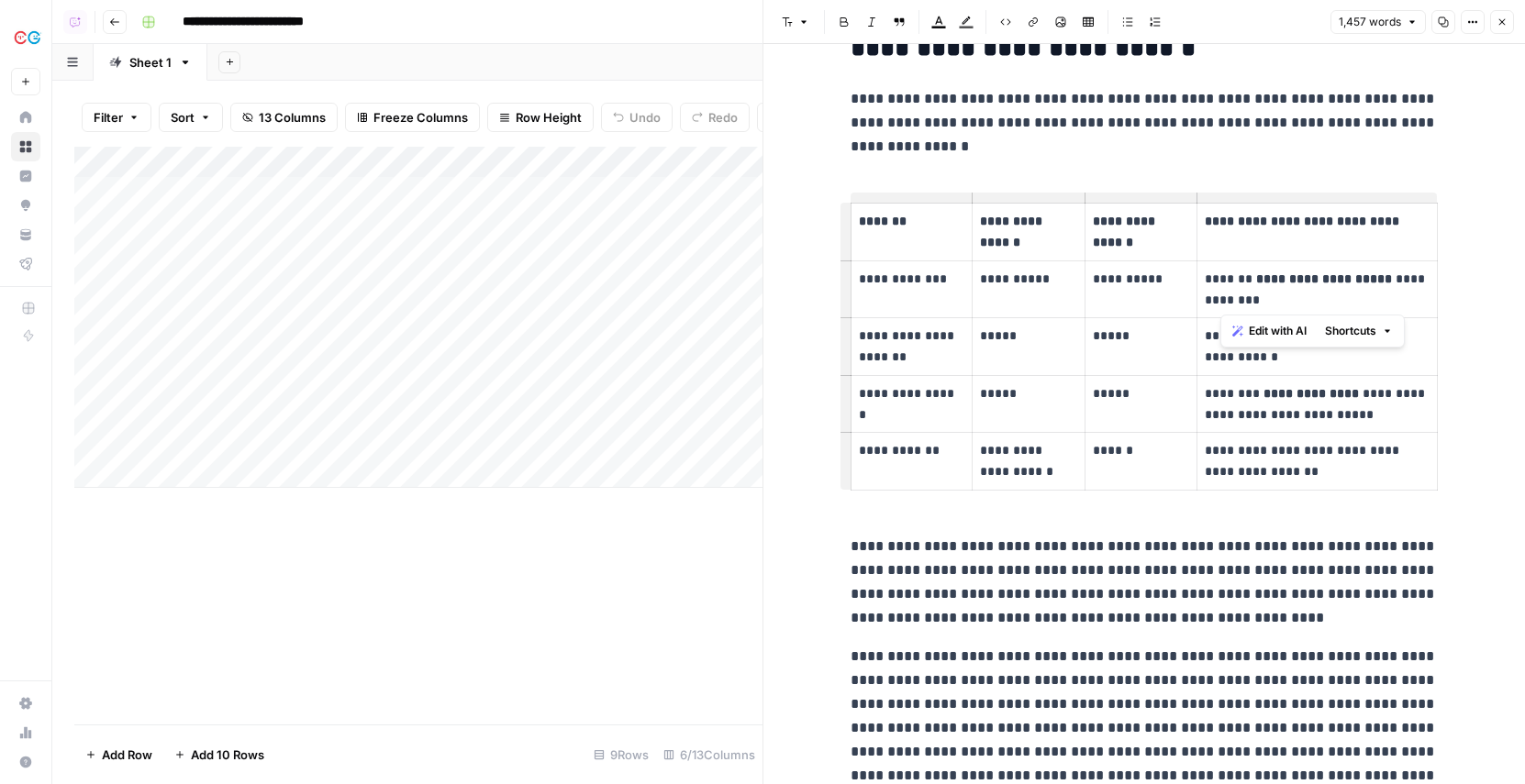
drag, startPoint x: 1306, startPoint y: 303, endPoint x: 1213, endPoint y: 267, distance: 99.7
click at [1213, 267] on td "**********" at bounding box center [1317, 289] width 240 height 58
click at [1278, 233] on th "**********" at bounding box center [1317, 232] width 240 height 58
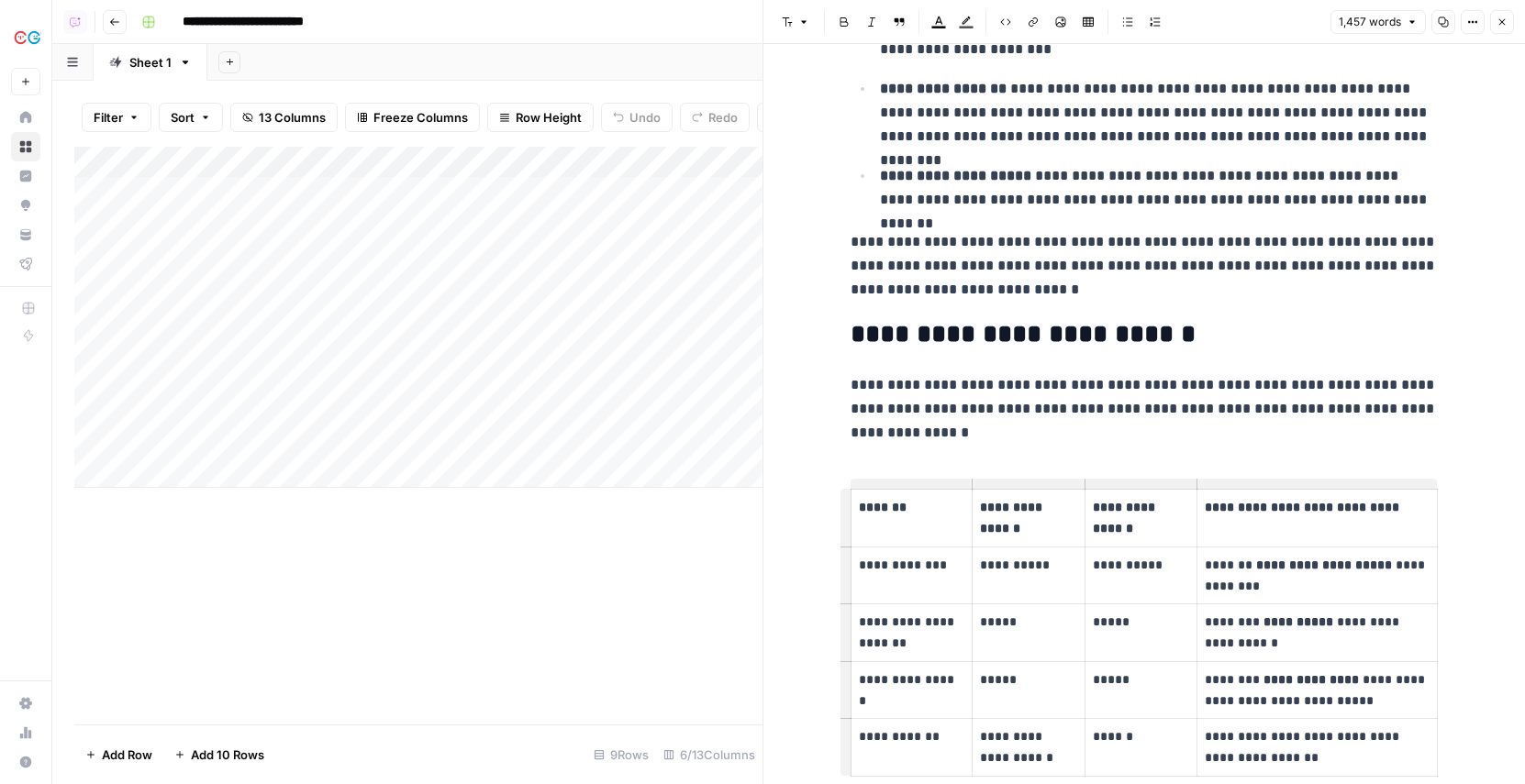
scroll to position [2581, 0]
click at [434, 650] on div "Add Column" at bounding box center [418, 436] width 688 height 578
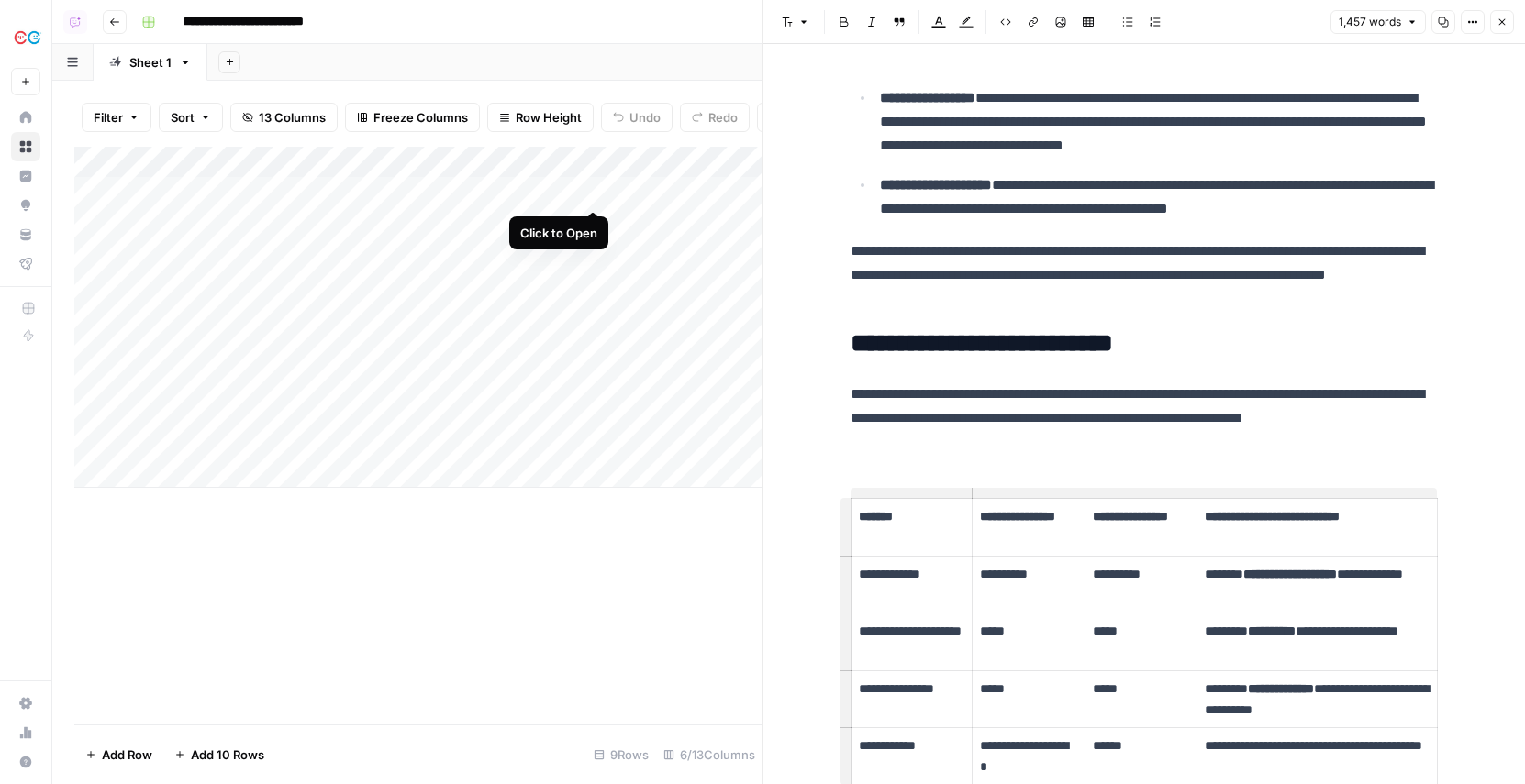
click at [590, 192] on div "Add Column" at bounding box center [418, 318] width 688 height 341
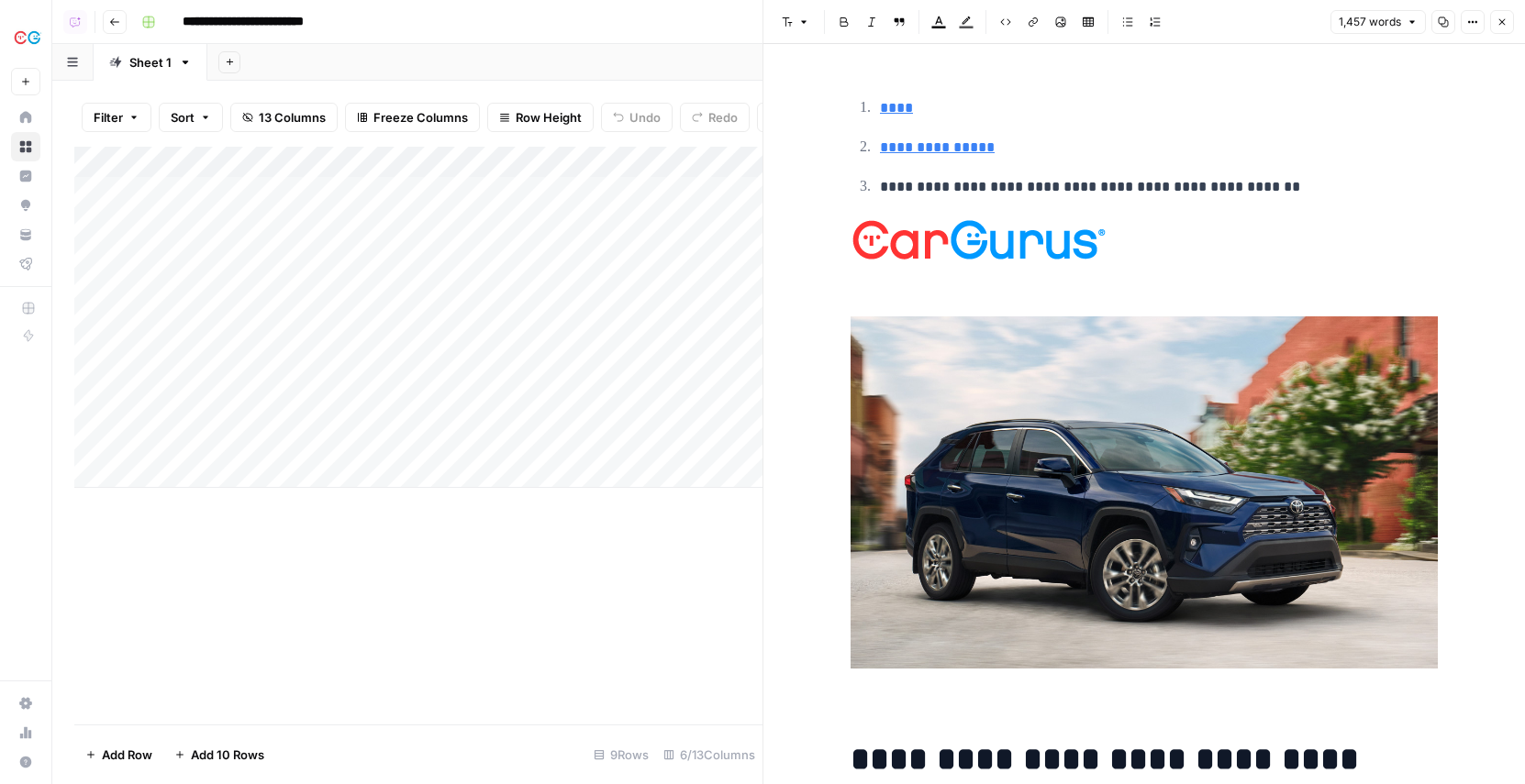
click at [431, 166] on div "Add Column" at bounding box center [418, 318] width 688 height 341
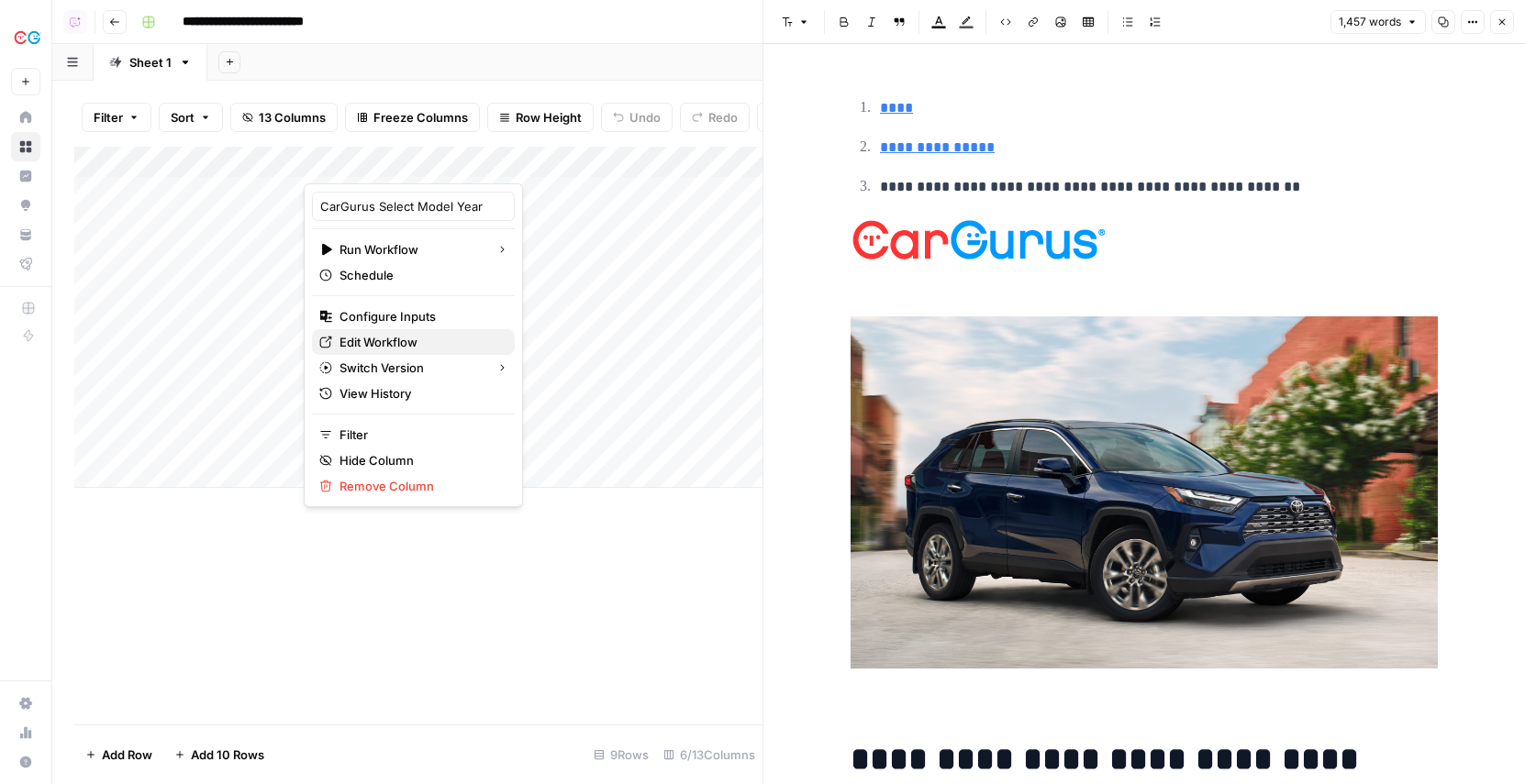
click at [370, 338] on span "Edit Workflow" at bounding box center [420, 341] width 160 height 18
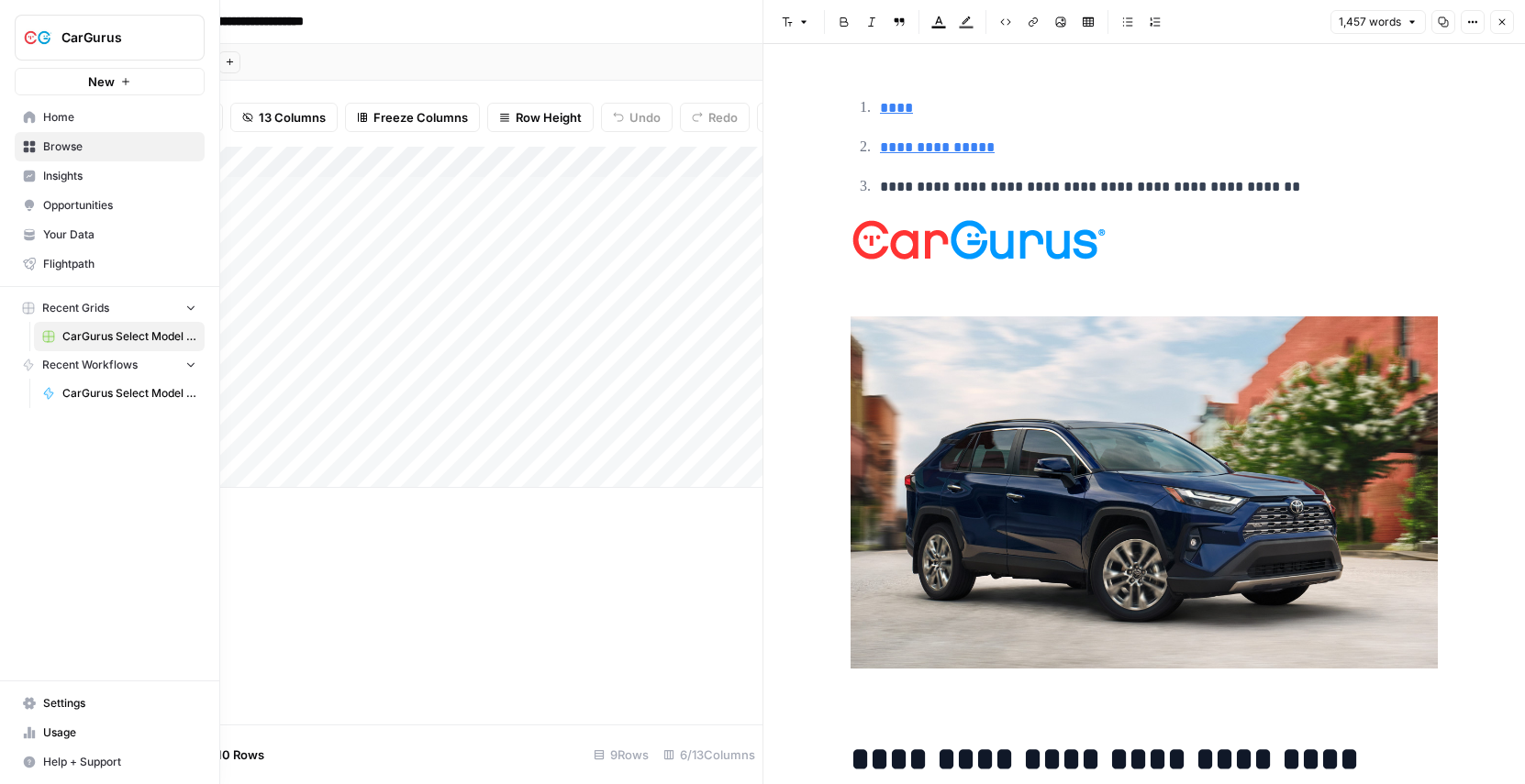
click at [34, 44] on img "Workspace: CarGurus" at bounding box center [37, 37] width 33 height 33
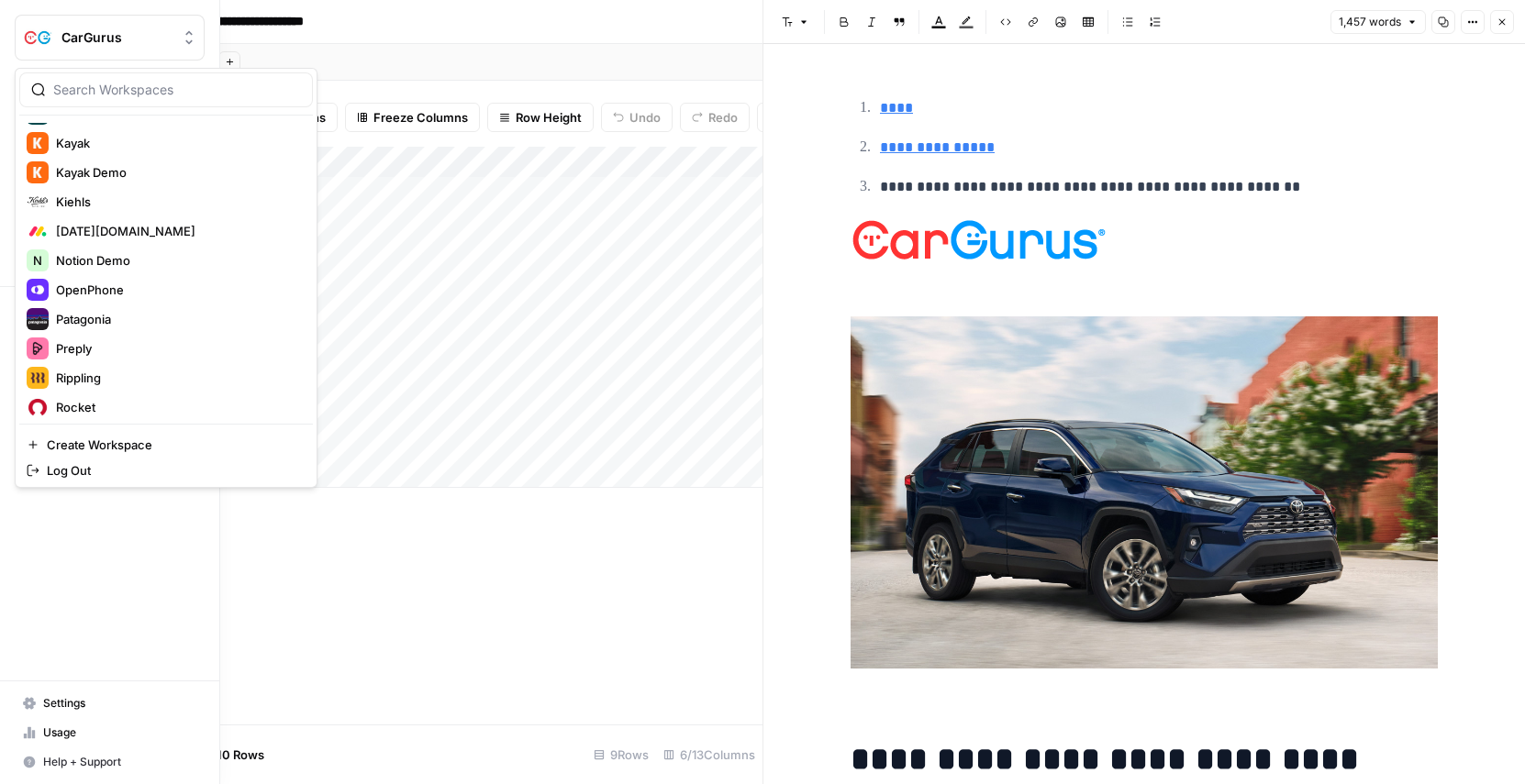
scroll to position [939, 0]
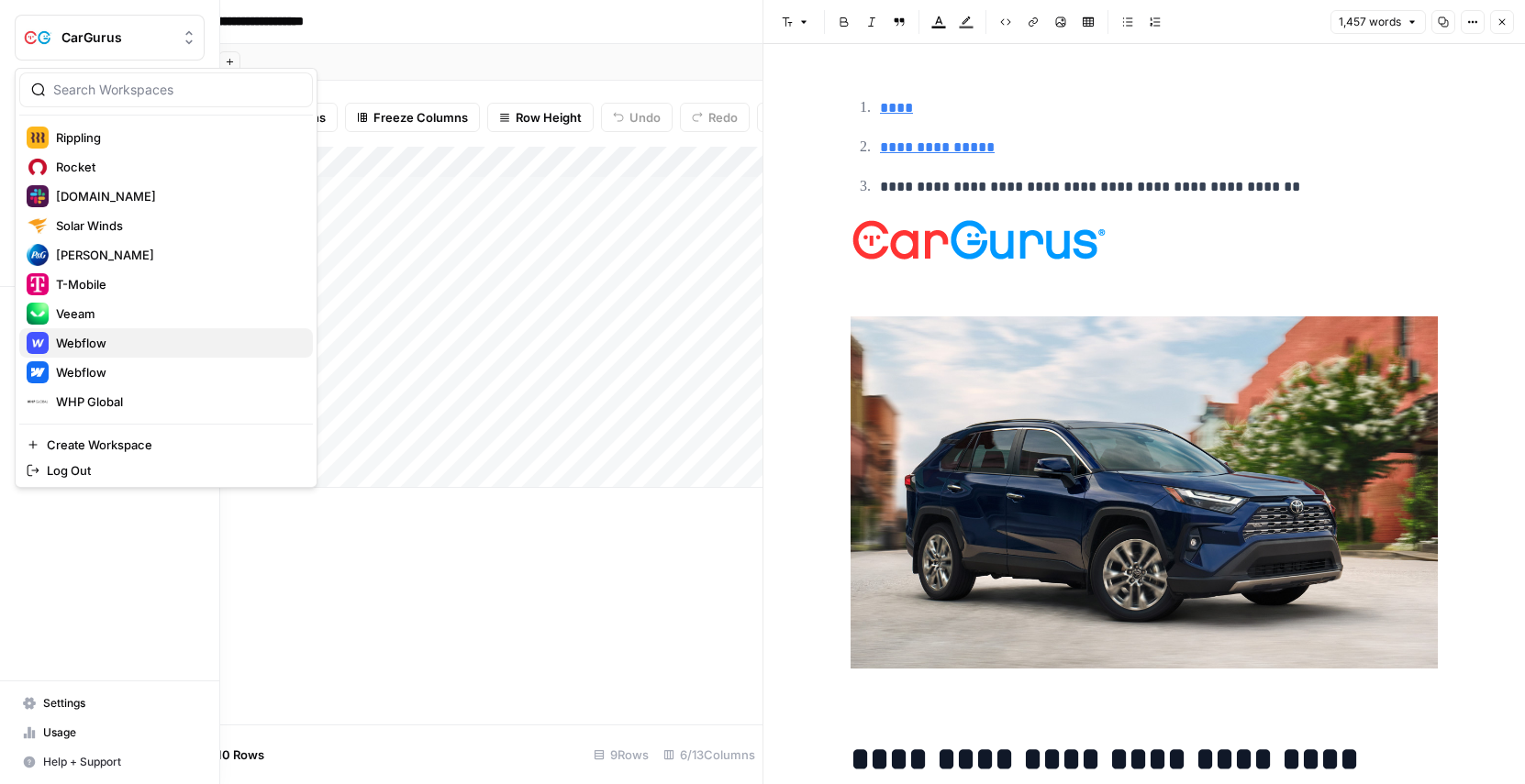
click at [153, 340] on span "Webflow" at bounding box center [178, 342] width 242 height 18
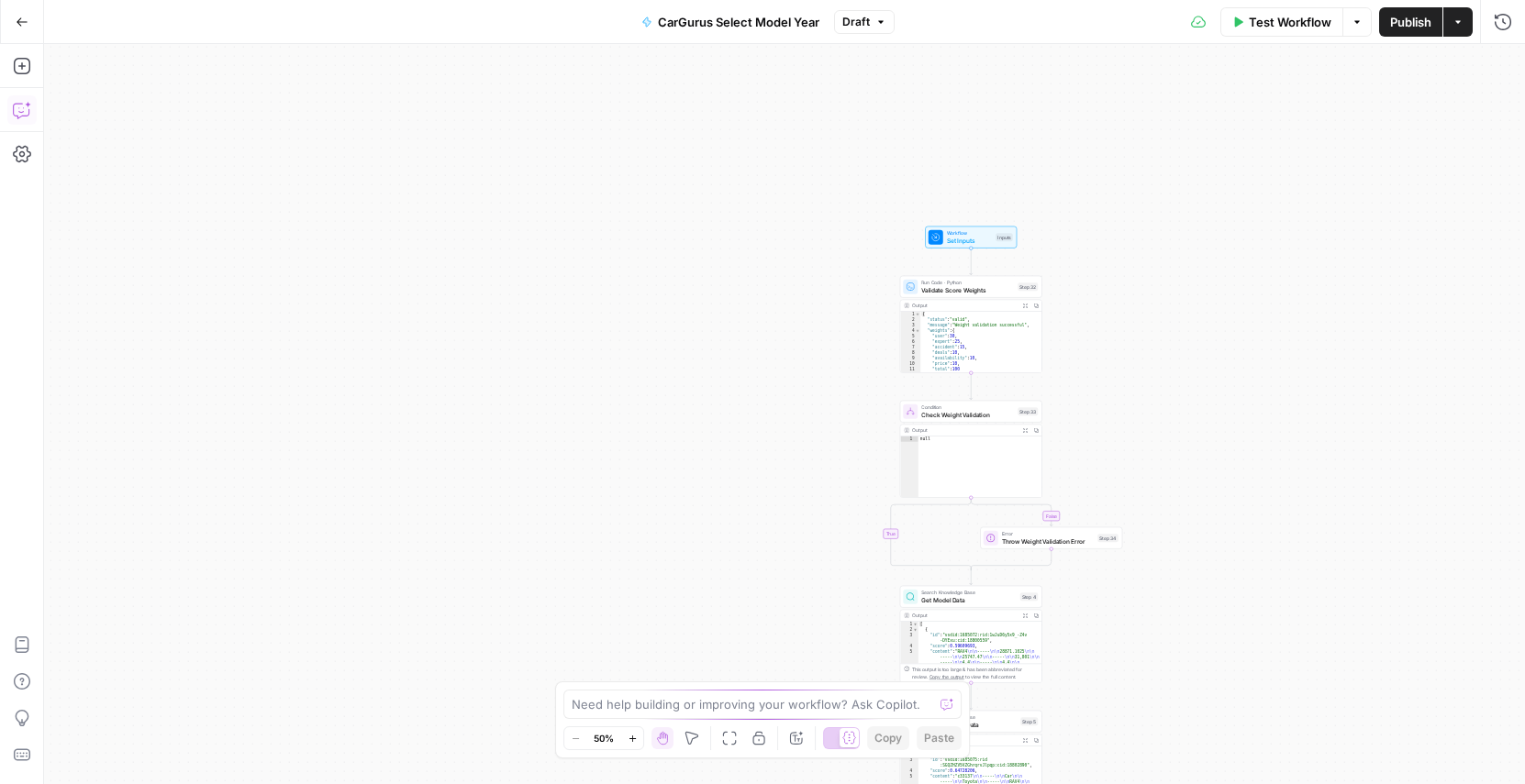
click at [22, 110] on icon "button" at bounding box center [21, 110] width 18 height 18
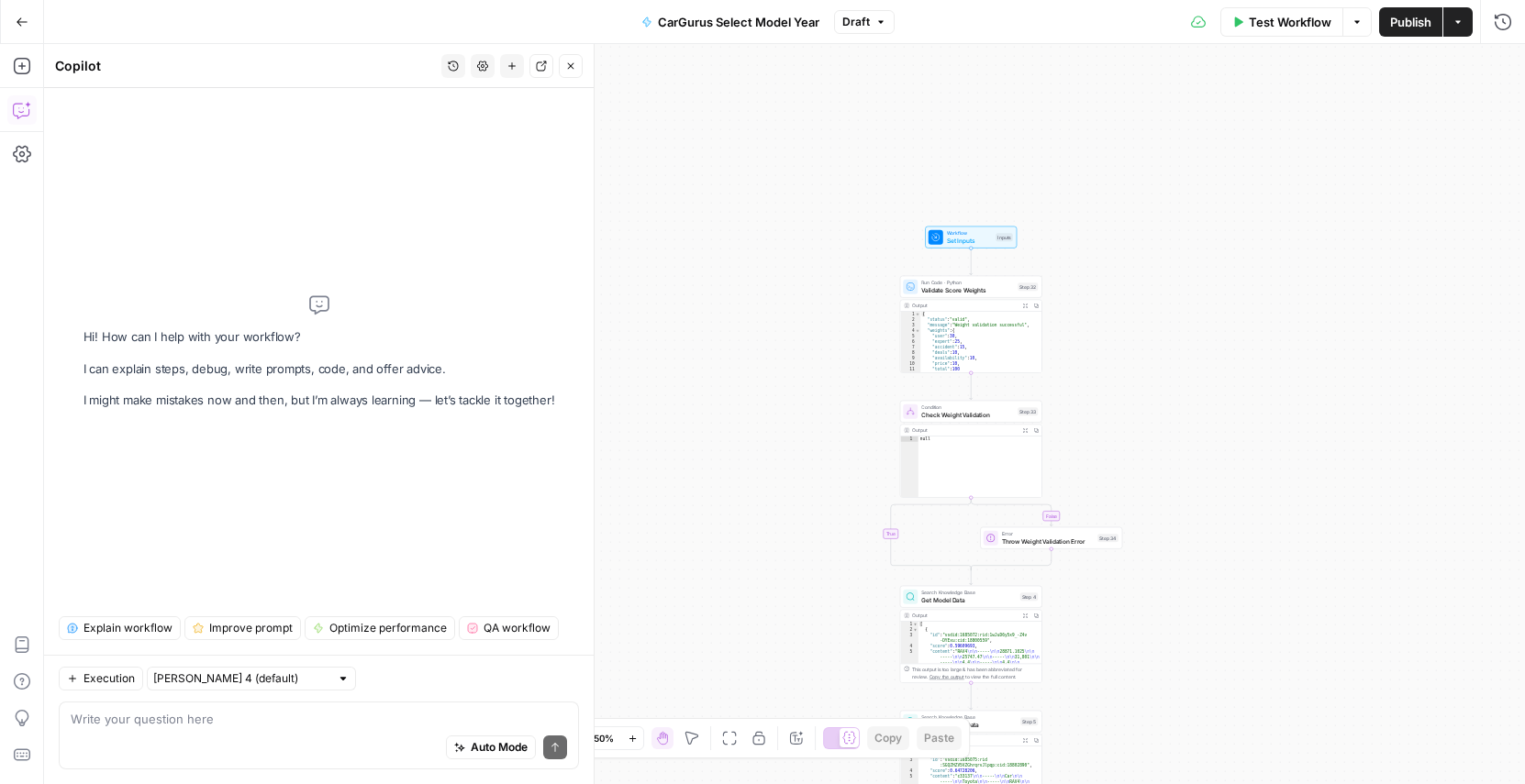
click at [109, 631] on span "Explain workflow" at bounding box center [128, 628] width 89 height 16
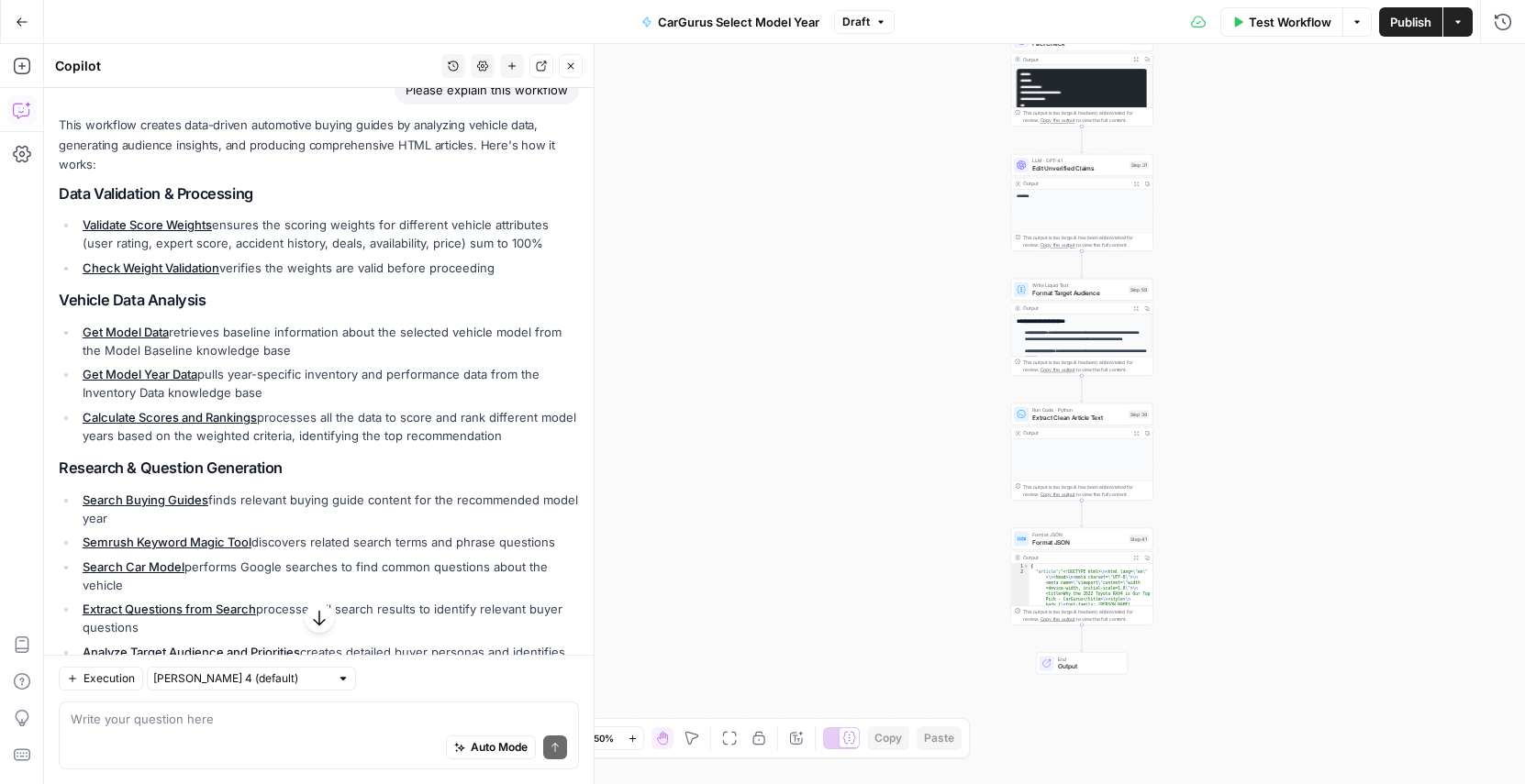
scroll to position [135, 0]
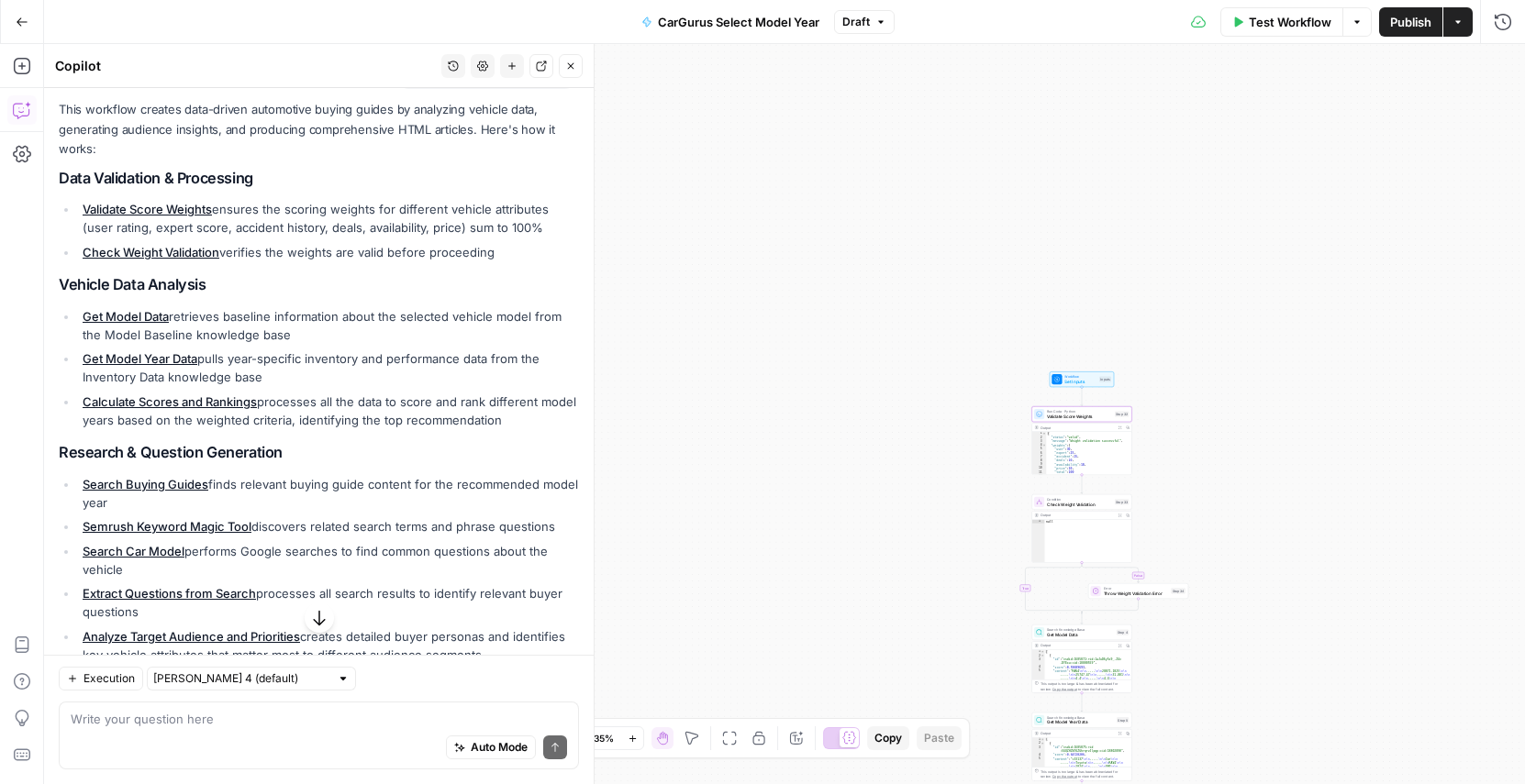
click at [137, 209] on link "Validate Score Weights" at bounding box center [148, 209] width 130 height 14
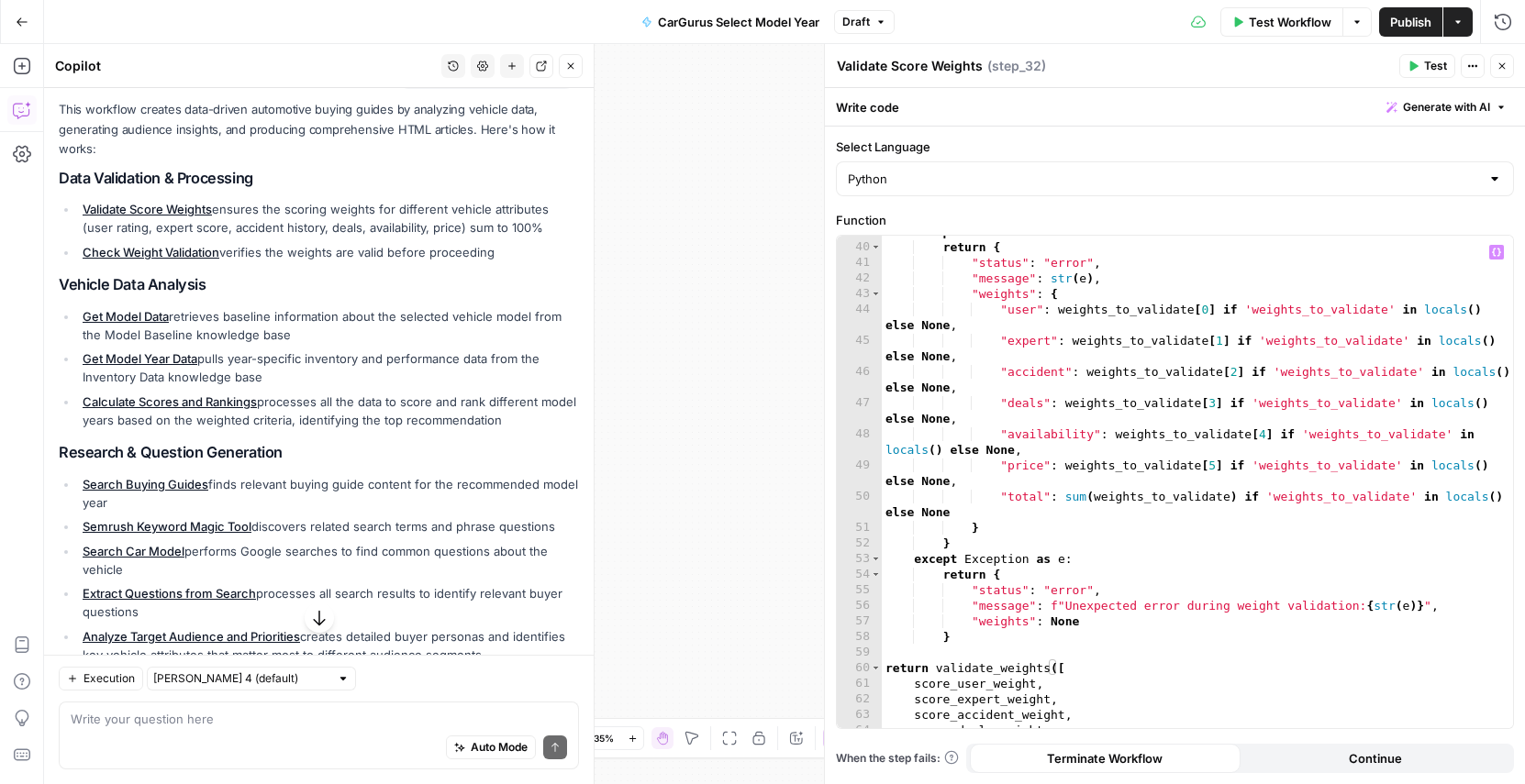
scroll to position [677, 0]
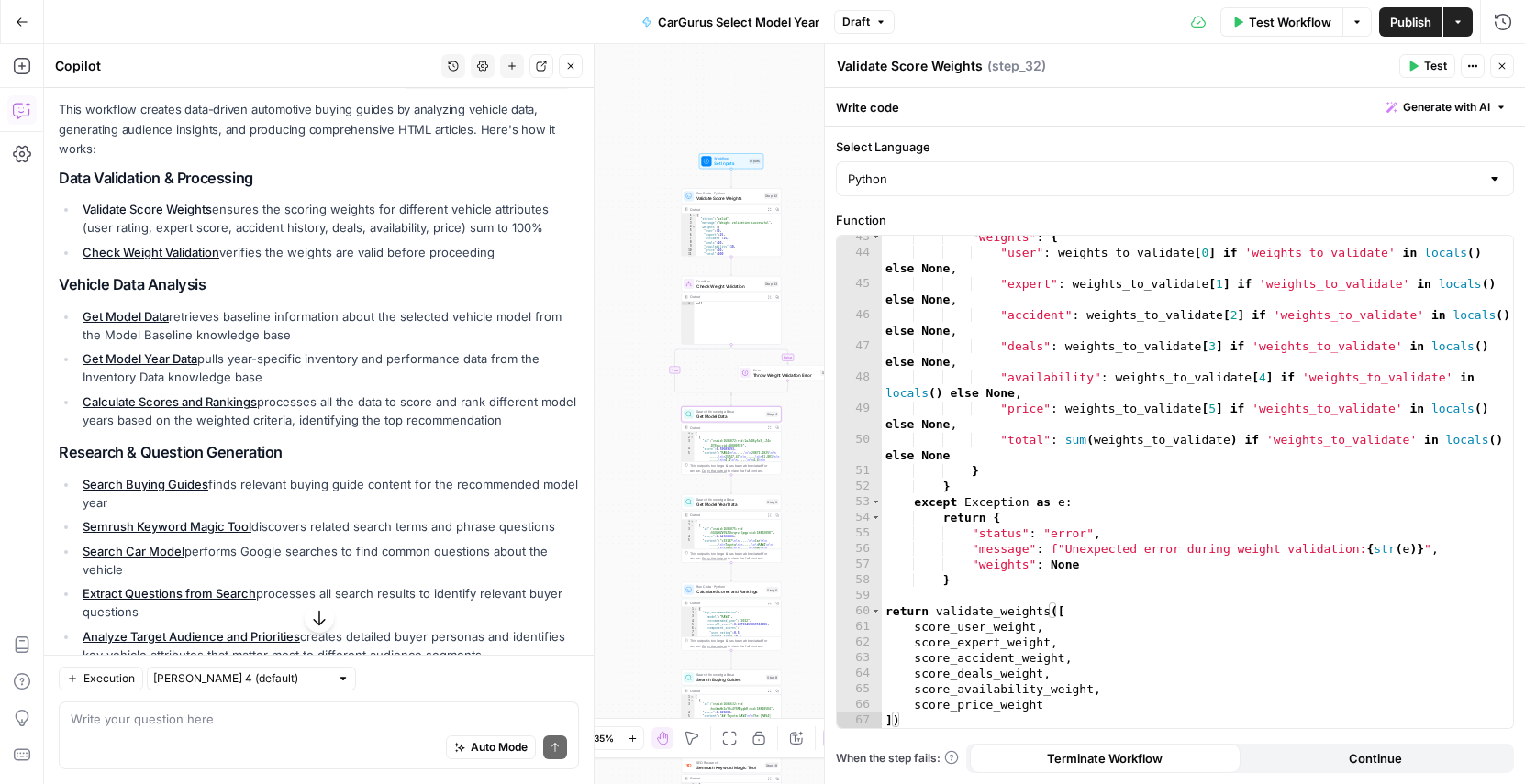
click at [120, 315] on link "Get Model Data" at bounding box center [126, 316] width 86 height 14
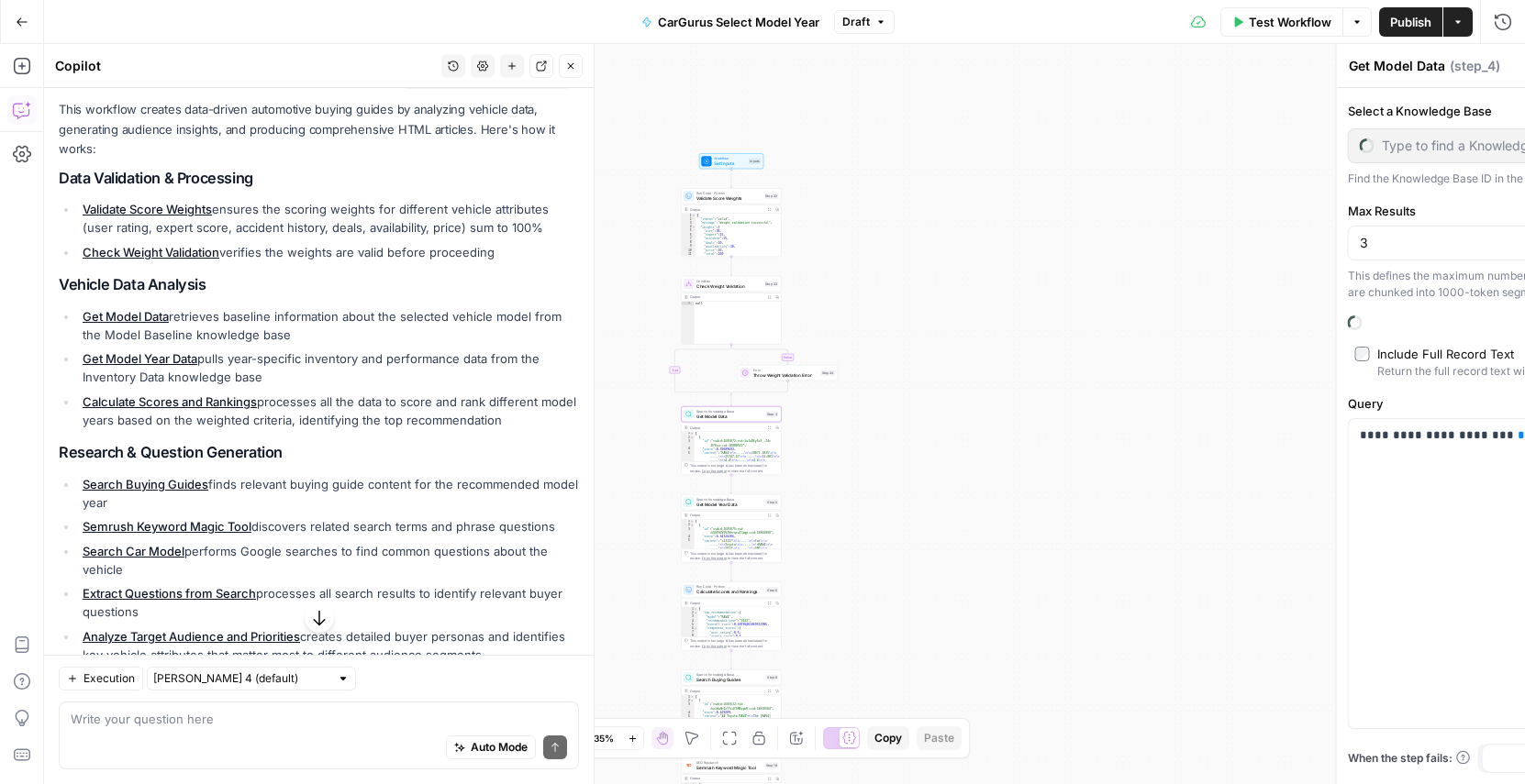
type input "Model Baseline"
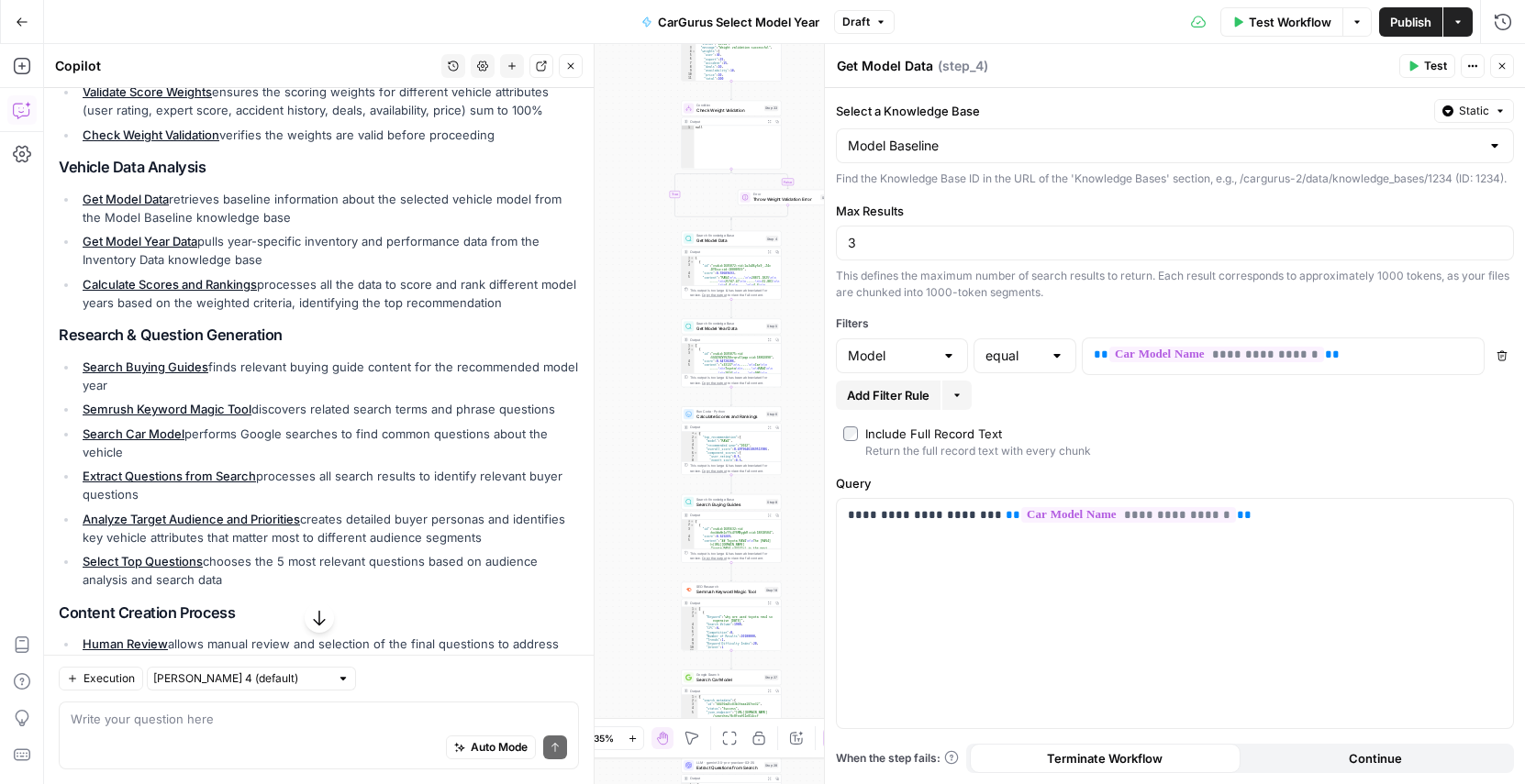
scroll to position [343, 0]
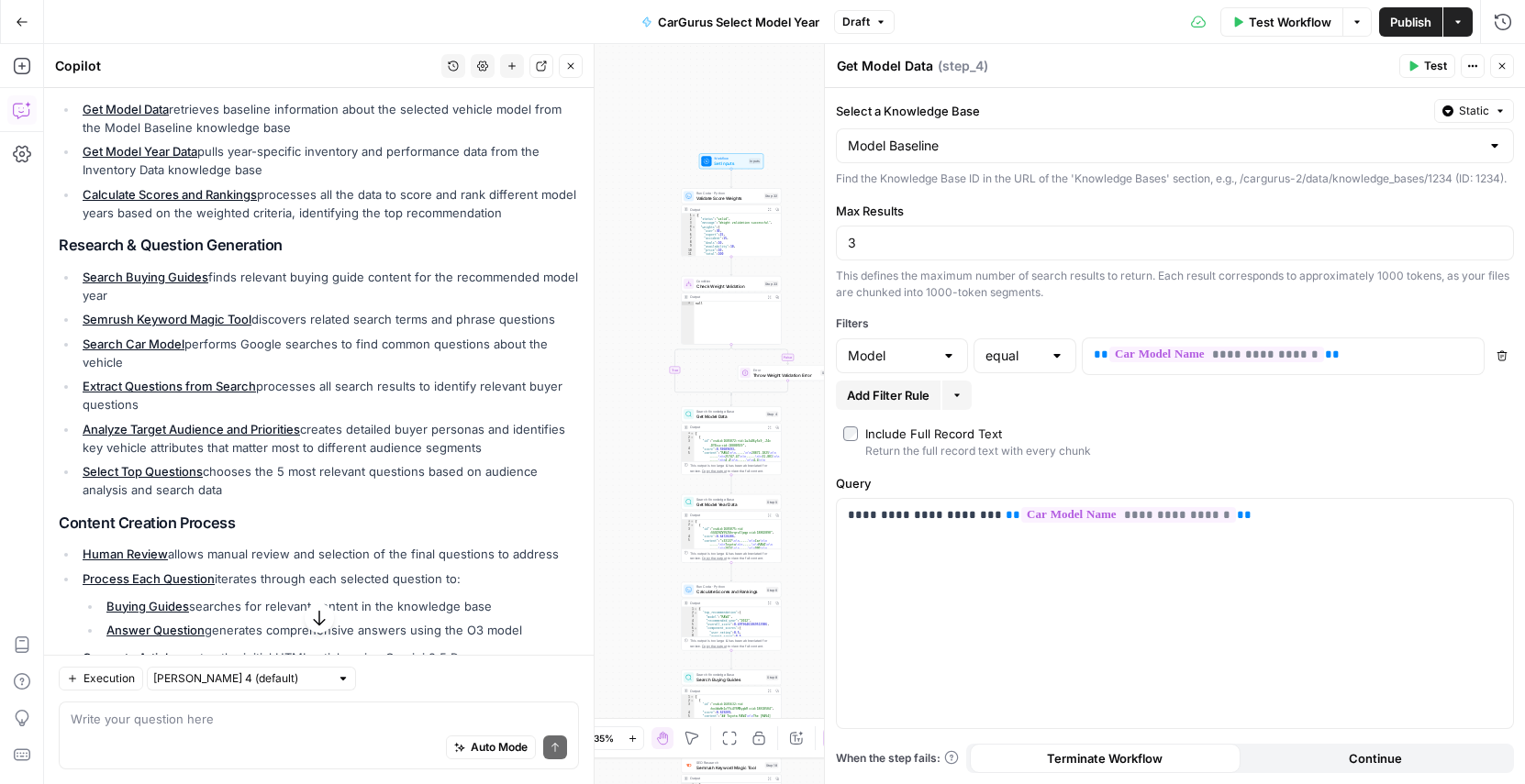
click at [12, 29] on button "Go Back" at bounding box center [22, 22] width 33 height 33
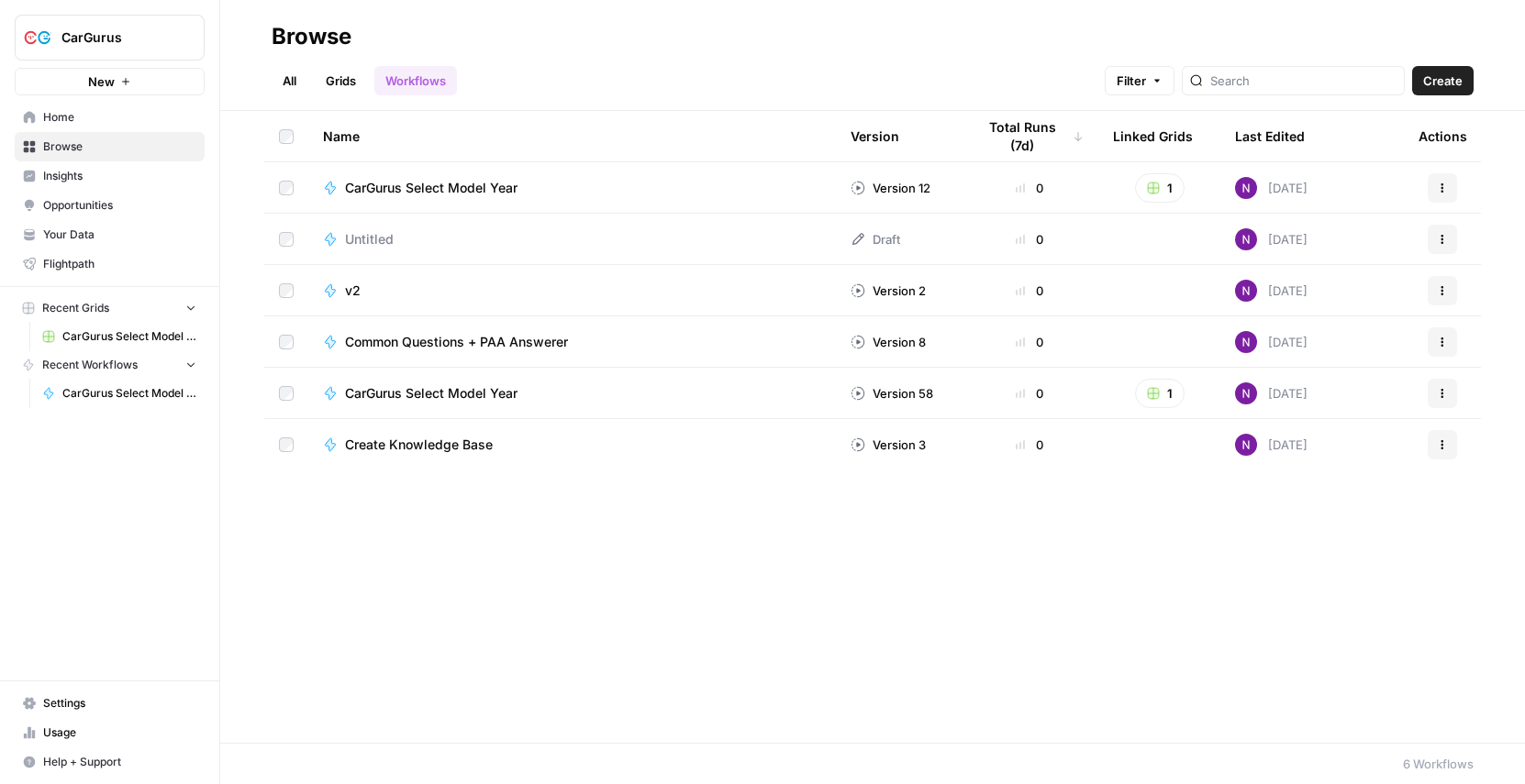
click at [59, 687] on nav "Settings Usage Help + Support" at bounding box center [110, 732] width 219 height 103
click at [56, 699] on span "Settings" at bounding box center [119, 703] width 154 height 16
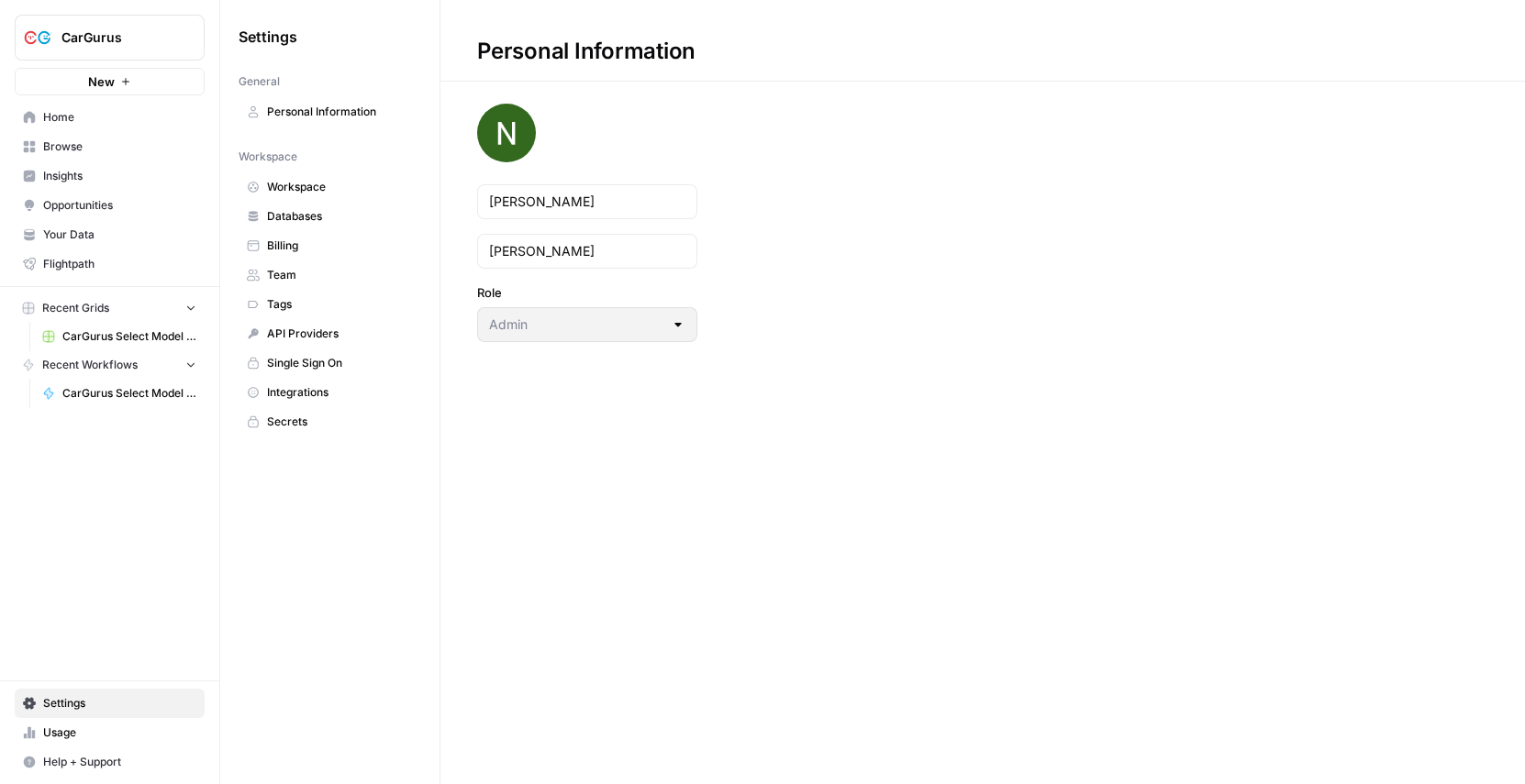
click at [295, 272] on span "Team" at bounding box center [340, 275] width 146 height 16
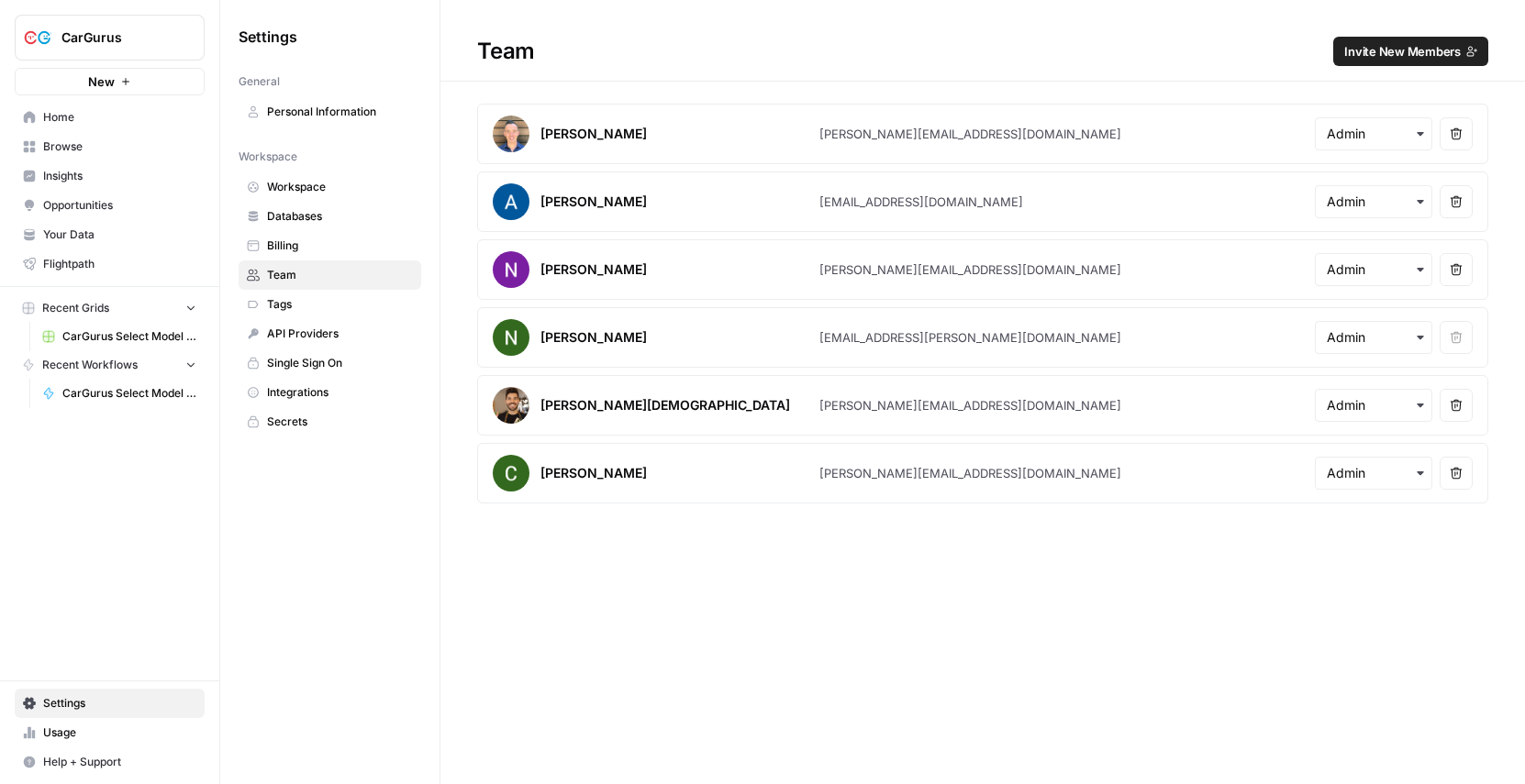
click at [1385, 46] on span "Invite New Members" at bounding box center [1403, 51] width 116 height 18
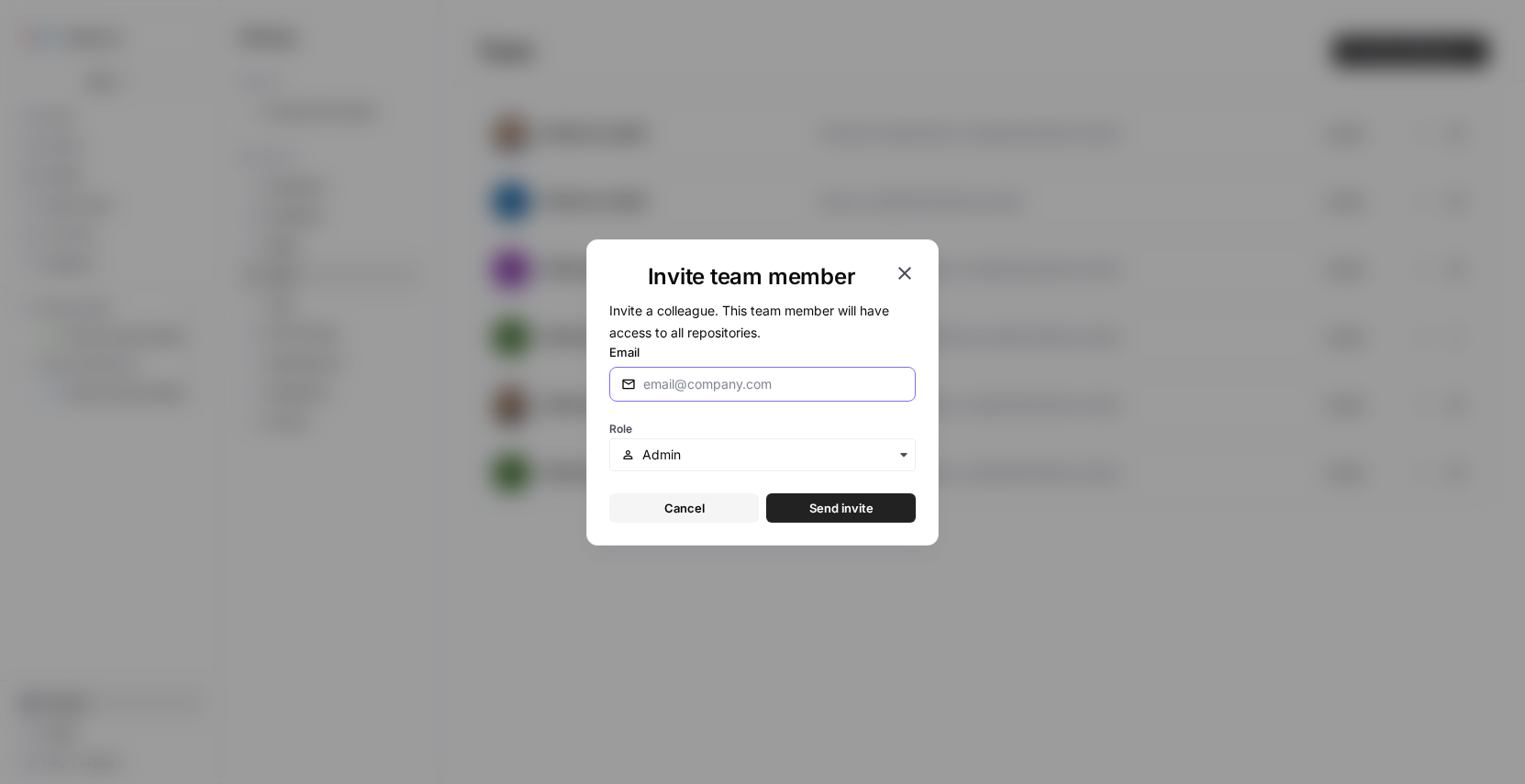
click at [728, 375] on input "Email" at bounding box center [773, 383] width 261 height 18
type input "[EMAIL_ADDRESS][DOMAIN_NAME]"
click at [821, 501] on span "Send invite" at bounding box center [841, 507] width 64 height 18
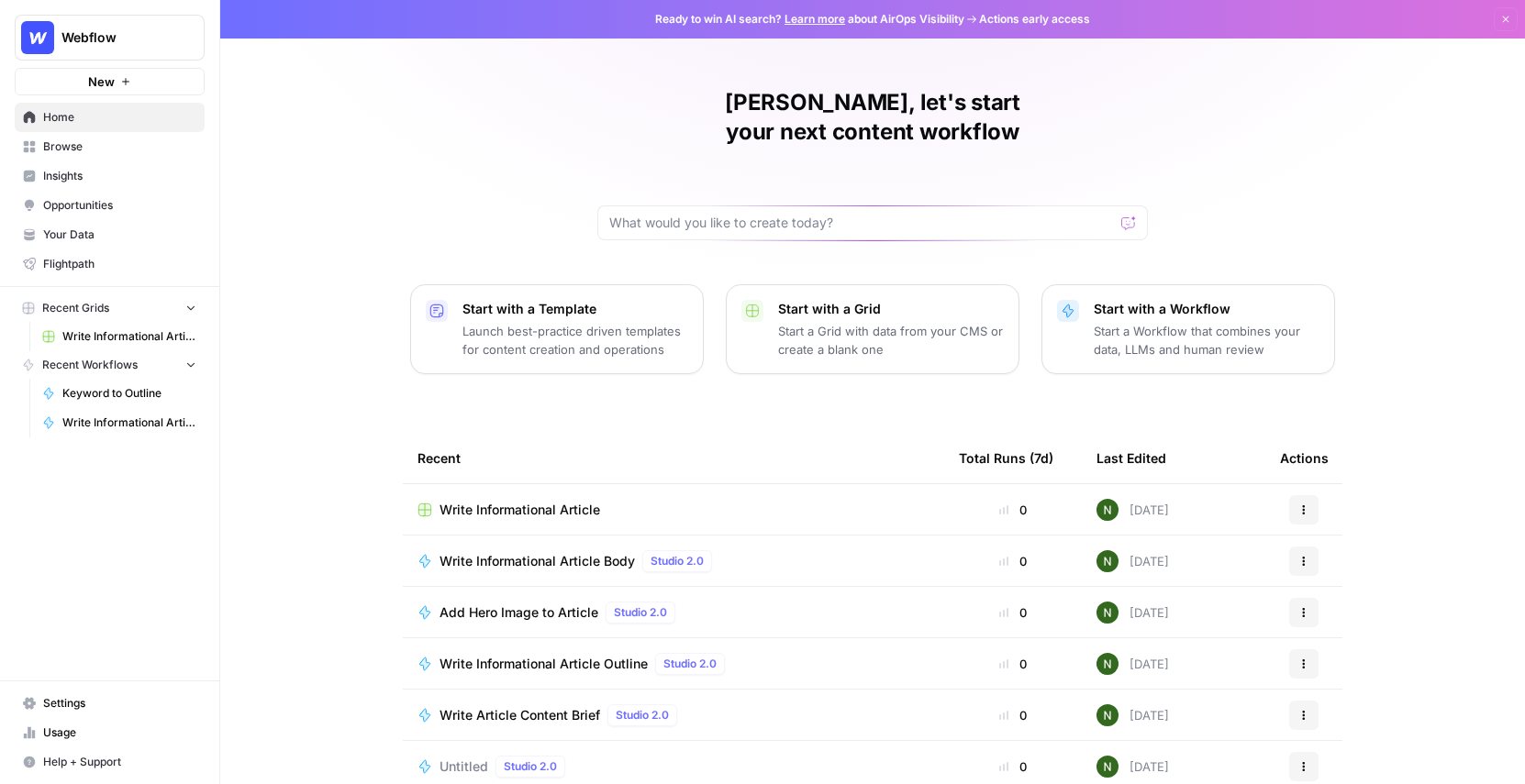
click at [78, 182] on span "Insights" at bounding box center [119, 175] width 154 height 16
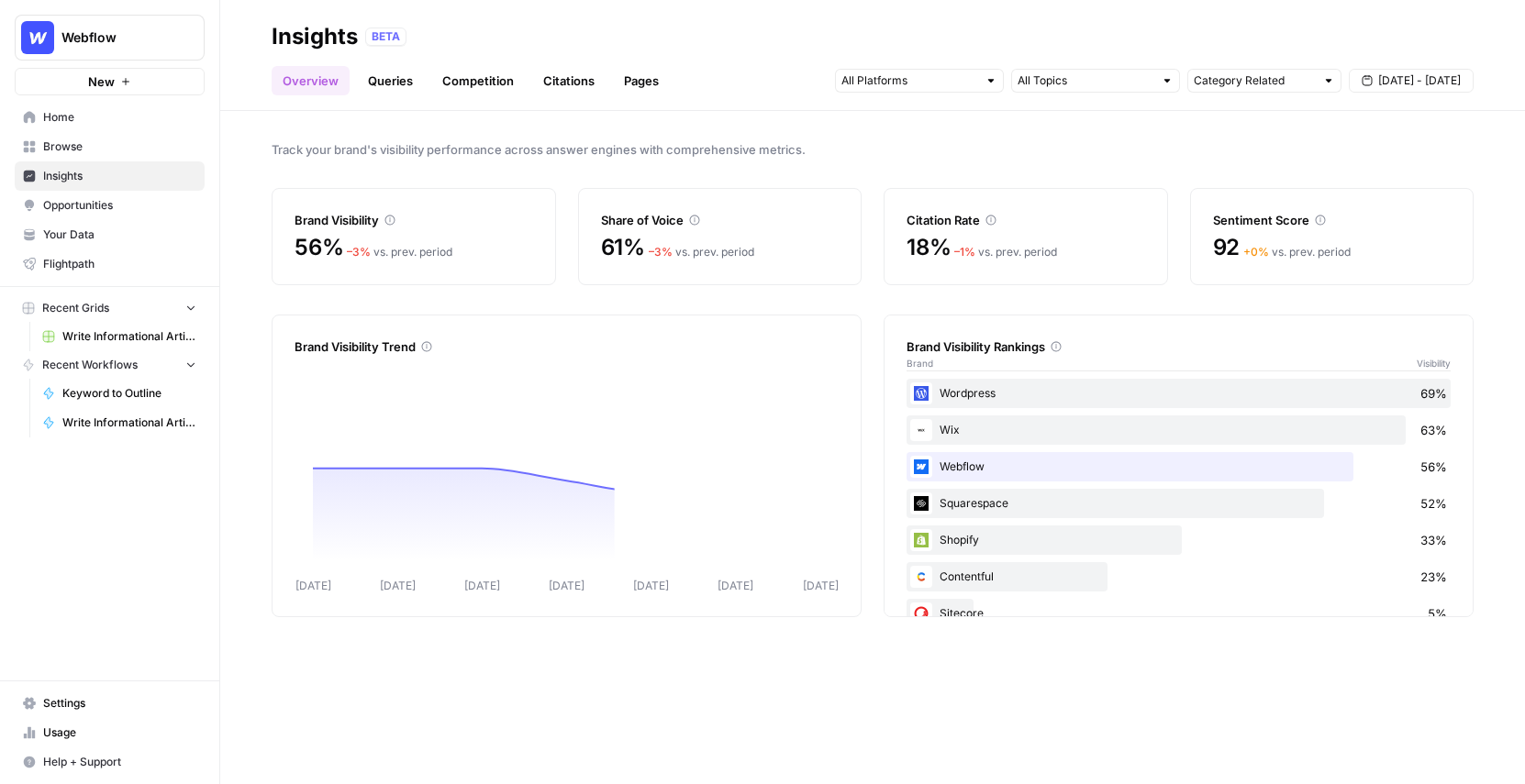
click at [398, 81] on link "Queries" at bounding box center [390, 80] width 67 height 30
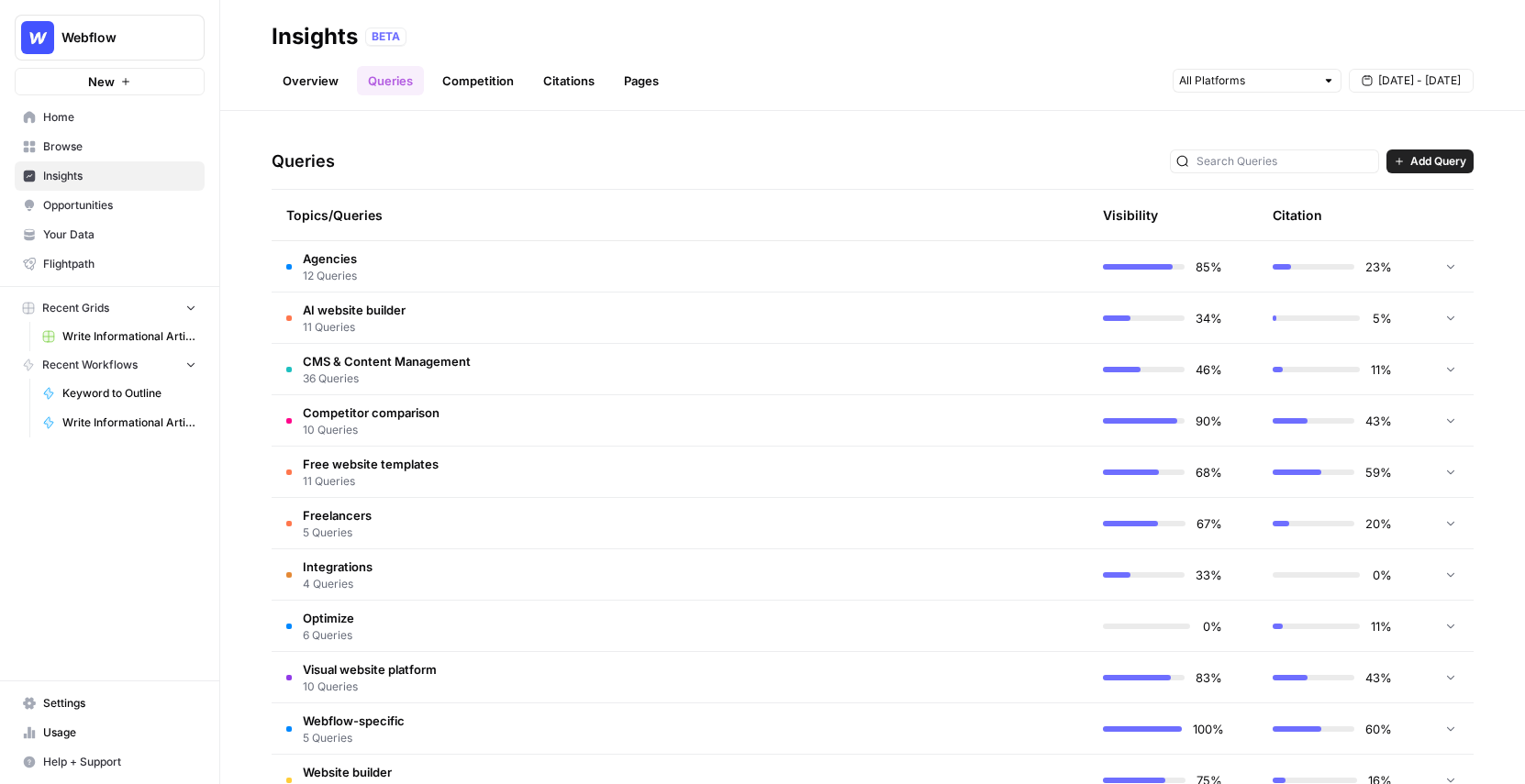
scroll to position [346, 0]
click at [120, 203] on span "Opportunities" at bounding box center [119, 205] width 154 height 16
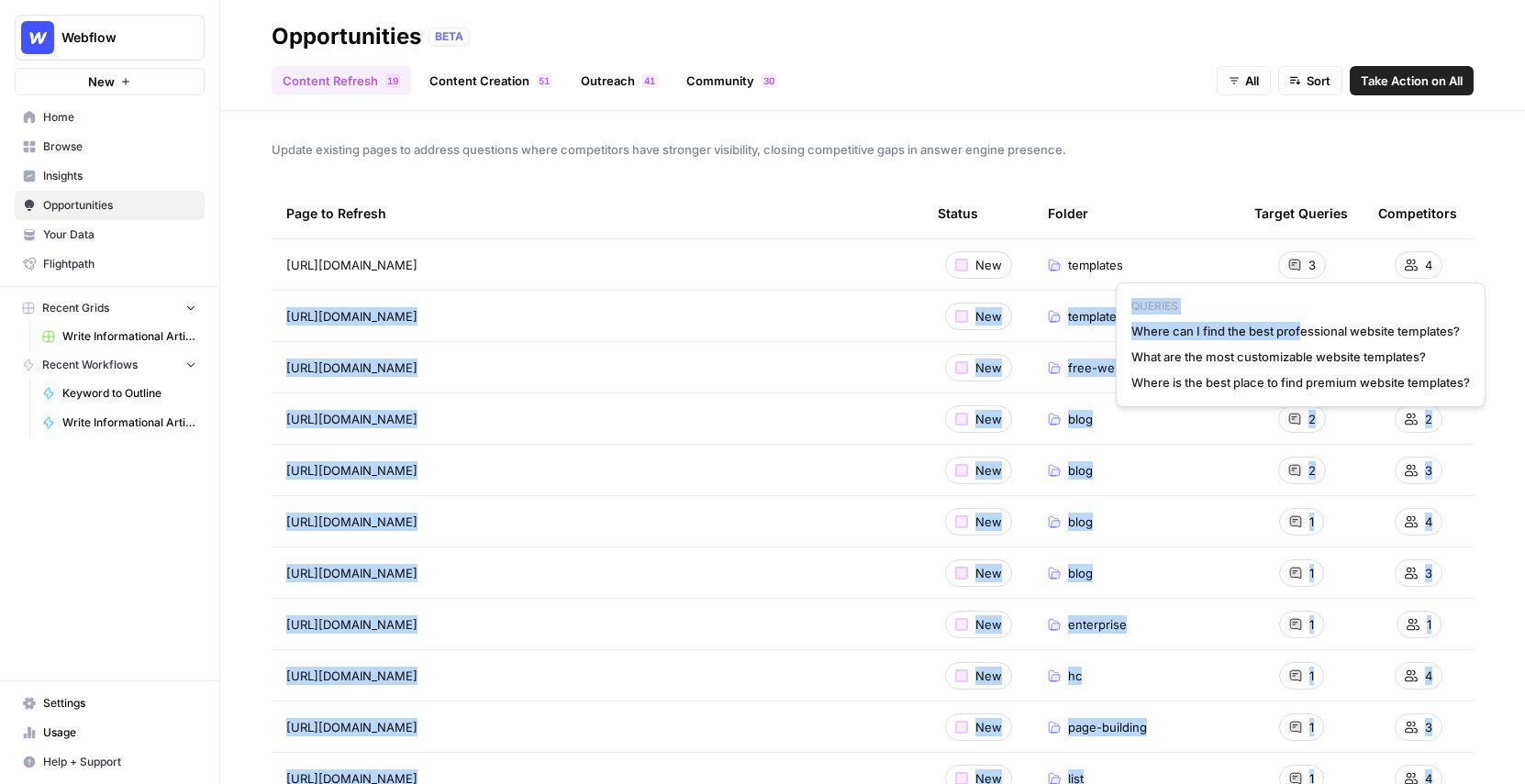
drag, startPoint x: 1301, startPoint y: 329, endPoint x: 1491, endPoint y: 322, distance: 190.1
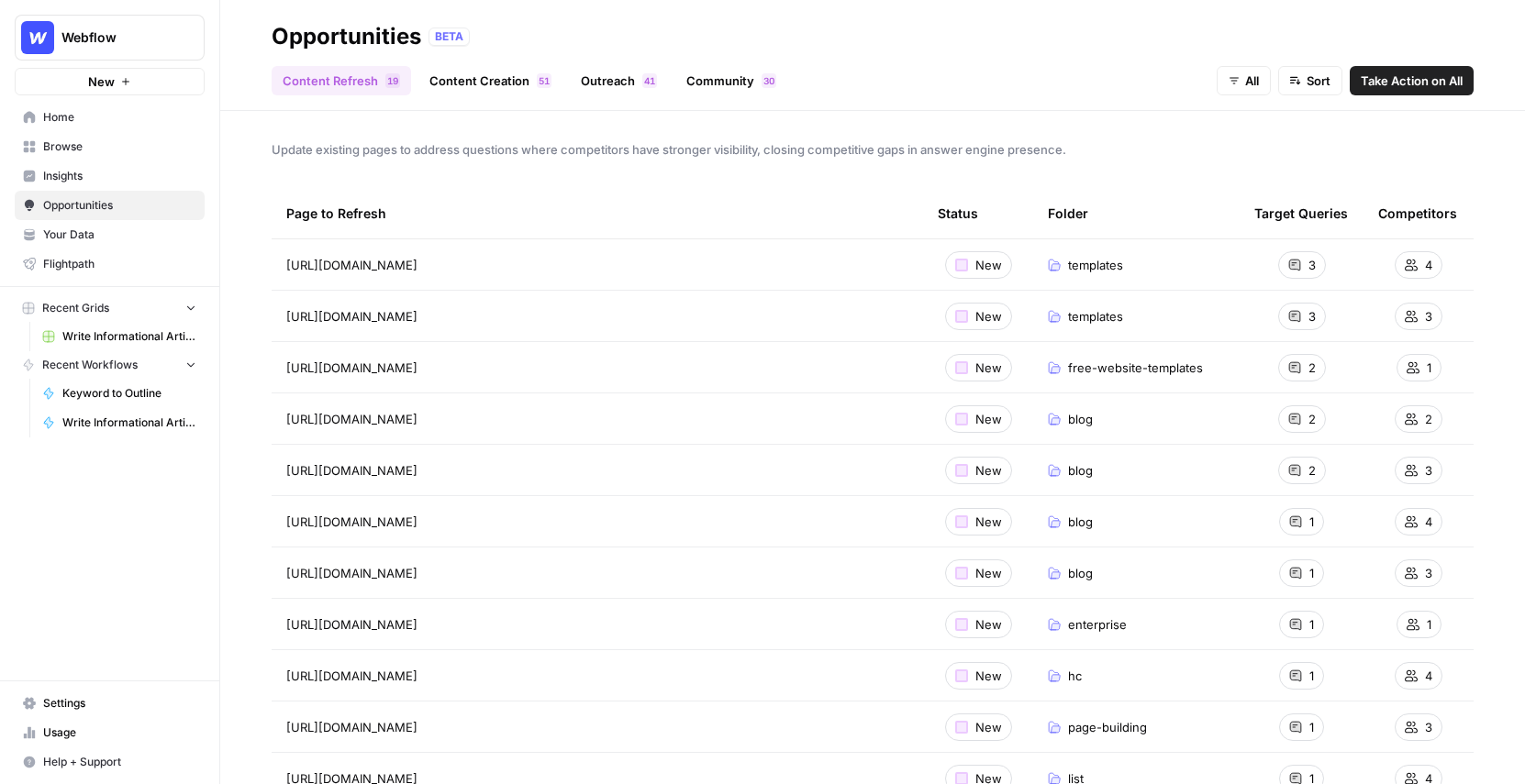
click at [1312, 246] on td "3" at bounding box center [1302, 264] width 124 height 51
click at [150, 184] on link "Insights" at bounding box center [109, 175] width 190 height 30
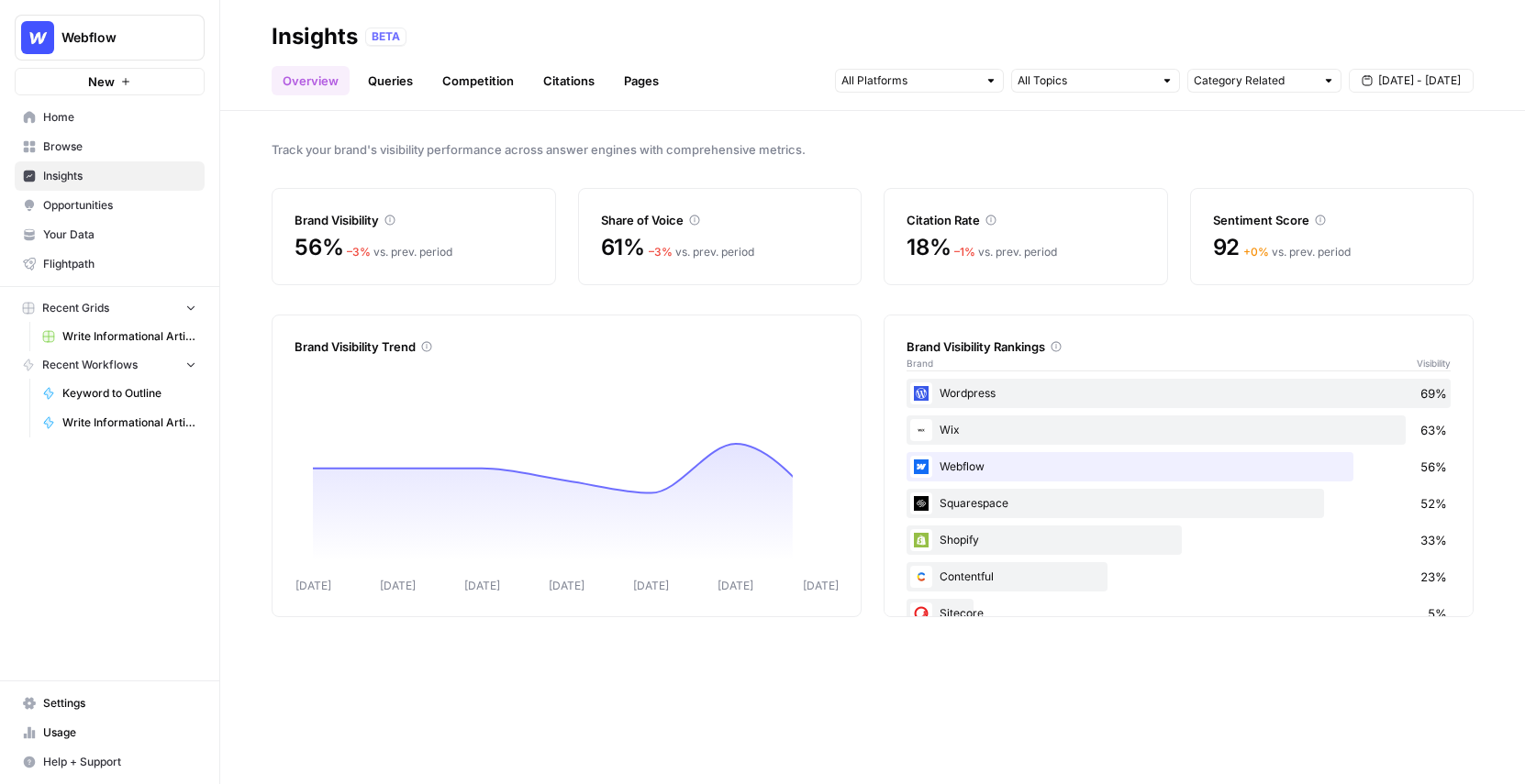
click at [400, 83] on link "Queries" at bounding box center [390, 80] width 67 height 30
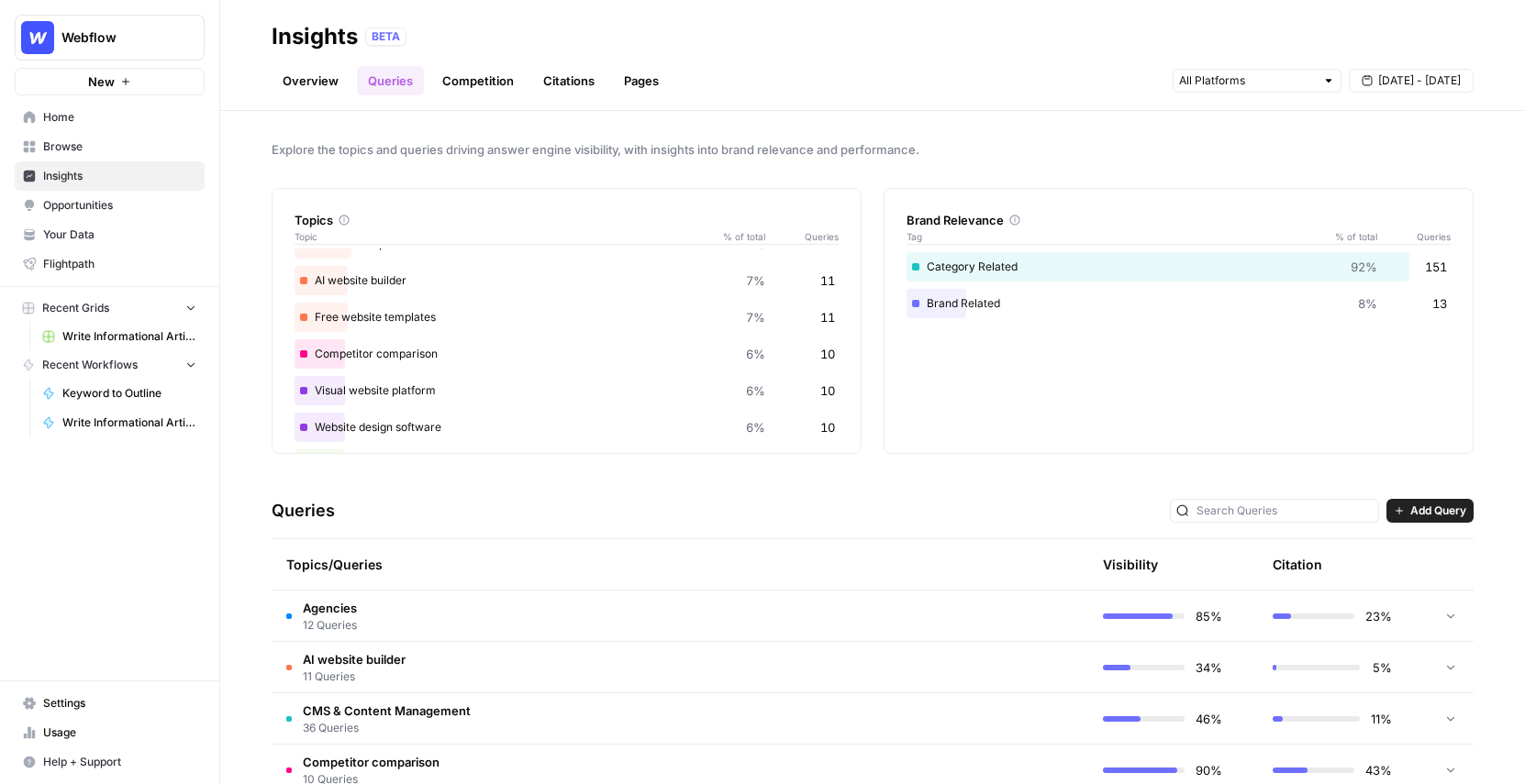
scroll to position [364, 0]
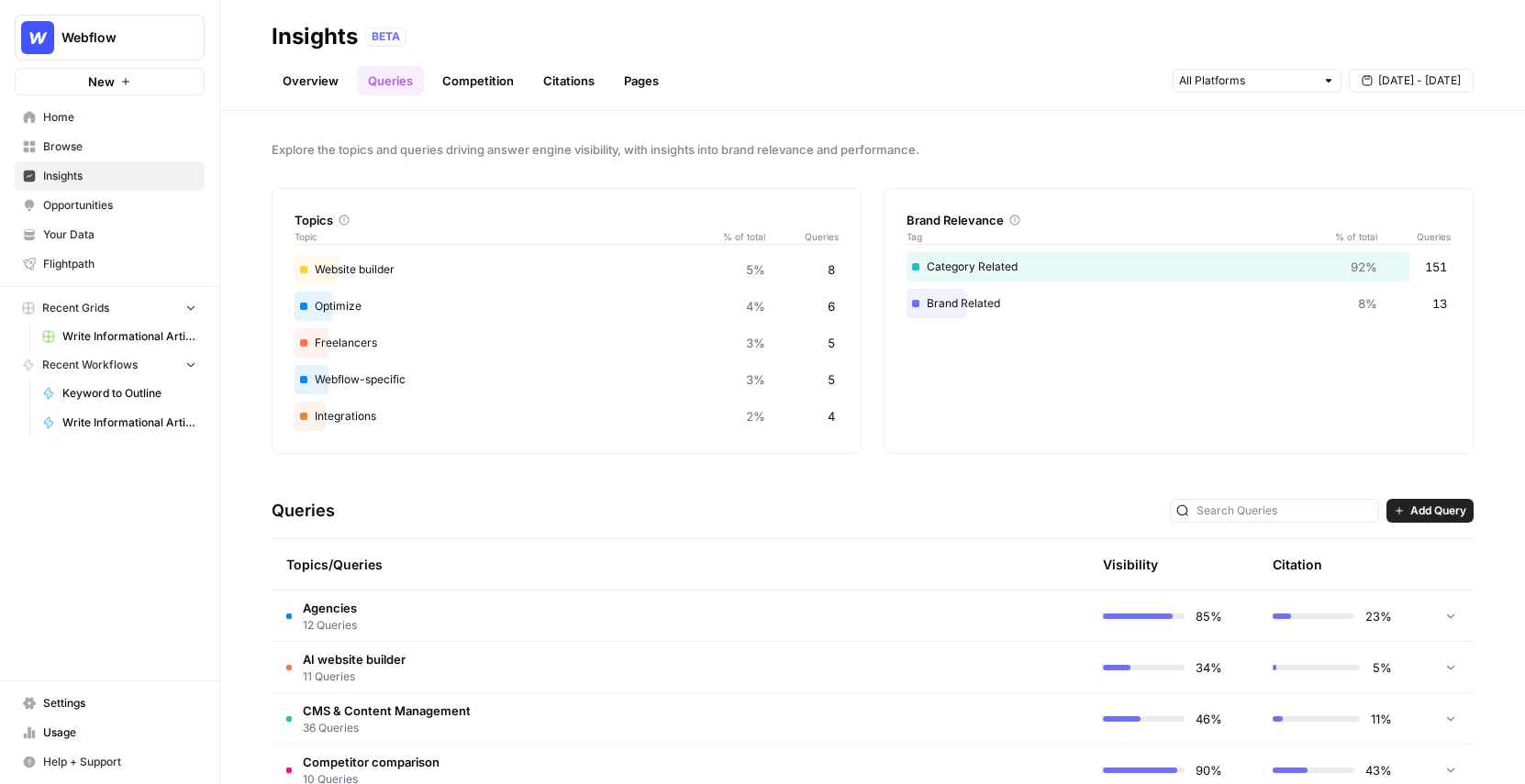
click at [1265, 499] on div at bounding box center [1274, 510] width 209 height 24
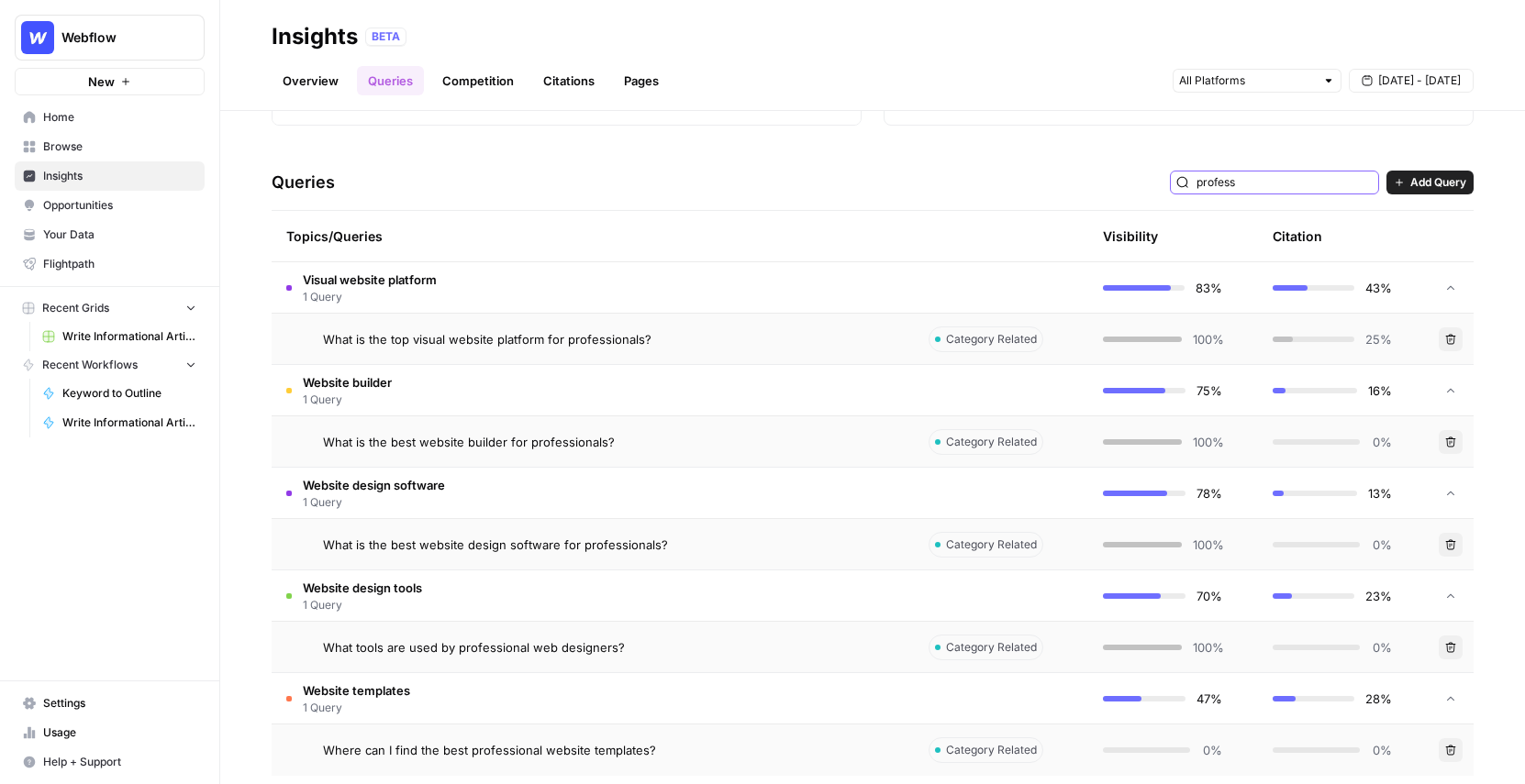
scroll to position [348, 0]
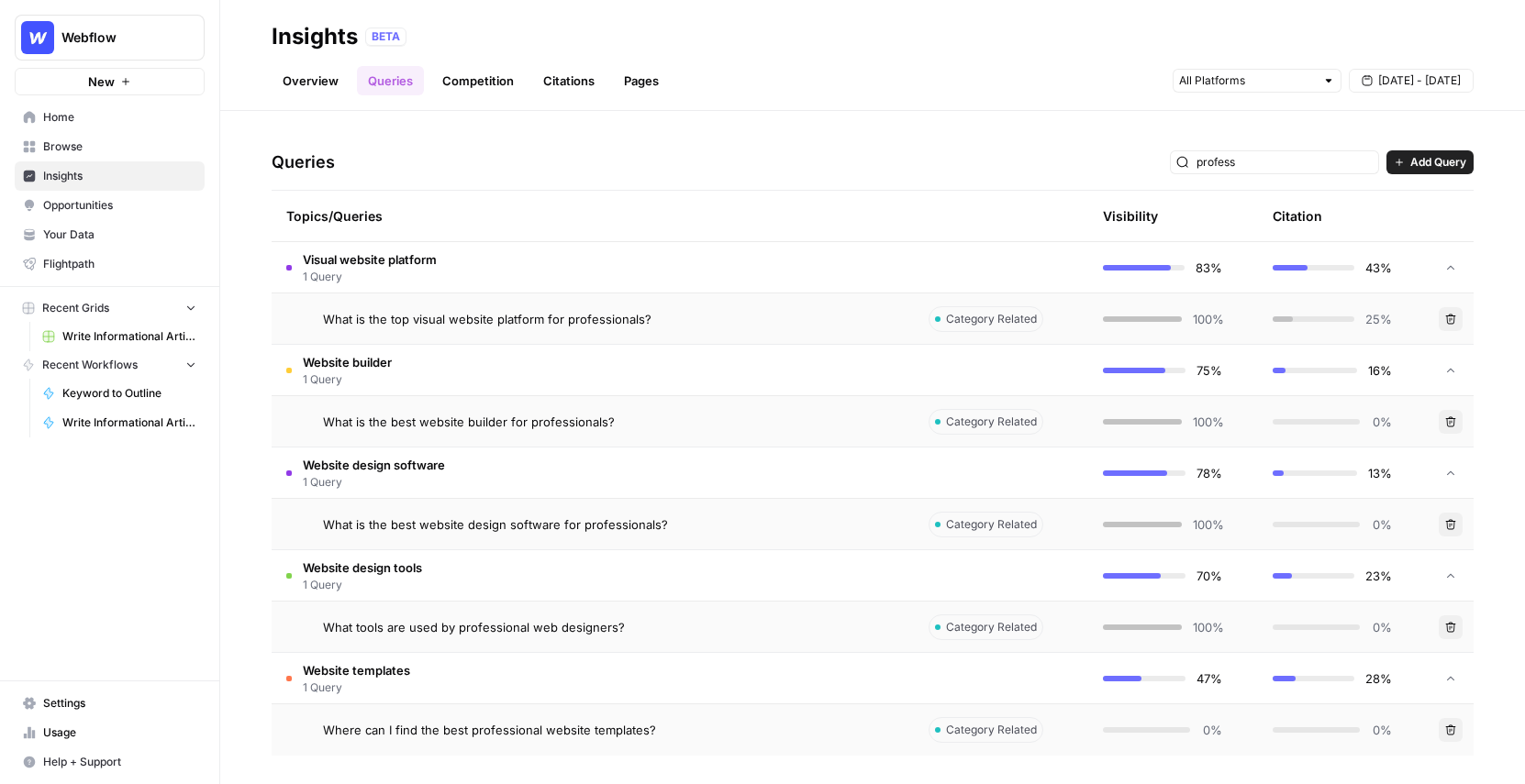
drag, startPoint x: 1288, startPoint y: 171, endPoint x: 1183, endPoint y: 141, distance: 109.2
click at [1183, 141] on div "Queries profess Add Query" at bounding box center [873, 162] width 1202 height 56
click at [1305, 175] on div "Queries profess Add Query" at bounding box center [873, 162] width 1202 height 56
drag, startPoint x: 1298, startPoint y: 160, endPoint x: 1181, endPoint y: 131, distance: 120.5
click at [1181, 131] on div "Explore the topics and queries driving answer engine visibility, with insights …" at bounding box center [872, 447] width 1305 height 673
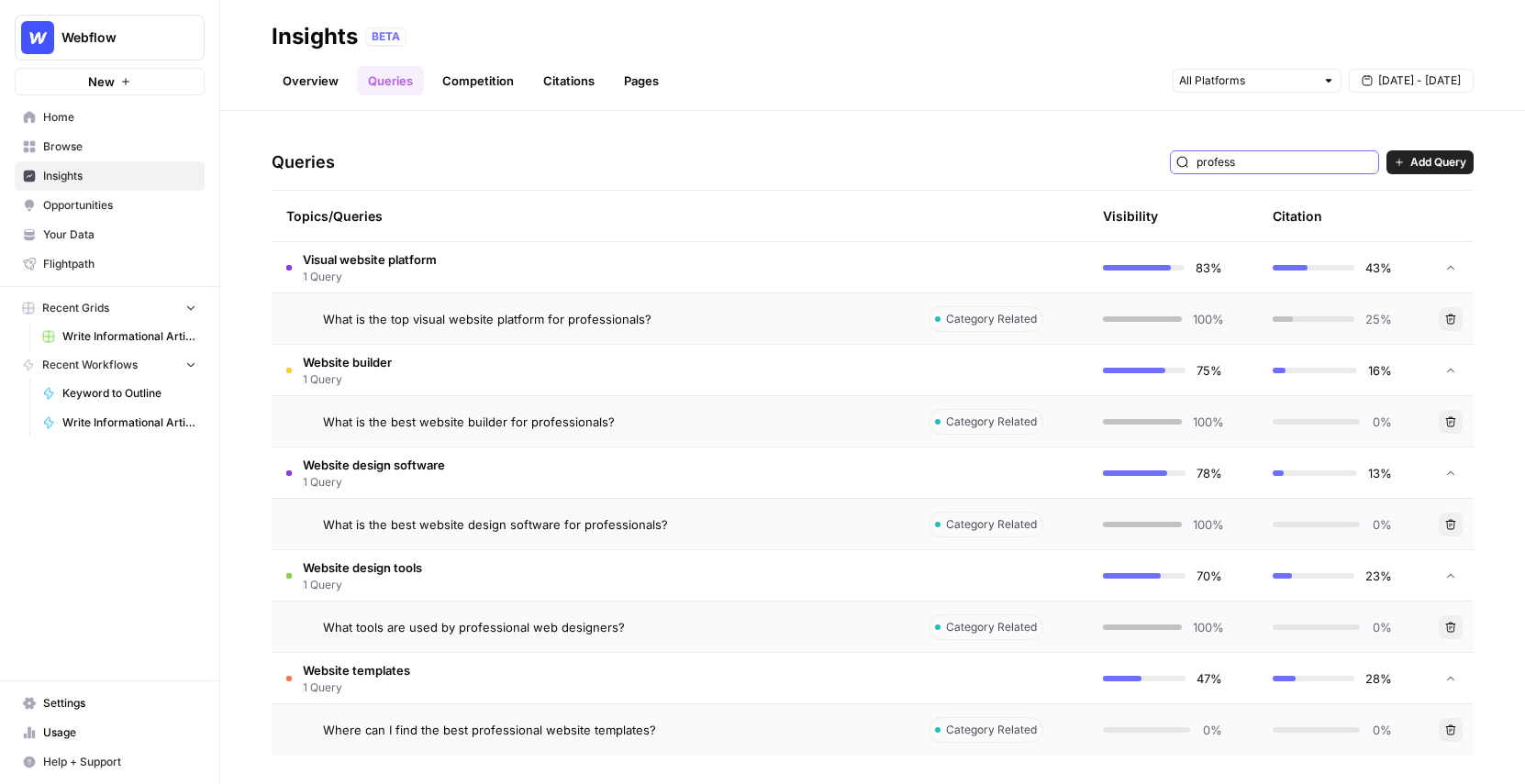
type input "profess"
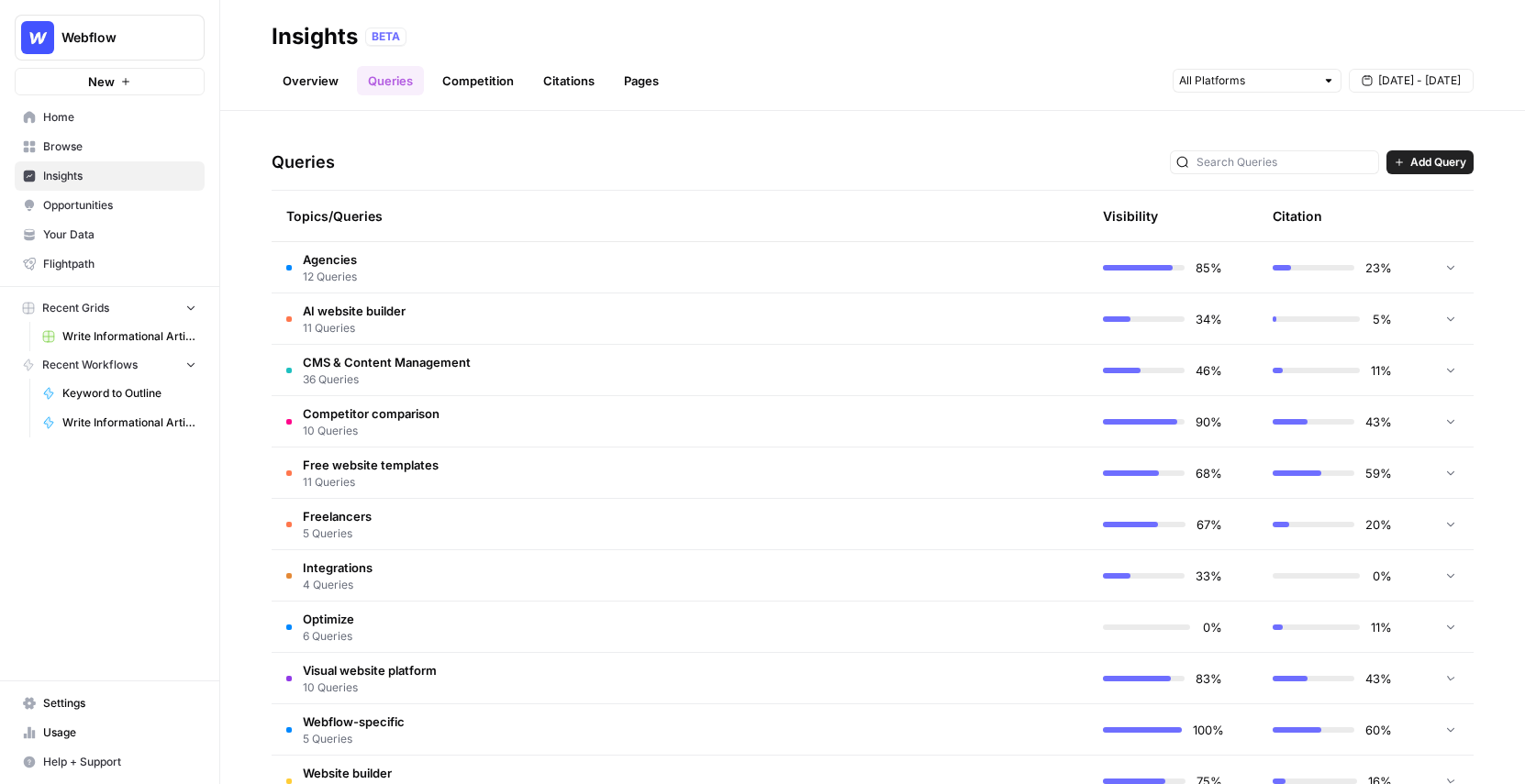
click at [1038, 142] on div "Queries Add Query" at bounding box center [873, 162] width 1202 height 56
click at [416, 326] on td "AI website builder 11 Queries" at bounding box center [593, 319] width 642 height 51
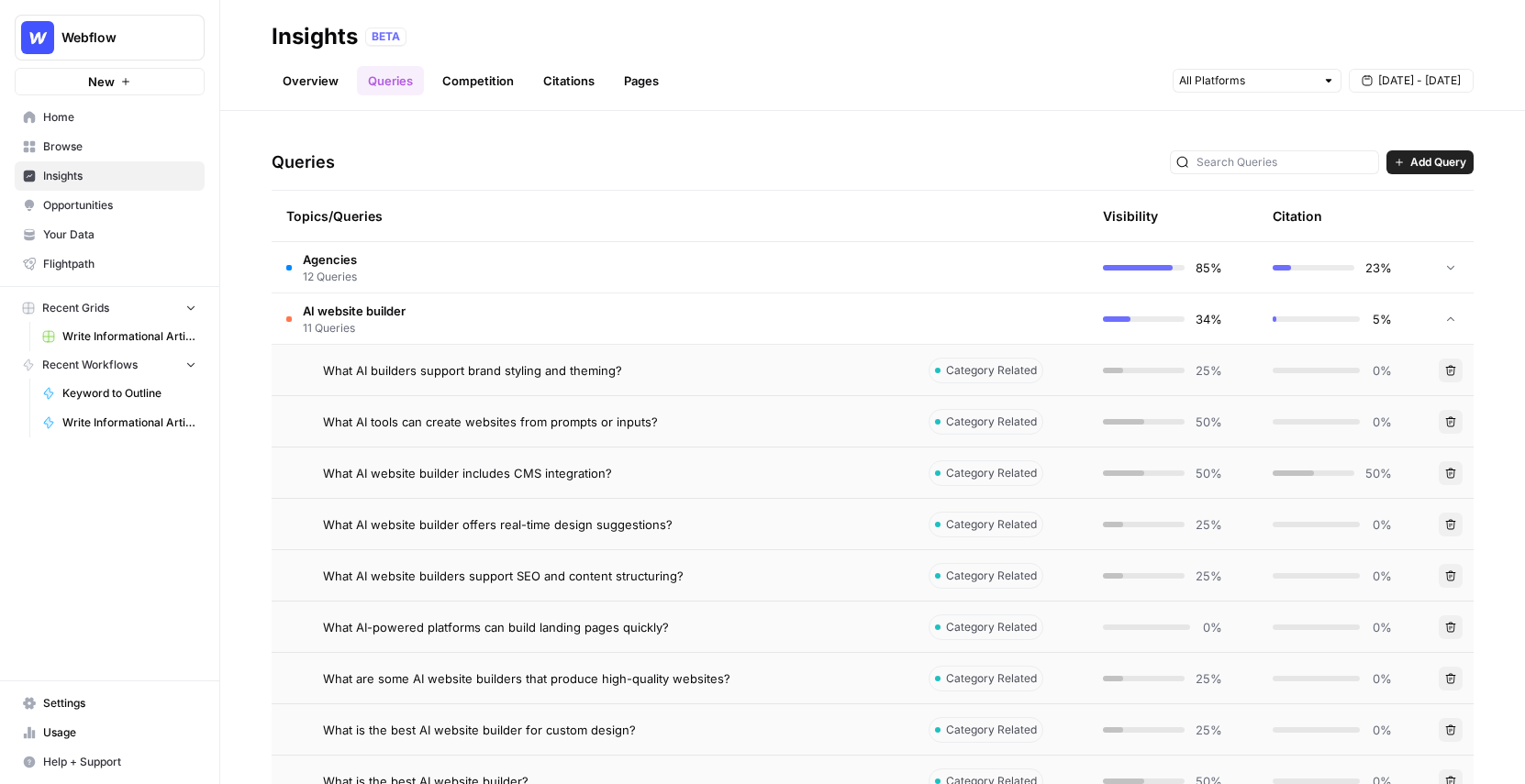
click at [416, 326] on td "AI website builder 11 Queries" at bounding box center [593, 319] width 642 height 51
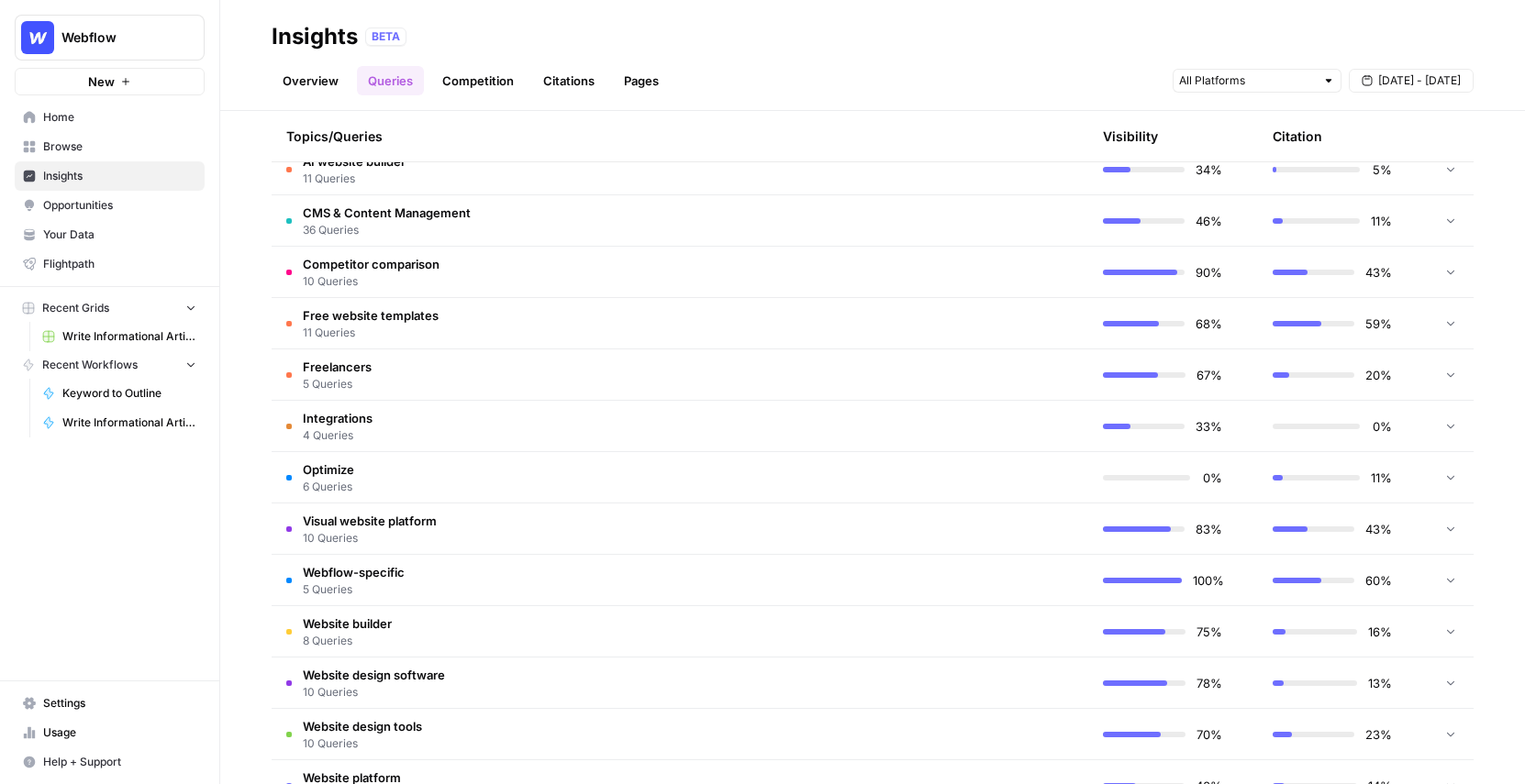
scroll to position [606, 0]
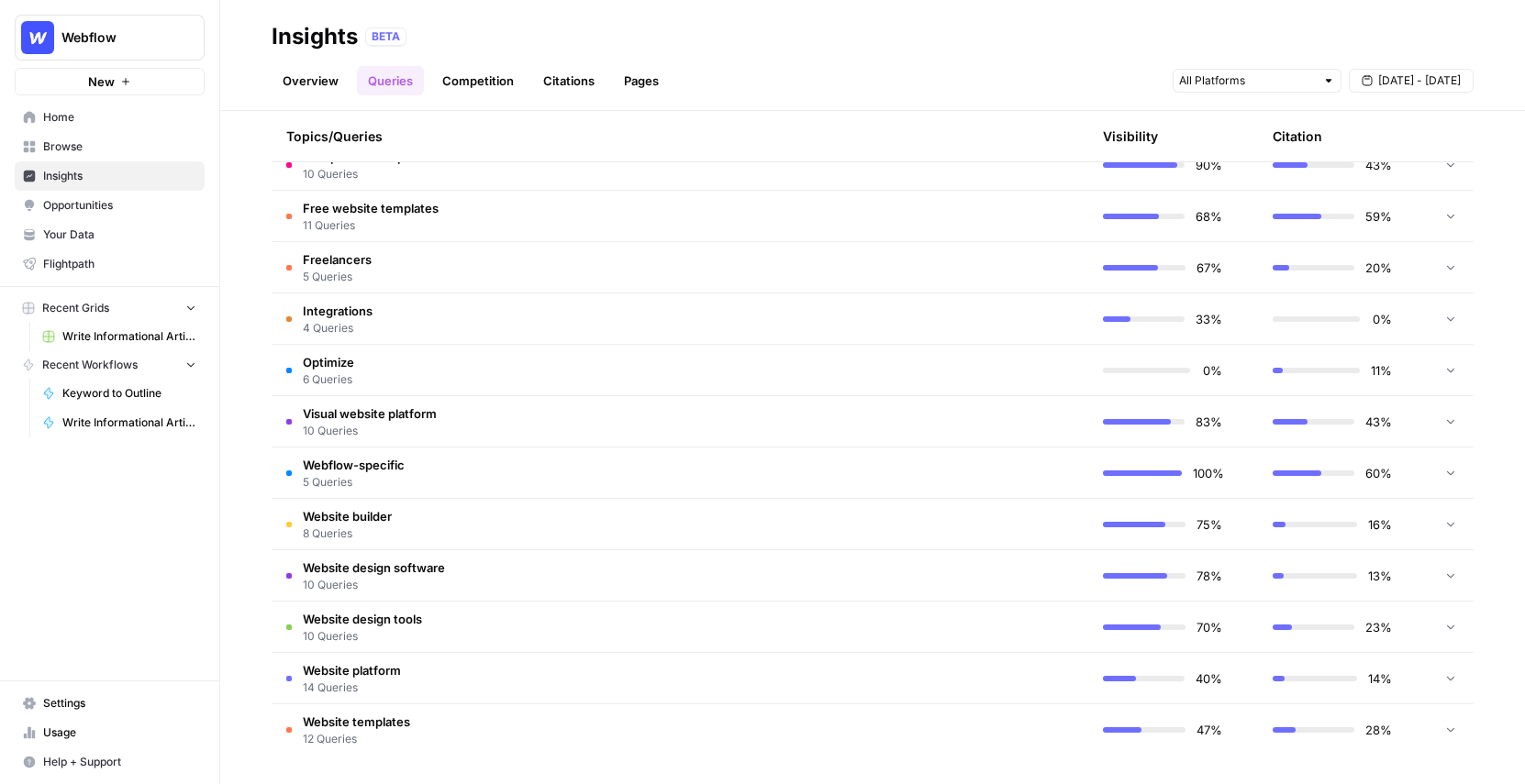
click at [377, 719] on span "Website templates" at bounding box center [356, 721] width 108 height 18
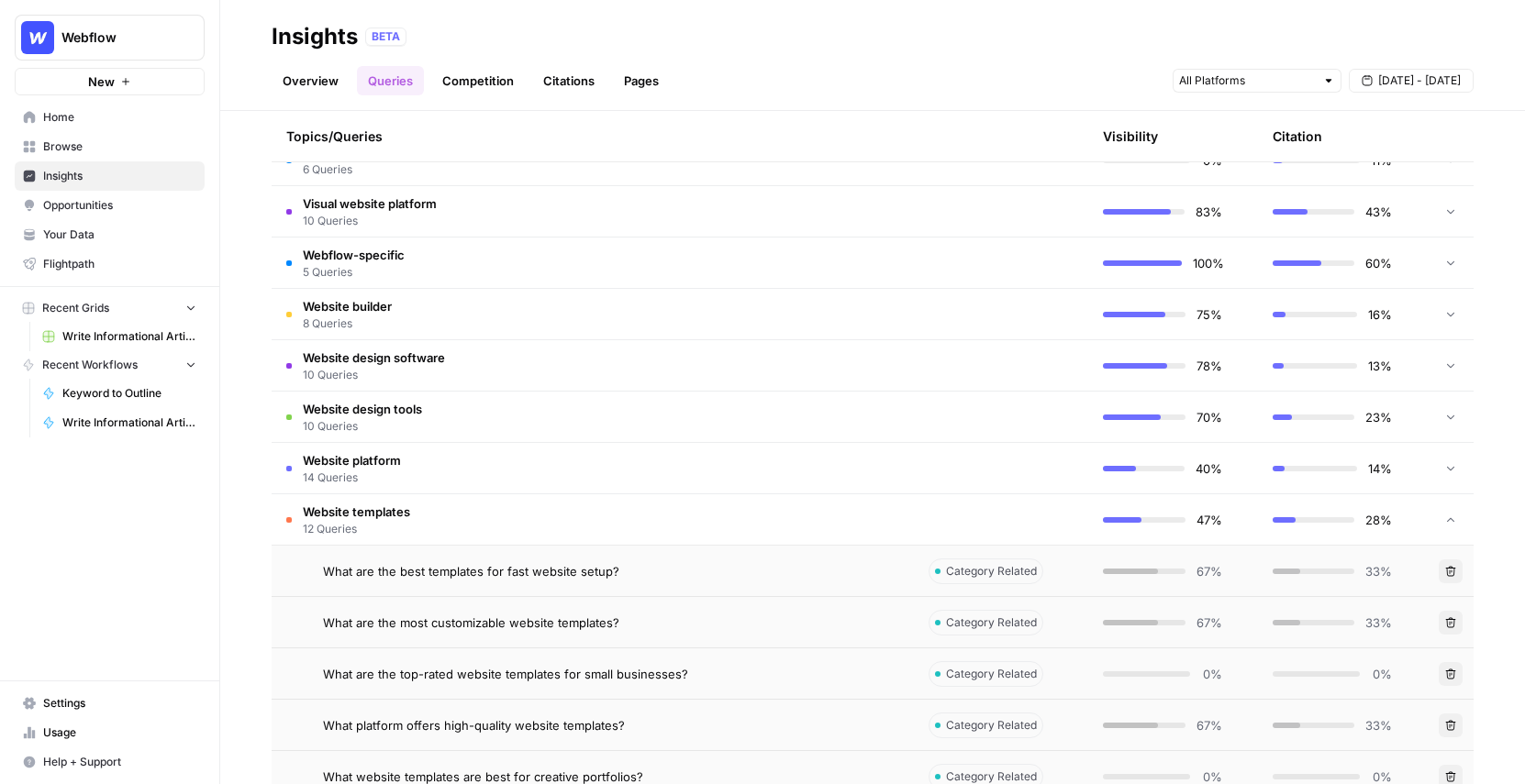
scroll to position [827, 0]
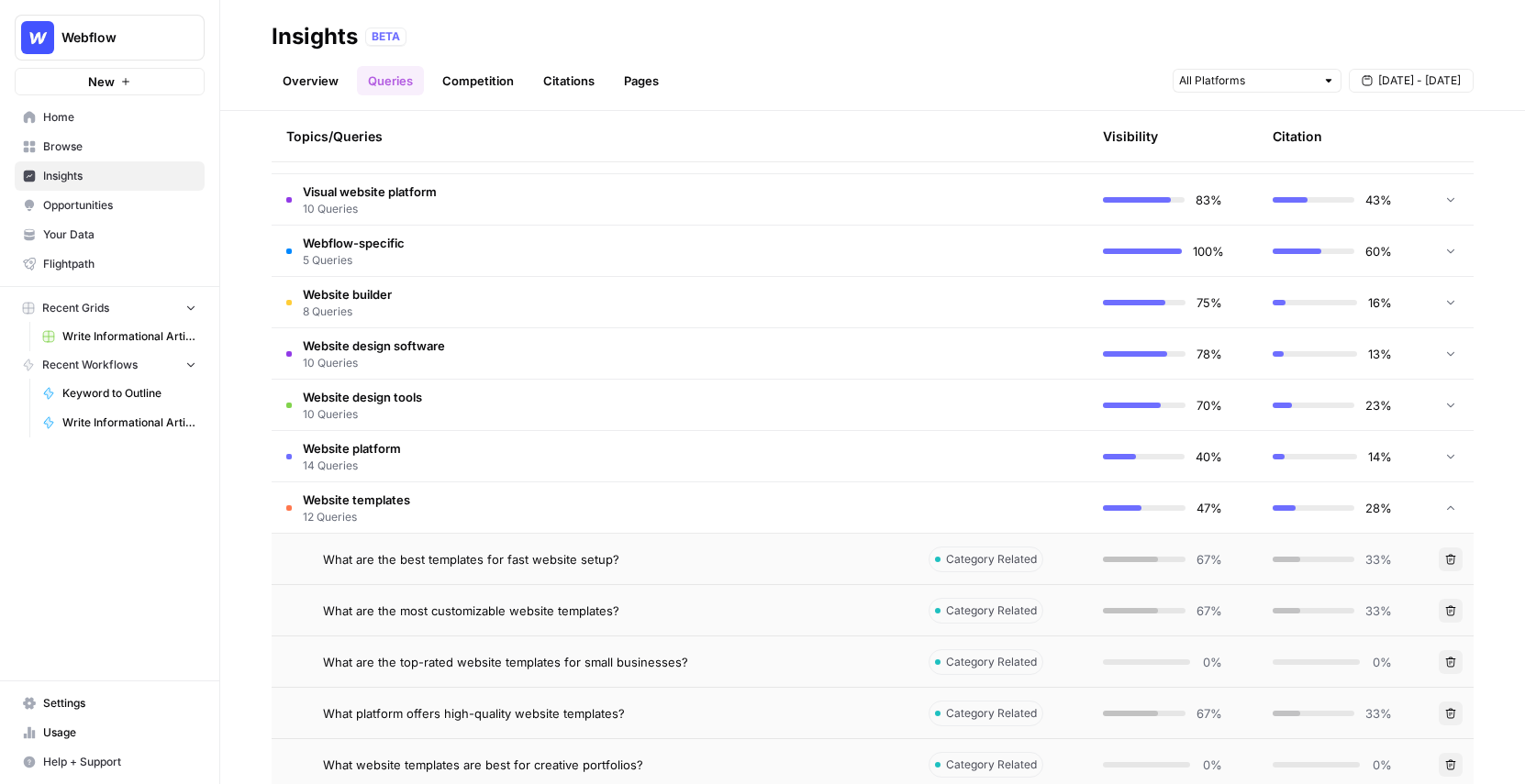
click at [478, 534] on td "What are the best templates for fast website setup?" at bounding box center [593, 559] width 642 height 51
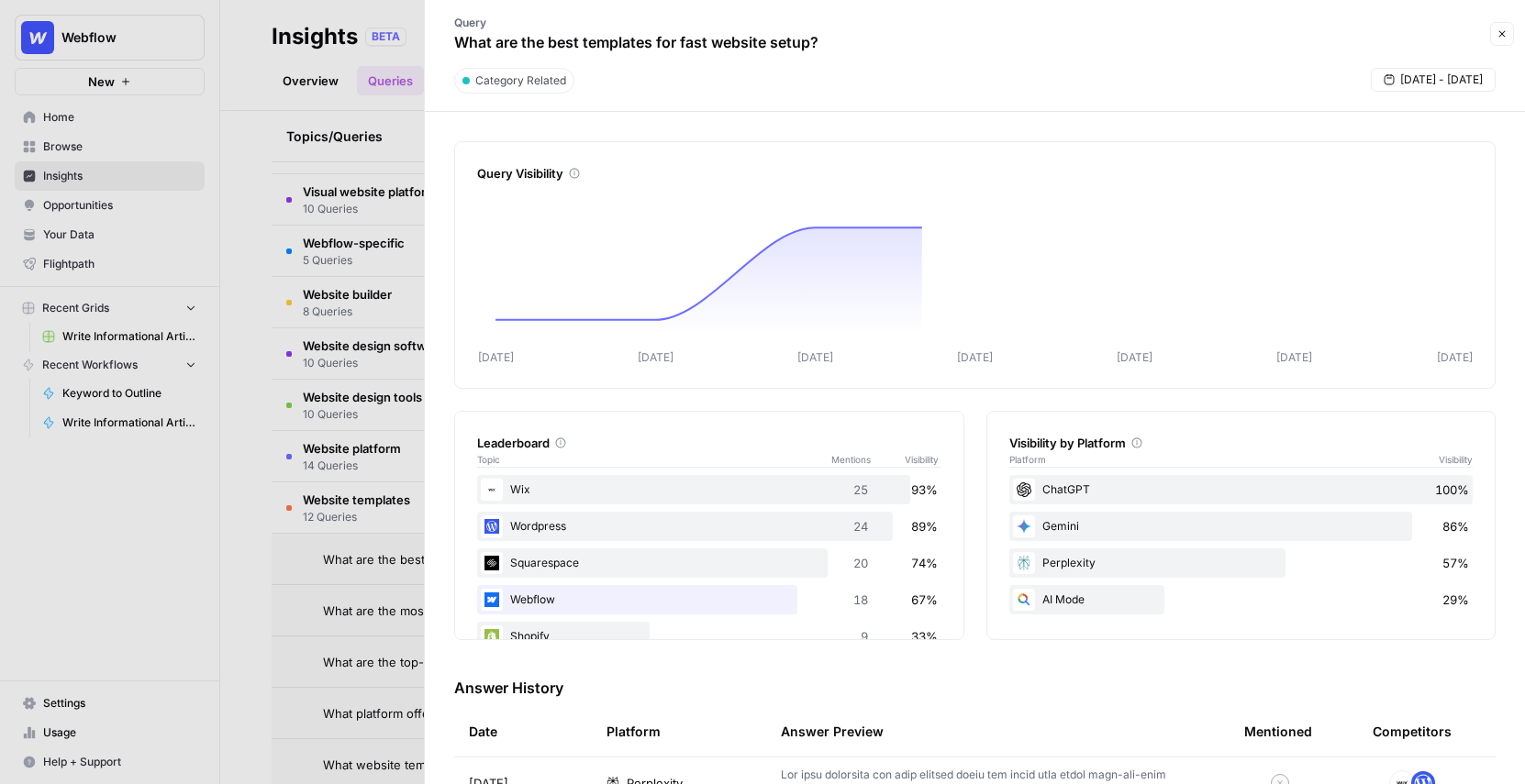
click at [381, 556] on div at bounding box center [762, 392] width 1525 height 784
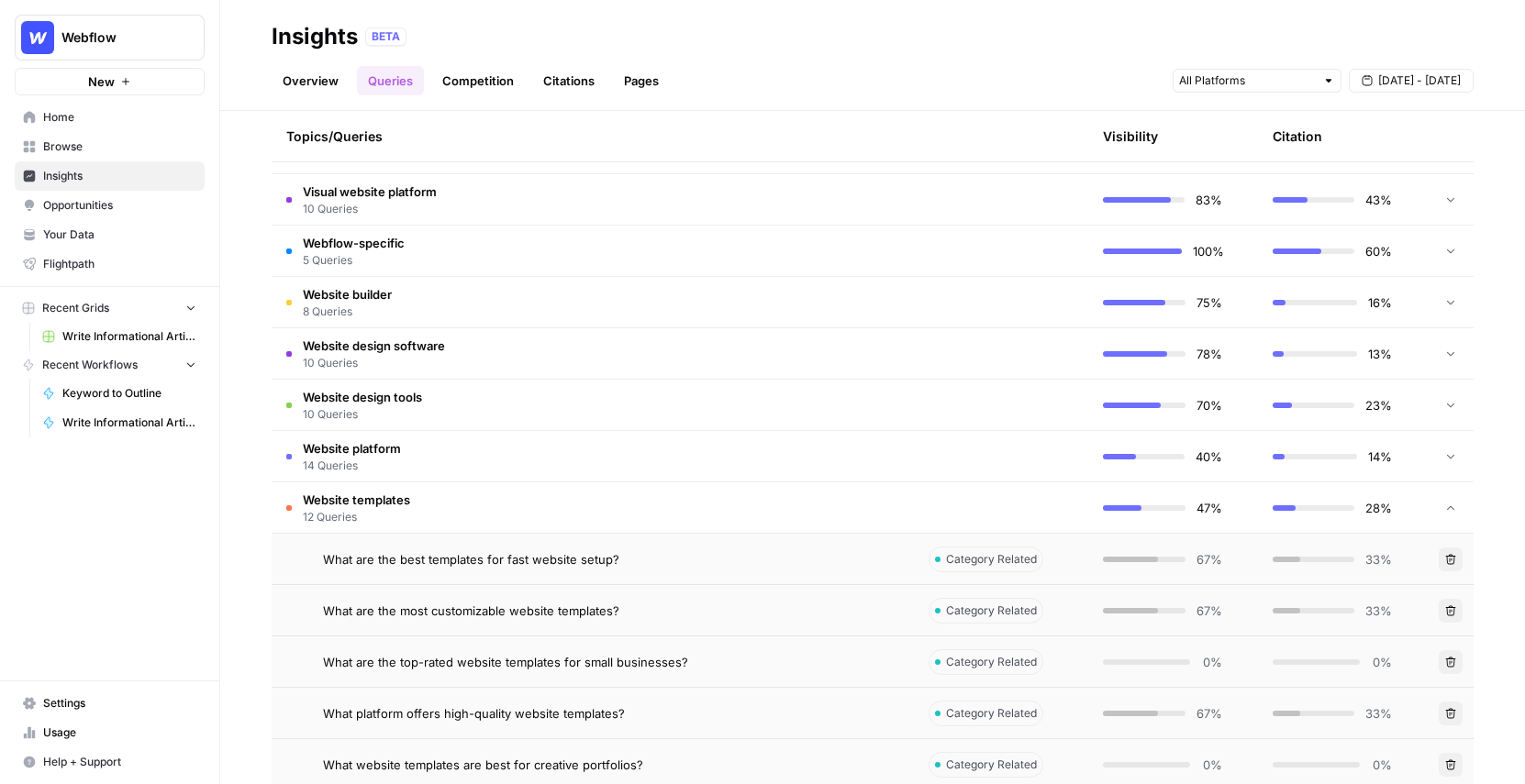
click at [418, 510] on td "Website templates 12 Queries" at bounding box center [593, 507] width 642 height 51
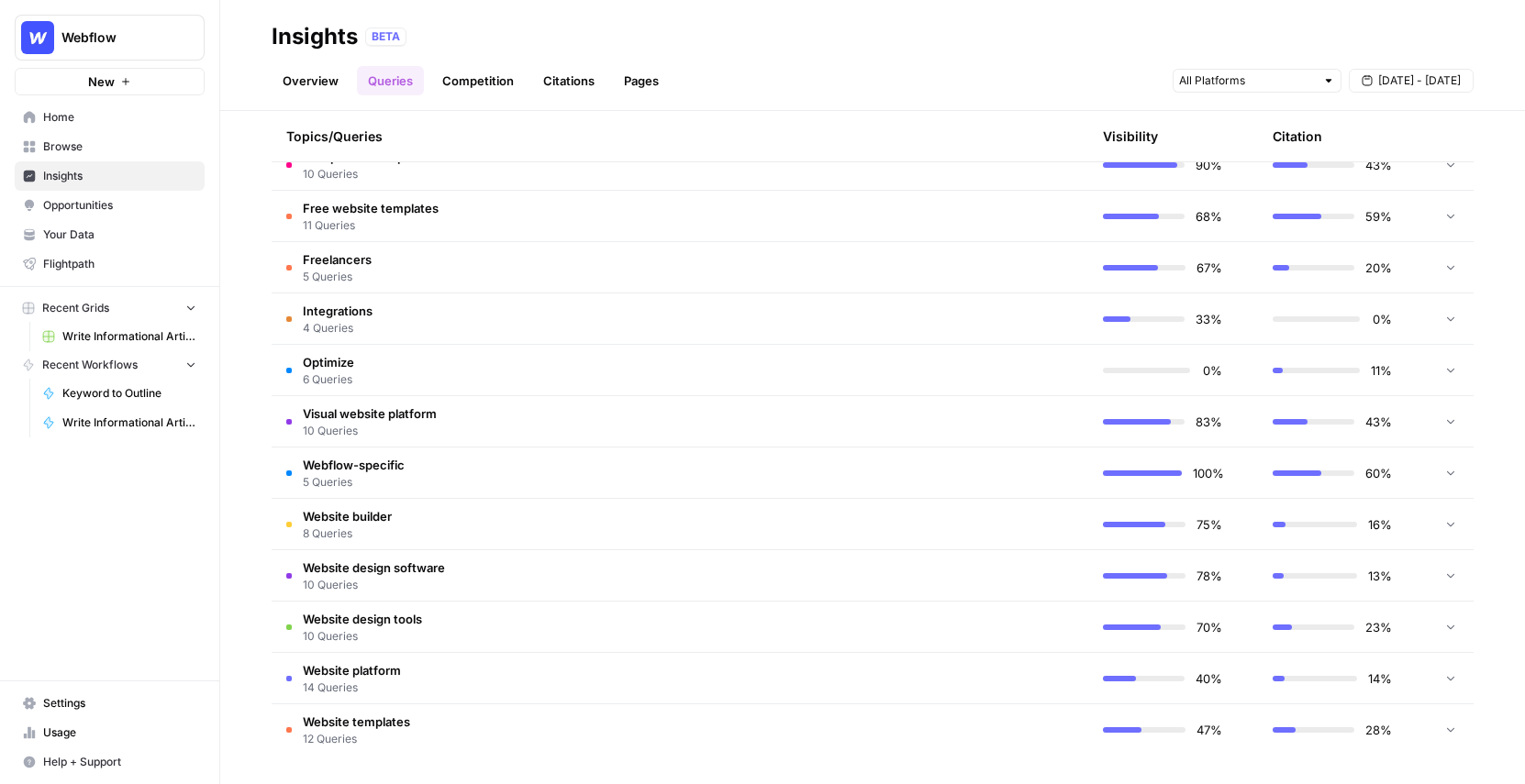
click at [73, 207] on span "Opportunities" at bounding box center [119, 205] width 154 height 16
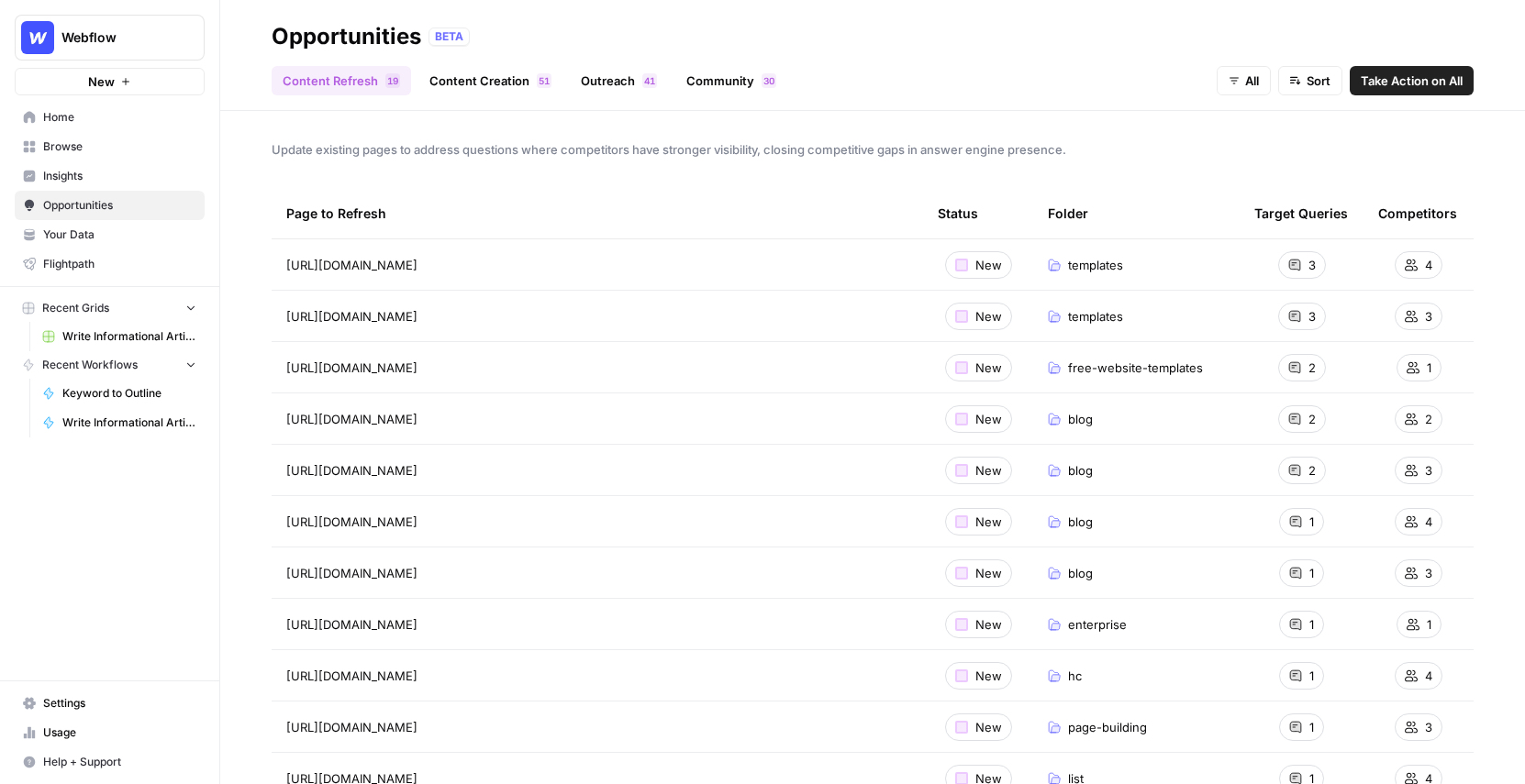
click at [458, 94] on link "Content Creation 1 5" at bounding box center [490, 80] width 144 height 30
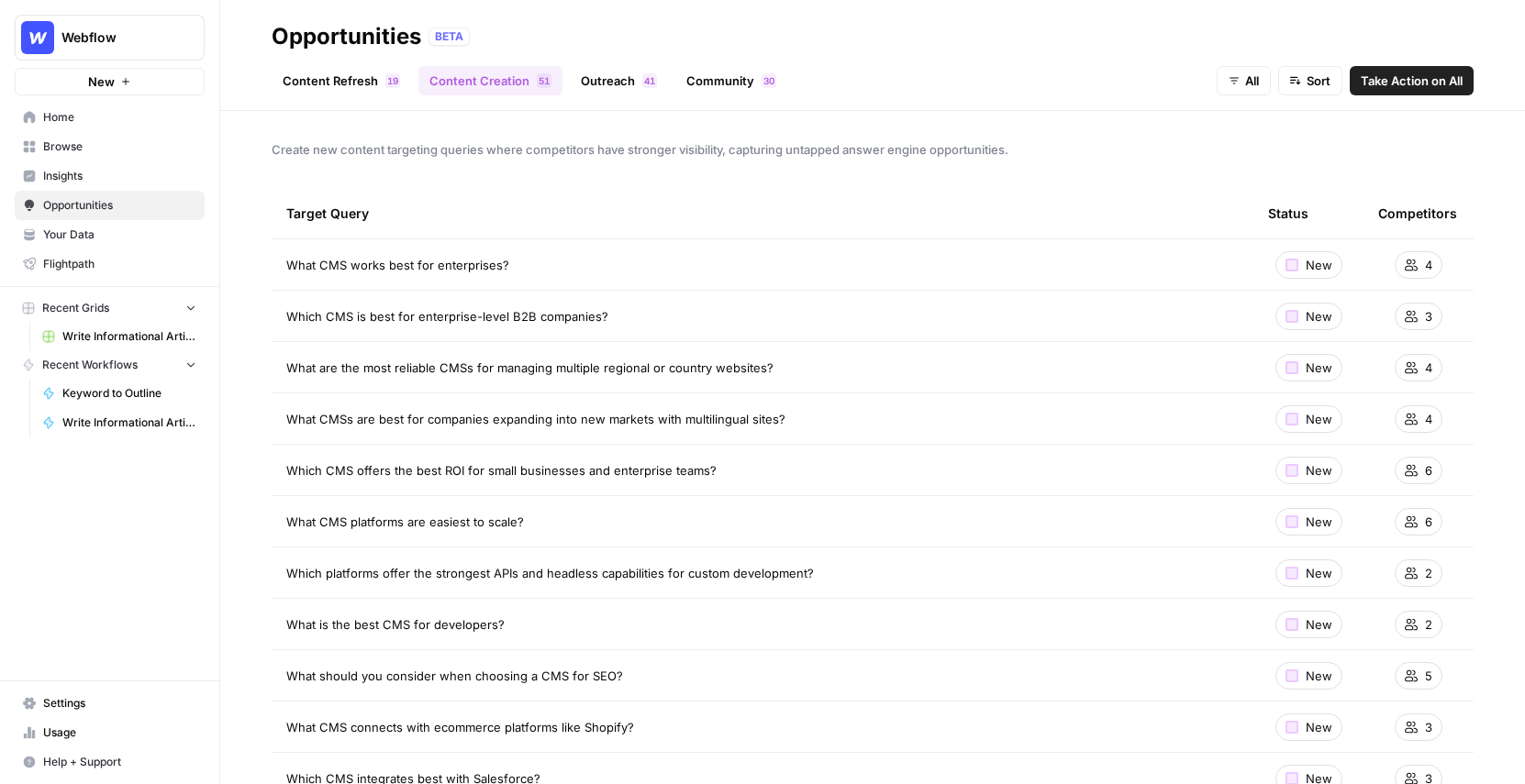
click at [333, 69] on link "Content Refresh 9 1" at bounding box center [342, 80] width 139 height 30
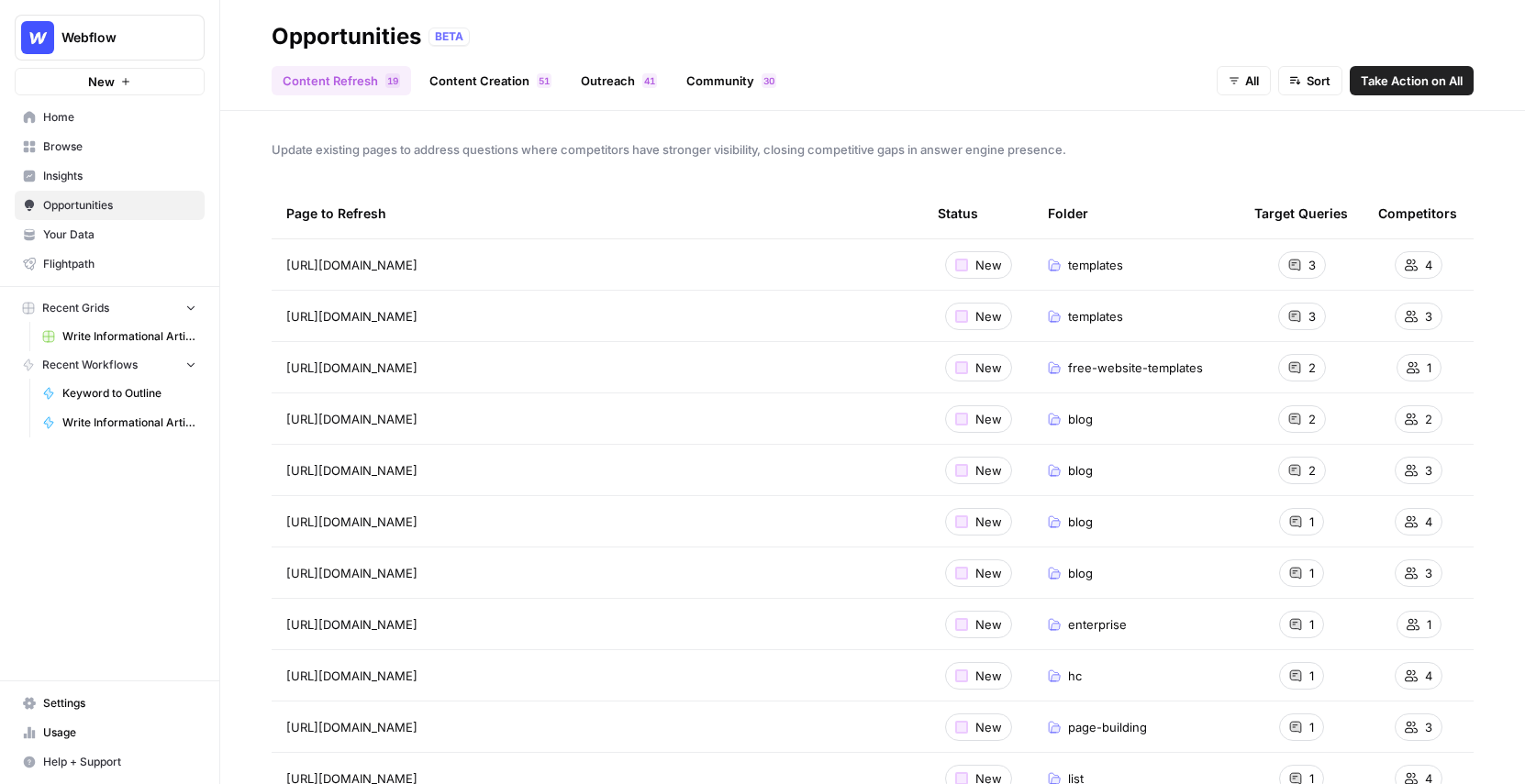
click at [1426, 259] on span "4" at bounding box center [1429, 264] width 8 height 18
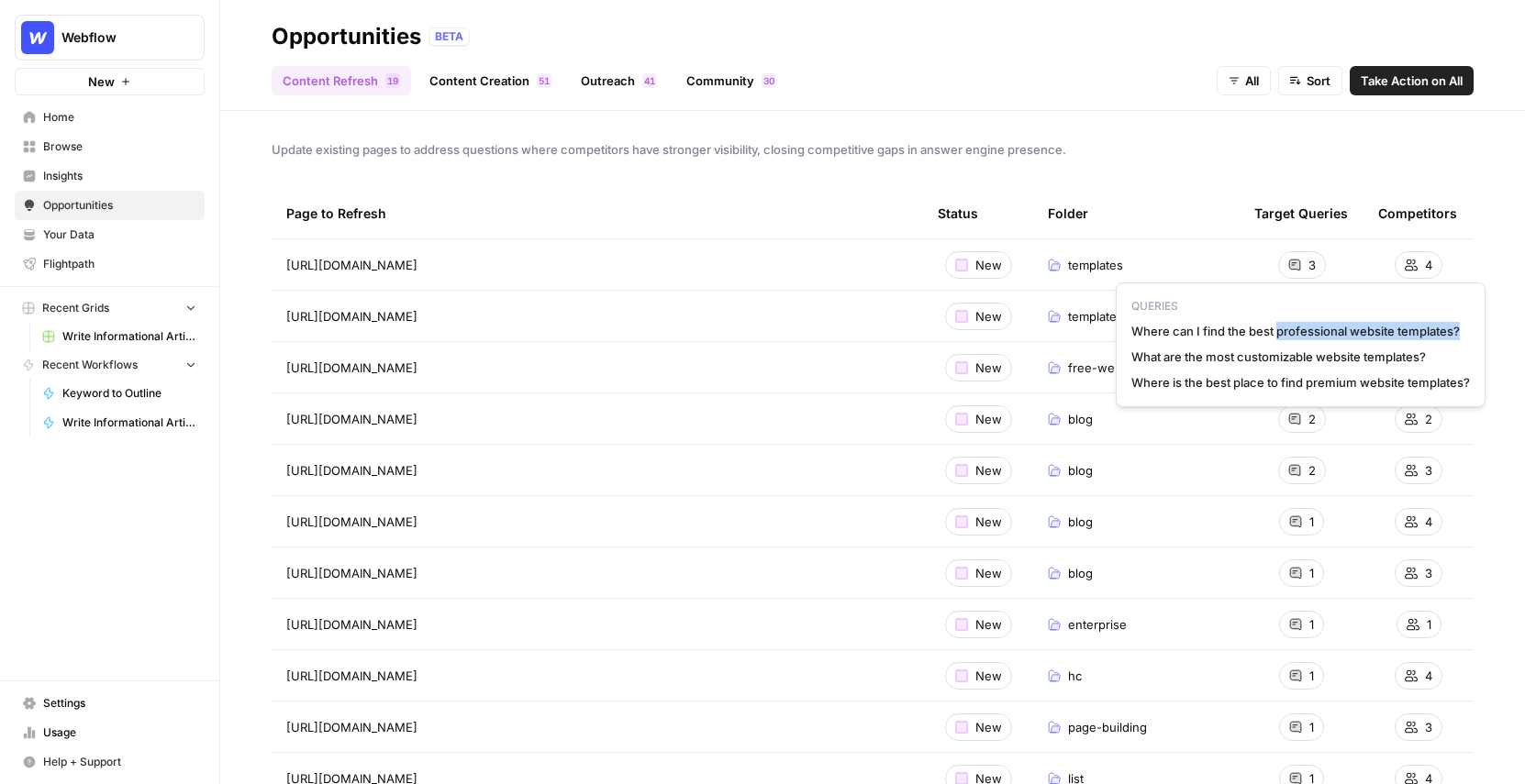
drag, startPoint x: 1464, startPoint y: 324, endPoint x: 1278, endPoint y: 327, distance: 186.0
click at [1278, 327] on span "Where can I find the best professional website templates?" at bounding box center [1301, 331] width 339 height 18
copy span "professional website templates?"
click at [1111, 217] on th "Folder" at bounding box center [1137, 213] width 206 height 51
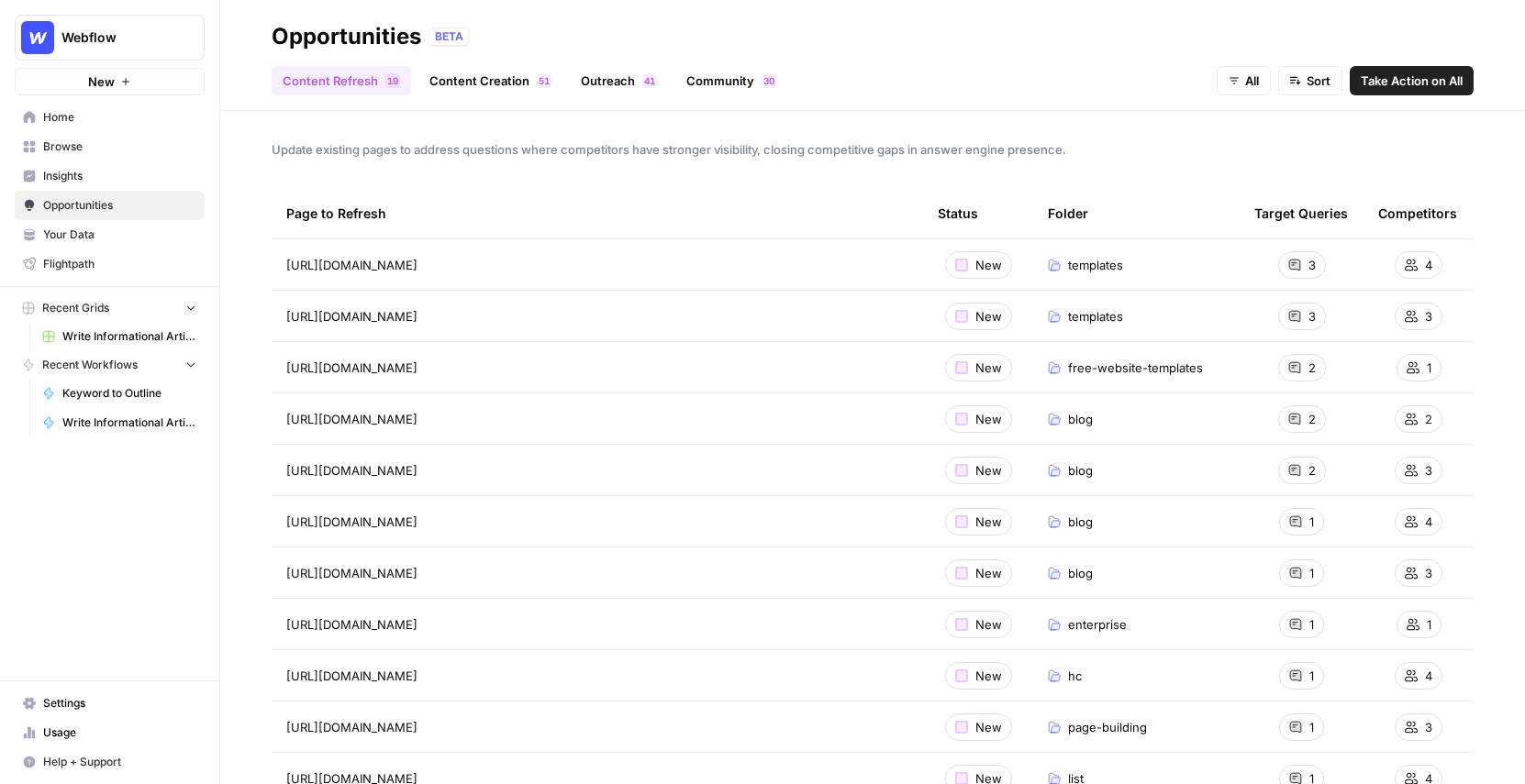
click at [94, 175] on span "Insights" at bounding box center [119, 175] width 154 height 16
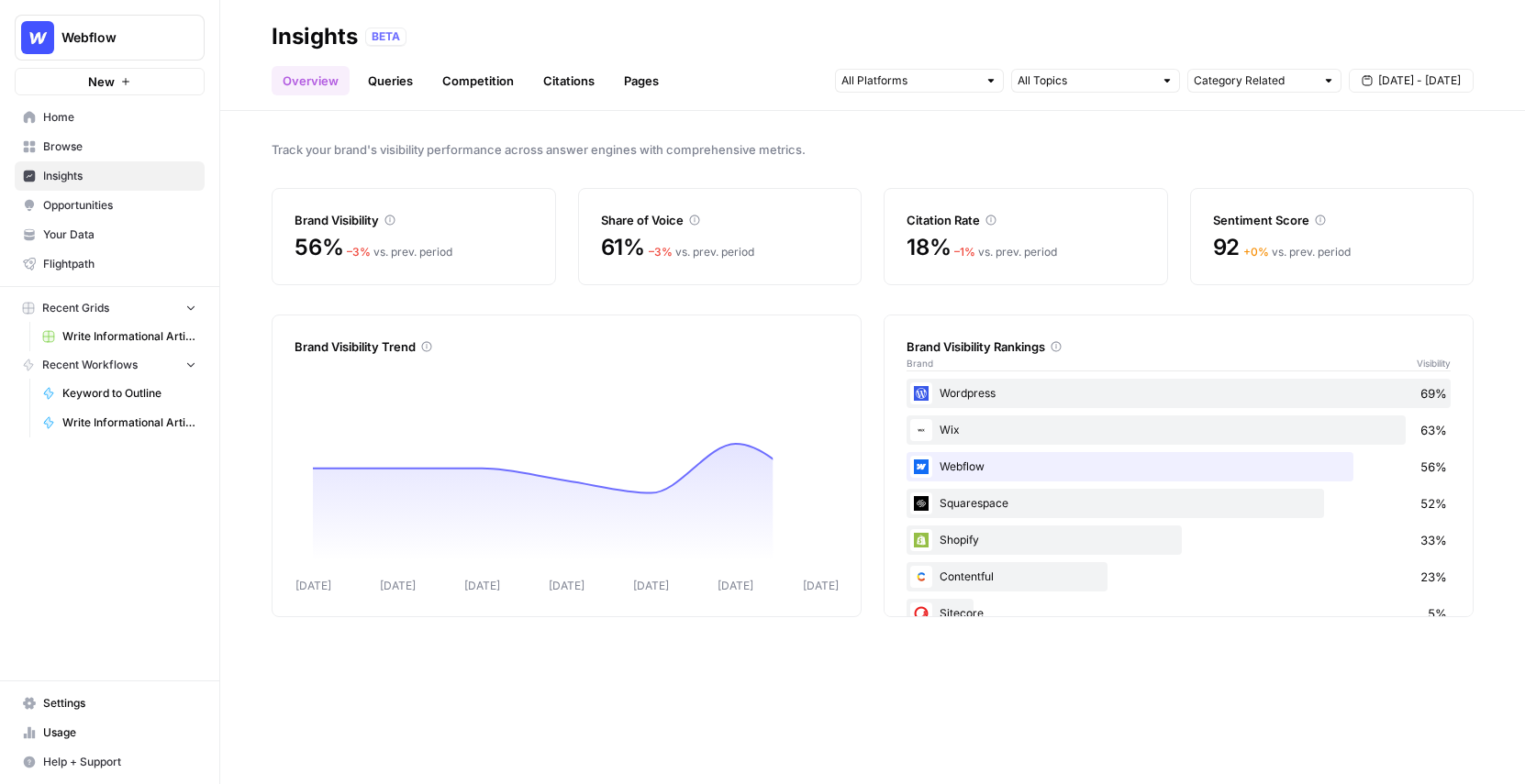
click at [395, 81] on link "Queries" at bounding box center [390, 80] width 67 height 30
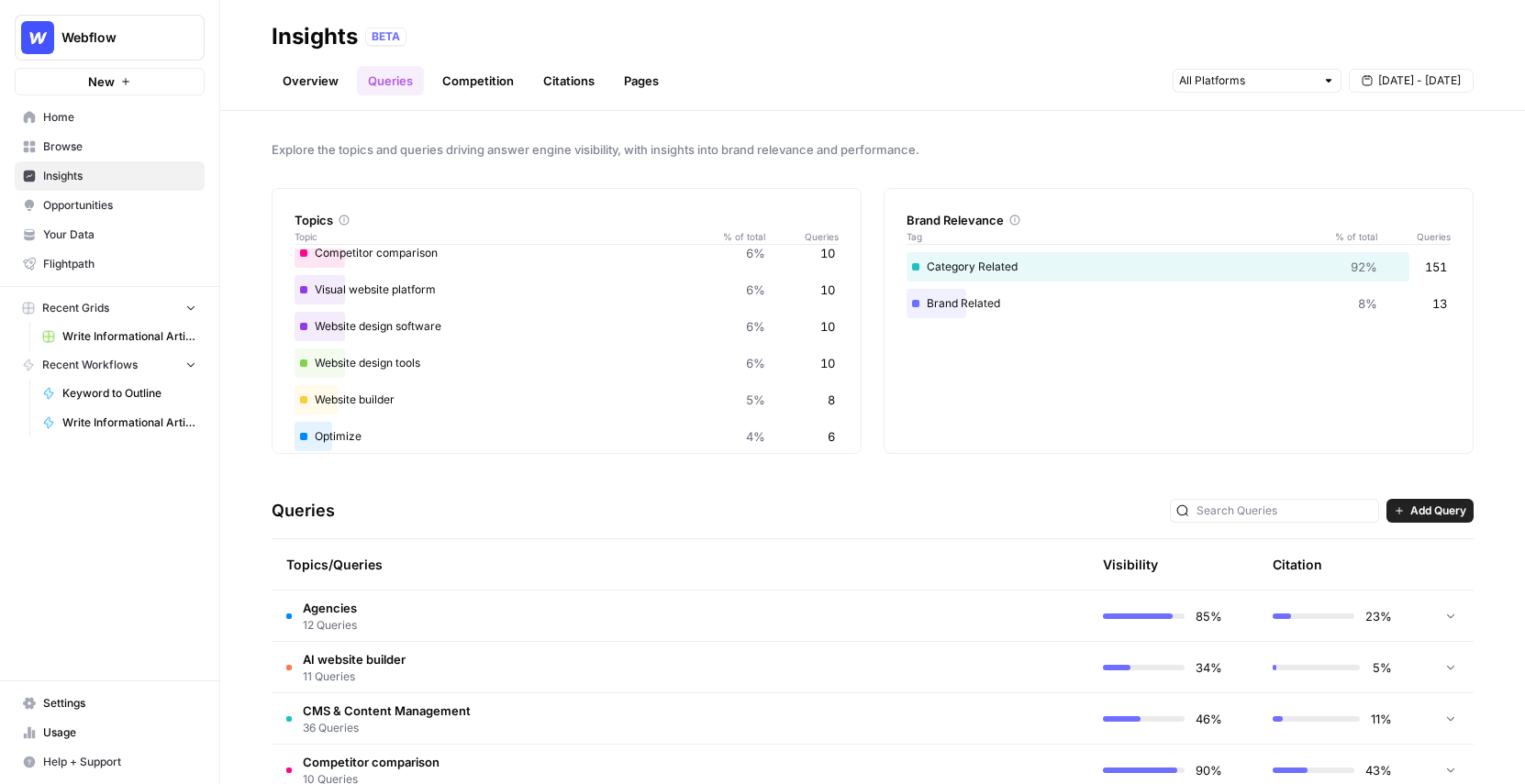
scroll to position [248, 0]
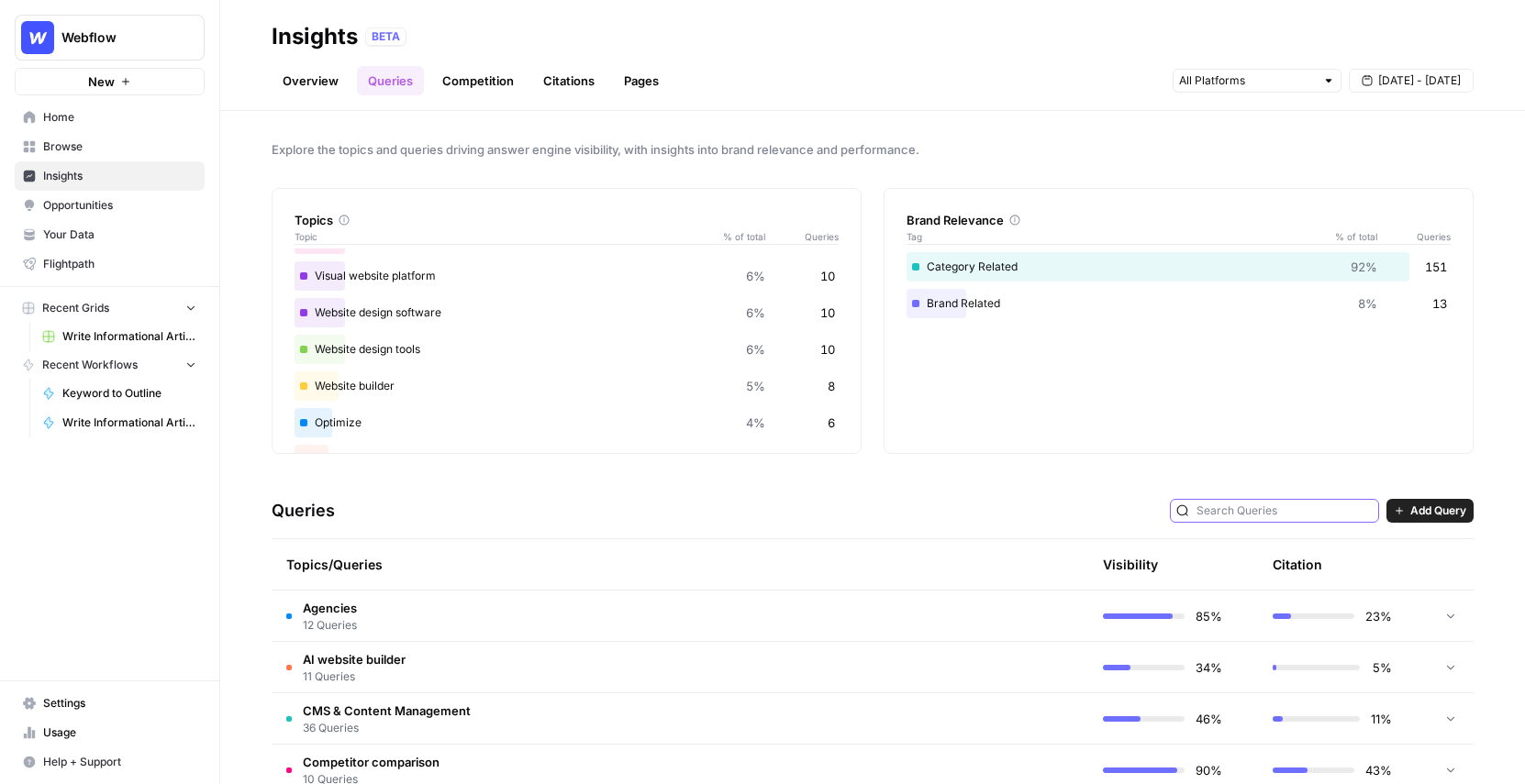
click at [1305, 513] on input "text" at bounding box center [1285, 510] width 177 height 18
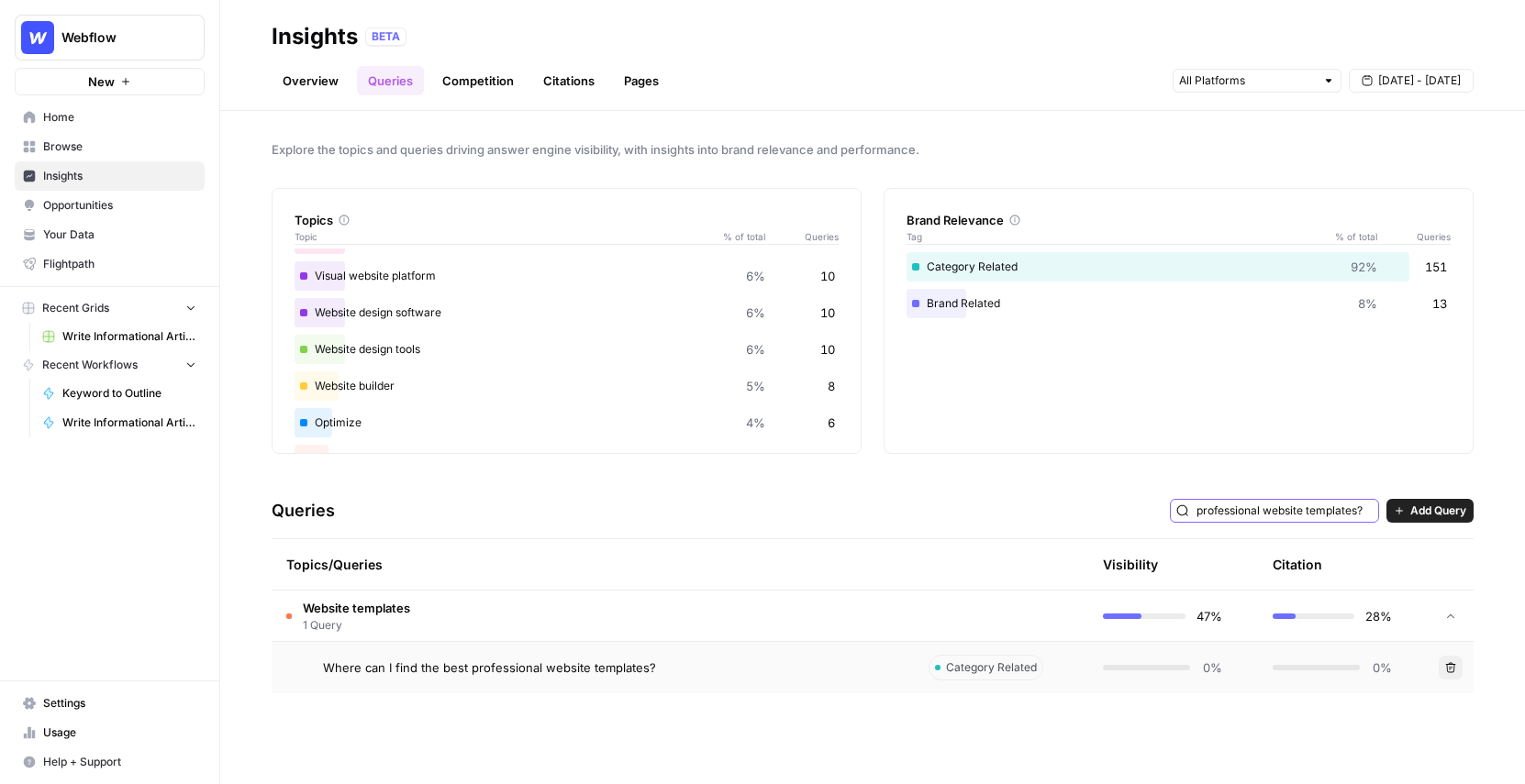
scroll to position [0, 39]
drag, startPoint x: 1245, startPoint y: 515, endPoint x: 1462, endPoint y: 524, distance: 217.2
click at [1462, 524] on div "Queries professional website templates? Add Query" at bounding box center [873, 511] width 1202 height 56
type input "professional website templates?"
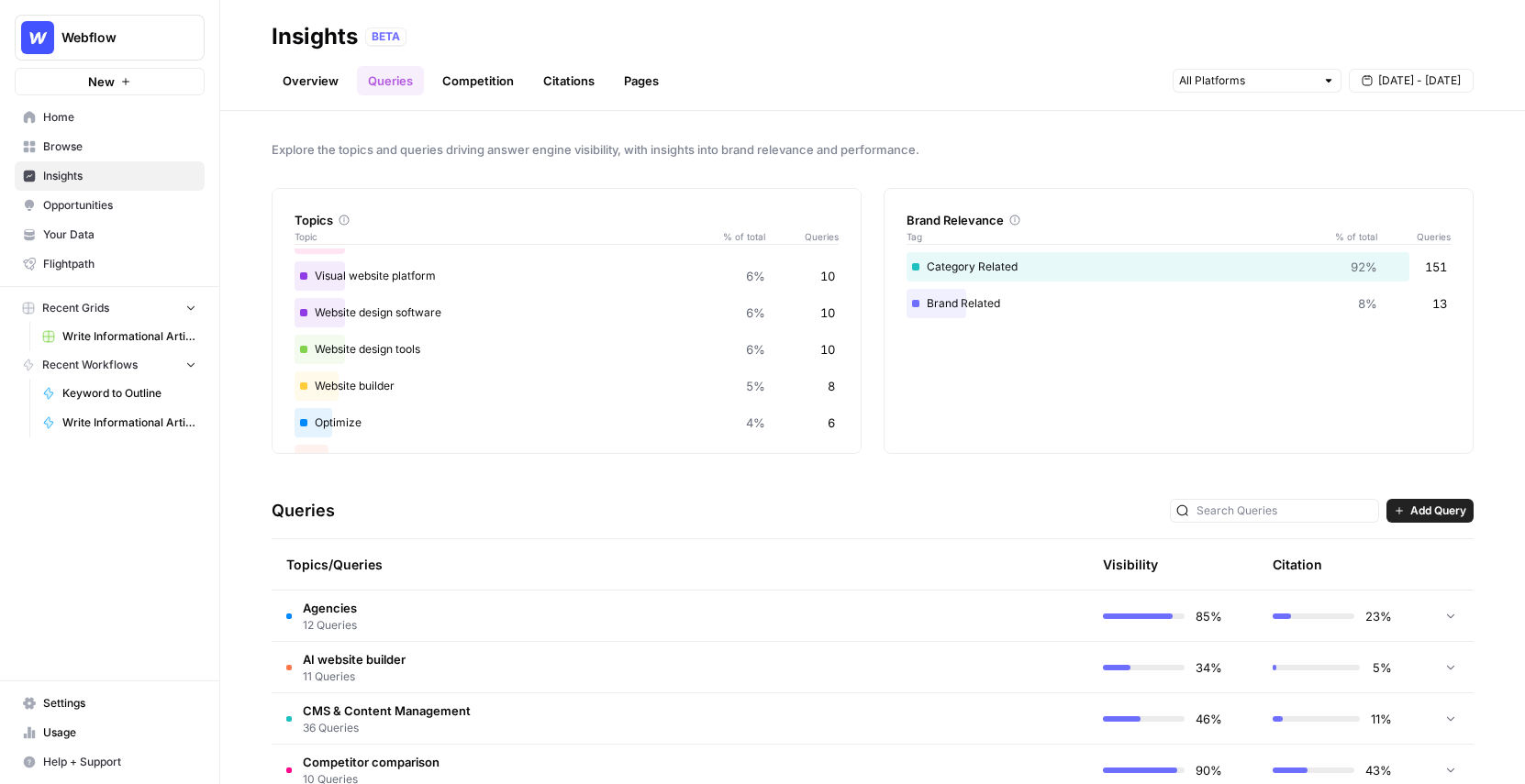
click at [1252, 468] on div "Explore the topics and queries driving answer engine visibility, with insights …" at bounding box center [872, 447] width 1305 height 673
click at [280, 79] on link "Overview" at bounding box center [311, 80] width 78 height 30
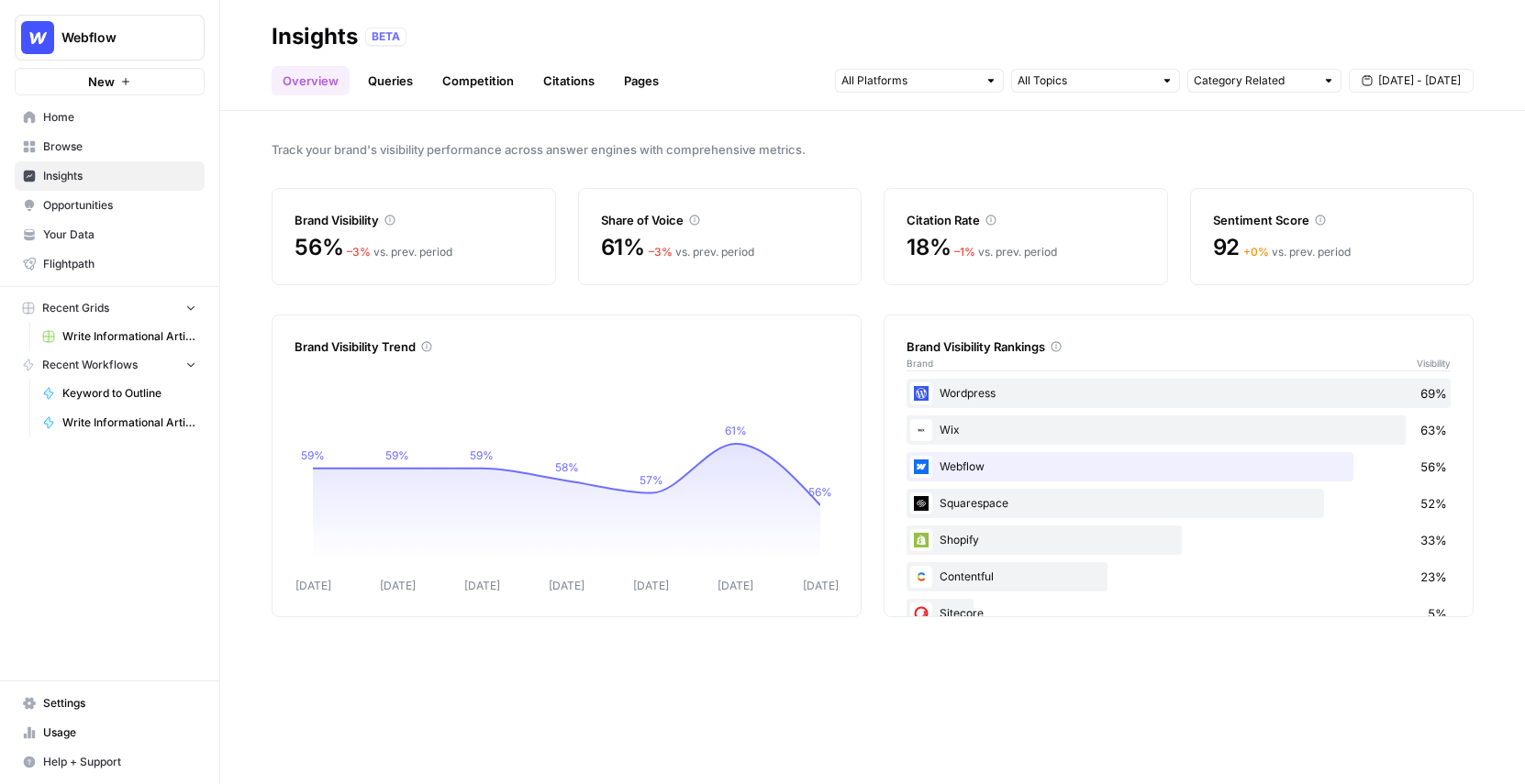
click at [400, 80] on link "Queries" at bounding box center [390, 80] width 67 height 30
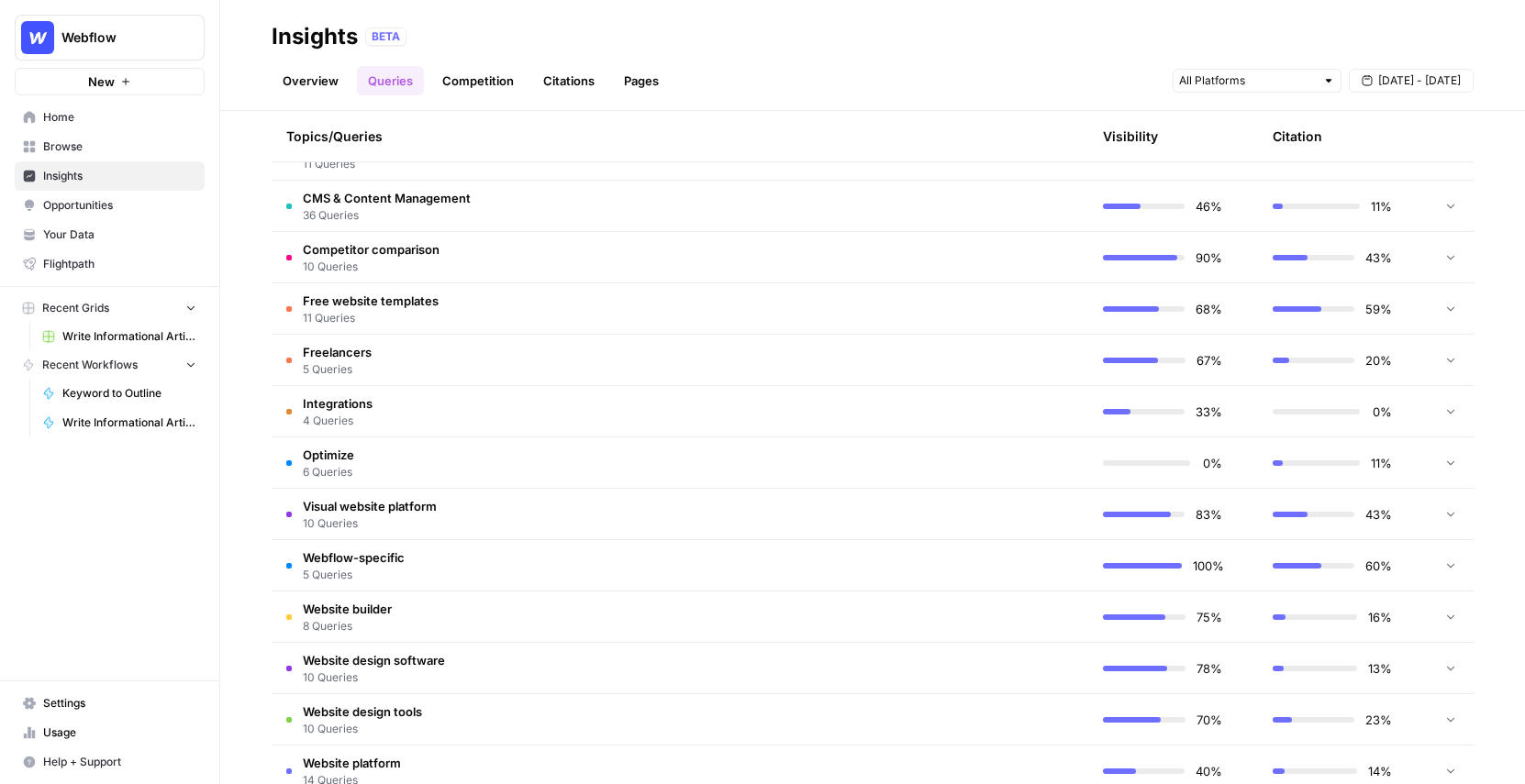
scroll to position [606, 0]
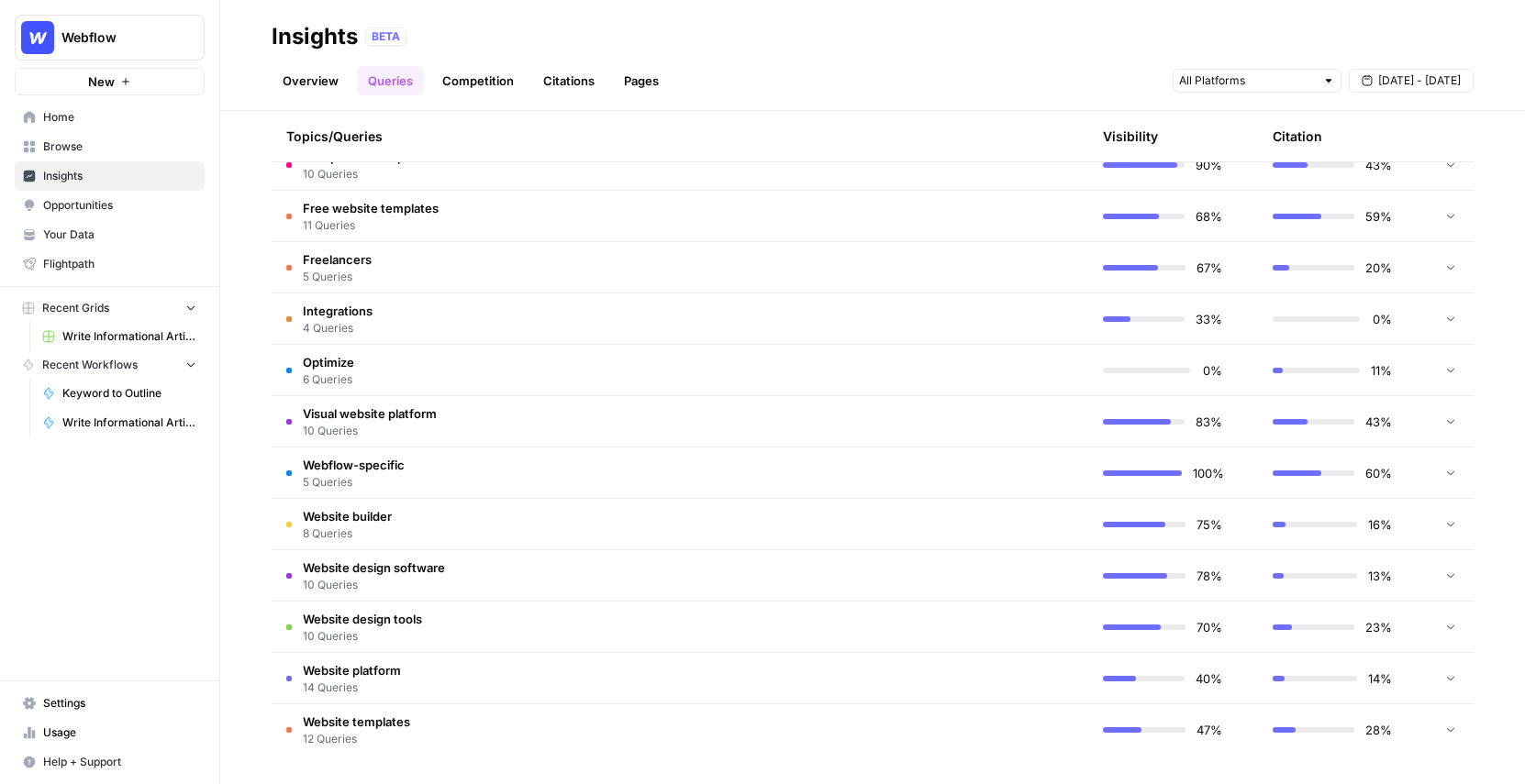
click at [538, 724] on td "Website templates 12 Queries" at bounding box center [593, 731] width 642 height 52
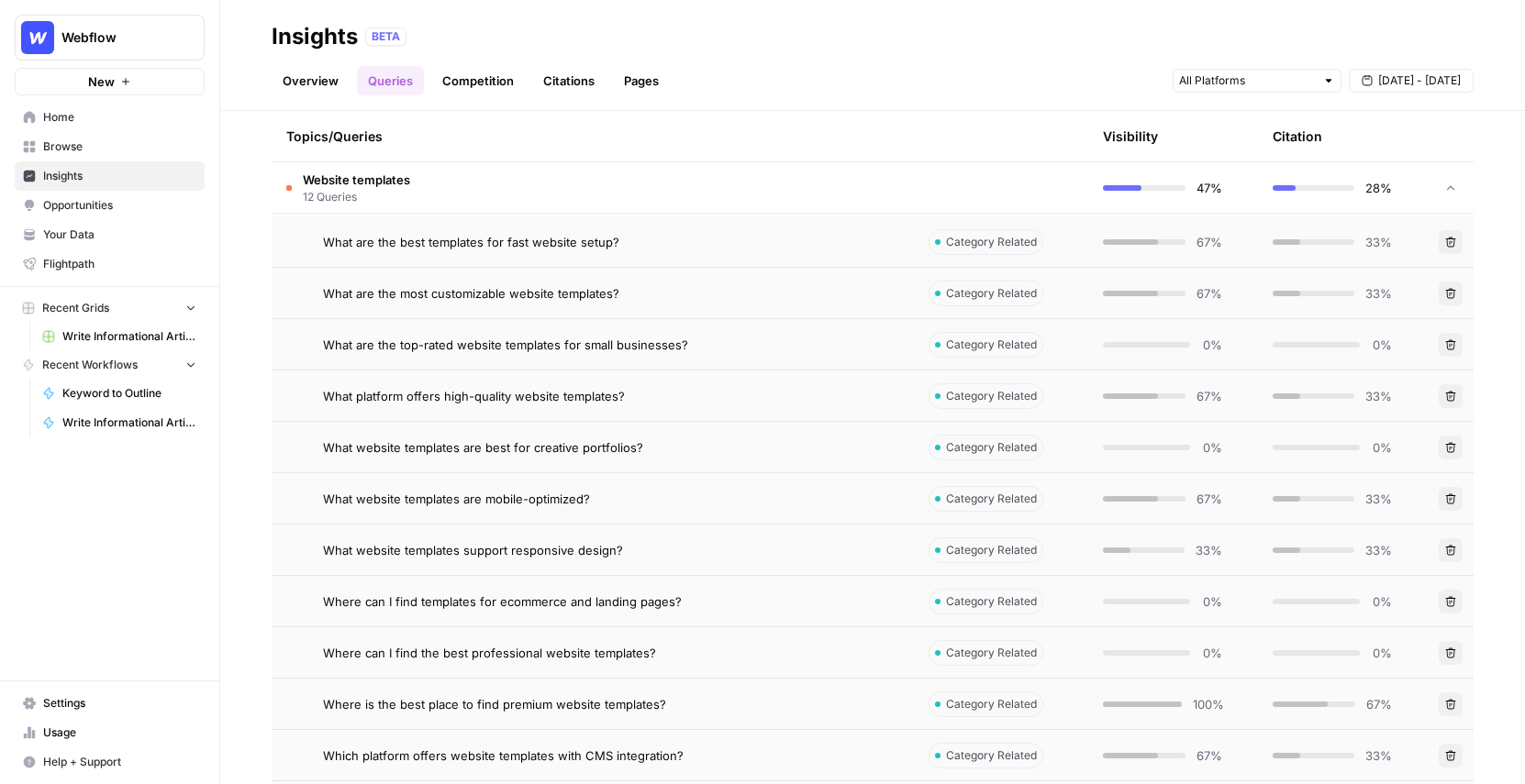
scroll to position [1157, 0]
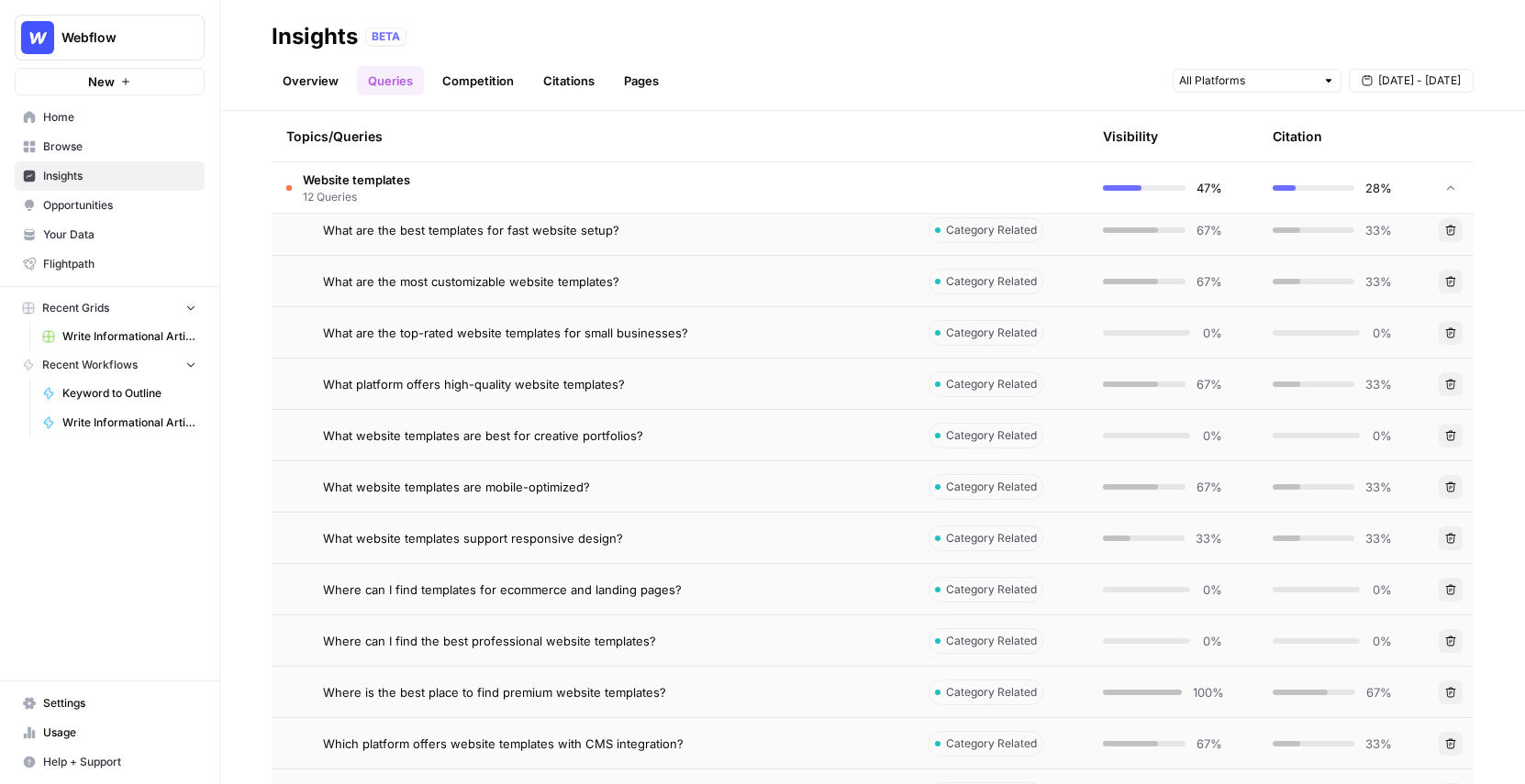
click at [645, 387] on div "What platform offers high-quality website templates?" at bounding box center [611, 383] width 576 height 18
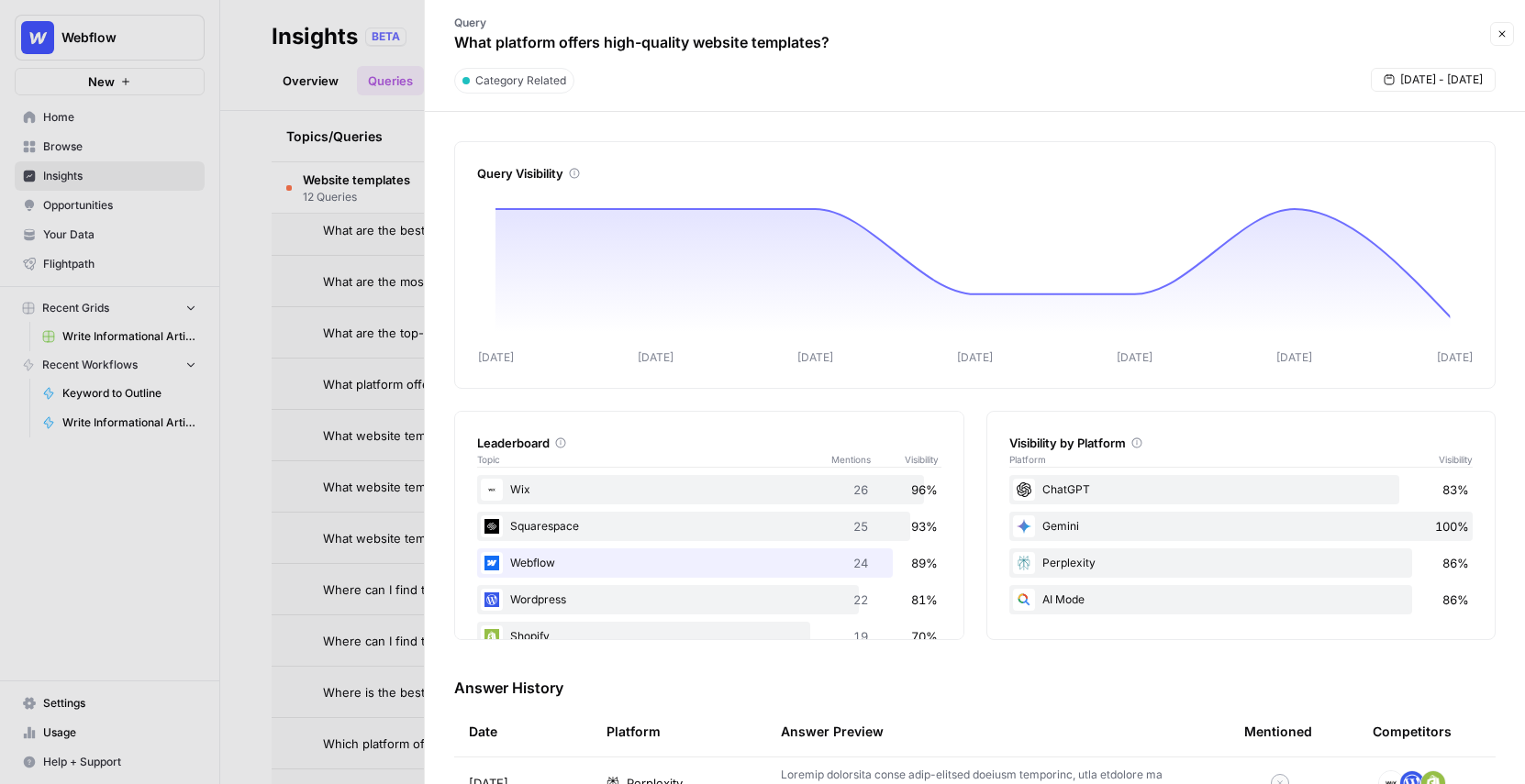
click at [346, 382] on div at bounding box center [762, 392] width 1525 height 784
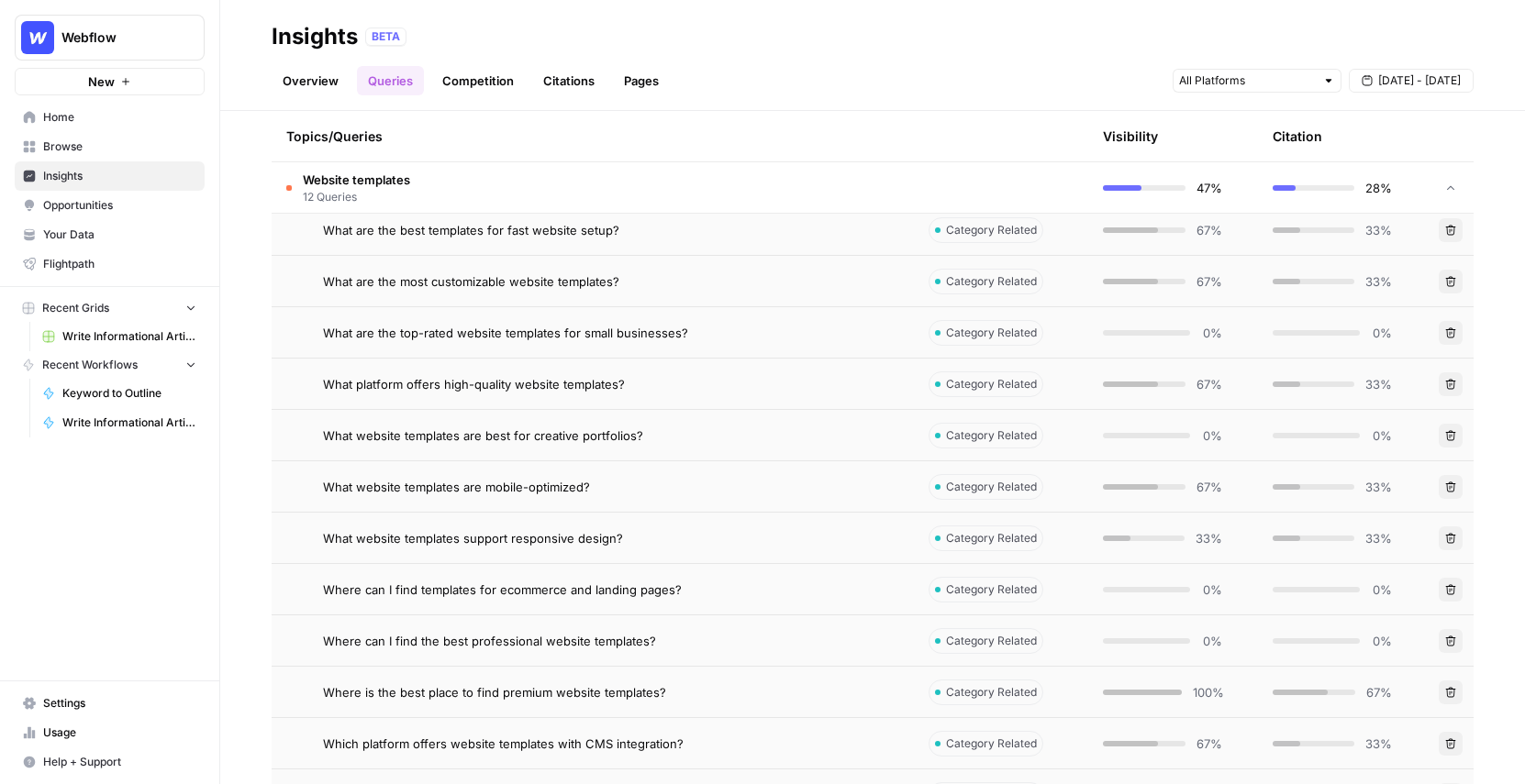
click at [609, 292] on td "What are the most customizable website templates?" at bounding box center [593, 280] width 642 height 51
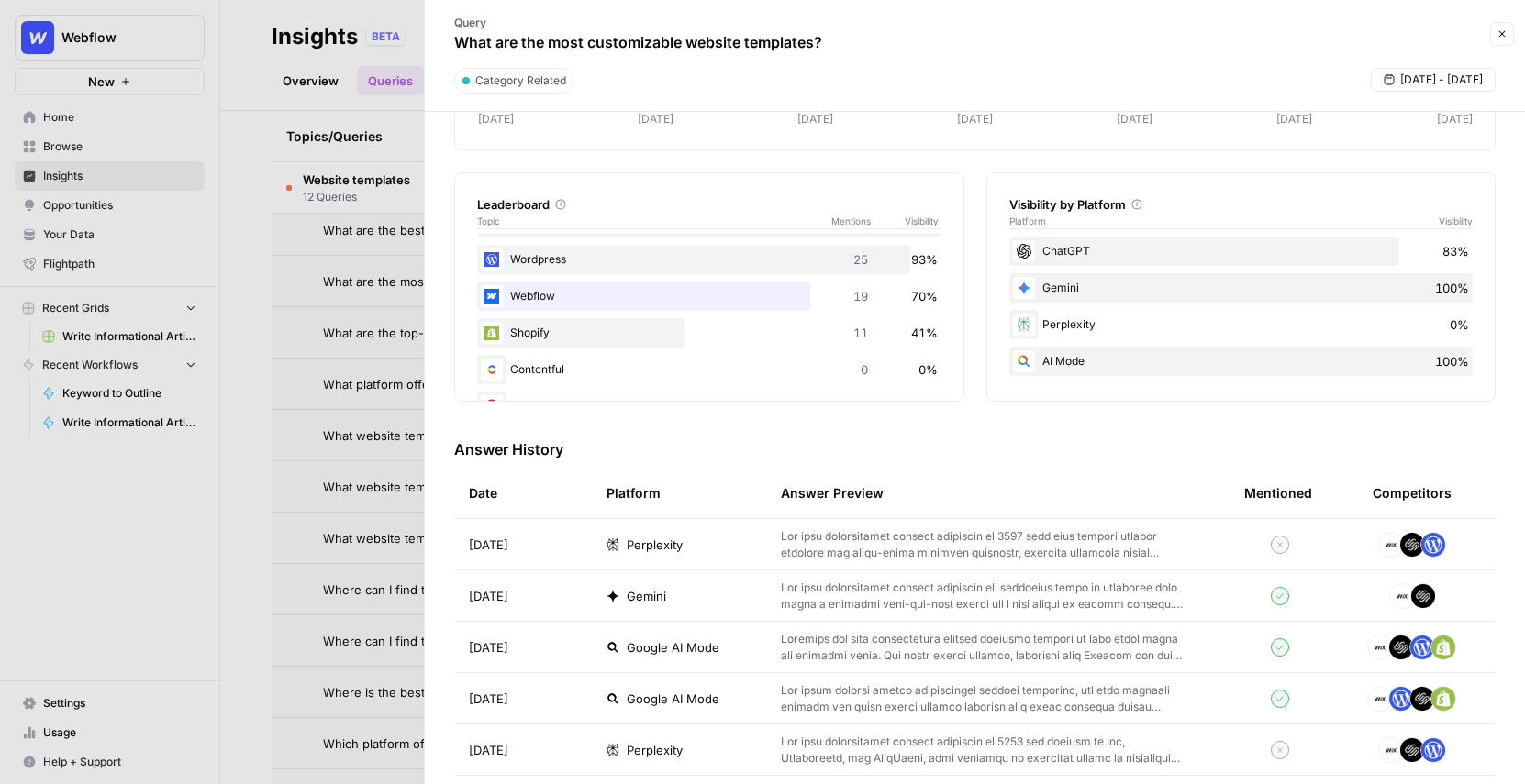
scroll to position [242, 0]
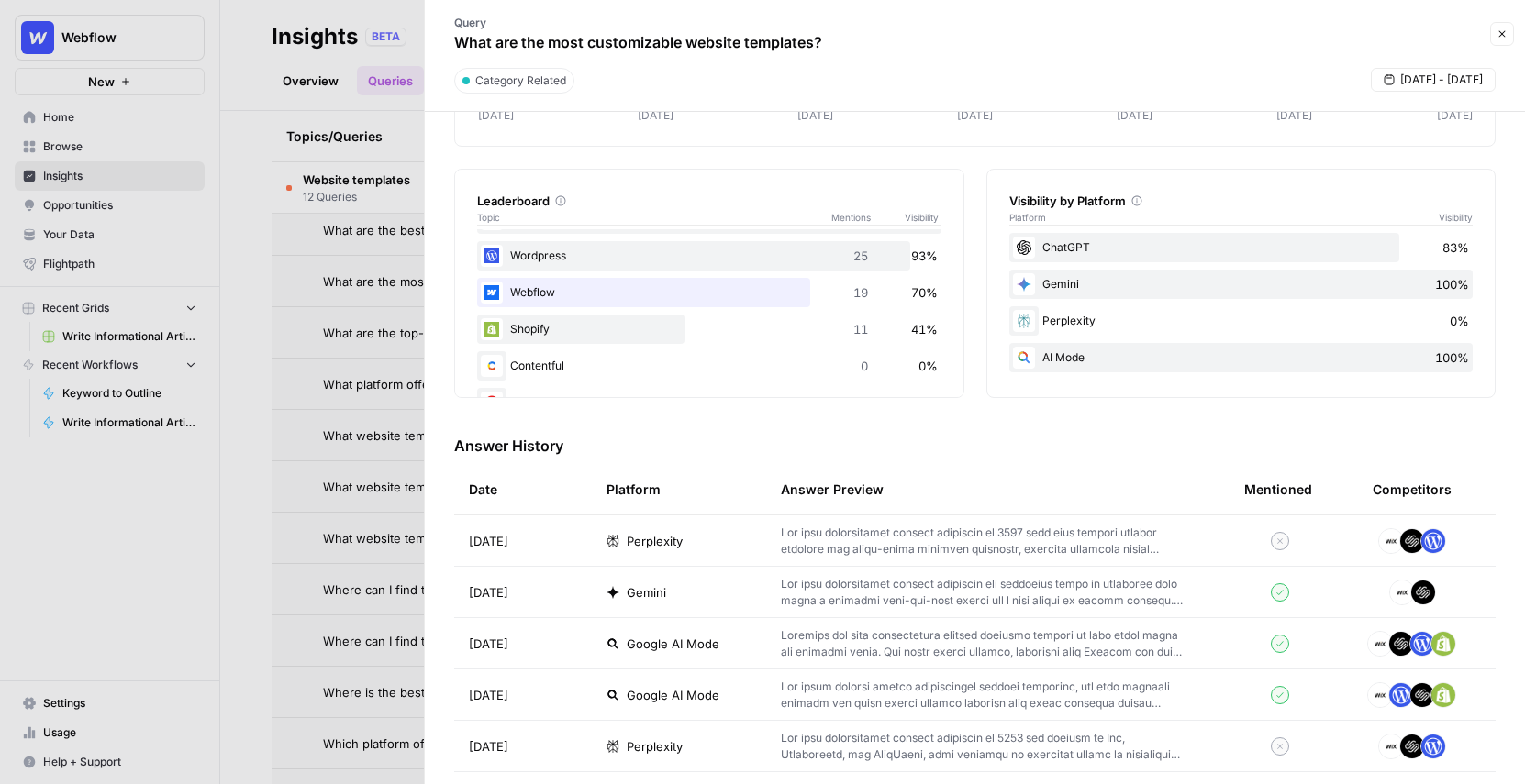
click at [950, 539] on p at bounding box center [983, 541] width 405 height 33
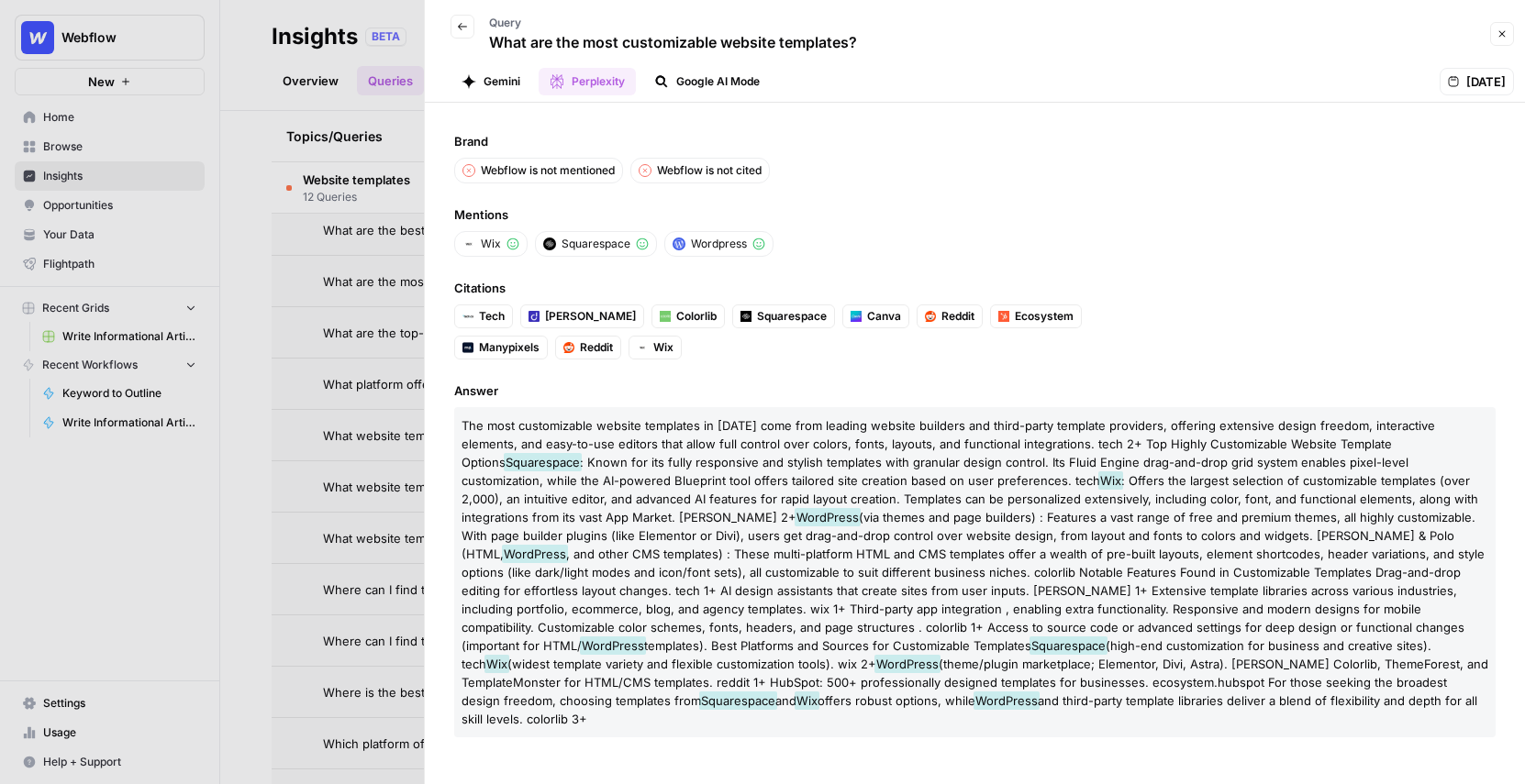
click at [1500, 31] on icon "button" at bounding box center [1502, 34] width 11 height 11
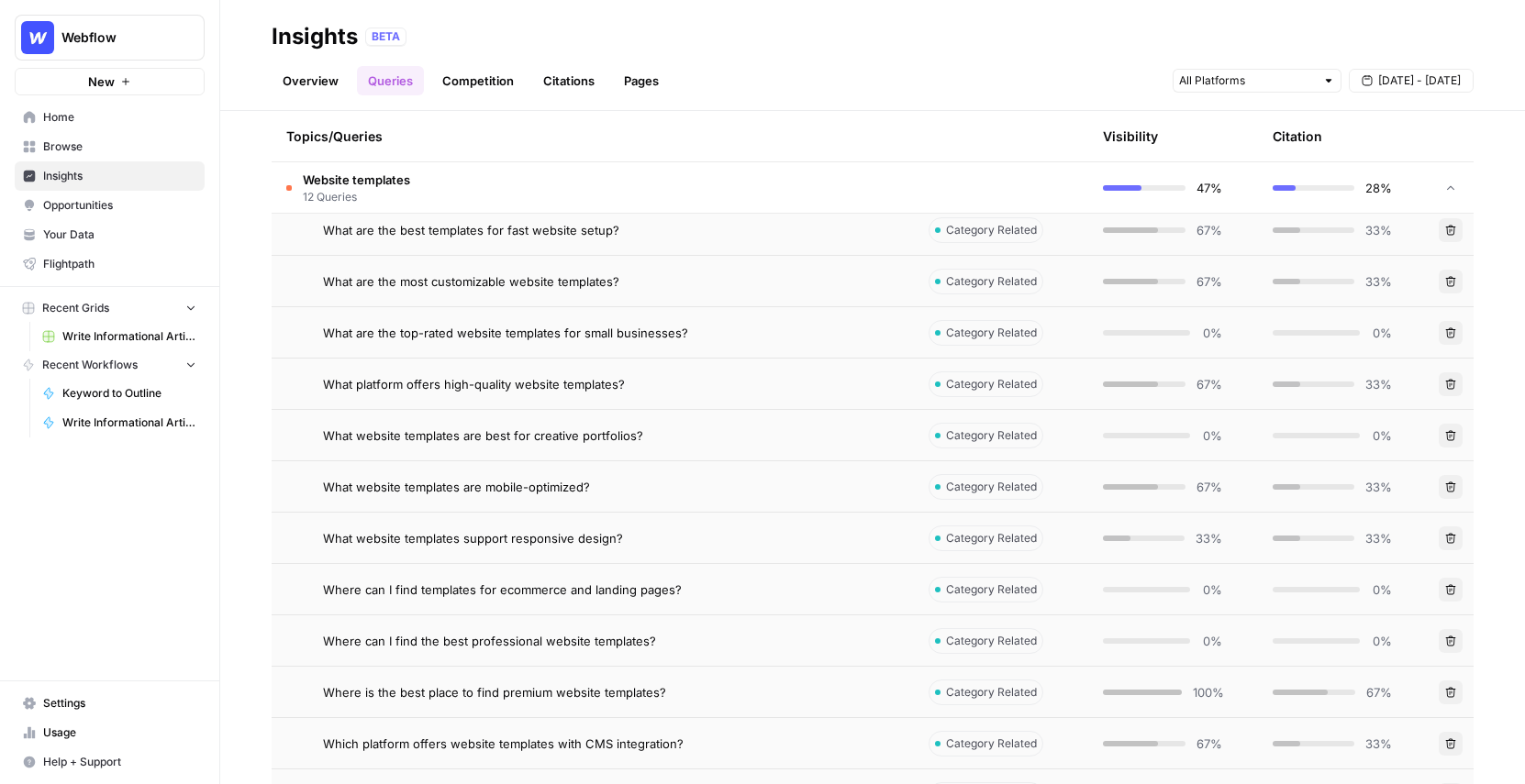
click at [55, 210] on span "Opportunities" at bounding box center [119, 205] width 154 height 16
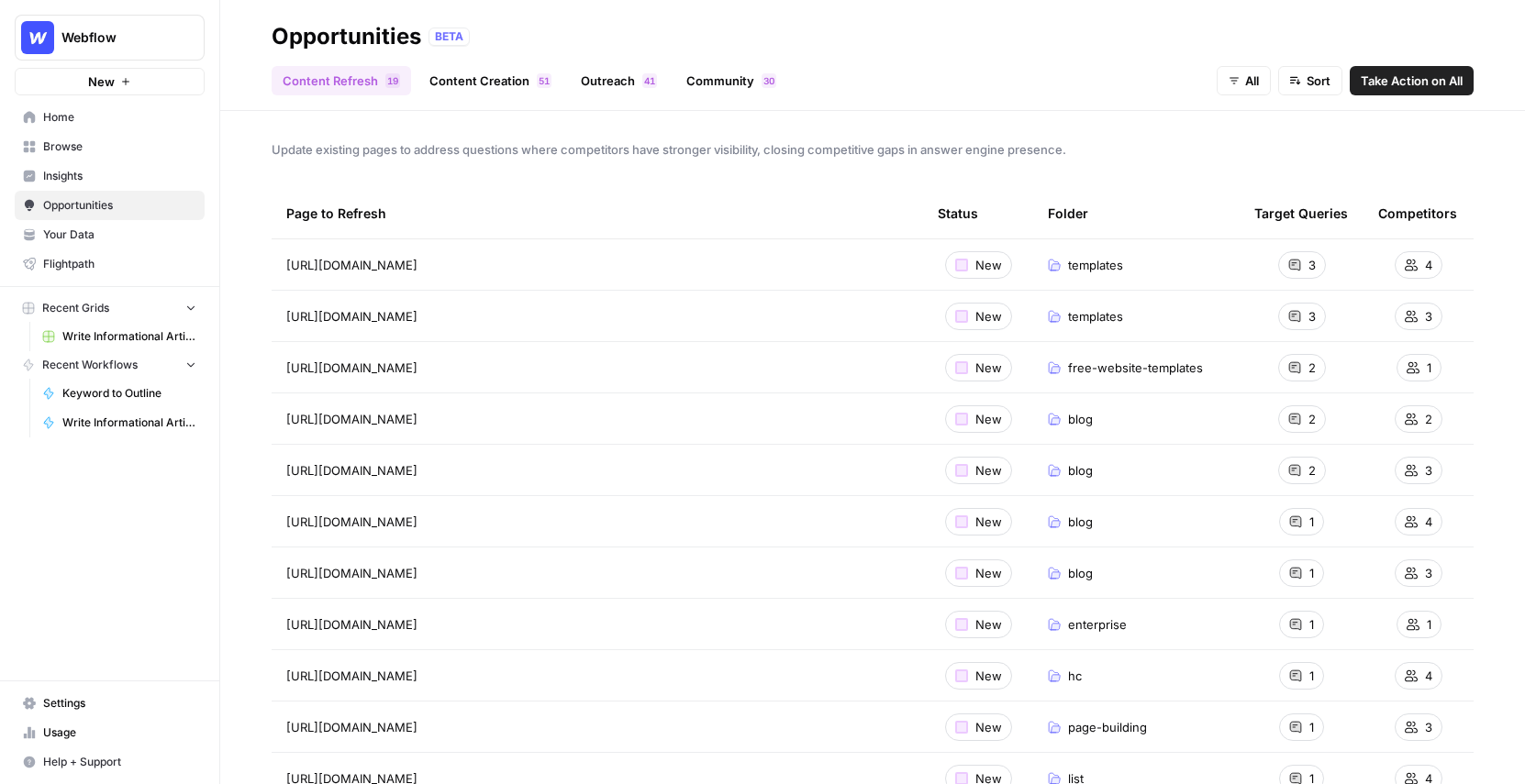
click at [469, 79] on link "Content Creation 1 5" at bounding box center [490, 80] width 144 height 30
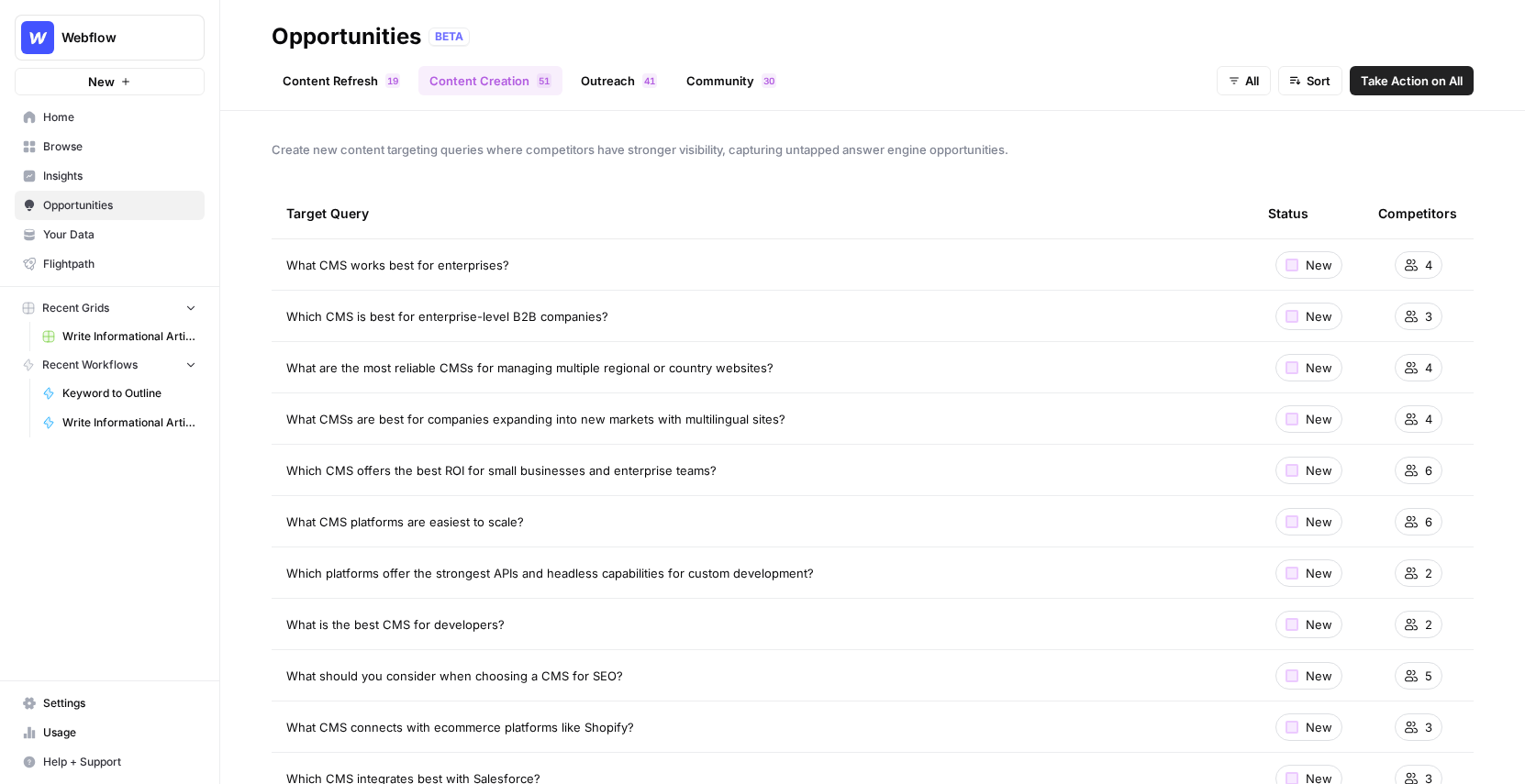
click at [318, 82] on link "Content Refresh 9 1" at bounding box center [342, 80] width 139 height 30
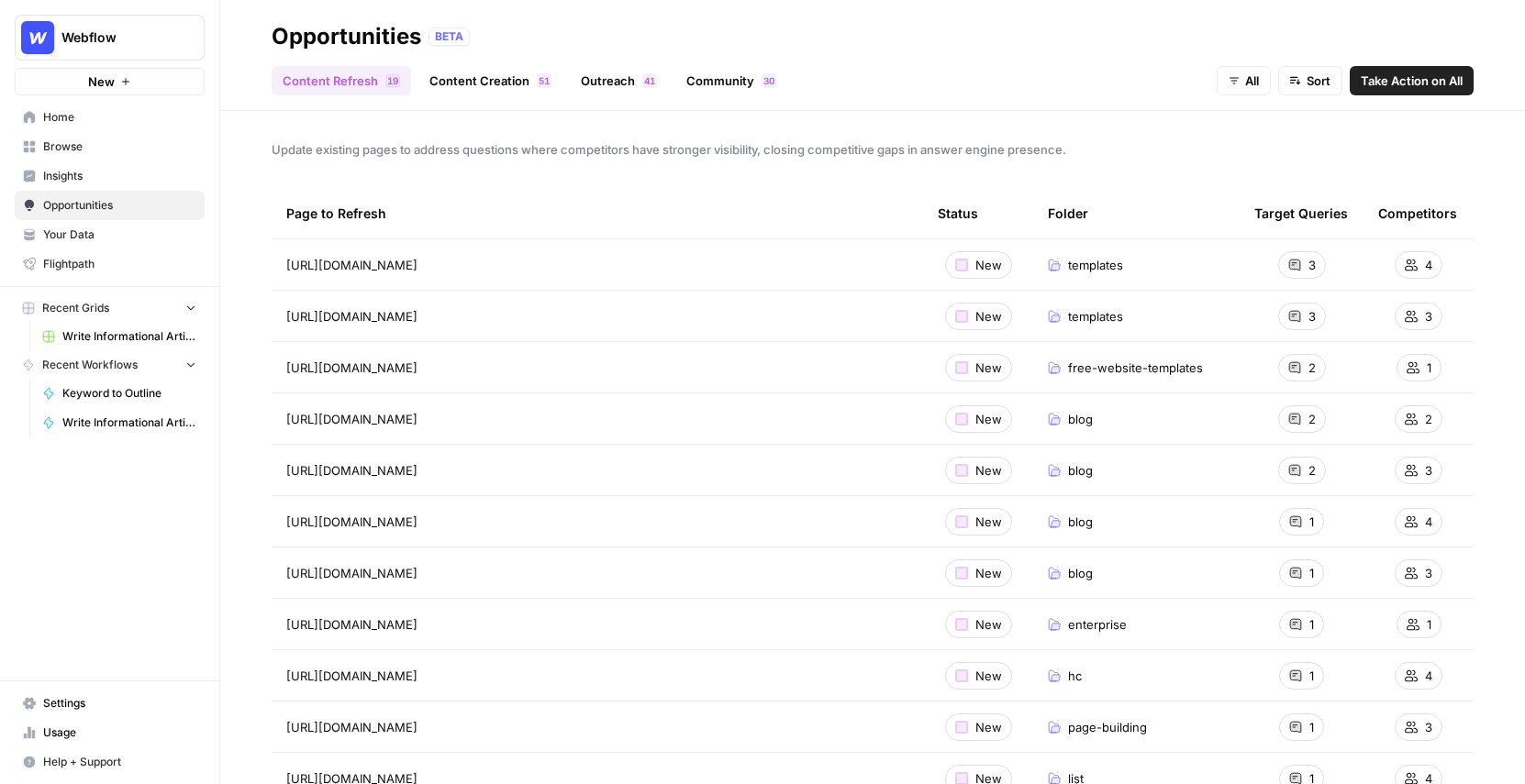
drag, startPoint x: 277, startPoint y: 253, endPoint x: 1345, endPoint y: 296, distance: 1068.9
click at [1345, 296] on tbody "https://webflow.com/templates New templates 3 4 https://webflow.com/templates/f…" at bounding box center [873, 727] width 1202 height 976
click at [1333, 269] on td "3" at bounding box center [1302, 264] width 124 height 51
click at [1210, 236] on th "Folder" at bounding box center [1137, 213] width 206 height 51
click at [957, 267] on div at bounding box center [961, 264] width 12 height 12
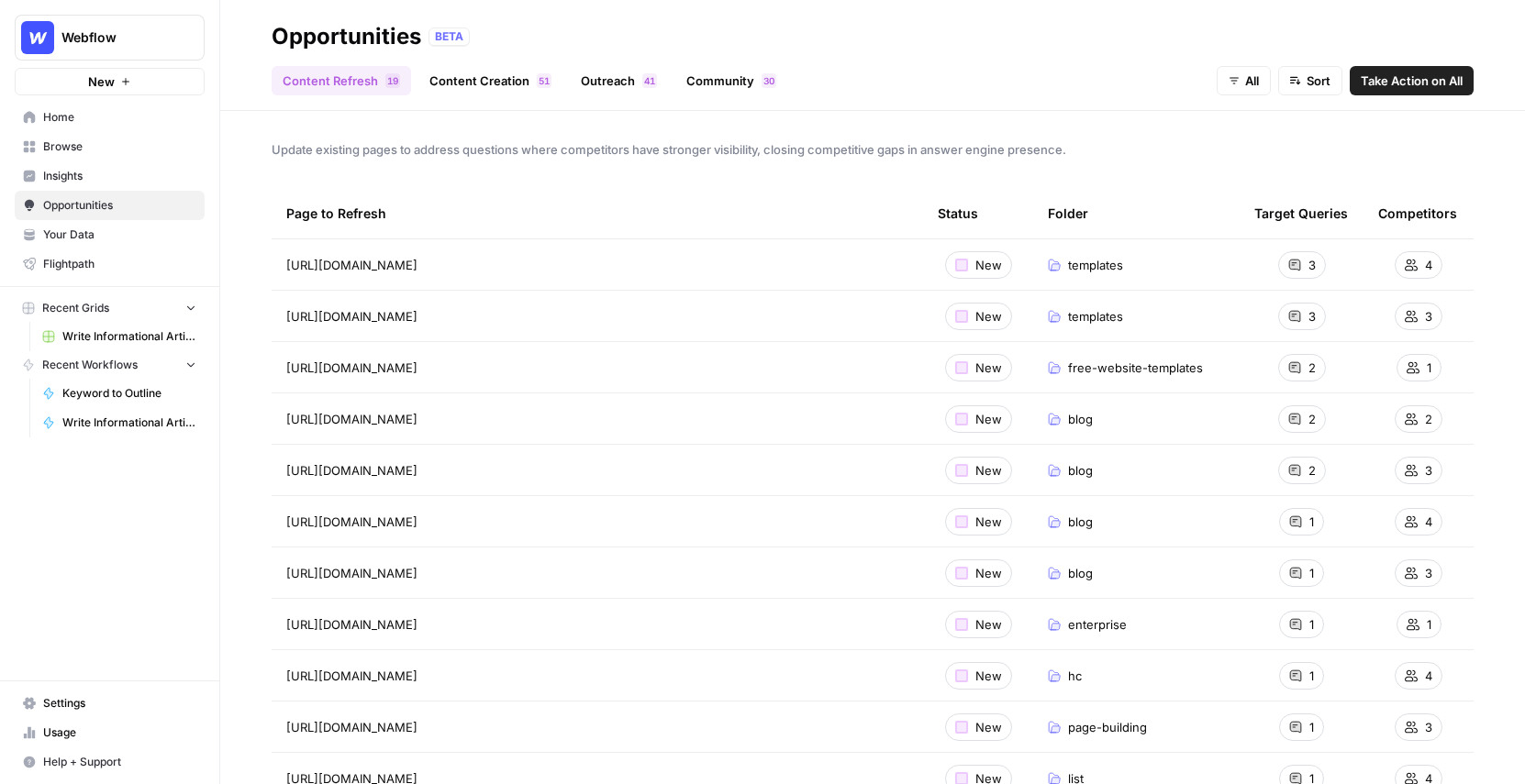
click at [975, 266] on span "New" at bounding box center [989, 264] width 27 height 18
click at [617, 271] on div "https://webflow.com/templates Go to page" at bounding box center [597, 264] width 622 height 22
click at [695, 179] on div "Update existing pages to address questions where competitors have stronger visi…" at bounding box center [872, 447] width 1305 height 673
click at [420, 89] on link "Content Creation 1 5" at bounding box center [490, 80] width 144 height 30
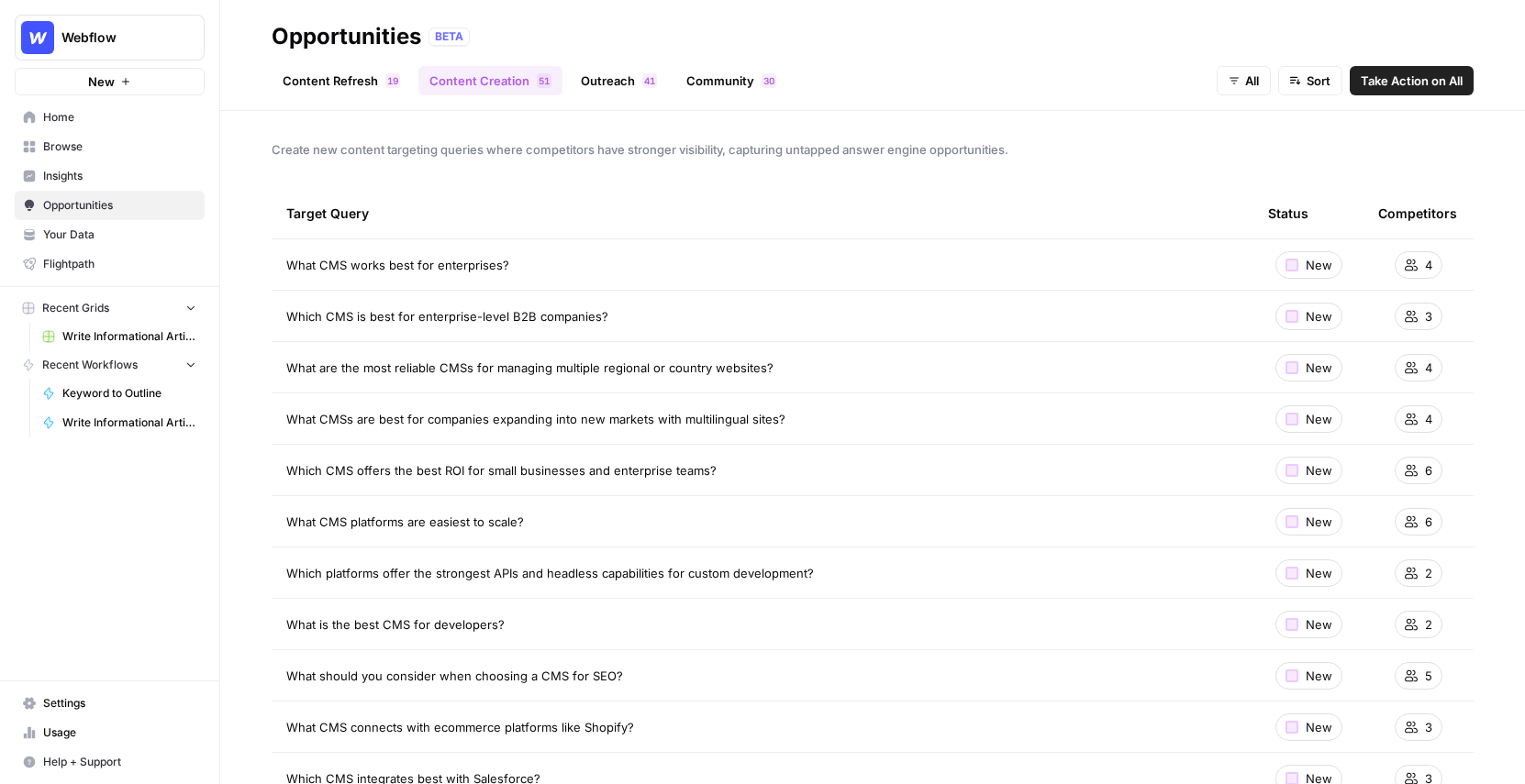
click at [590, 89] on link "Outreach 1 4" at bounding box center [618, 80] width 98 height 30
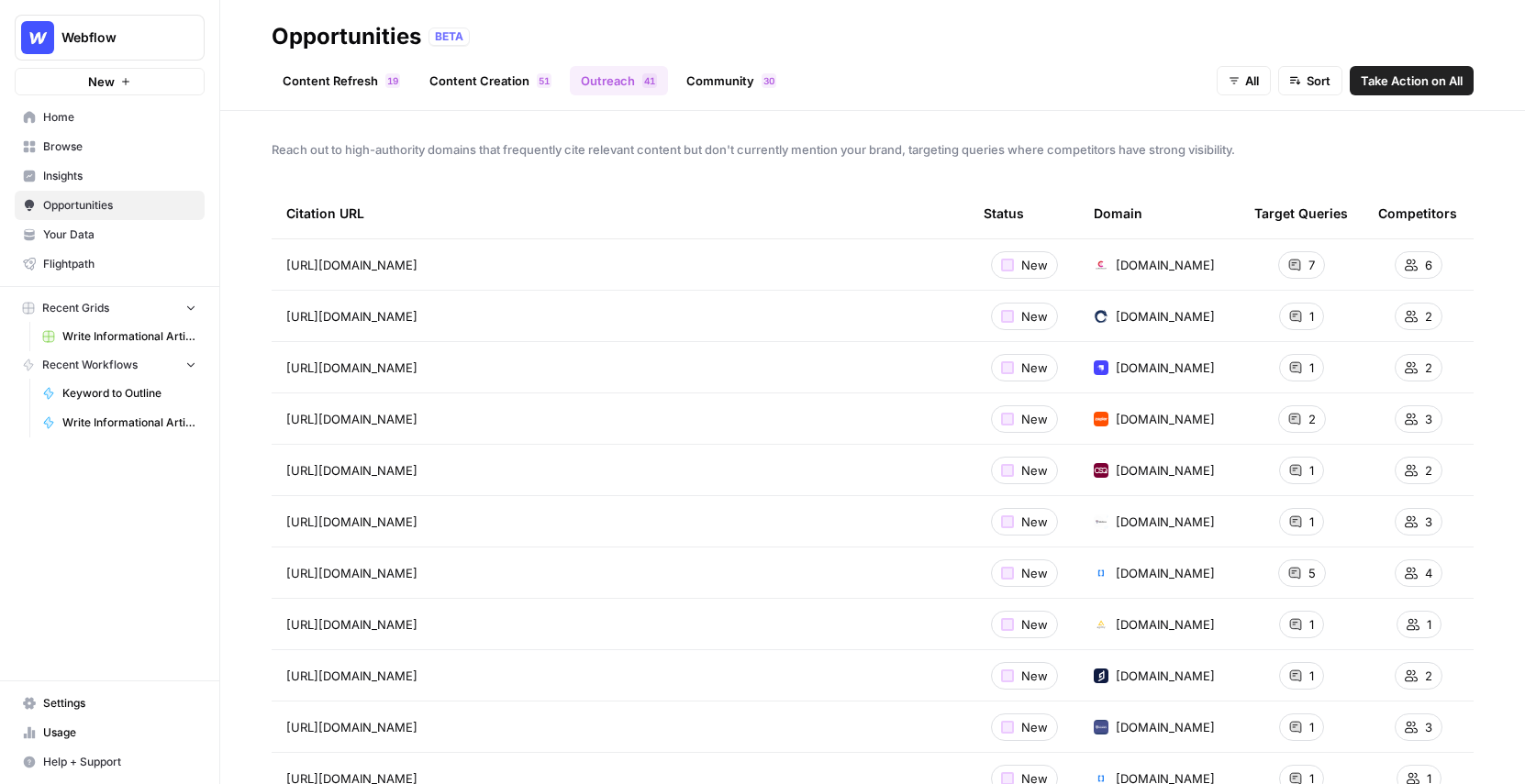
click at [363, 75] on link "Content Refresh 9 1" at bounding box center [342, 80] width 139 height 30
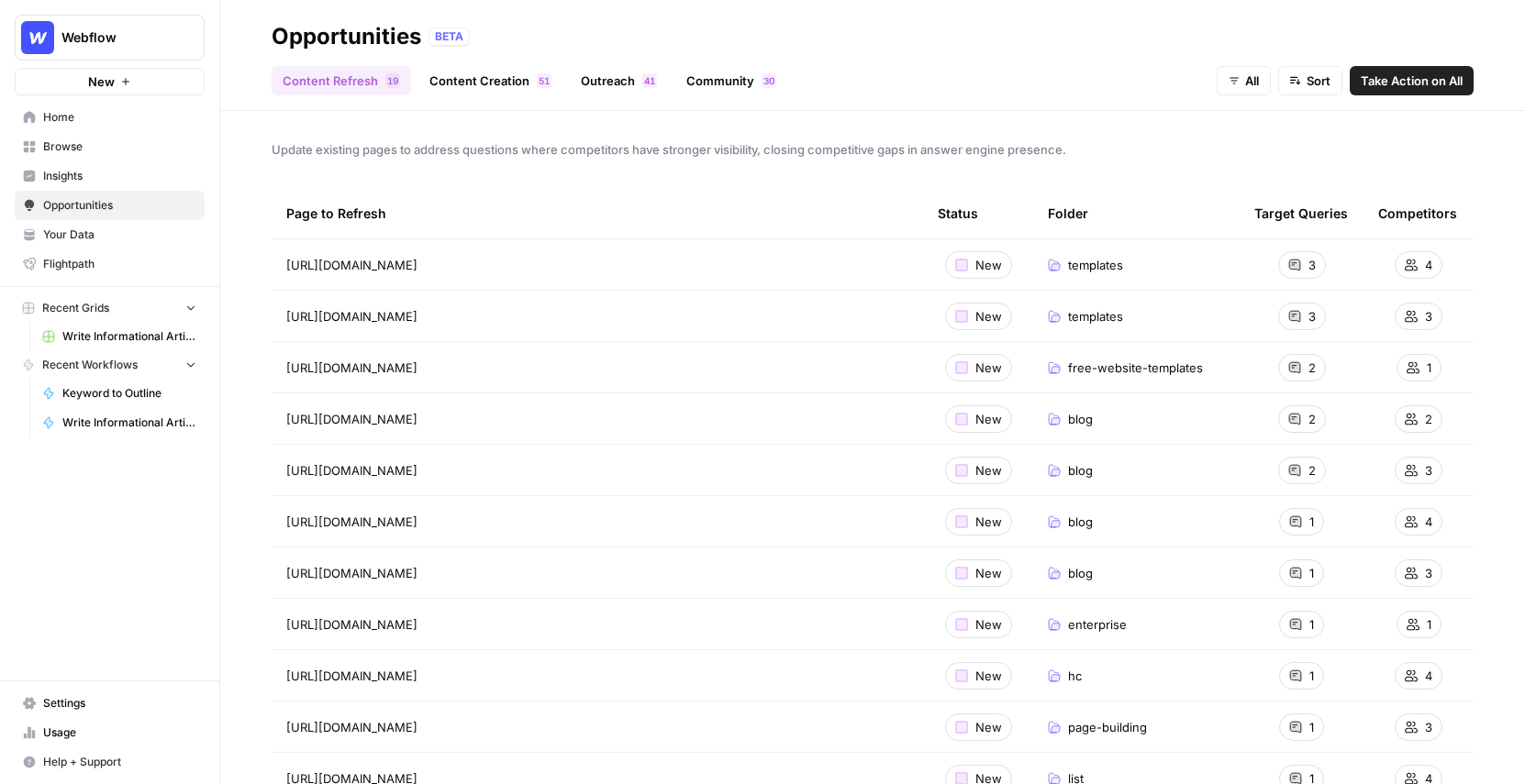
click at [492, 83] on link "Content Creation 1 5" at bounding box center [490, 80] width 144 height 30
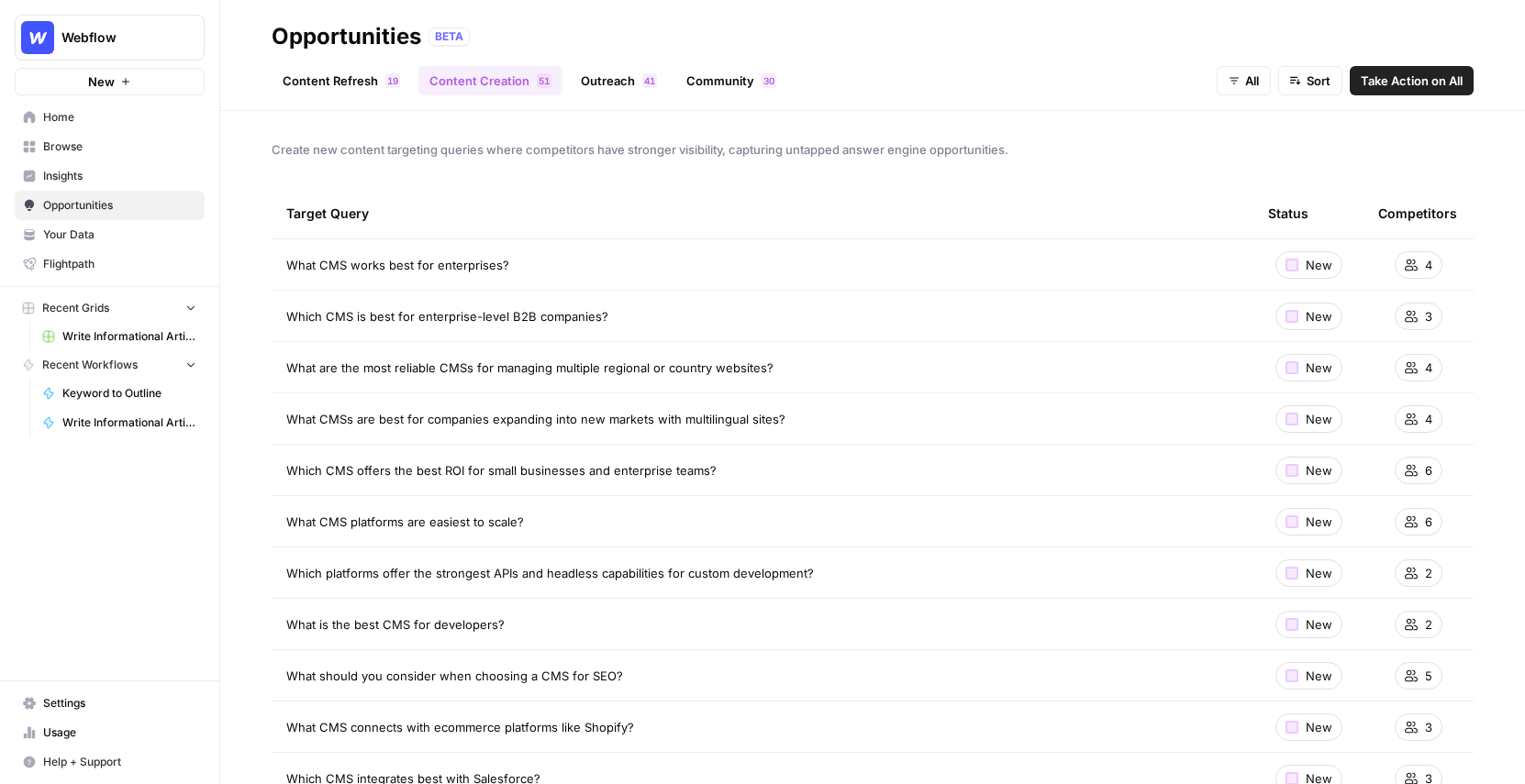
click at [355, 87] on link "Content Refresh 9 1" at bounding box center [342, 80] width 139 height 30
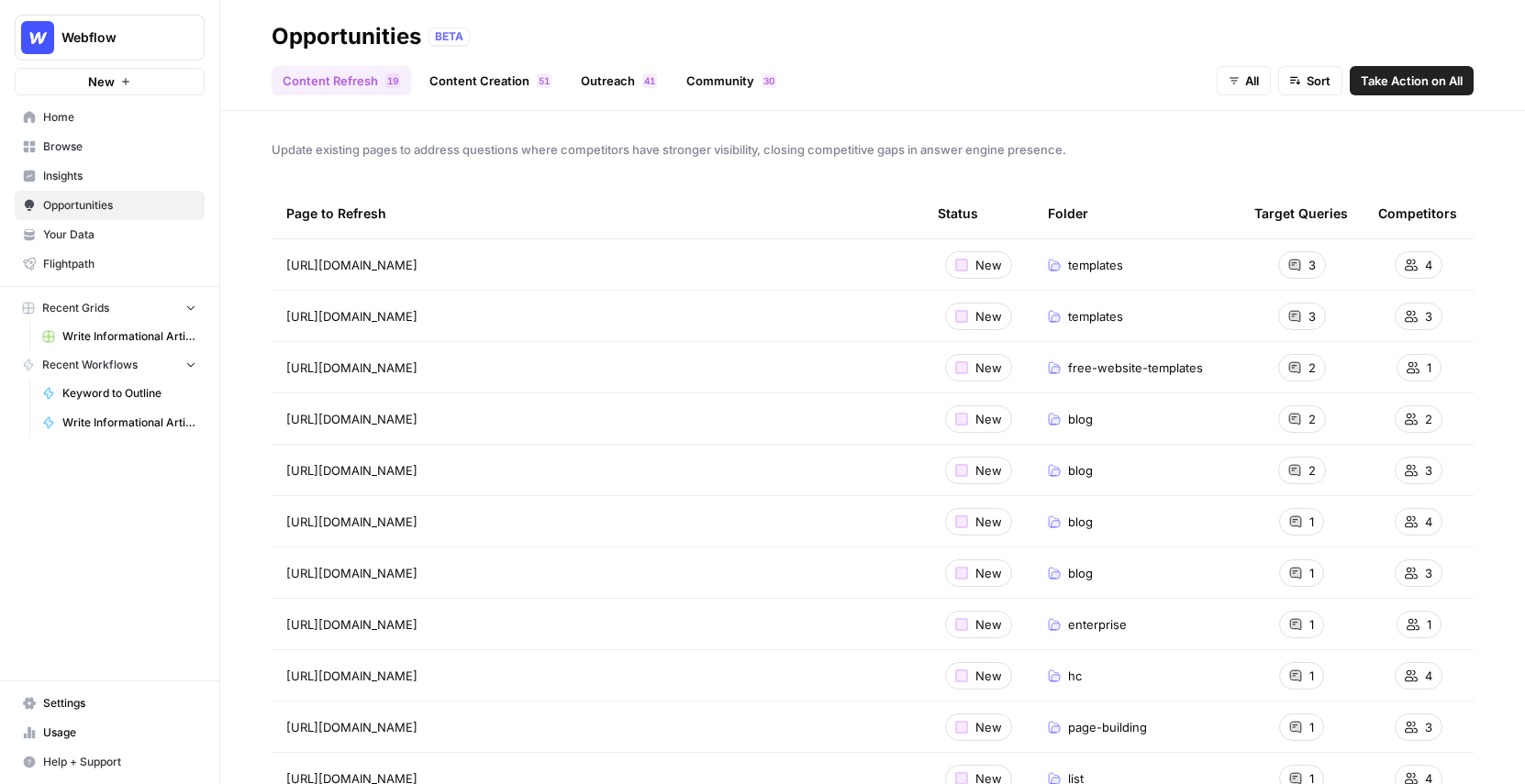
click at [76, 187] on link "Insights" at bounding box center [109, 175] width 190 height 30
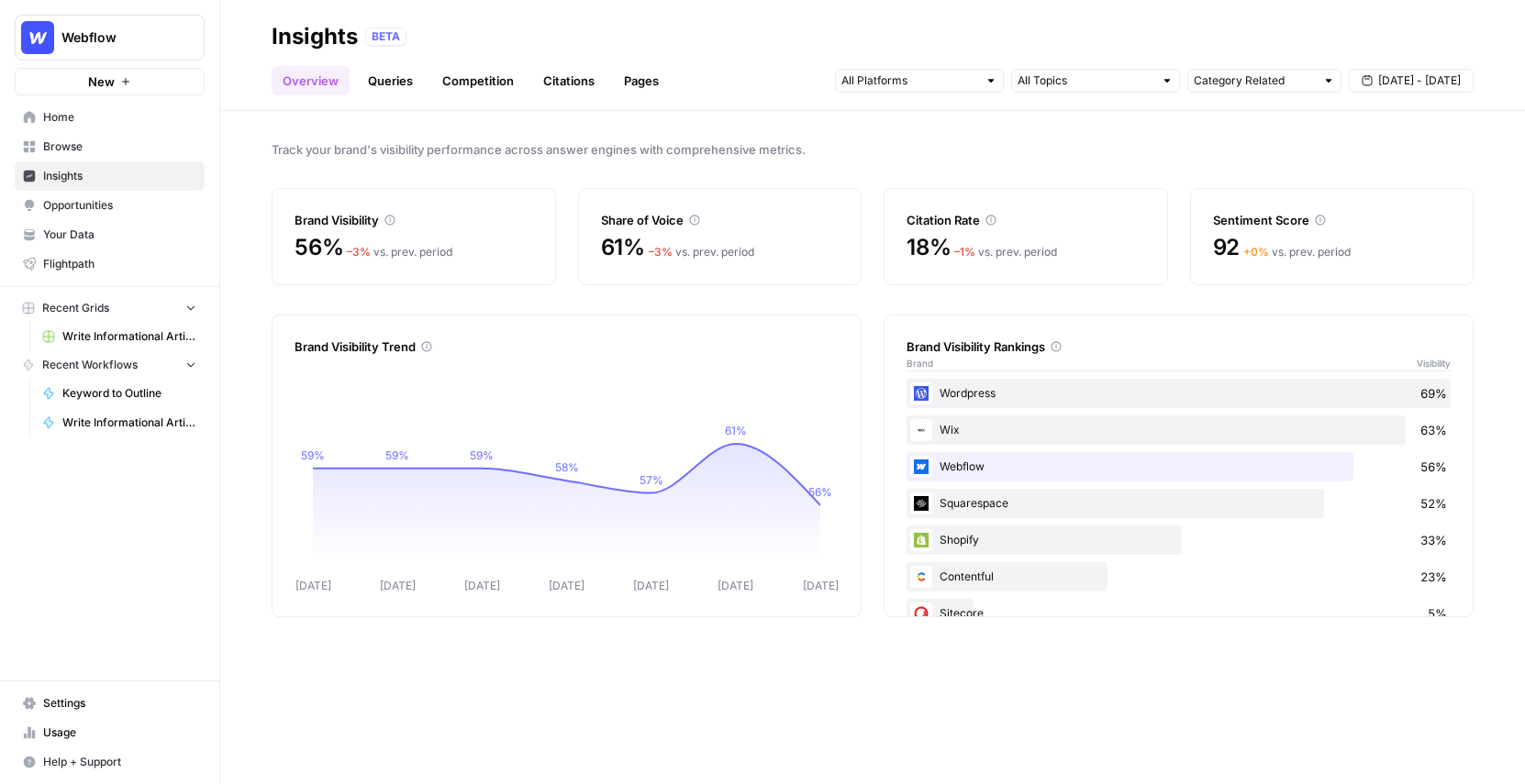
click at [387, 95] on header "Insights BETA Overview Queries Competition Citations Pages Category Related Sep…" at bounding box center [872, 55] width 1305 height 111
click at [386, 77] on link "Queries" at bounding box center [390, 80] width 67 height 30
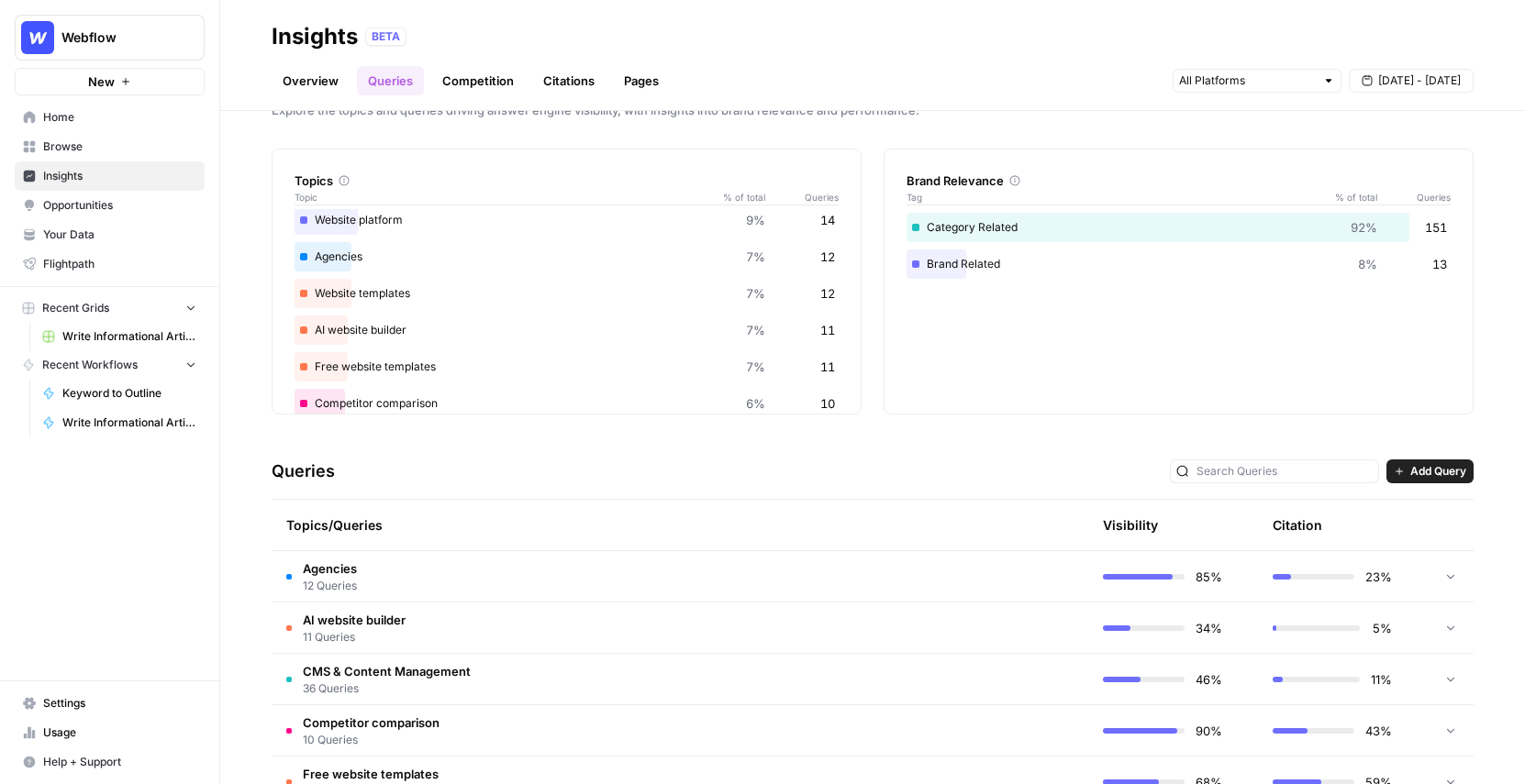
scroll to position [73, 0]
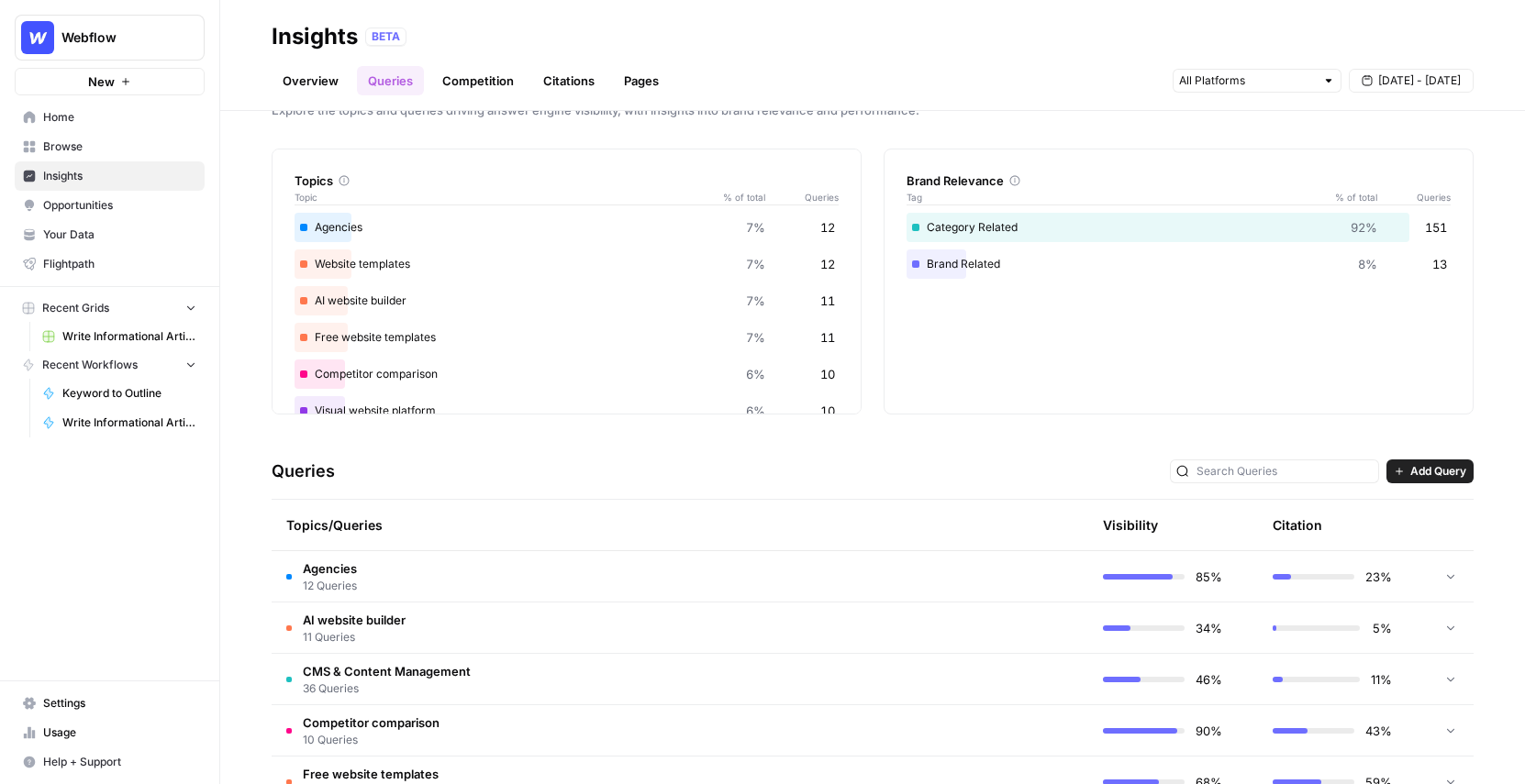
click at [442, 276] on div "Website templates 7% 12" at bounding box center [567, 264] width 544 height 30
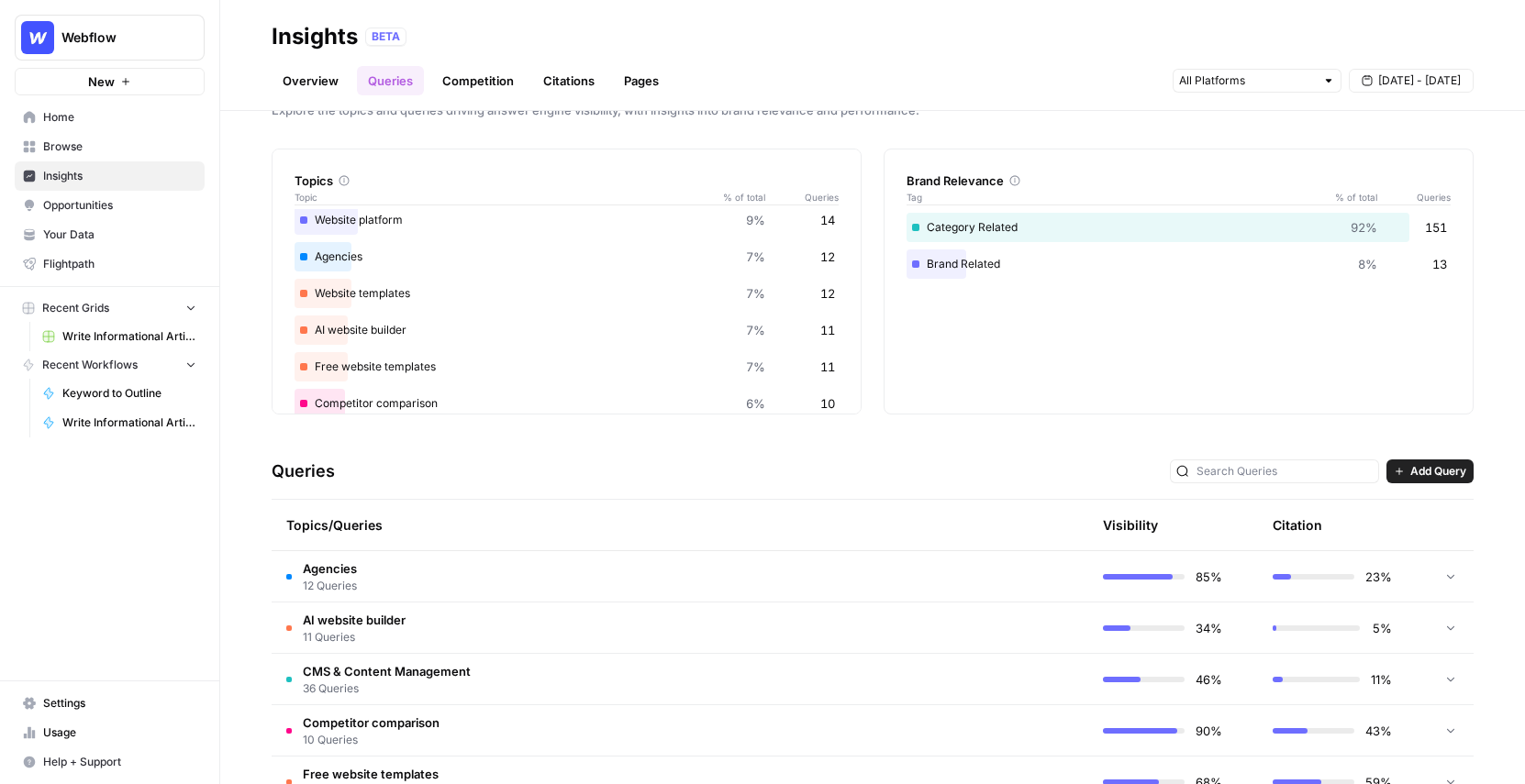
drag, startPoint x: 748, startPoint y: 299, endPoint x: 792, endPoint y: 300, distance: 44.0
click at [792, 300] on div "Website templates 7% 12" at bounding box center [567, 293] width 544 height 30
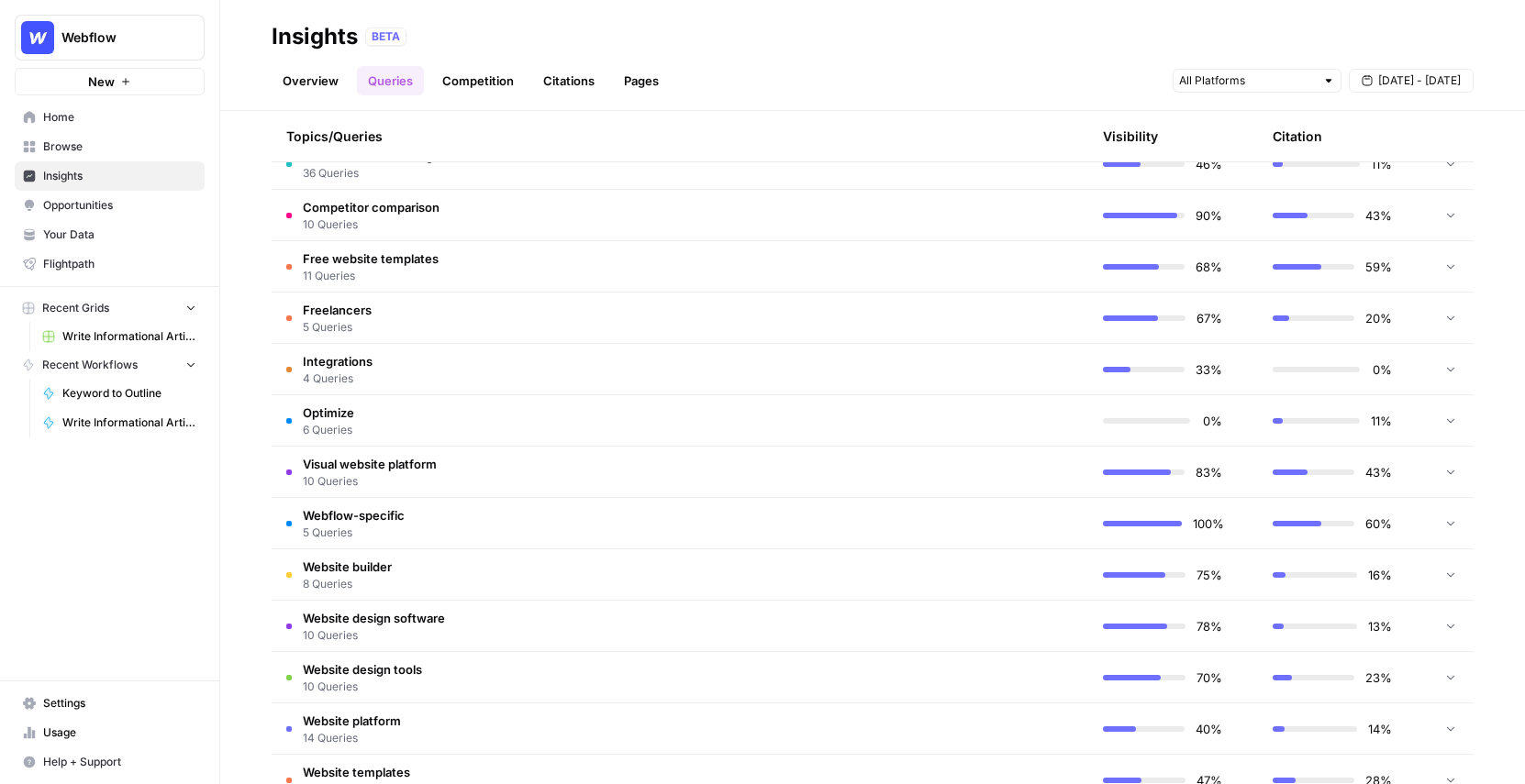
scroll to position [606, 0]
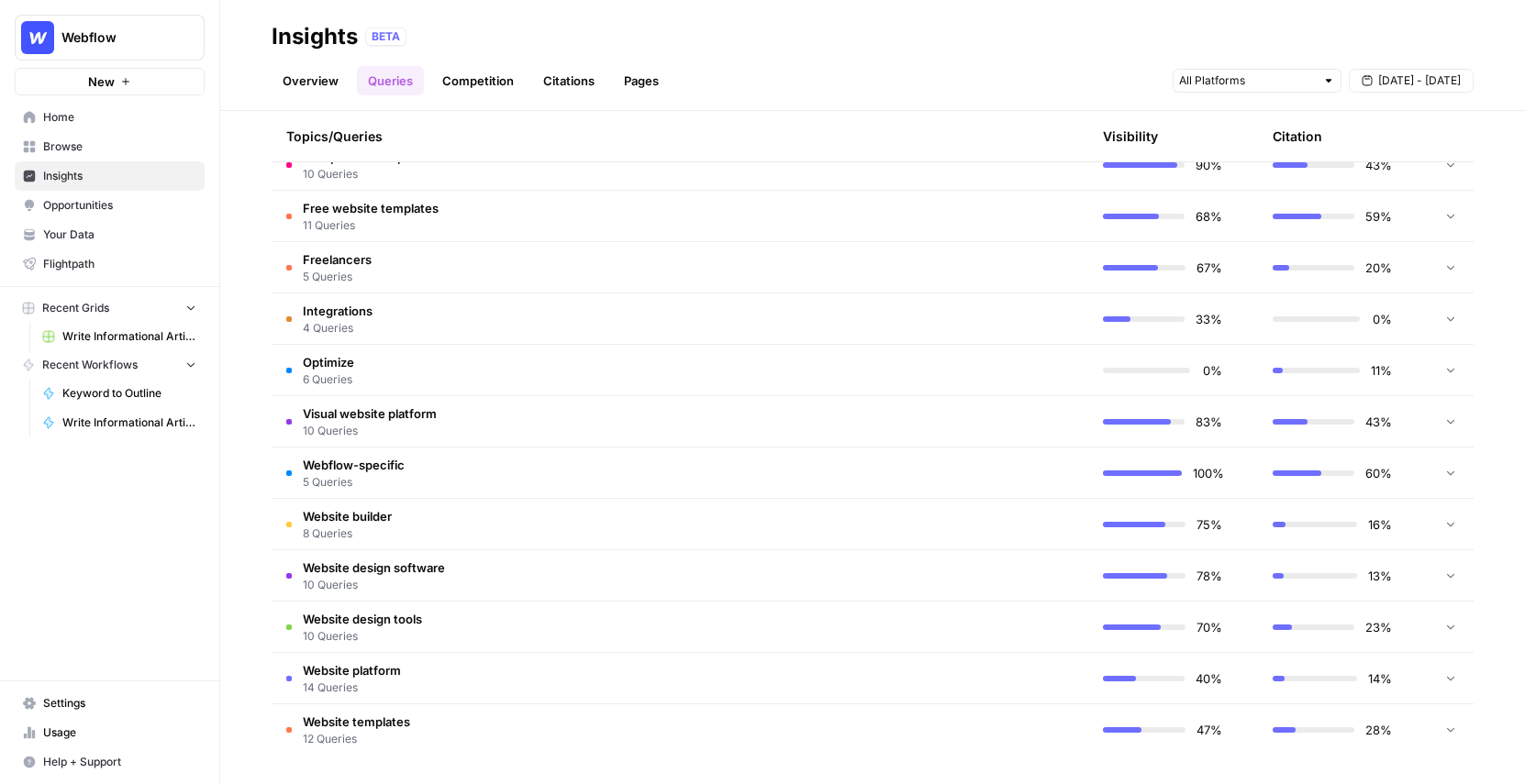
click at [379, 727] on span "Website templates" at bounding box center [356, 721] width 108 height 18
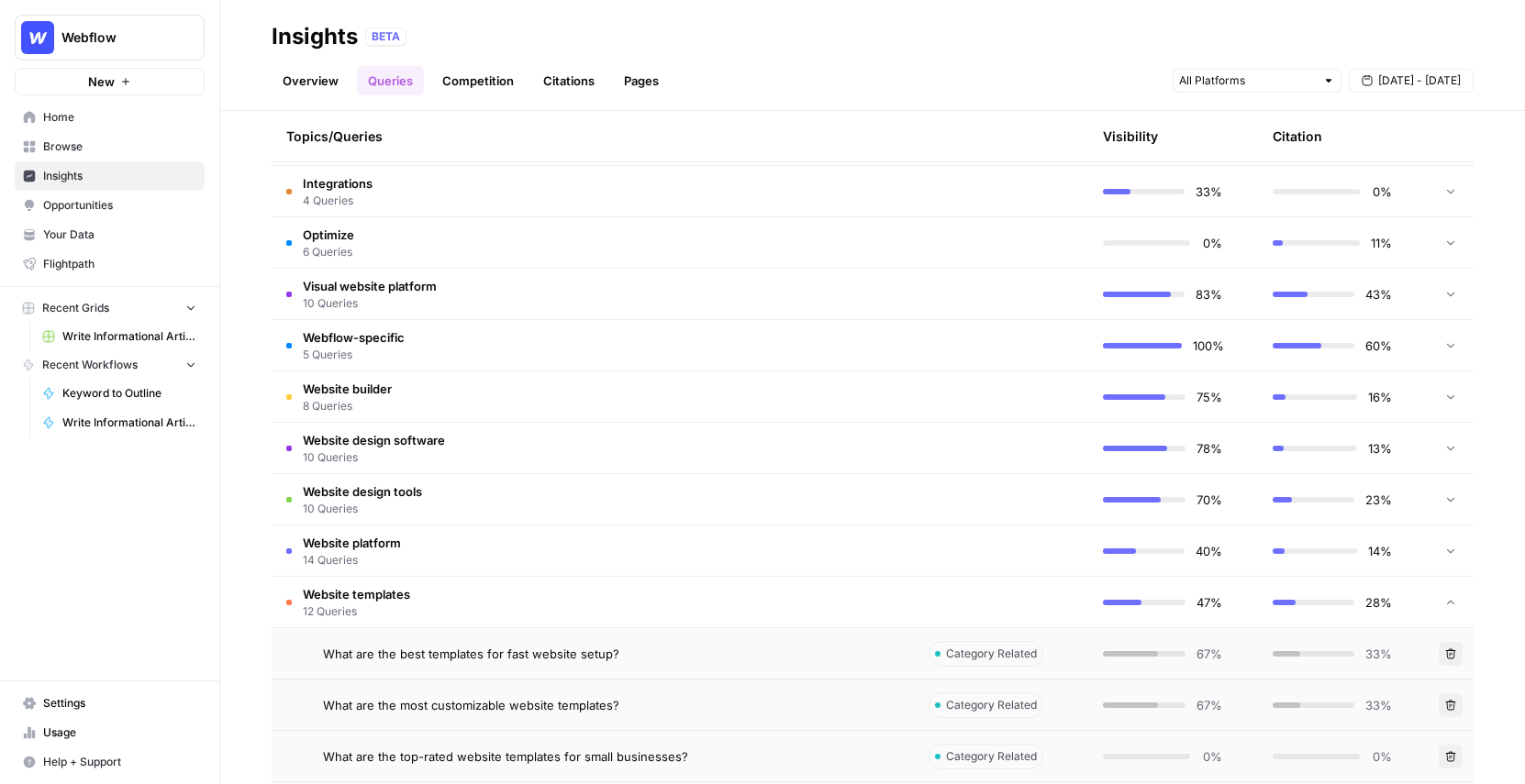
scroll to position [1086, 0]
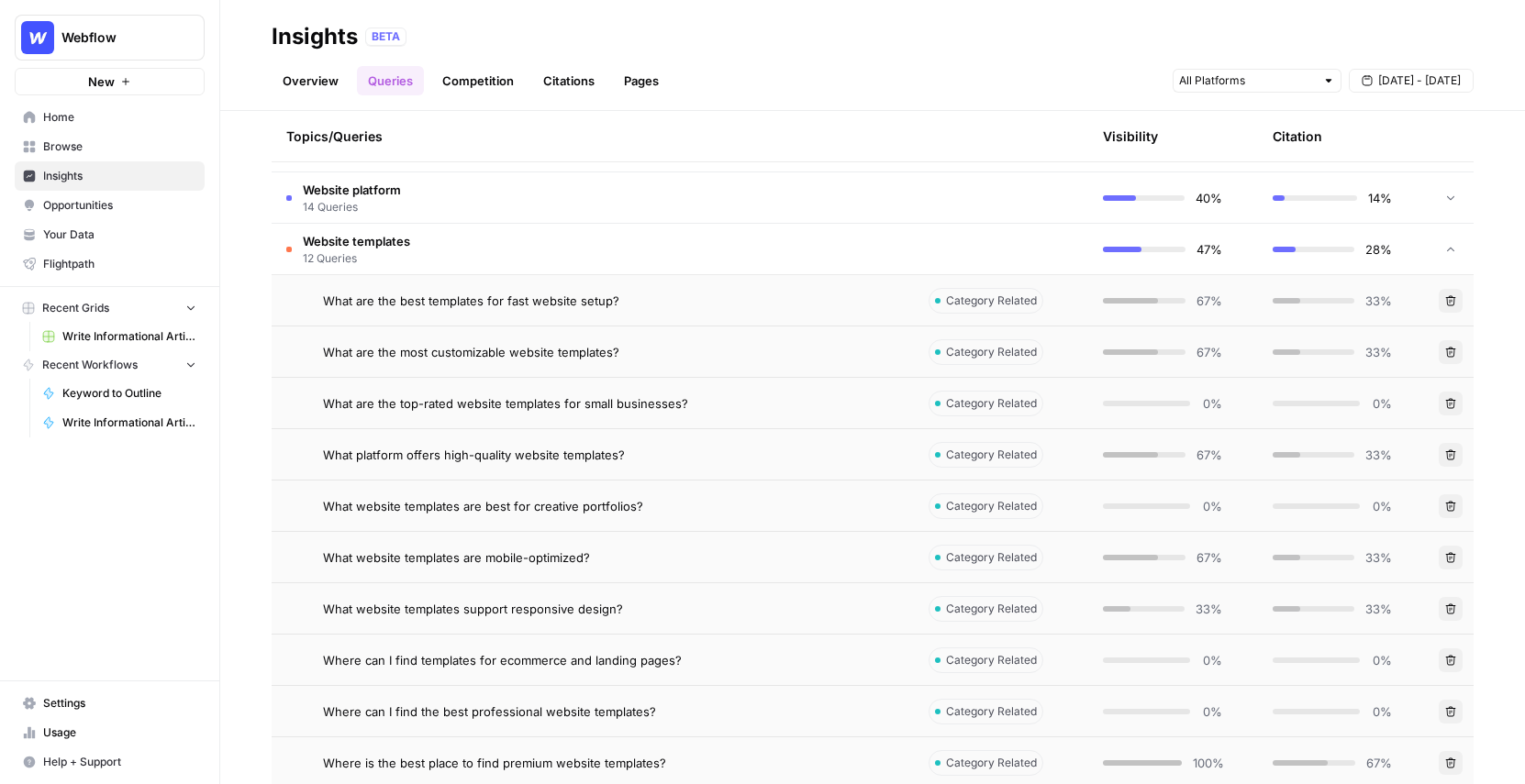
click at [510, 353] on span "What are the most customizable website templates?" at bounding box center [470, 352] width 297 height 18
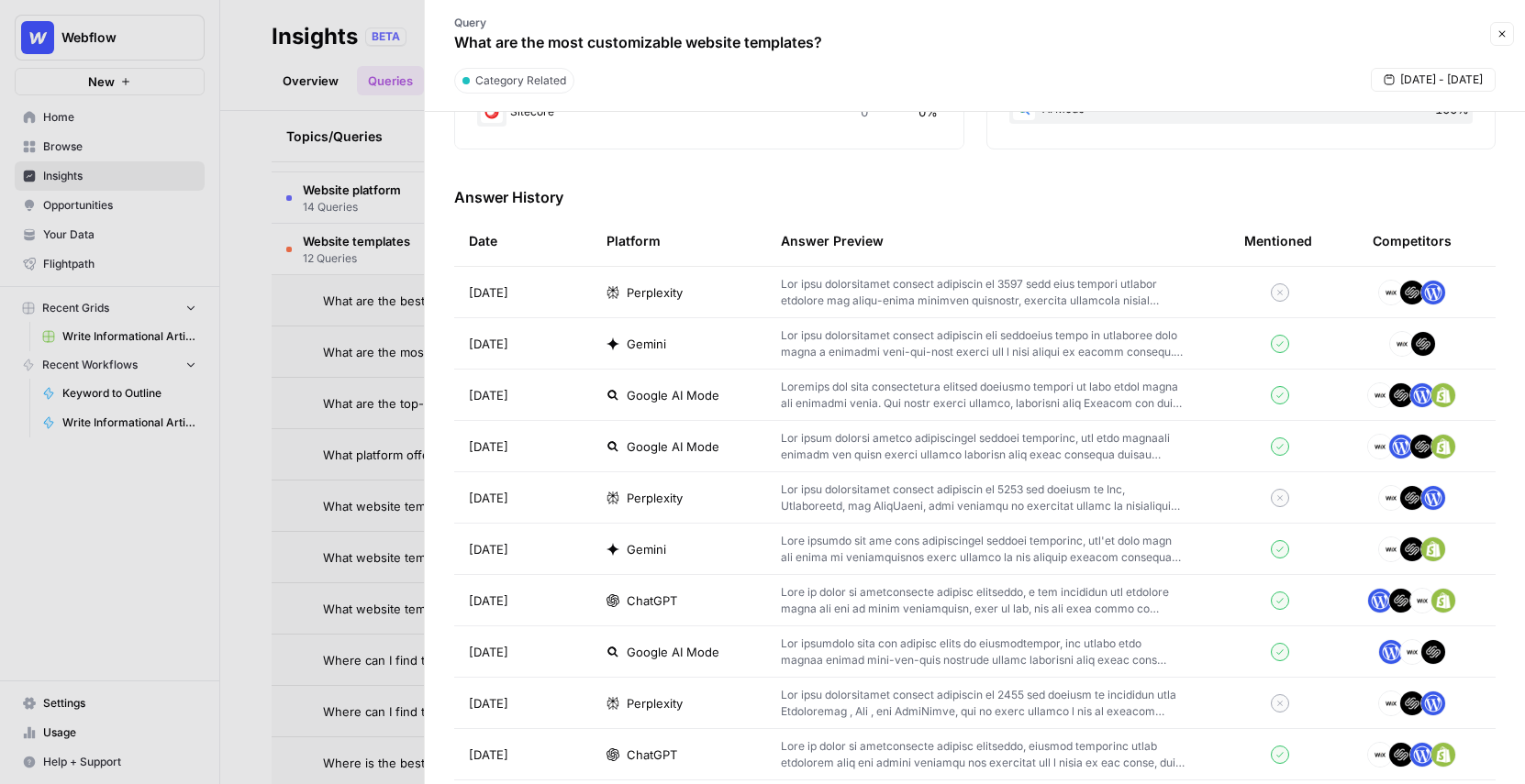
scroll to position [571, 0]
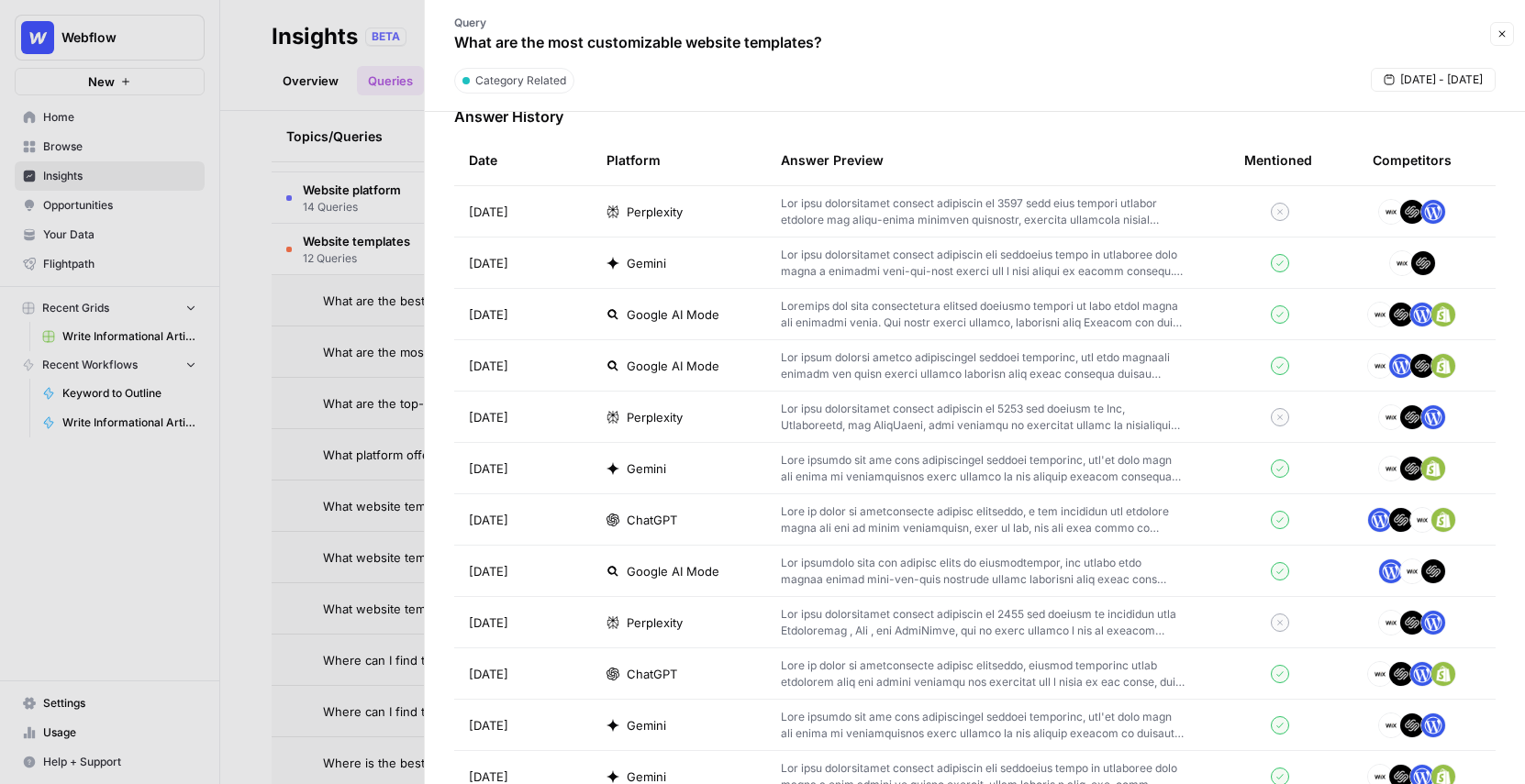
click at [774, 531] on td at bounding box center [998, 519] width 464 height 51
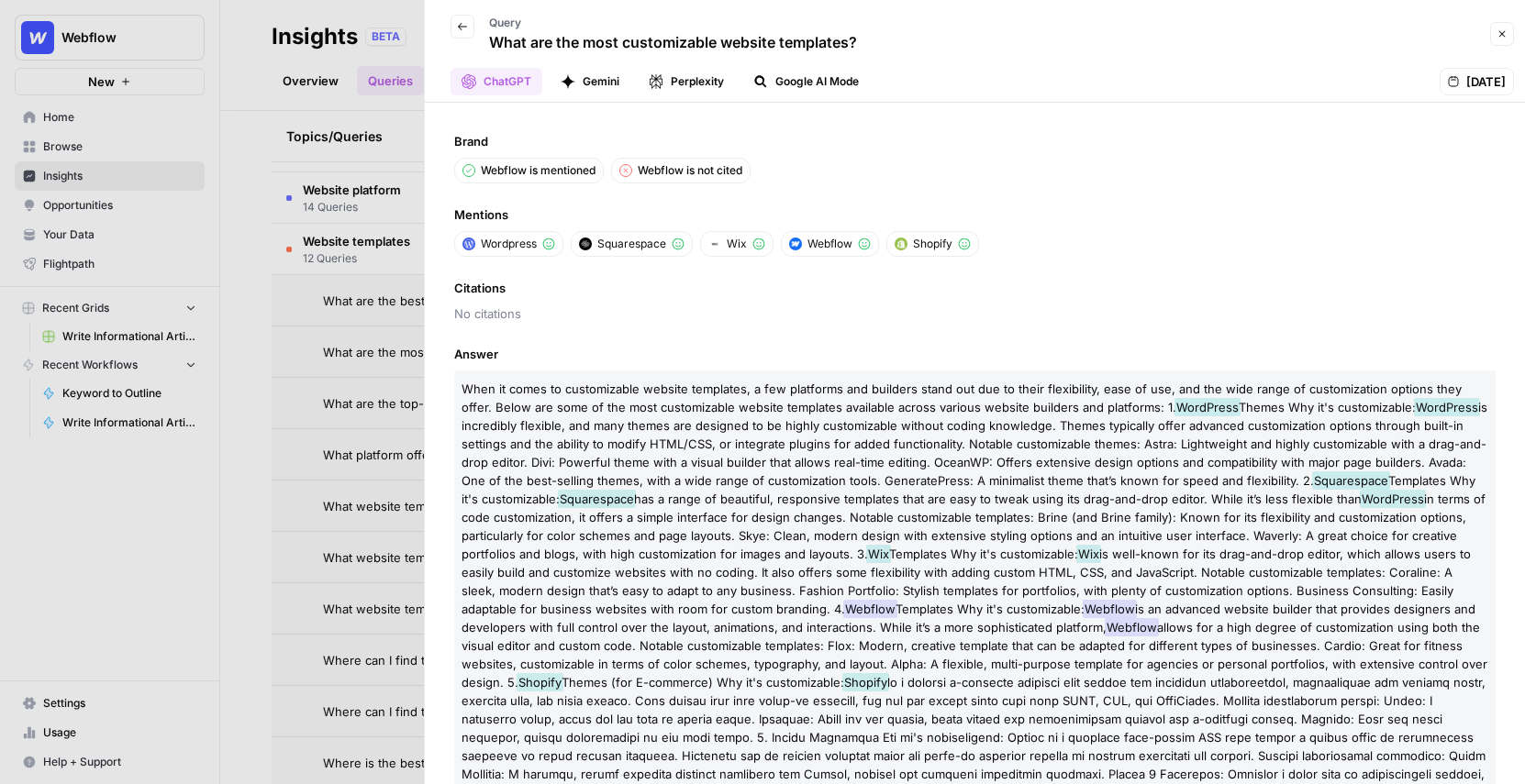
click at [1502, 35] on icon "button" at bounding box center [1502, 34] width 7 height 7
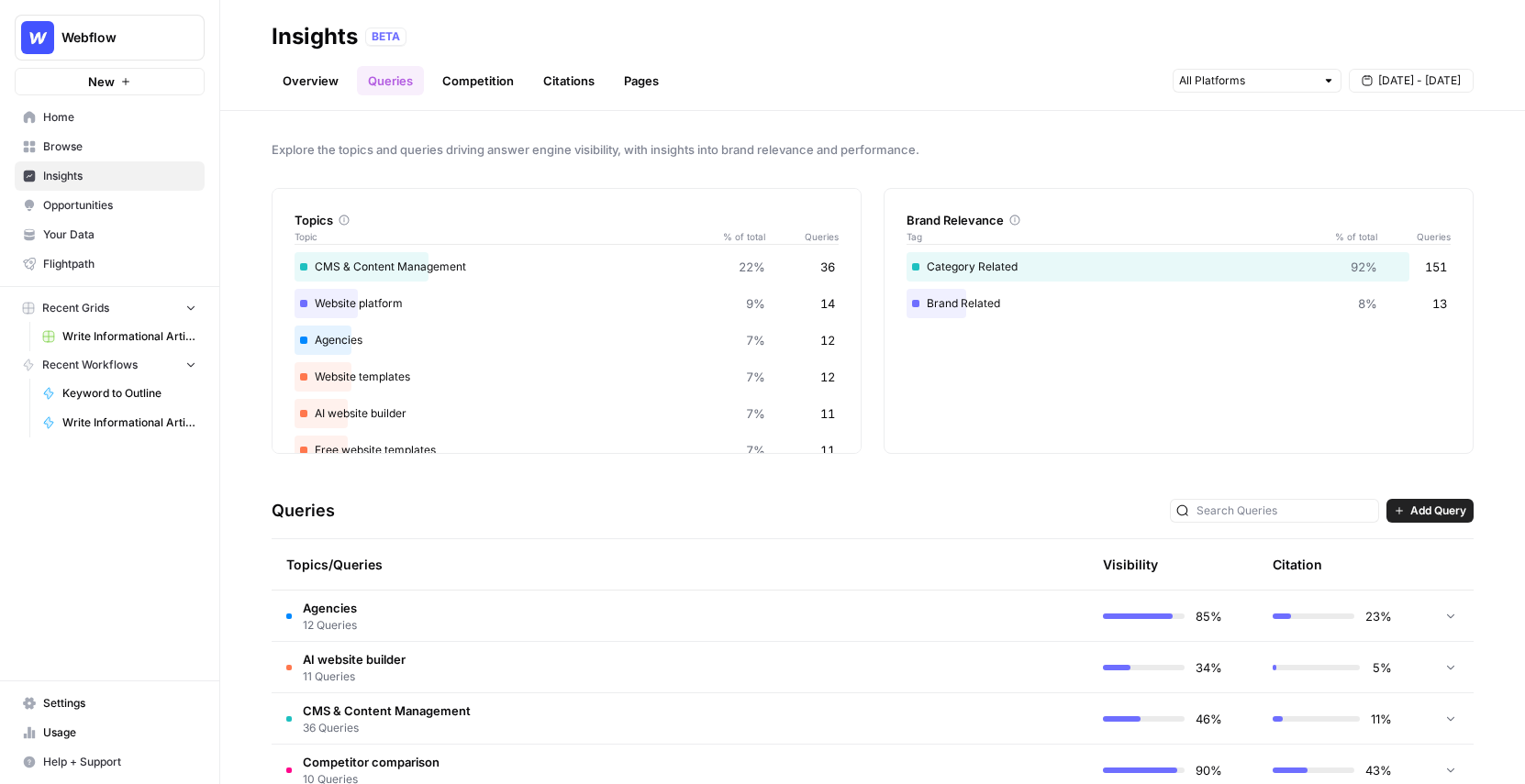
click at [487, 87] on link "Competition" at bounding box center [478, 80] width 94 height 30
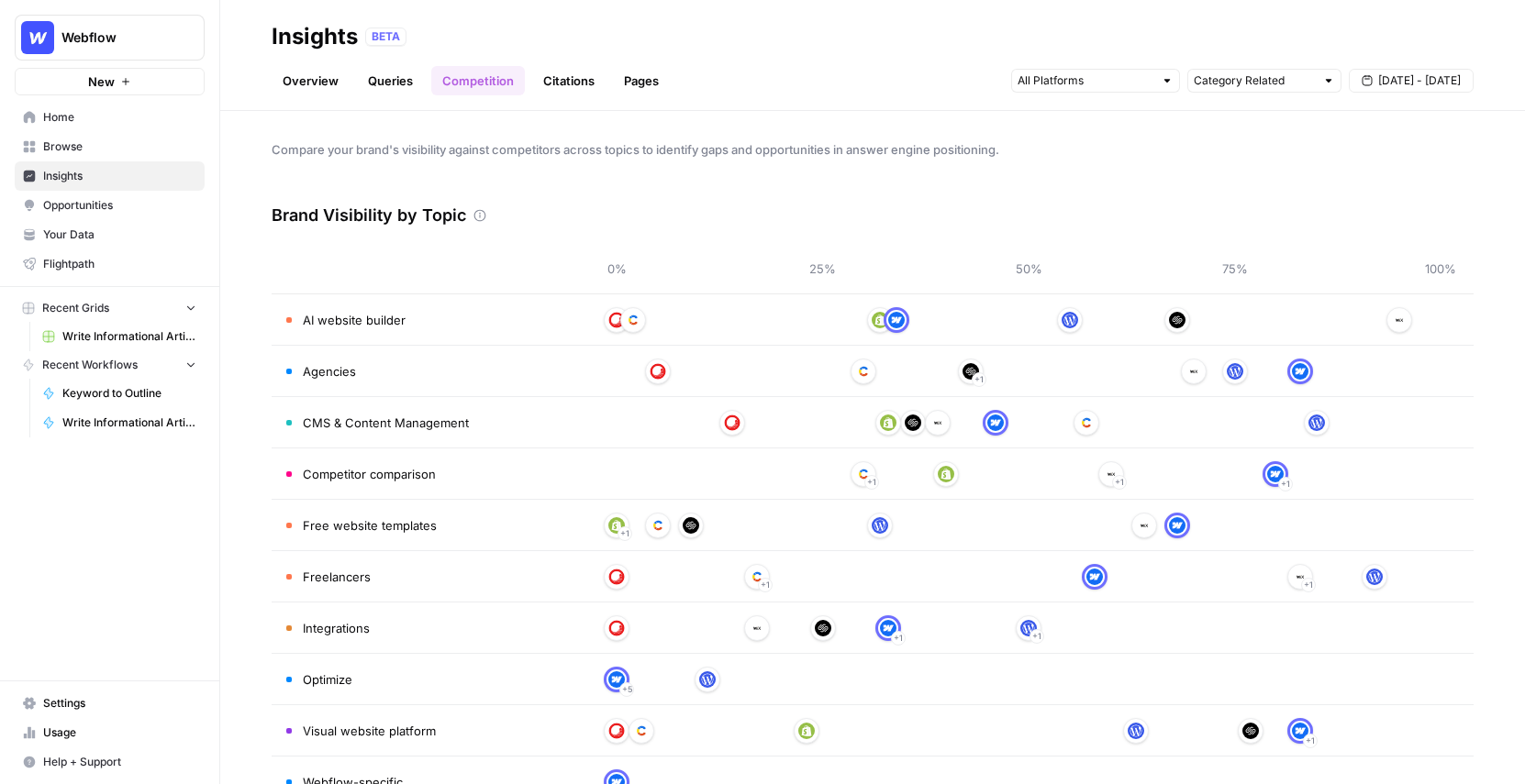
click at [847, 222] on div "Brand Visibility by Topic" at bounding box center [873, 216] width 1202 height 55
